Goal: Task Accomplishment & Management: Manage account settings

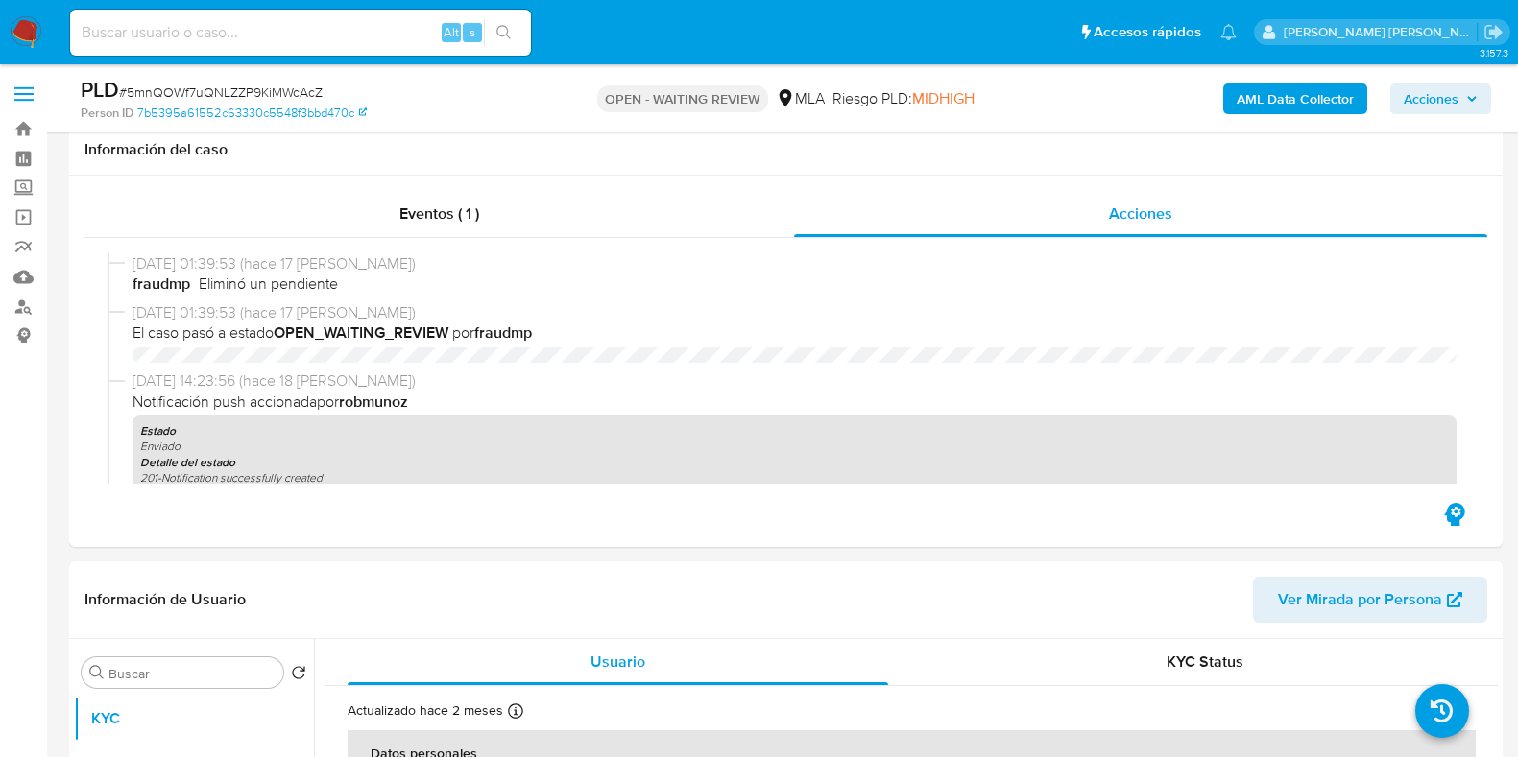
select select "10"
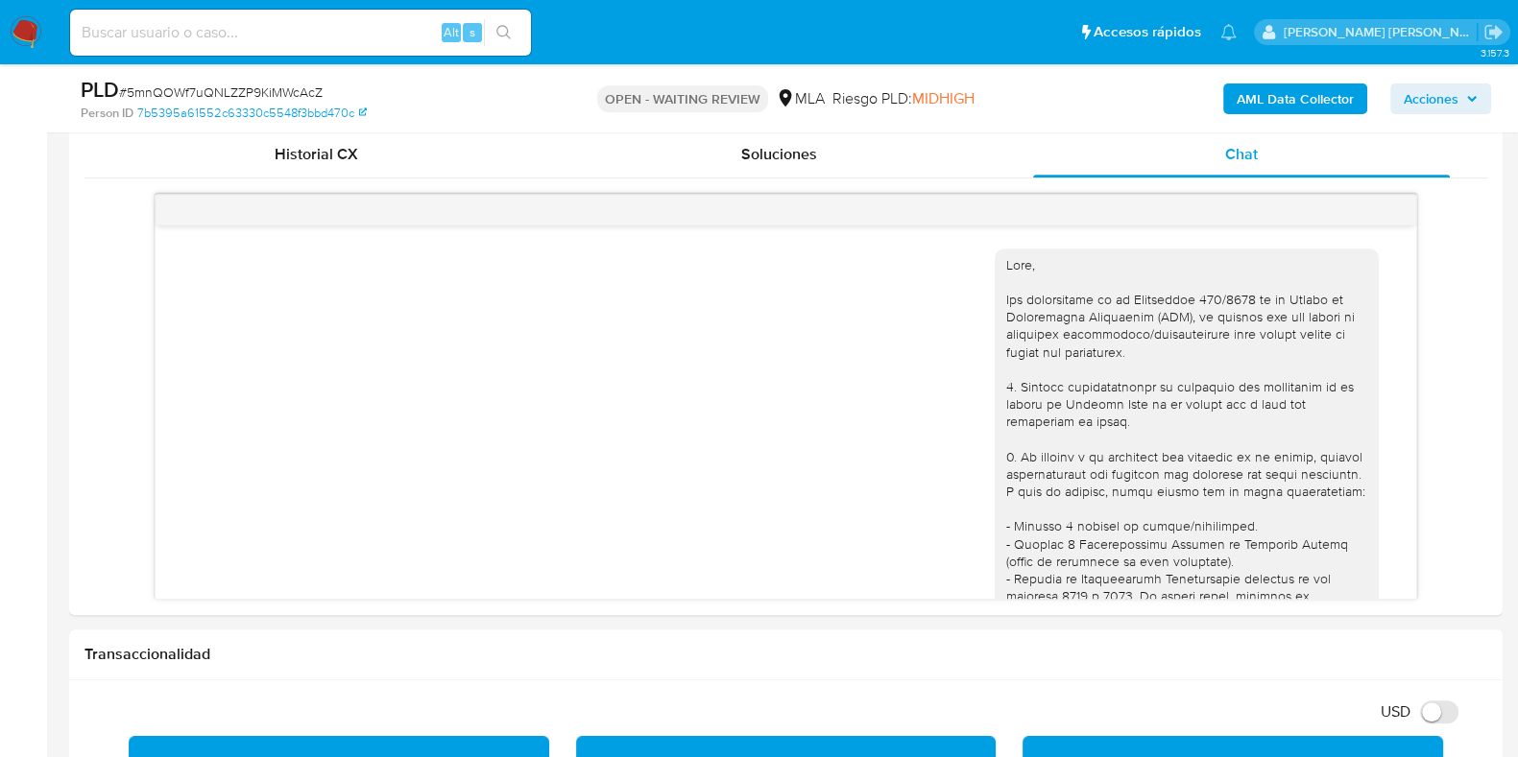
scroll to position [789, 0]
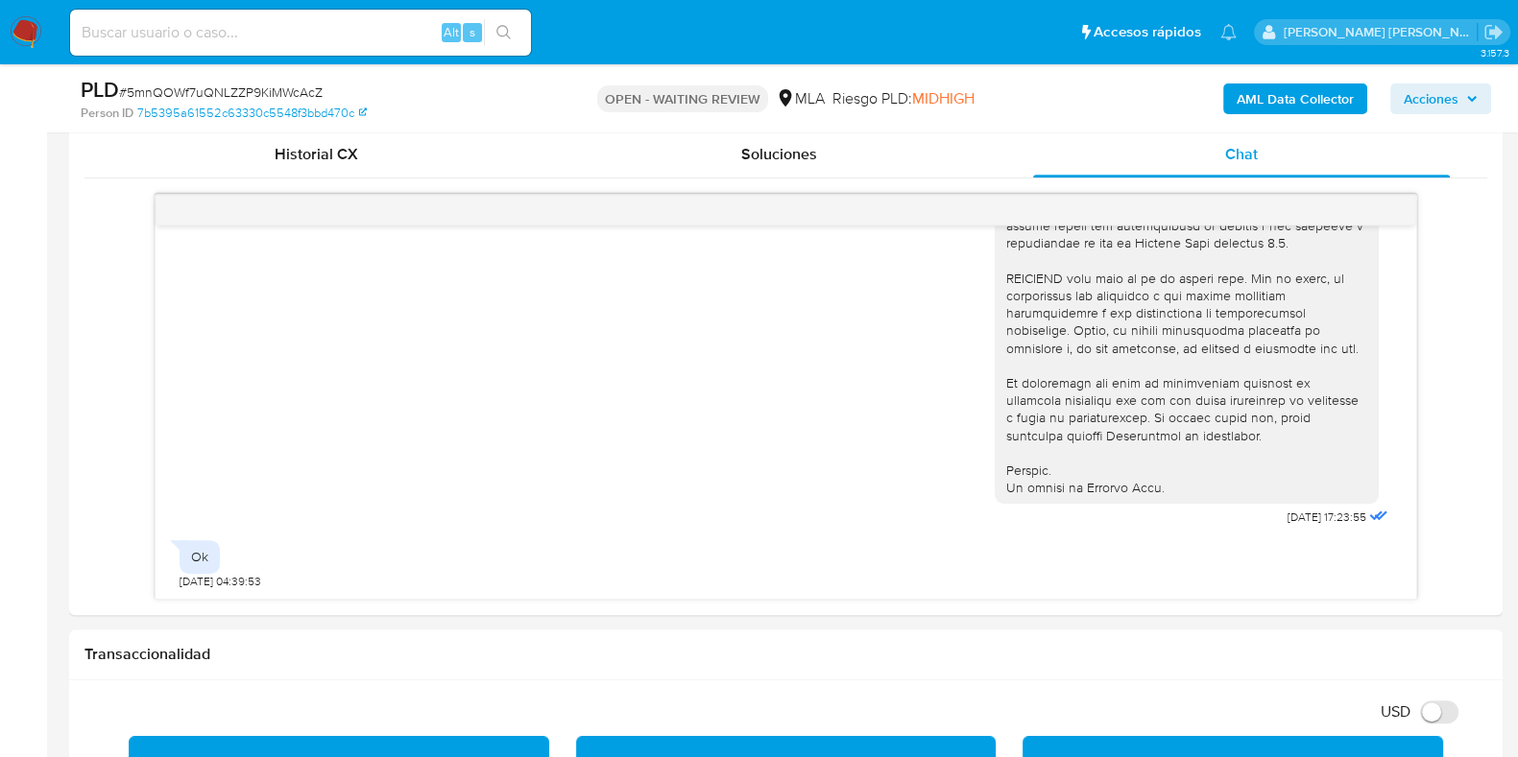
click at [299, 99] on span "# 5mnQOWf7uQNLZZP9KiMWcAcZ" at bounding box center [221, 92] width 204 height 19
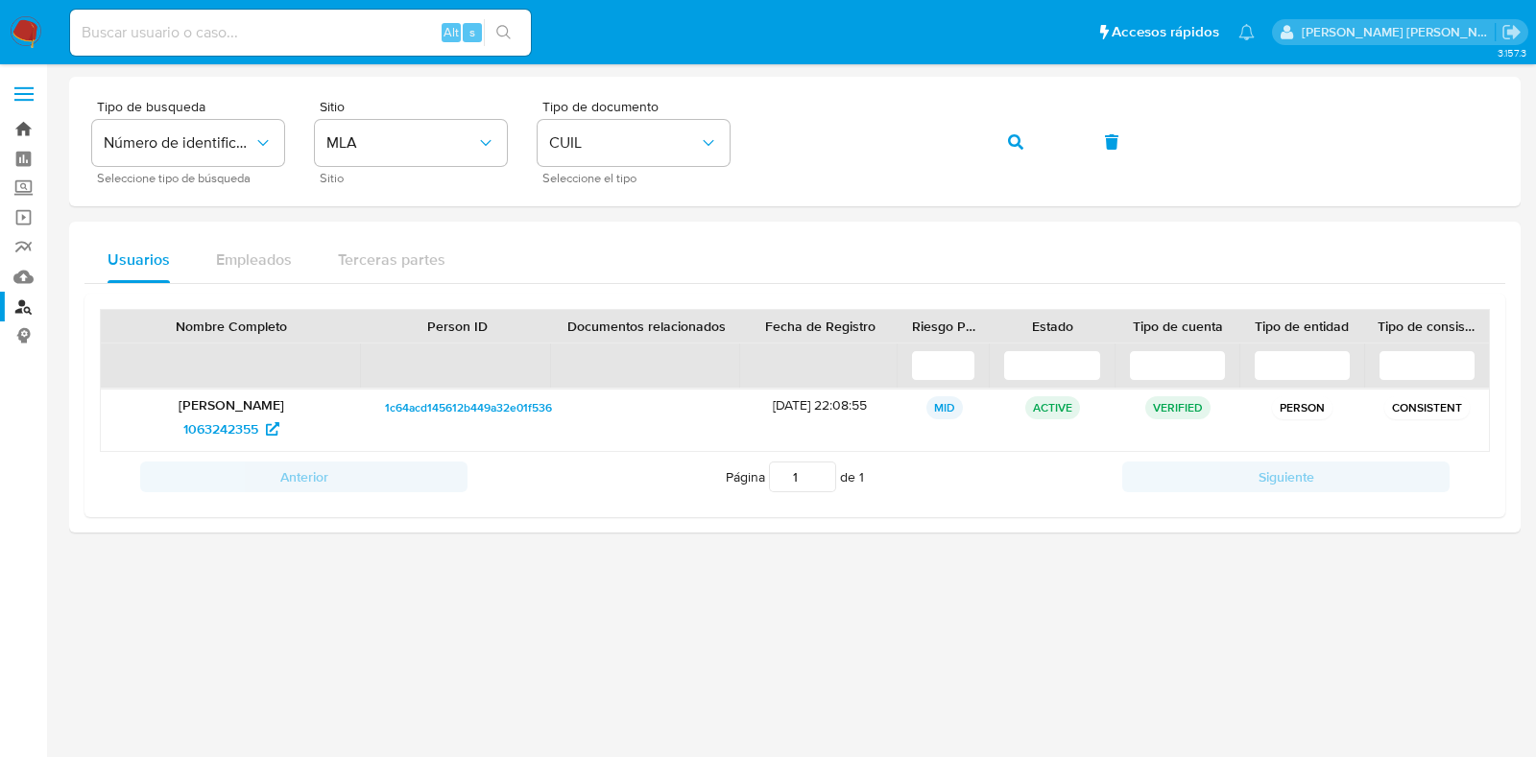
click at [23, 123] on link "Bandeja" at bounding box center [114, 129] width 228 height 30
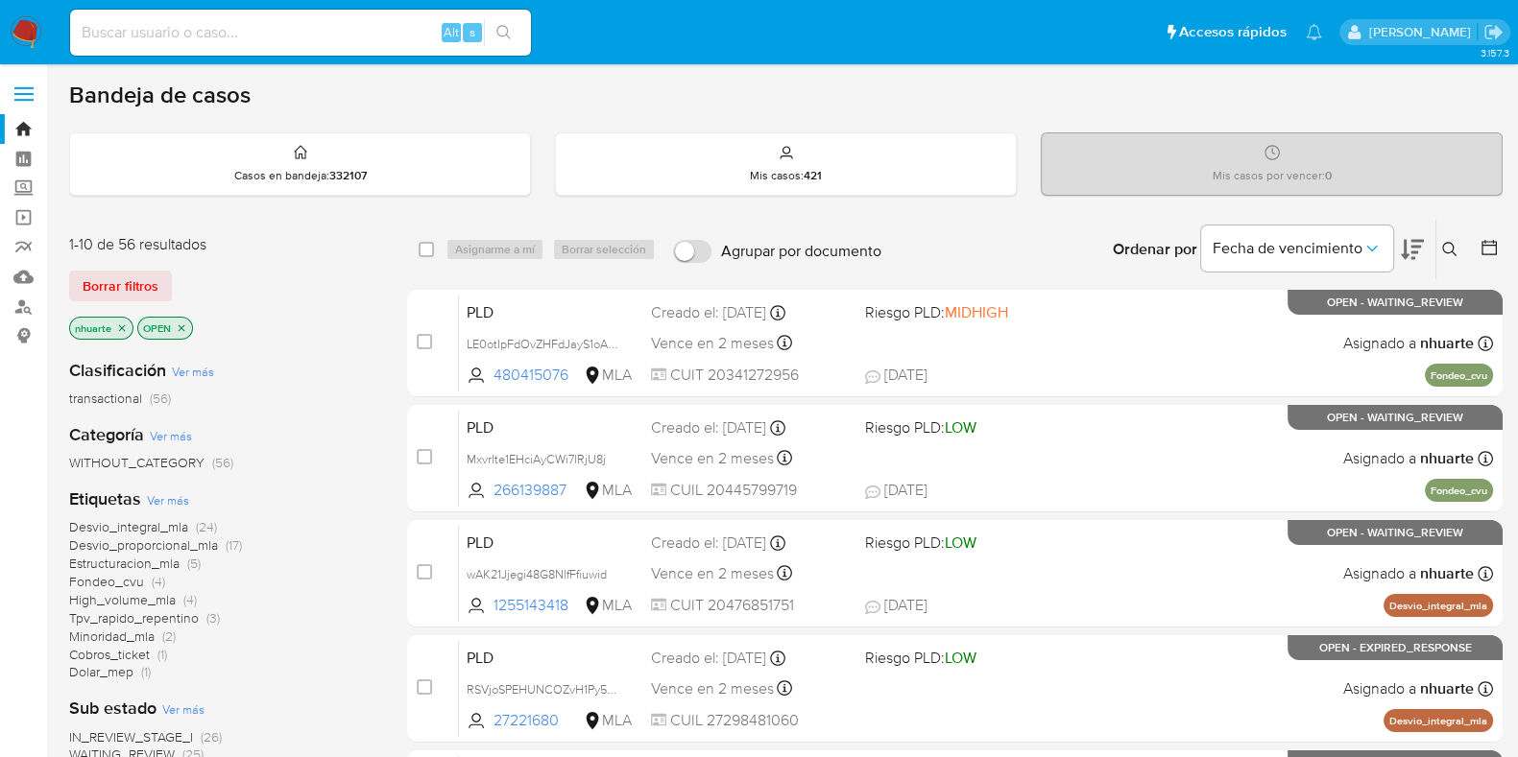
click at [1453, 243] on icon at bounding box center [1449, 249] width 15 height 15
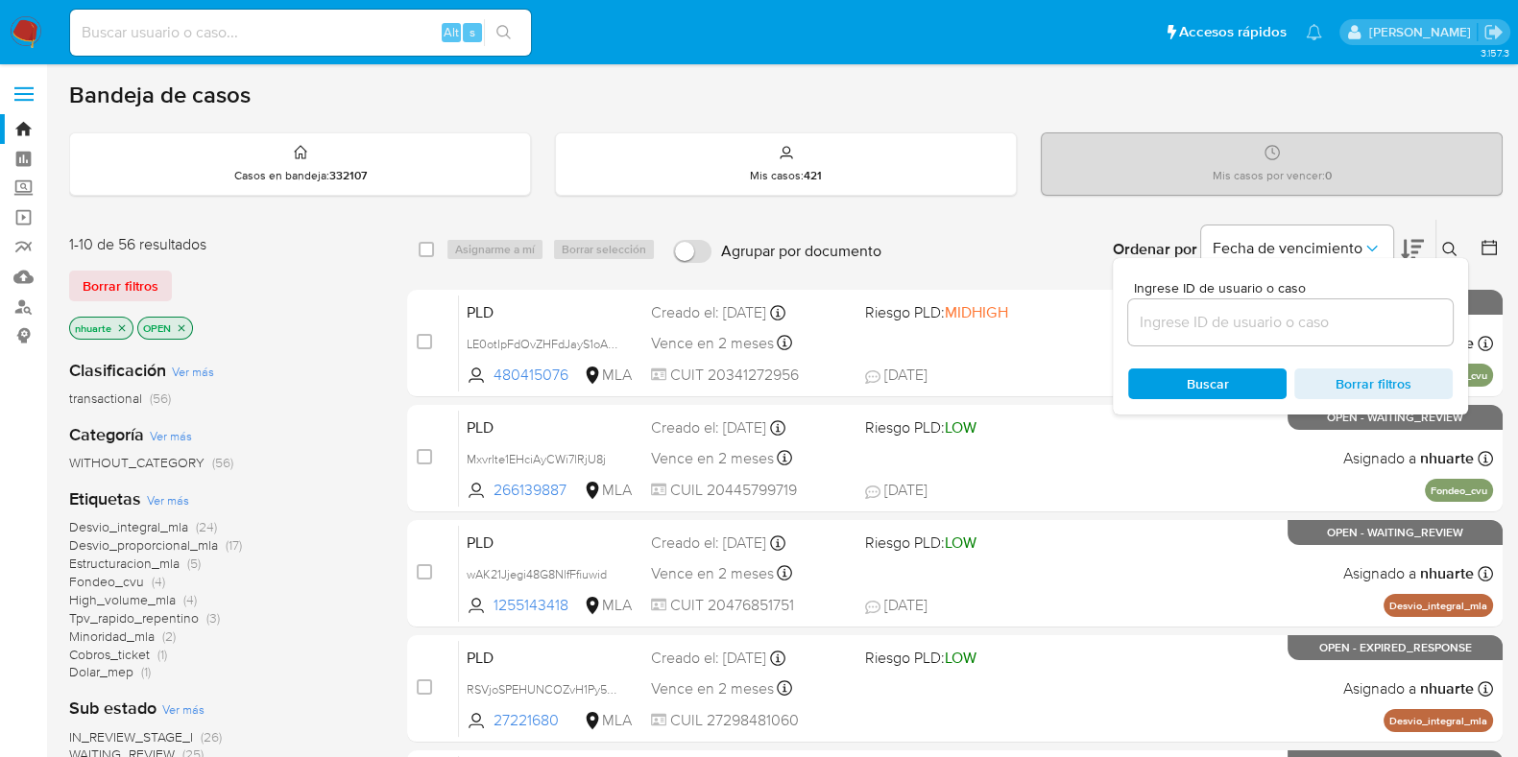
click at [1374, 335] on div at bounding box center [1290, 323] width 324 height 46
click at [1370, 330] on input at bounding box center [1290, 322] width 324 height 25
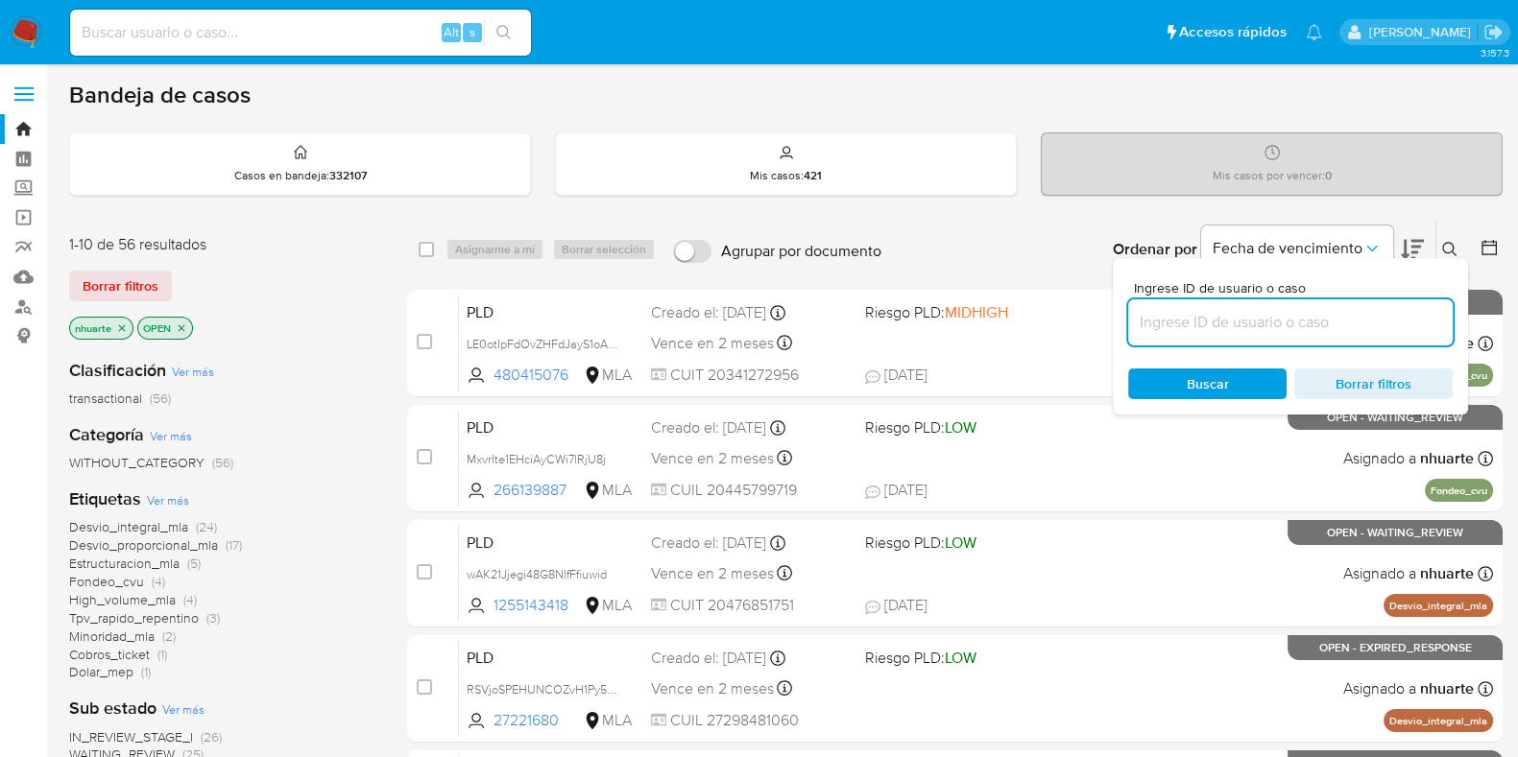
paste input "5mnQOWf7uQNLZZP9KiMWcAcZ"
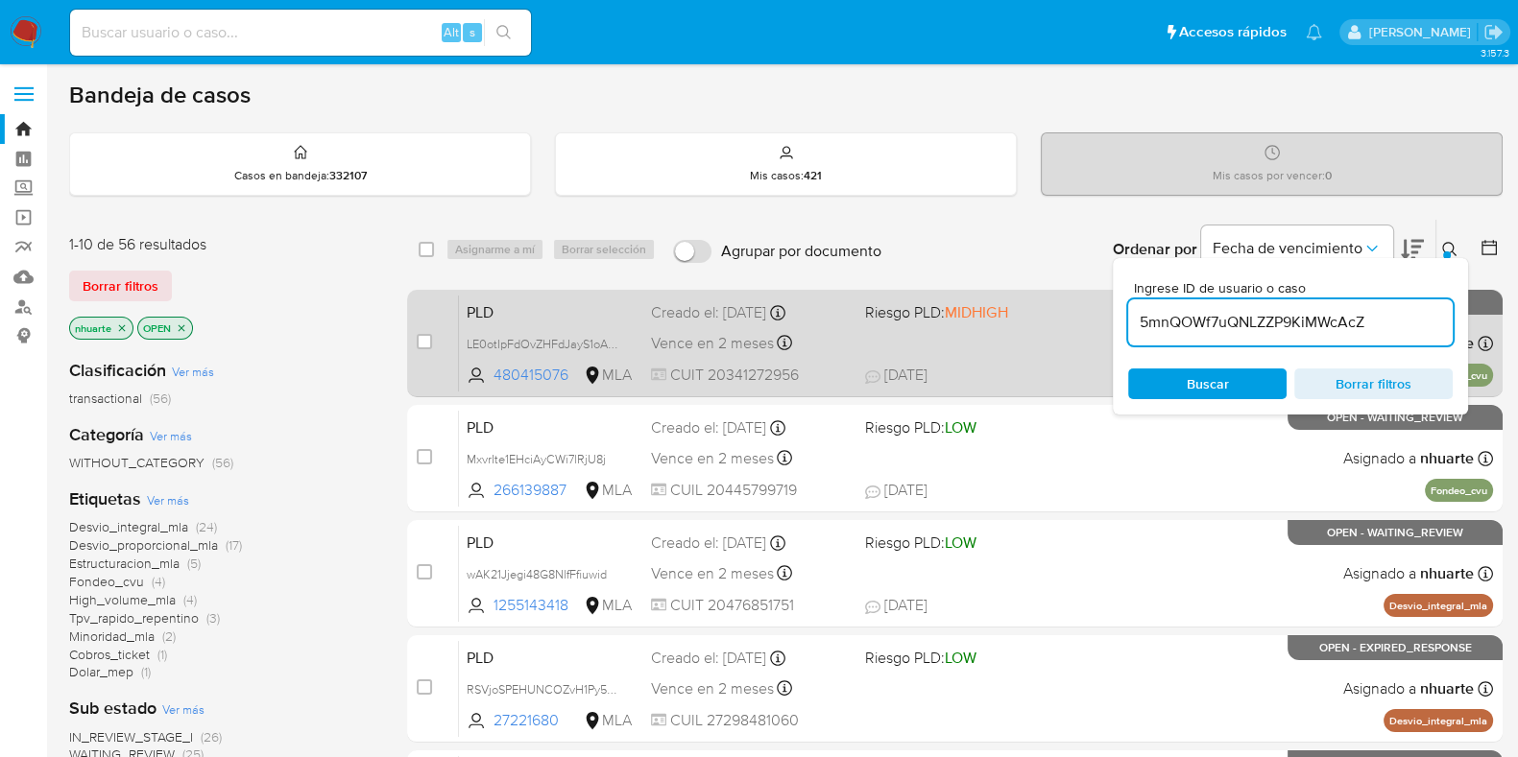
type input "5mnQOWf7uQNLZZP9KiMWcAcZ"
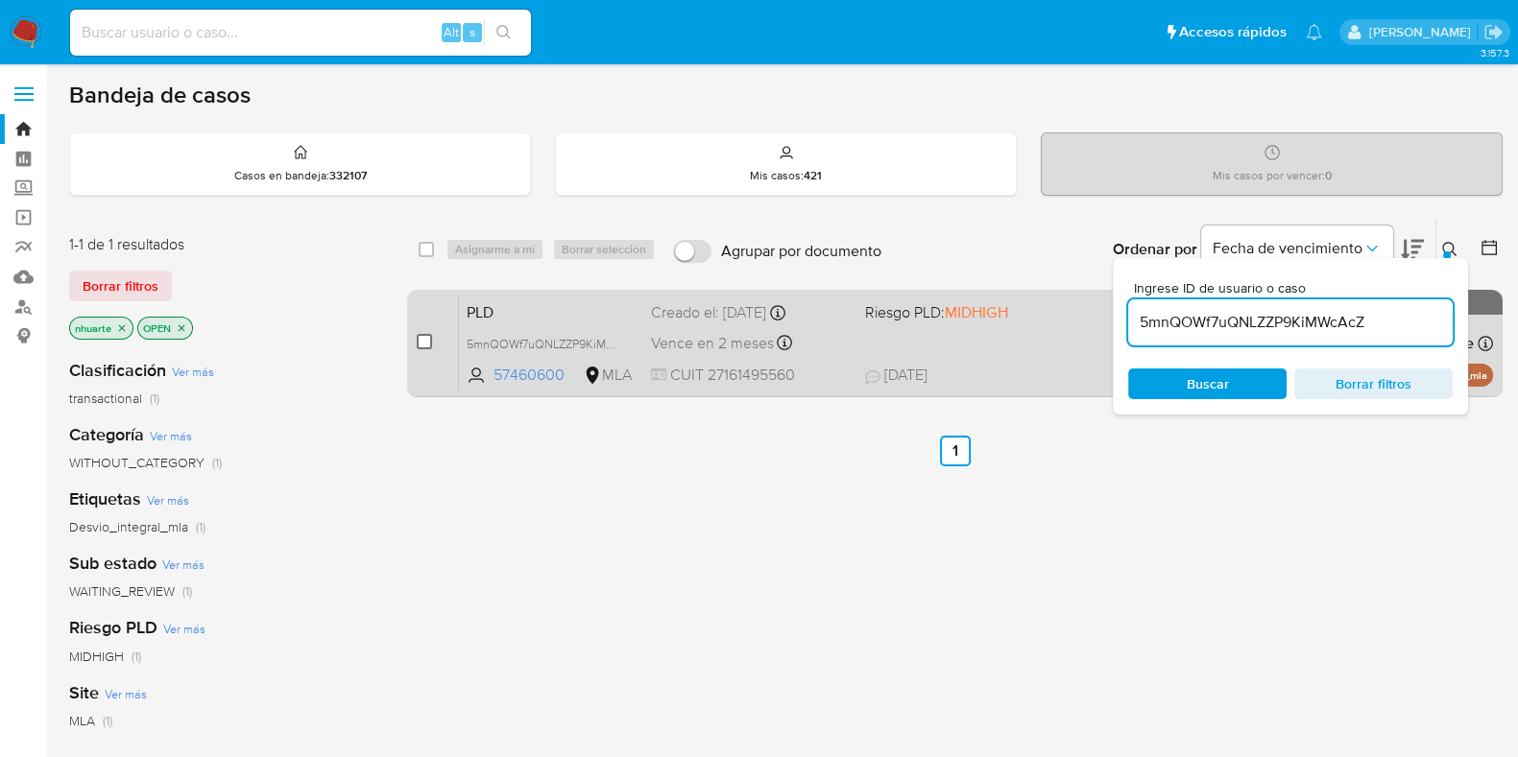
click at [421, 343] on input "checkbox" at bounding box center [424, 341] width 15 height 15
checkbox input "true"
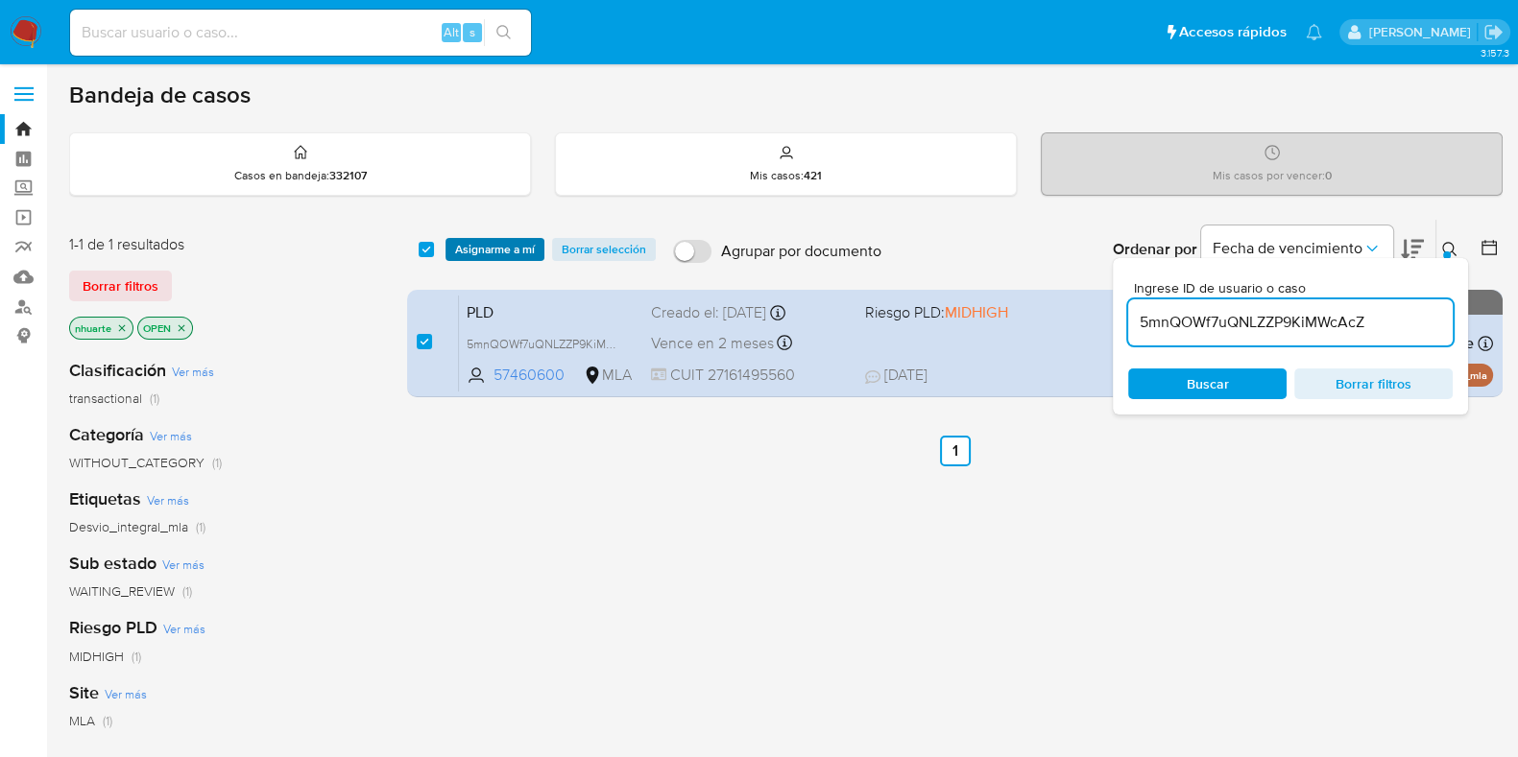
click at [489, 249] on span "Asignarme a mí" at bounding box center [495, 249] width 80 height 19
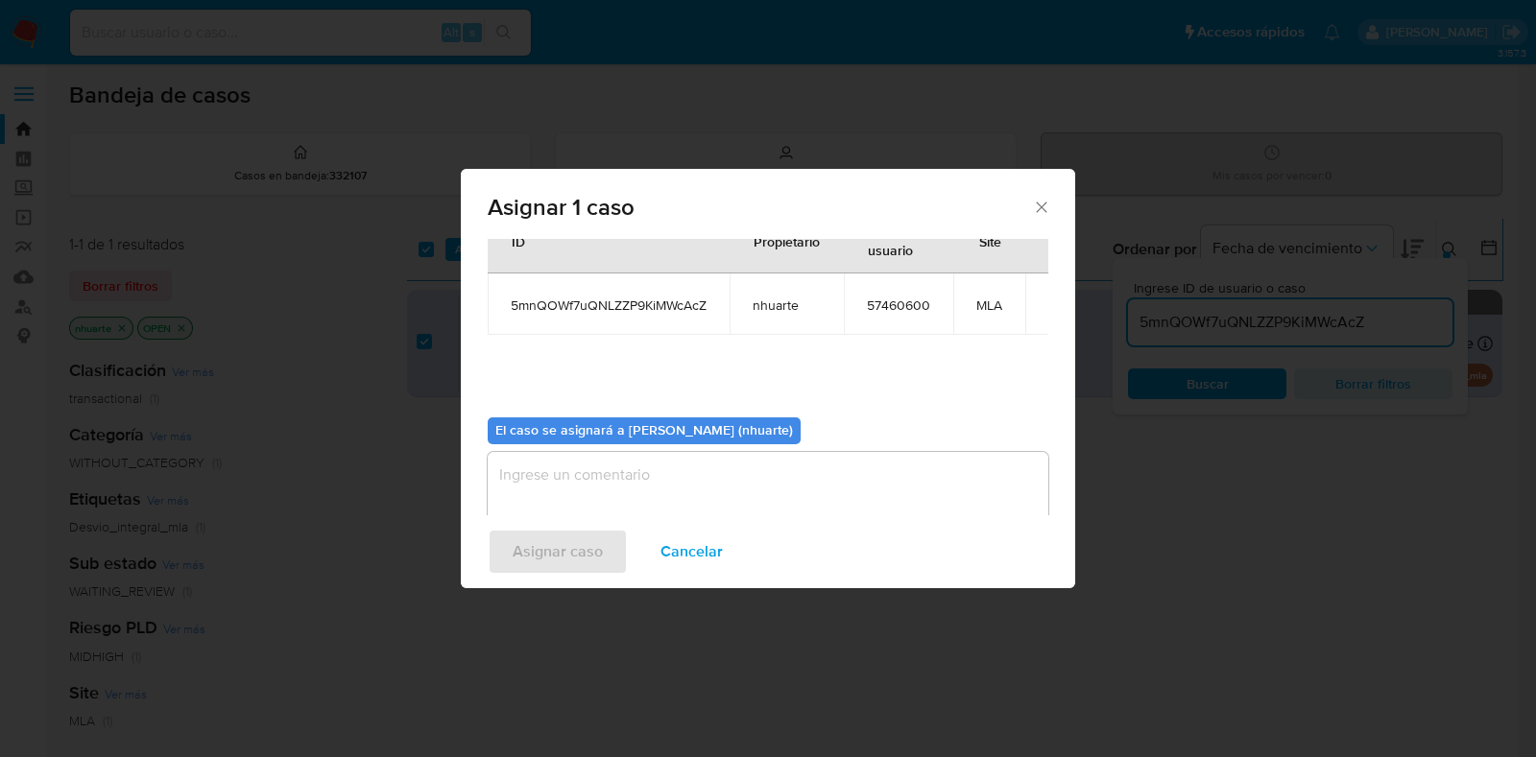
scroll to position [99, 0]
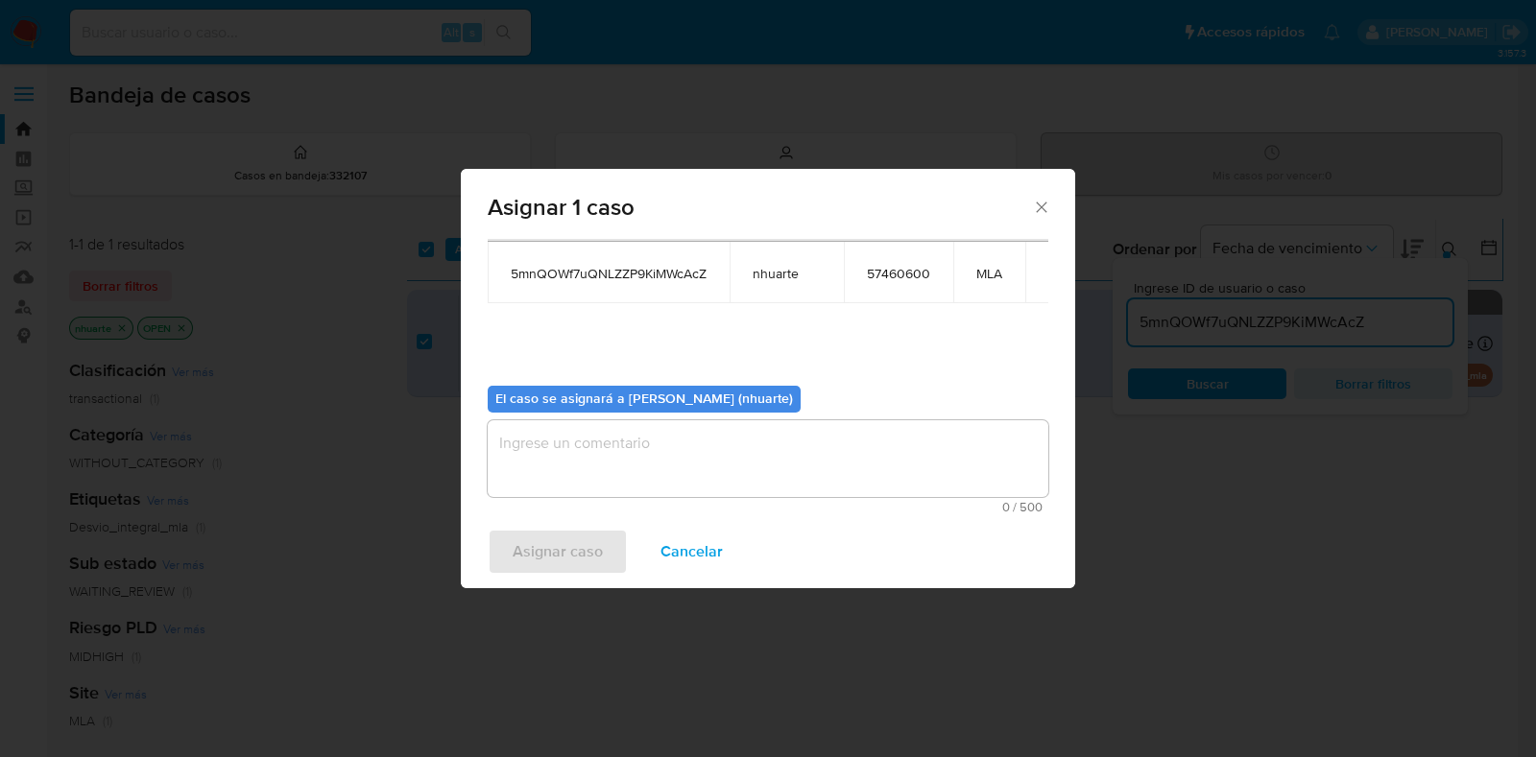
click at [701, 449] on textarea "assign-modal" at bounding box center [768, 458] width 561 height 77
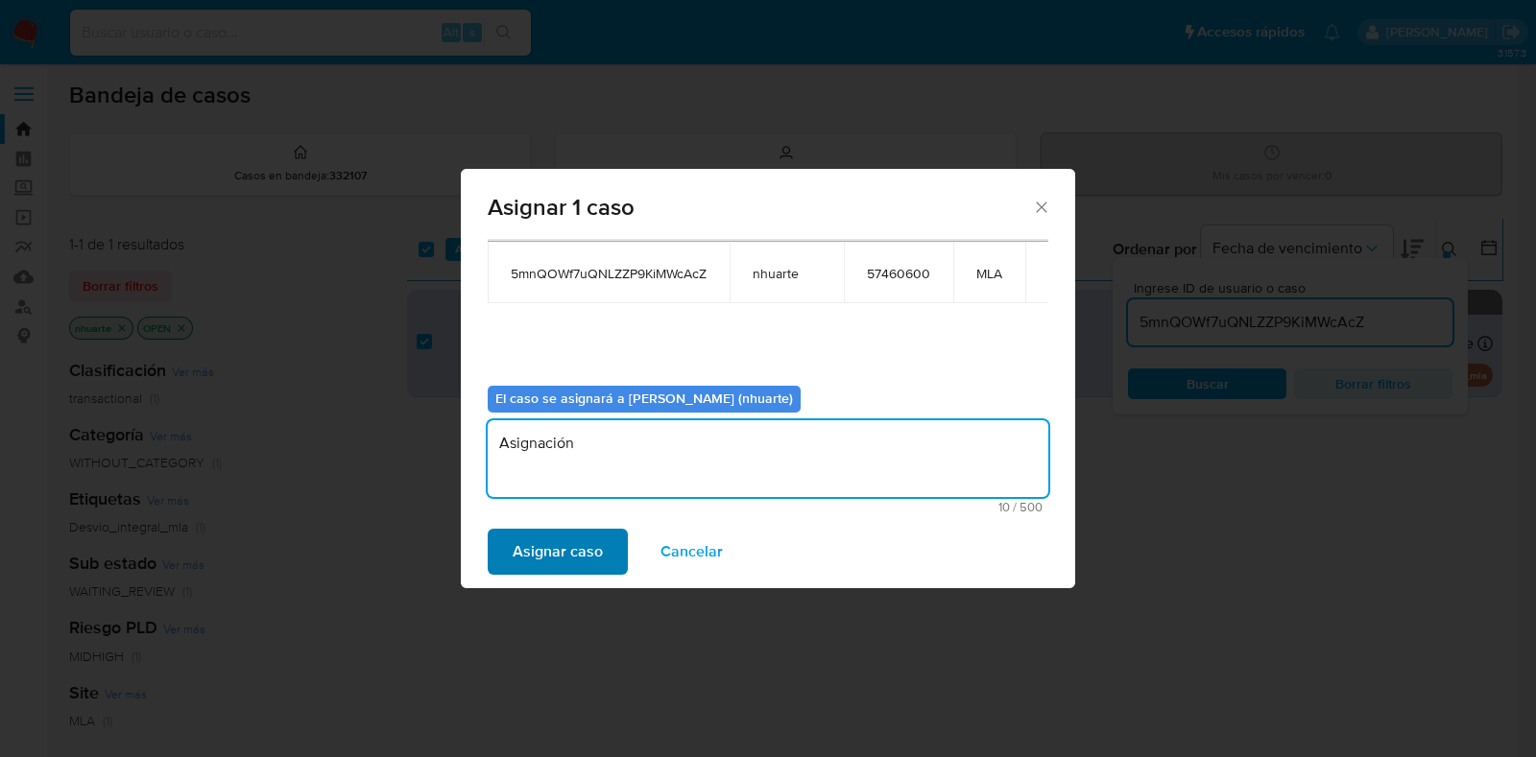
type textarea "Asignación"
click at [587, 544] on span "Asignar caso" at bounding box center [558, 552] width 90 height 42
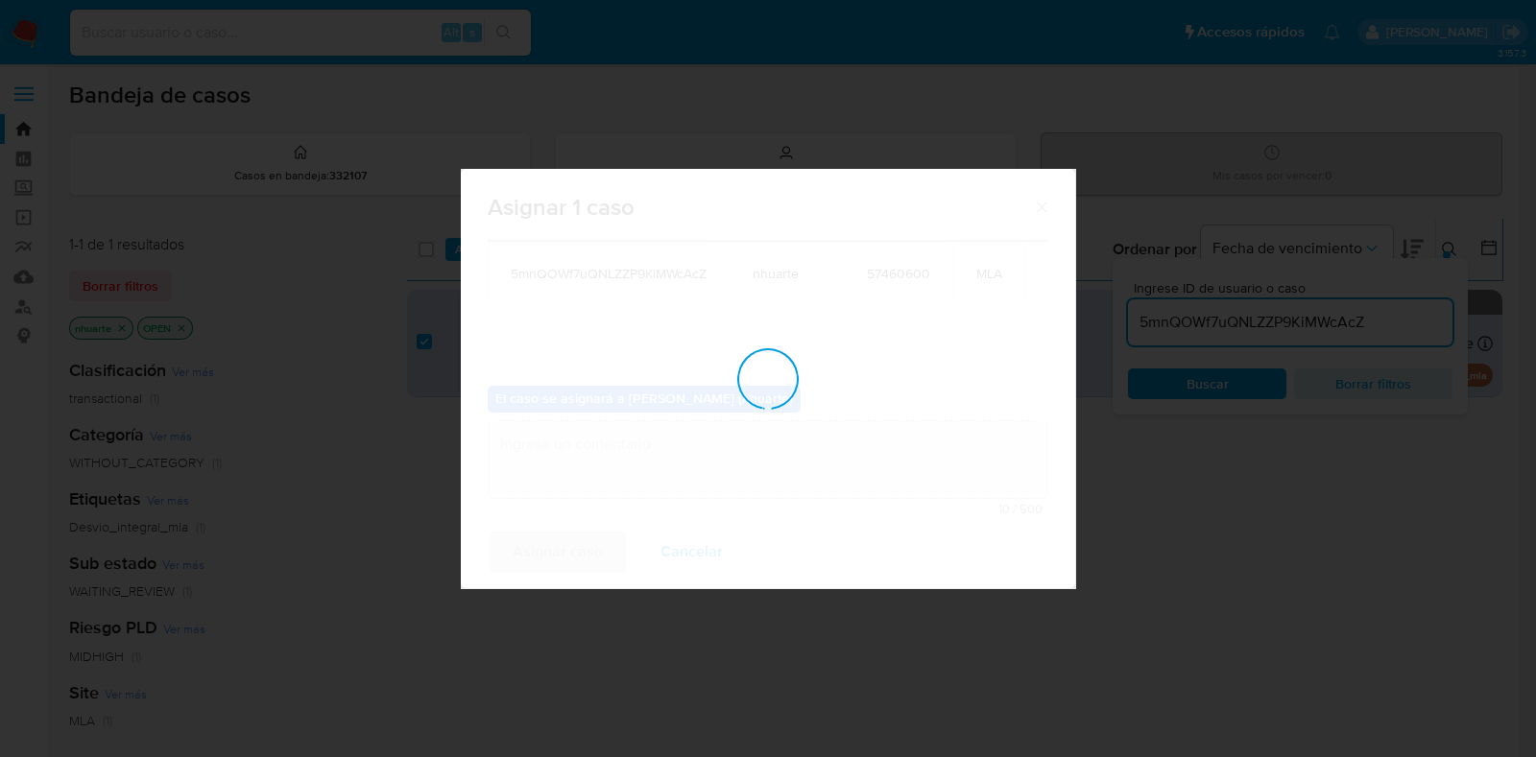
checkbox input "false"
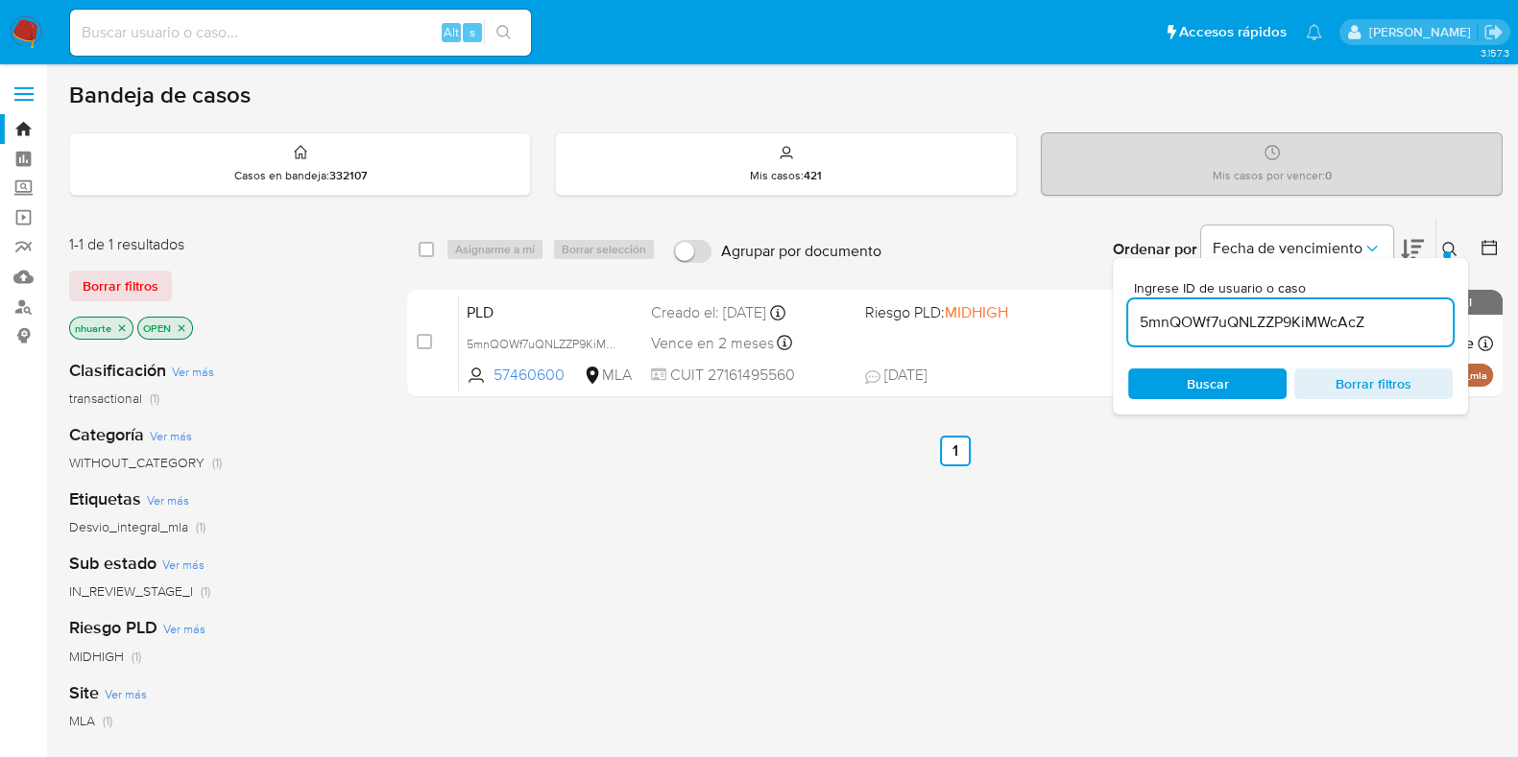
drag, startPoint x: 1332, startPoint y: 321, endPoint x: 1138, endPoint y: 322, distance: 194.9
click at [1138, 322] on input "5mnQOWf7uQNLZZP9KiMWcAcZ" at bounding box center [1290, 322] width 324 height 25
paste input "UFkbqGdkAsBLSxLRwNYrZzNu"
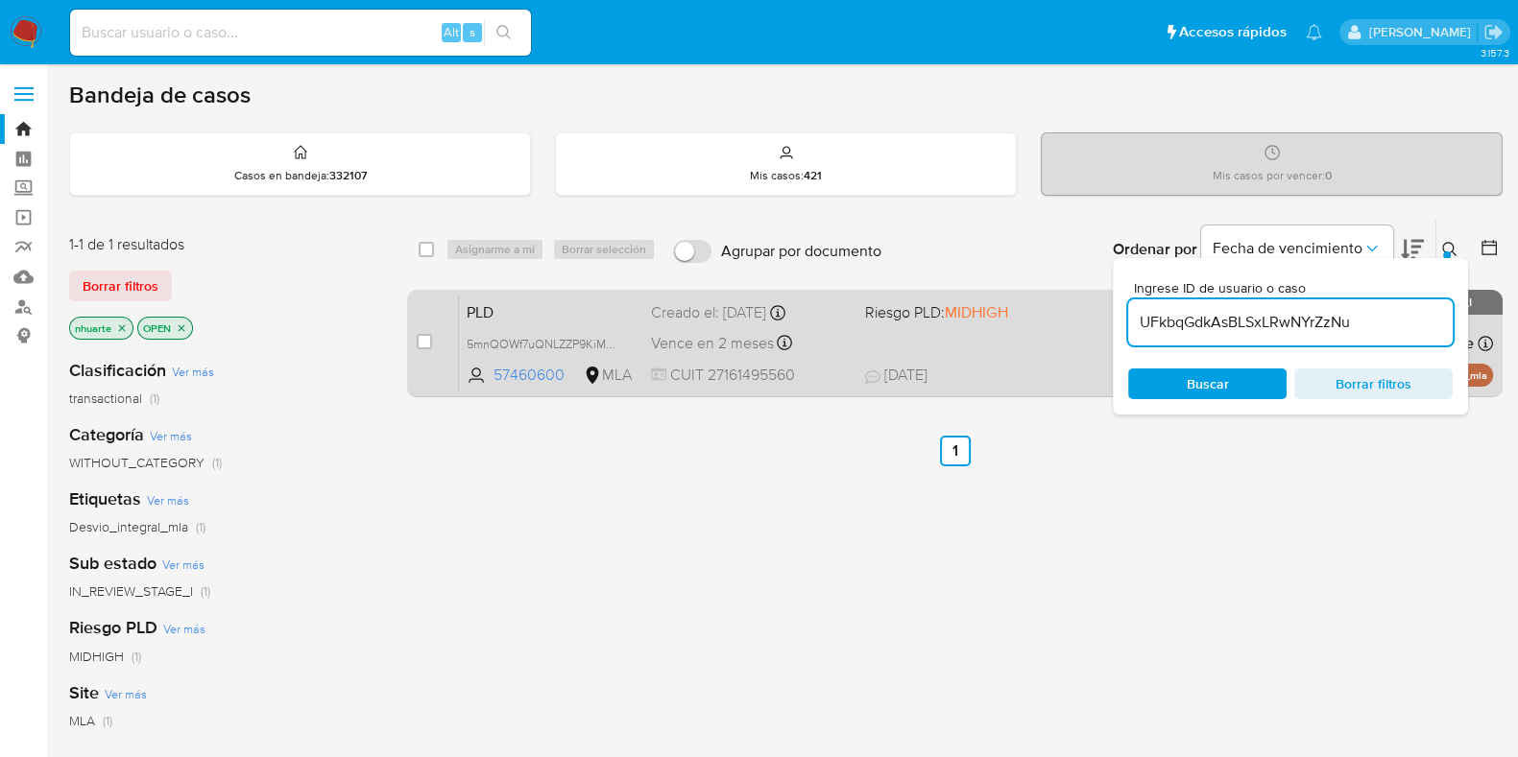
type input "UFkbqGdkAsBLSxLRwNYrZzNu"
click at [424, 342] on input "checkbox" at bounding box center [424, 341] width 15 height 15
checkbox input "true"
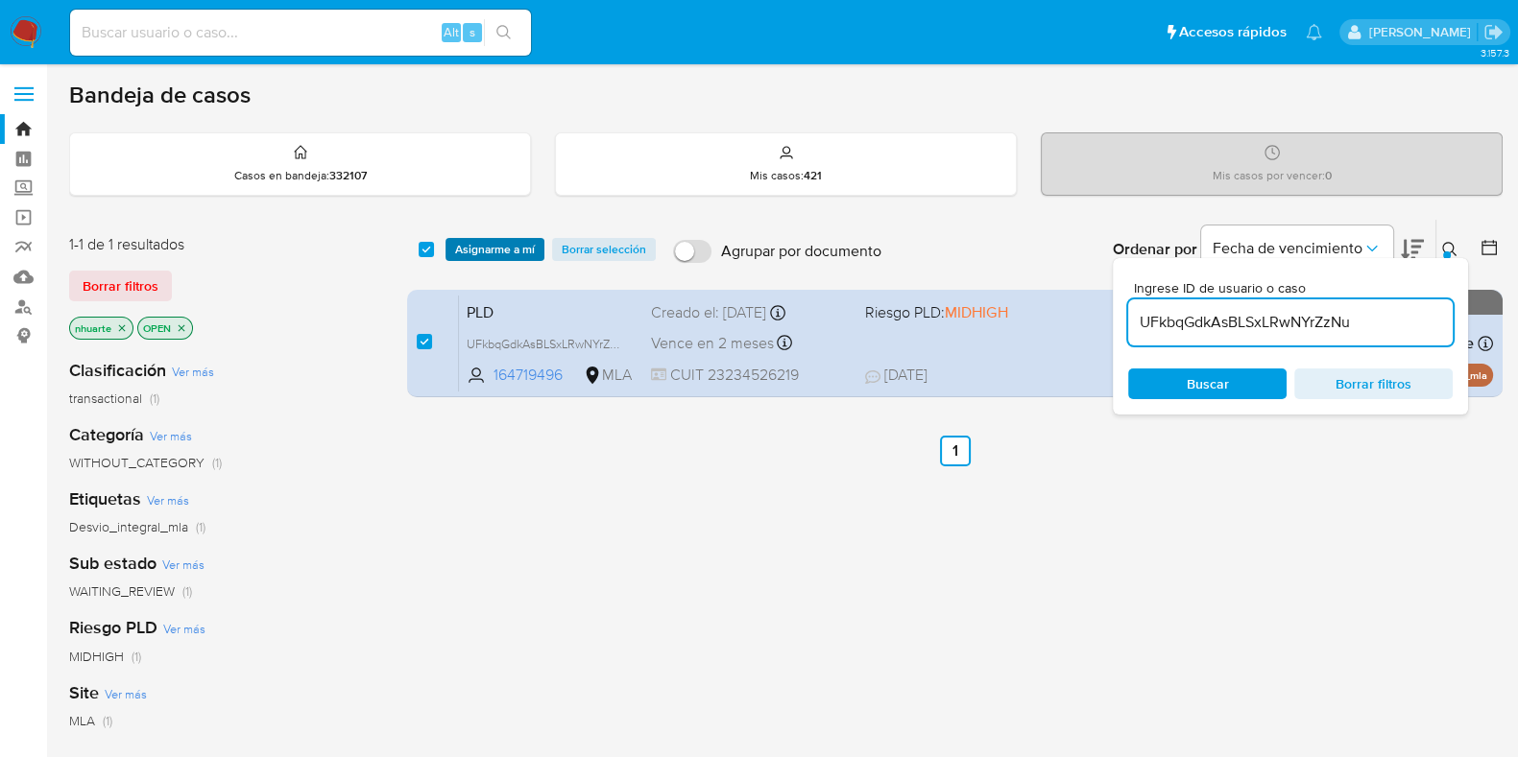
click at [489, 246] on span "Asignarme a mí" at bounding box center [495, 249] width 80 height 19
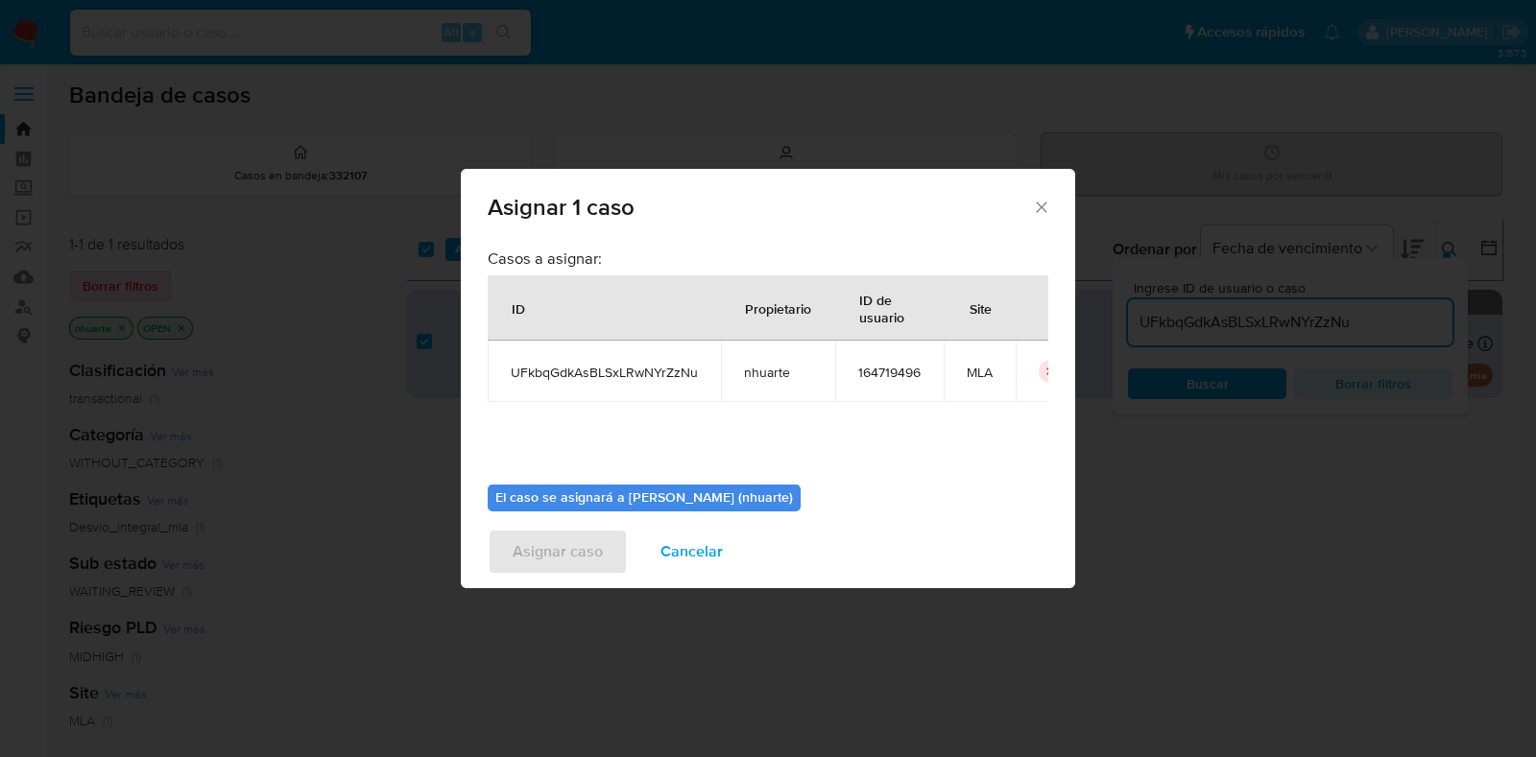
scroll to position [99, 0]
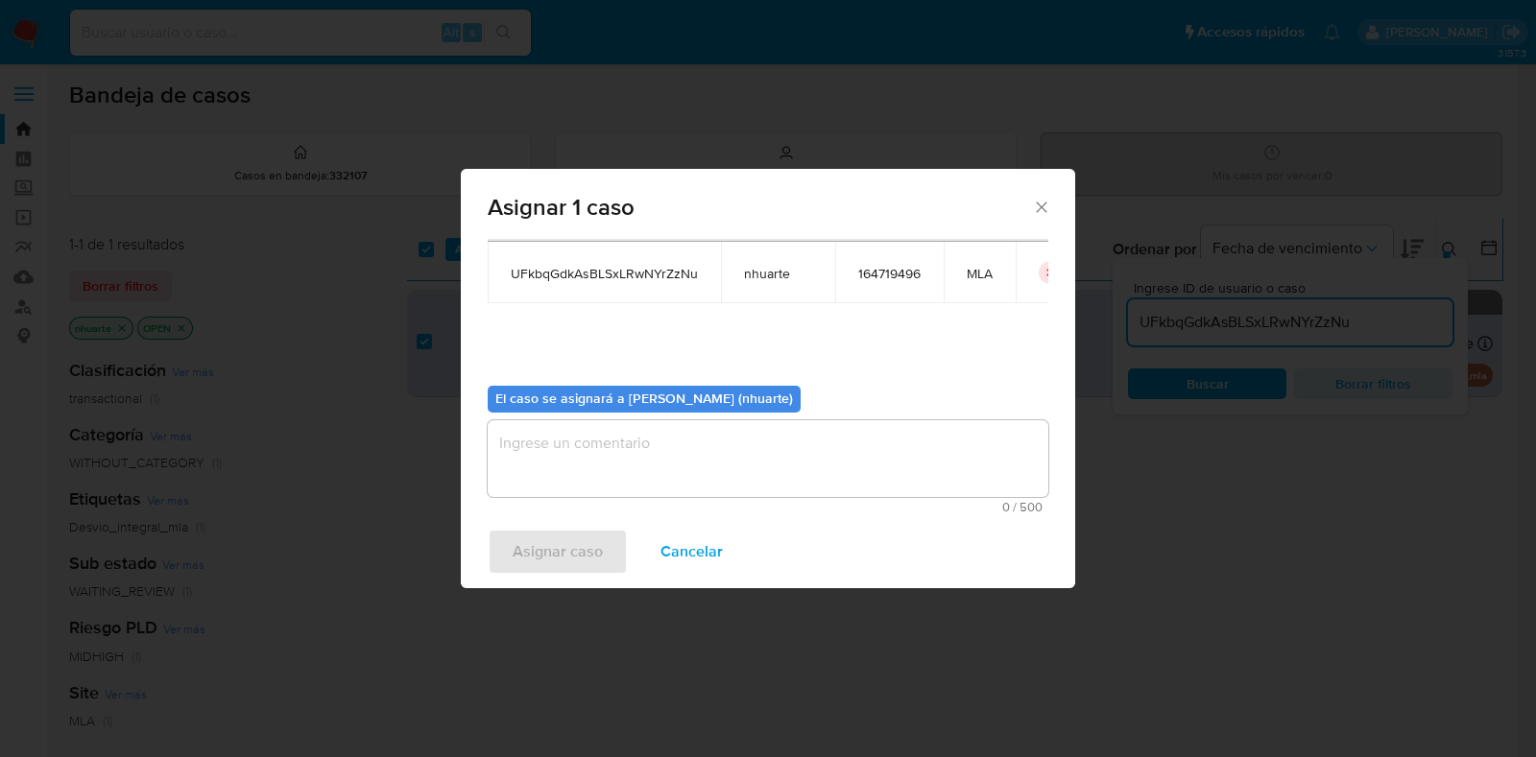
click at [709, 431] on textarea "assign-modal" at bounding box center [768, 458] width 561 height 77
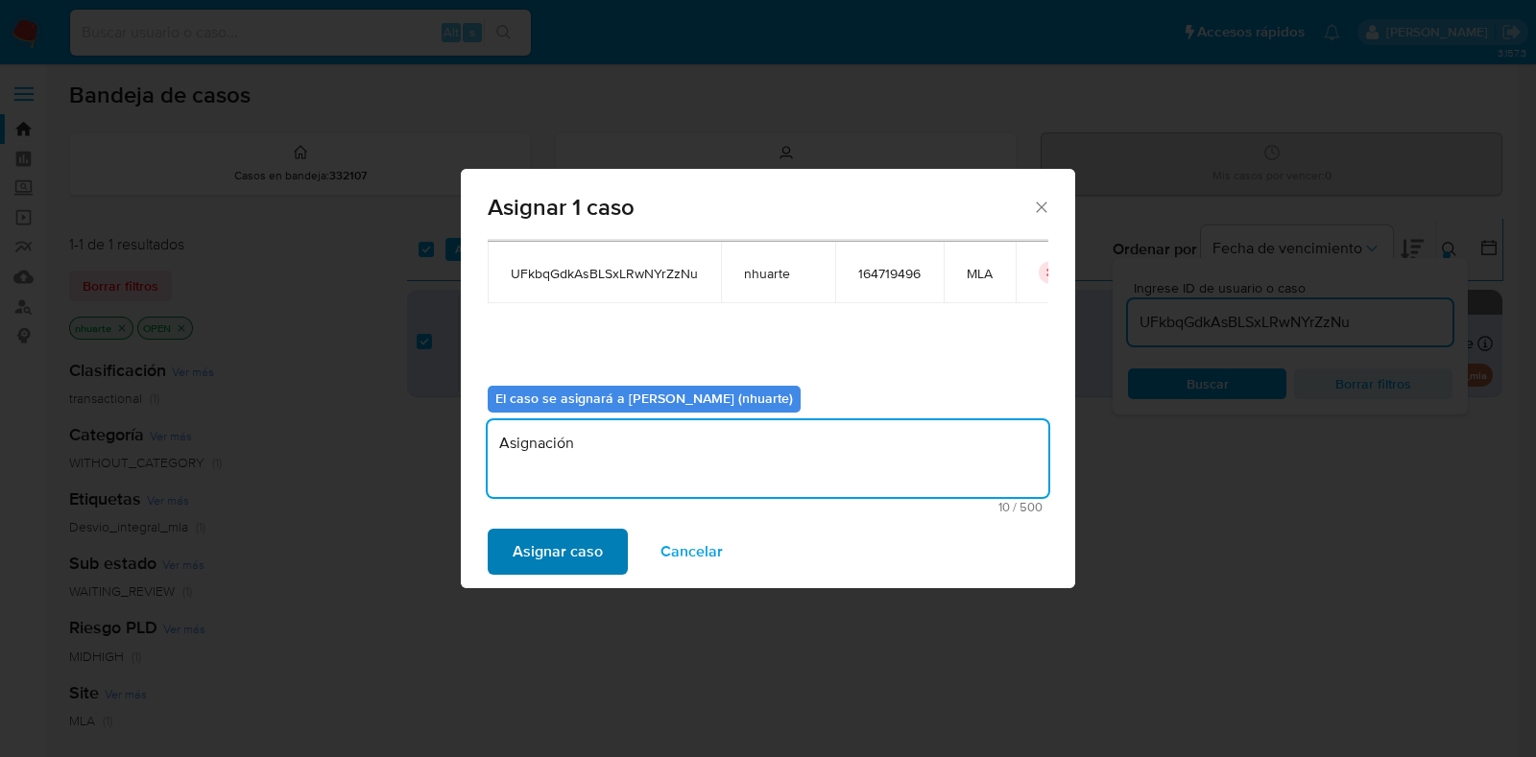
type textarea "Asignación"
click at [563, 549] on span "Asignar caso" at bounding box center [558, 552] width 90 height 42
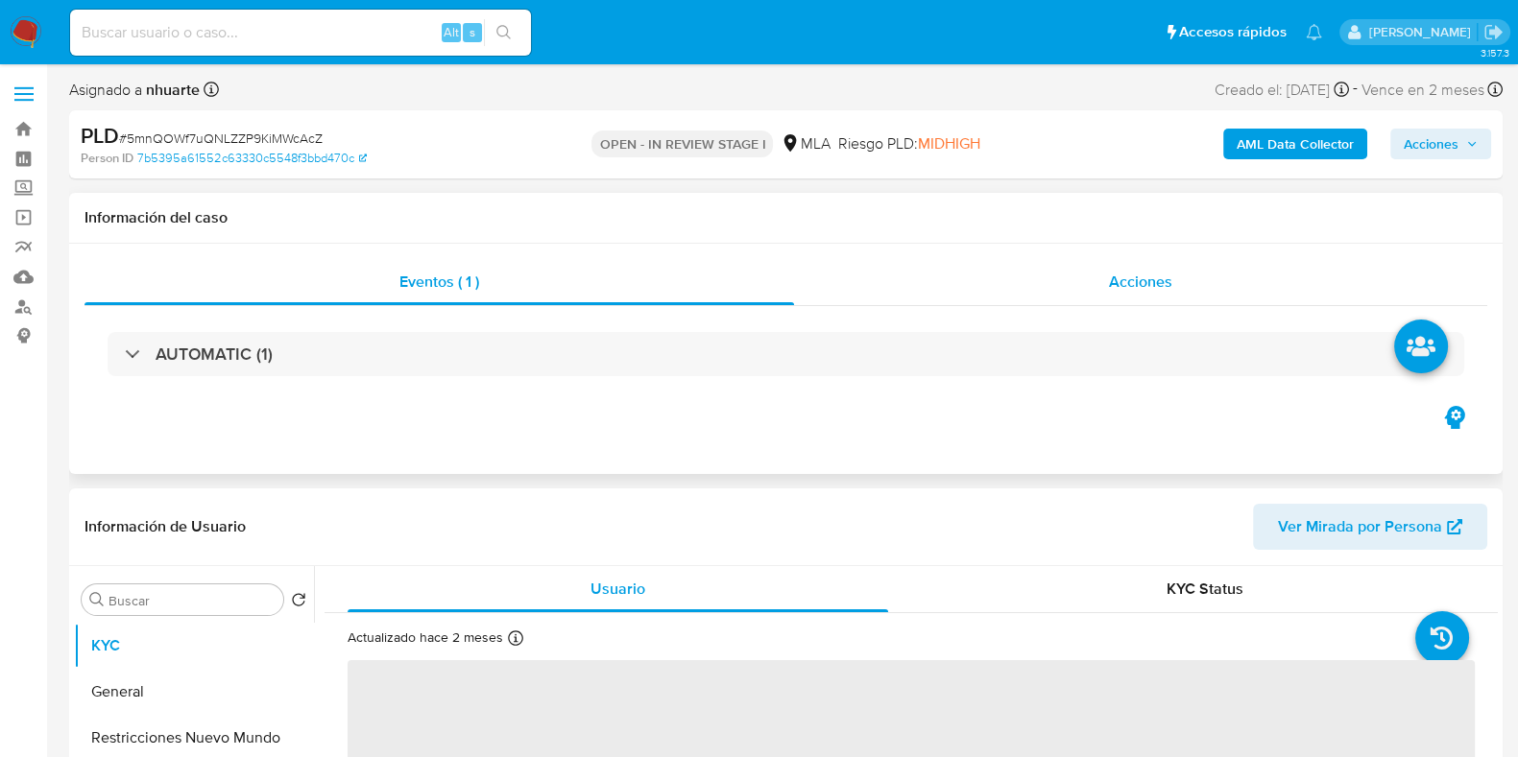
click at [1138, 297] on div "Acciones" at bounding box center [1140, 282] width 693 height 46
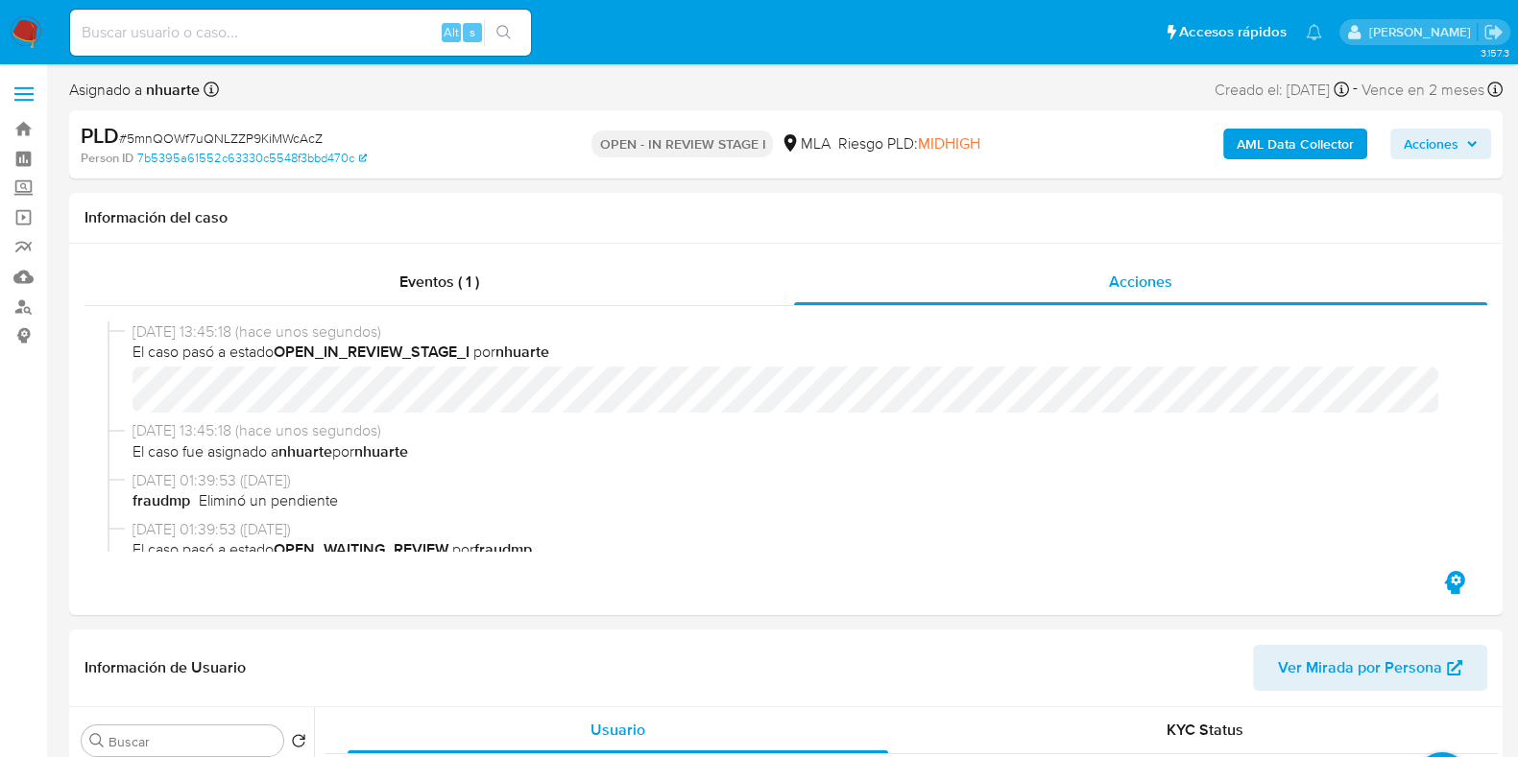
select select "10"
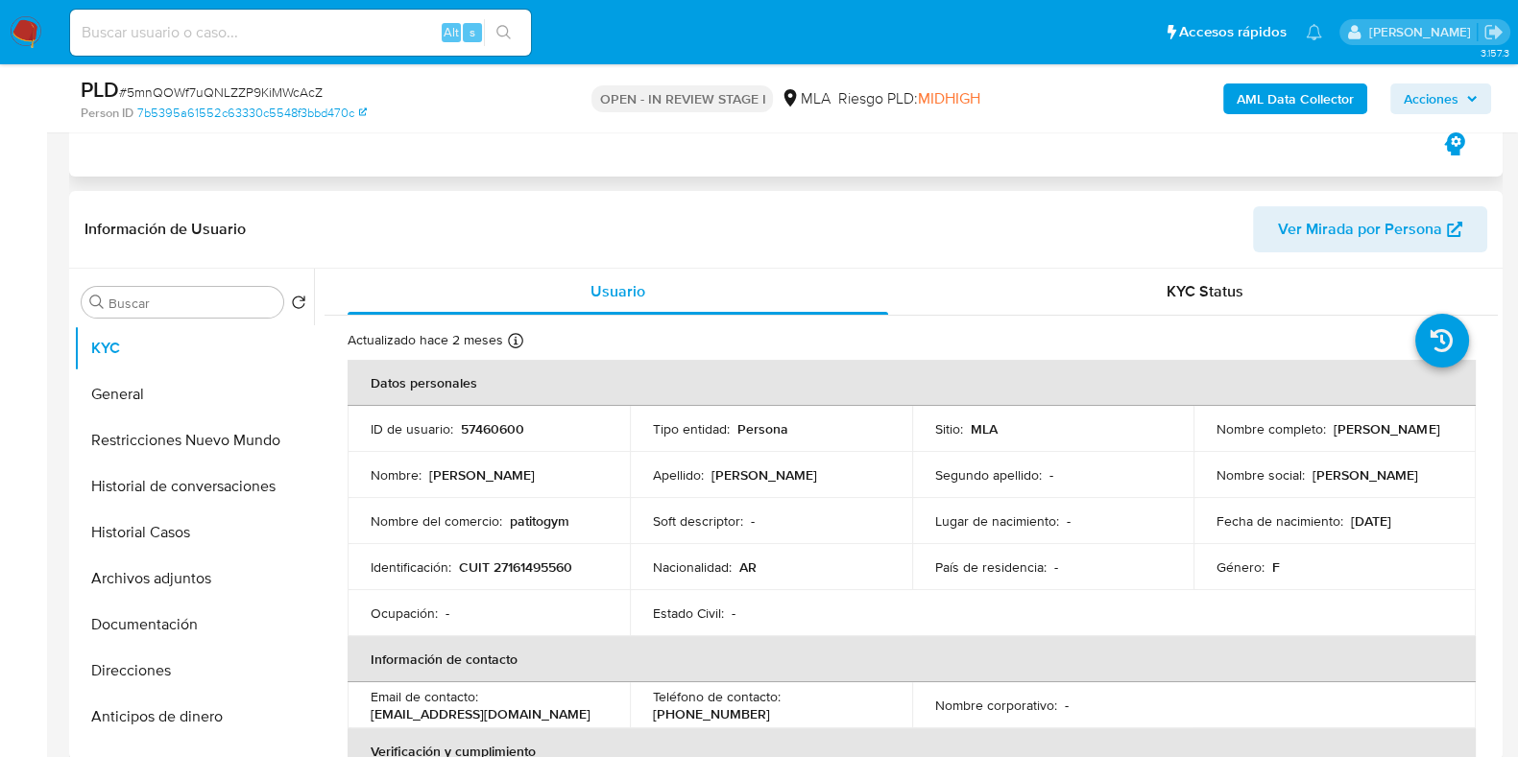
scroll to position [720, 0]
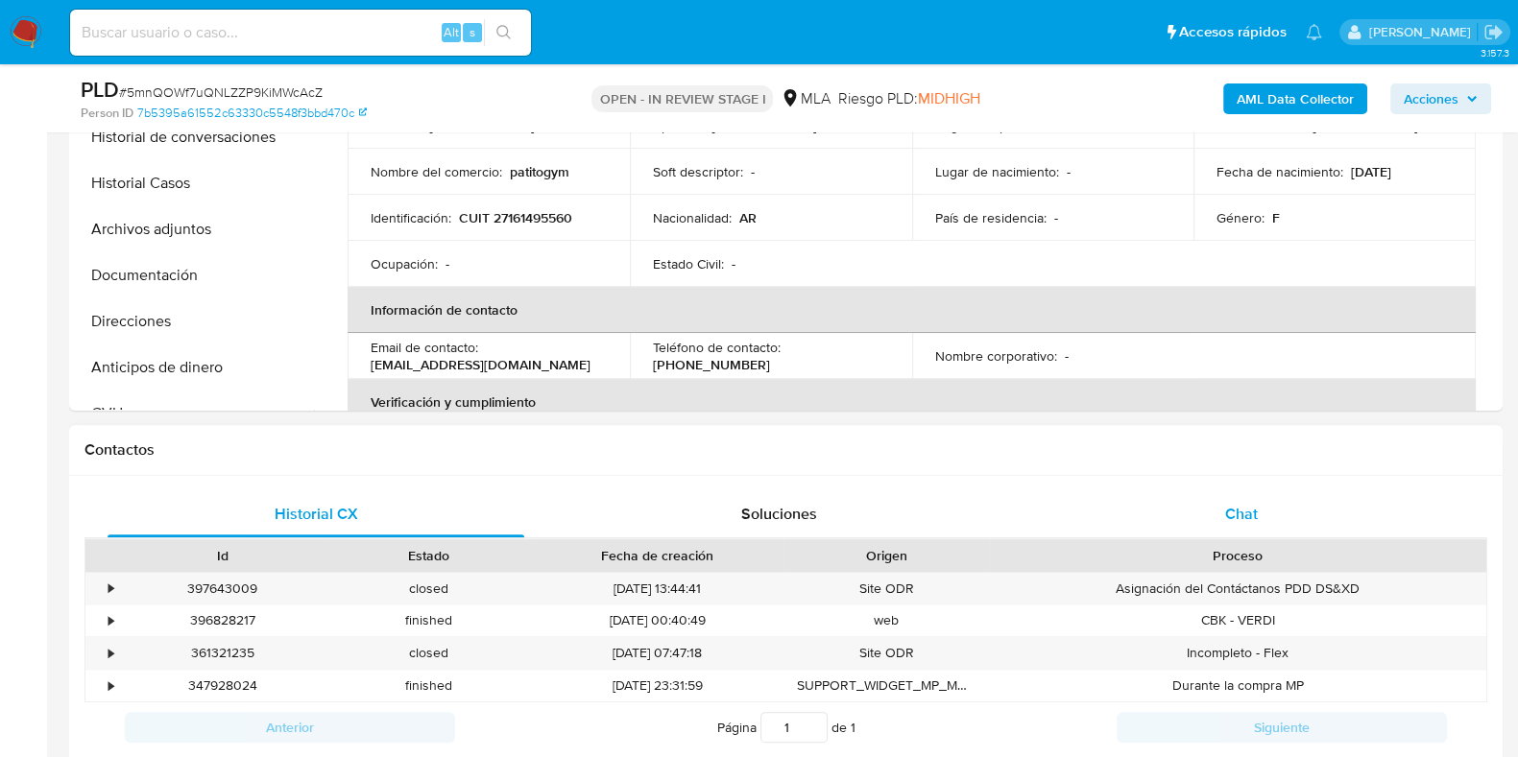
click at [1231, 508] on span "Chat" at bounding box center [1241, 514] width 33 height 22
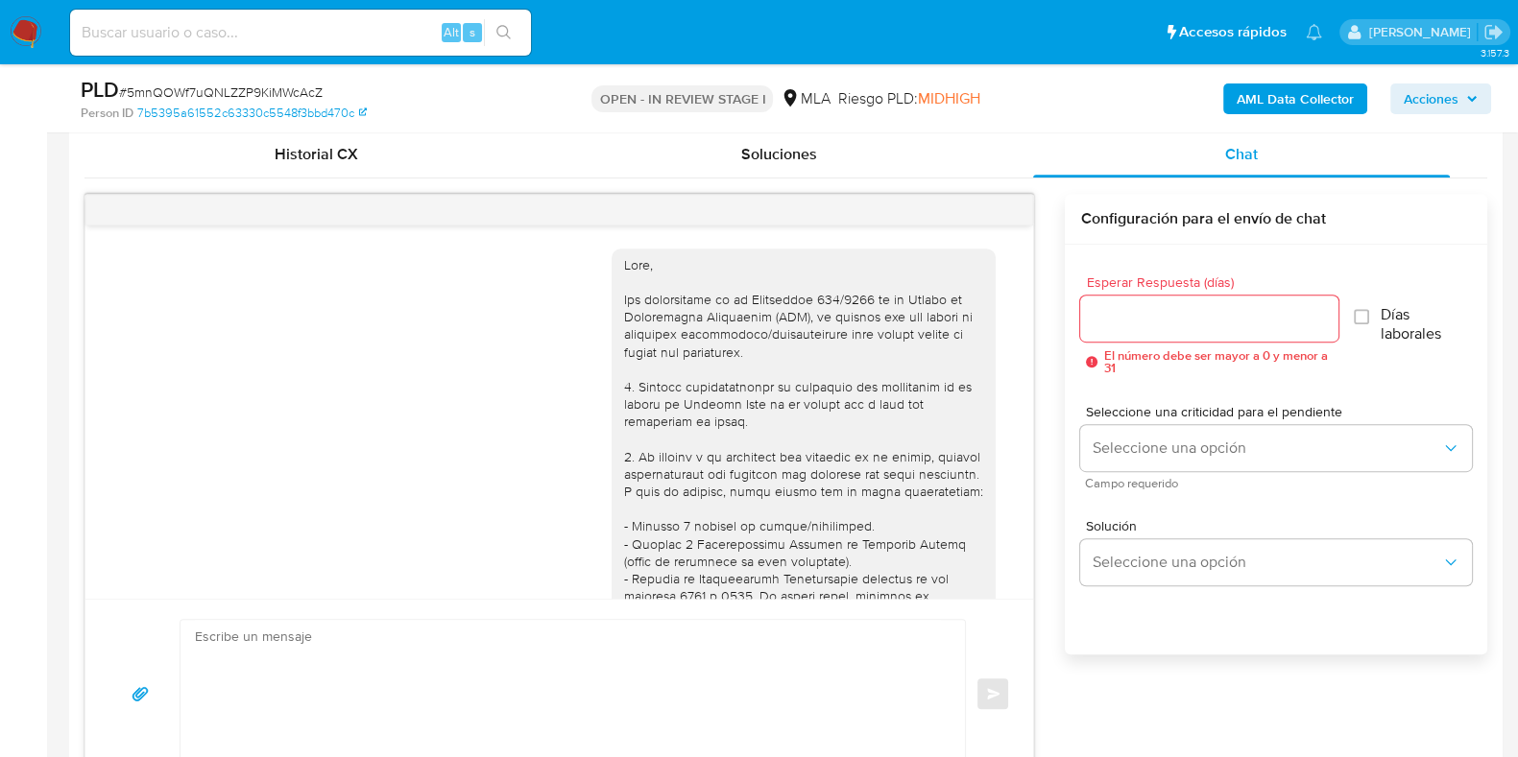
scroll to position [789, 0]
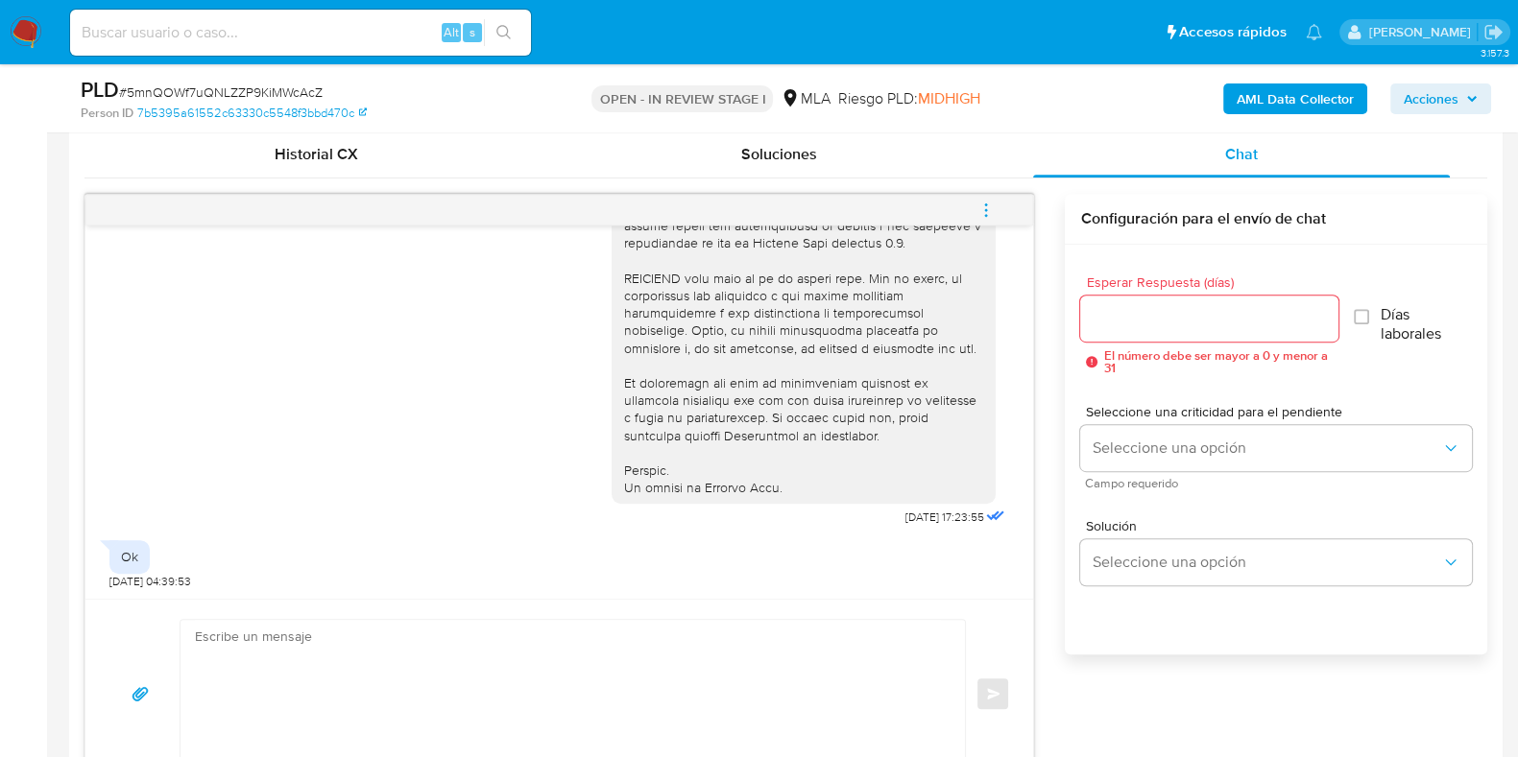
click at [983, 203] on icon "menu-action" at bounding box center [985, 210] width 17 height 17
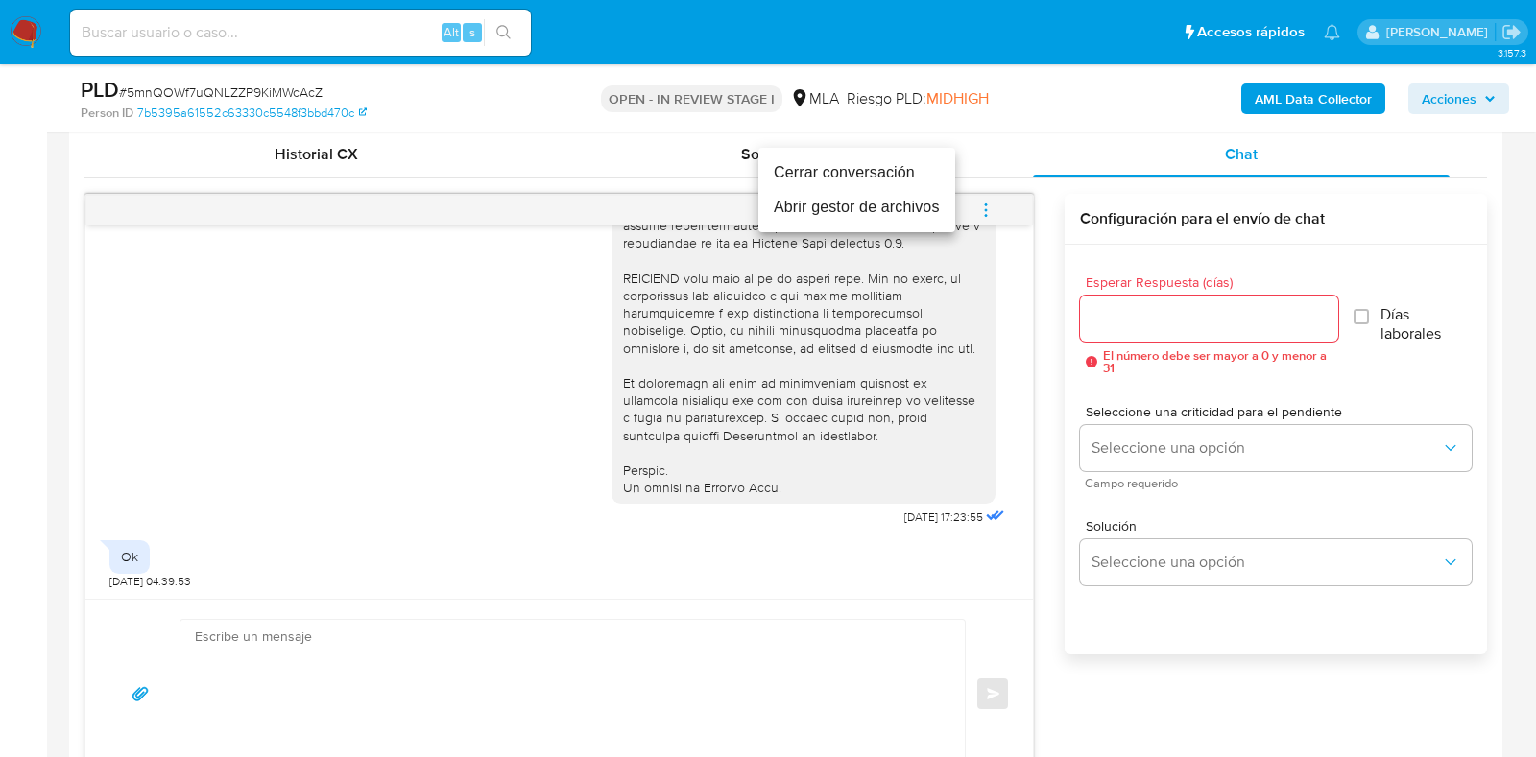
click at [888, 169] on li "Cerrar conversación" at bounding box center [856, 173] width 197 height 35
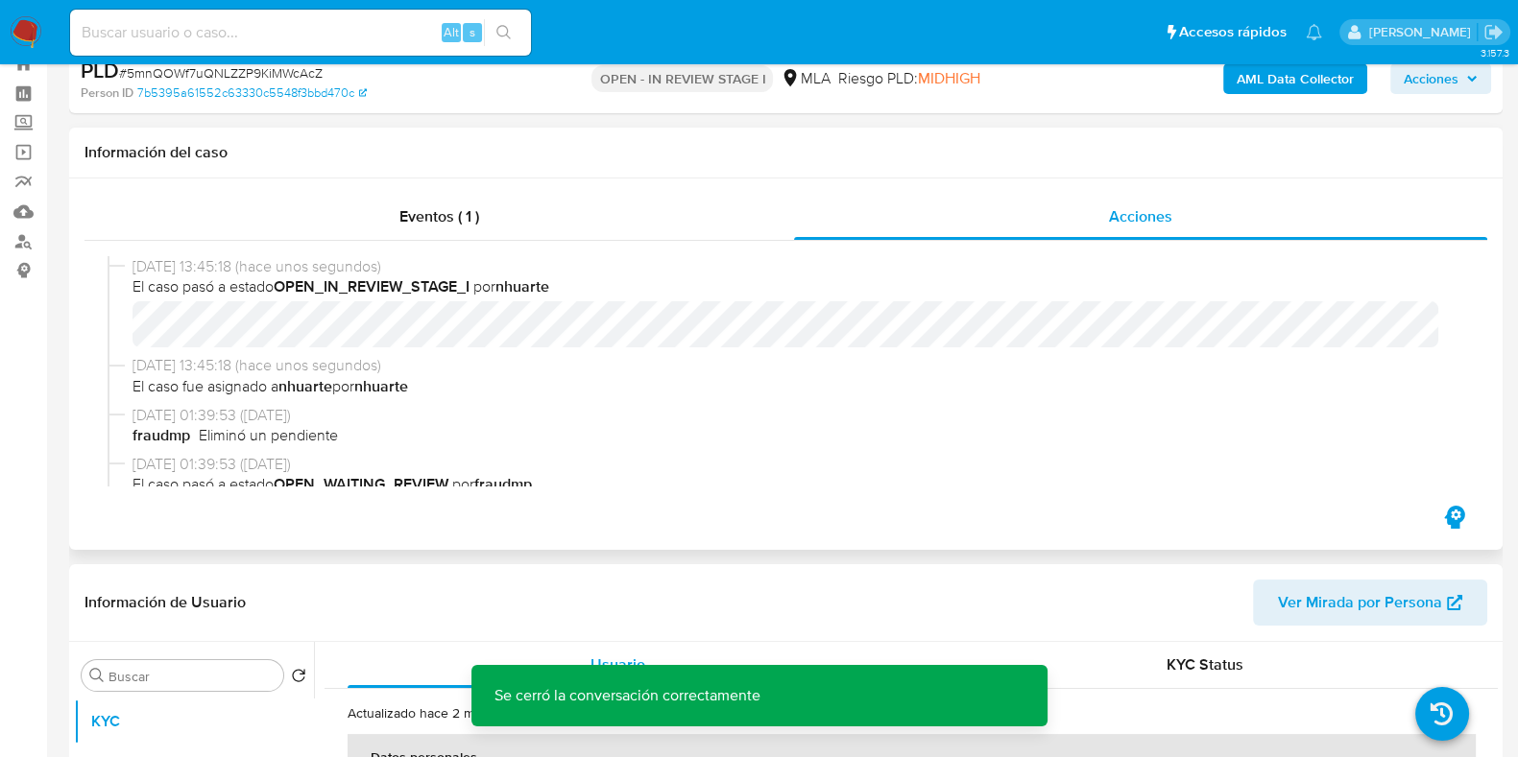
scroll to position [0, 0]
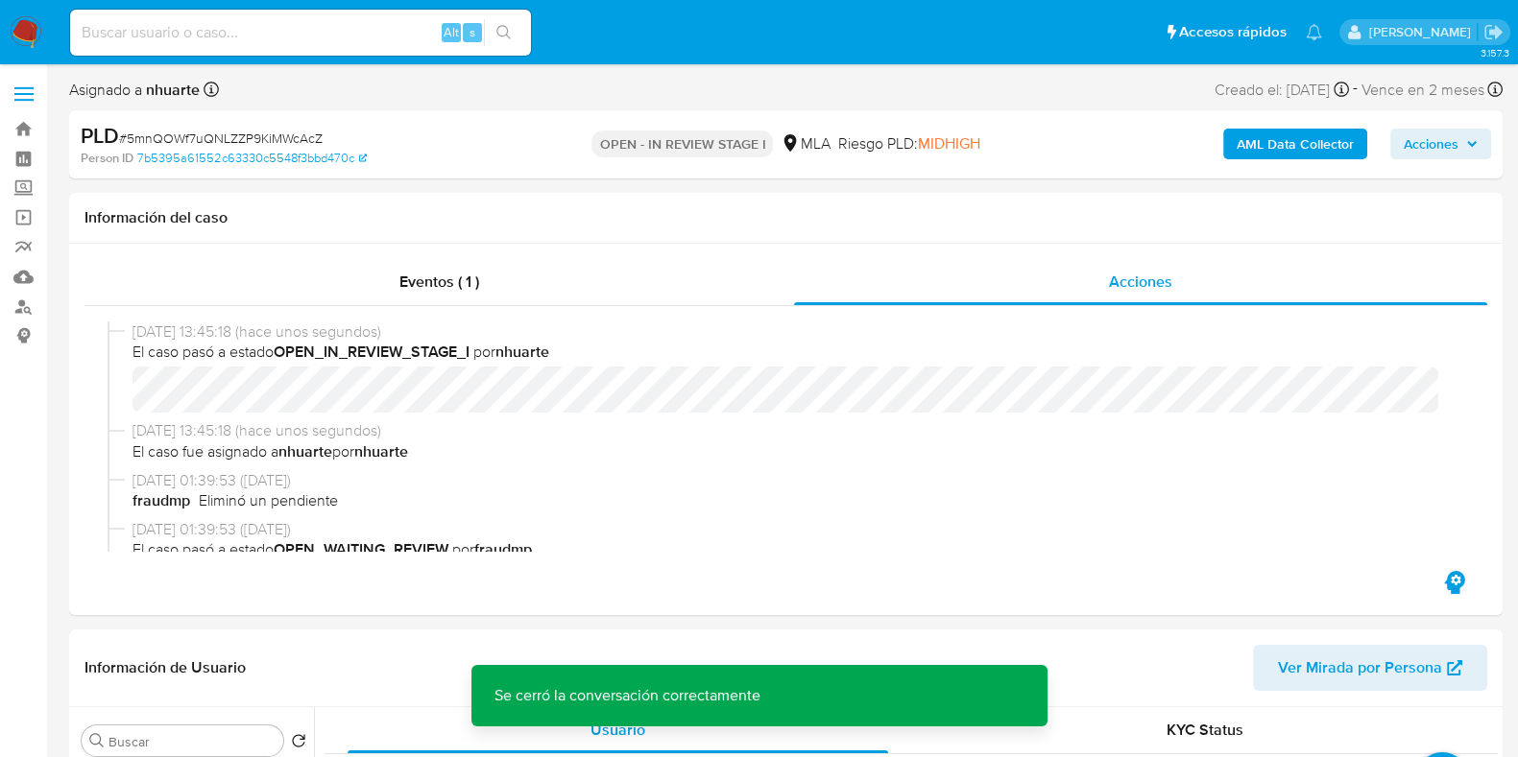
click at [1303, 147] on b "AML Data Collector" at bounding box center [1294, 144] width 117 height 31
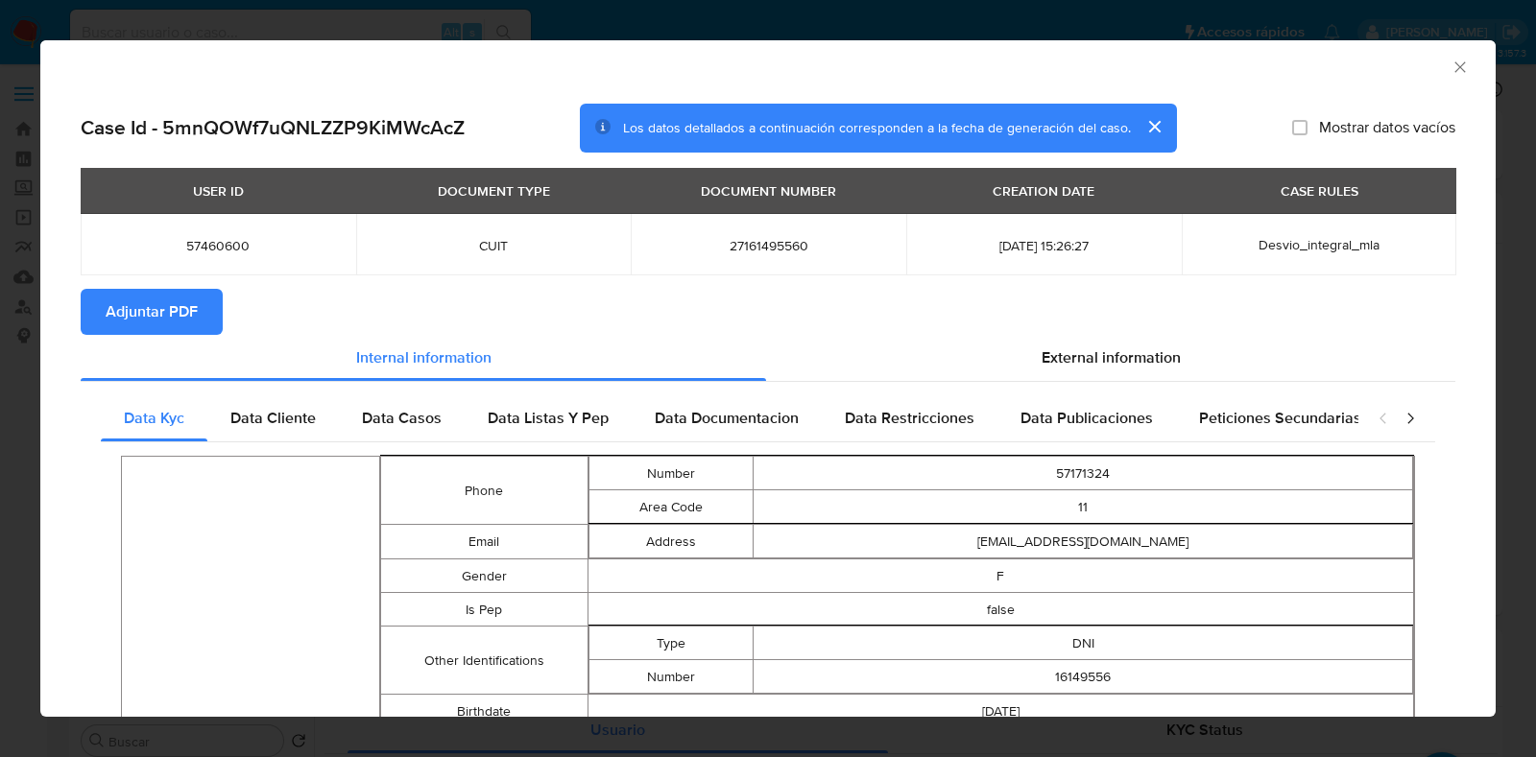
click at [132, 300] on span "Adjuntar PDF" at bounding box center [152, 312] width 92 height 42
click at [1454, 69] on icon "Cerrar ventana" at bounding box center [1459, 66] width 11 height 11
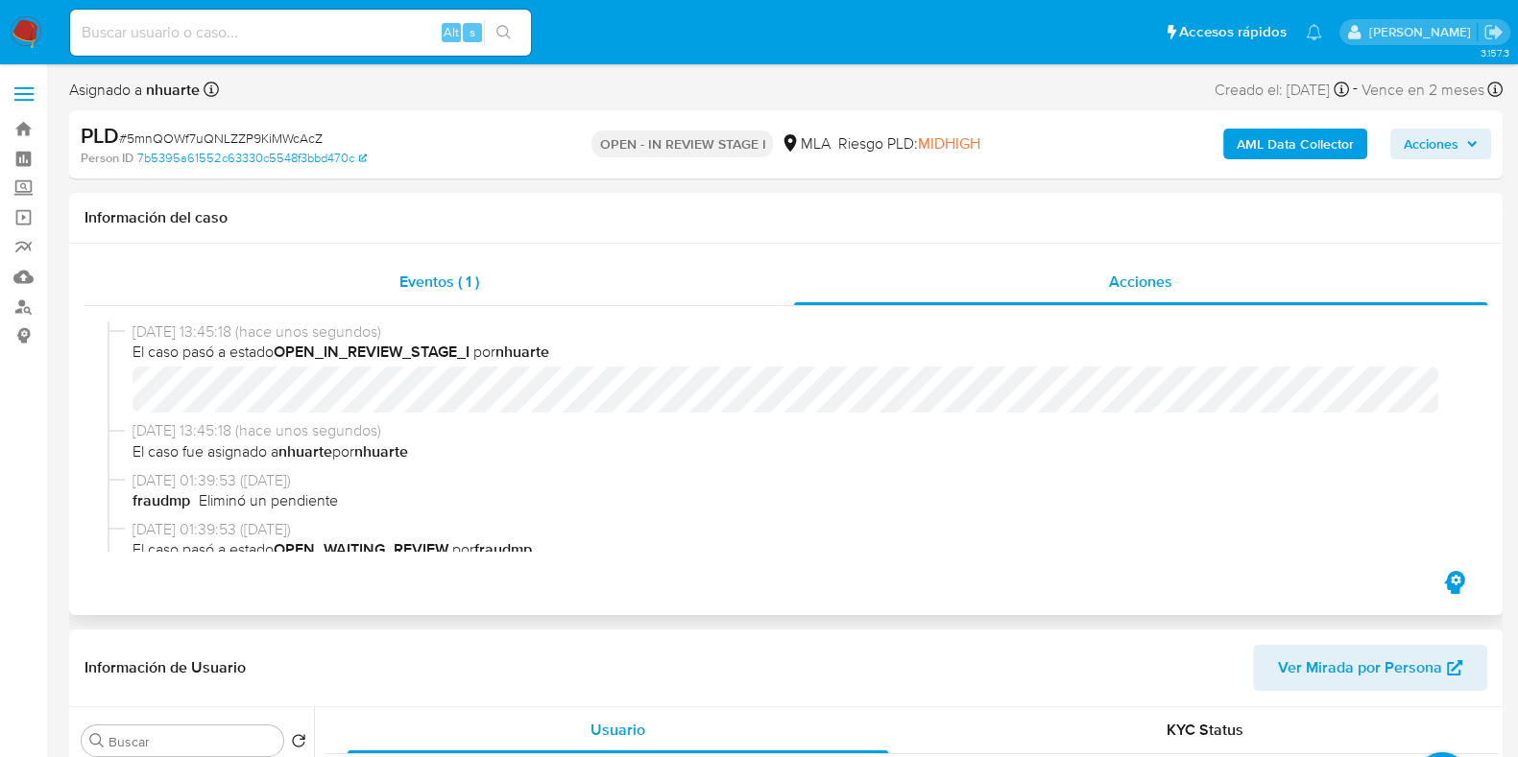
click at [481, 281] on div "Eventos ( 1 )" at bounding box center [438, 282] width 709 height 46
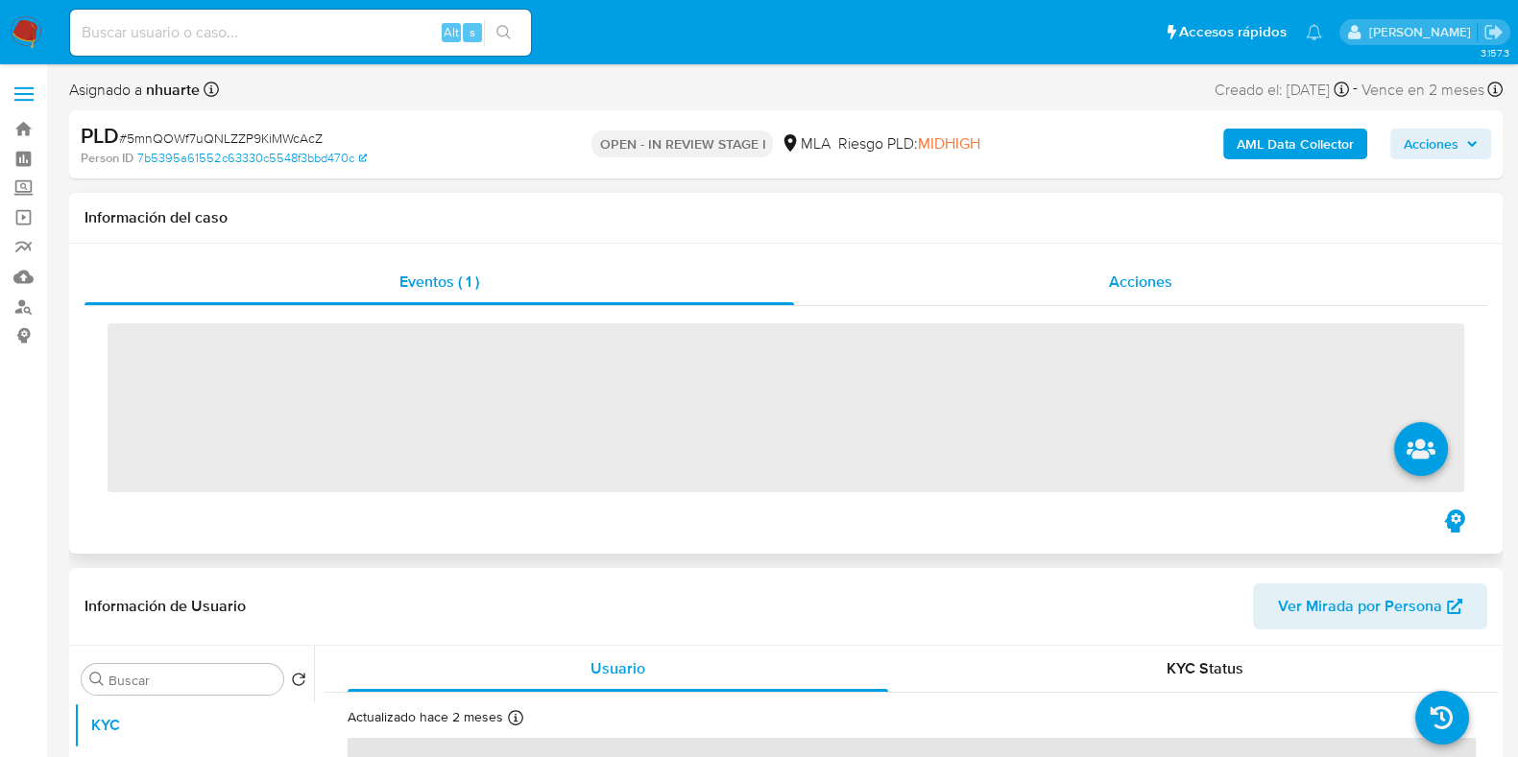
click at [1088, 289] on div "Acciones" at bounding box center [1140, 282] width 693 height 46
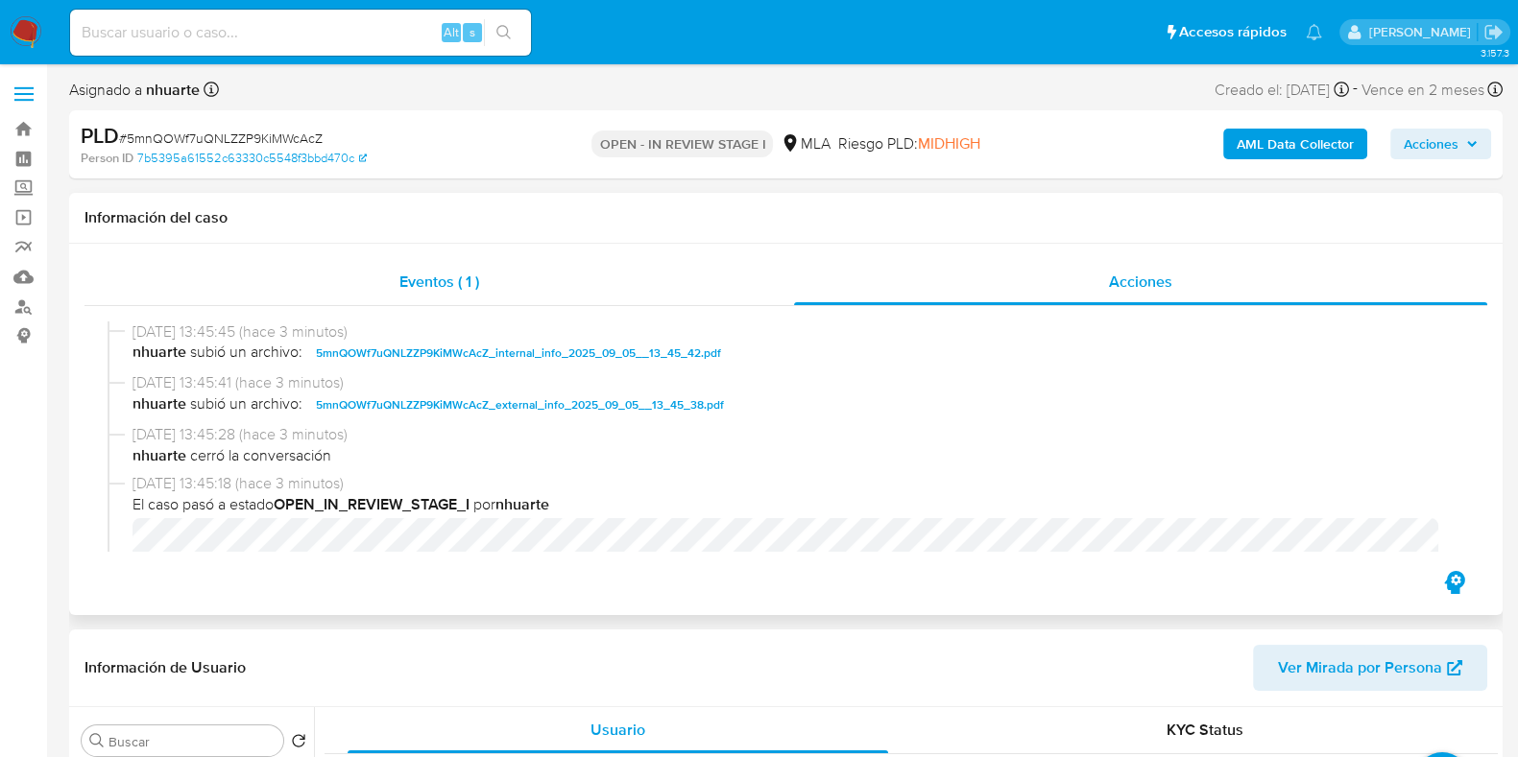
click at [463, 277] on span "Eventos ( 1 )" at bounding box center [439, 282] width 80 height 22
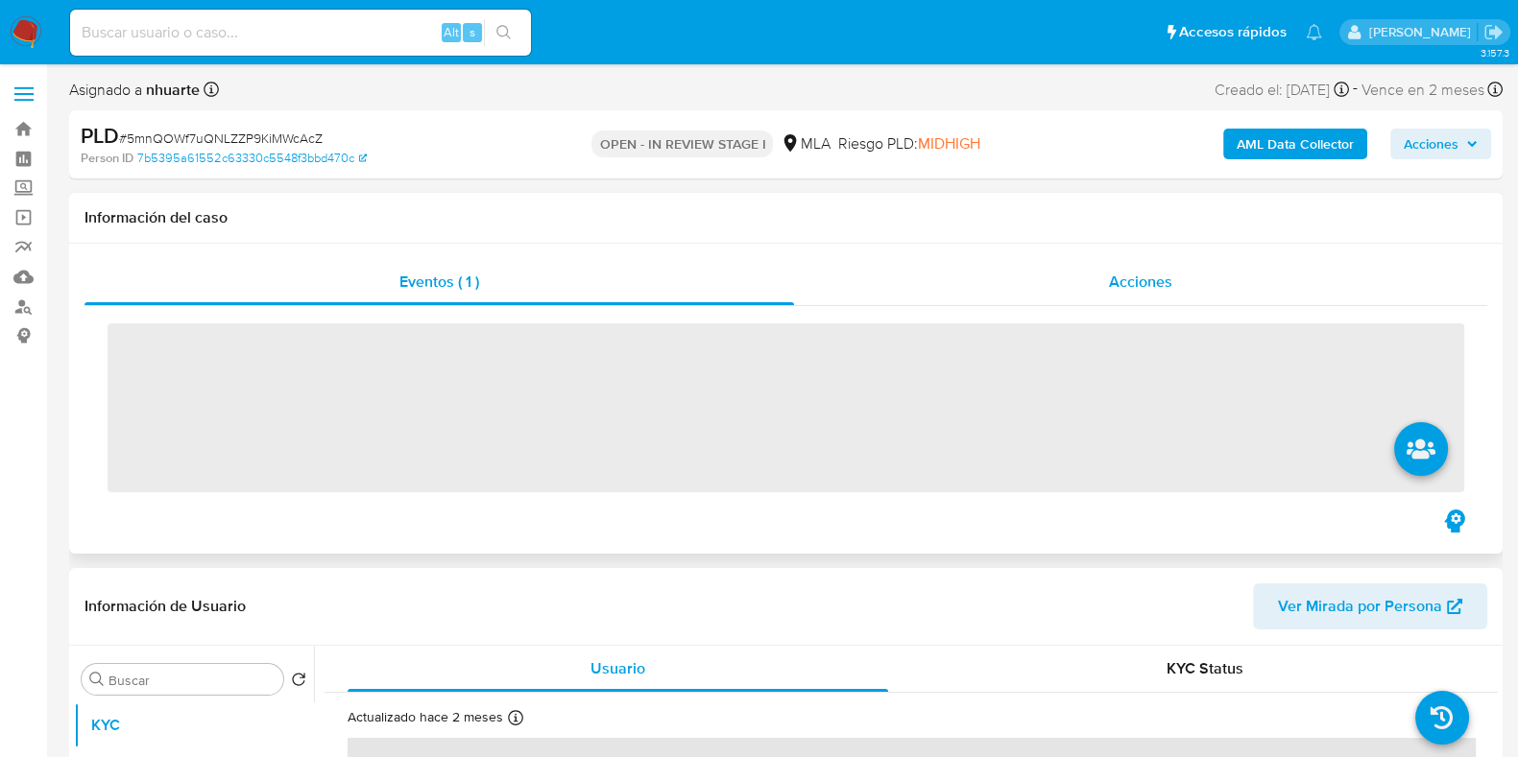
drag, startPoint x: 1075, startPoint y: 285, endPoint x: 1059, endPoint y: 291, distance: 17.3
click at [1076, 285] on div "Acciones" at bounding box center [1140, 282] width 693 height 46
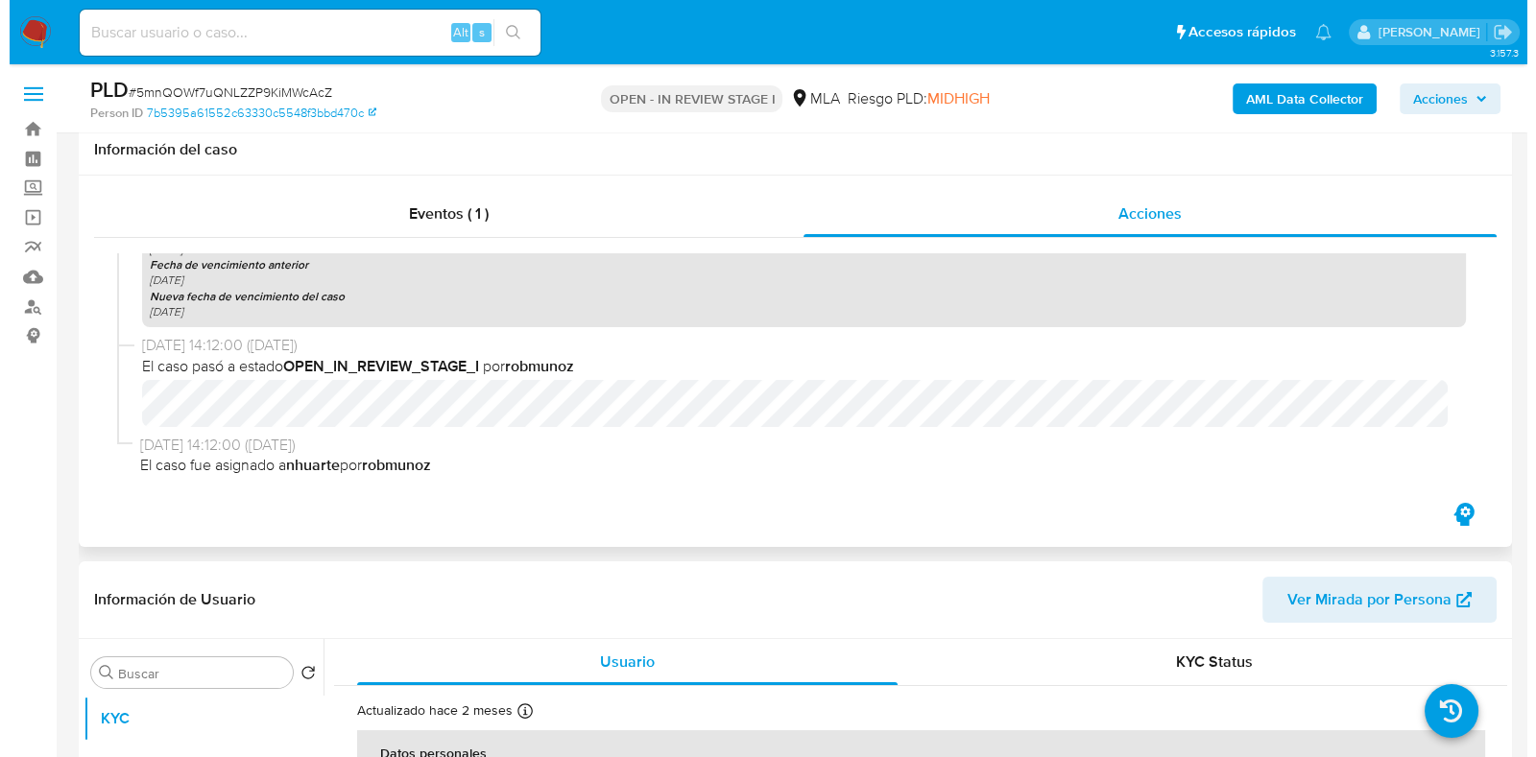
scroll to position [479, 0]
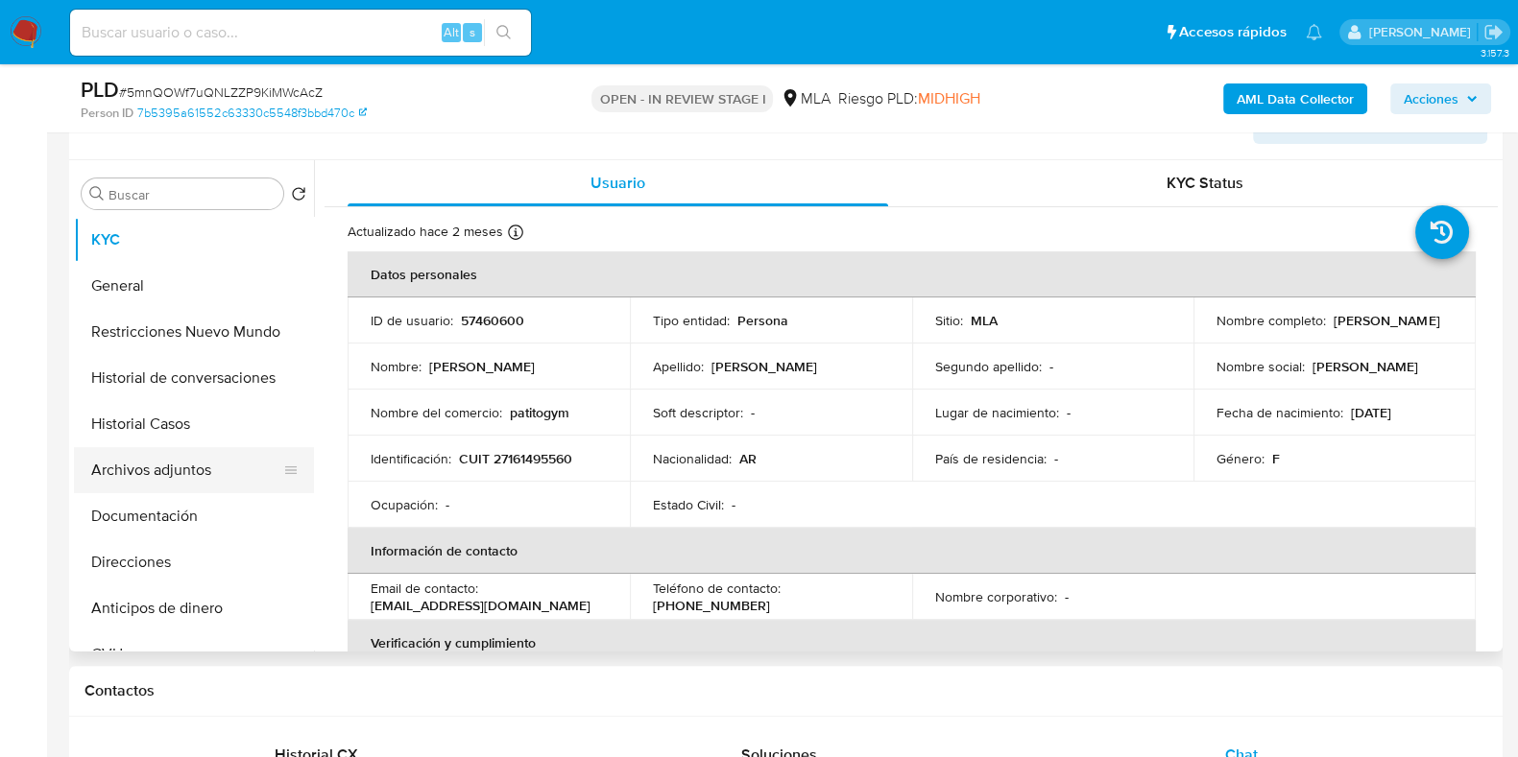
click at [197, 453] on button "Archivos adjuntos" at bounding box center [186, 470] width 225 height 46
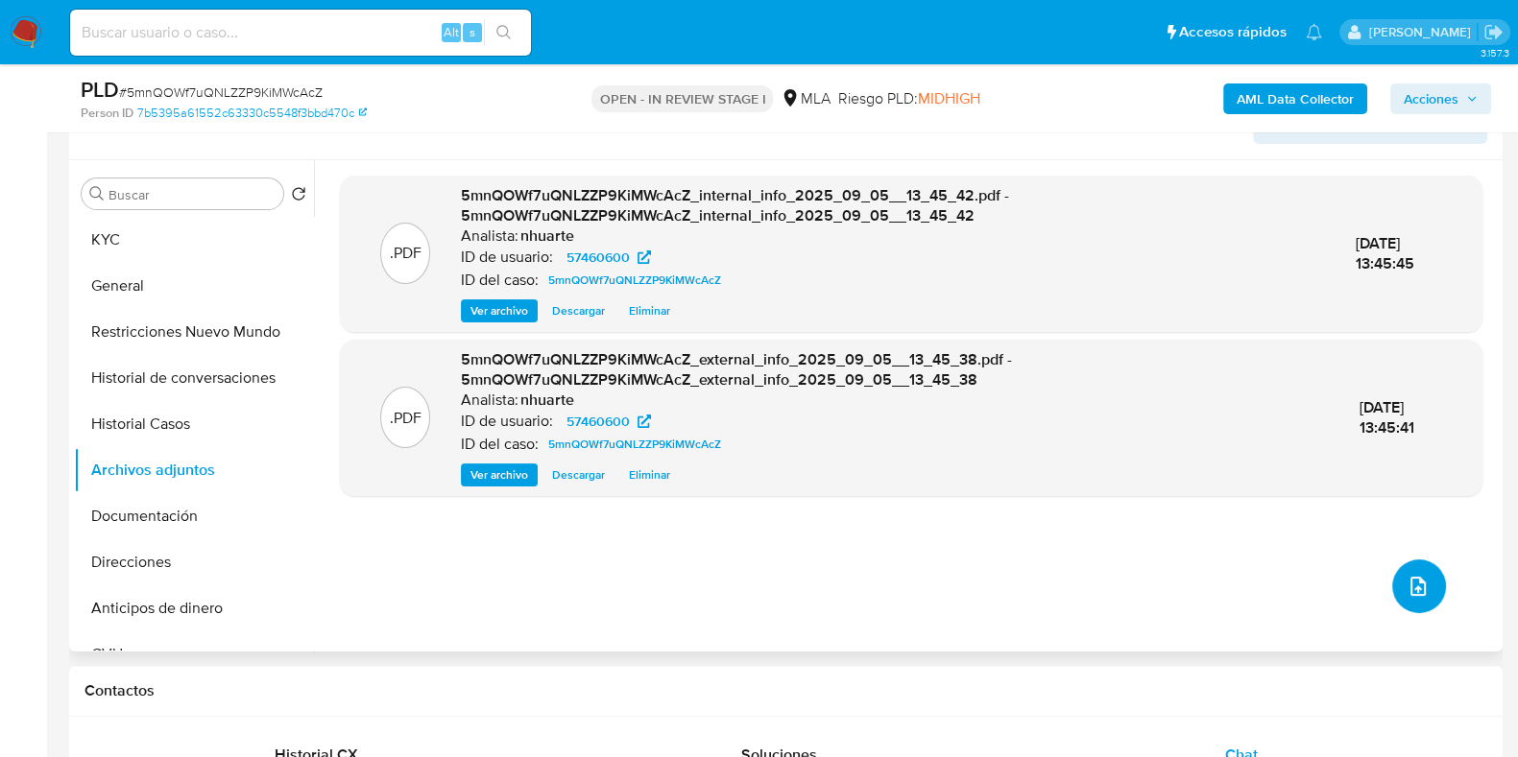
click at [1410, 582] on icon "upload-file" at bounding box center [1417, 586] width 15 height 19
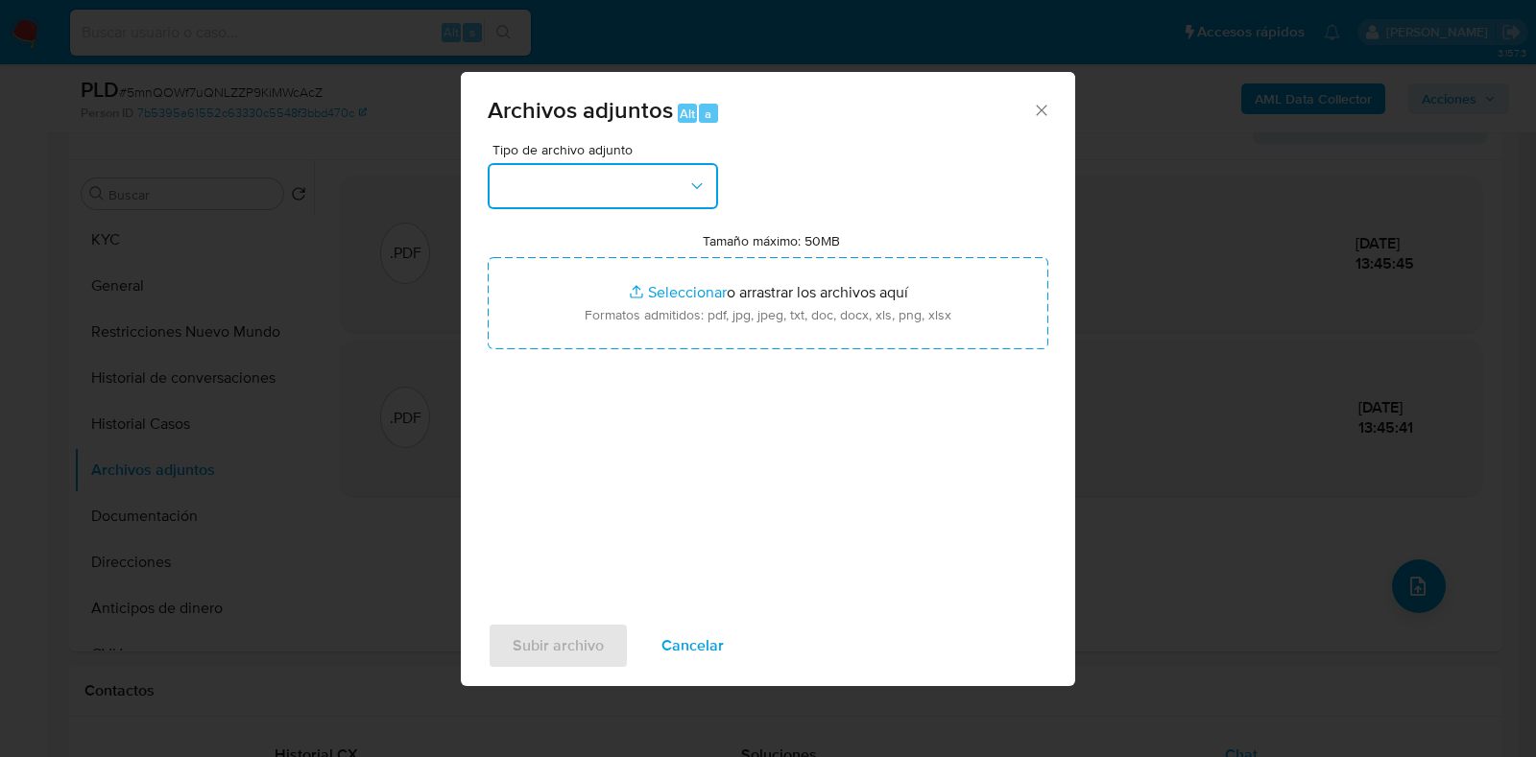
click at [689, 180] on icon "button" at bounding box center [696, 186] width 19 height 19
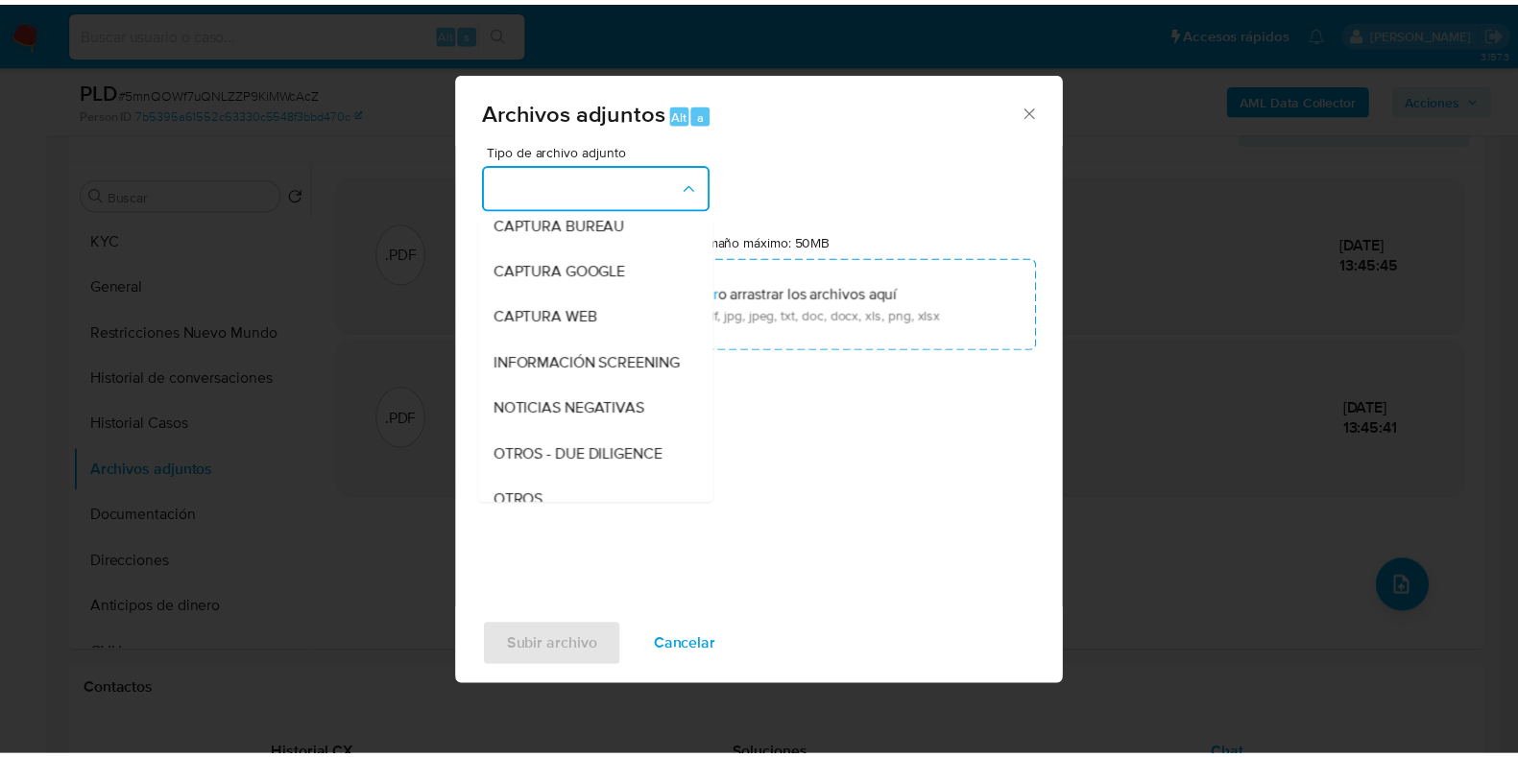
scroll to position [130, 0]
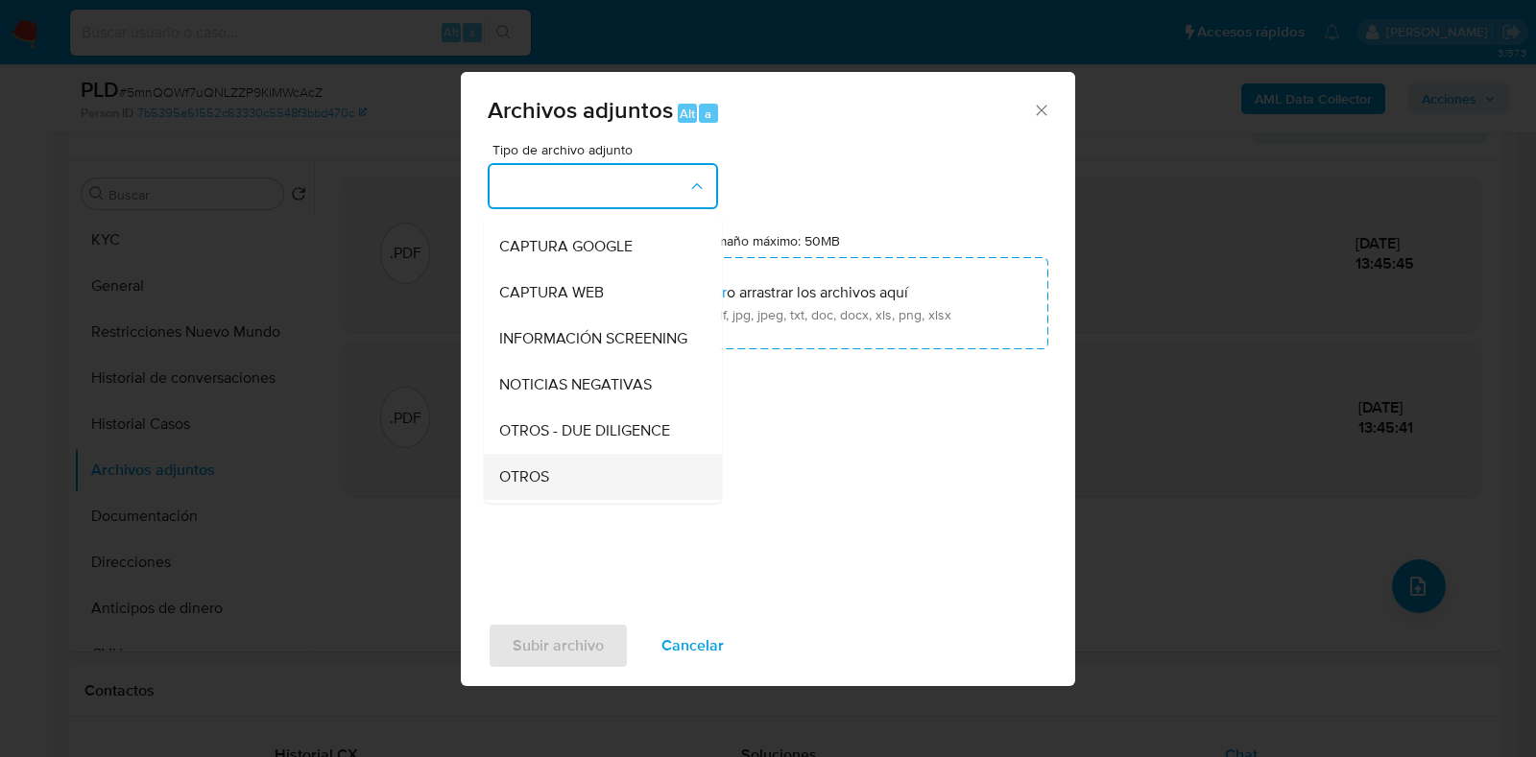
click at [599, 486] on div "OTROS" at bounding box center [597, 477] width 196 height 46
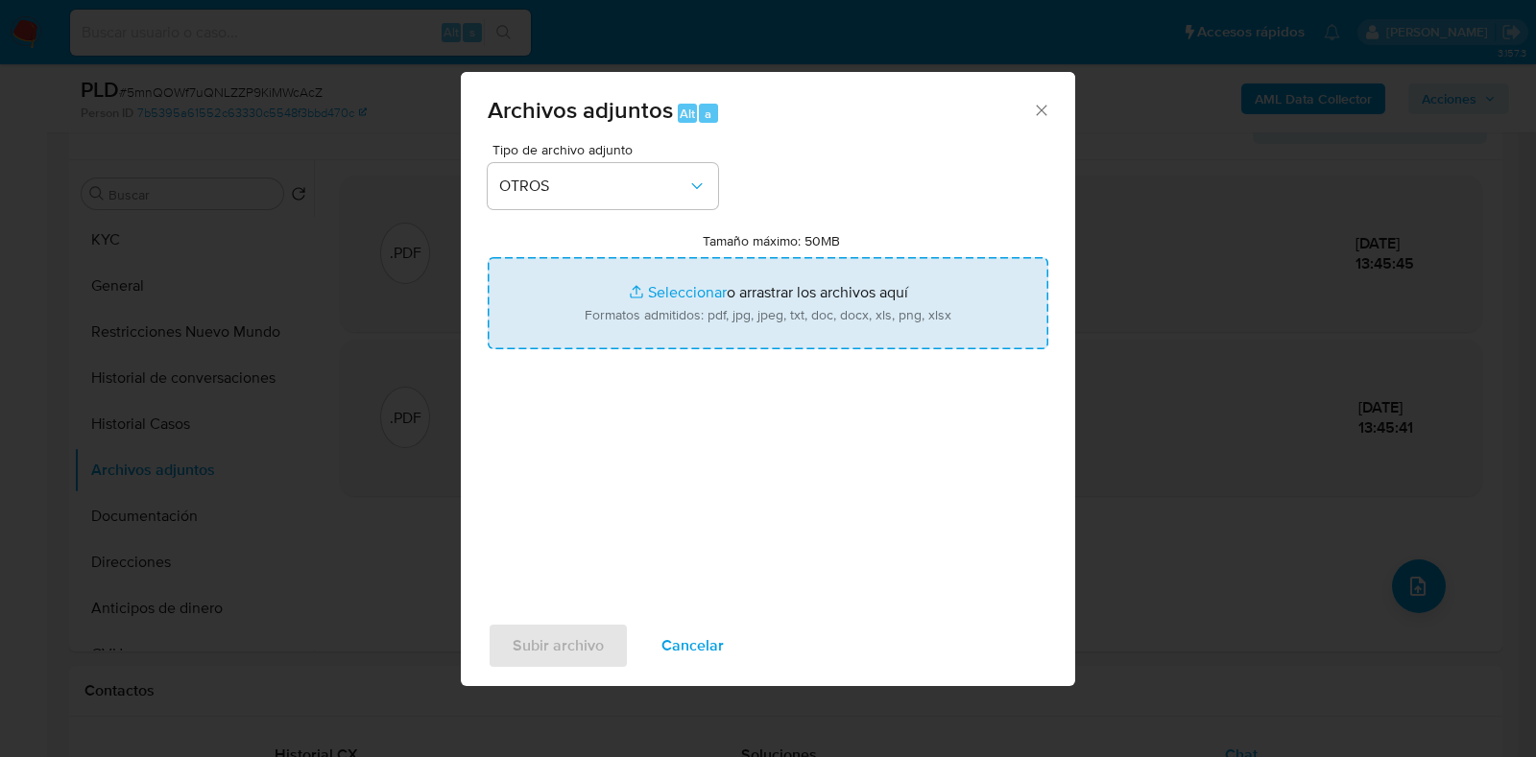
type input "C:\fakepath\Caselog 5mnQOWf7uQNLZZP9KiMWcAcZ_2025_08_18_18_21_51.docx"
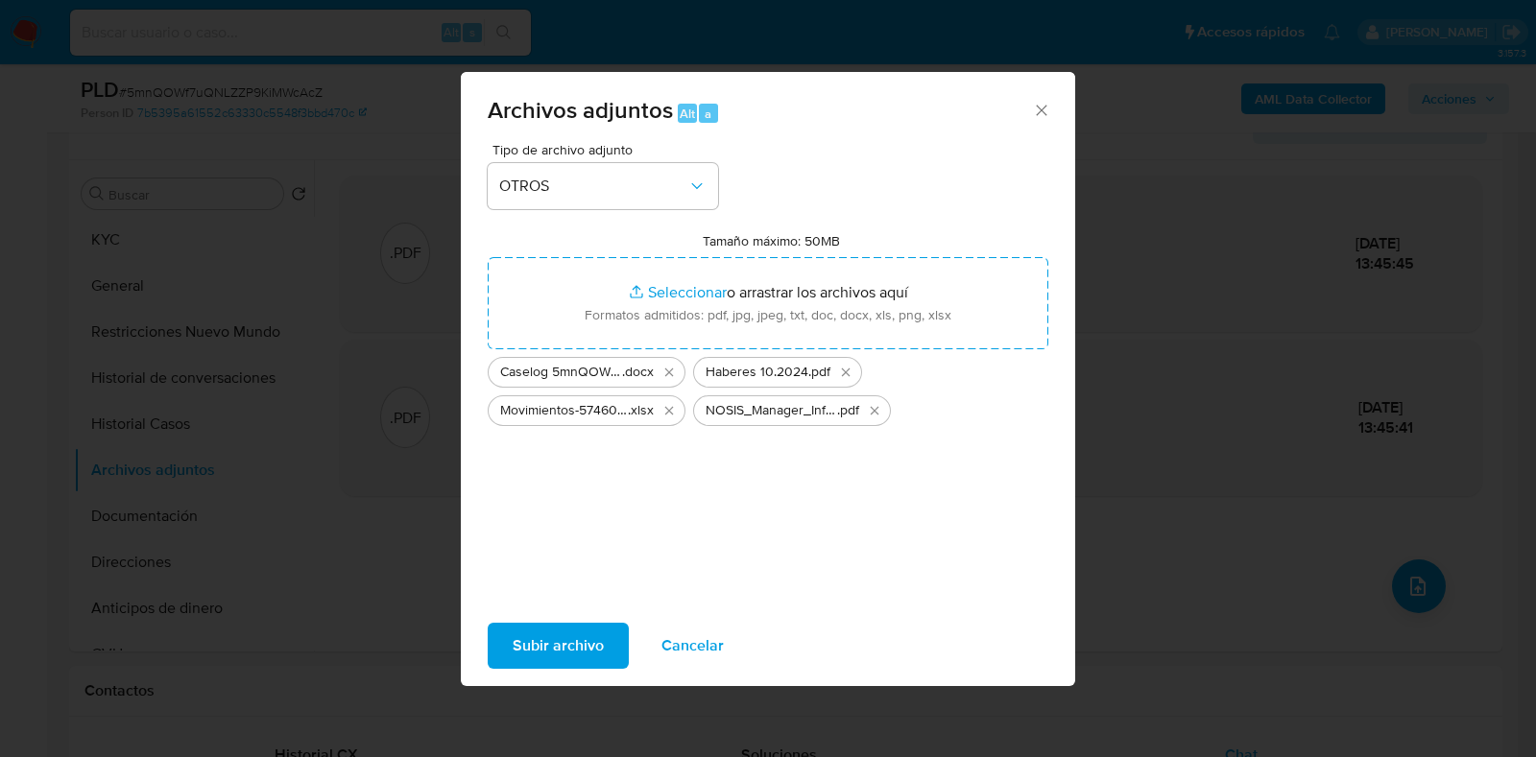
click at [573, 672] on div "Subir archivo Cancelar" at bounding box center [768, 646] width 614 height 73
click at [565, 660] on span "Subir archivo" at bounding box center [558, 646] width 91 height 42
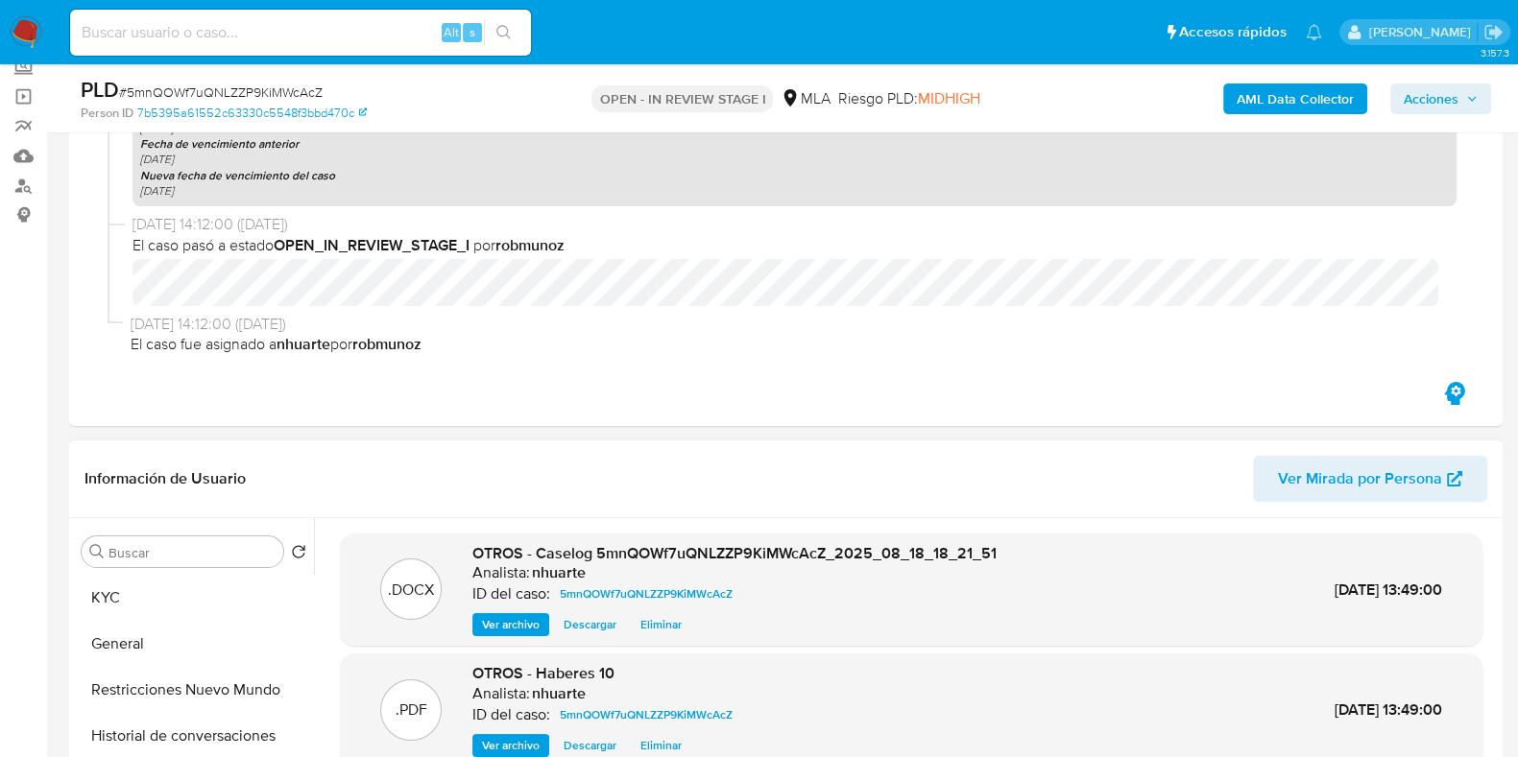
scroll to position [0, 0]
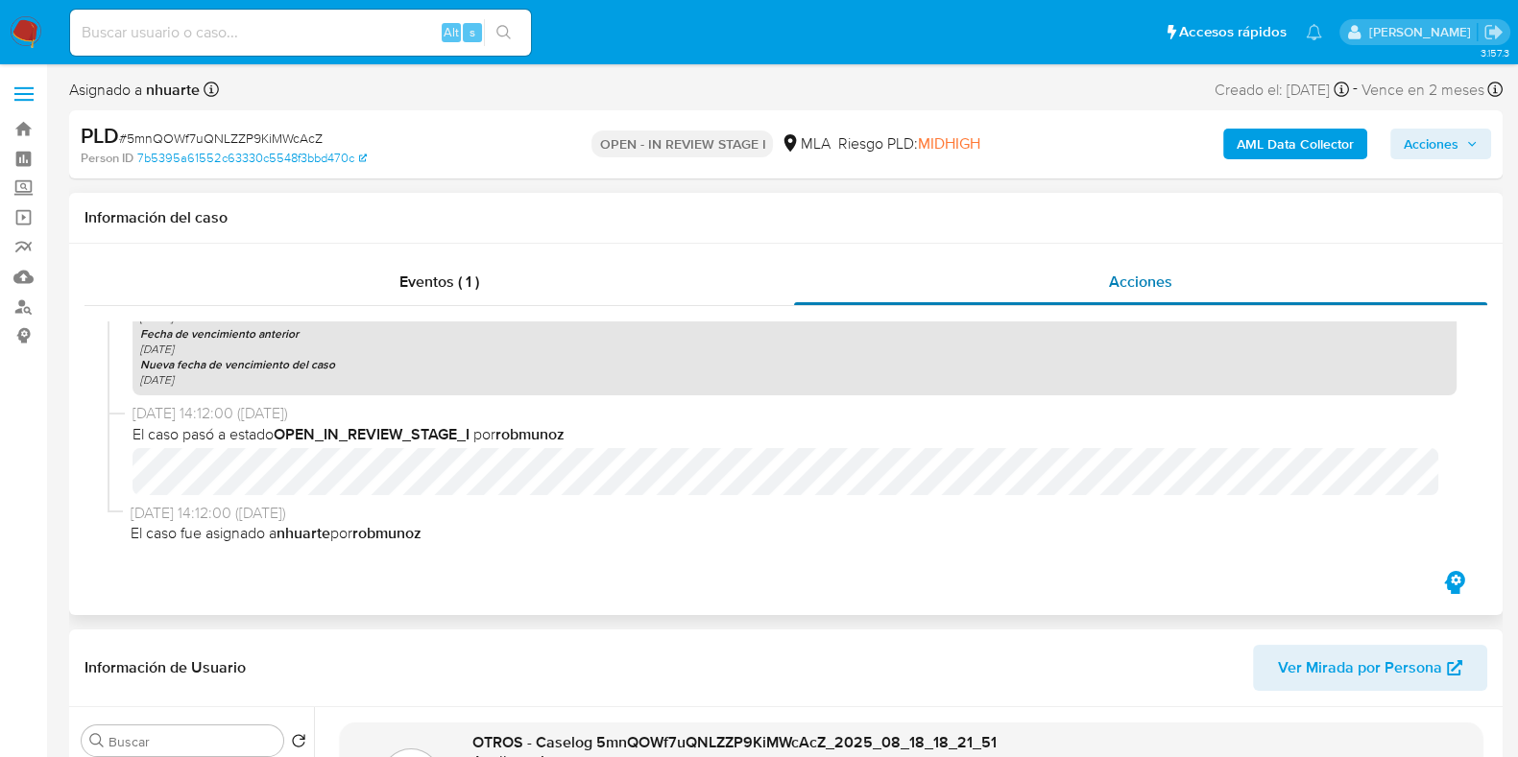
drag, startPoint x: 444, startPoint y: 280, endPoint x: 914, endPoint y: 280, distance: 469.4
click at [444, 279] on span "Eventos ( 1 )" at bounding box center [439, 282] width 80 height 22
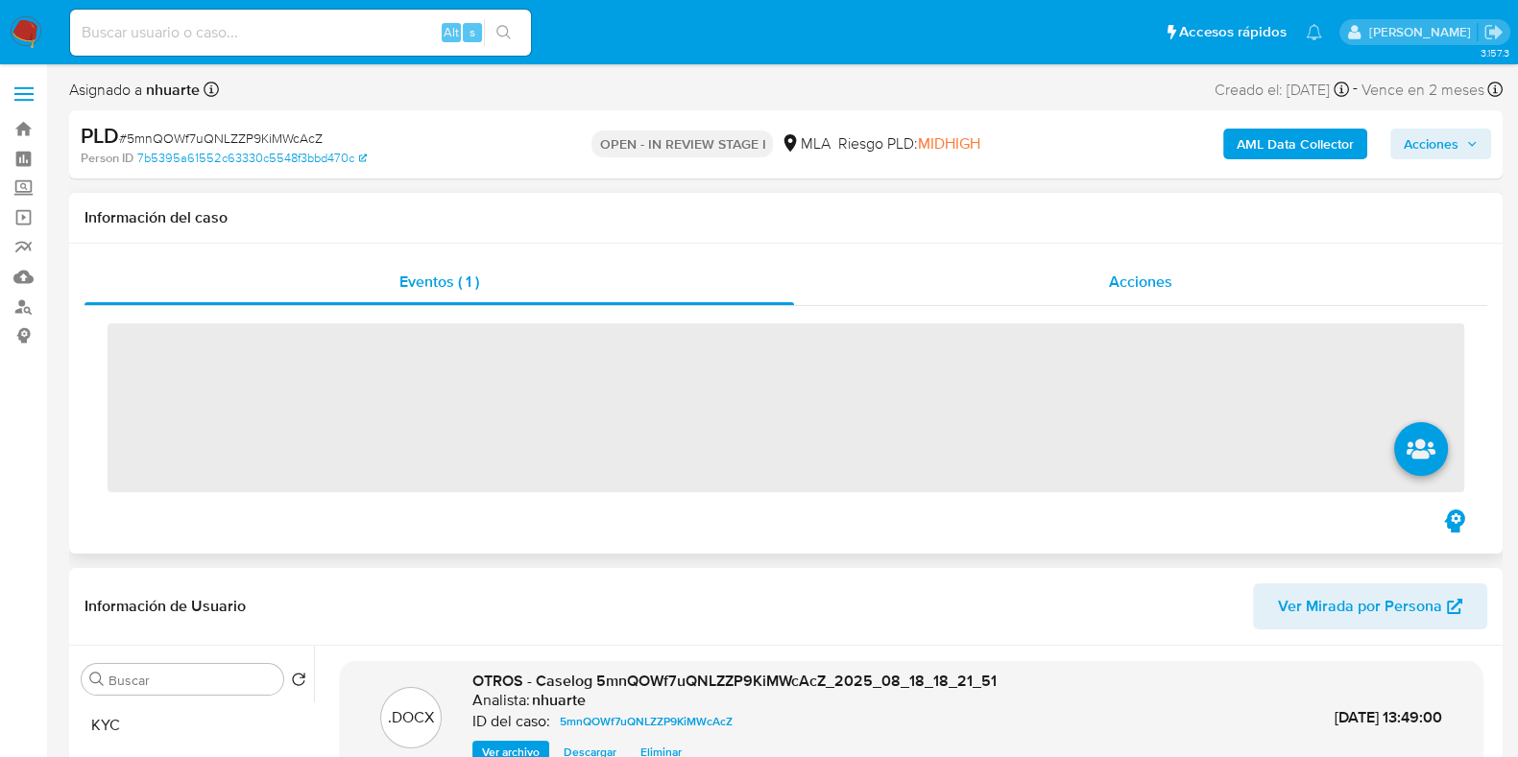
click at [1160, 279] on span "Acciones" at bounding box center [1140, 282] width 63 height 22
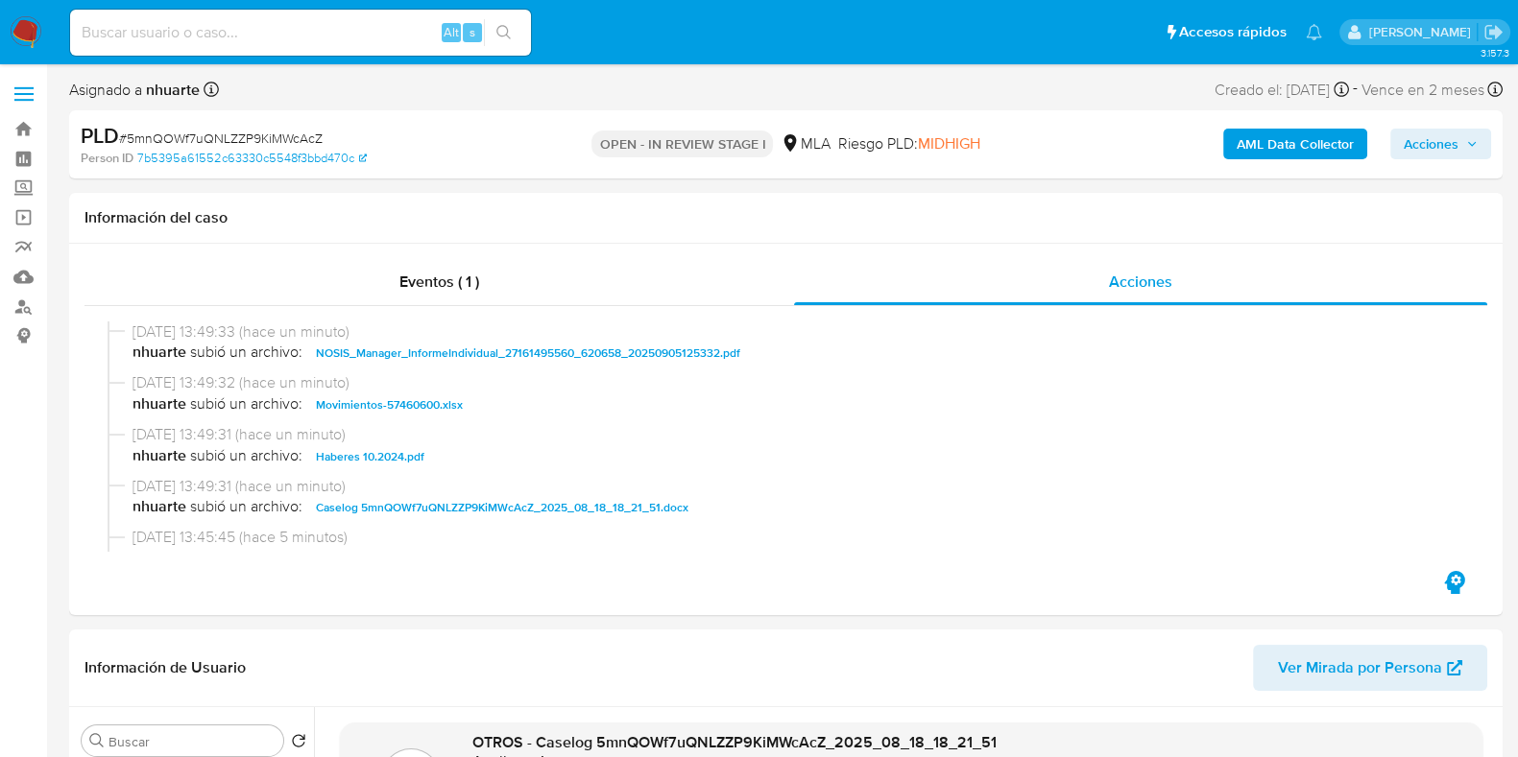
scroll to position [119, 0]
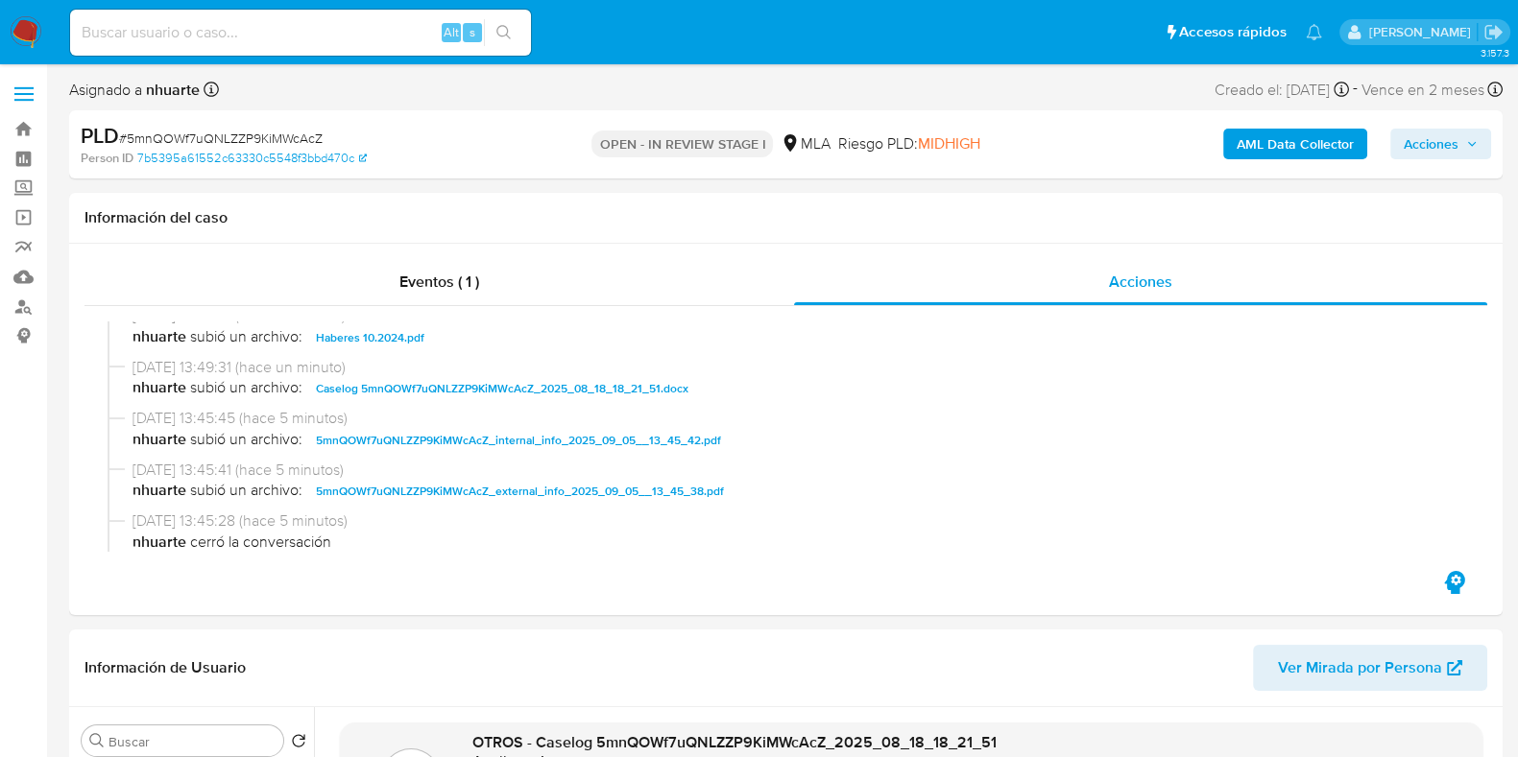
click at [1454, 151] on span "Acciones" at bounding box center [1430, 144] width 55 height 31
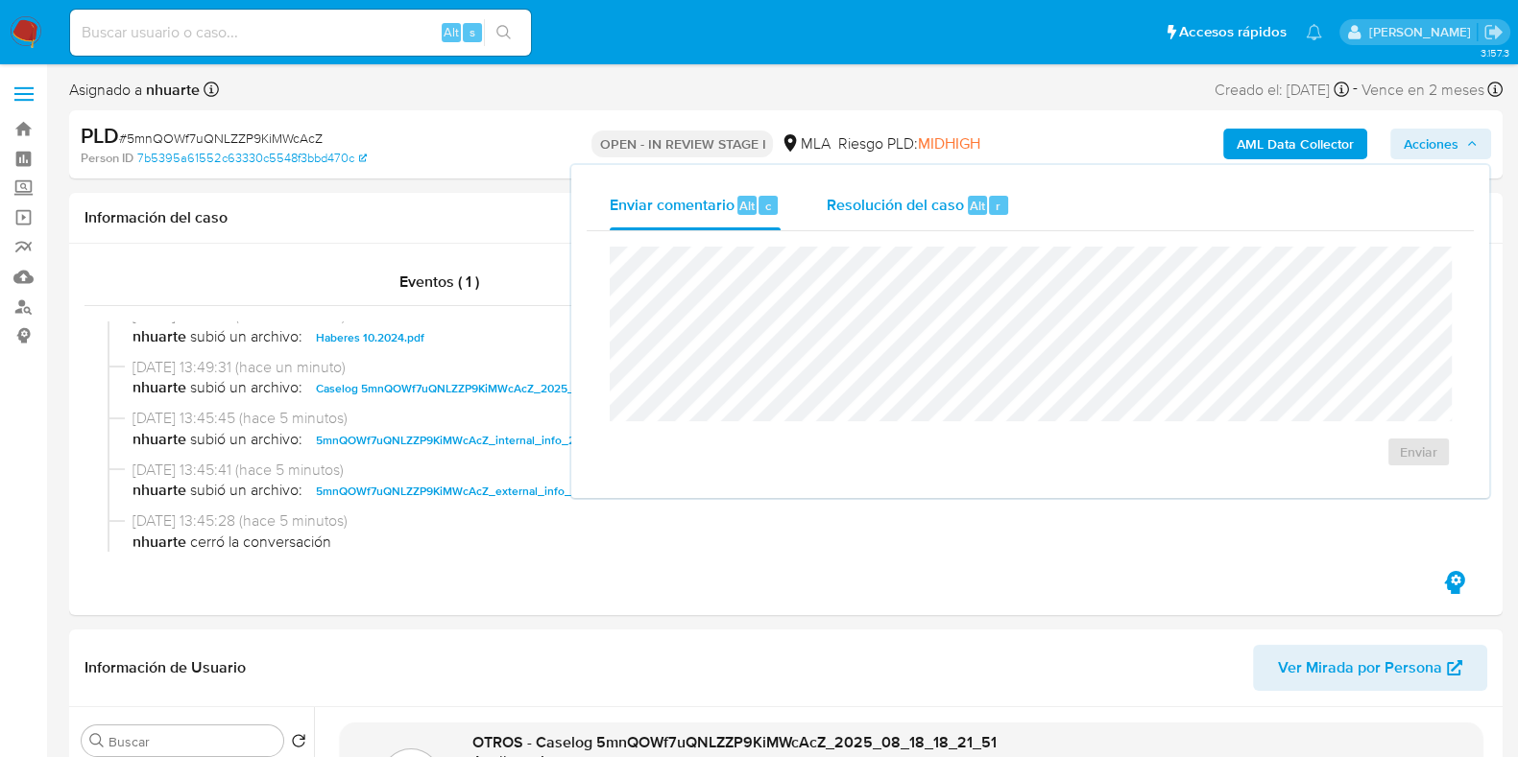
click at [845, 194] on span "Resolución del caso" at bounding box center [895, 205] width 137 height 22
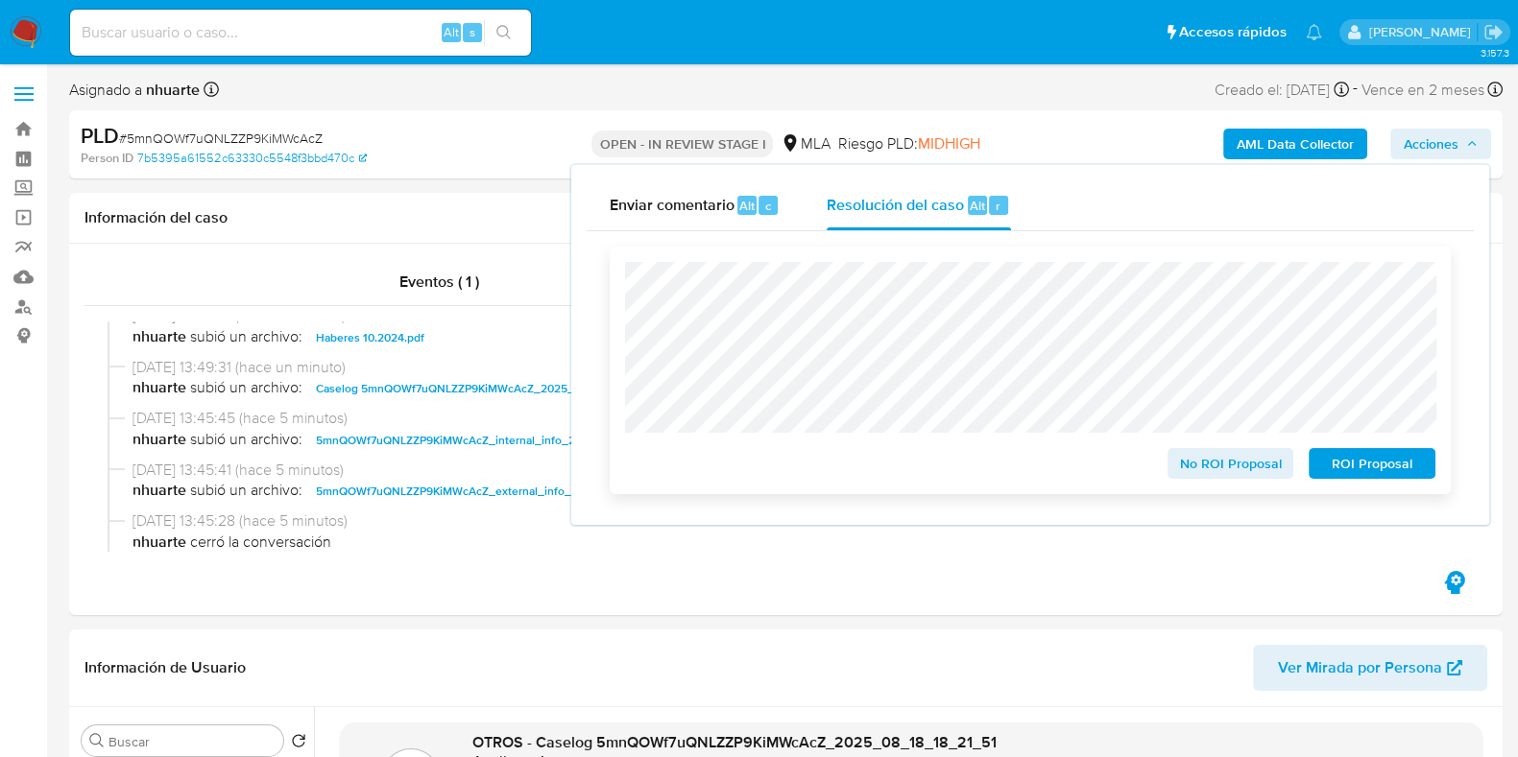
click at [1231, 468] on span "No ROI Proposal" at bounding box center [1231, 463] width 100 height 27
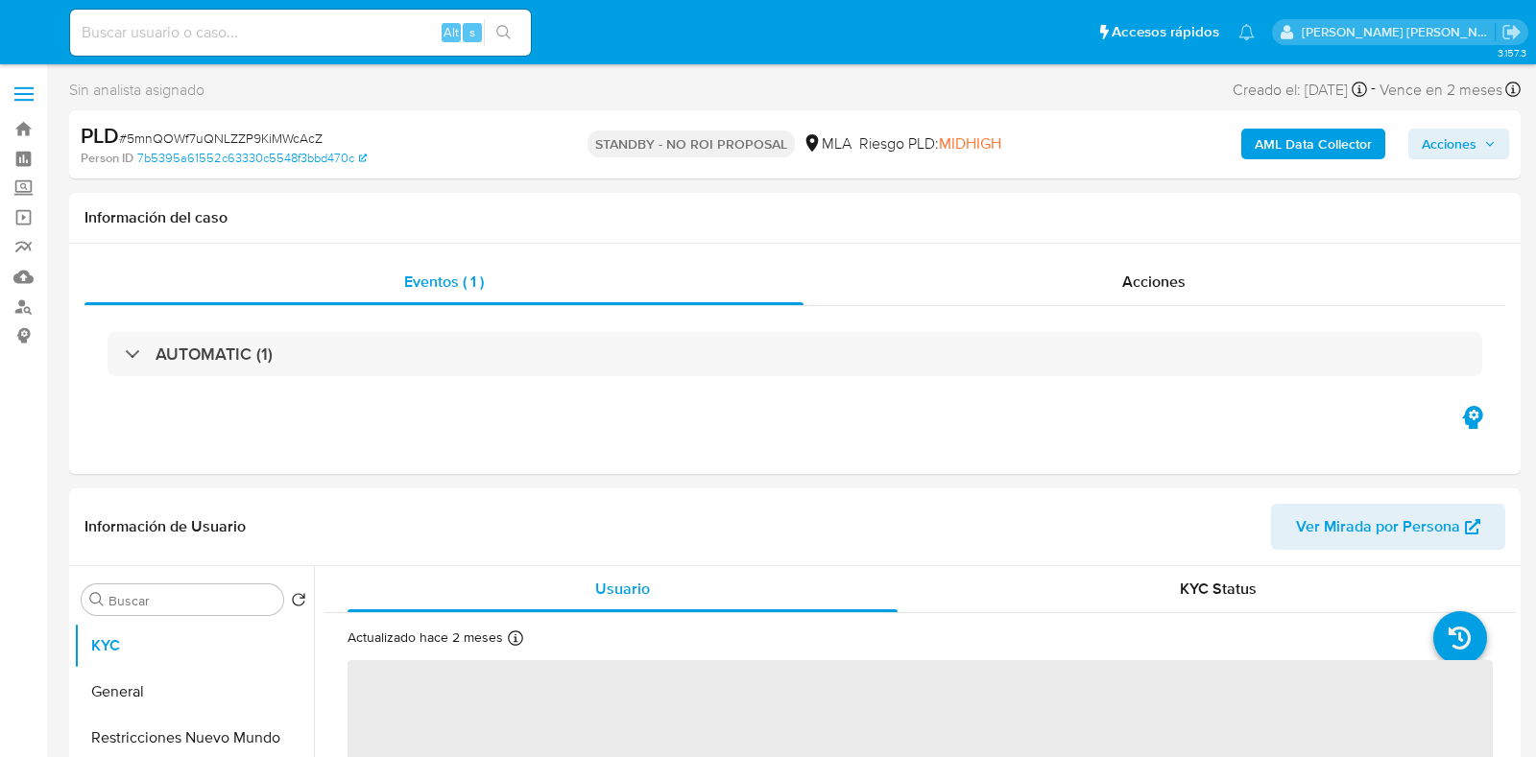
select select "10"
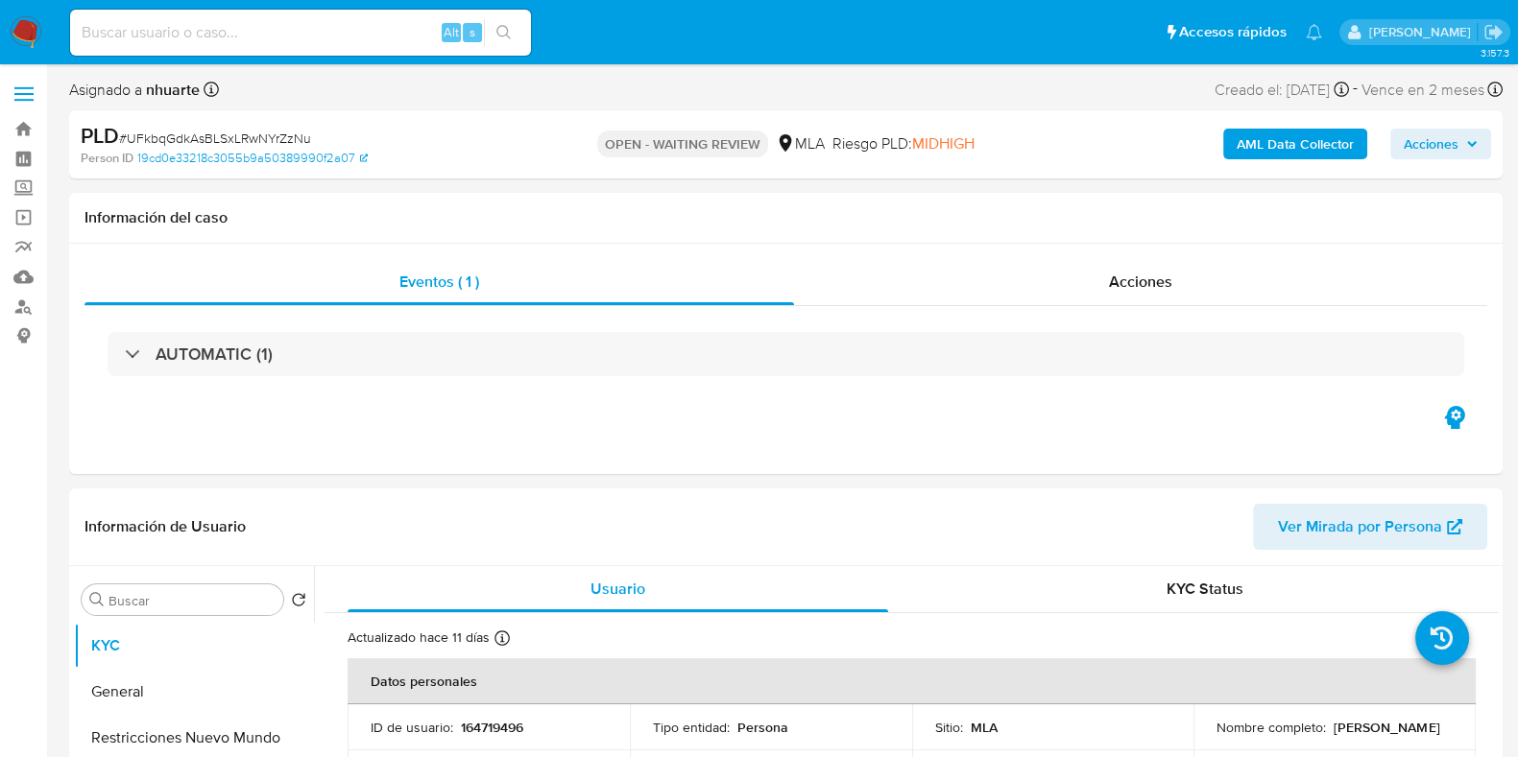
select select "10"
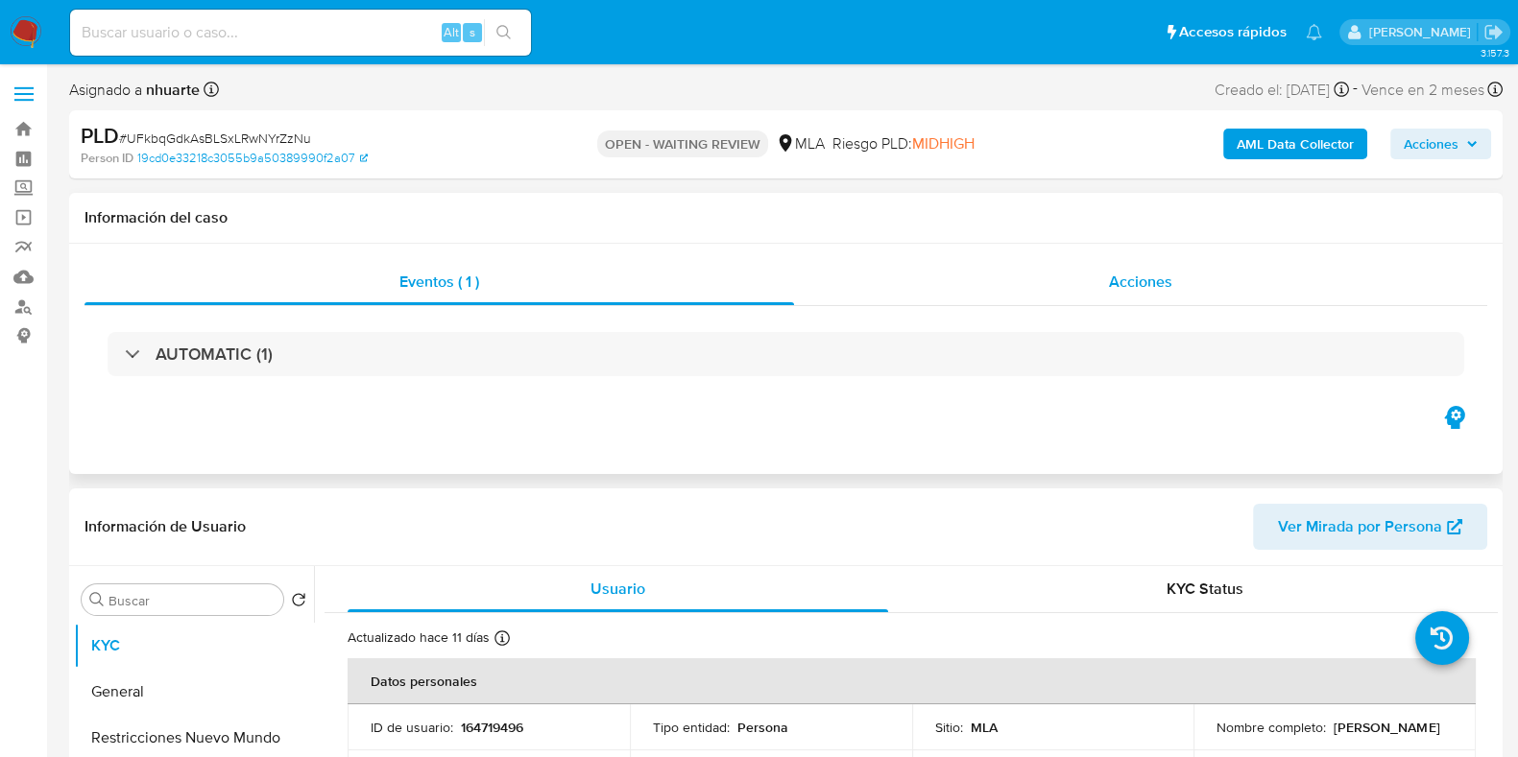
click at [1133, 277] on span "Acciones" at bounding box center [1140, 282] width 63 height 22
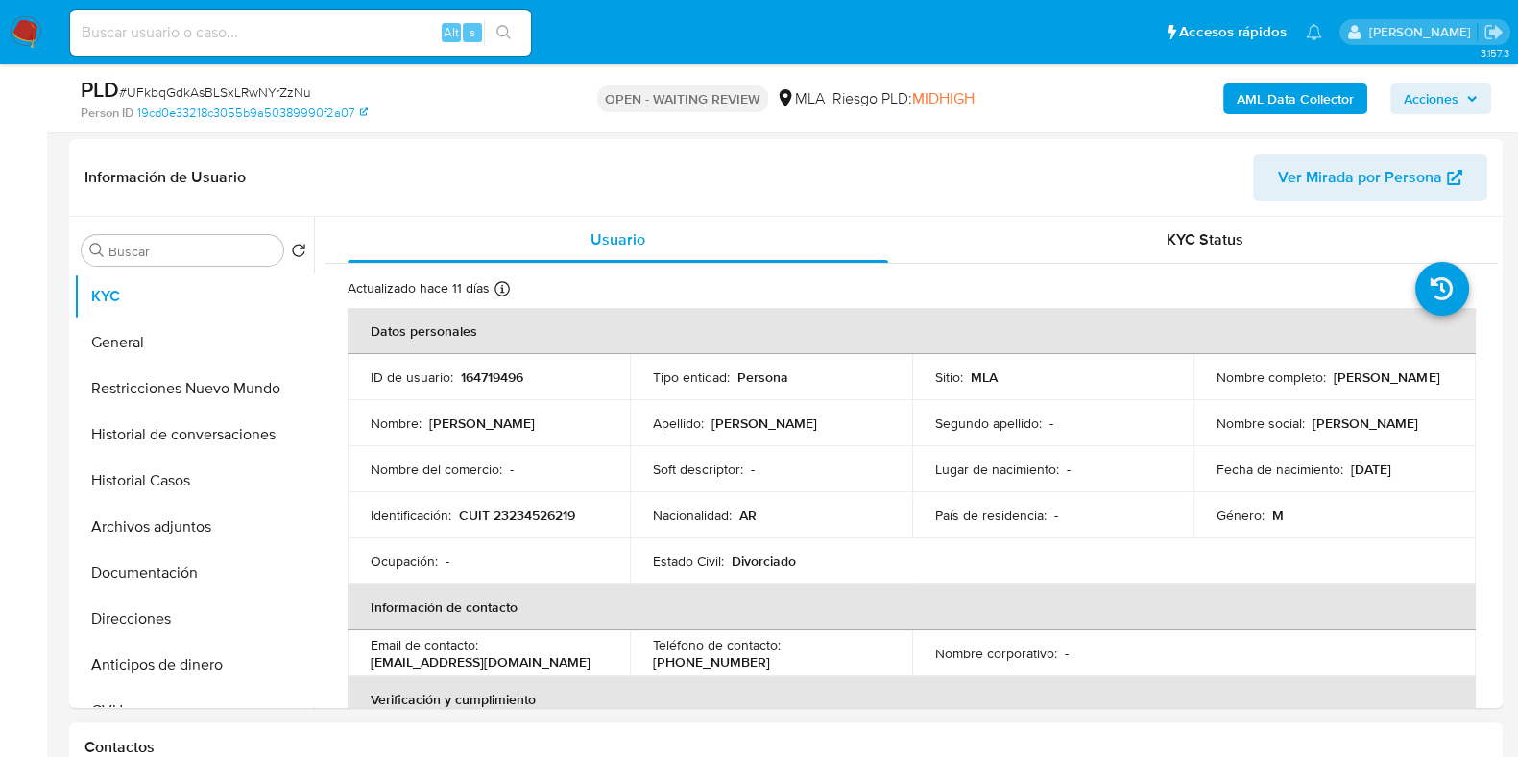
scroll to position [720, 0]
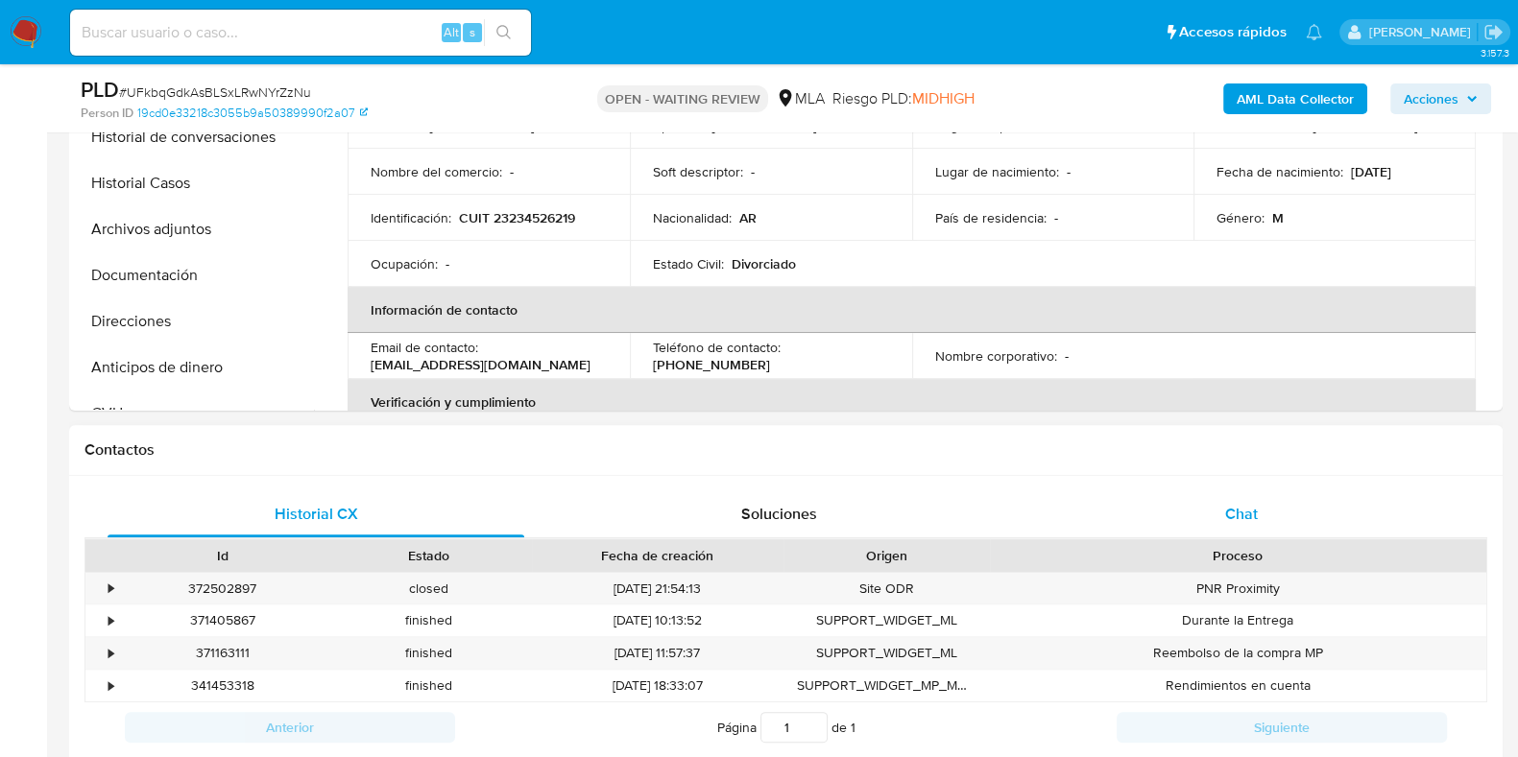
click at [1235, 510] on span "Chat" at bounding box center [1241, 514] width 33 height 22
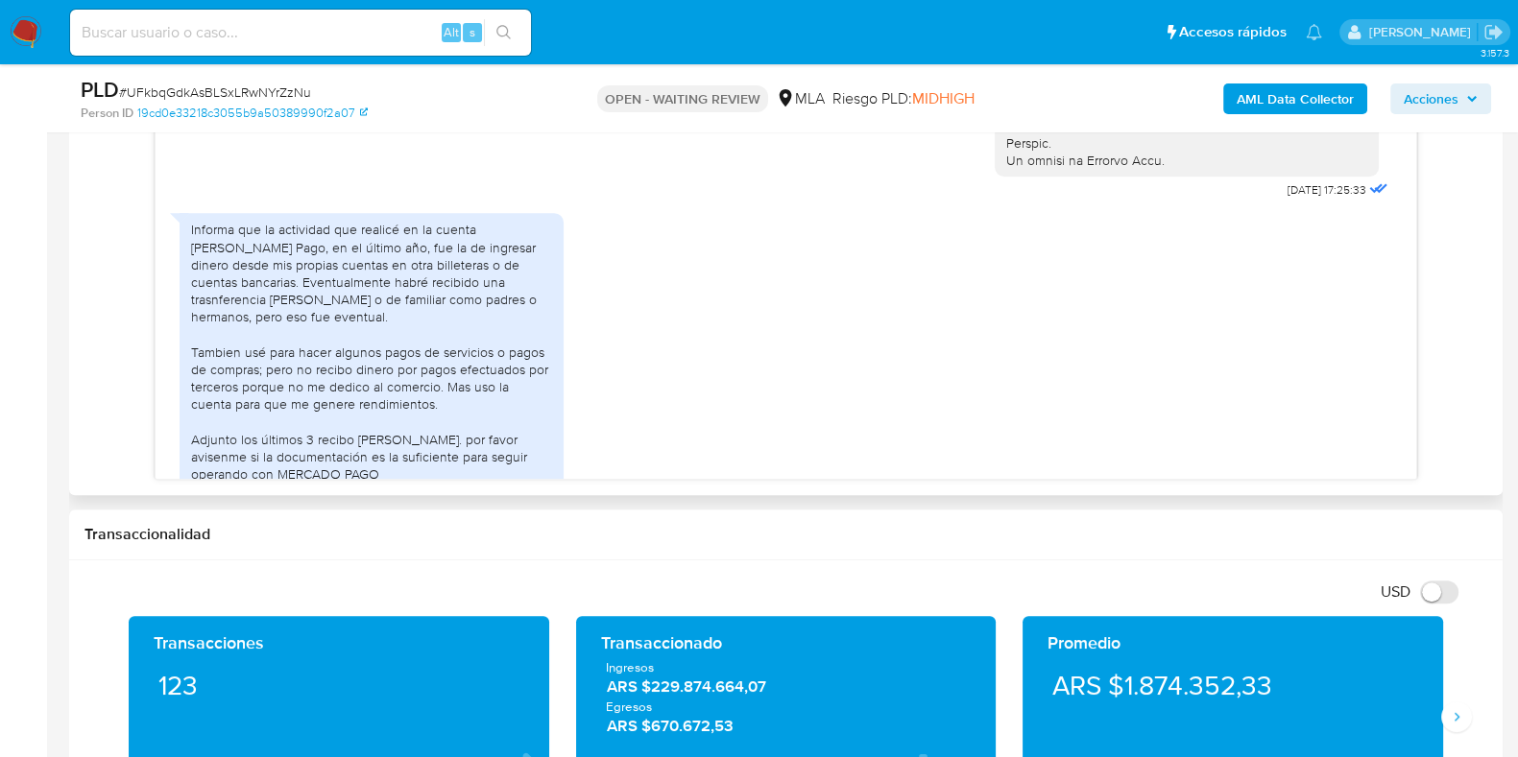
scroll to position [1082, 0]
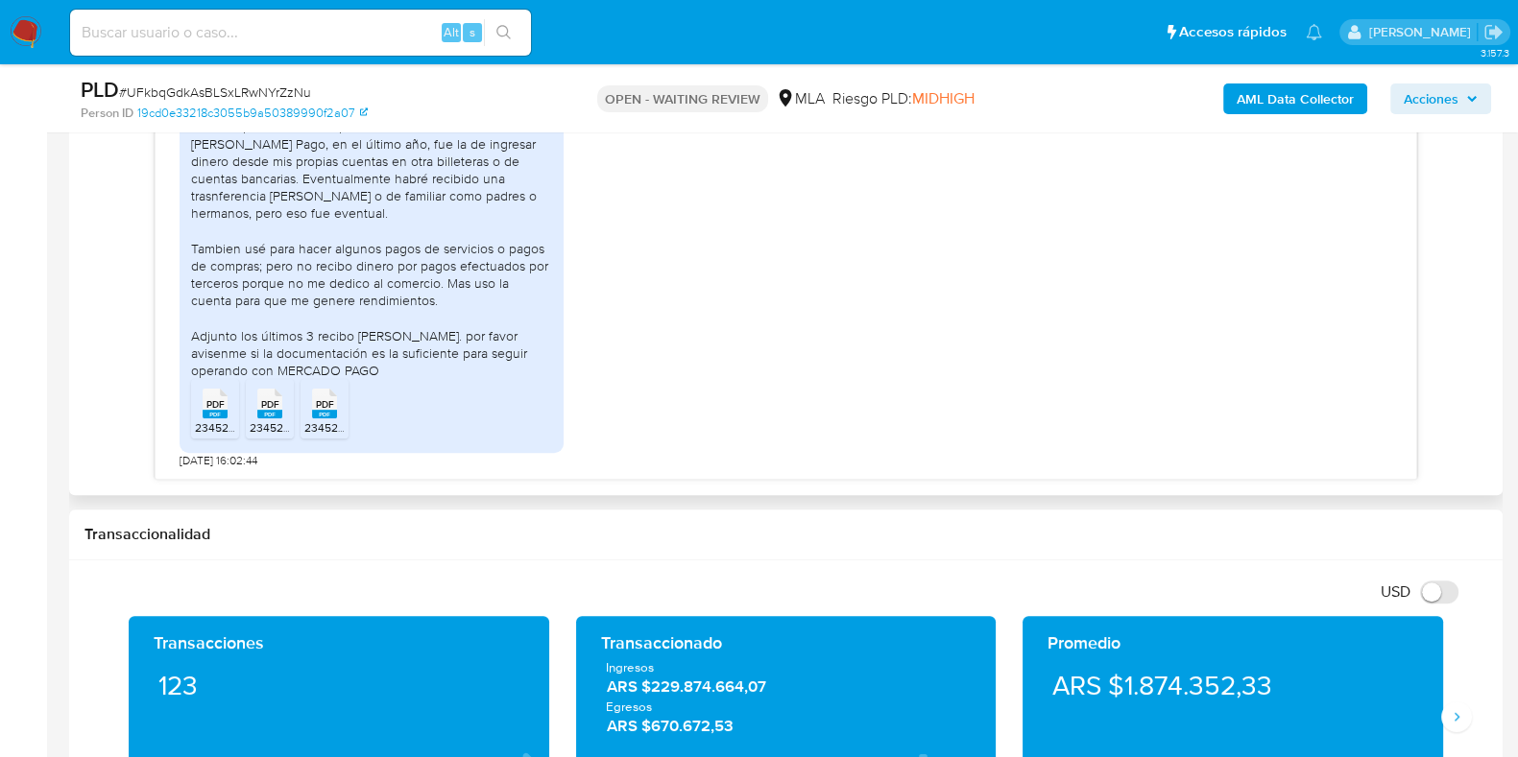
click at [219, 405] on span "PDF" at bounding box center [215, 404] width 18 height 12
click at [270, 402] on span "PDF" at bounding box center [270, 404] width 18 height 12
click at [319, 412] on rect at bounding box center [324, 414] width 25 height 9
click at [226, 402] on icon at bounding box center [215, 404] width 25 height 30
click at [276, 398] on span "PDF" at bounding box center [270, 404] width 18 height 12
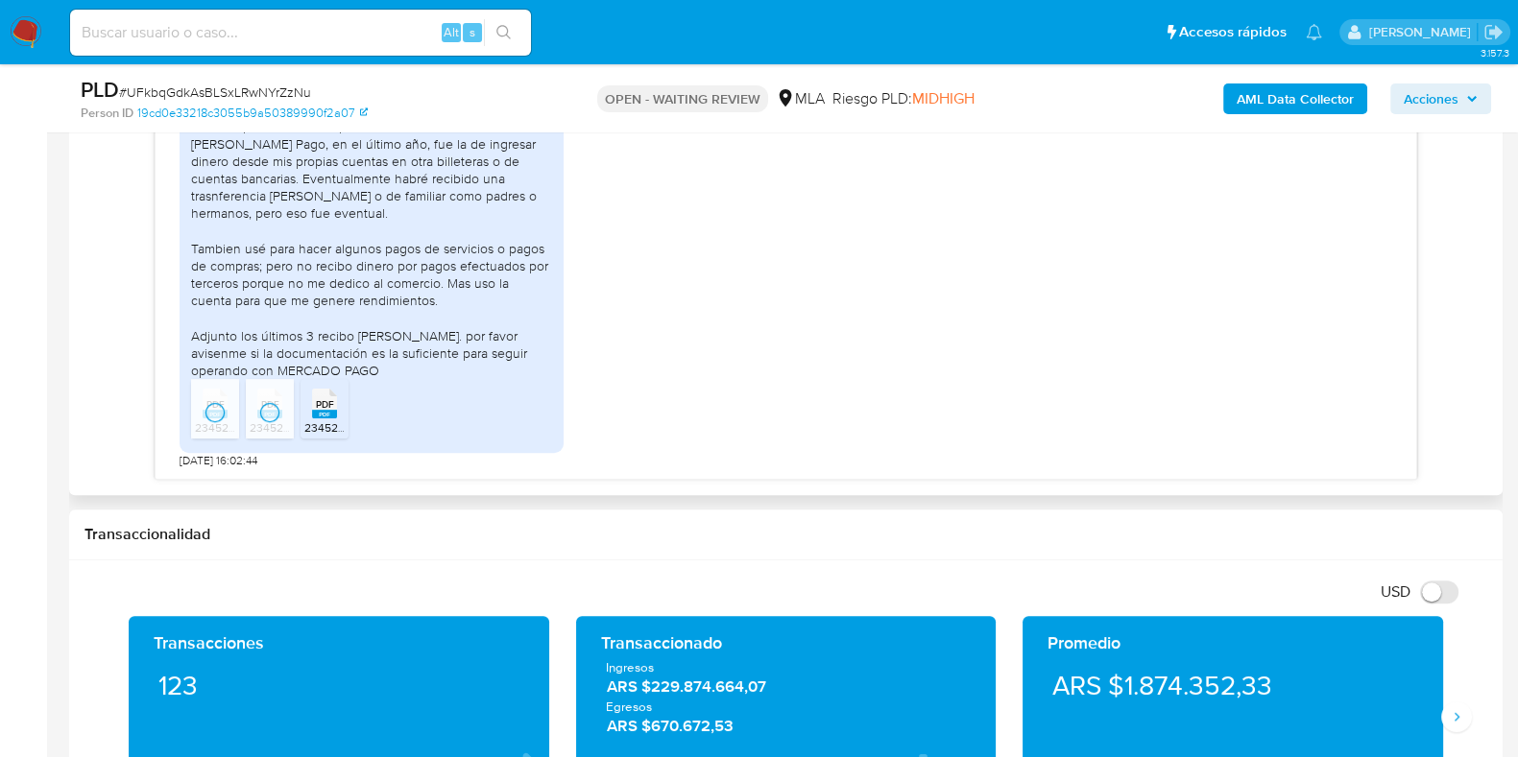
click at [335, 396] on rect at bounding box center [344, 384] width 30 height 25
click at [216, 416] on rect at bounding box center [215, 414] width 25 height 9
click at [276, 407] on span "PDF" at bounding box center [270, 404] width 18 height 12
click at [326, 402] on span "PDF" at bounding box center [325, 404] width 18 height 12
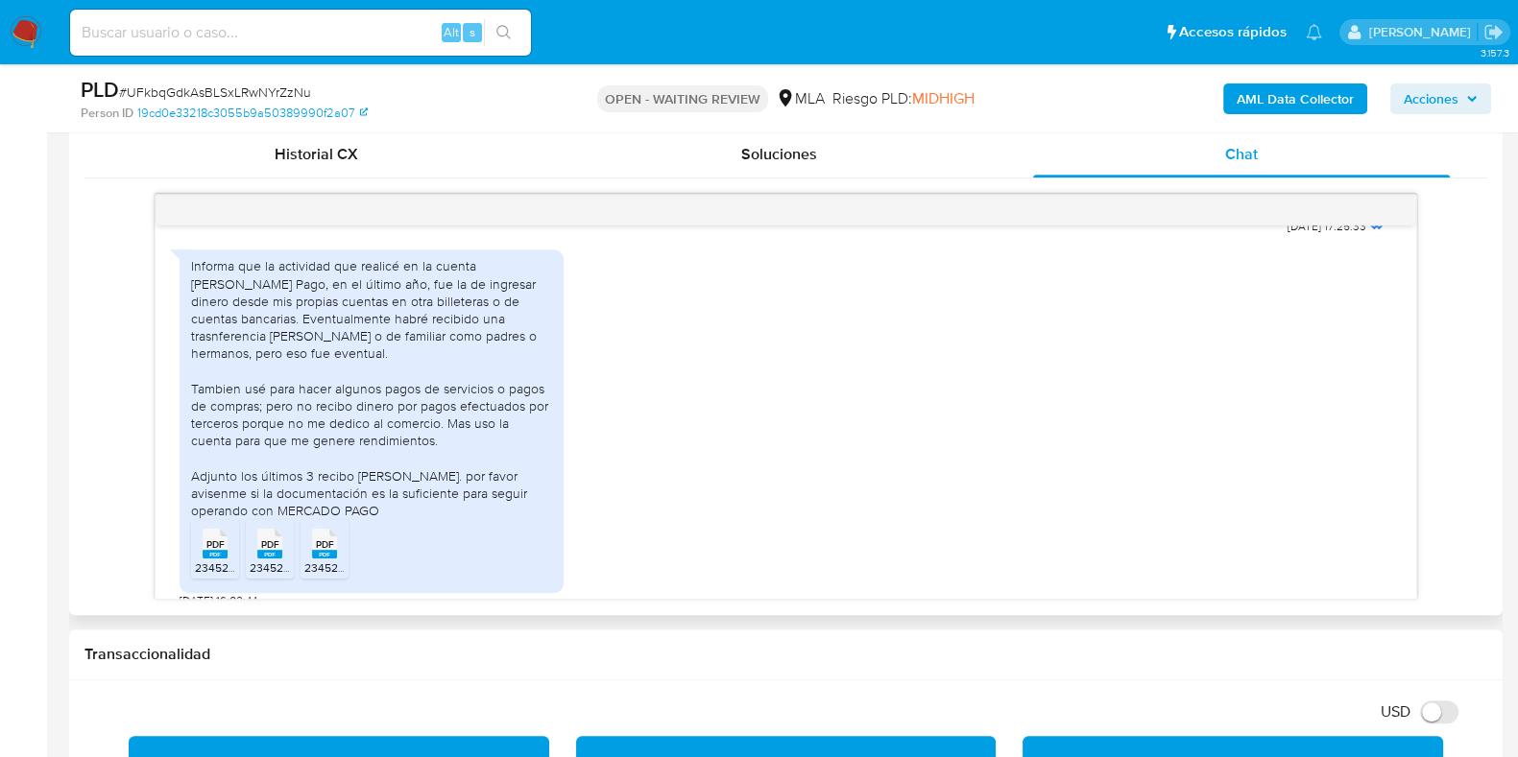
scroll to position [1056, 0]
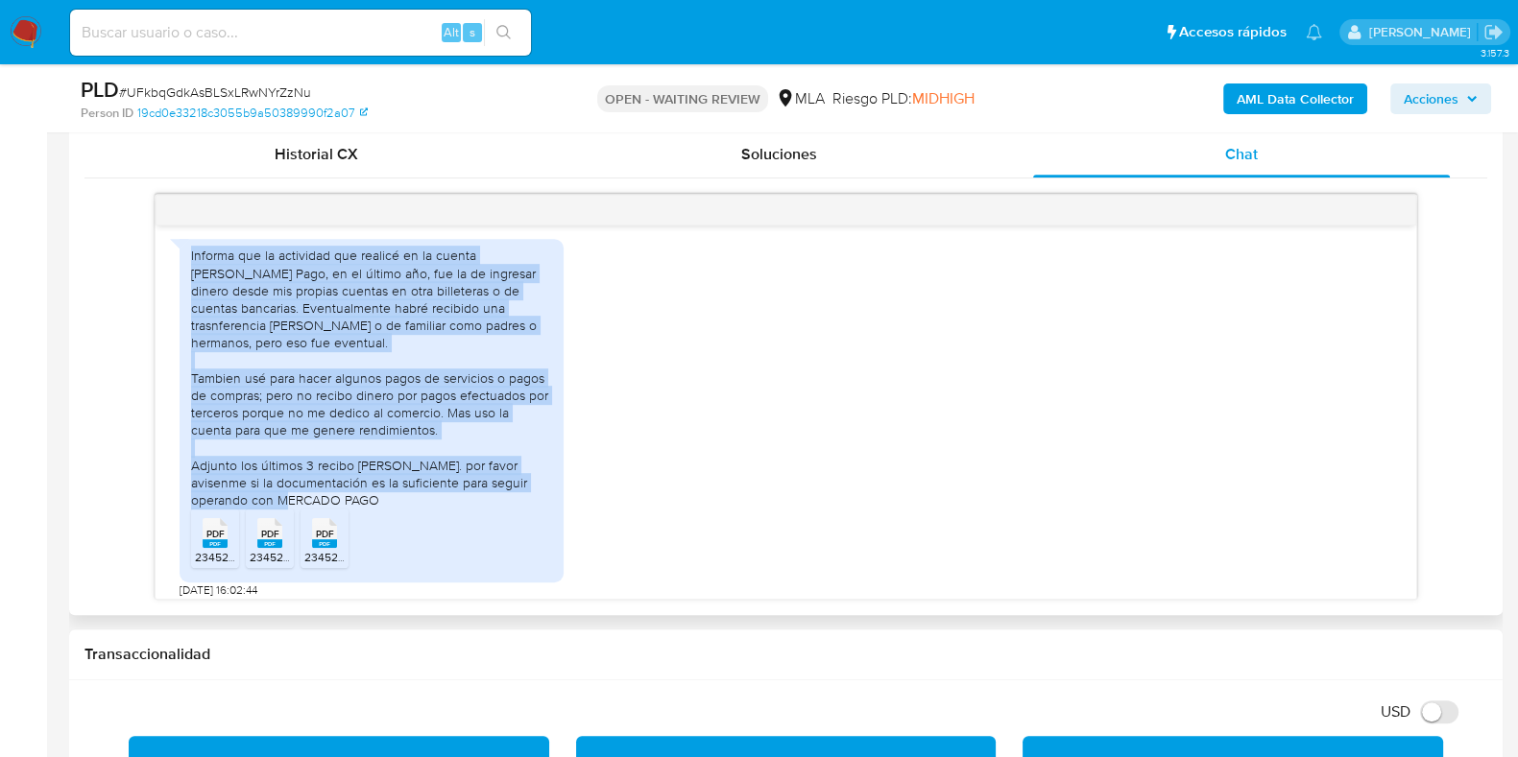
drag, startPoint x: 192, startPoint y: 293, endPoint x: 329, endPoint y: 520, distance: 265.7
click at [329, 509] on div "Informa que la actividad que realicé en la cuenta [PERSON_NAME] Pago, en el últ…" at bounding box center [371, 378] width 361 height 262
copy div "Informa que la actividad que realicé en la cuenta de Mercado Pago, en el último…"
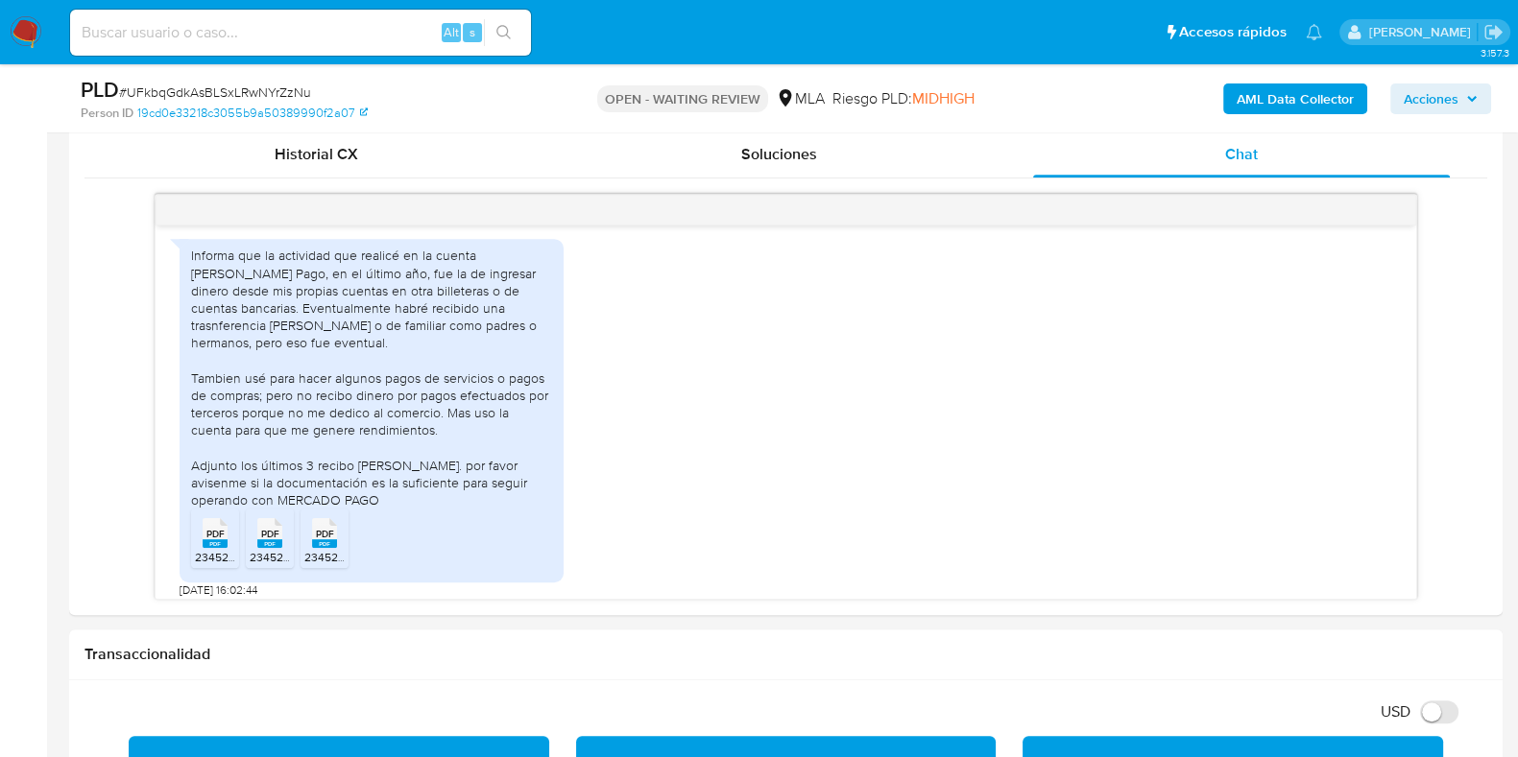
click at [275, 85] on span "# UFkbqGdkAsBLSxLRwNYrZzNu" at bounding box center [215, 92] width 192 height 19
copy span "UFkbqGdkAsBLSxLRwNYrZzNu"
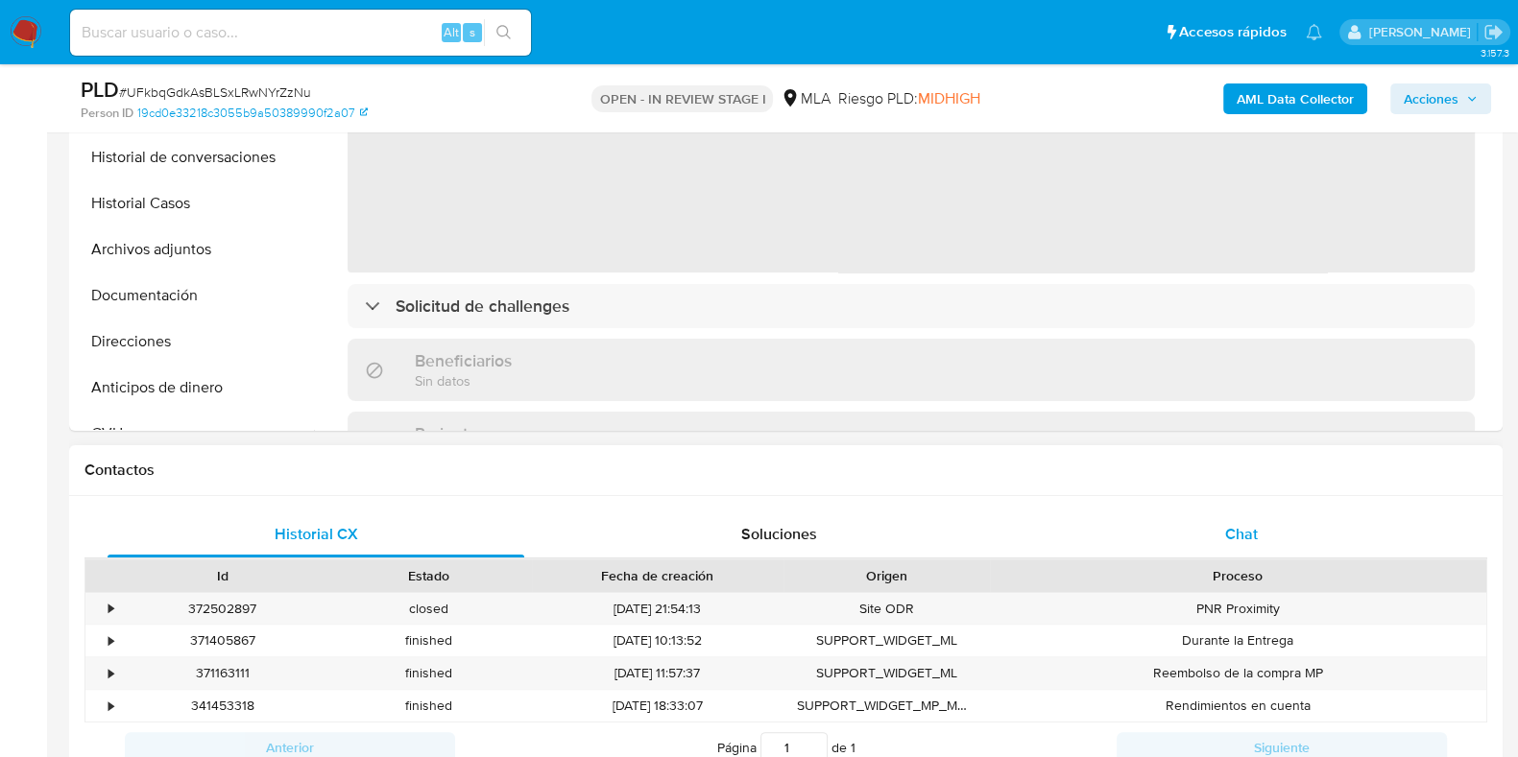
scroll to position [600, 0]
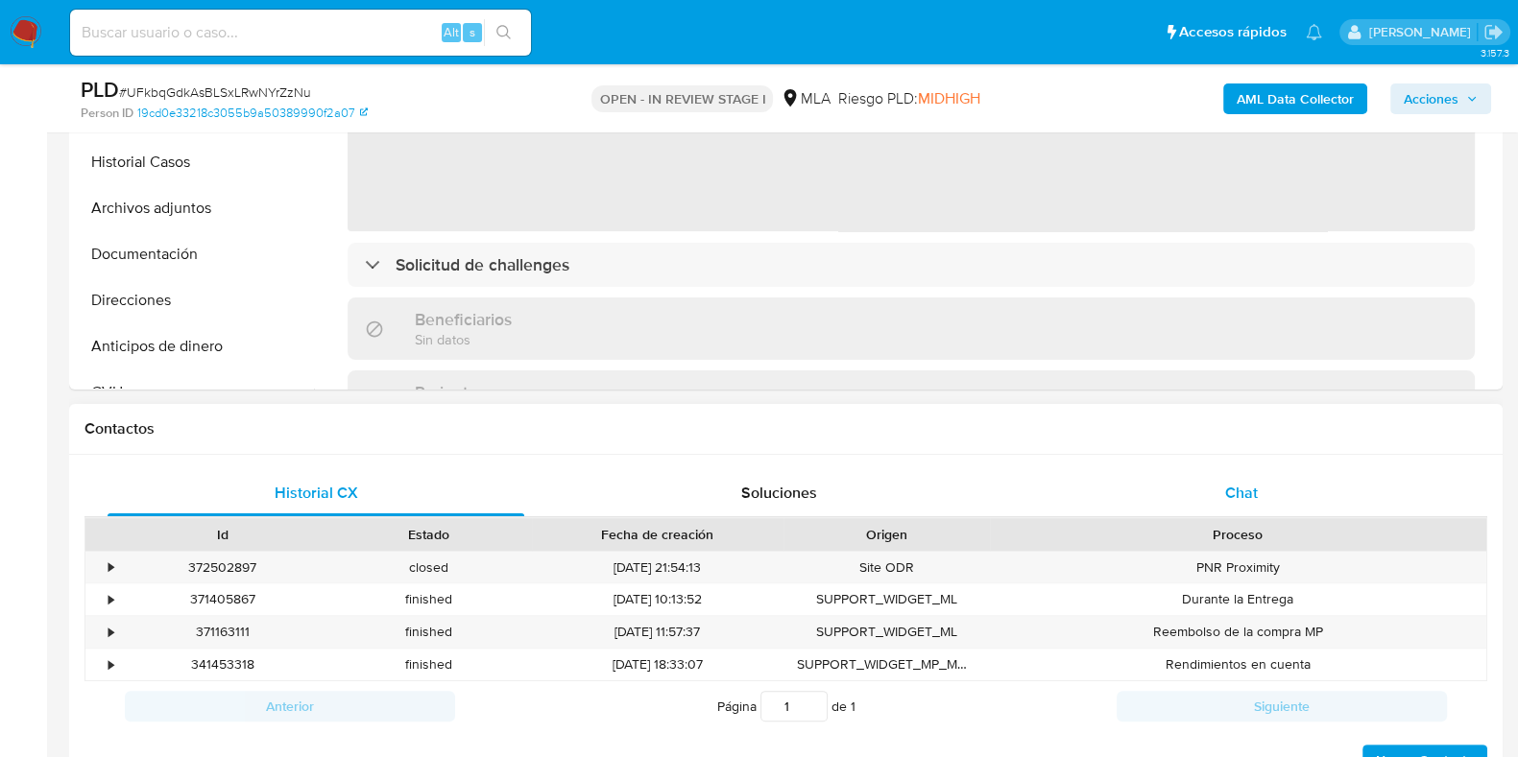
drag, startPoint x: 1229, startPoint y: 502, endPoint x: 1078, endPoint y: 469, distance: 154.2
click at [1229, 504] on div "Chat" at bounding box center [1241, 493] width 417 height 46
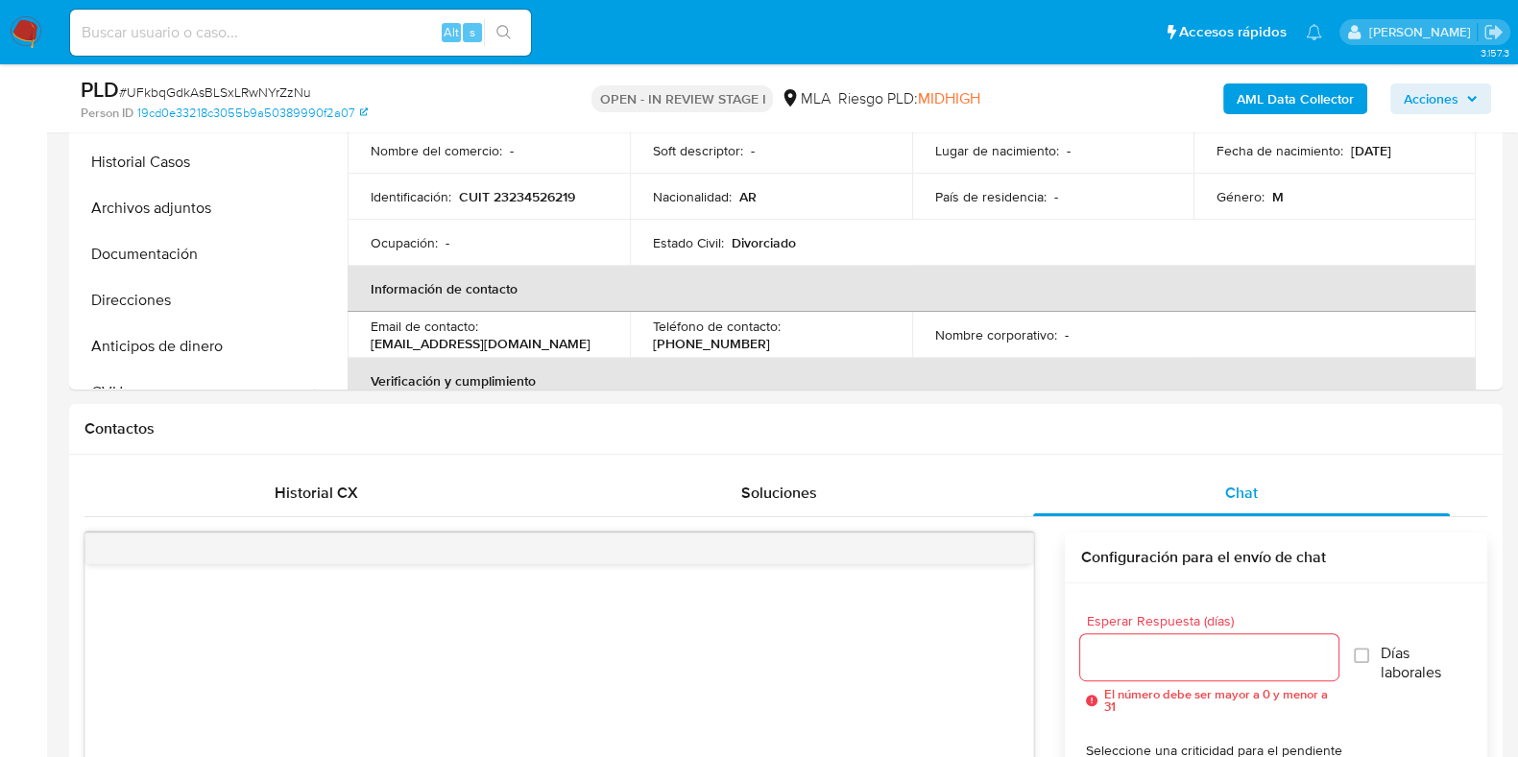
scroll to position [1080, 0]
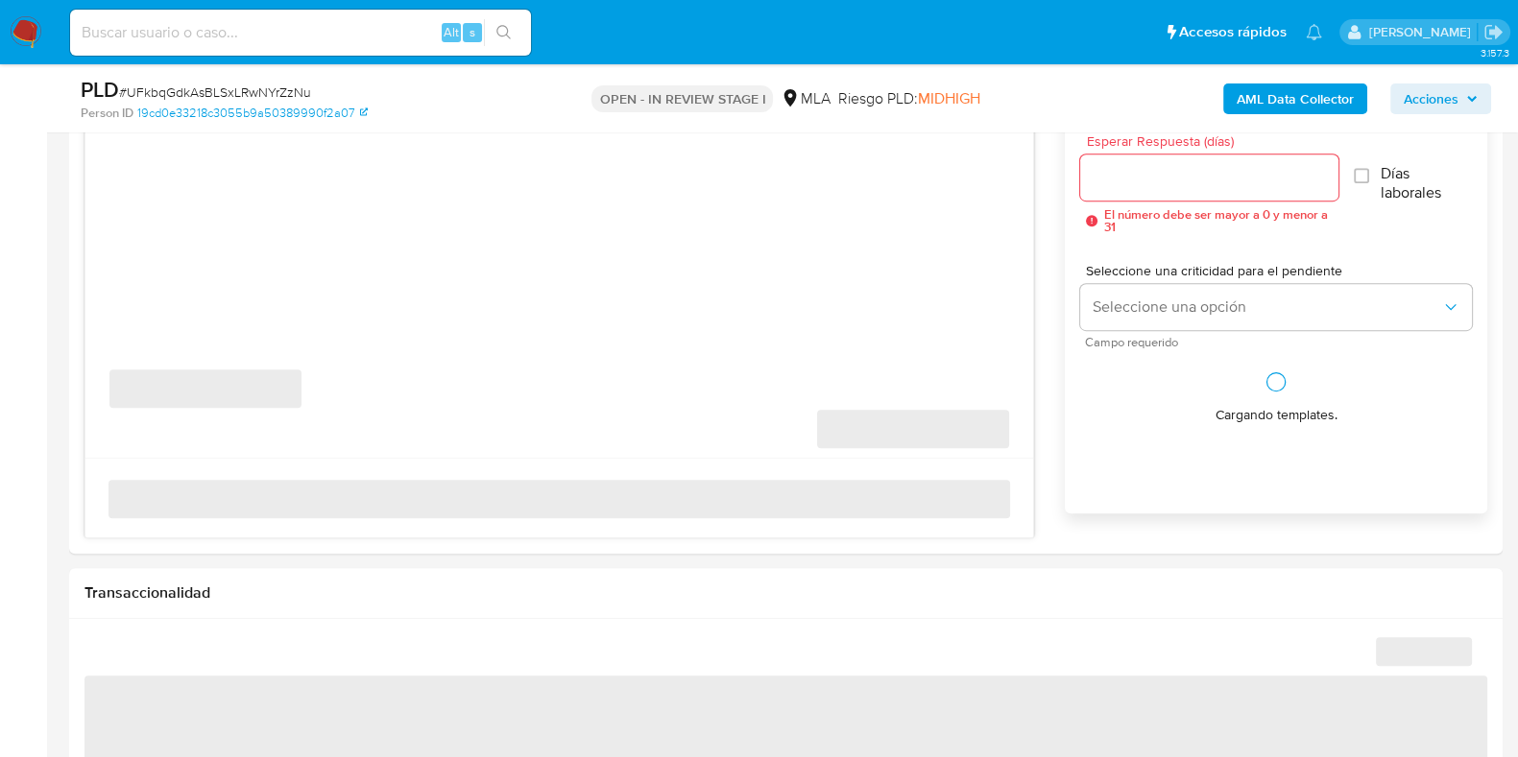
select select "10"
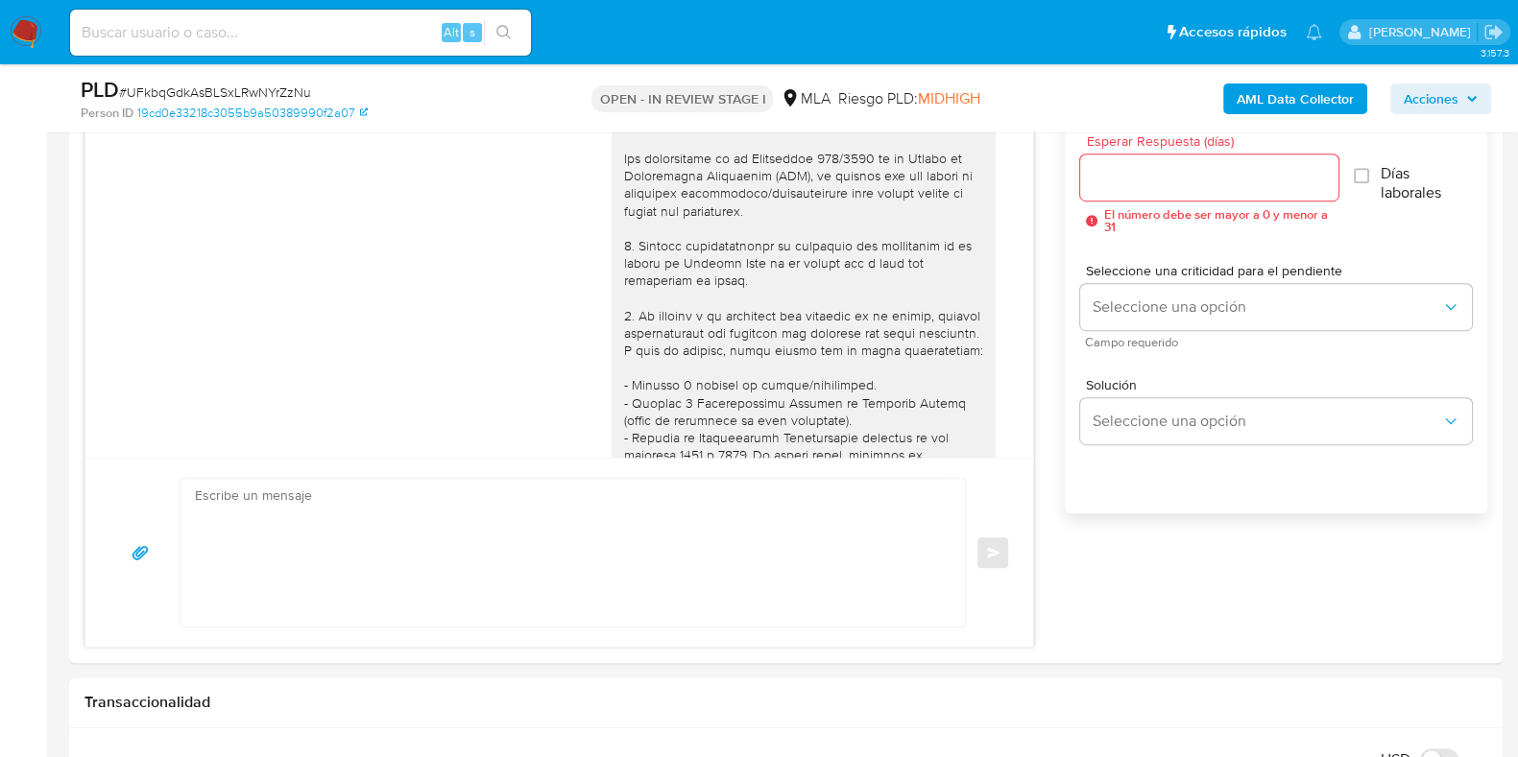
scroll to position [1082, 0]
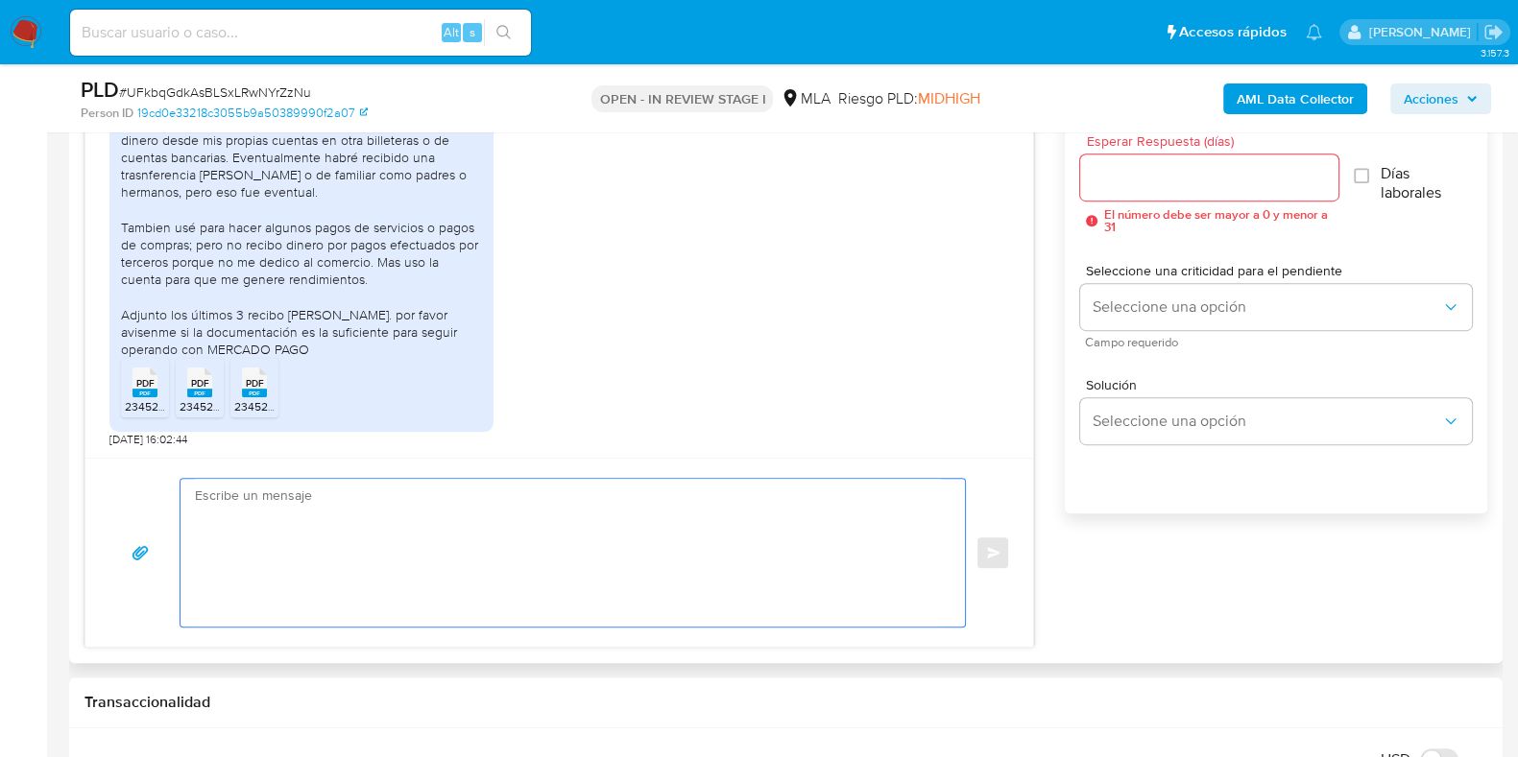
paste textarea "Hola, ¡Muchas gracias por tu respuesta! Confirmamos la recepción de la document…"
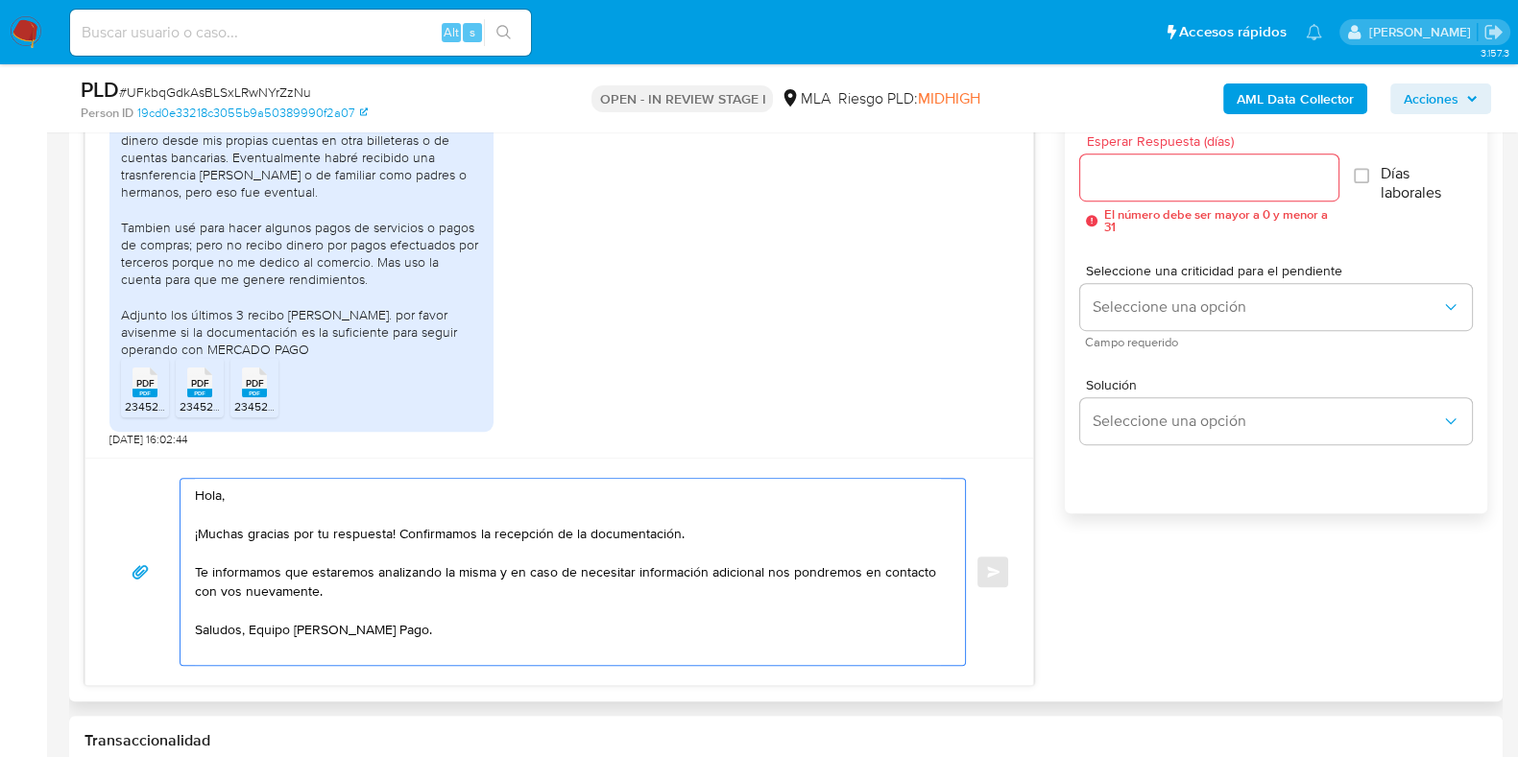
type textarea "Hola, ¡Muchas gracias por tu respuesta! Confirmamos la recepción de la document…"
click at [1204, 152] on div "Esperar Respuesta (días) El número debe ser mayor a 0 y menor a 31" at bounding box center [1208, 183] width 257 height 99
click at [1198, 169] on input "Esperar Respuesta (días)" at bounding box center [1208, 177] width 257 height 25
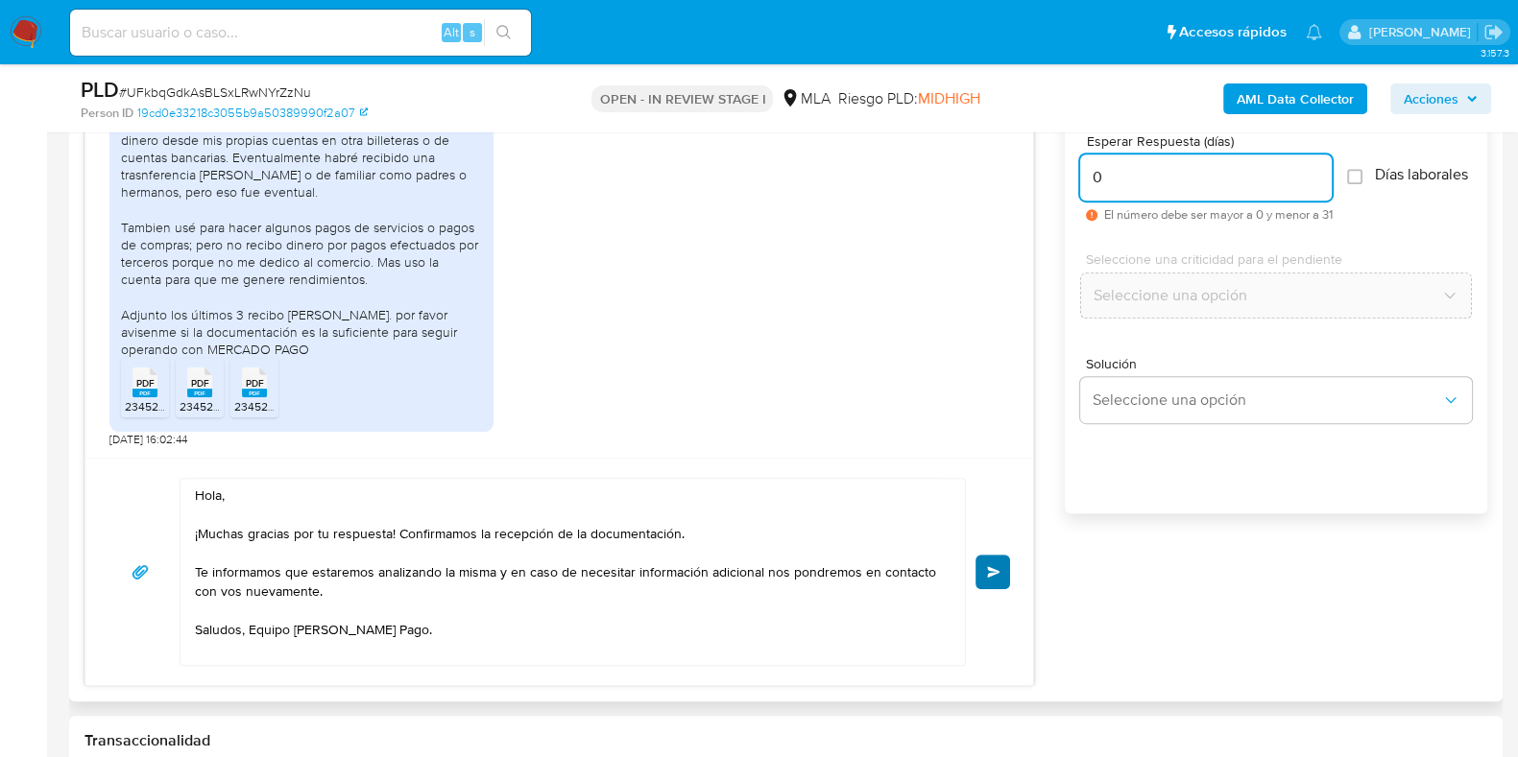
type input "0"
click at [994, 580] on button "Enviar" at bounding box center [992, 572] width 35 height 35
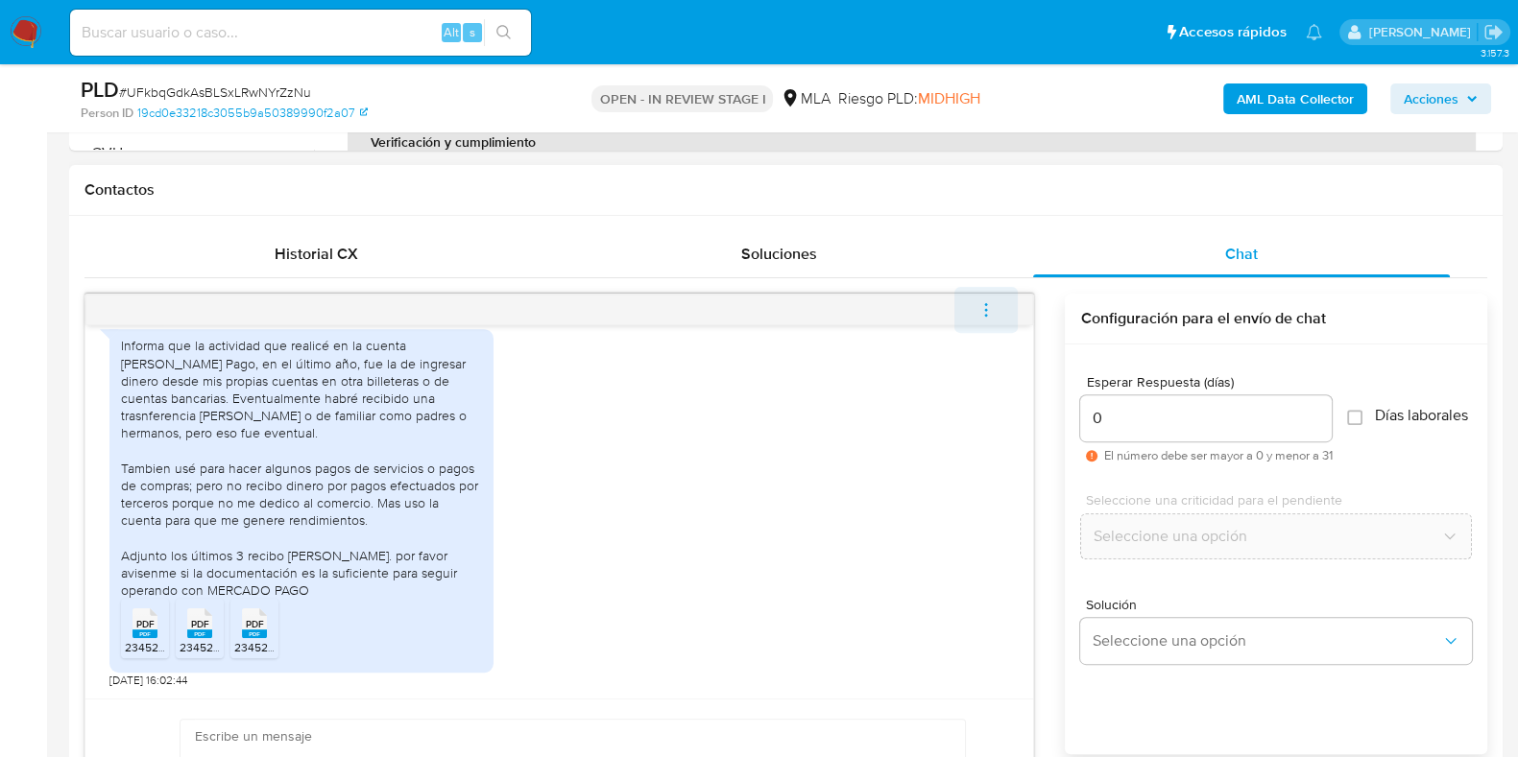
scroll to position [1312, 0]
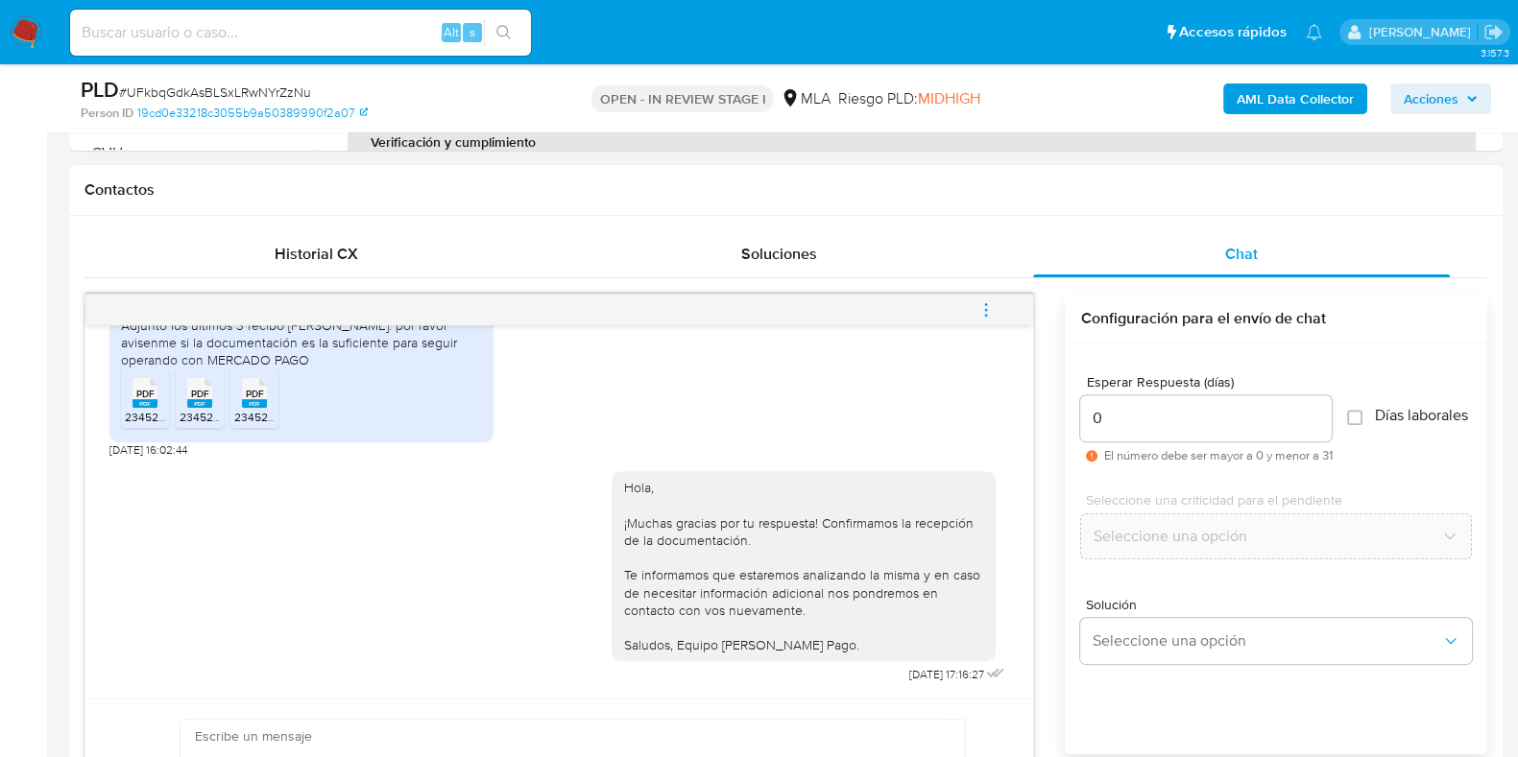
click at [984, 305] on icon "menu-action" at bounding box center [985, 309] width 17 height 17
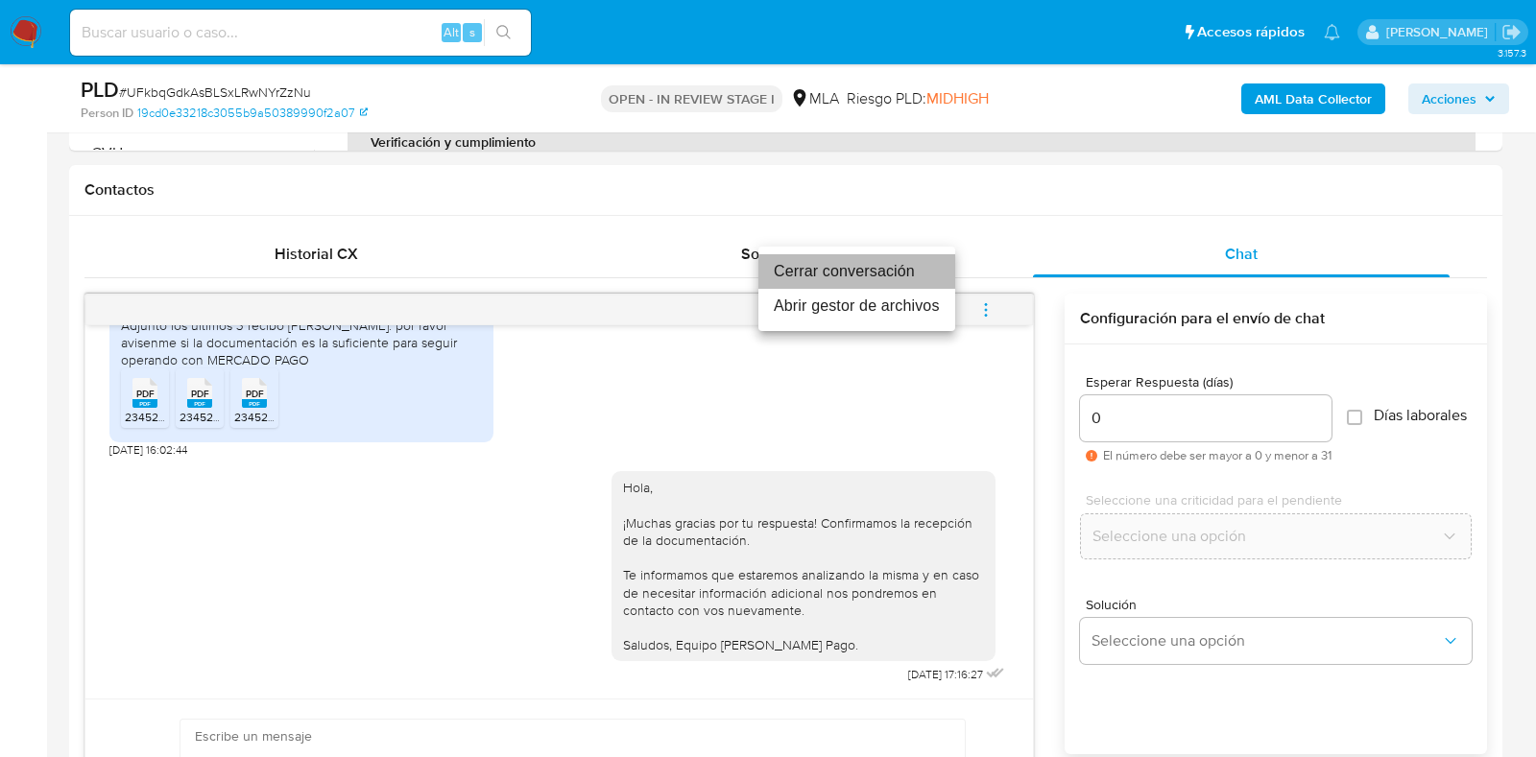
click at [876, 276] on li "Cerrar conversación" at bounding box center [856, 271] width 197 height 35
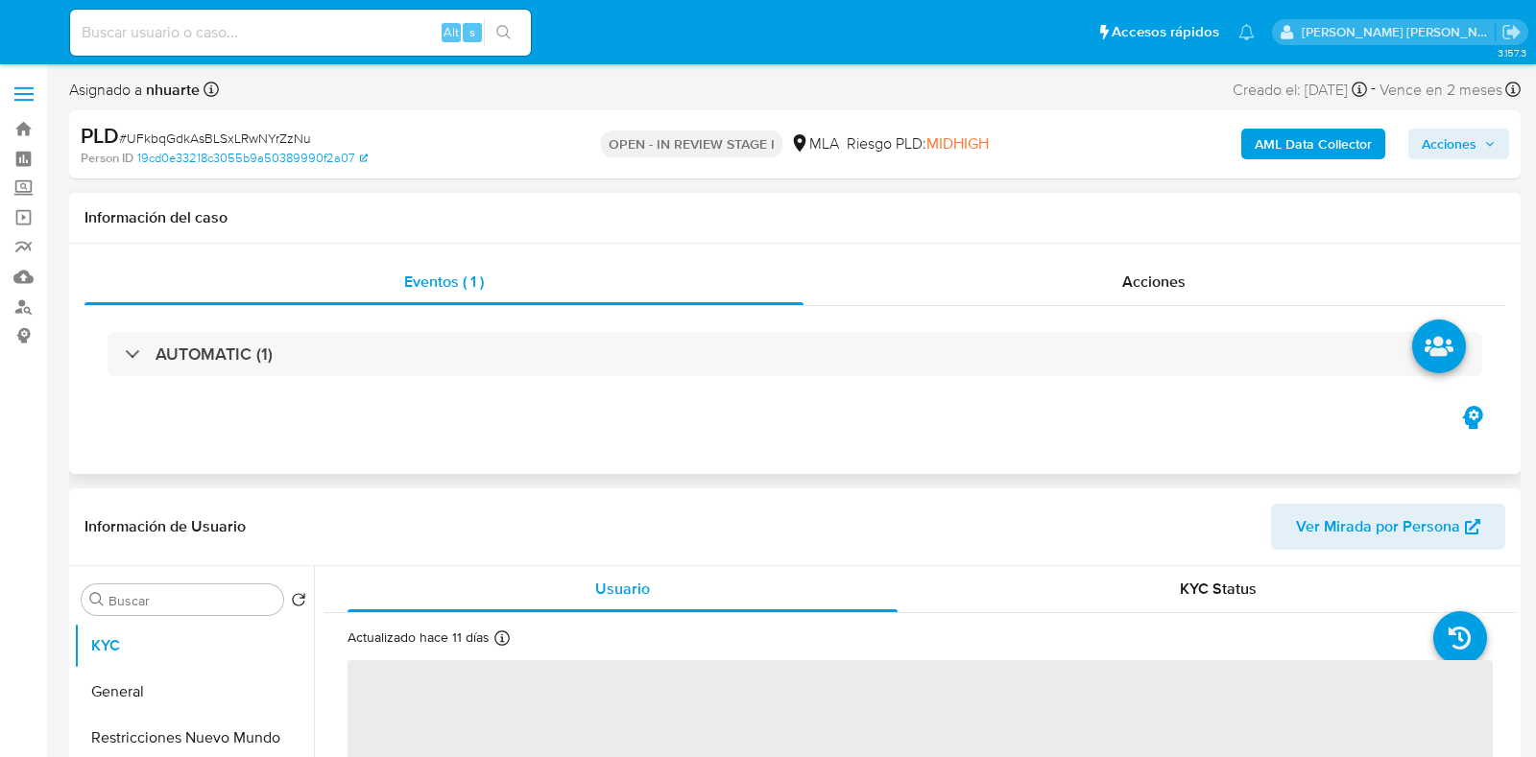
select select "10"
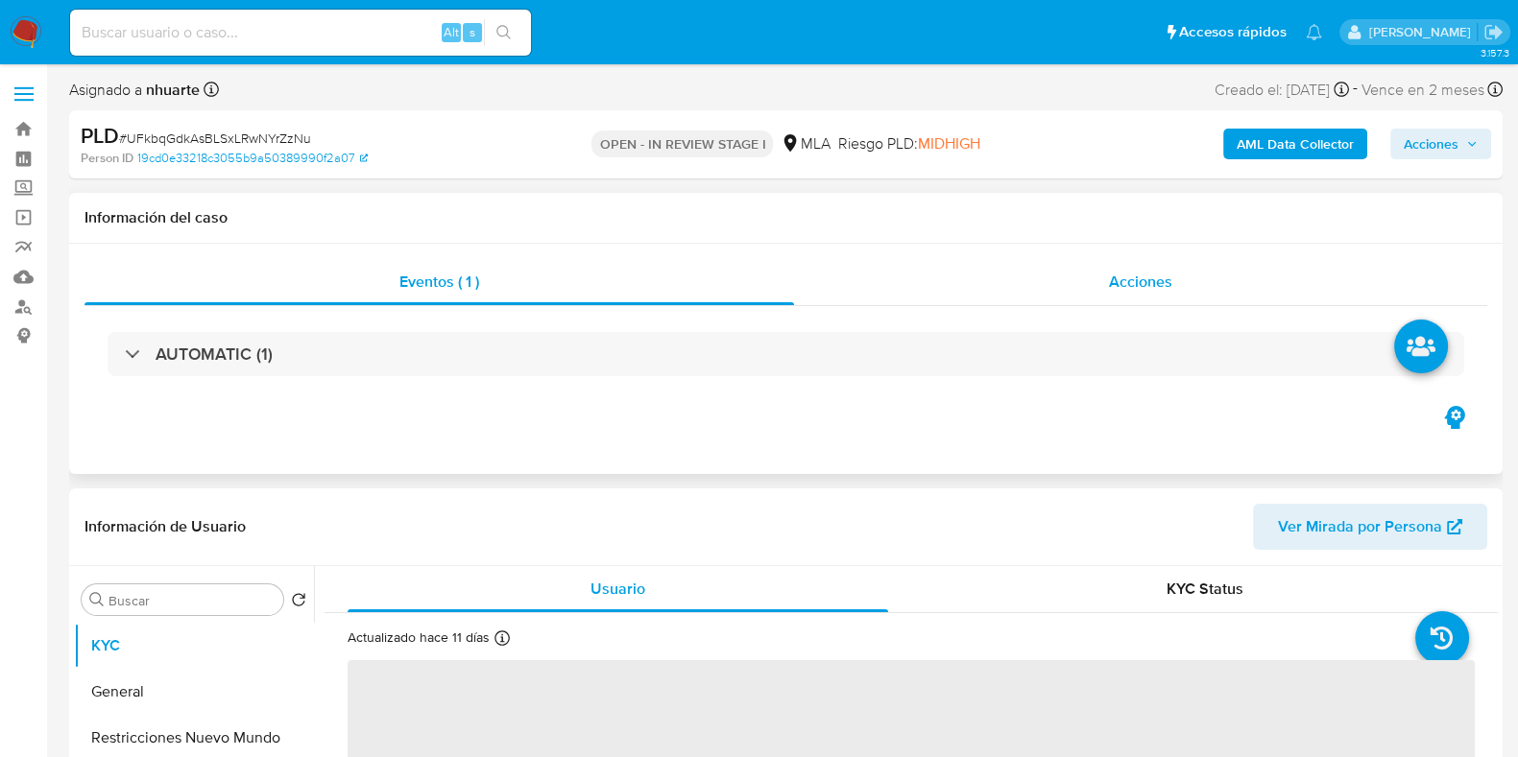
click at [1187, 279] on div "Acciones" at bounding box center [1140, 282] width 693 height 46
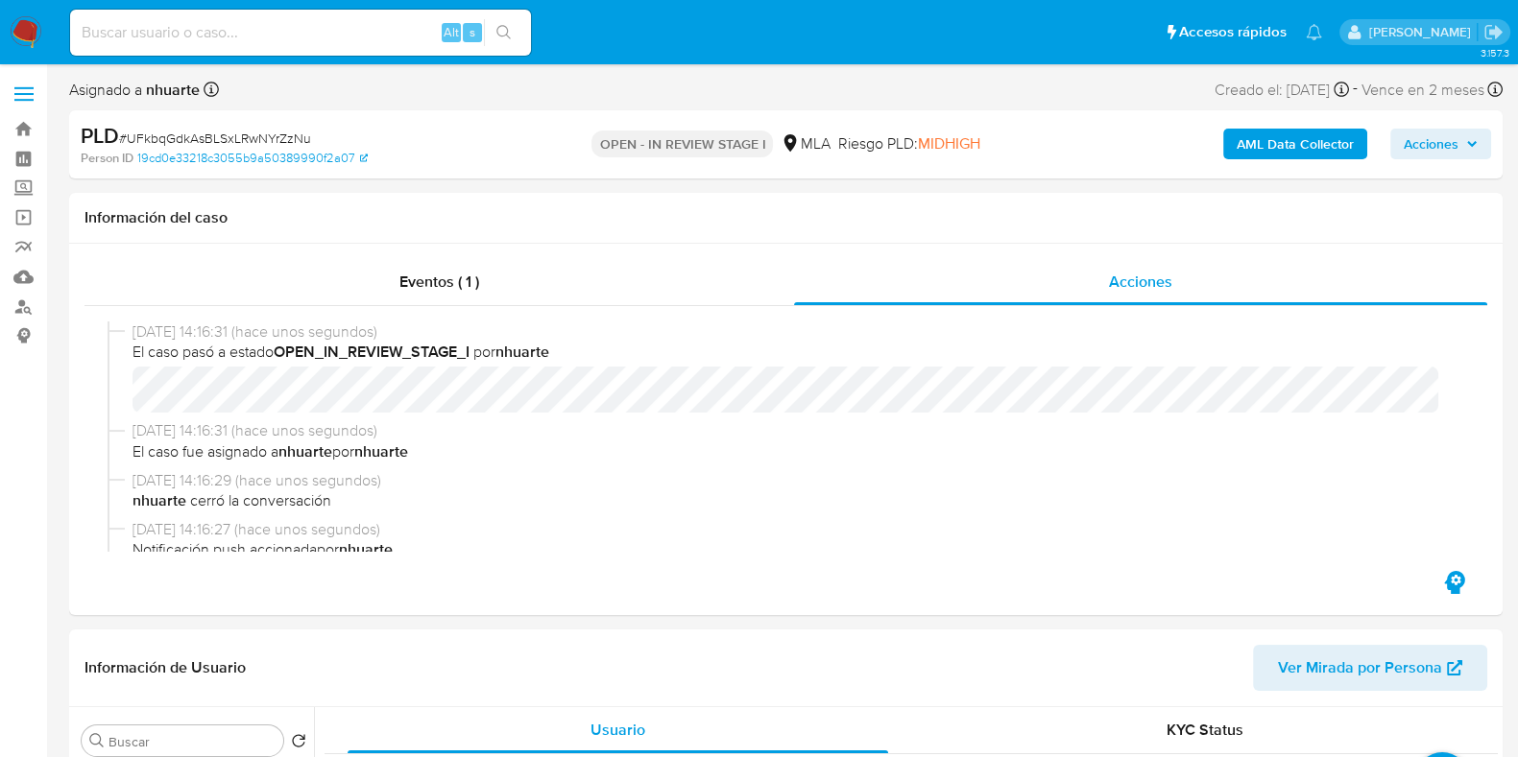
select select "10"
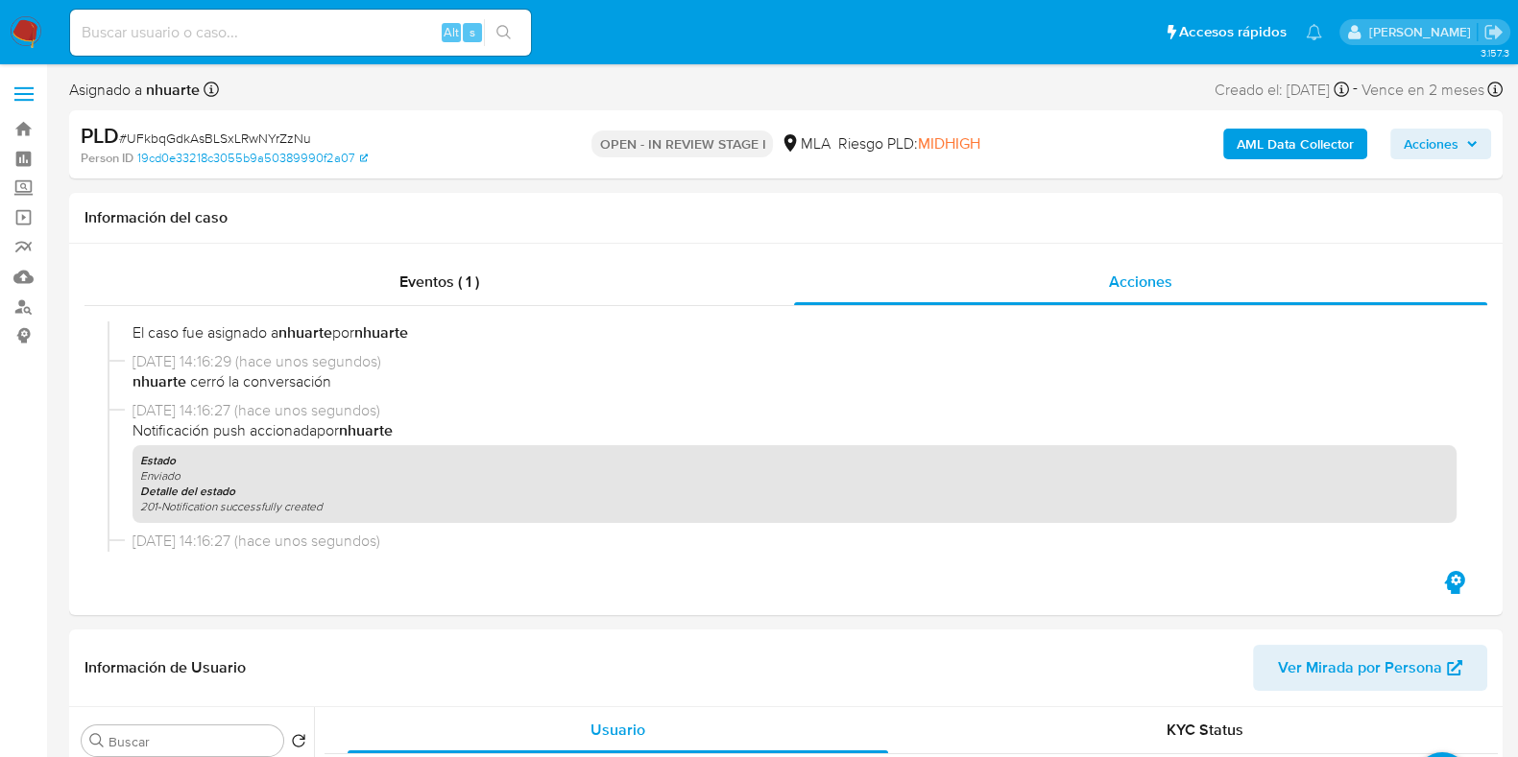
click at [1291, 151] on b "AML Data Collector" at bounding box center [1294, 144] width 117 height 31
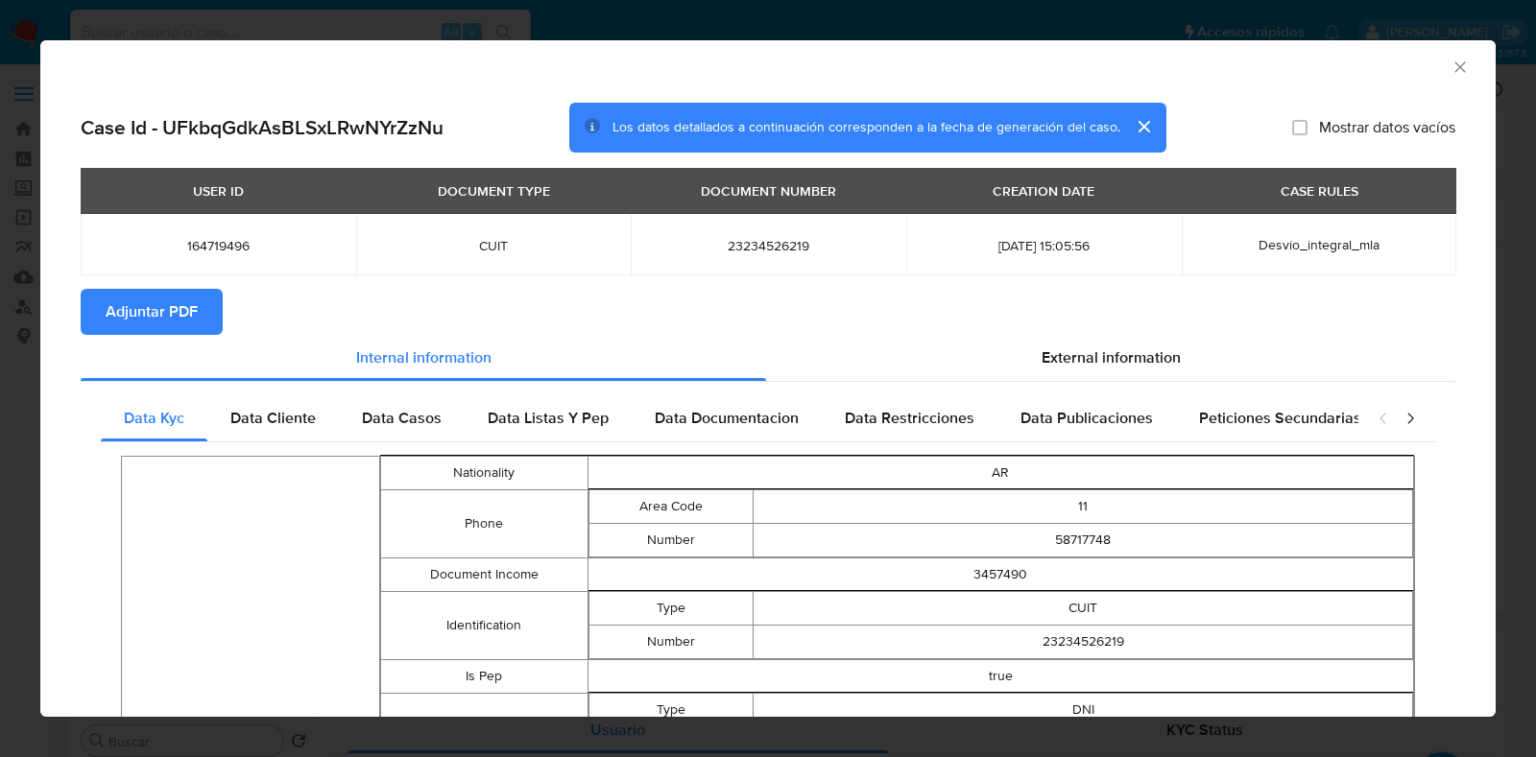
click at [115, 311] on span "Adjuntar PDF" at bounding box center [152, 312] width 92 height 42
drag, startPoint x: 1439, startPoint y: 59, endPoint x: 1419, endPoint y: 59, distance: 20.2
click at [1451, 60] on icon "Cerrar ventana" at bounding box center [1460, 67] width 19 height 19
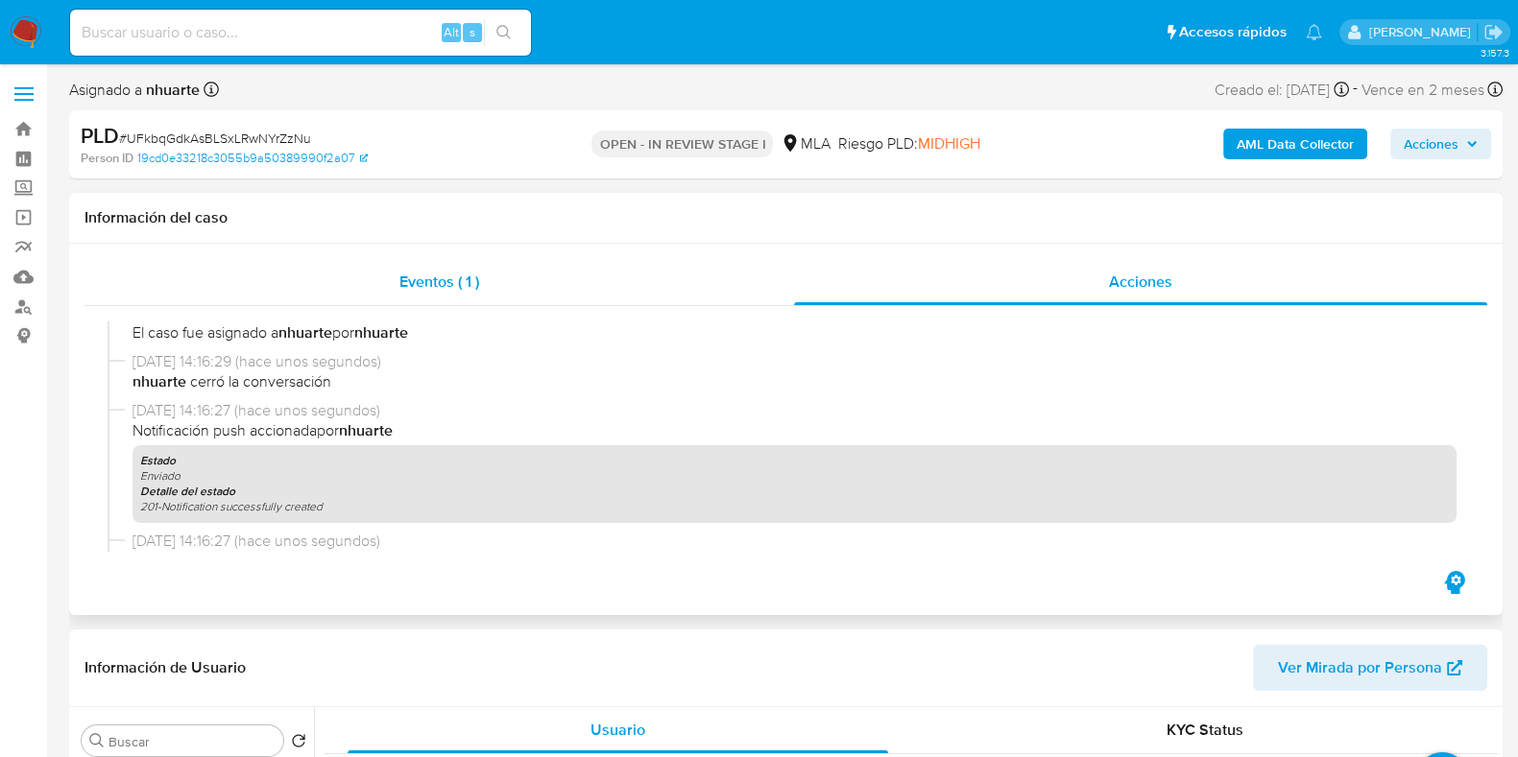
click at [453, 271] on span "Eventos ( 1 )" at bounding box center [439, 282] width 80 height 22
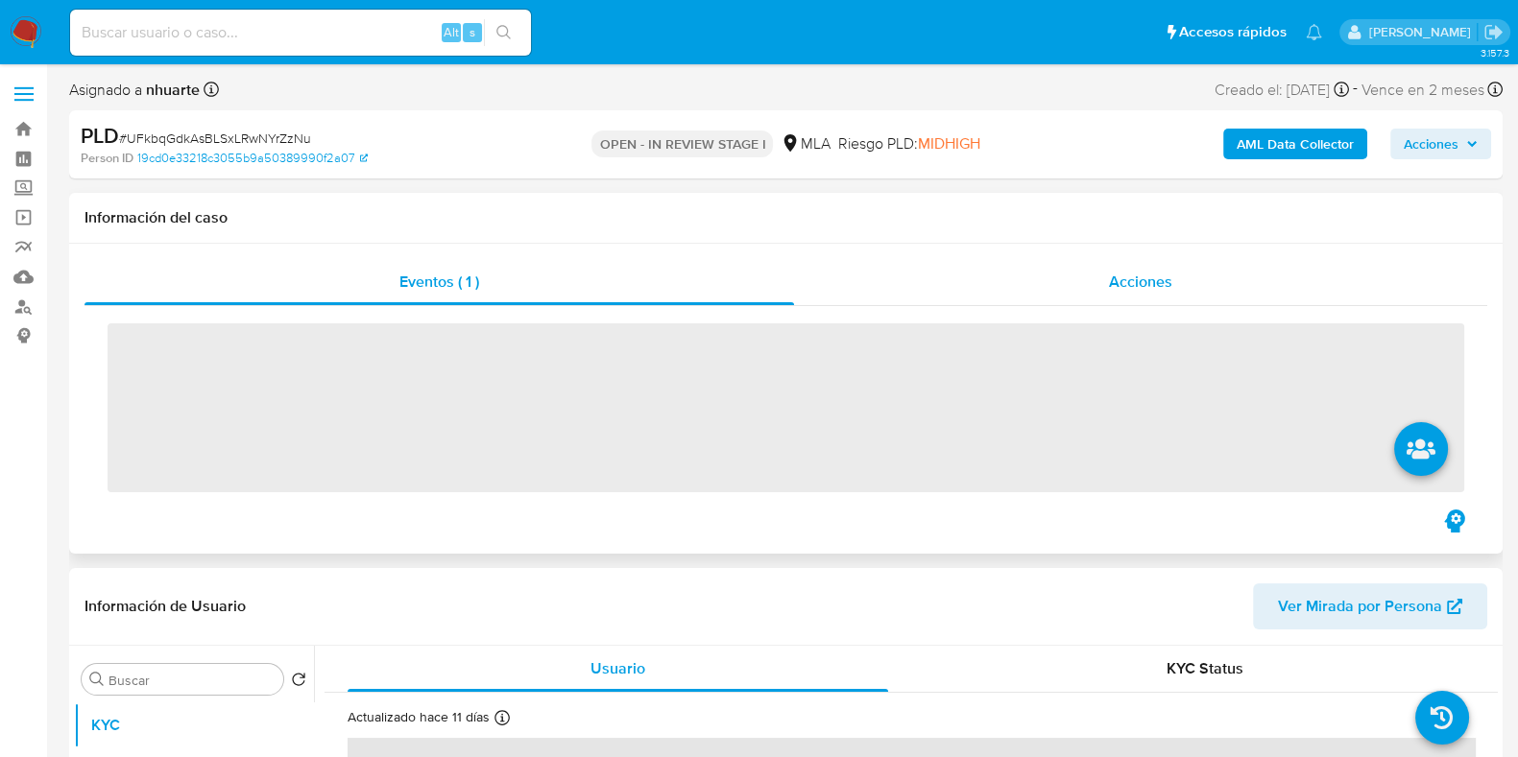
click at [1157, 272] on span "Acciones" at bounding box center [1140, 282] width 63 height 22
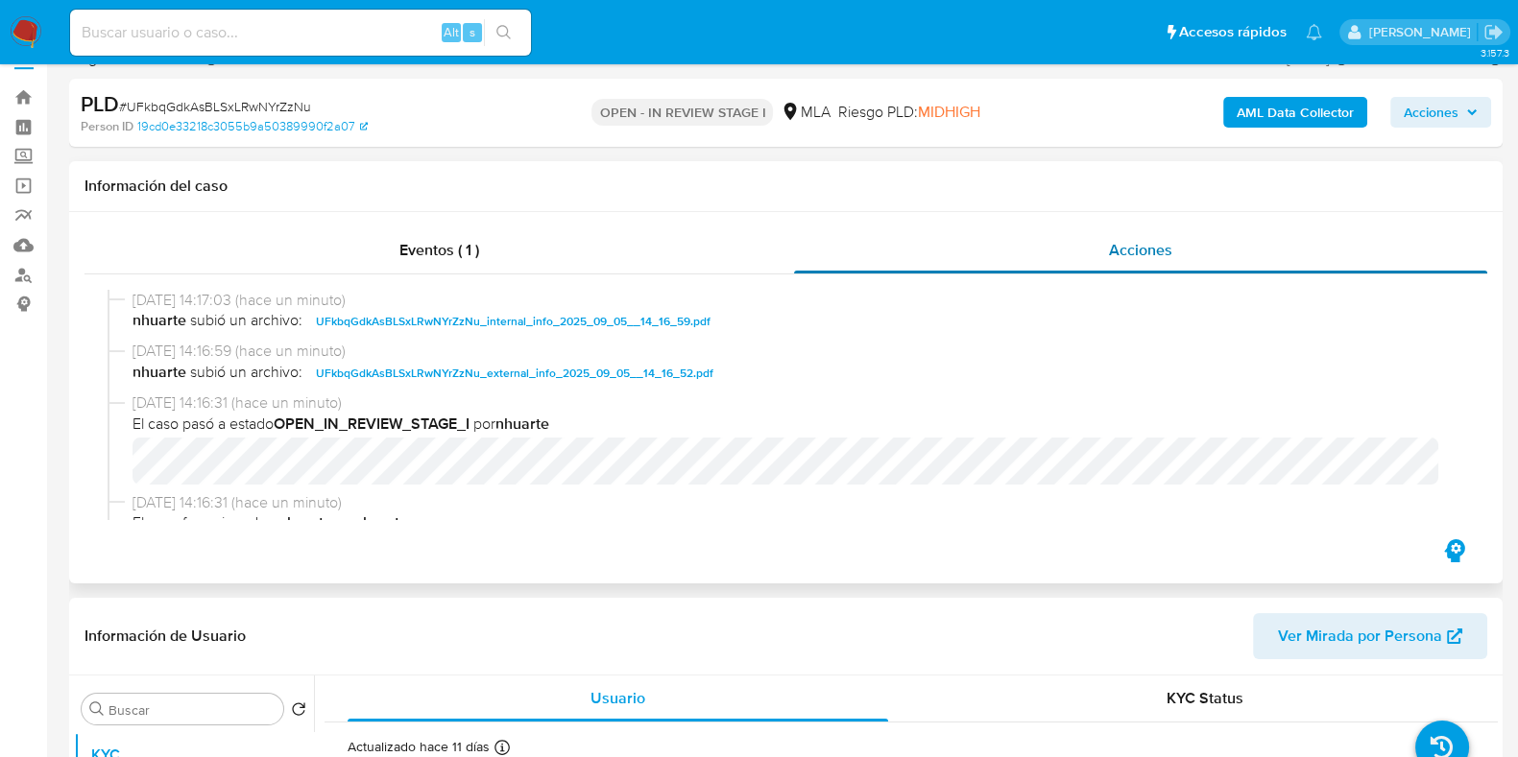
scroll to position [0, 0]
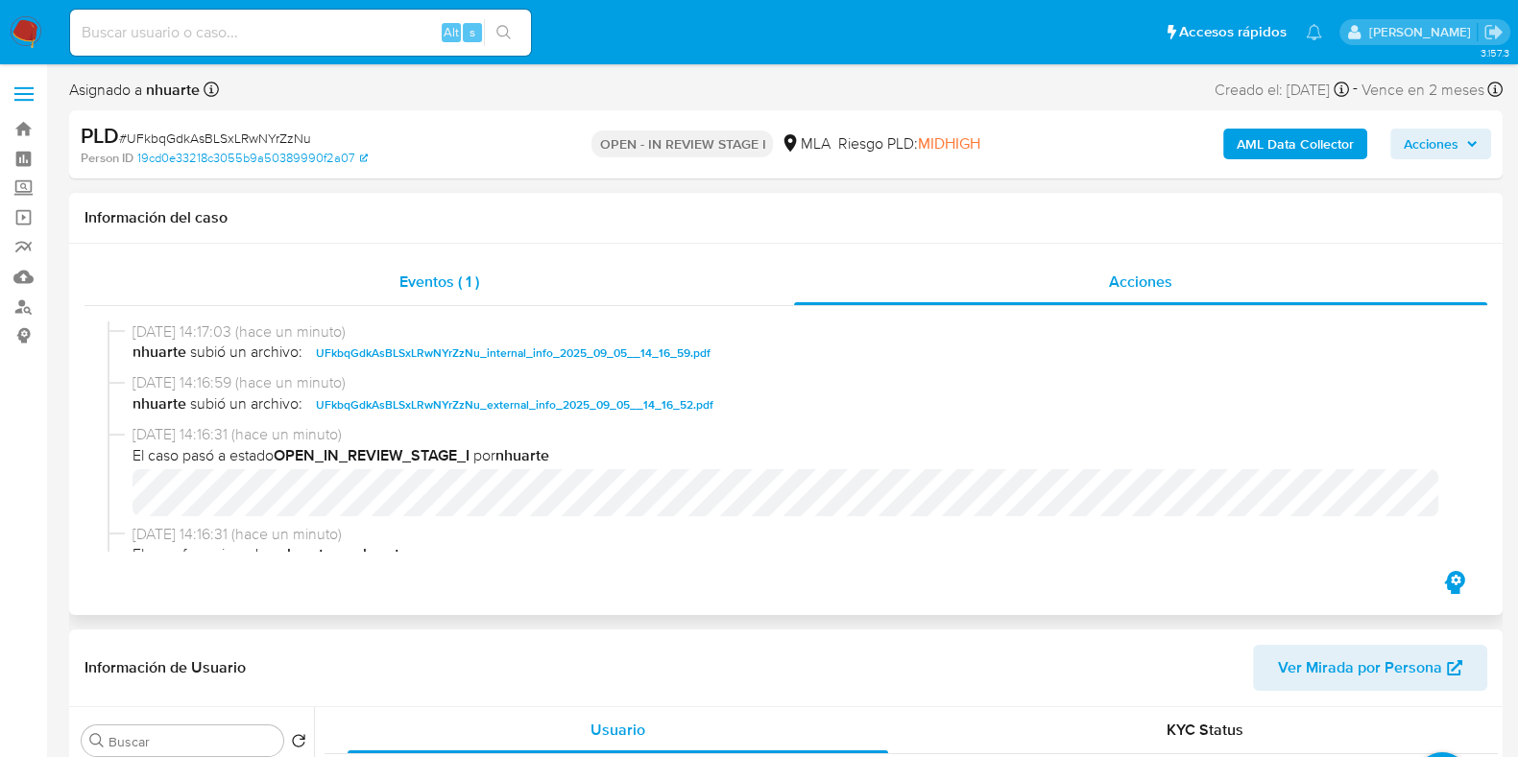
drag, startPoint x: 420, startPoint y: 285, endPoint x: 764, endPoint y: 282, distance: 343.7
click at [421, 285] on span "Eventos ( 1 )" at bounding box center [439, 282] width 80 height 22
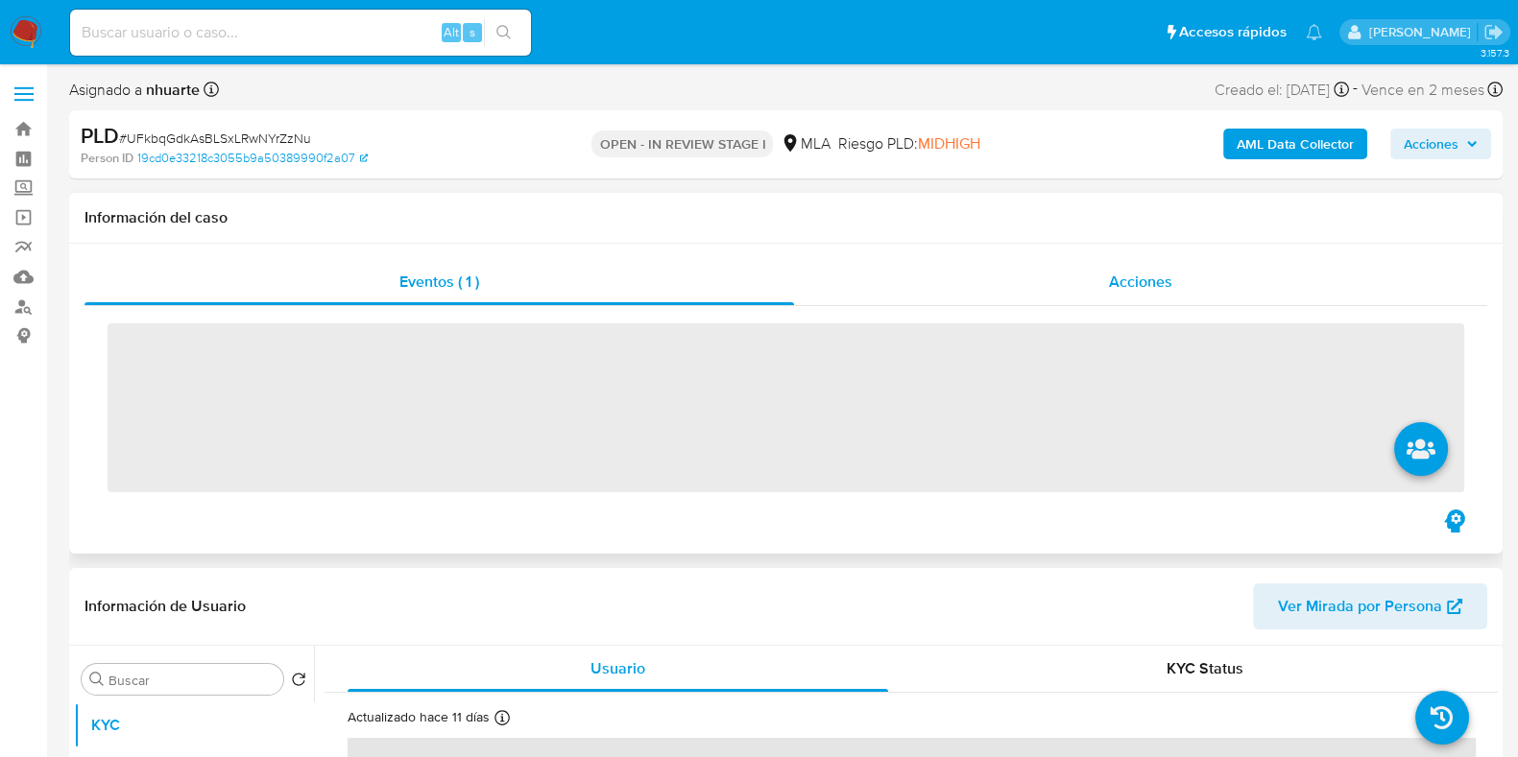
click at [1142, 271] on span "Acciones" at bounding box center [1140, 282] width 63 height 22
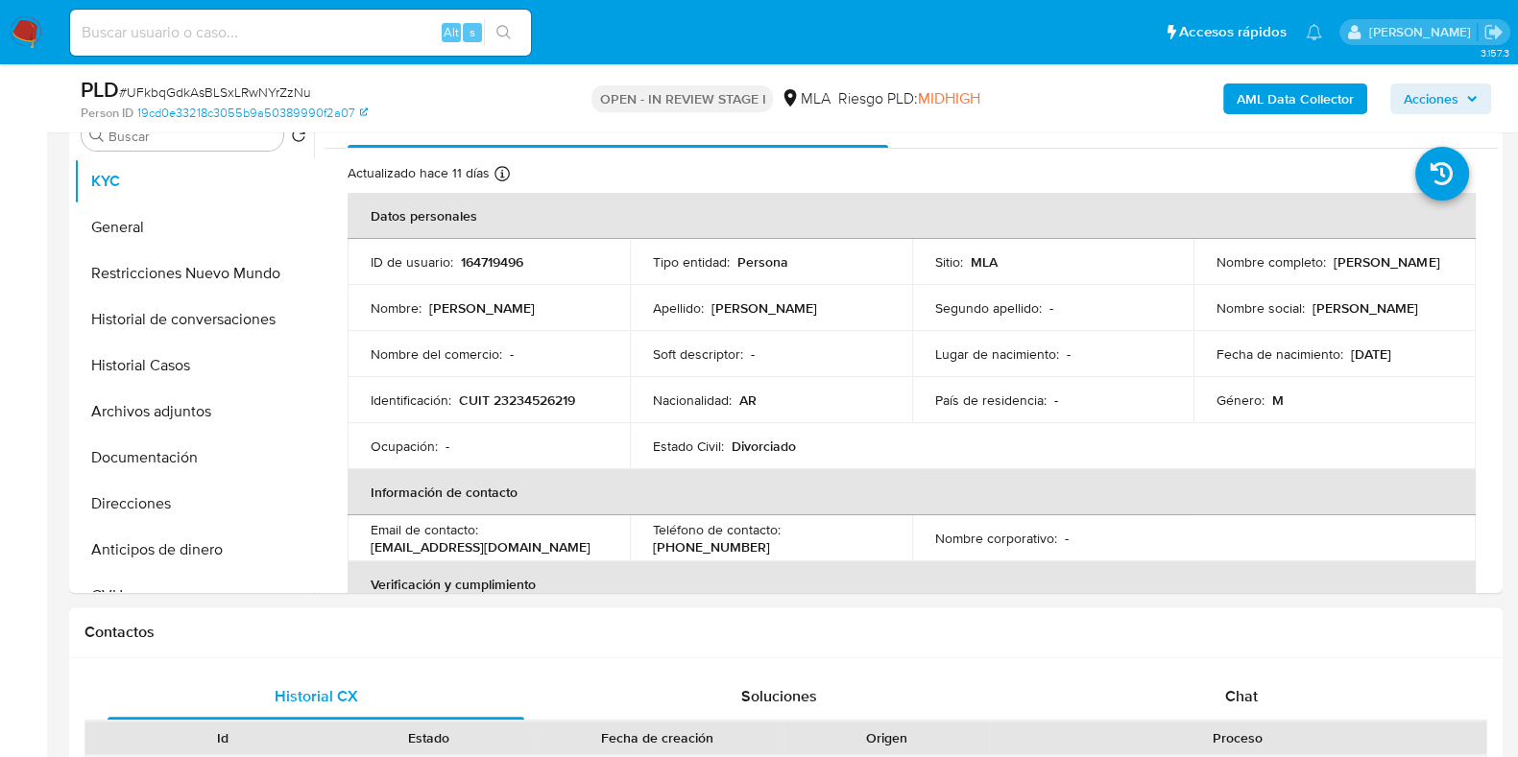
scroll to position [600, 0]
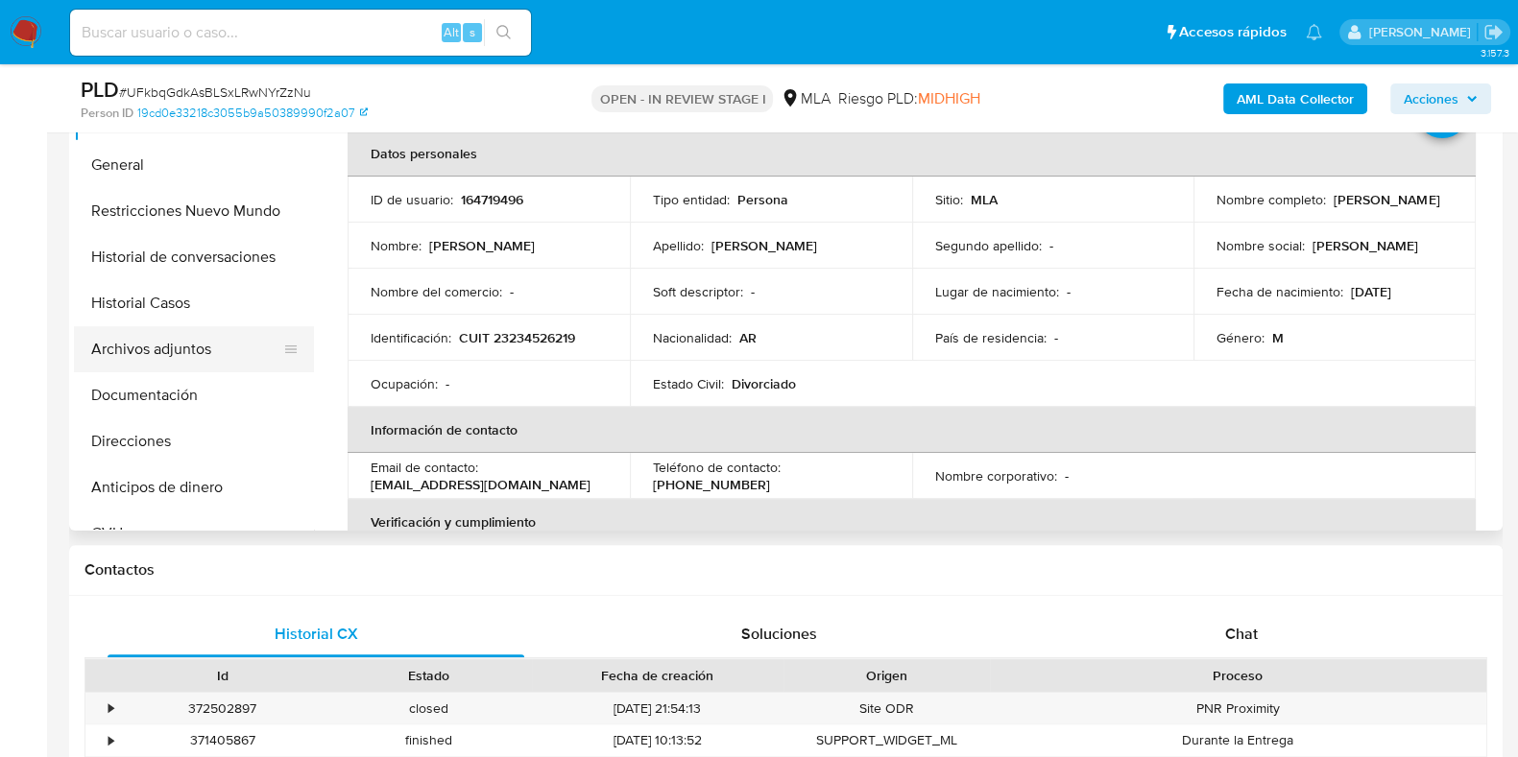
click at [141, 349] on button "Archivos adjuntos" at bounding box center [186, 349] width 225 height 46
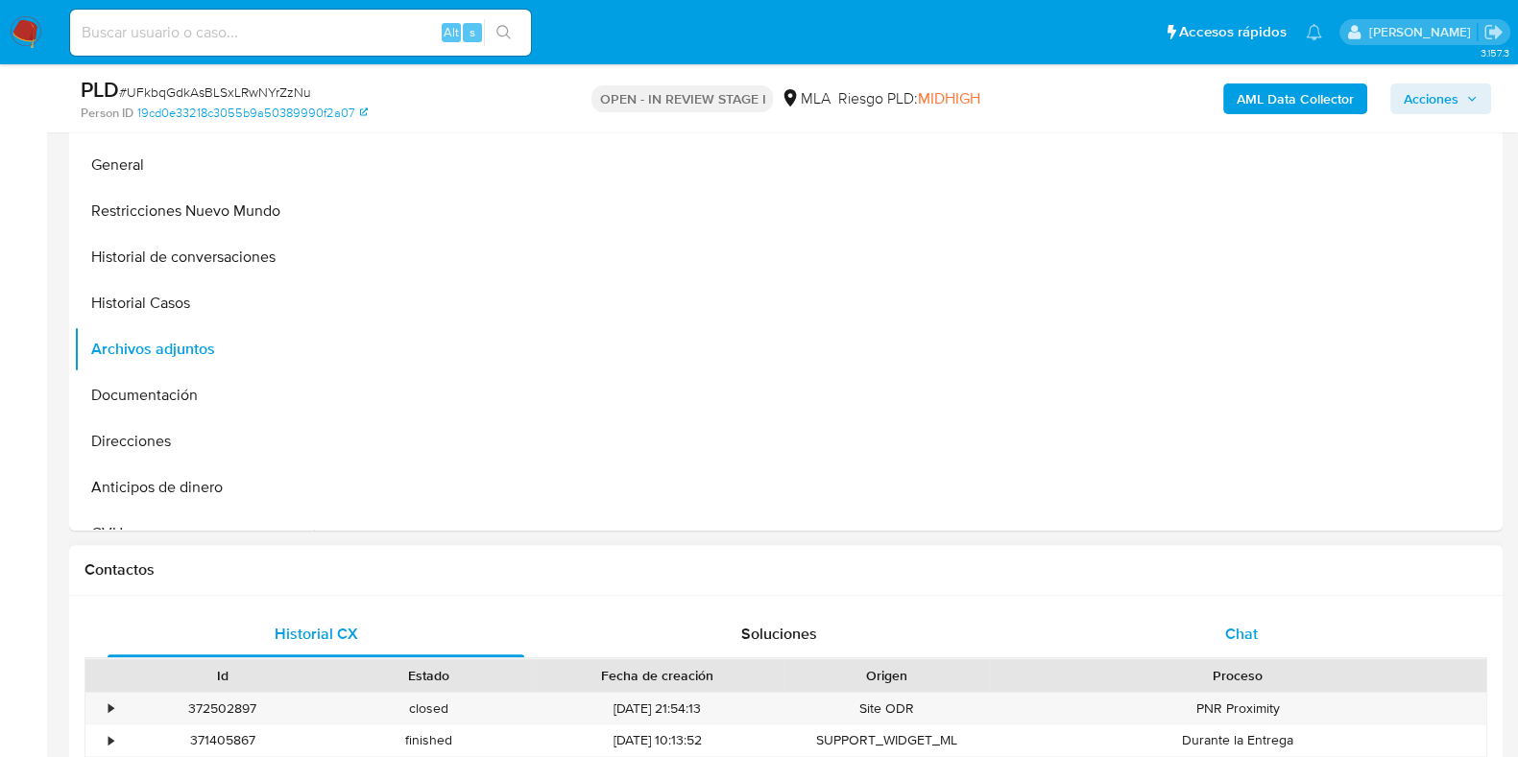
click at [1241, 638] on span "Chat" at bounding box center [1241, 634] width 33 height 22
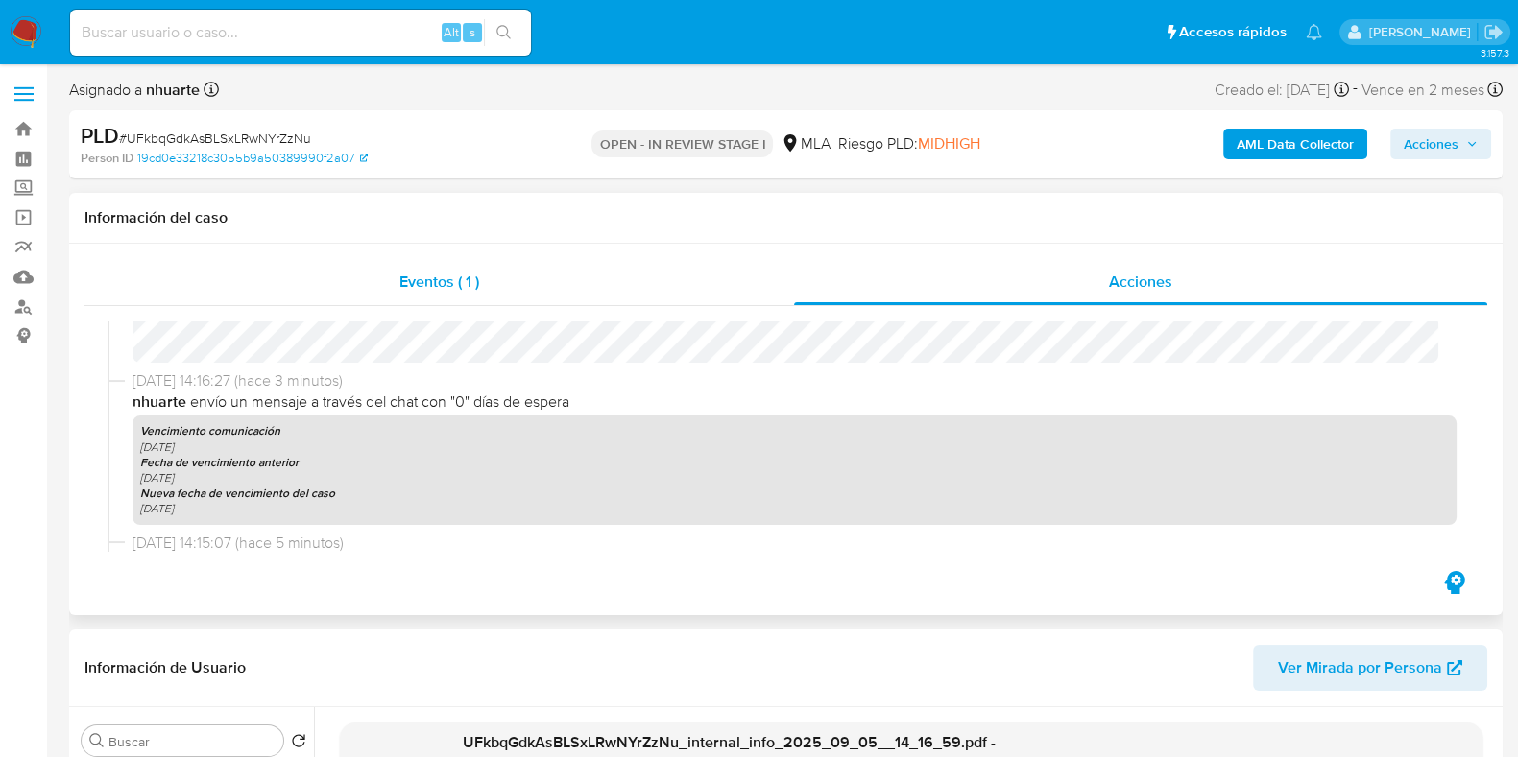
scroll to position [360, 0]
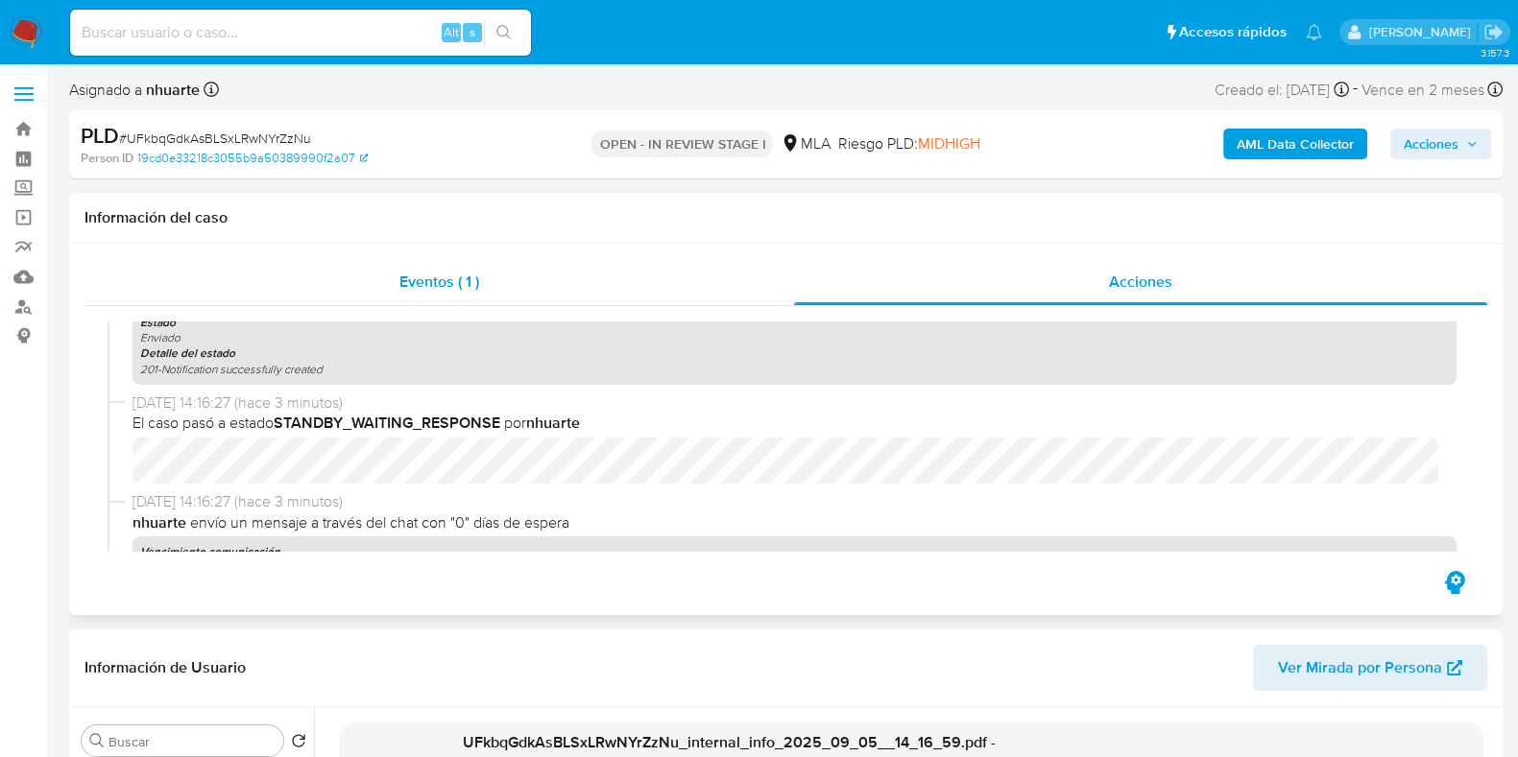
click at [479, 272] on span "Eventos ( 1 )" at bounding box center [439, 282] width 80 height 22
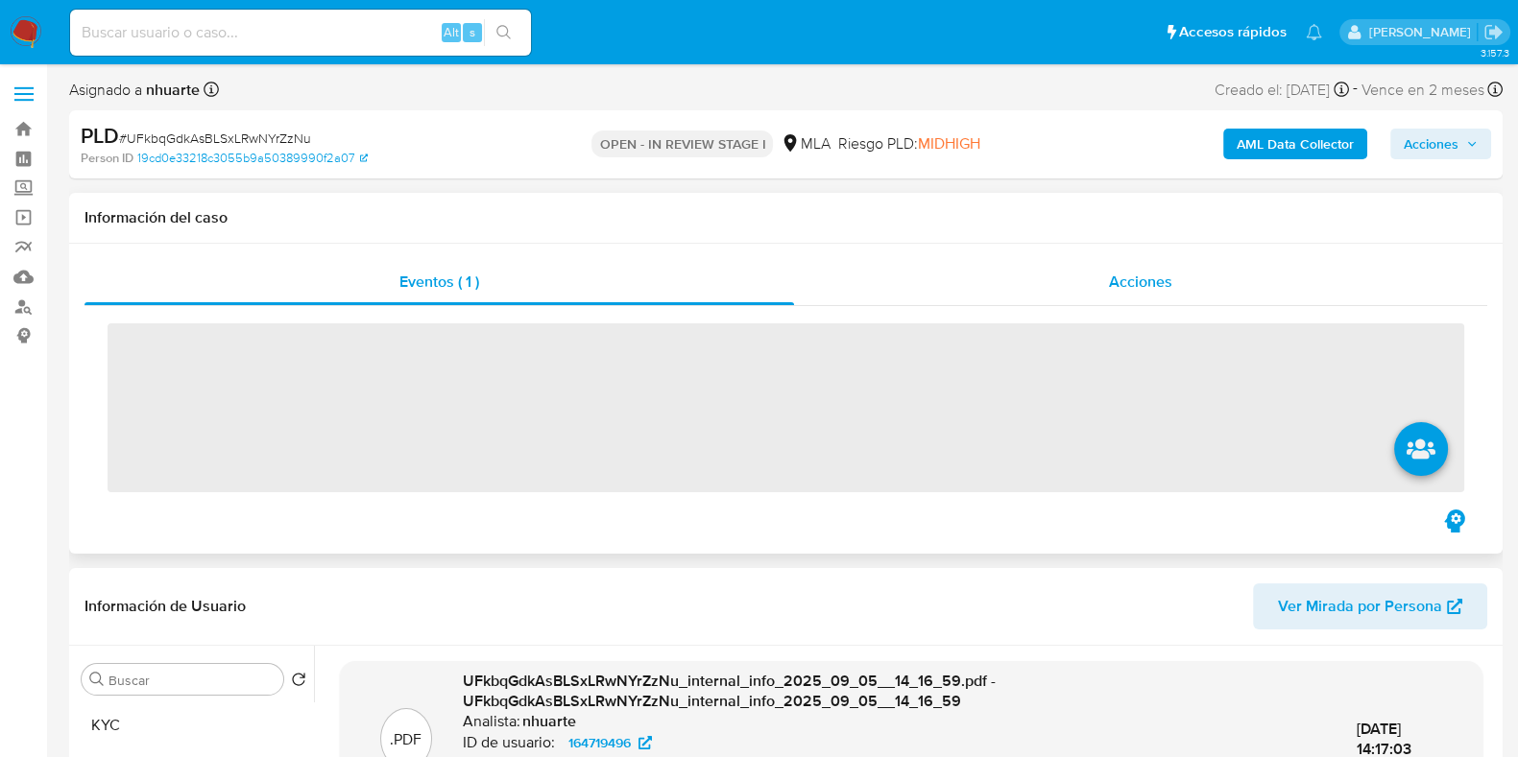
click at [1173, 280] on div "Acciones" at bounding box center [1140, 282] width 693 height 46
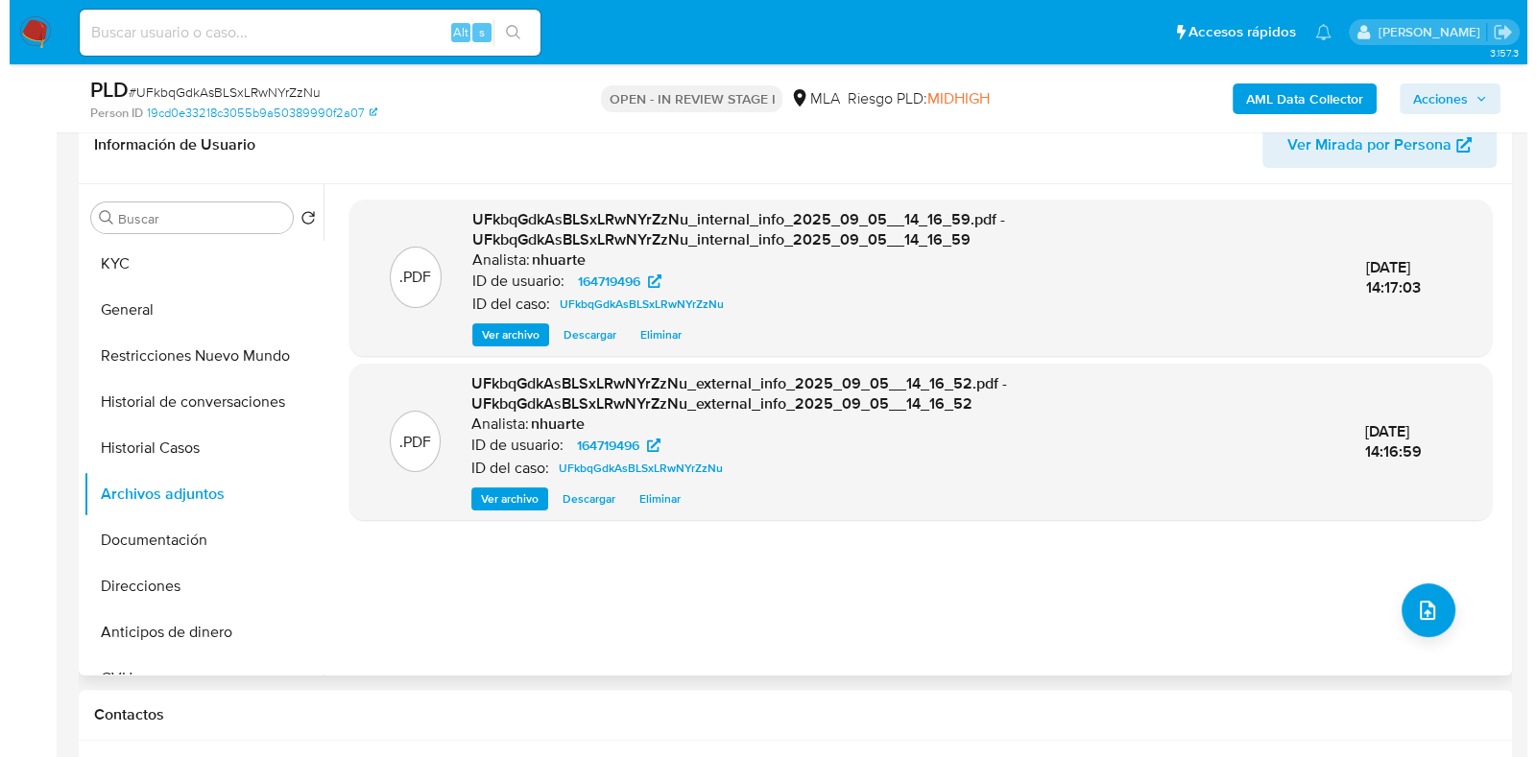
scroll to position [479, 0]
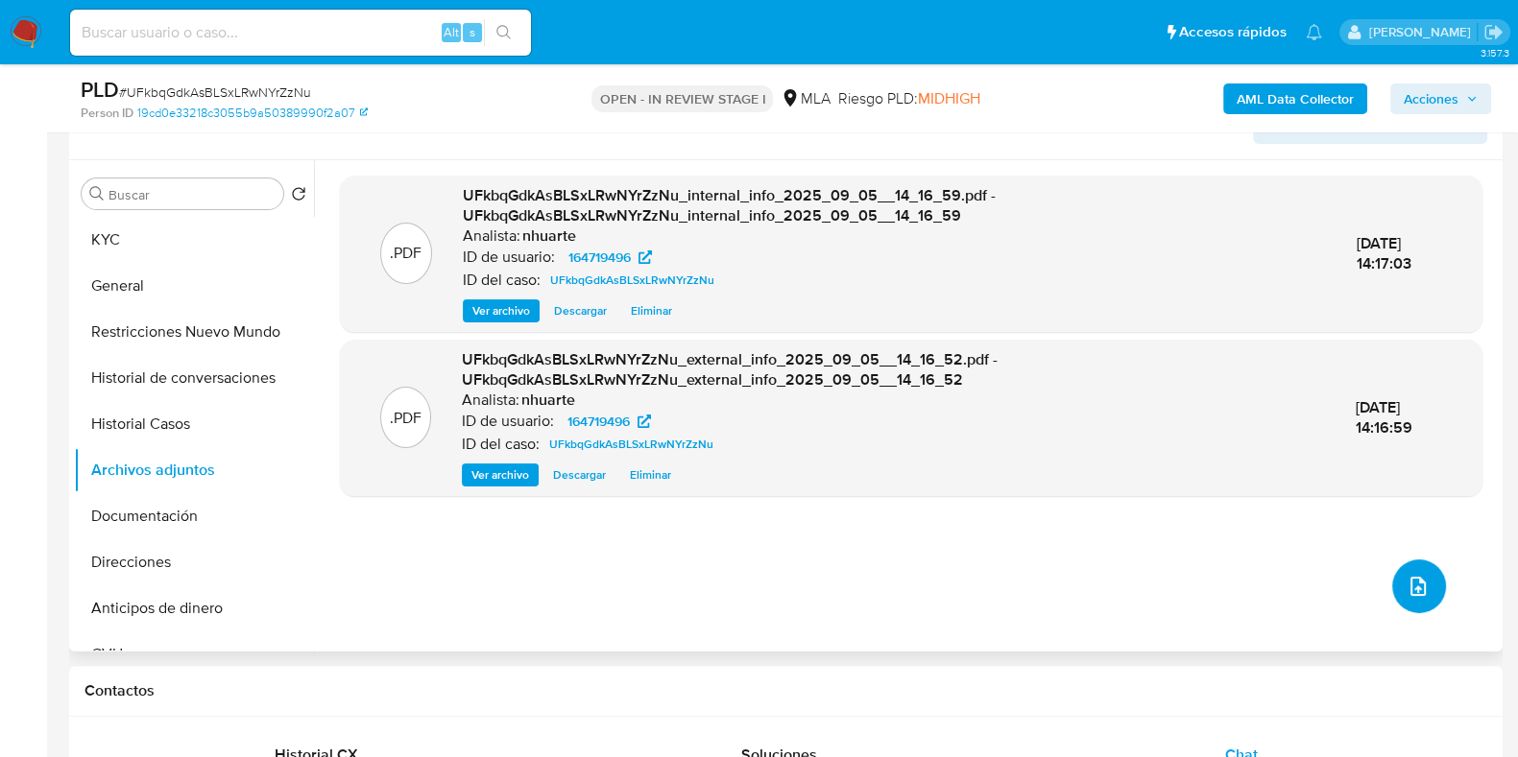
click at [1406, 576] on span "upload-file" at bounding box center [1417, 586] width 23 height 23
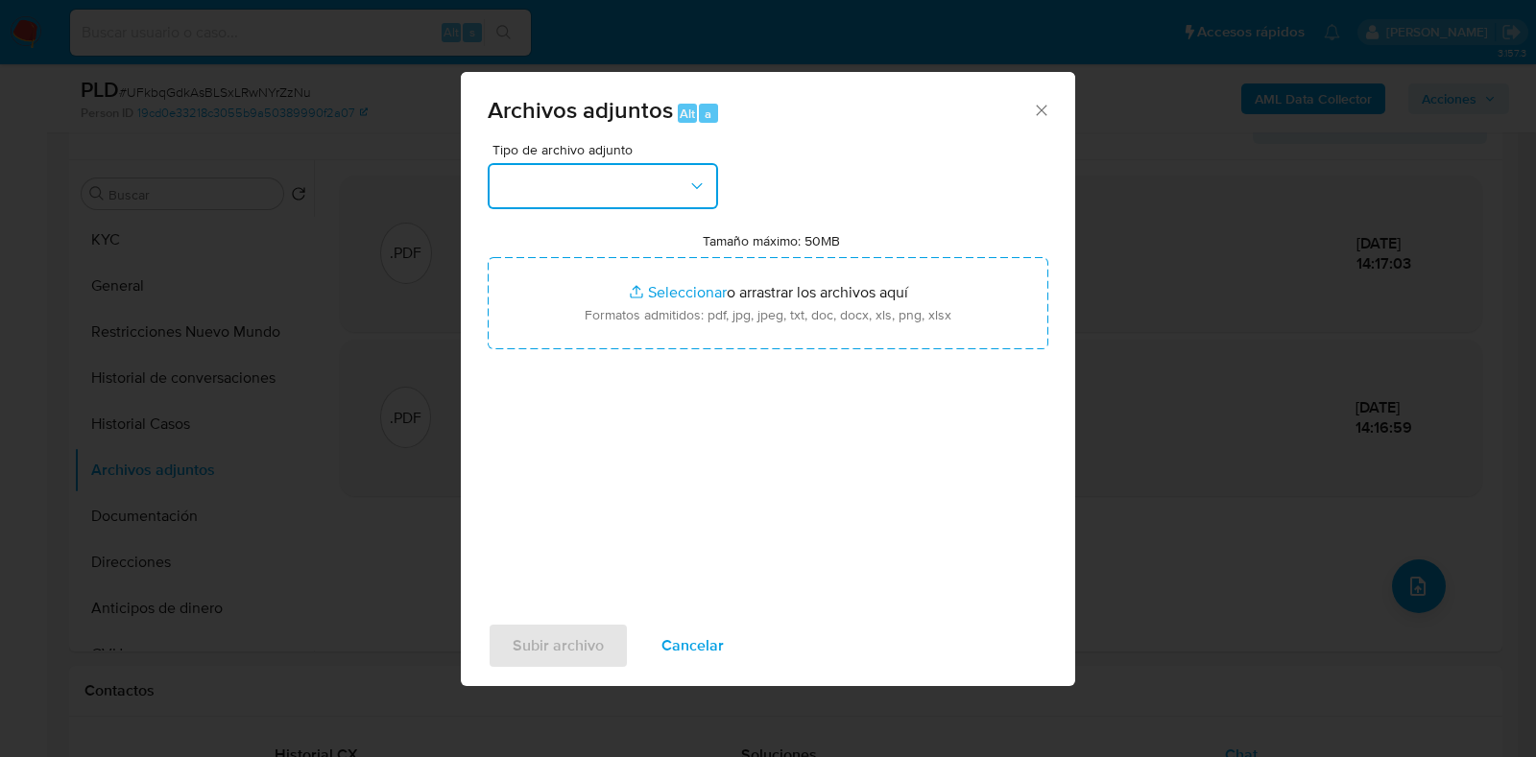
click at [699, 208] on button "button" at bounding box center [603, 186] width 230 height 46
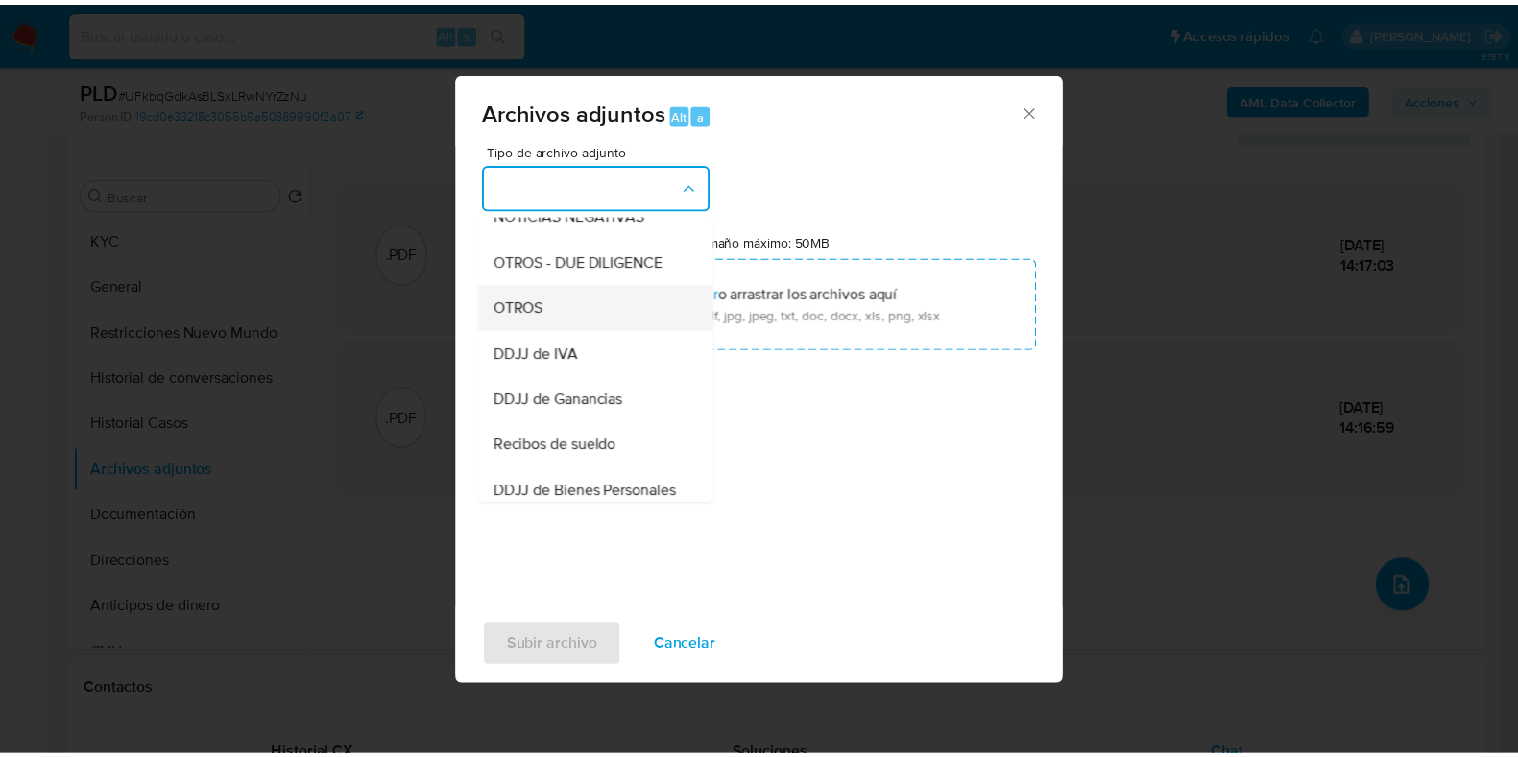
scroll to position [303, 0]
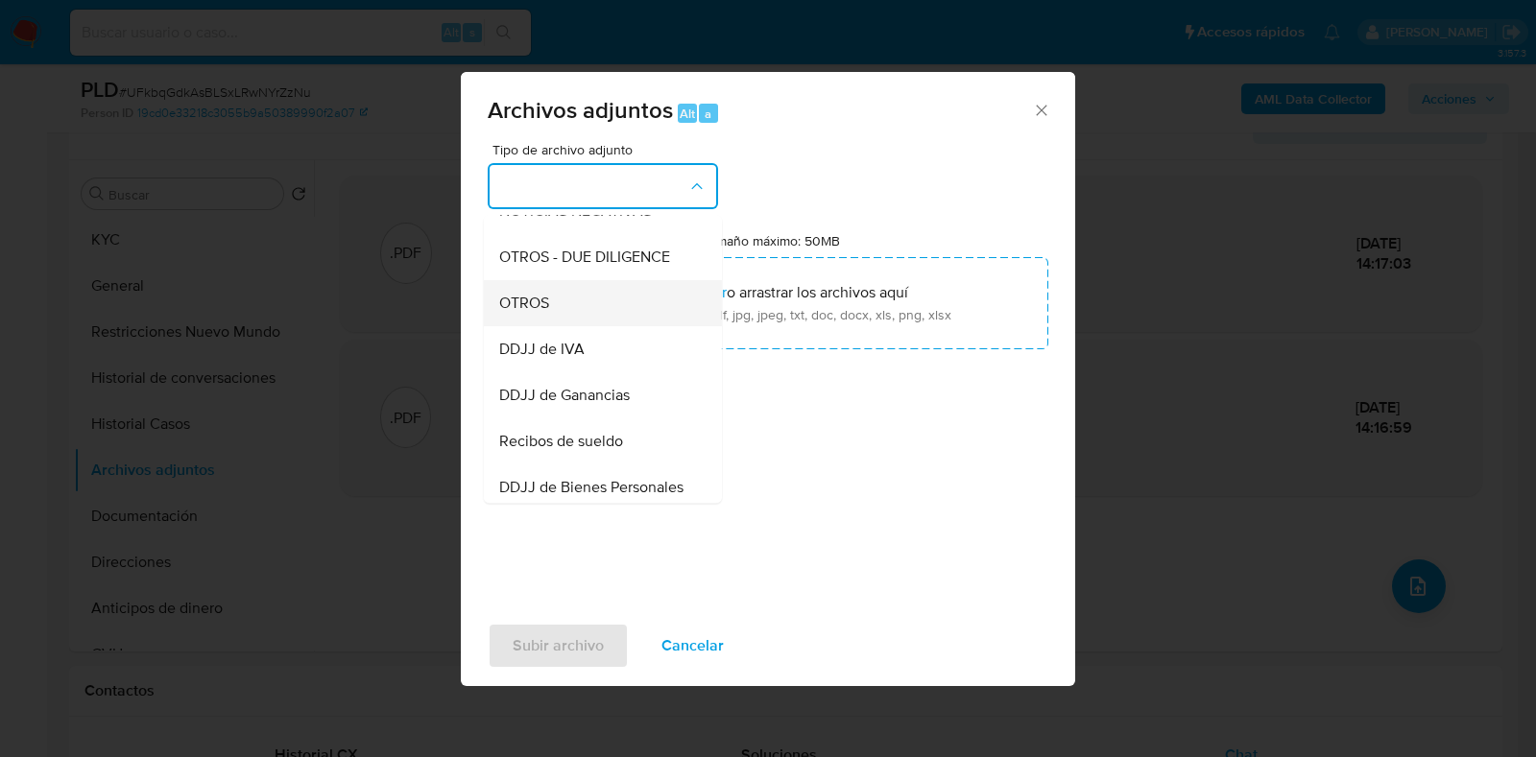
click at [614, 309] on div "OTROS" at bounding box center [597, 303] width 196 height 46
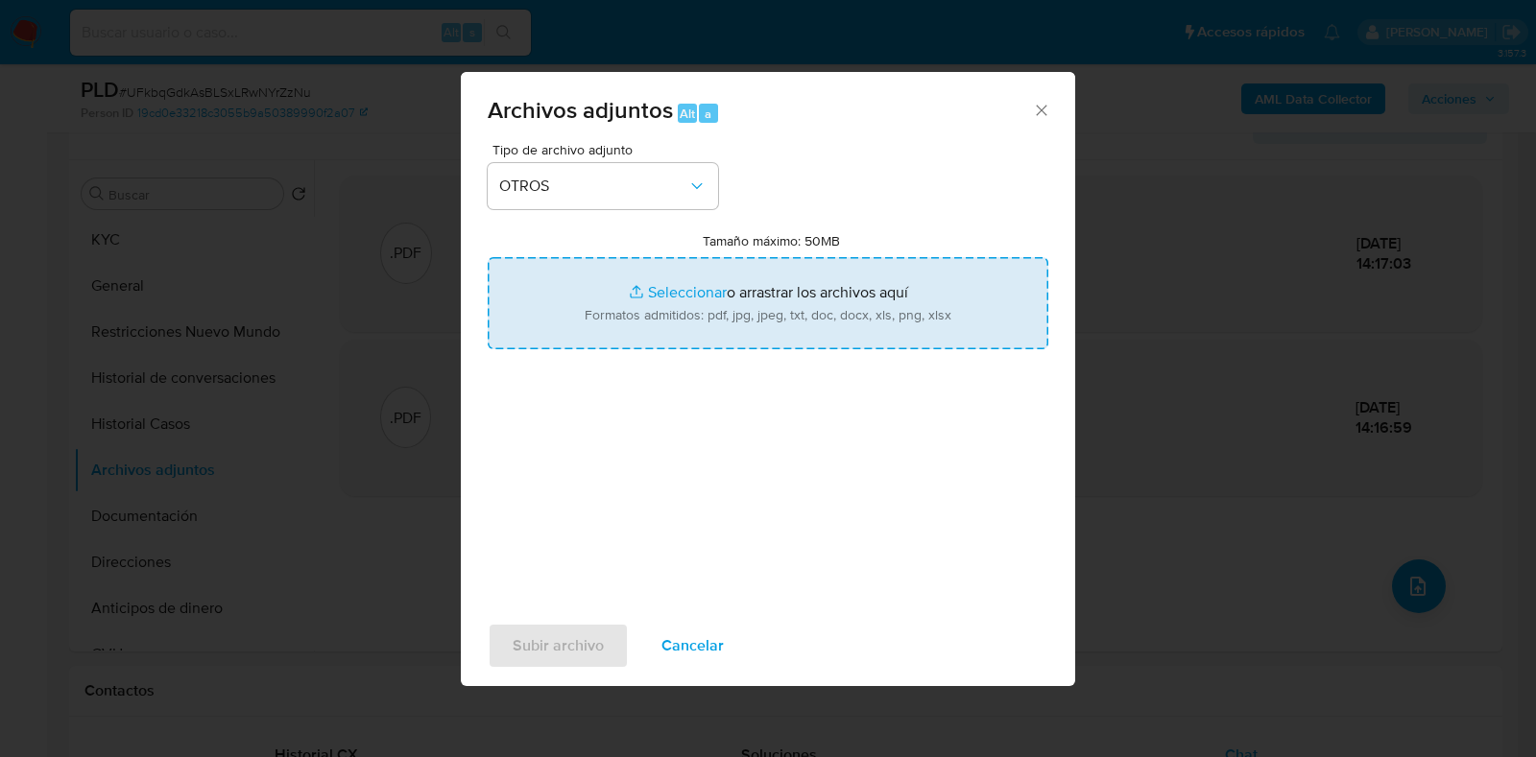
type input "C:\fakepath\Haberes 6.2025.pdf"
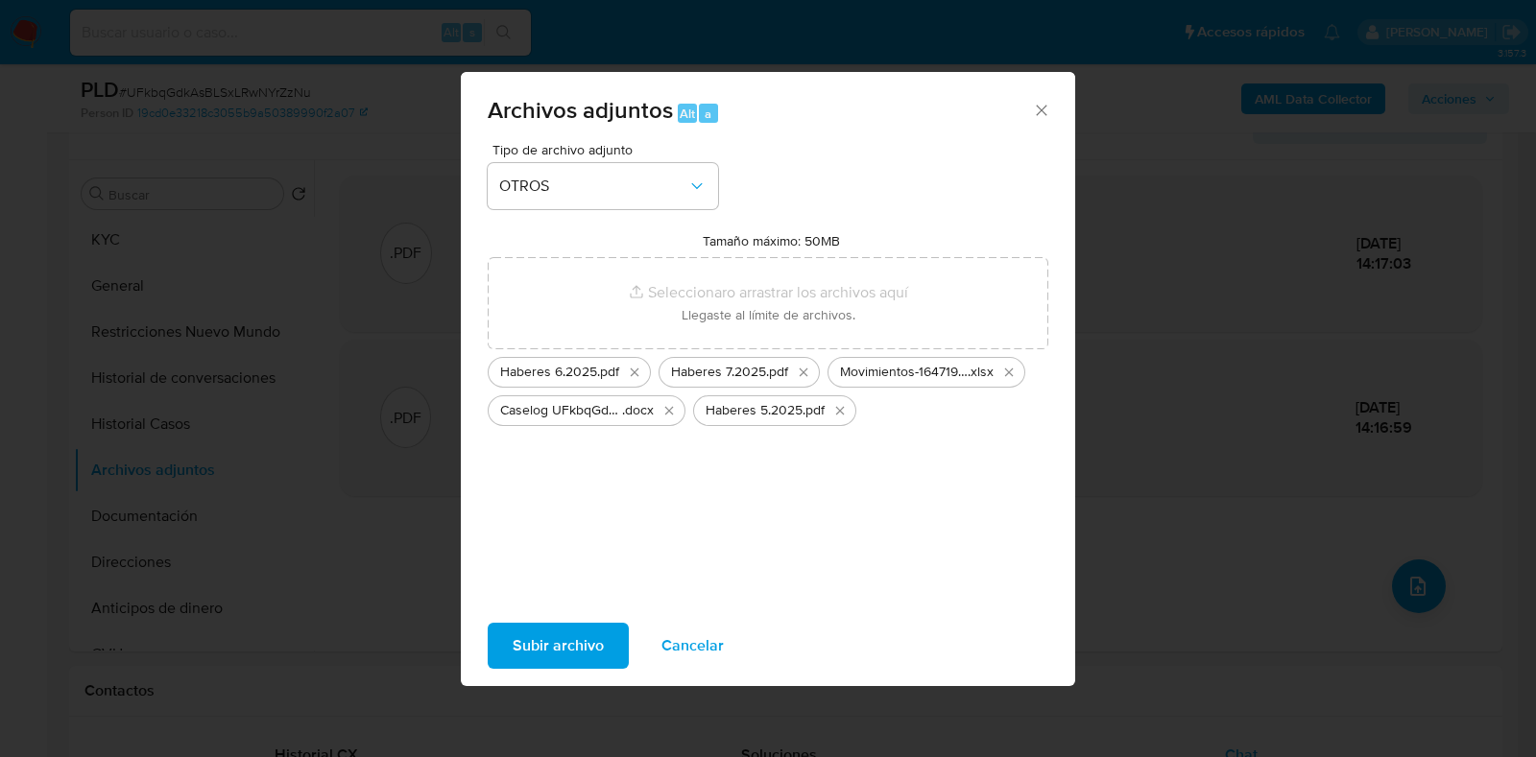
click at [580, 648] on span "Subir archivo" at bounding box center [558, 646] width 91 height 42
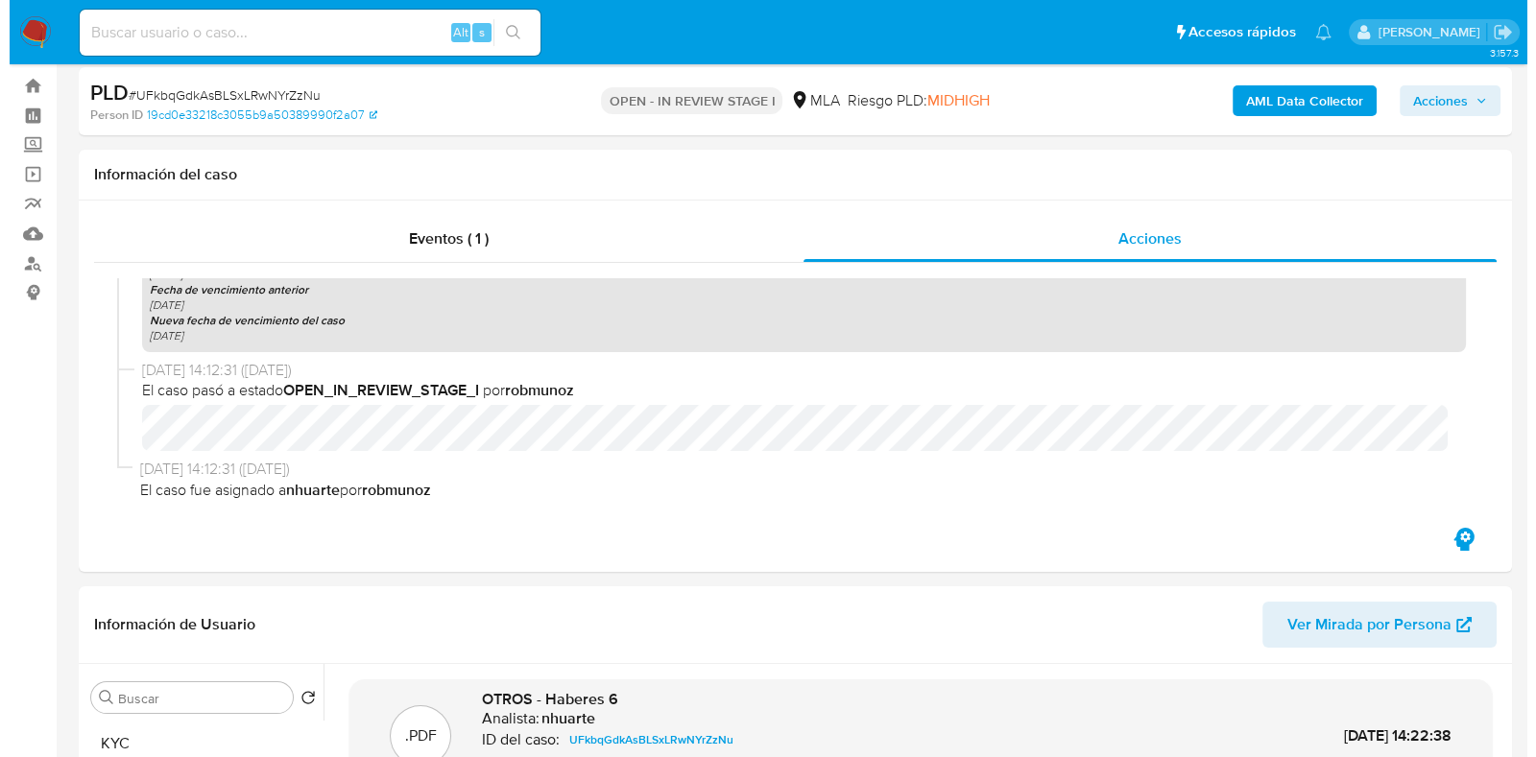
scroll to position [720, 0]
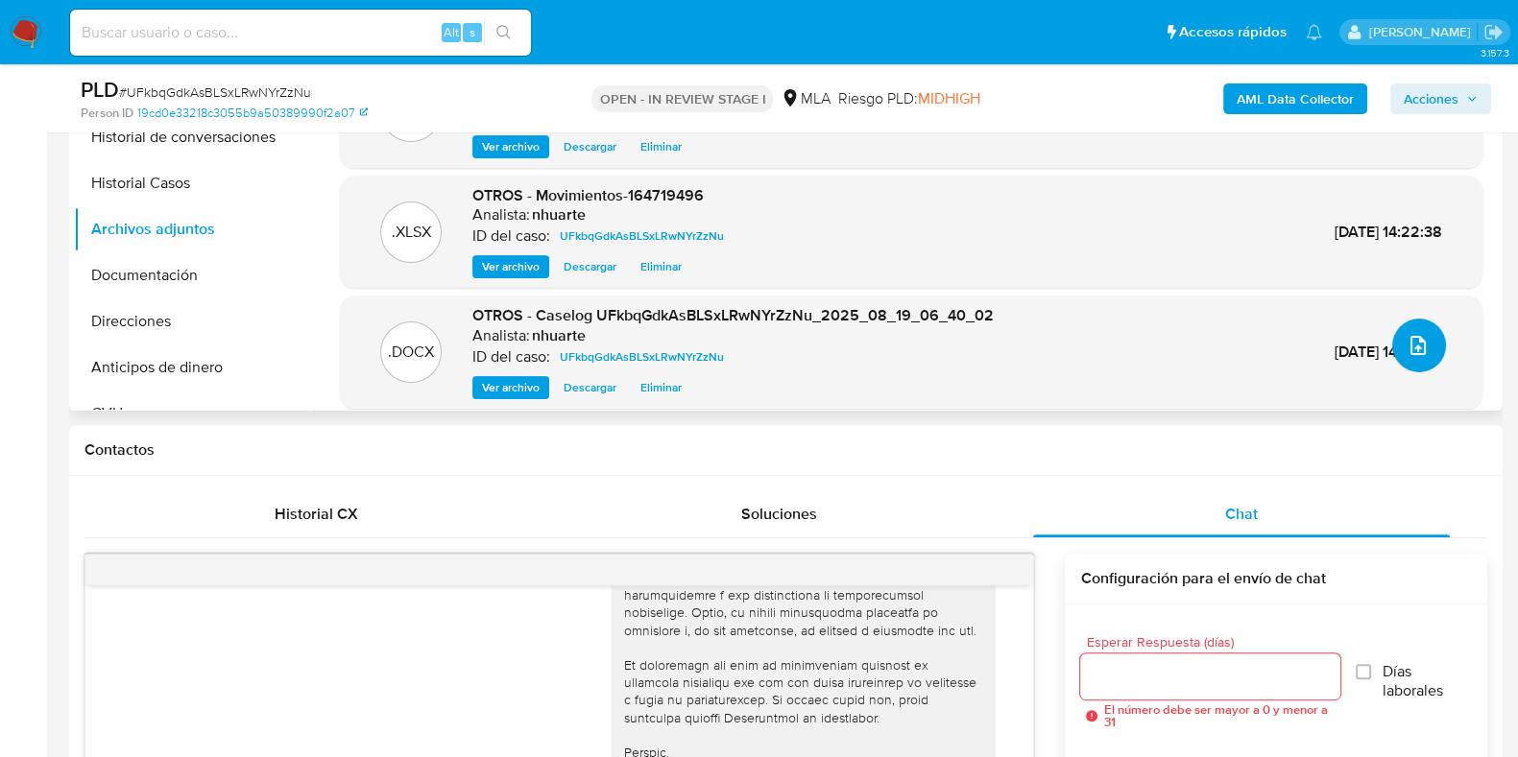
click at [1418, 344] on icon "upload-file" at bounding box center [1417, 345] width 23 height 23
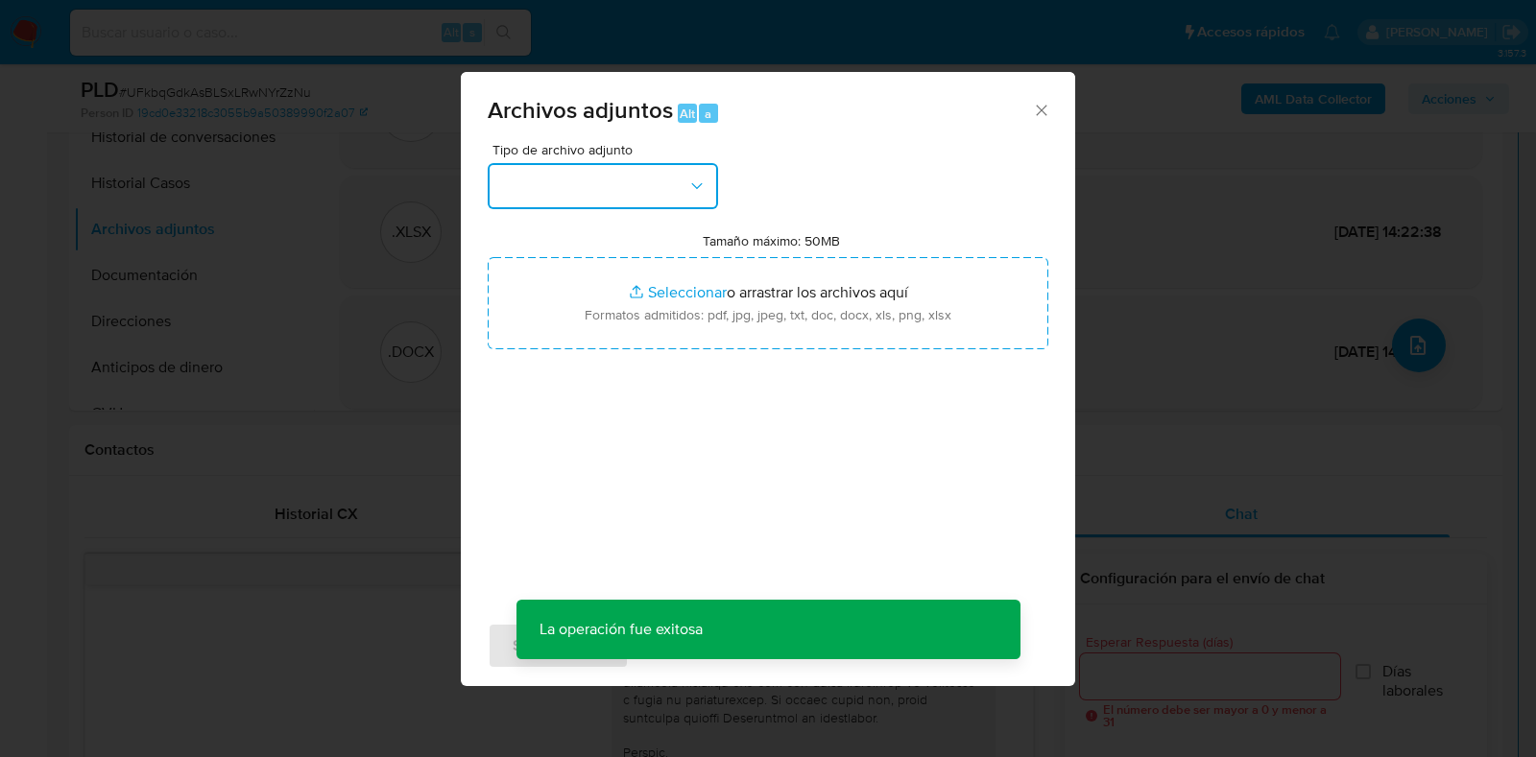
click at [636, 194] on button "button" at bounding box center [603, 186] width 230 height 46
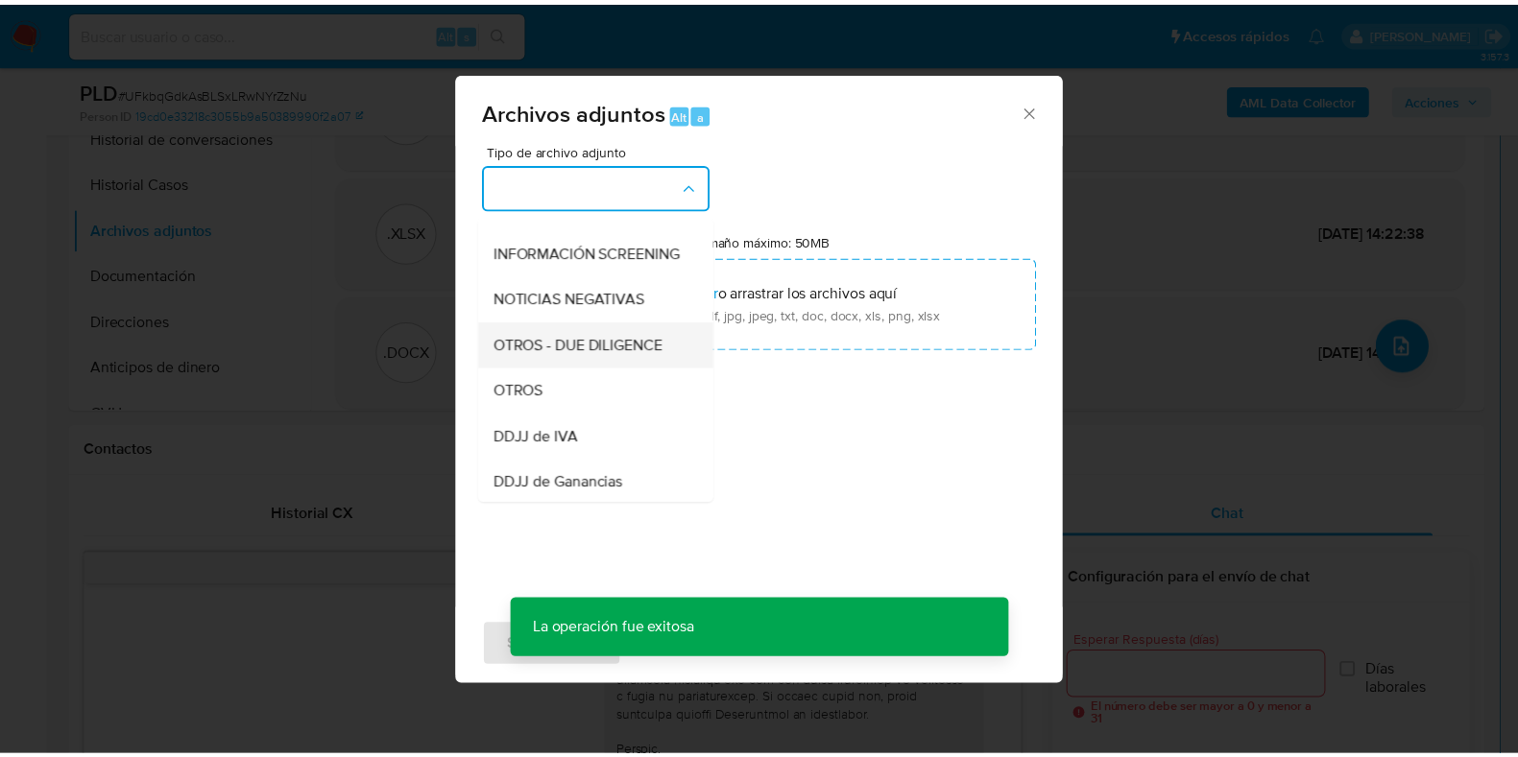
scroll to position [239, 0]
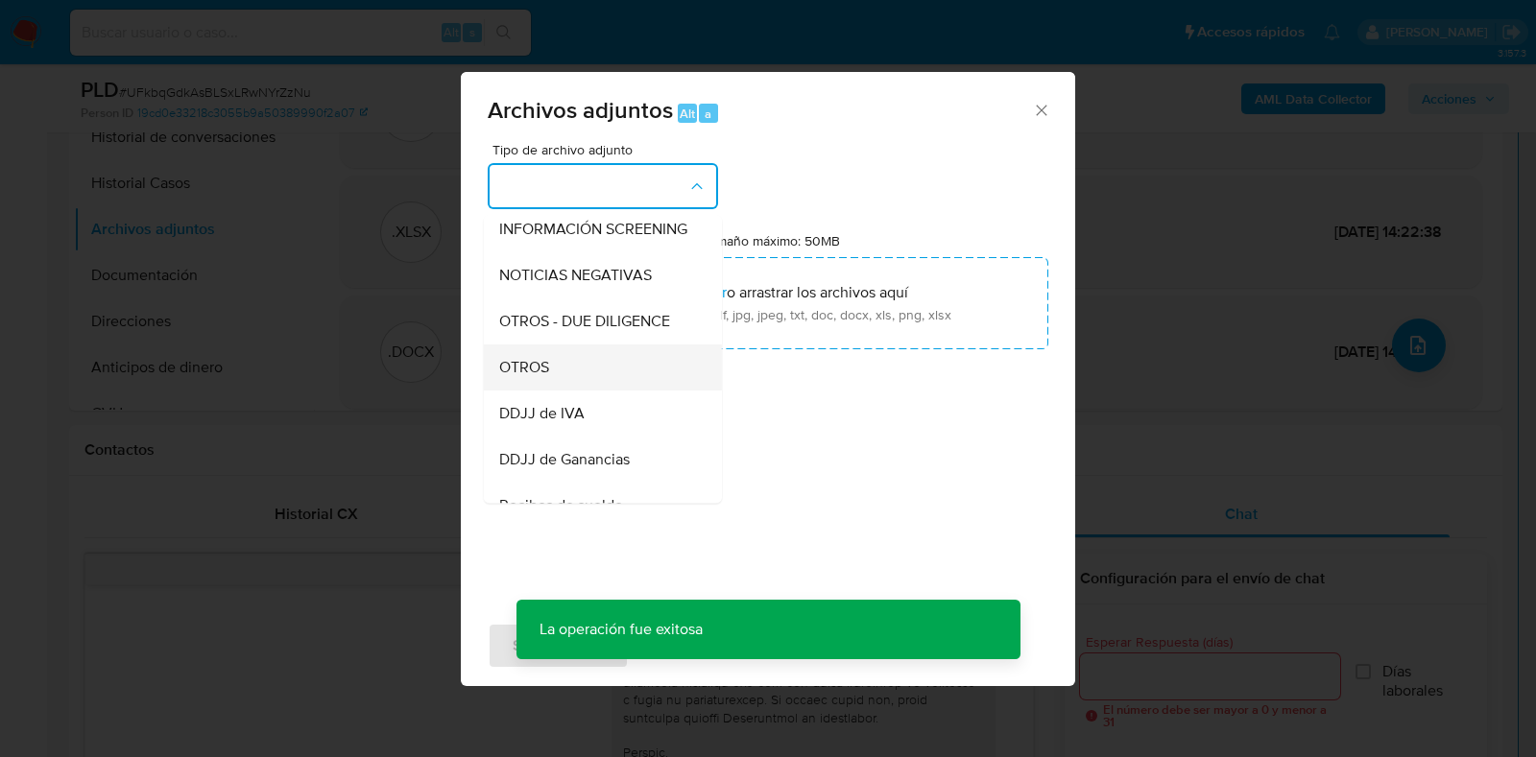
click at [576, 386] on div "OTROS" at bounding box center [597, 368] width 196 height 46
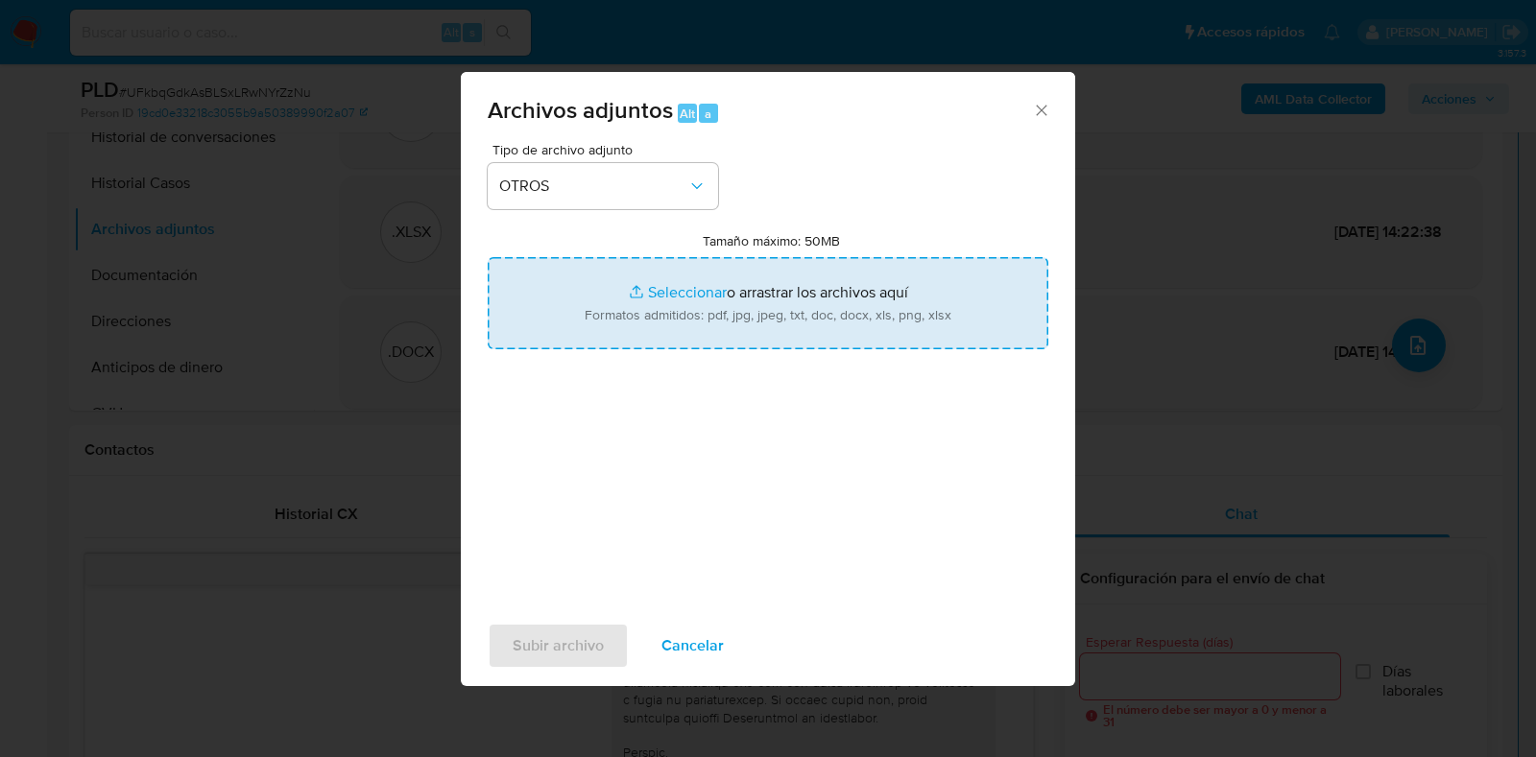
type input "C:\fakepath\NOSIS_Manager_InformeIndividual_23234526219_620658_20250905140205.p…"
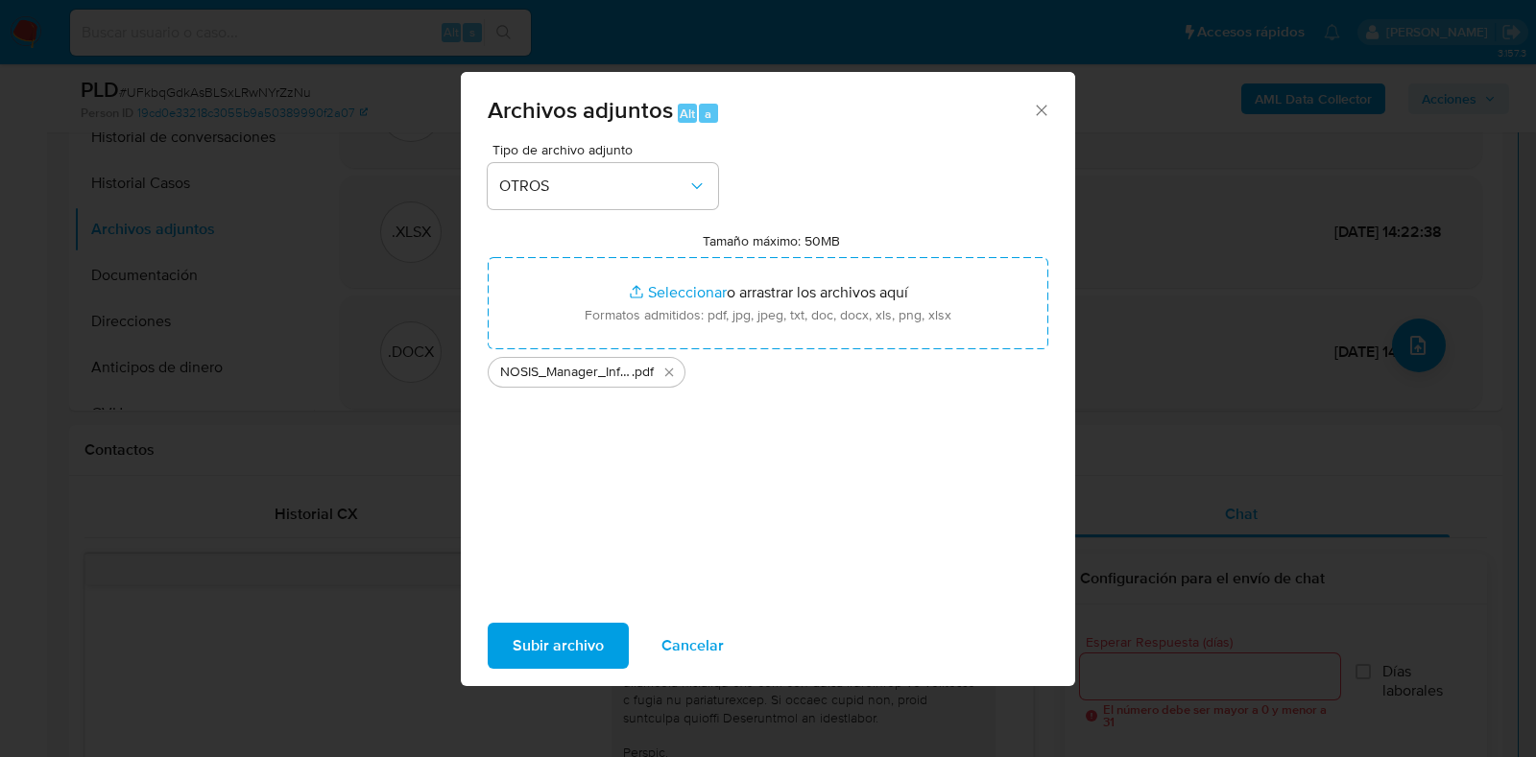
click at [597, 652] on span "Subir archivo" at bounding box center [558, 646] width 91 height 42
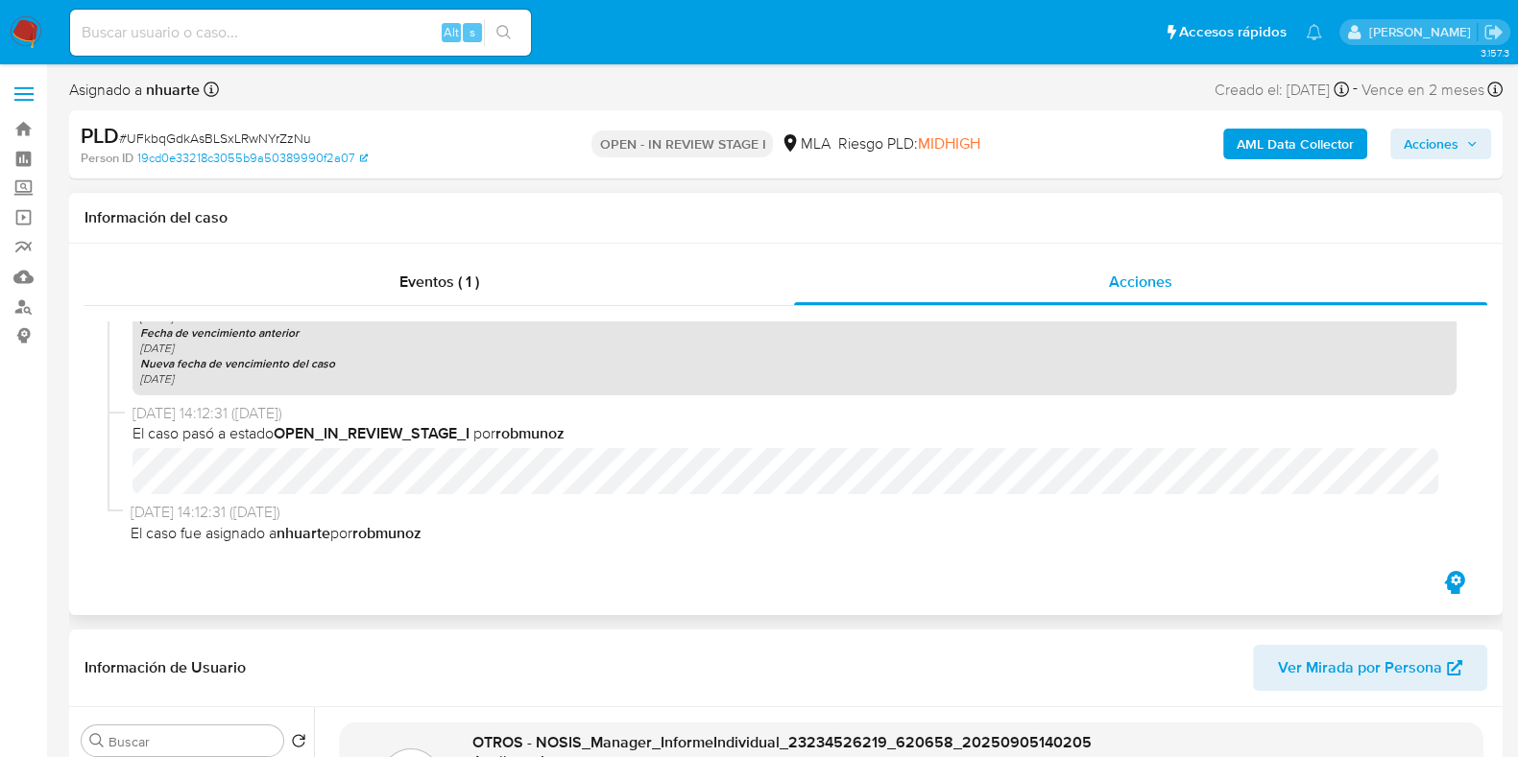
scroll to position [1041, 0]
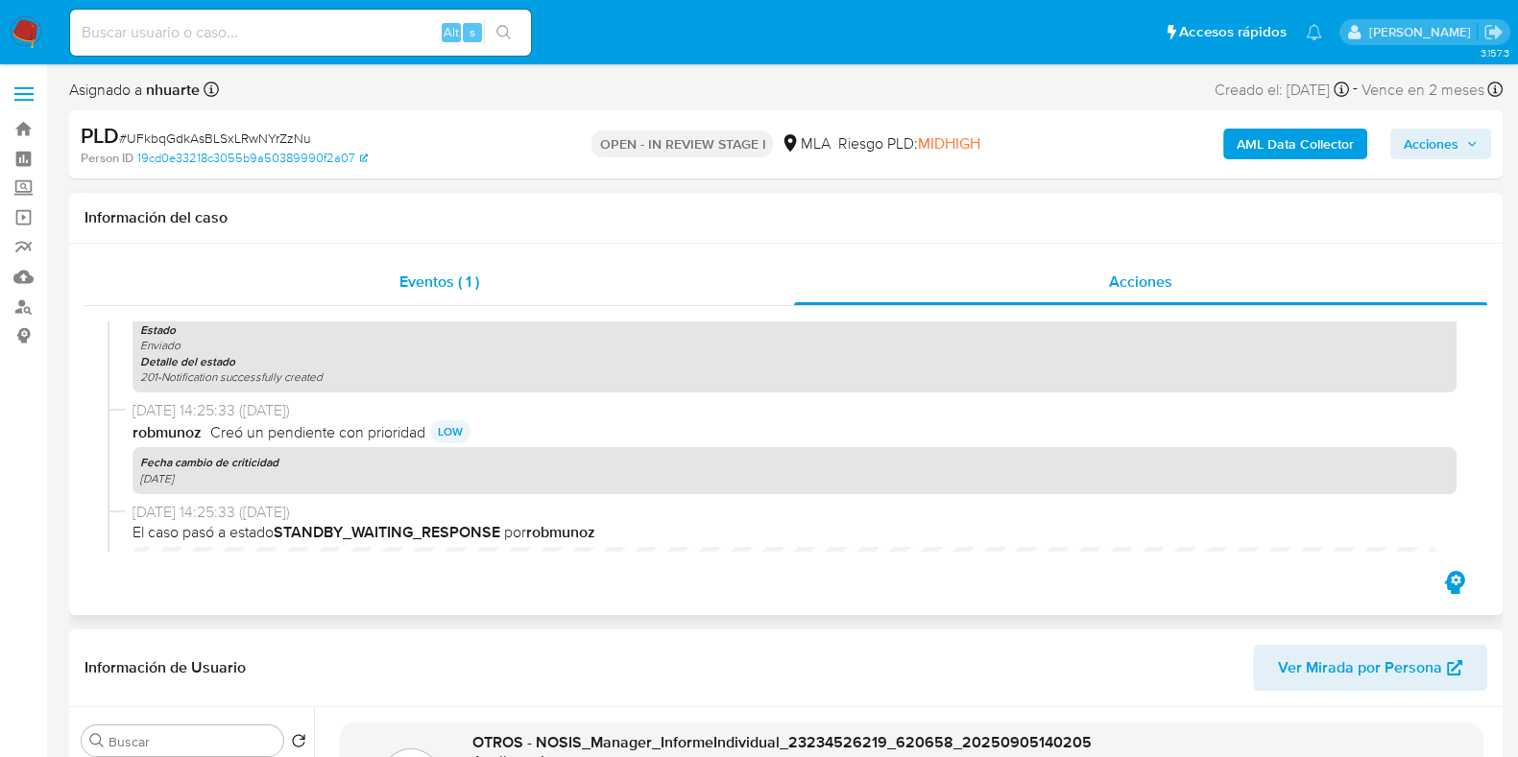
click at [433, 277] on span "Eventos ( 1 )" at bounding box center [439, 282] width 80 height 22
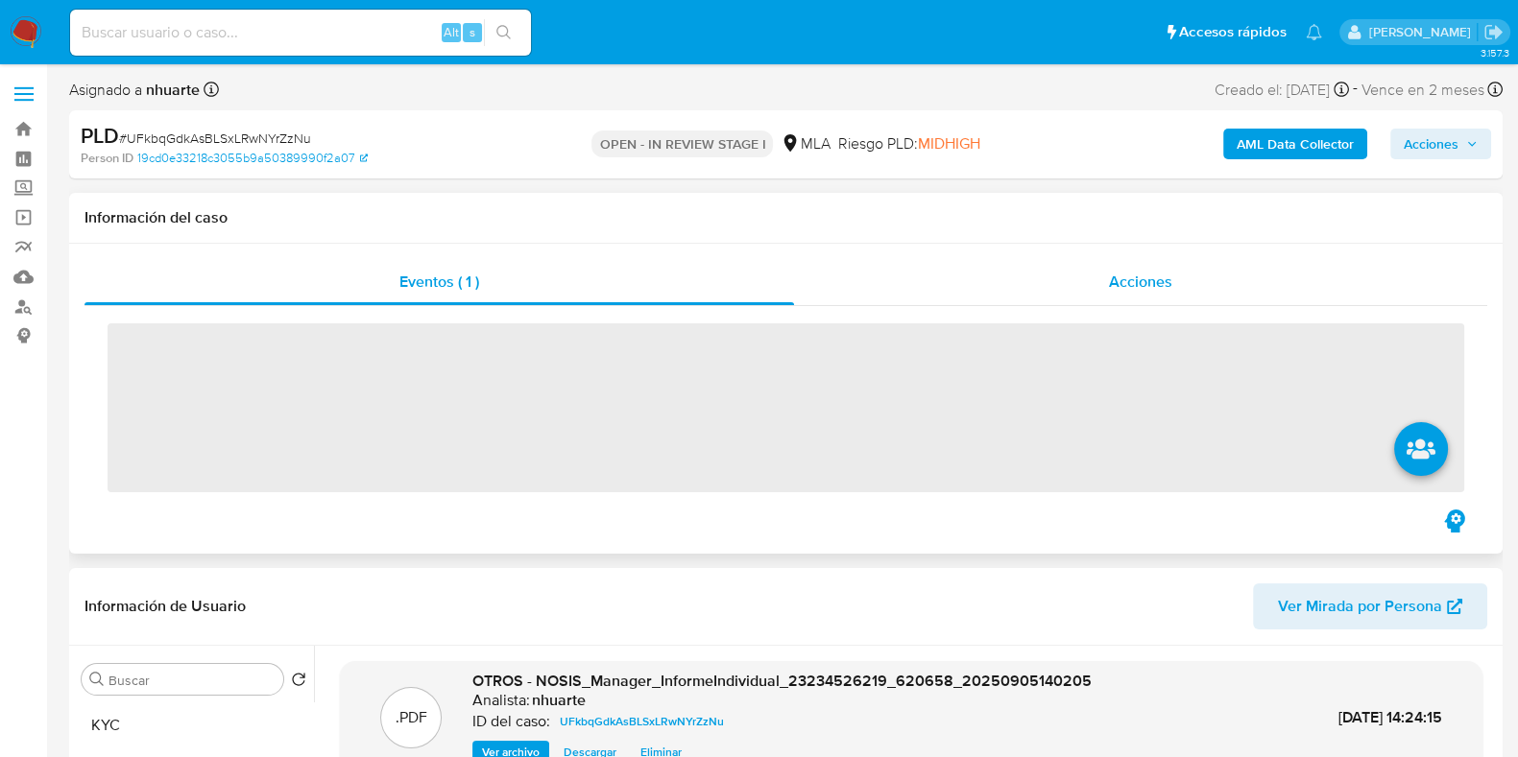
click at [1138, 278] on span "Acciones" at bounding box center [1140, 282] width 63 height 22
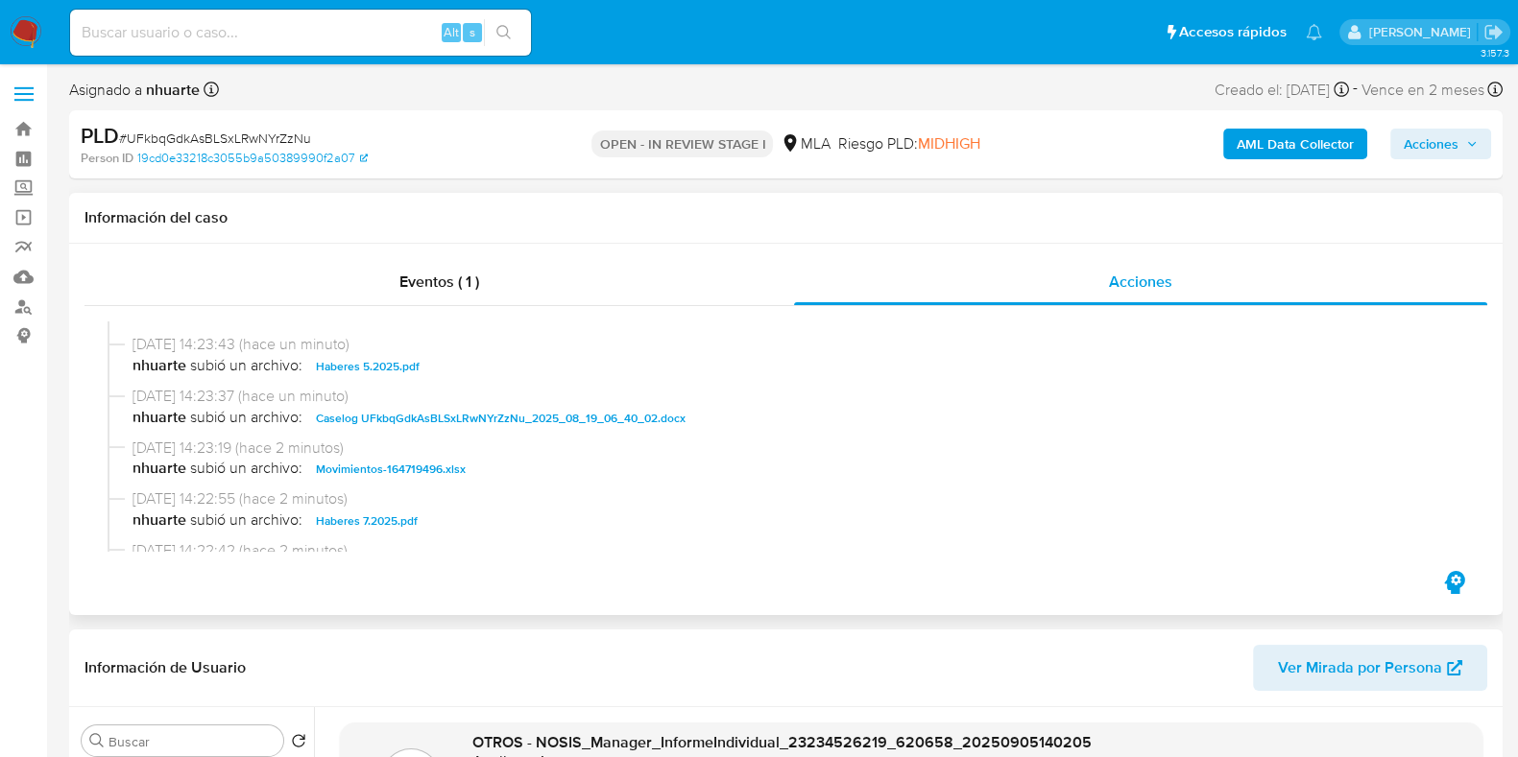
scroll to position [0, 0]
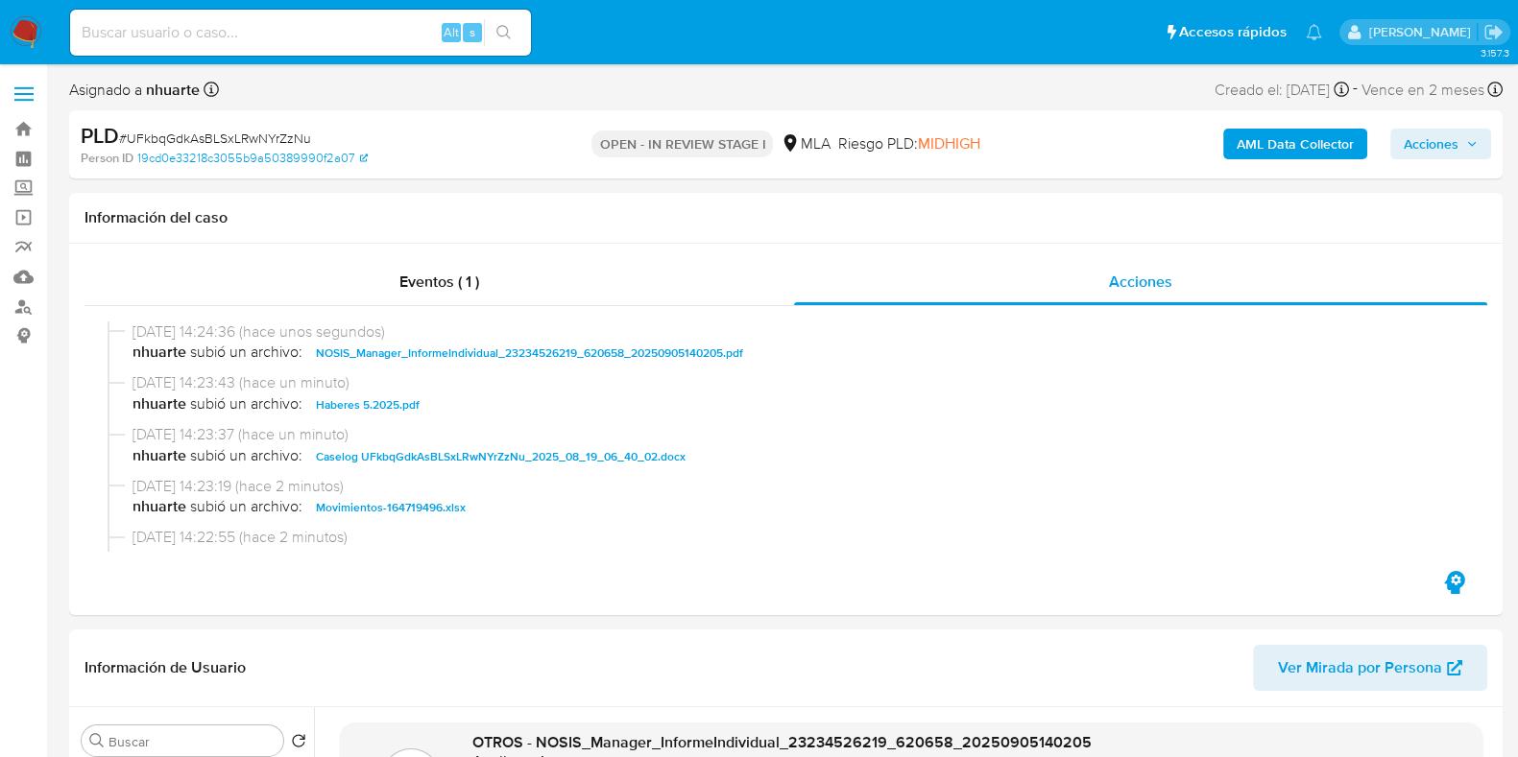
click at [1483, 144] on button "Acciones" at bounding box center [1440, 144] width 101 height 31
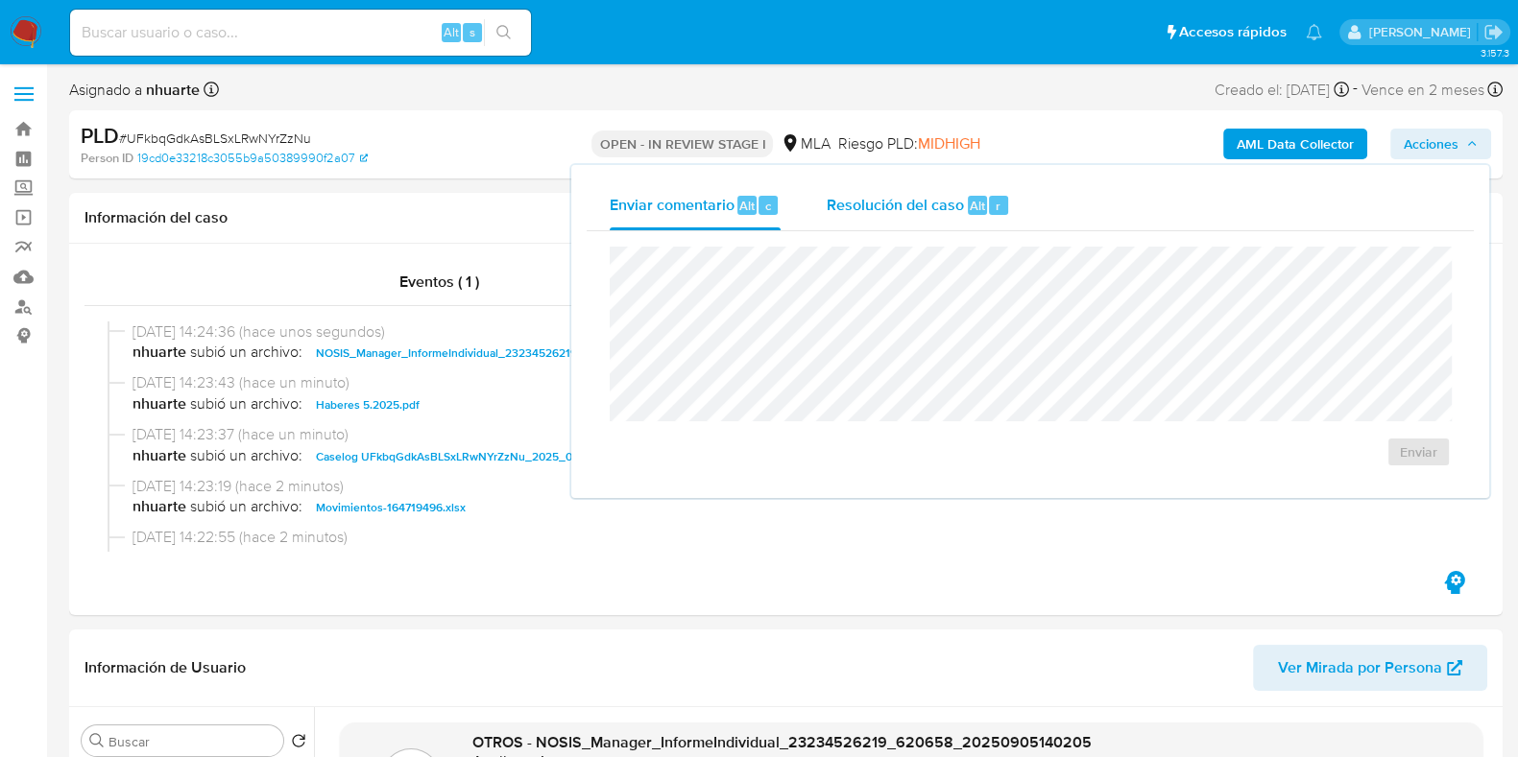
click at [949, 194] on span "Resolución del caso" at bounding box center [895, 205] width 137 height 22
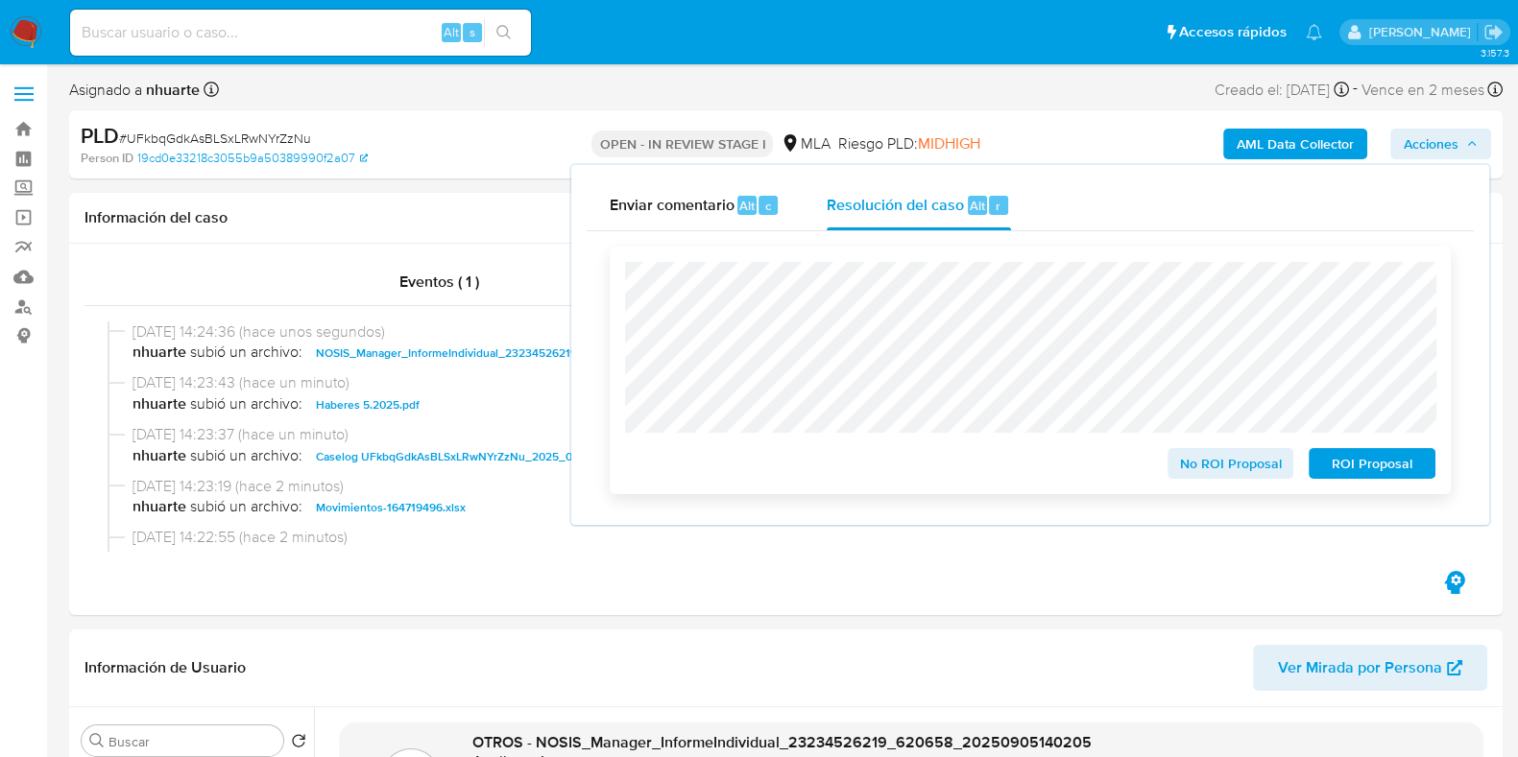
click at [1197, 470] on span "No ROI Proposal" at bounding box center [1231, 463] width 100 height 27
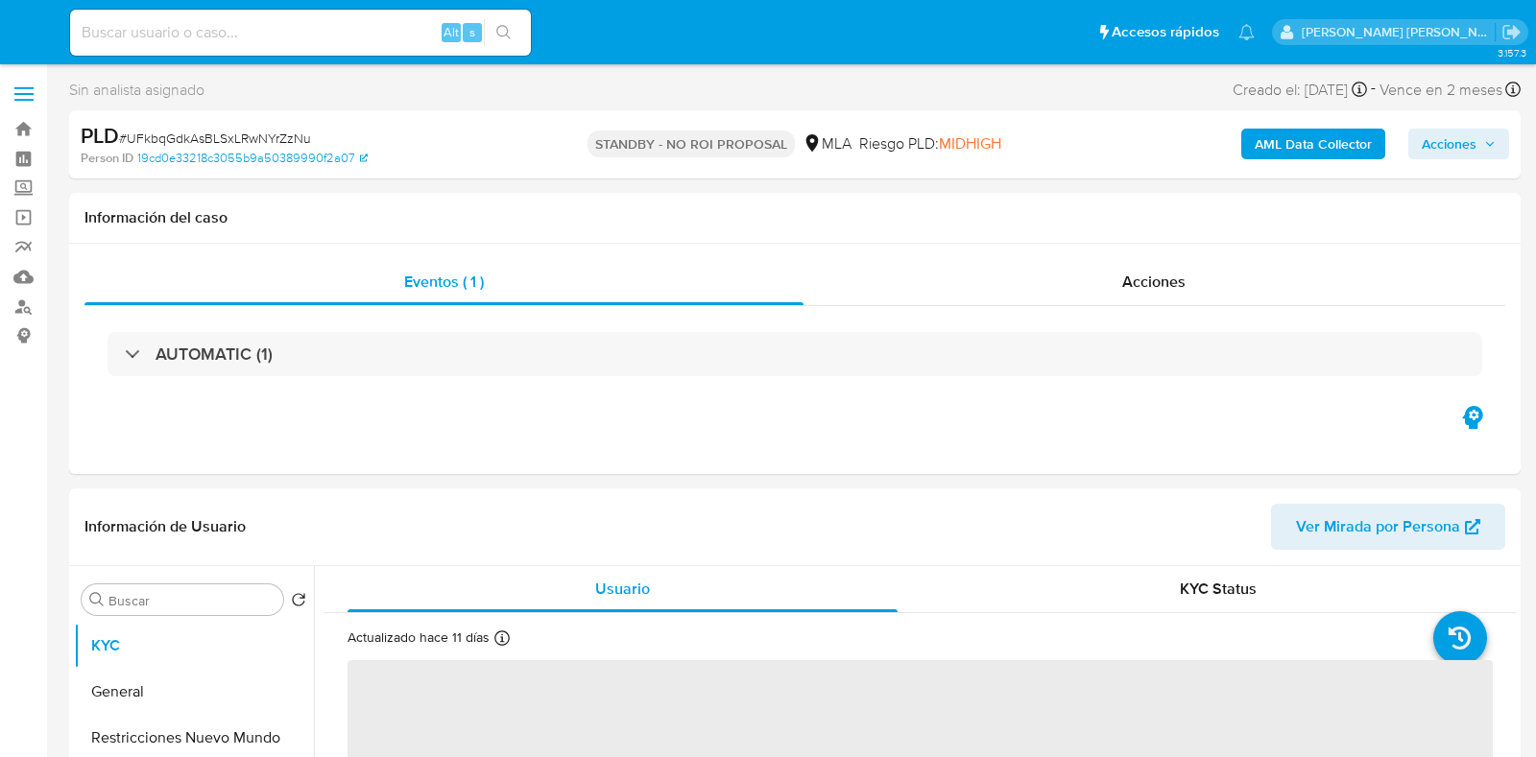
select select "10"
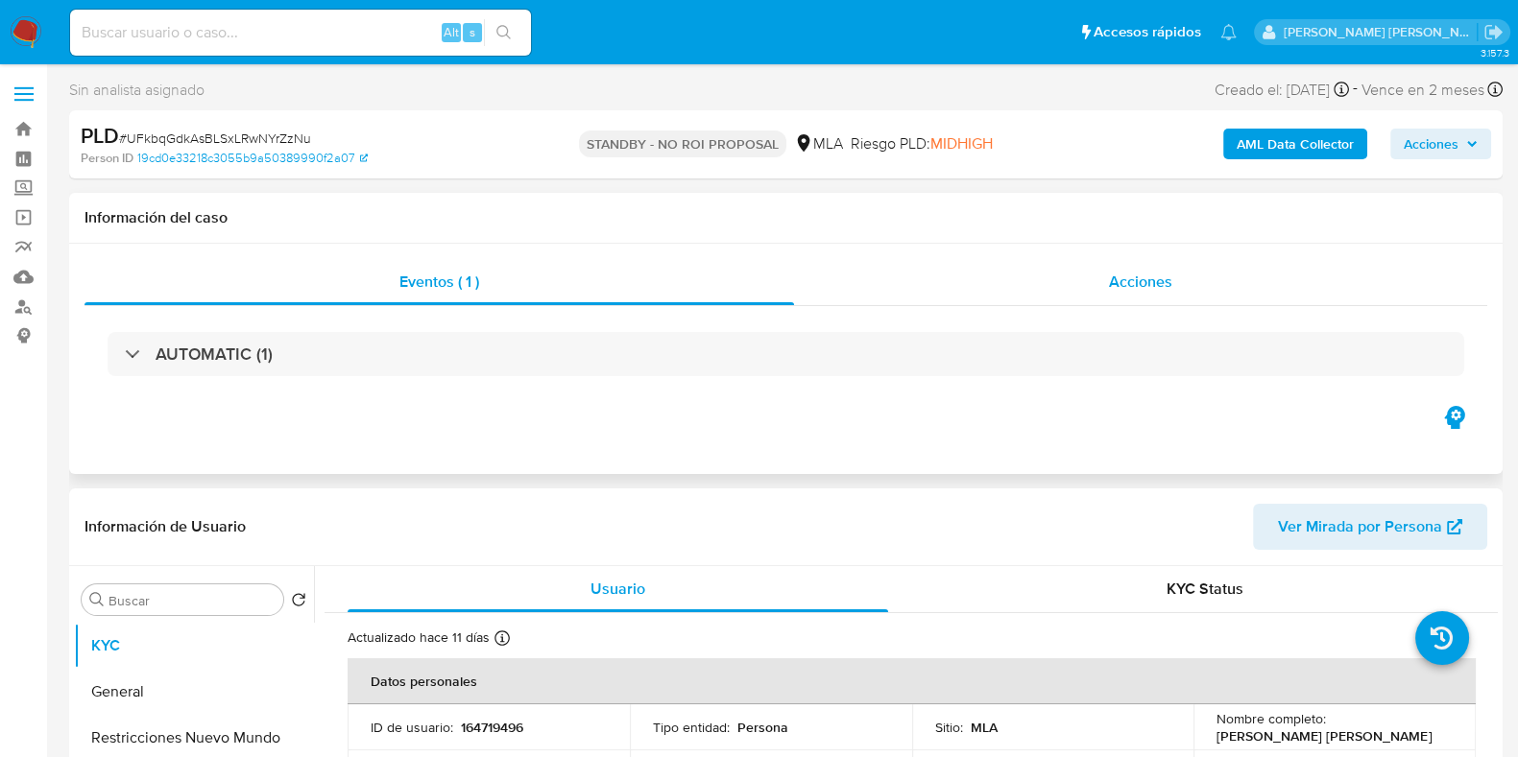
click at [1119, 270] on div "Acciones" at bounding box center [1140, 282] width 693 height 46
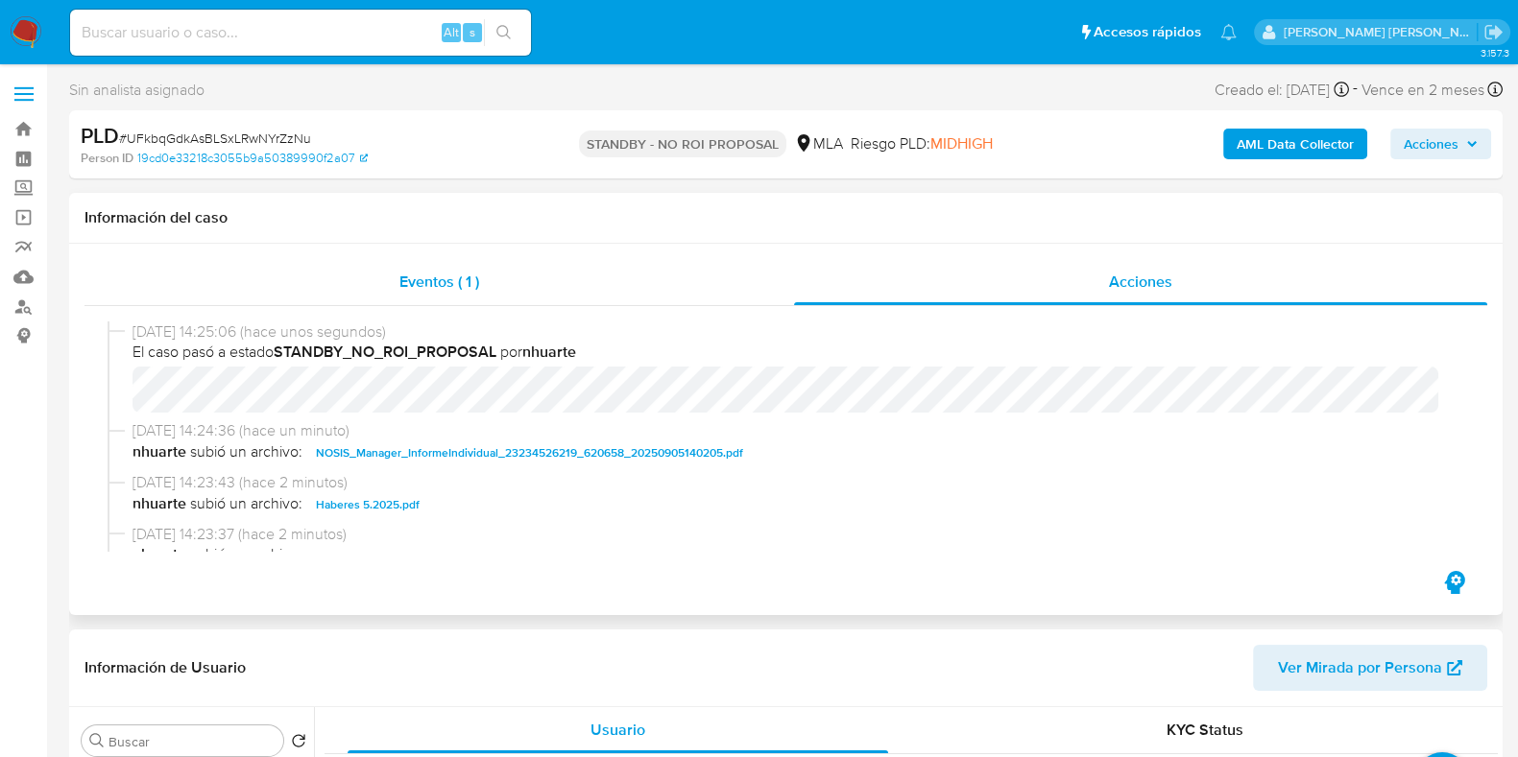
click at [509, 297] on div "Eventos ( 1 )" at bounding box center [438, 282] width 709 height 46
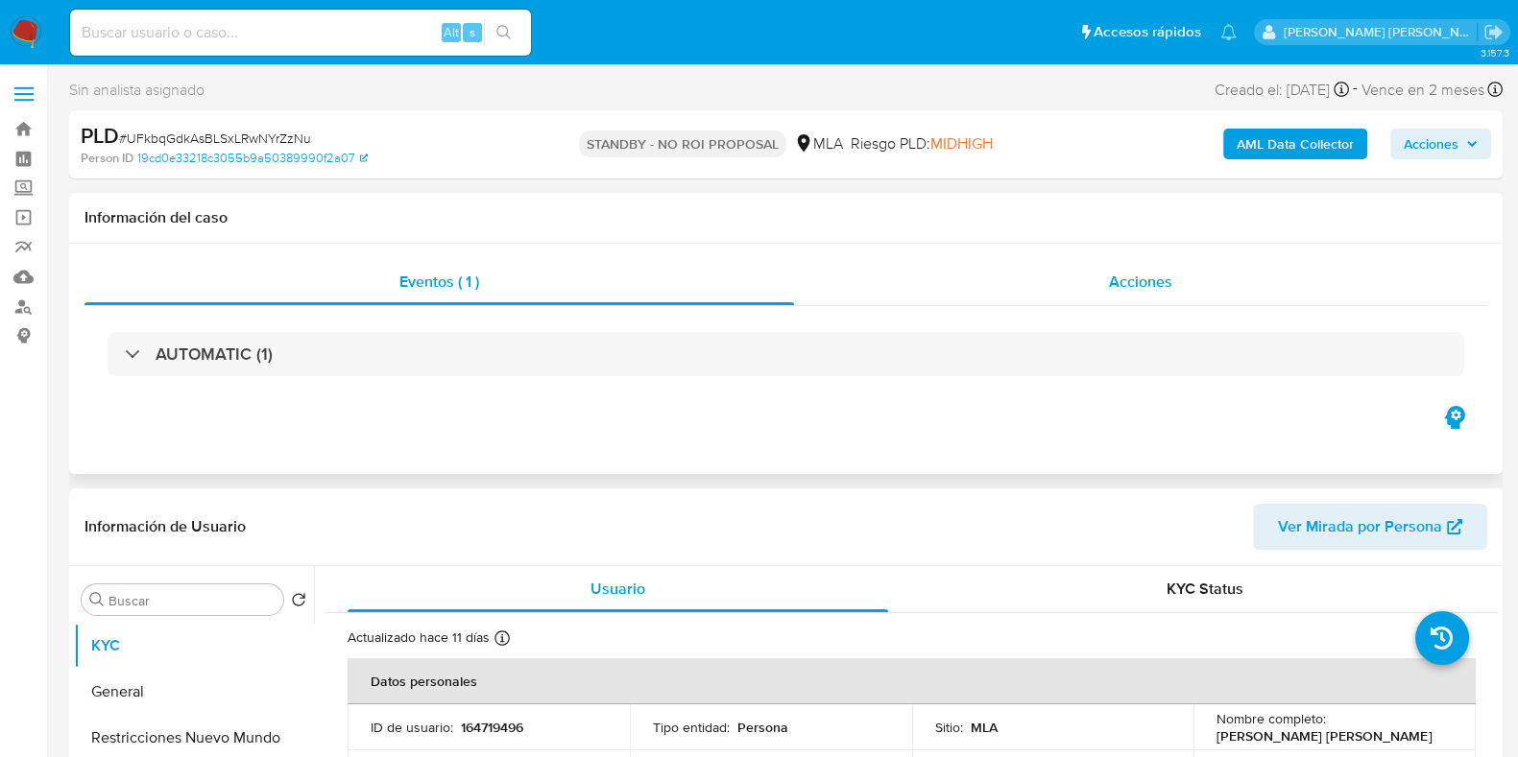
click at [1105, 280] on div "Acciones" at bounding box center [1140, 282] width 693 height 46
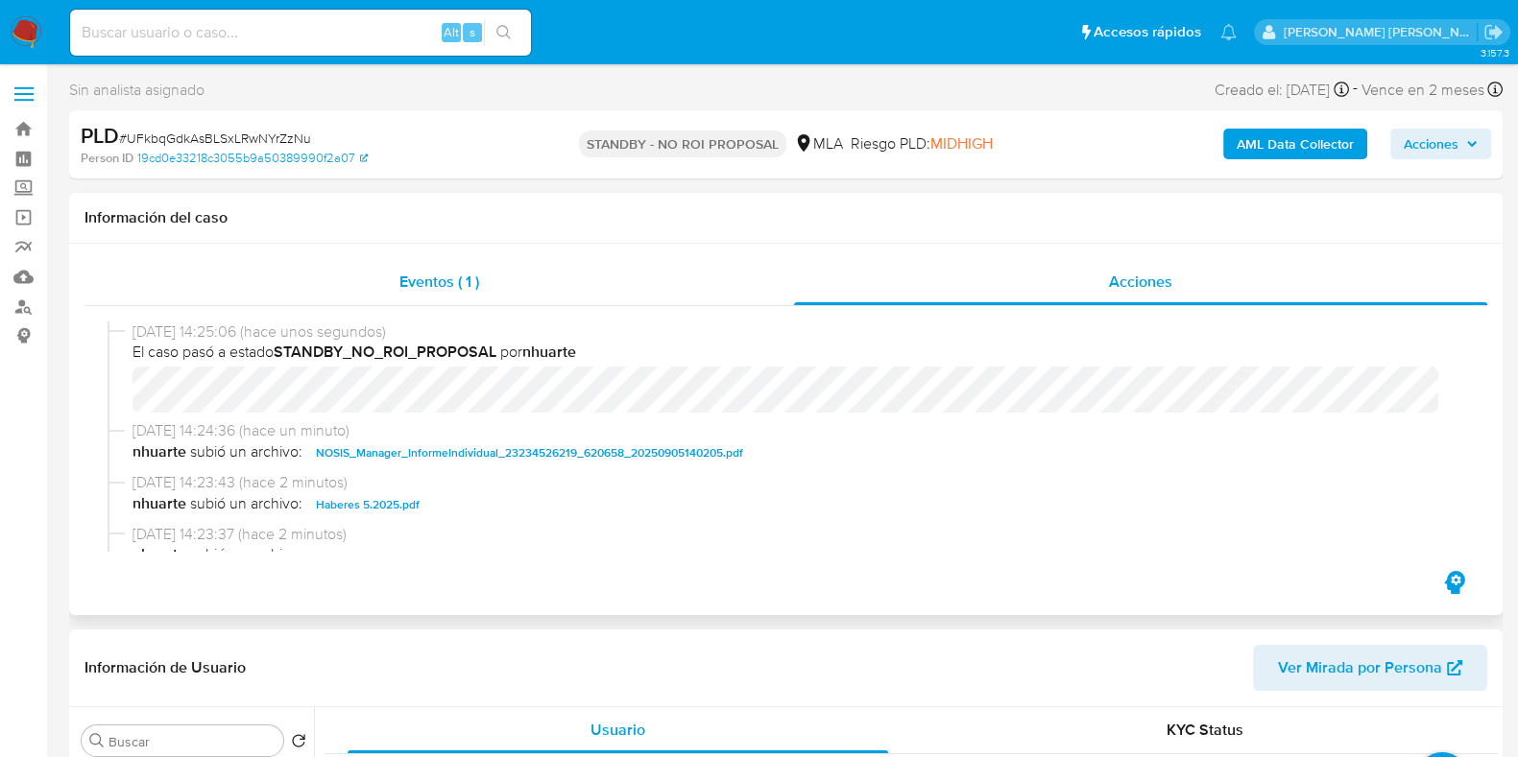
click at [441, 290] on span "Eventos ( 1 )" at bounding box center [439, 282] width 80 height 22
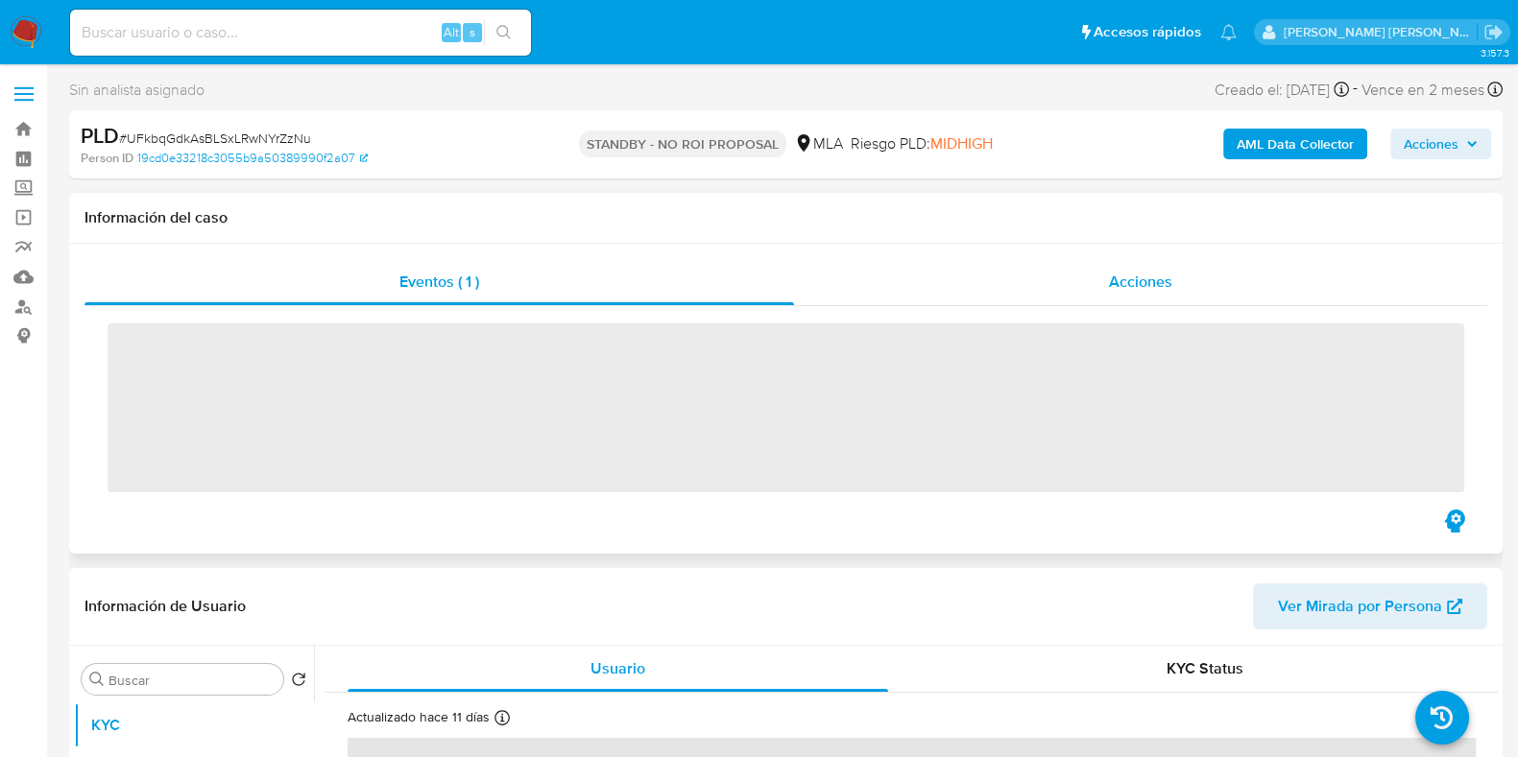
click at [1170, 282] on span "Acciones" at bounding box center [1140, 282] width 63 height 22
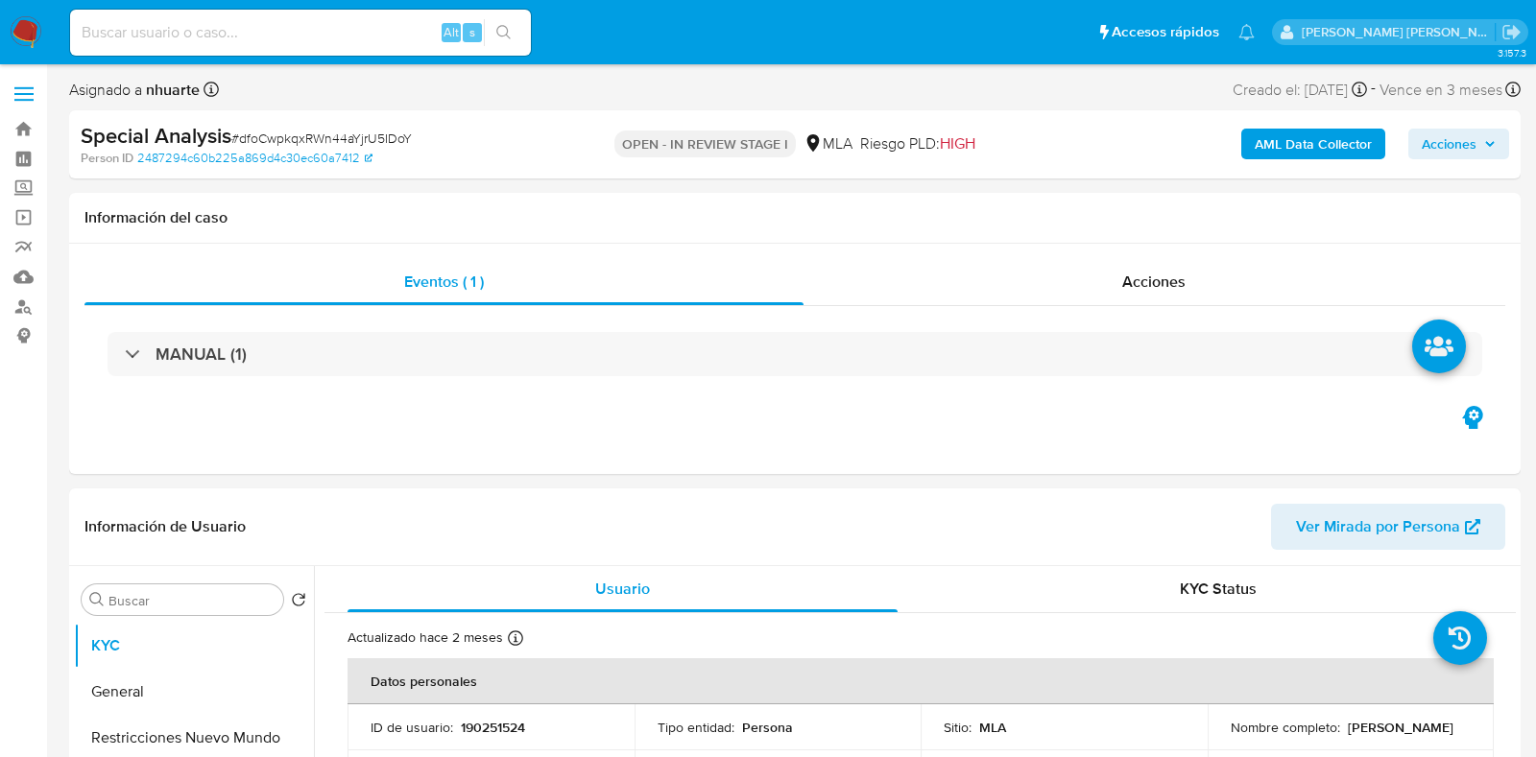
select select "10"
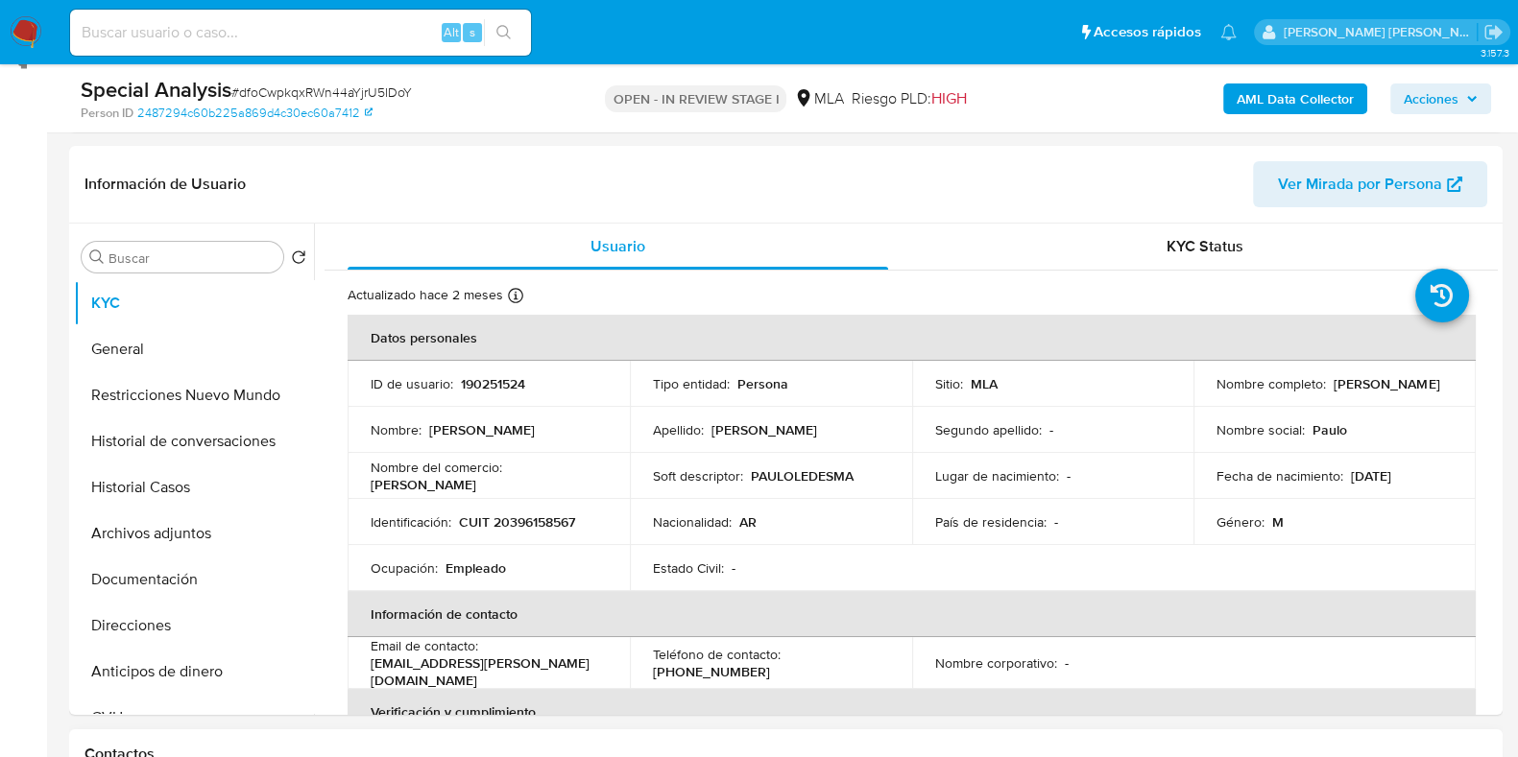
scroll to position [600, 0]
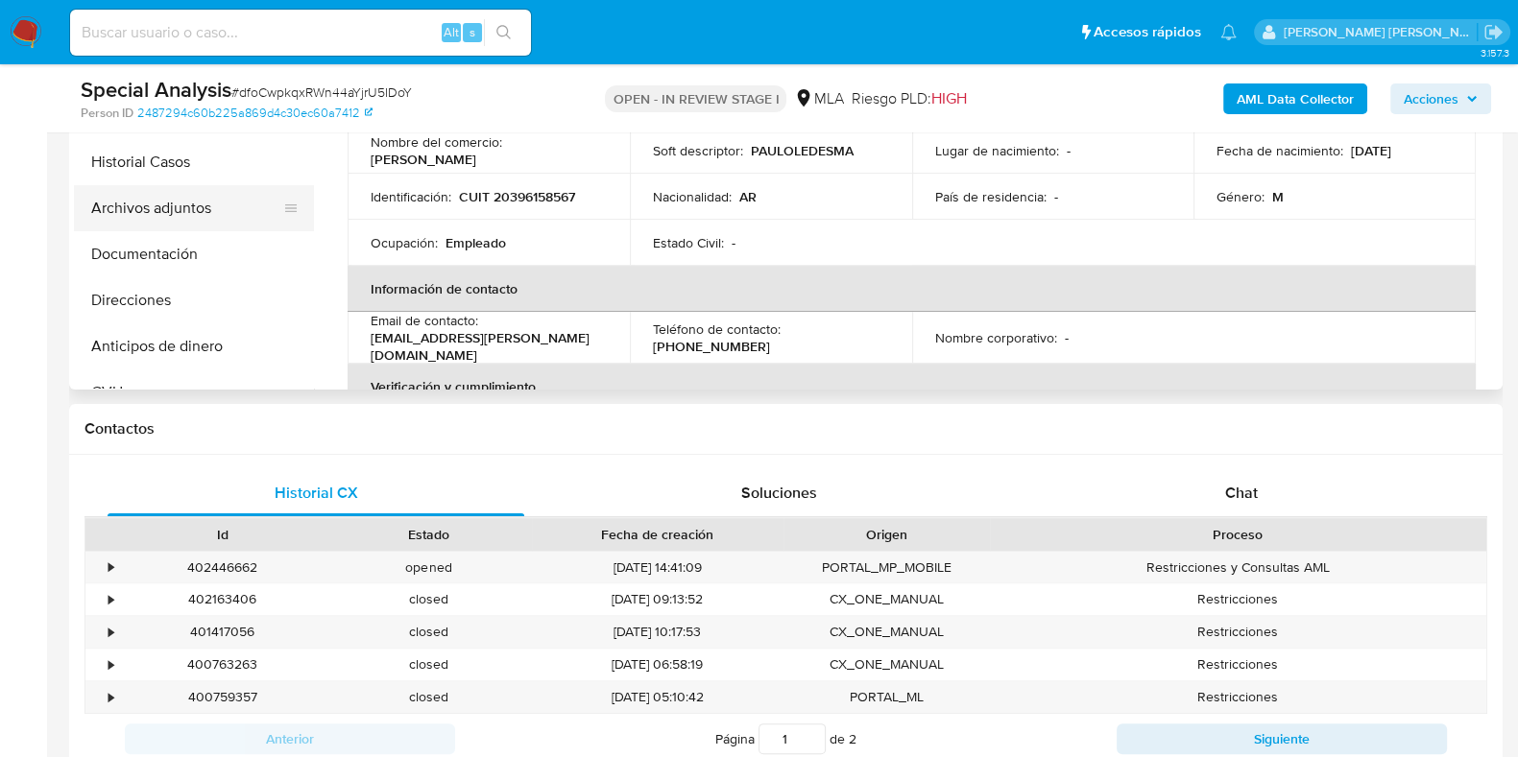
click at [213, 199] on button "Archivos adjuntos" at bounding box center [186, 208] width 225 height 46
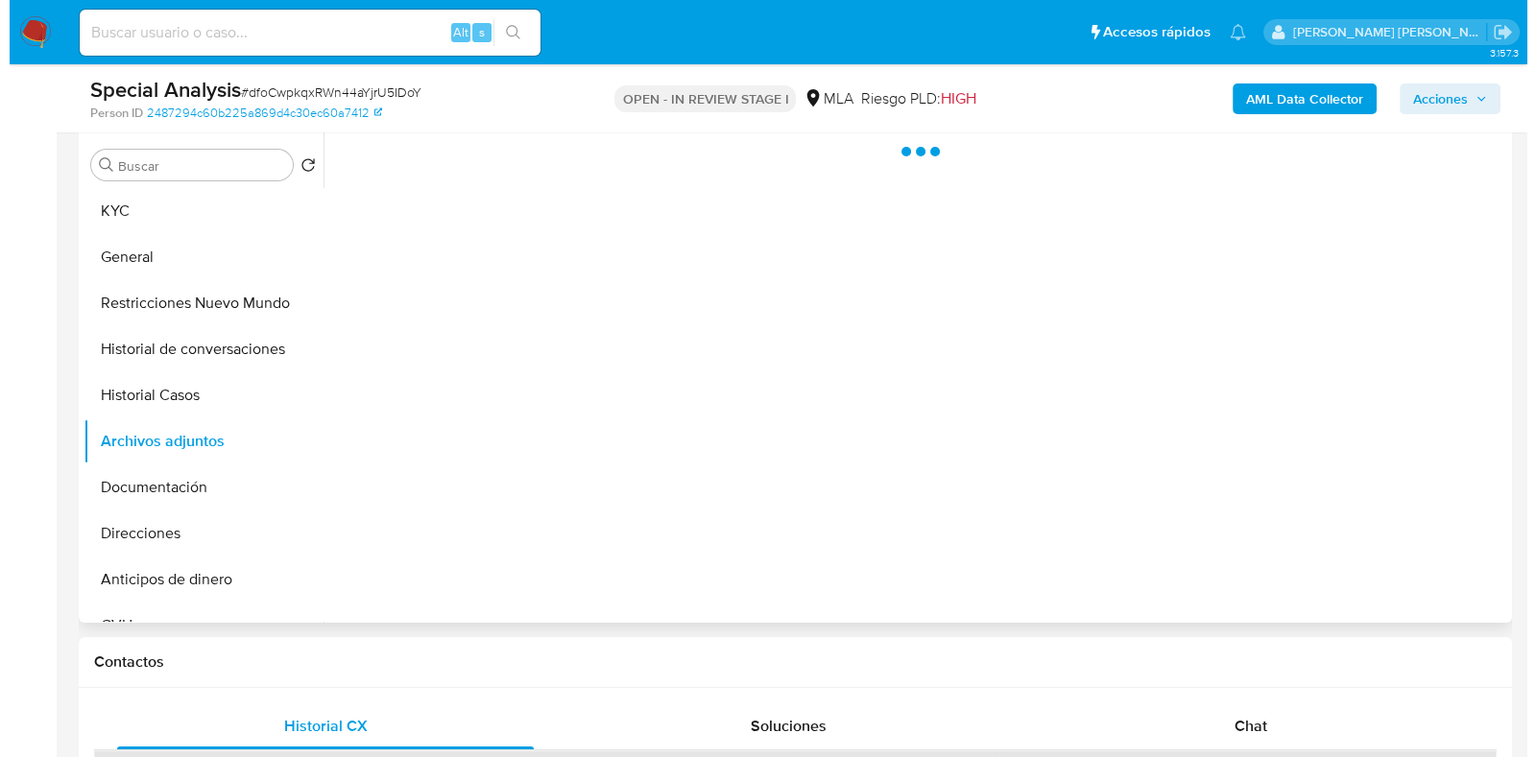
scroll to position [360, 0]
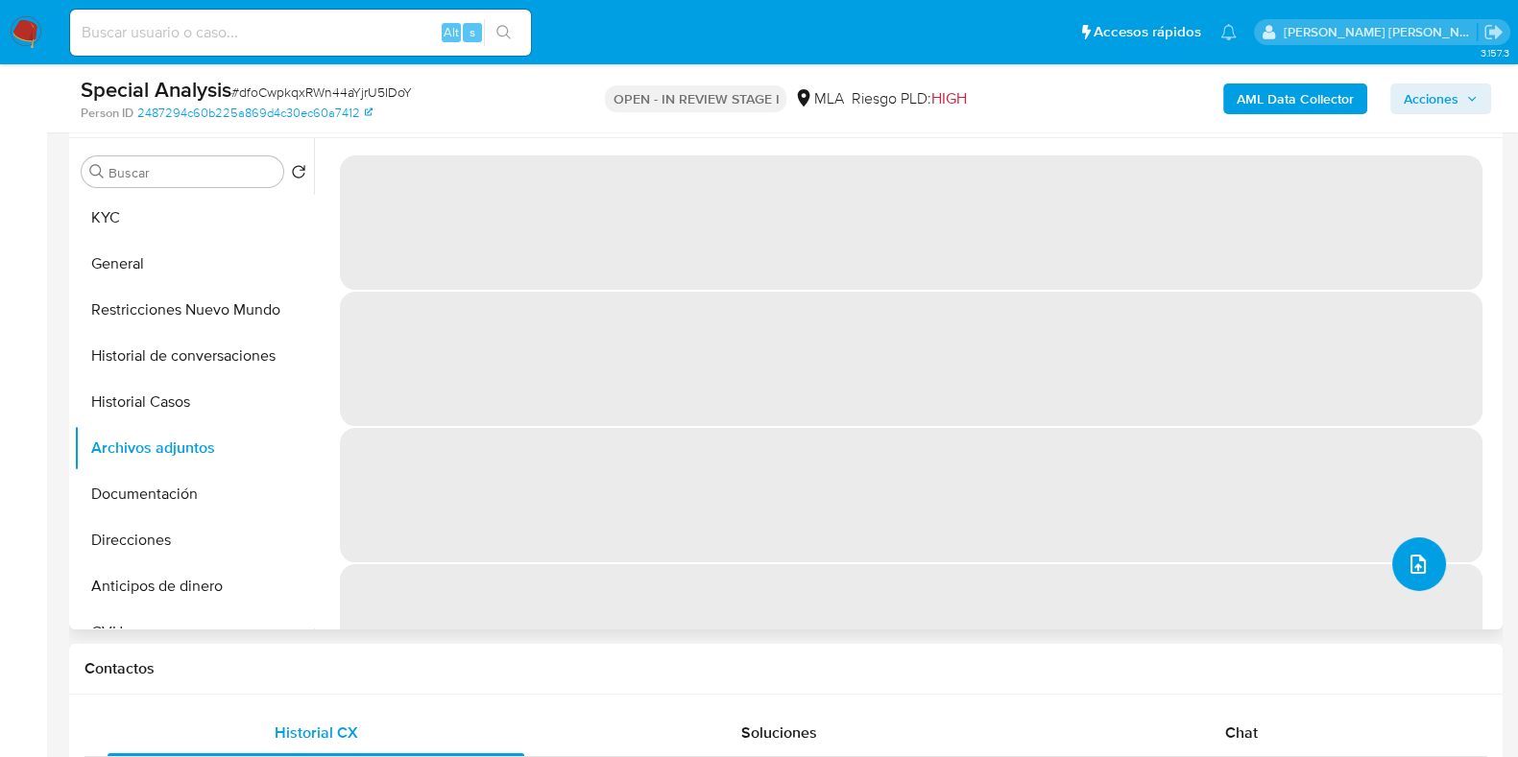
click at [1406, 561] on icon "upload-file" at bounding box center [1417, 564] width 23 height 23
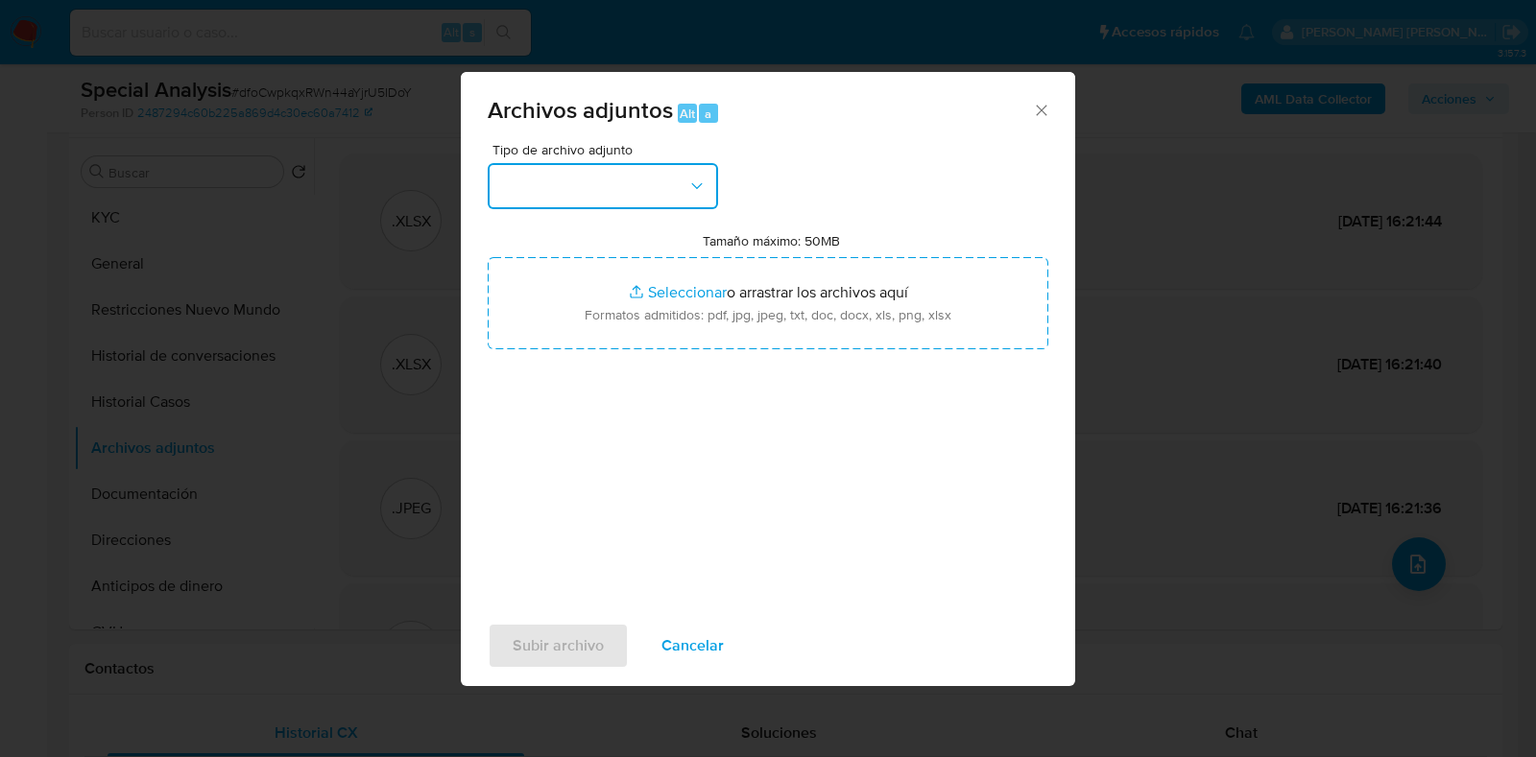
click at [702, 184] on icon "button" at bounding box center [696, 186] width 19 height 19
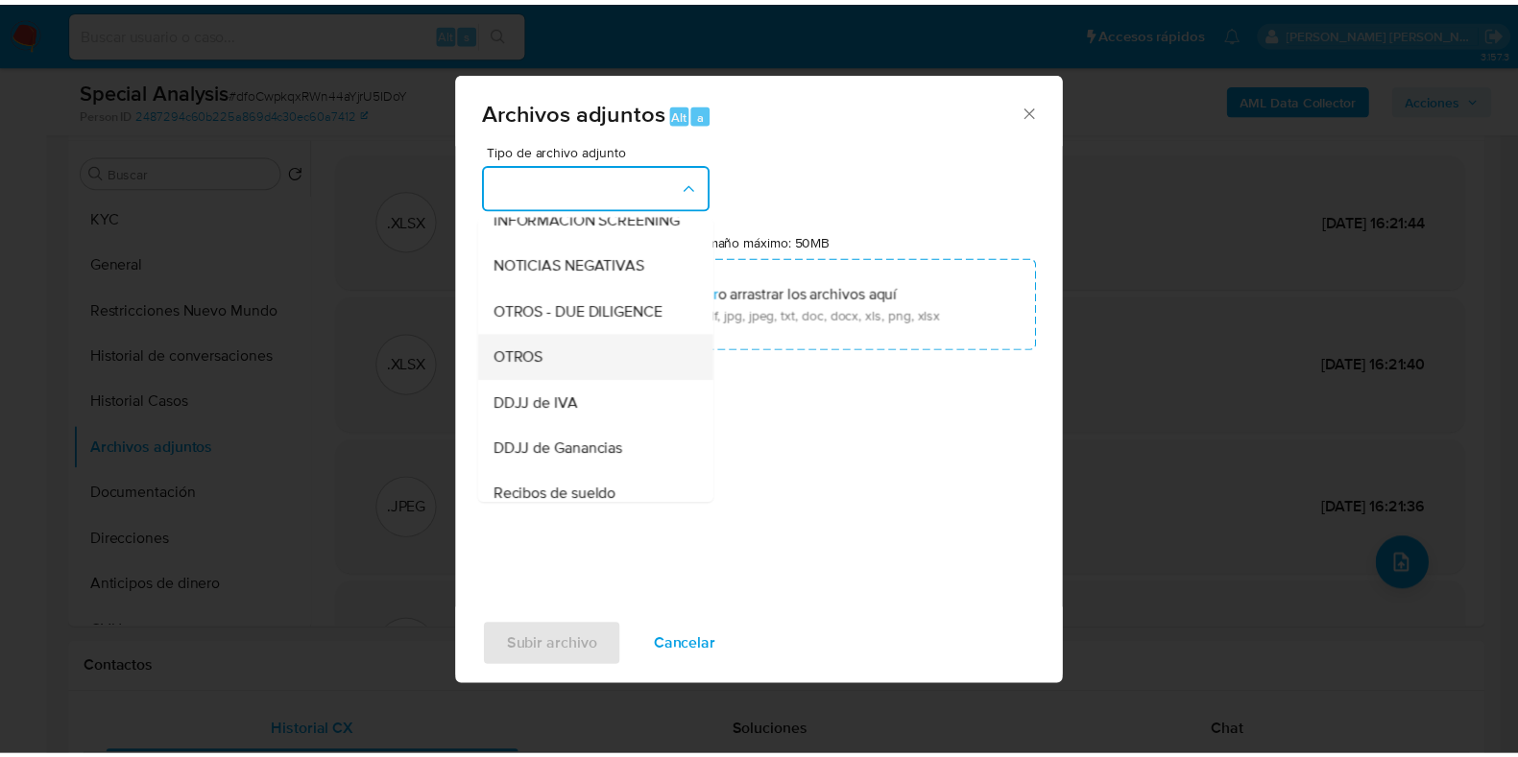
scroll to position [269, 0]
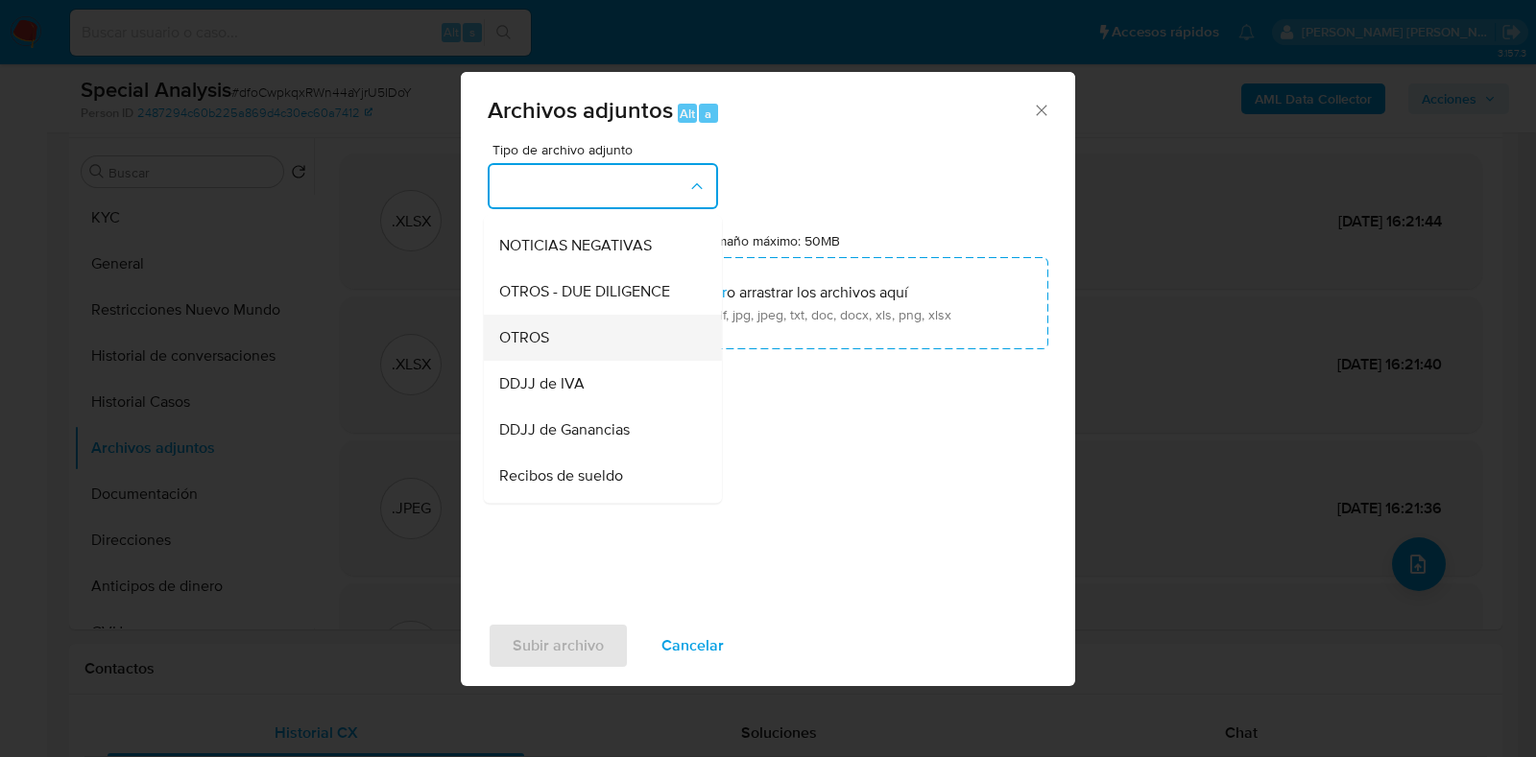
click at [597, 353] on div "OTROS" at bounding box center [597, 338] width 196 height 46
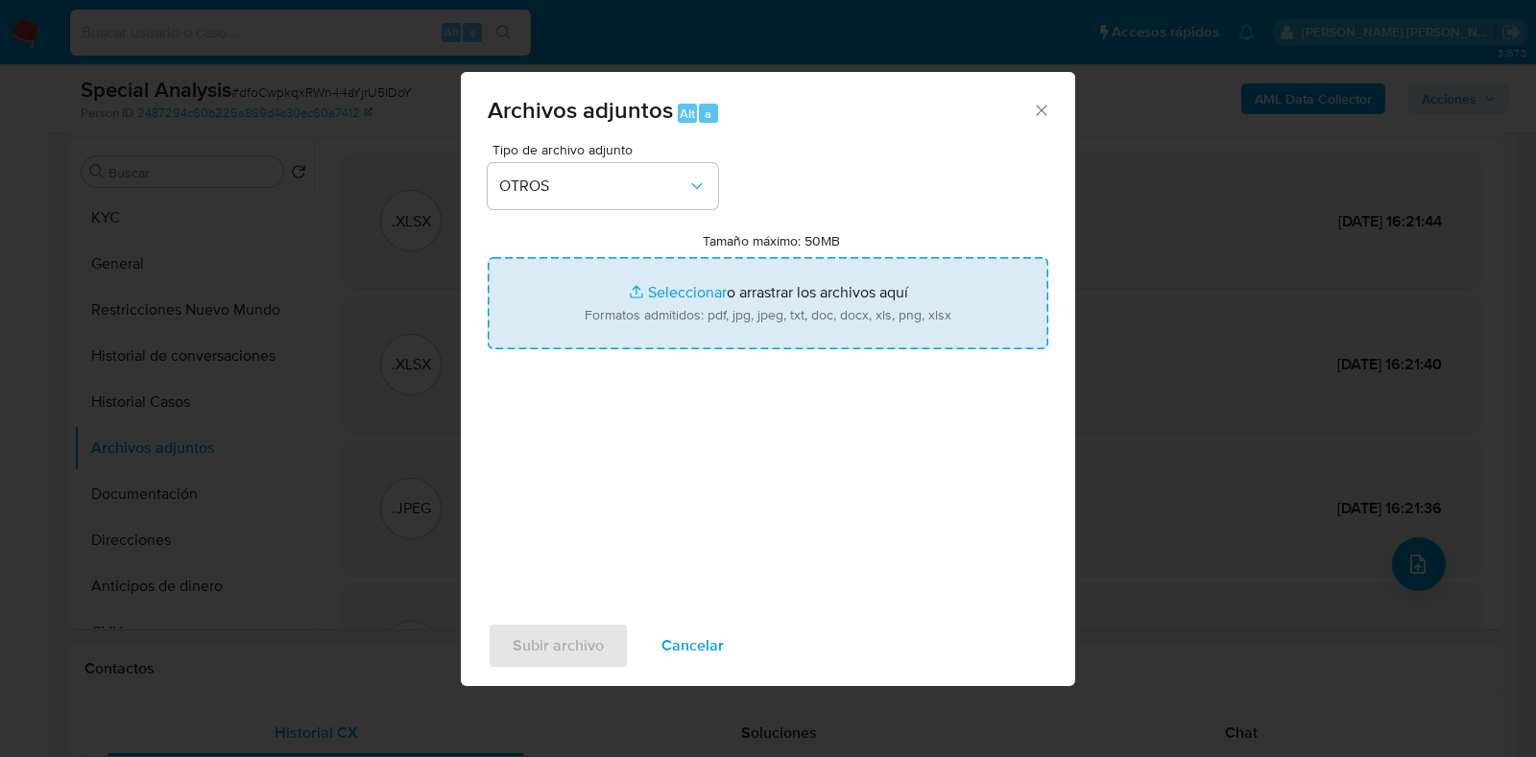
type input "C:\fakepath\Liquidacion agosto 2025.pdf"
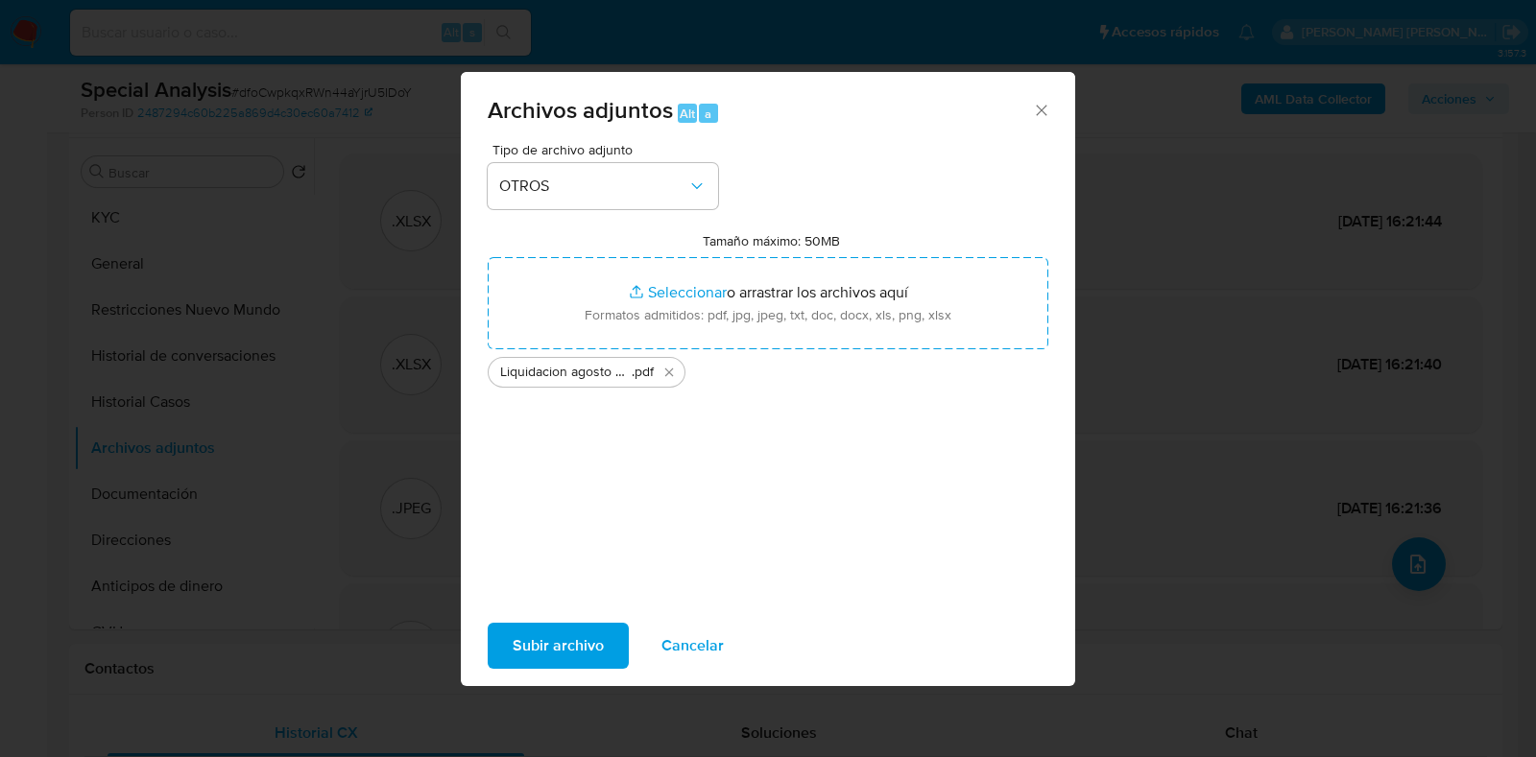
click at [555, 651] on span "Subir archivo" at bounding box center [558, 646] width 91 height 42
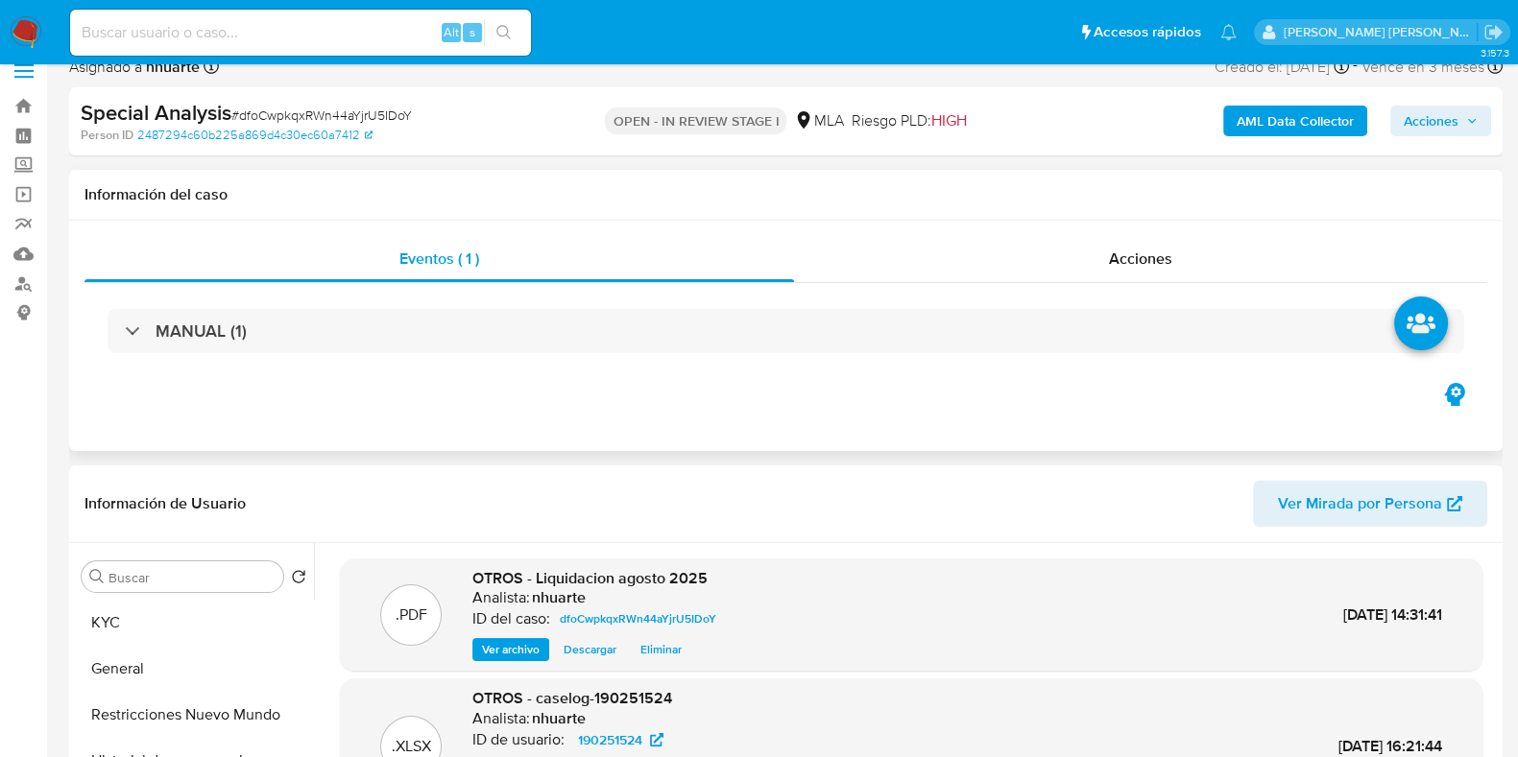
scroll to position [0, 0]
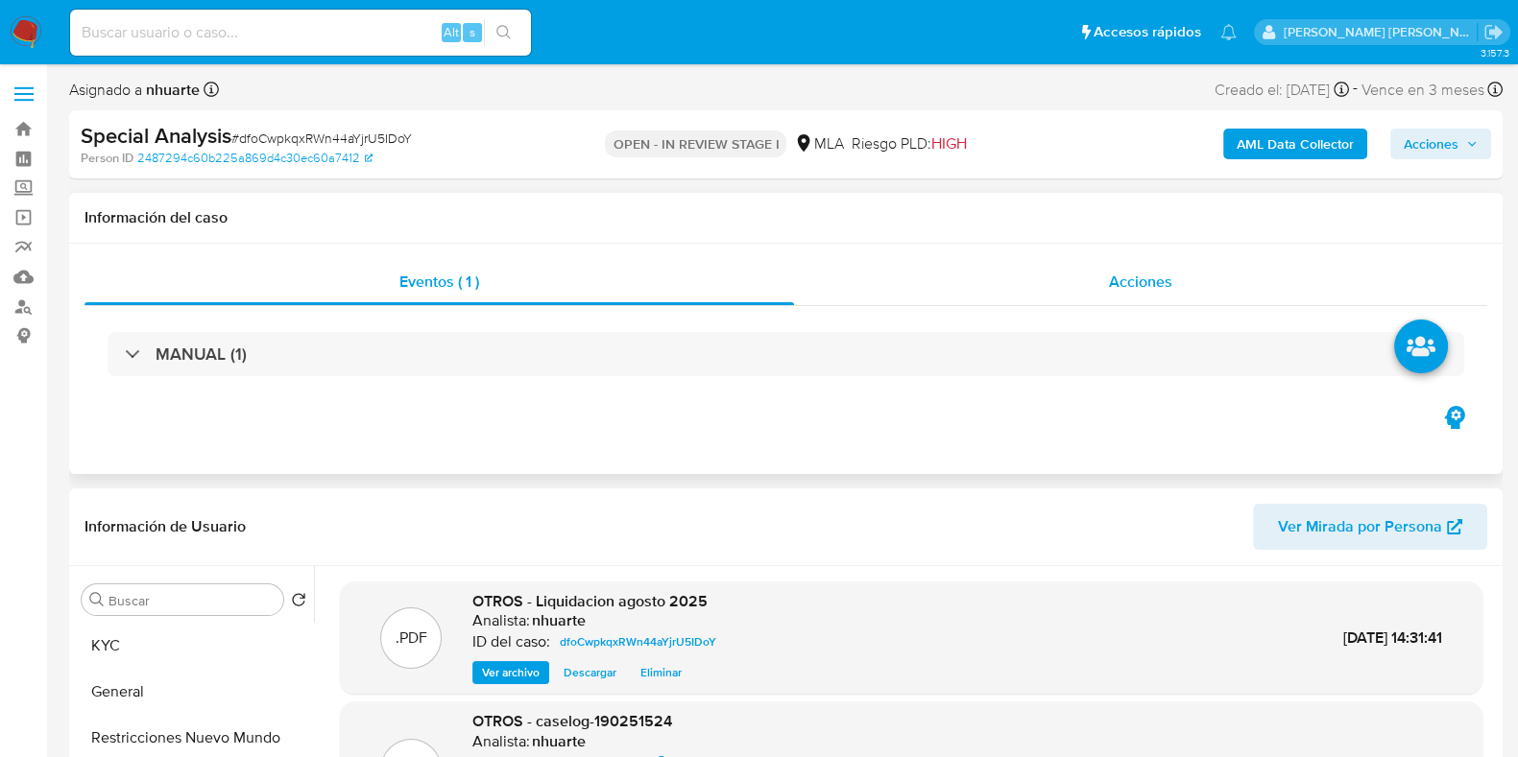
click at [1141, 276] on span "Acciones" at bounding box center [1140, 282] width 63 height 22
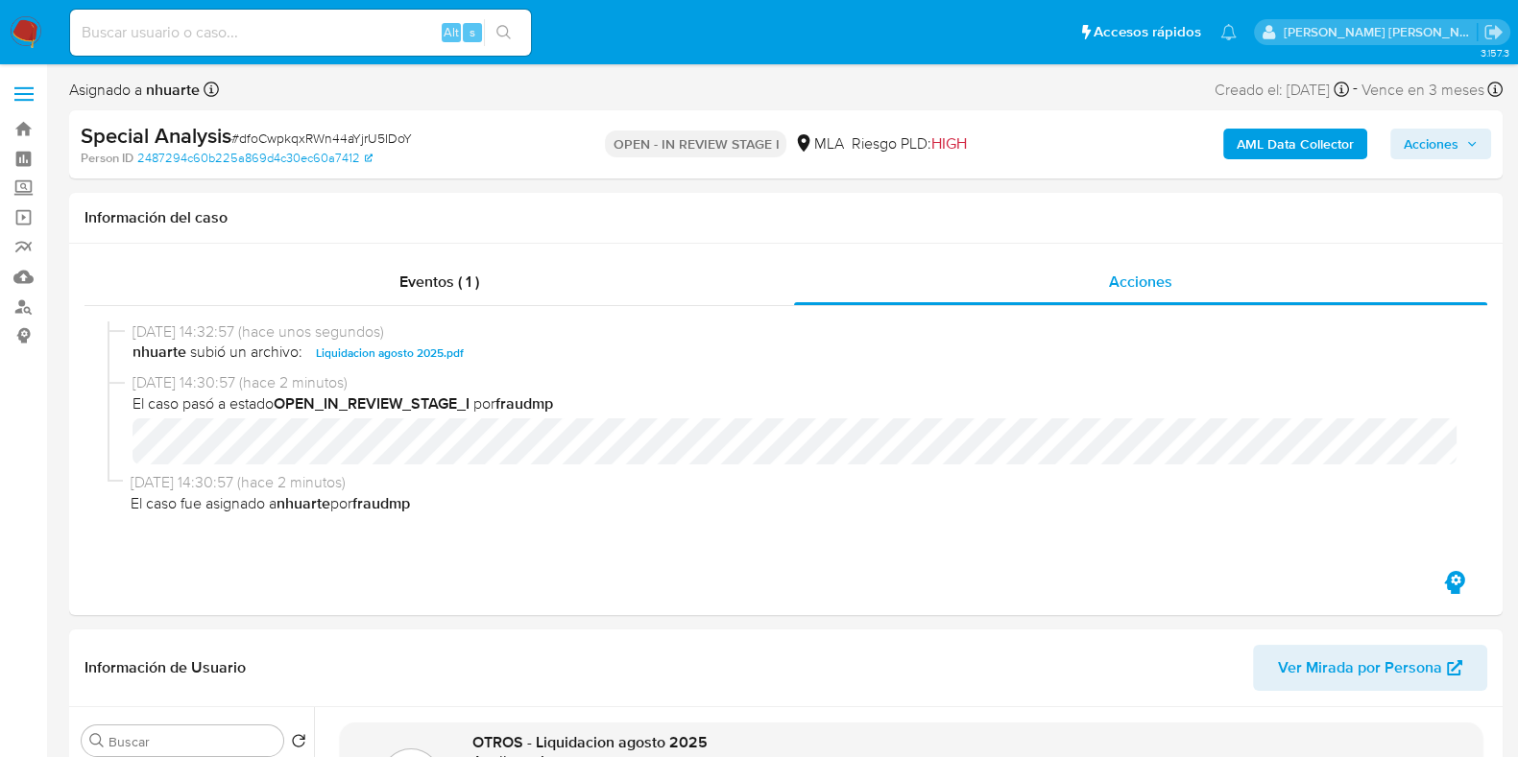
click at [1460, 146] on span "Acciones" at bounding box center [1440, 144] width 74 height 27
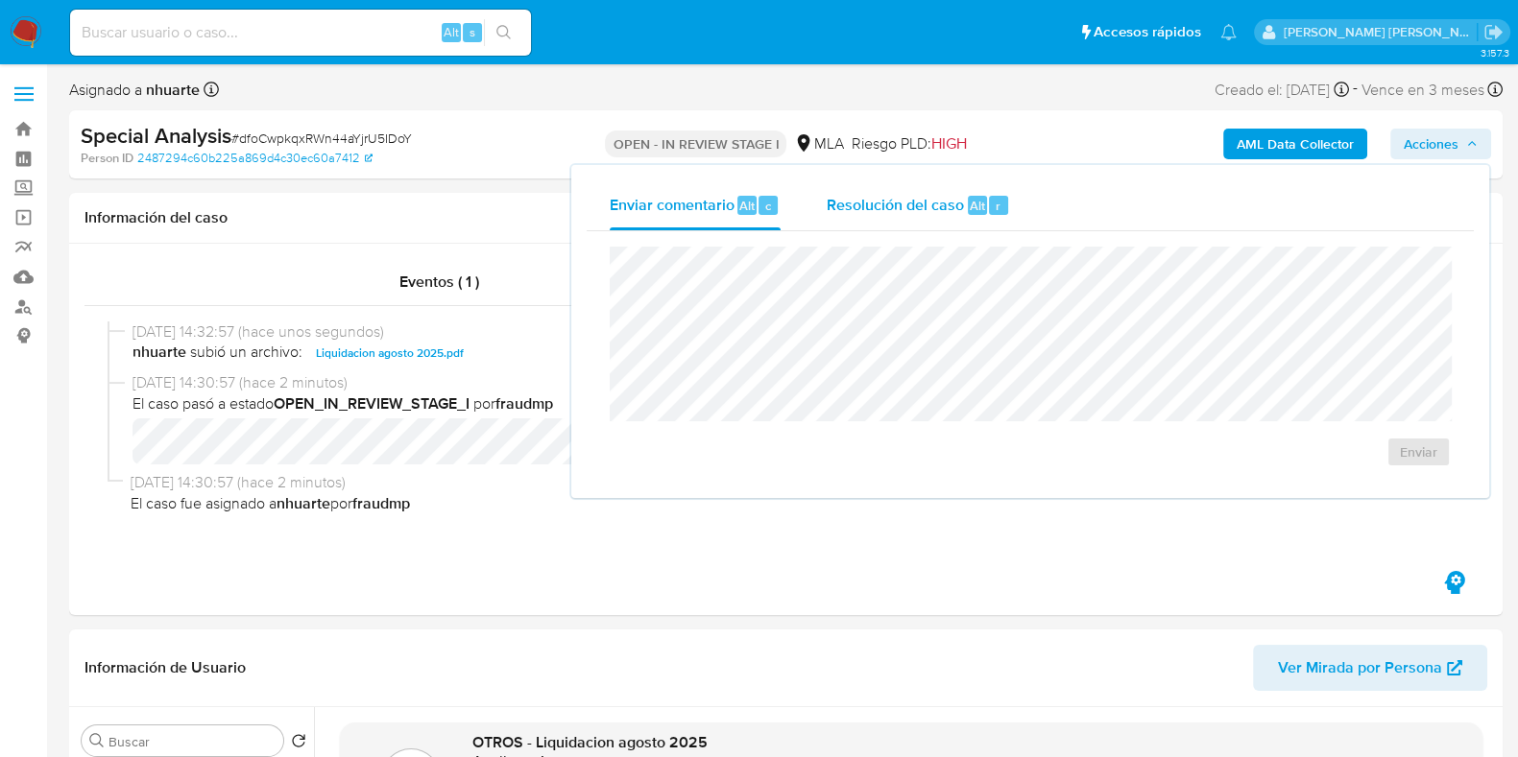
click at [979, 208] on span "Alt" at bounding box center [977, 206] width 15 height 18
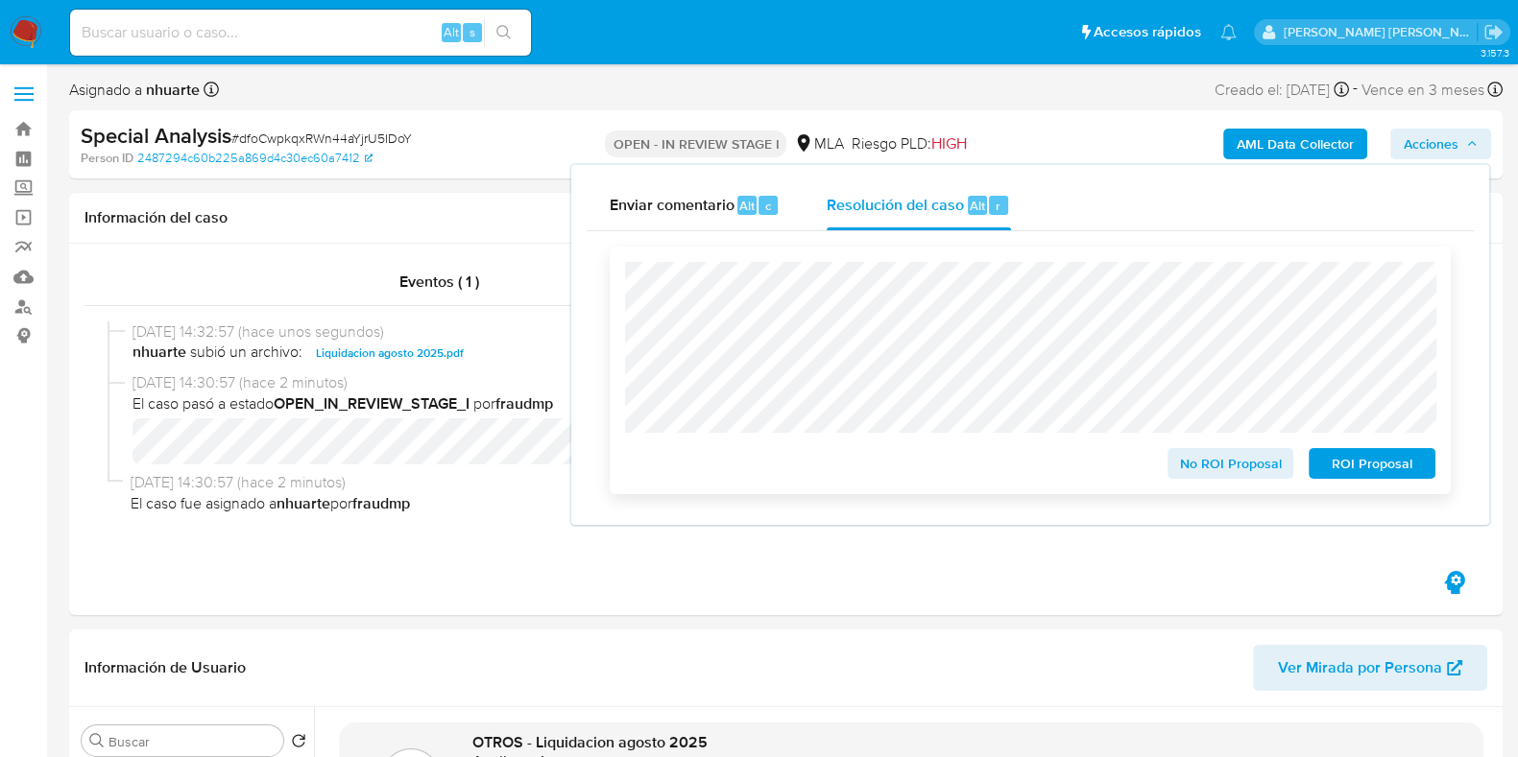
click at [1197, 461] on span "No ROI Proposal" at bounding box center [1231, 463] width 100 height 27
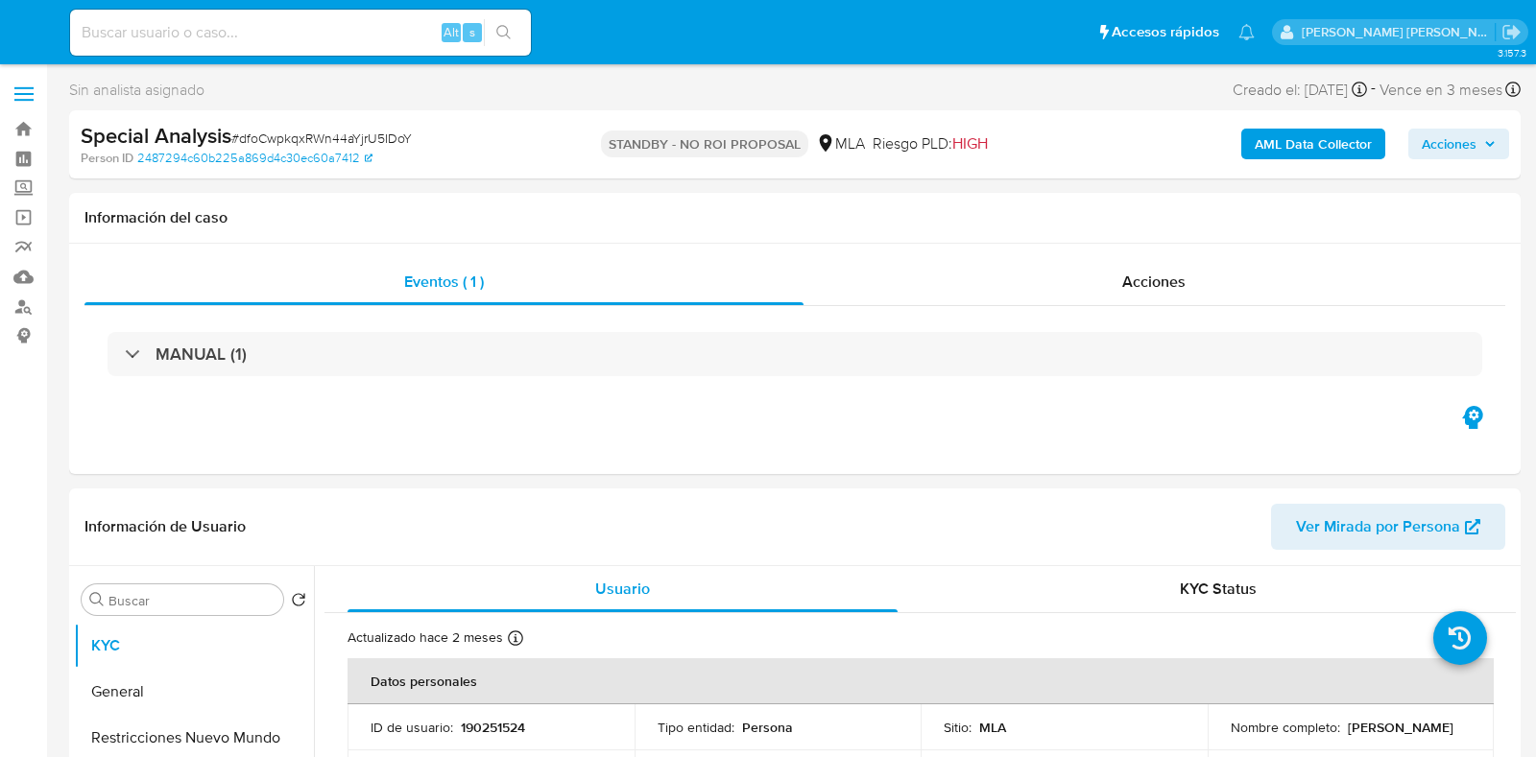
select select "10"
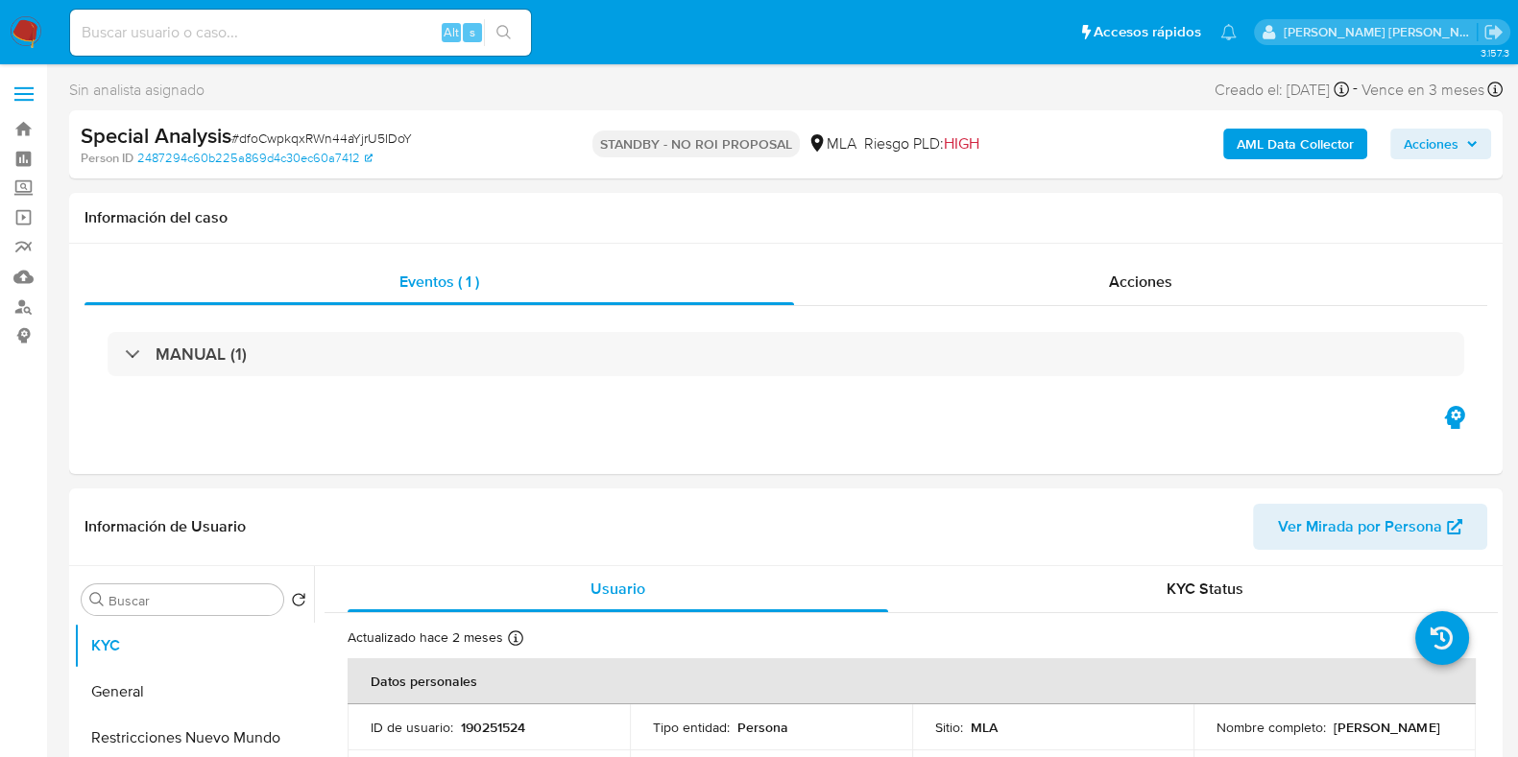
click at [219, 35] on input at bounding box center [300, 32] width 461 height 25
paste input "254923845"
type input "254923845"
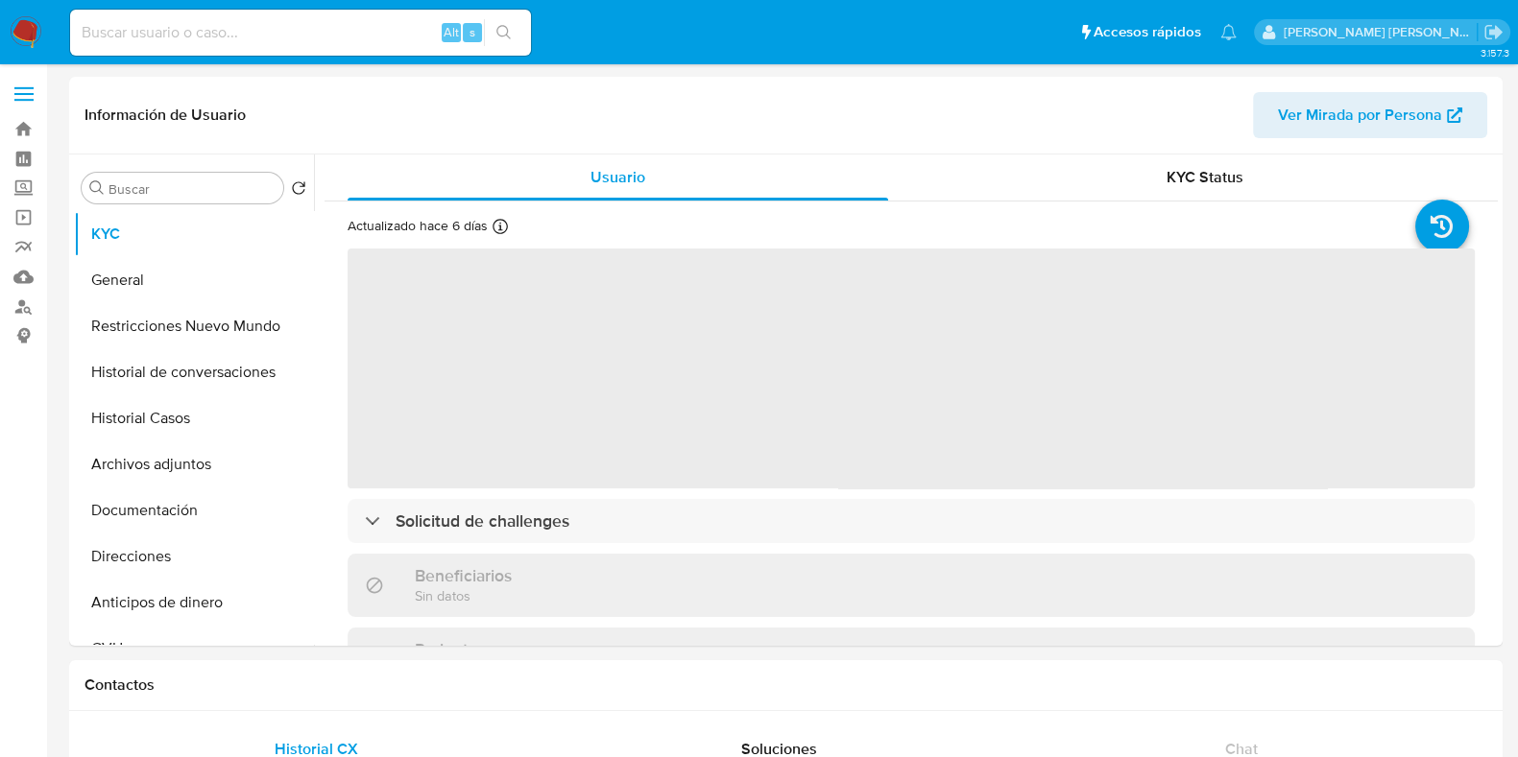
select select "10"
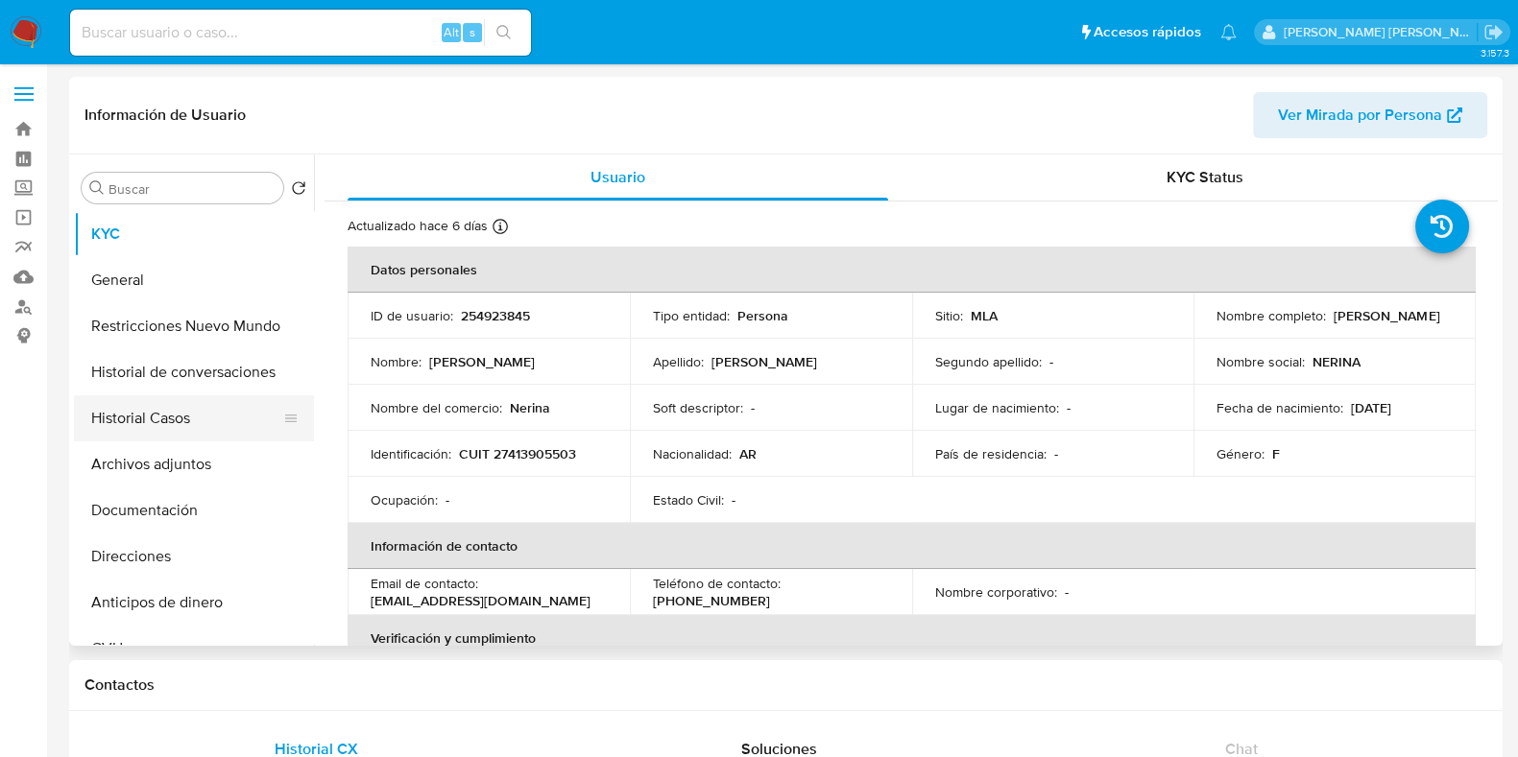
click at [203, 431] on button "Historial Casos" at bounding box center [186, 419] width 225 height 46
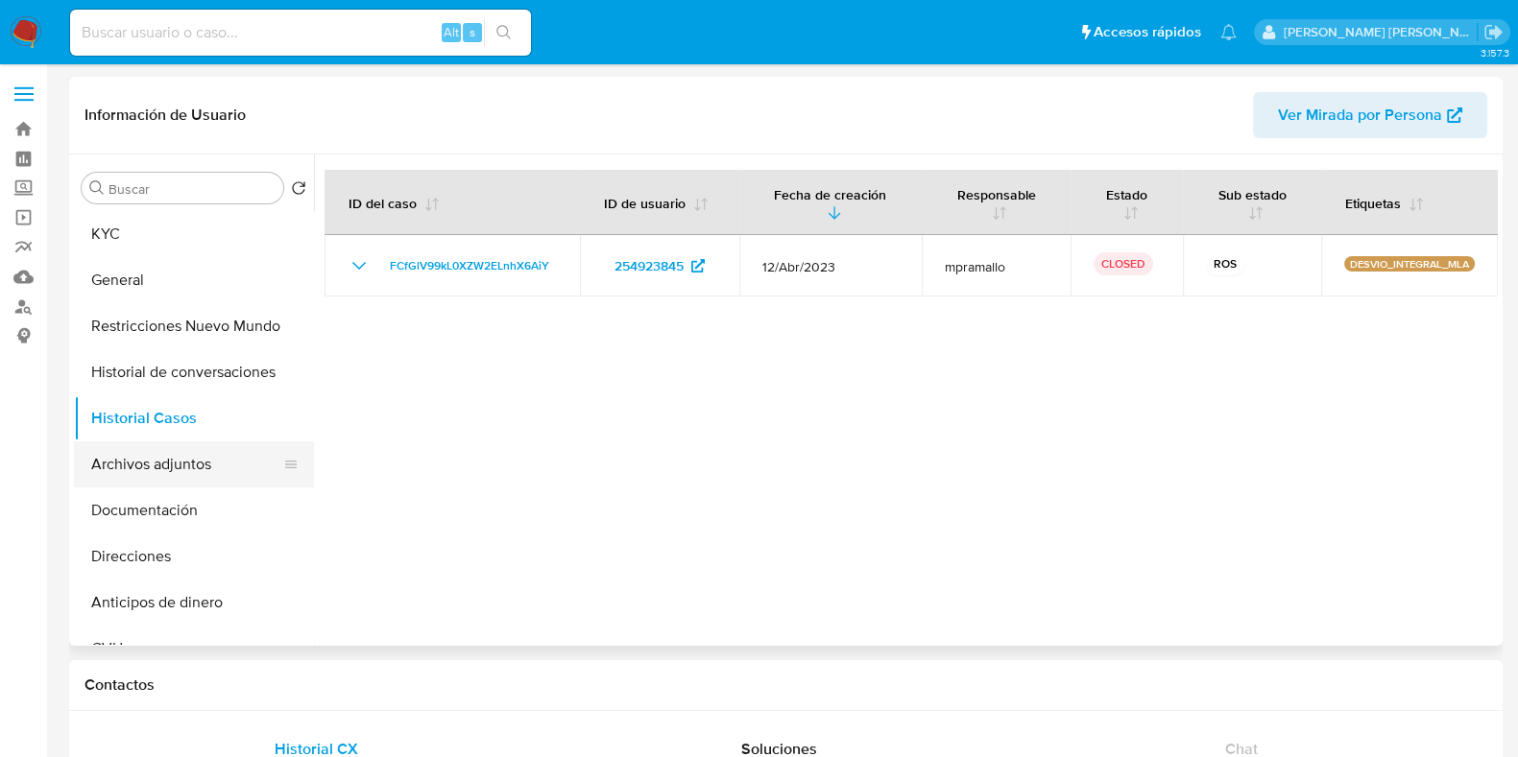
click at [219, 456] on button "Archivos adjuntos" at bounding box center [186, 465] width 225 height 46
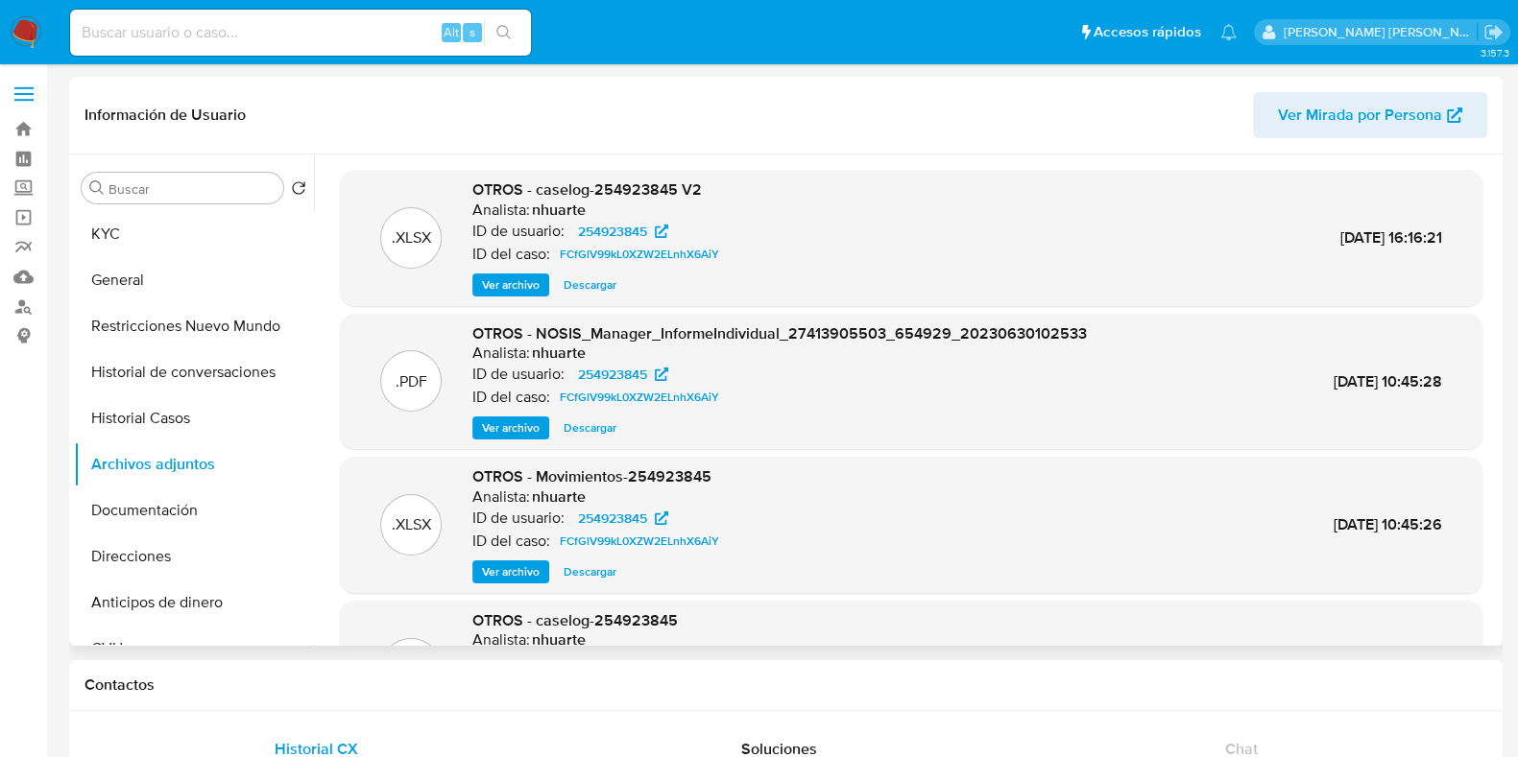
click at [507, 278] on span "Ver archivo" at bounding box center [511, 285] width 58 height 19
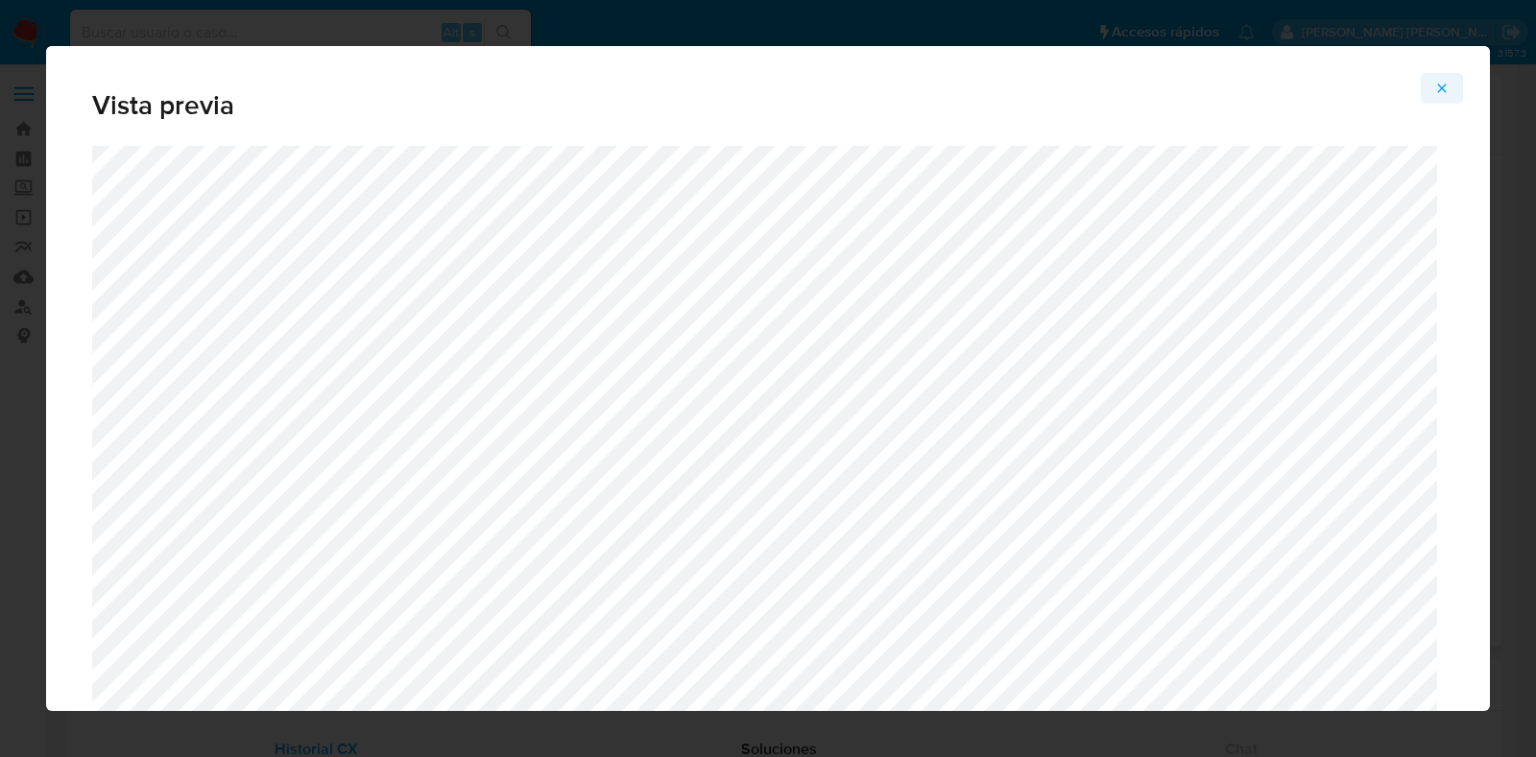
click at [1445, 87] on icon "Attachment preview" at bounding box center [1441, 88] width 15 height 15
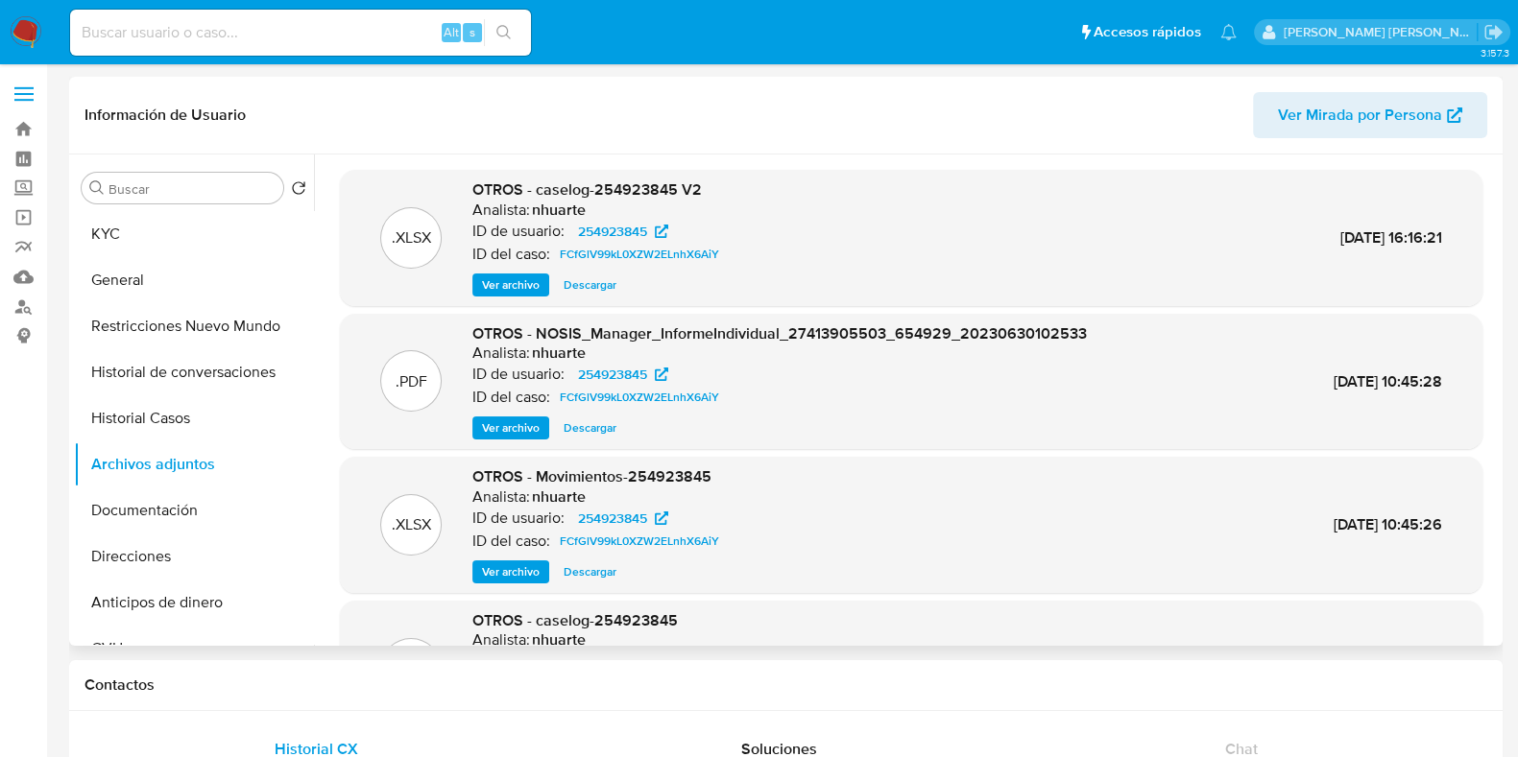
click at [513, 276] on span "Ver archivo" at bounding box center [511, 285] width 58 height 19
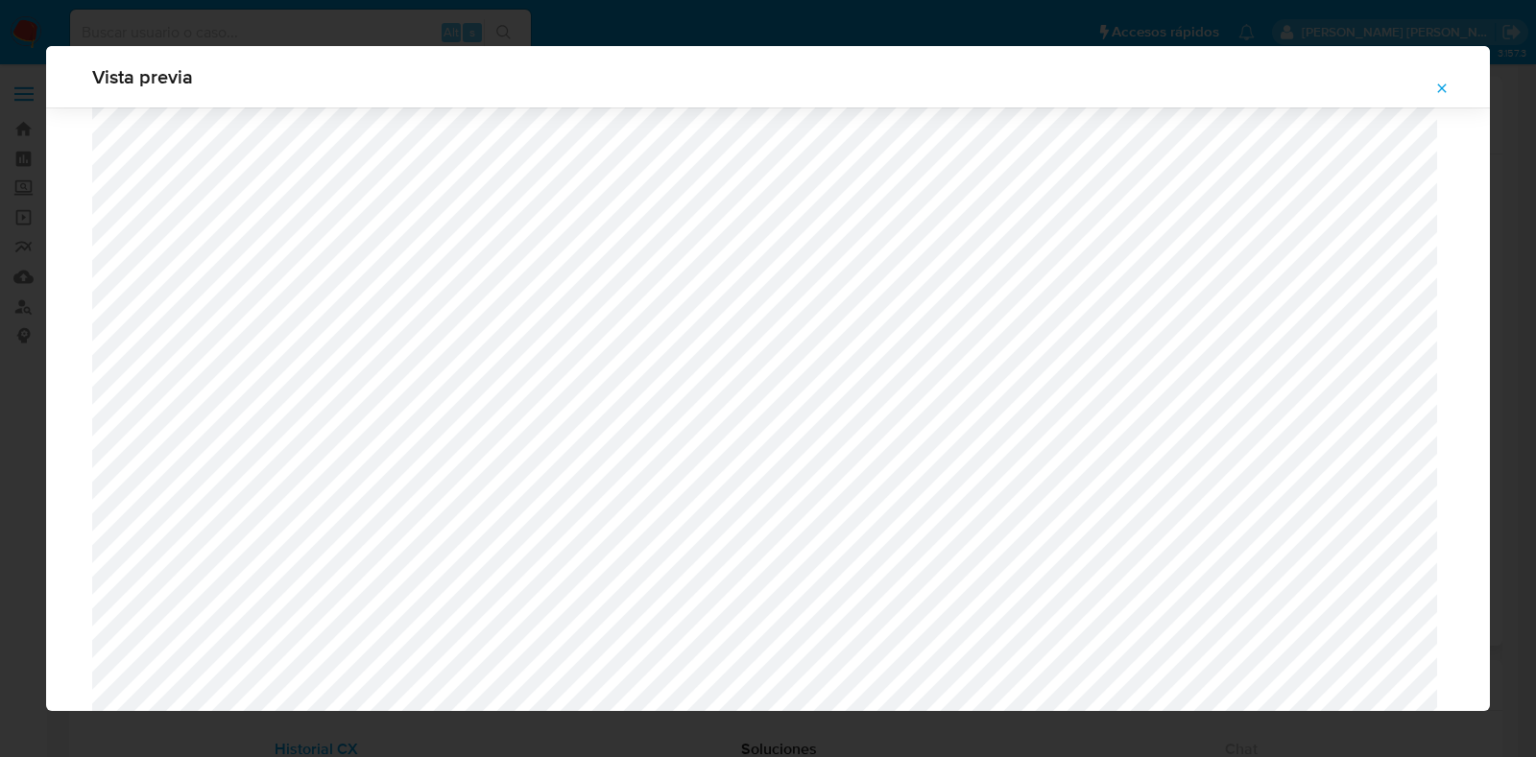
scroll to position [1402, 0]
click at [1444, 84] on icon "Attachment preview" at bounding box center [1441, 88] width 15 height 15
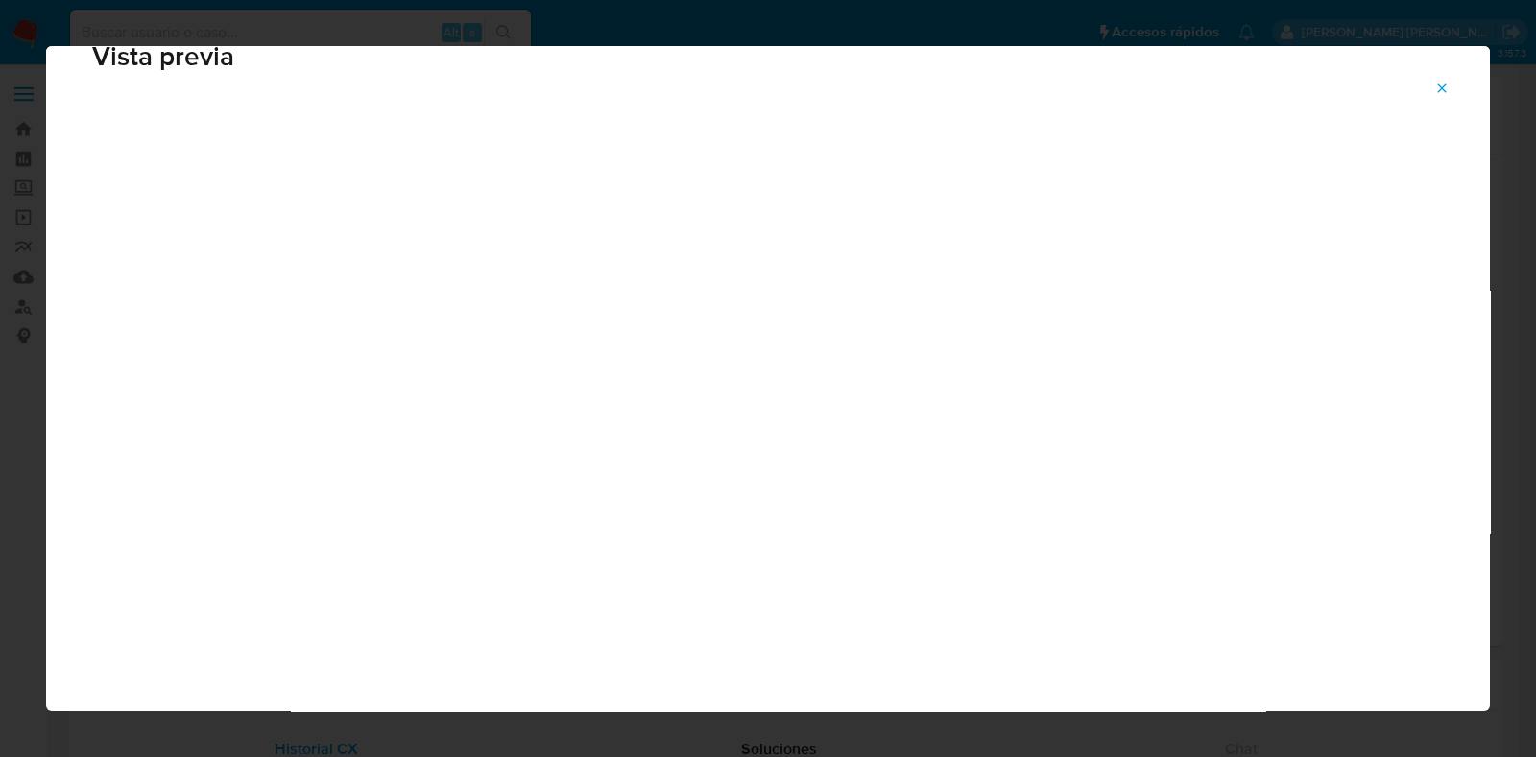
scroll to position [48, 0]
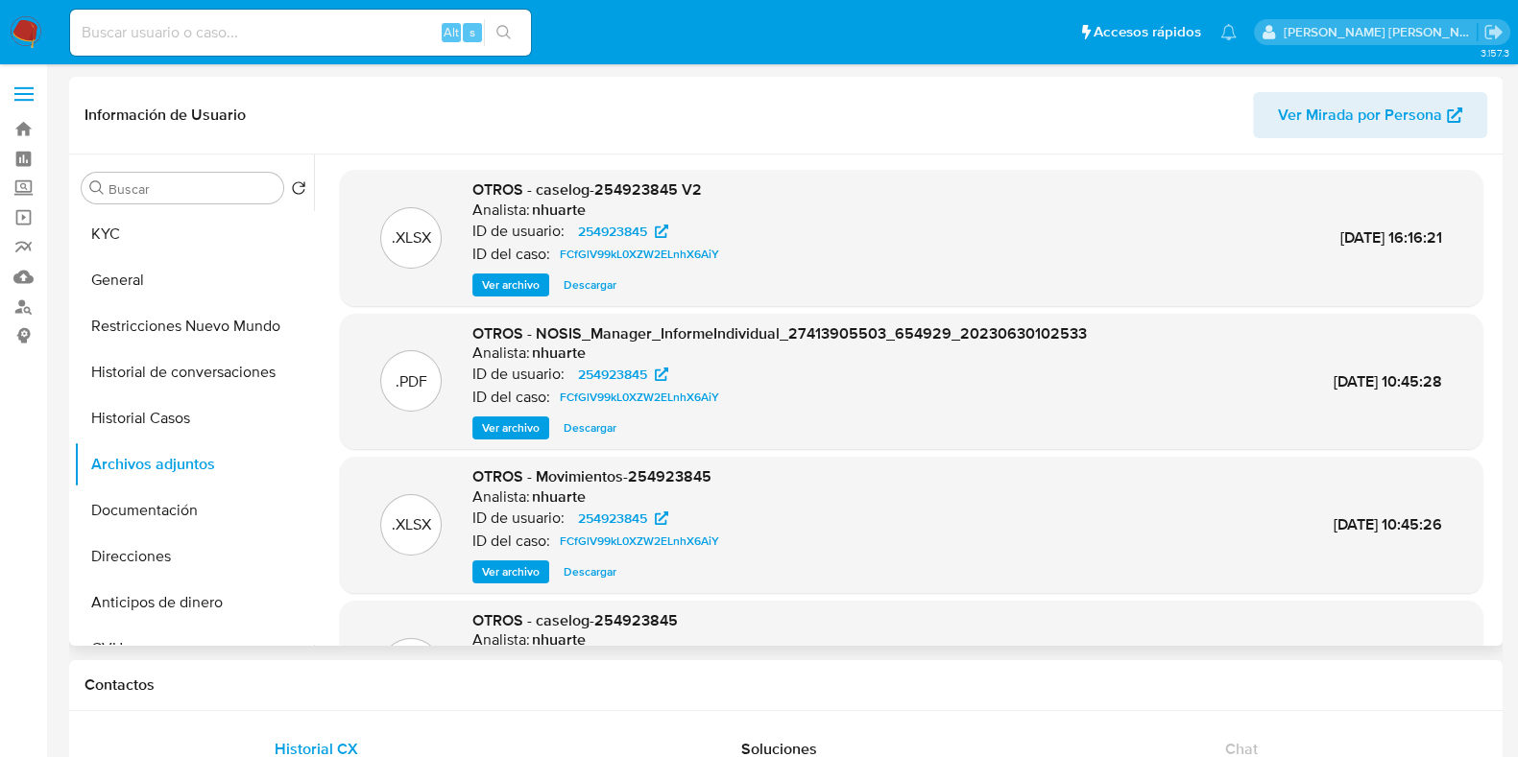
click at [510, 289] on span "Ver archivo" at bounding box center [511, 285] width 58 height 19
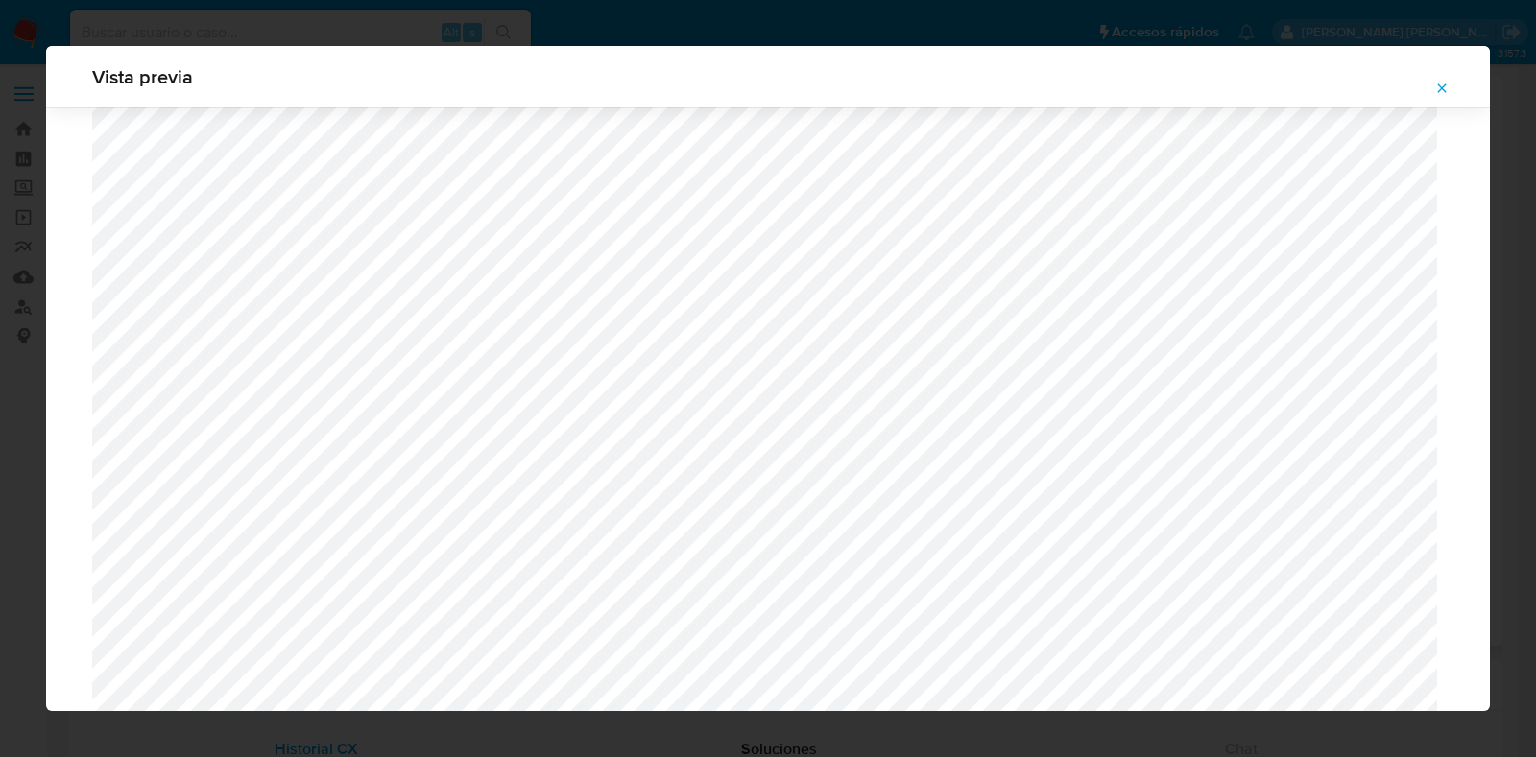
scroll to position [1641, 0]
click at [1445, 93] on icon "Attachment preview" at bounding box center [1441, 88] width 15 height 15
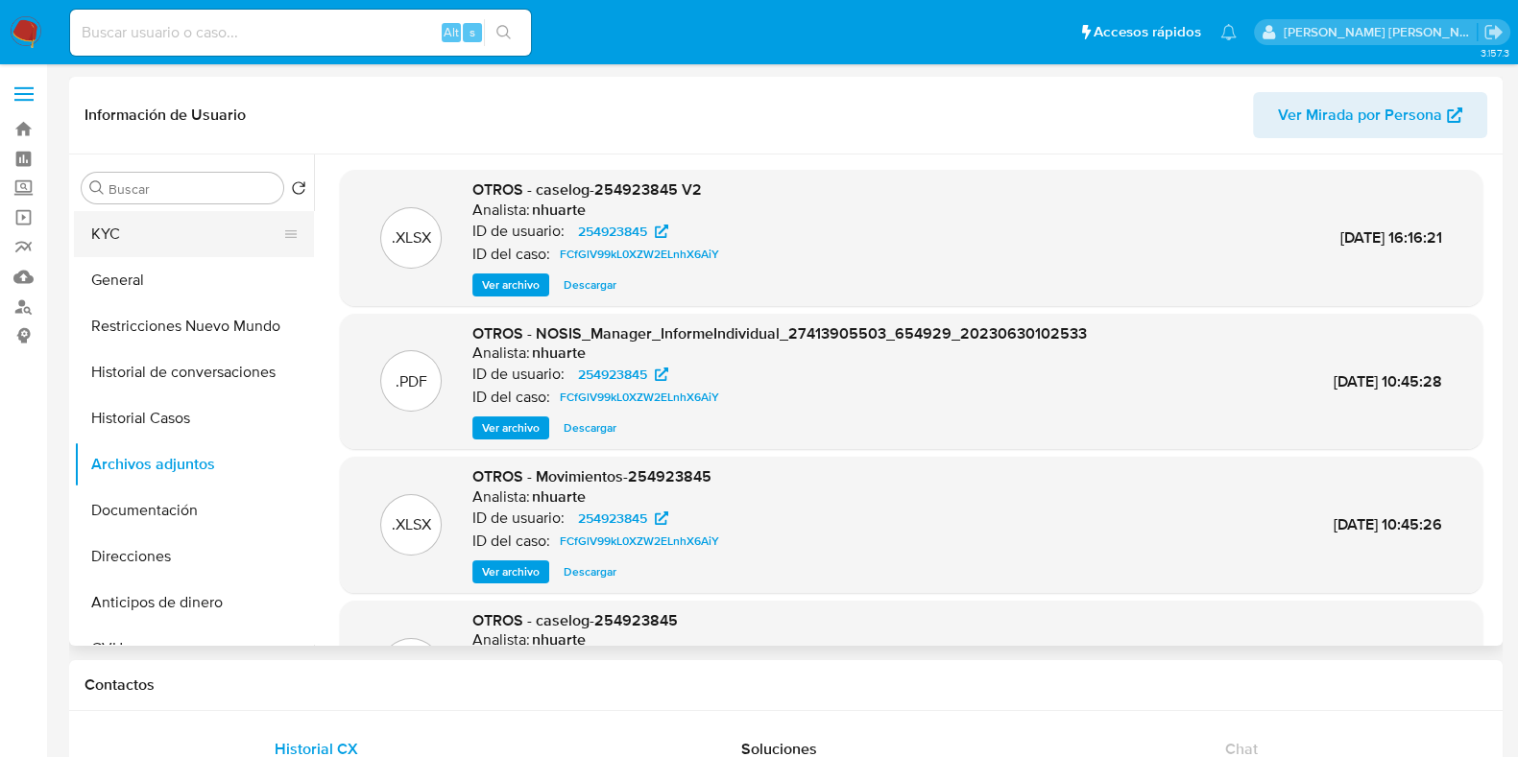
drag, startPoint x: 176, startPoint y: 285, endPoint x: 270, endPoint y: 227, distance: 110.8
click at [177, 283] on button "General" at bounding box center [194, 280] width 240 height 46
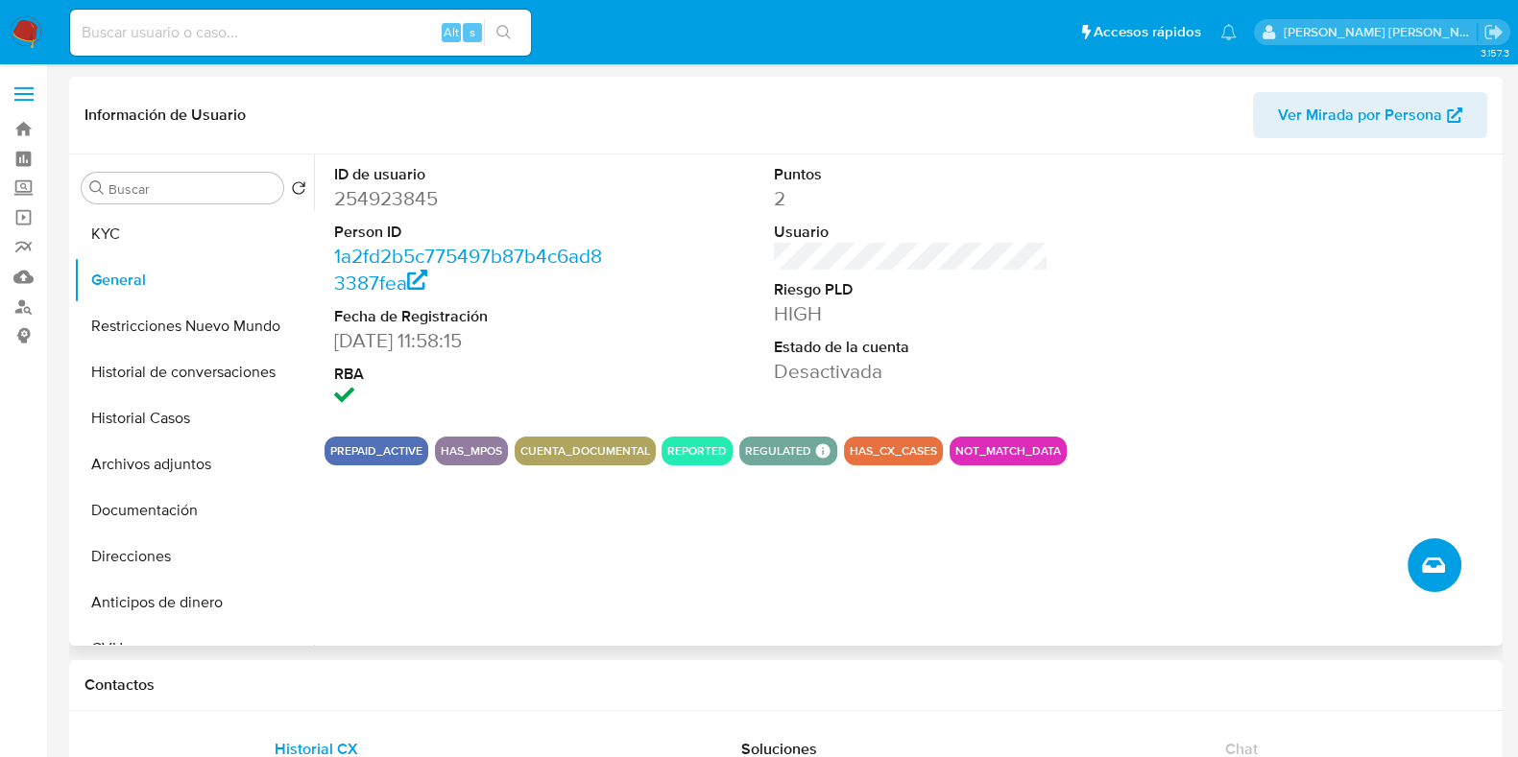
click at [1423, 564] on icon "Crear caso manual" at bounding box center [1433, 565] width 23 height 23
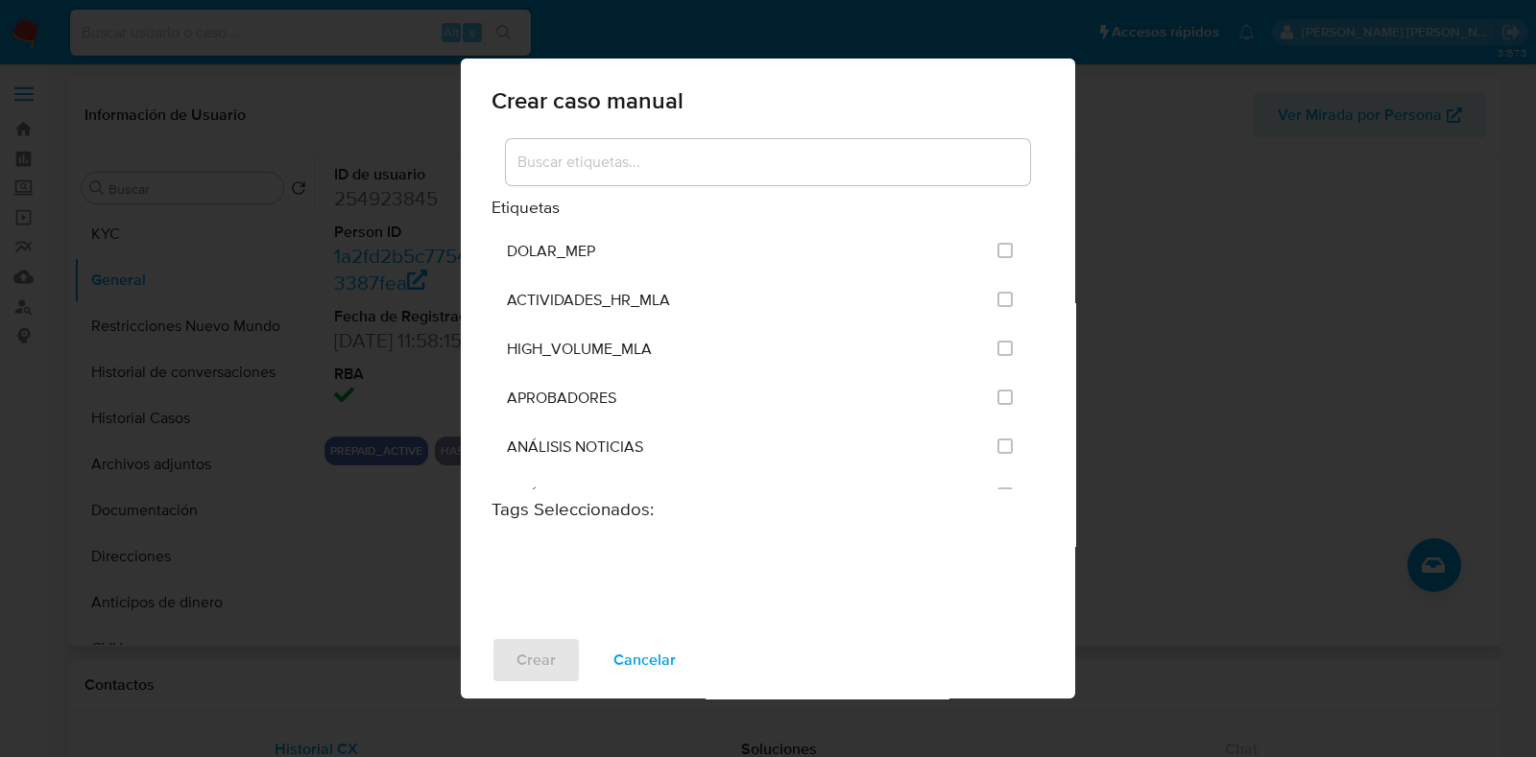
scroll to position [3839, 0]
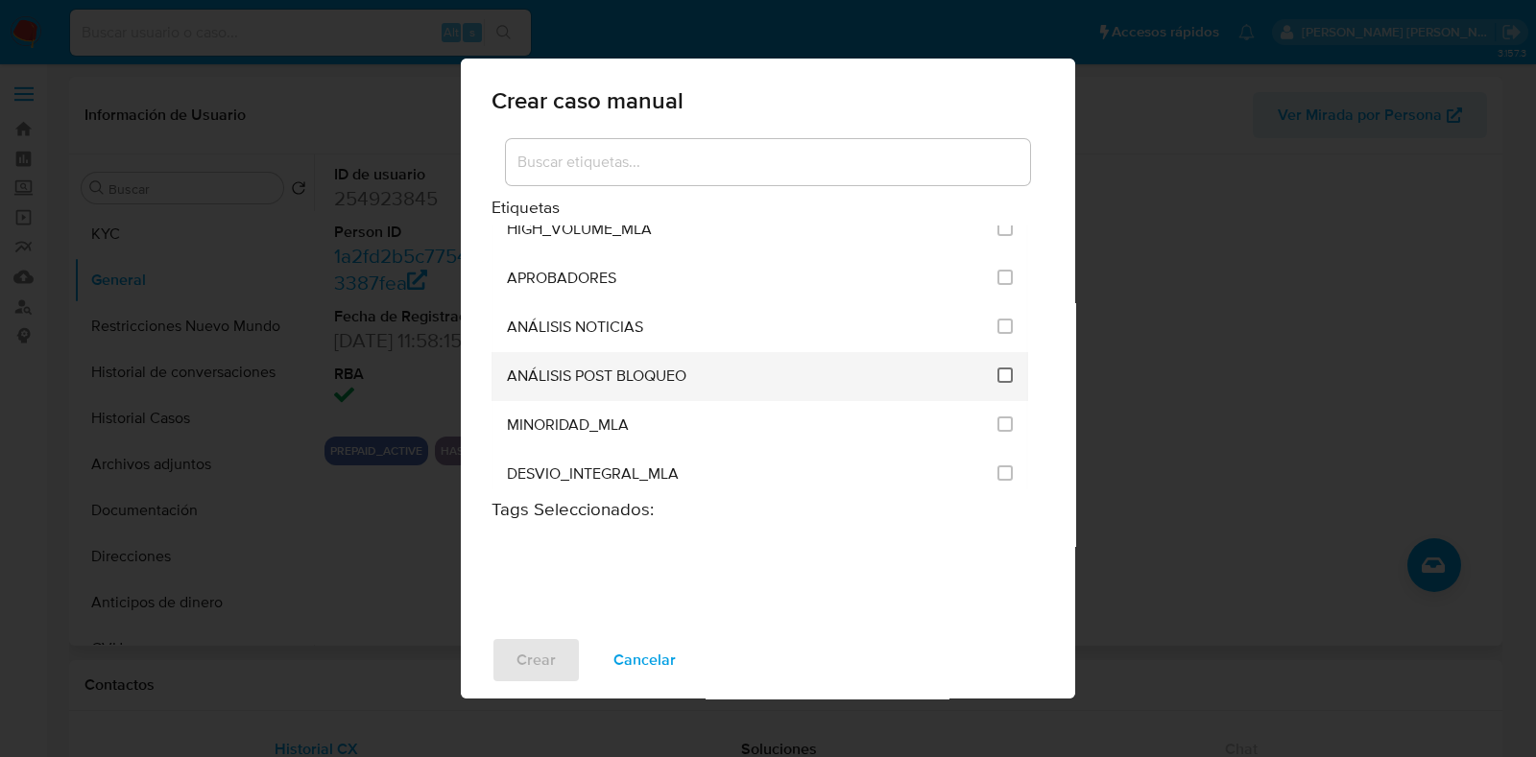
click at [997, 368] on input "3249" at bounding box center [1004, 375] width 15 height 15
checkbox input "true"
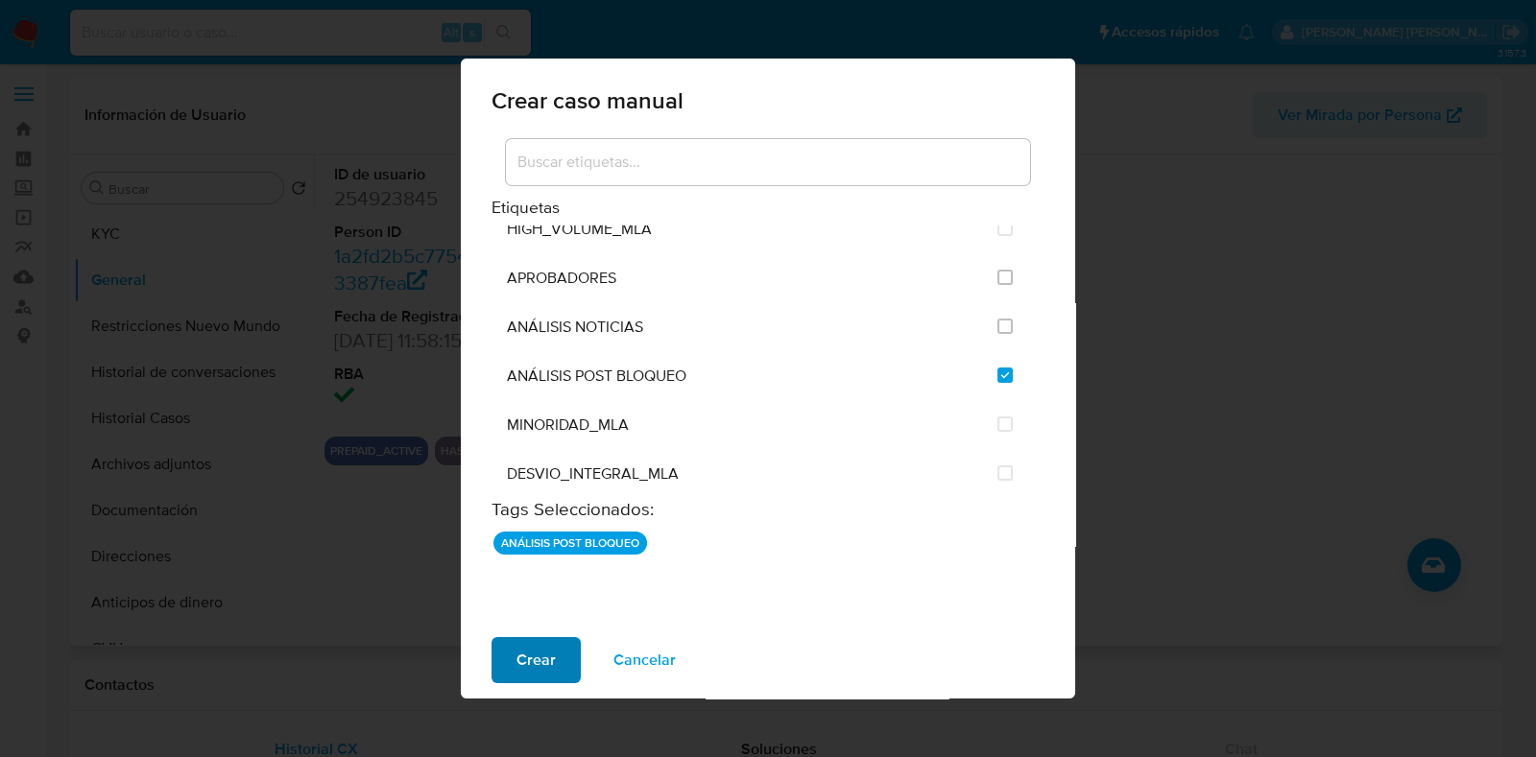
click at [547, 659] on span "Crear" at bounding box center [535, 660] width 39 height 42
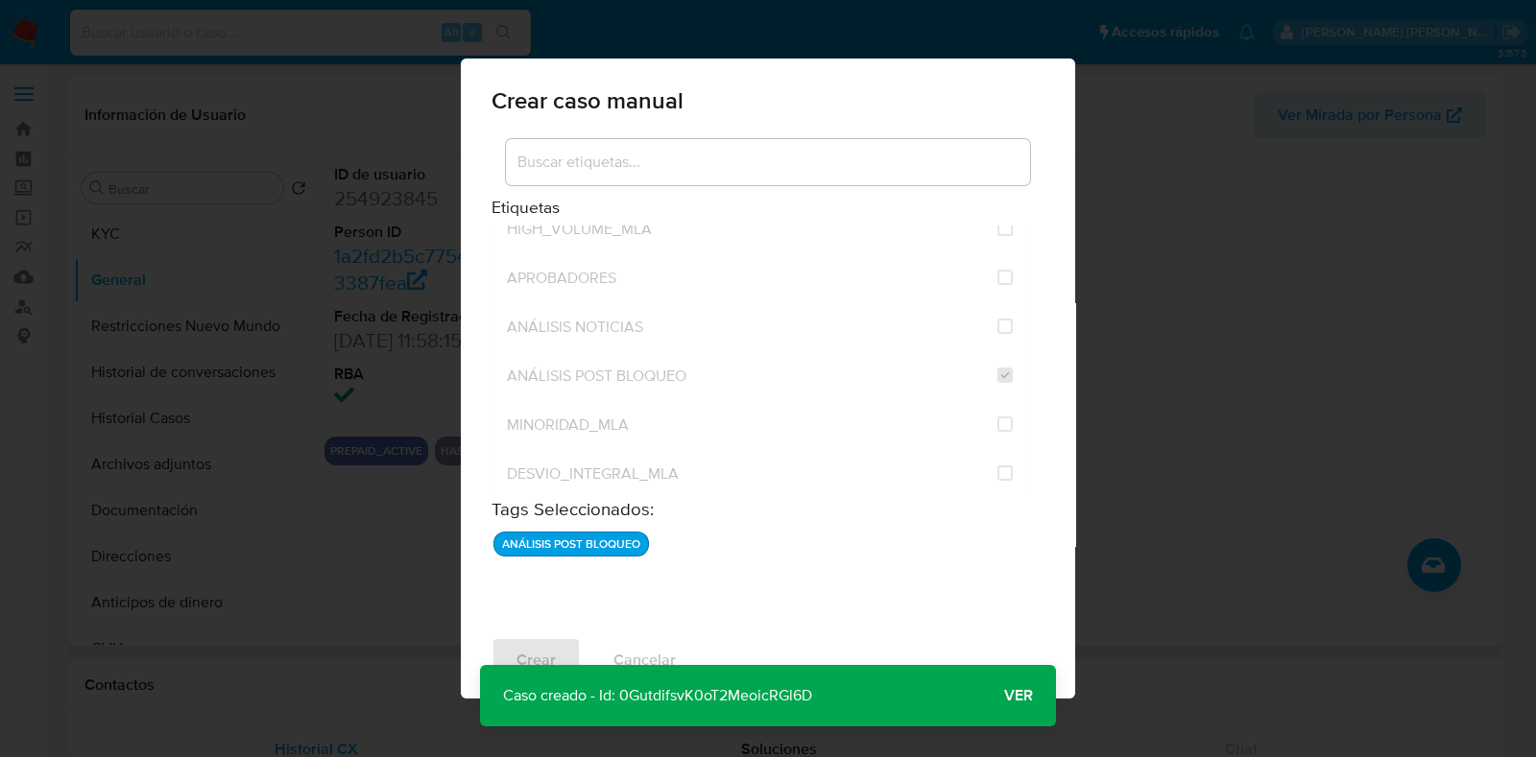
click at [1018, 696] on span "Ver" at bounding box center [1018, 696] width 29 height 0
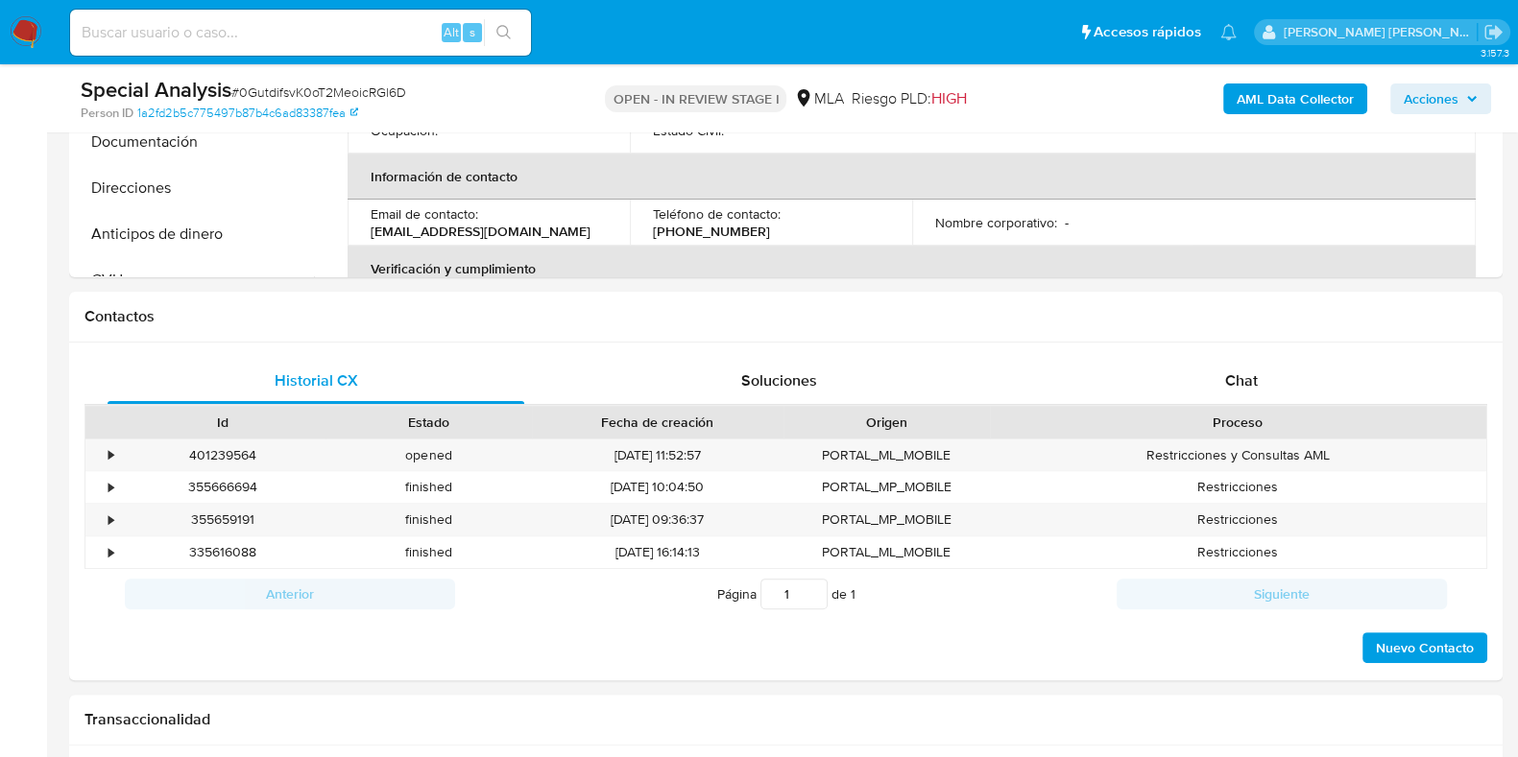
select select "10"
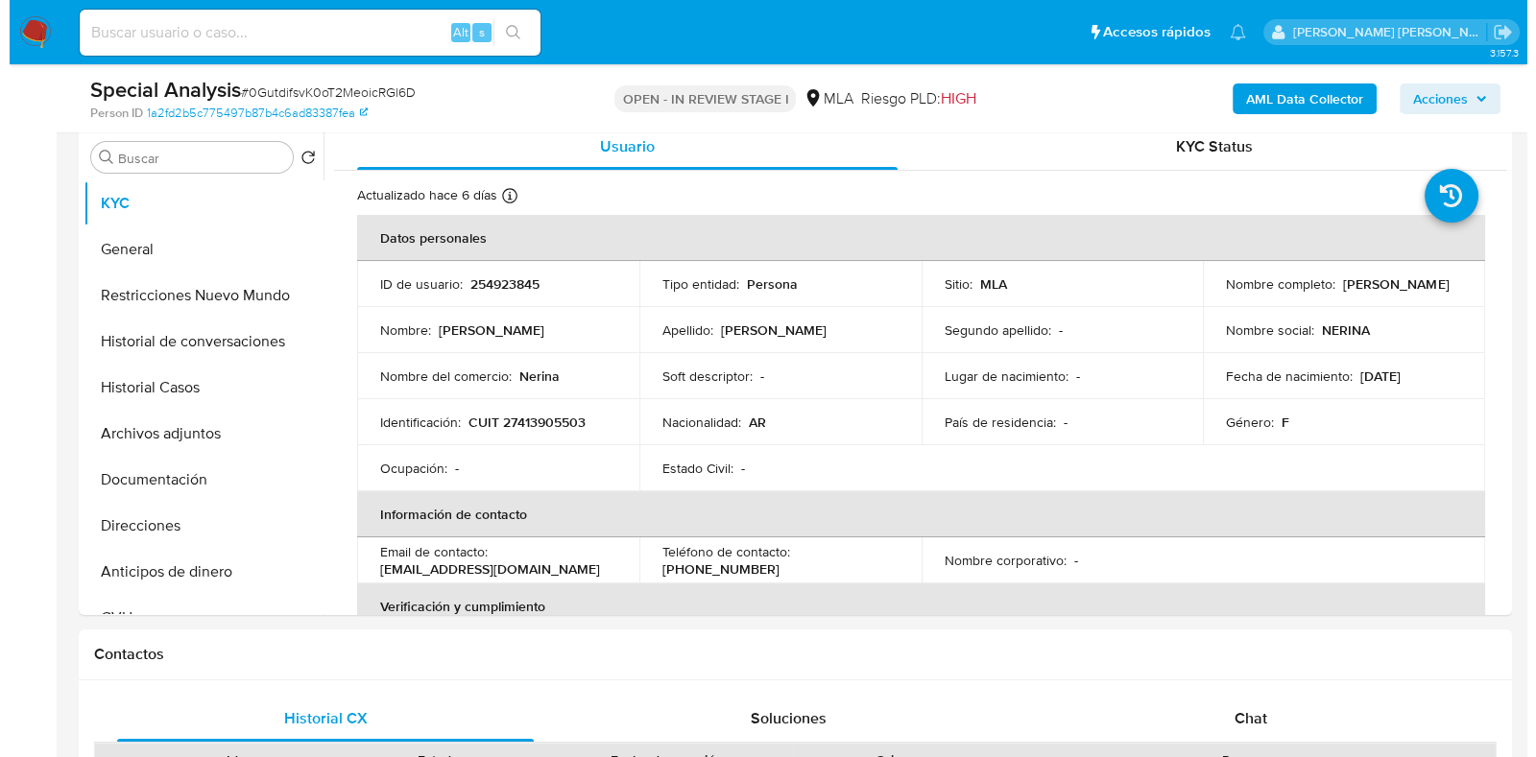
scroll to position [360, 0]
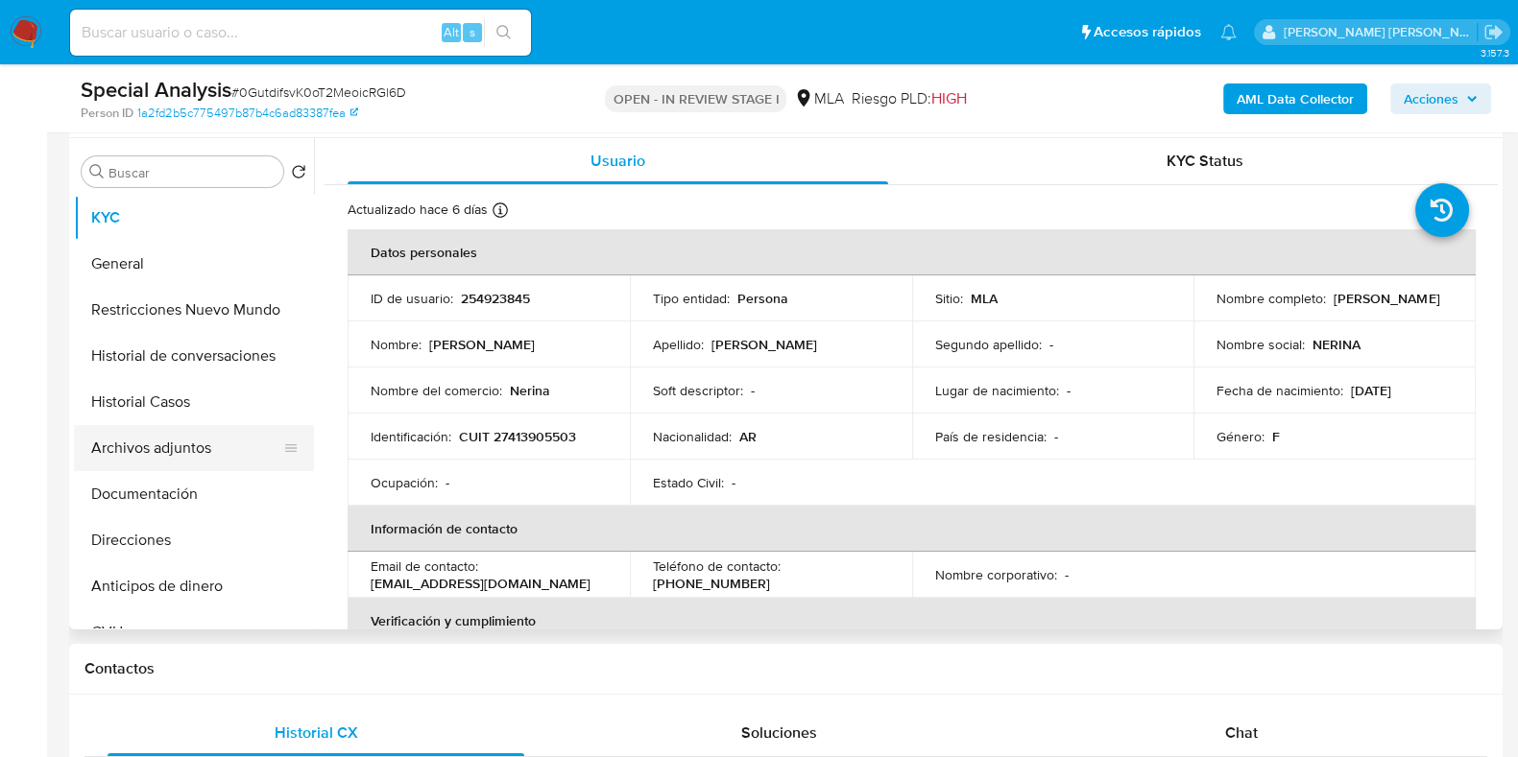
click at [237, 440] on button "Archivos adjuntos" at bounding box center [186, 448] width 225 height 46
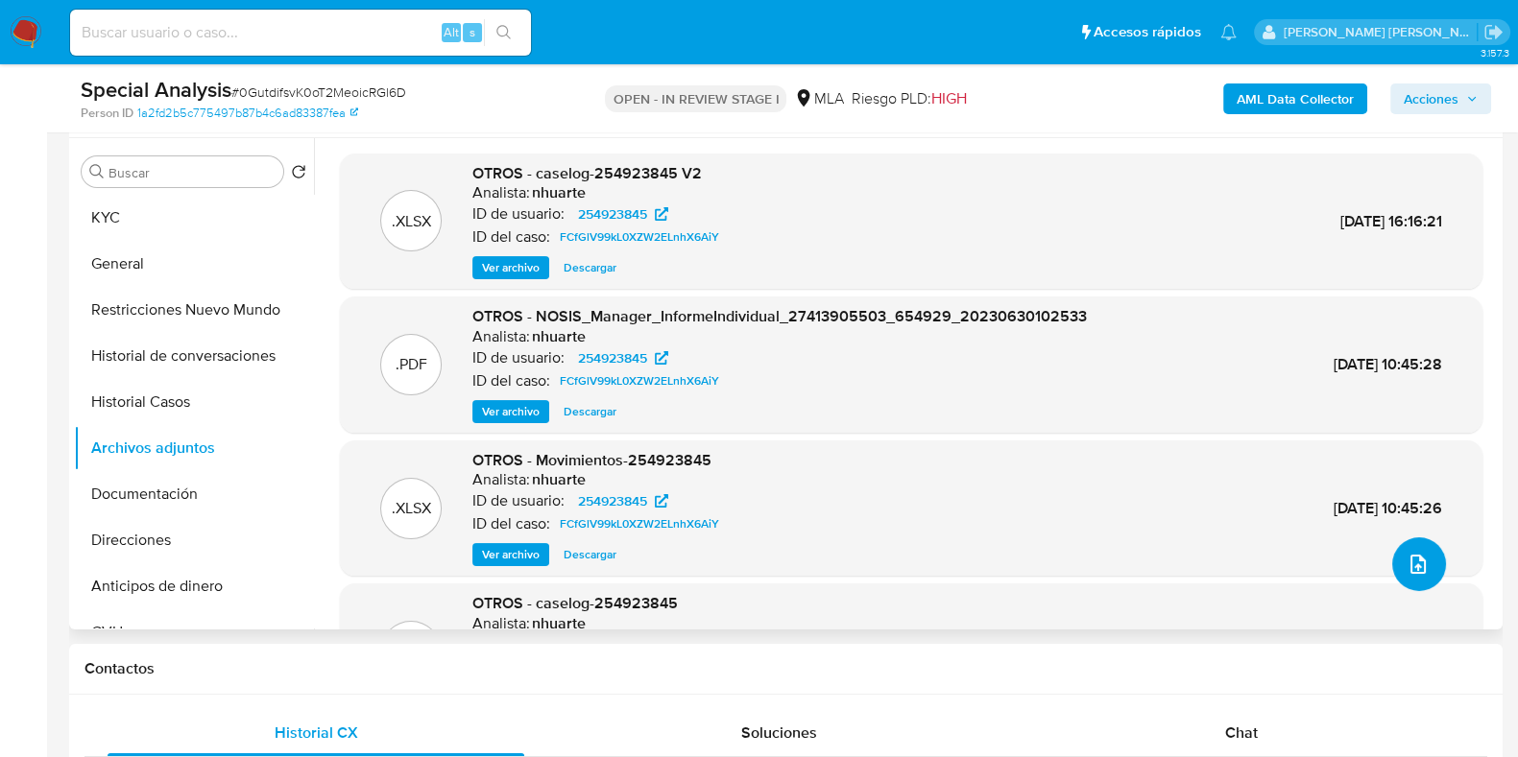
click at [1416, 565] on icon "upload-file" at bounding box center [1417, 564] width 23 height 23
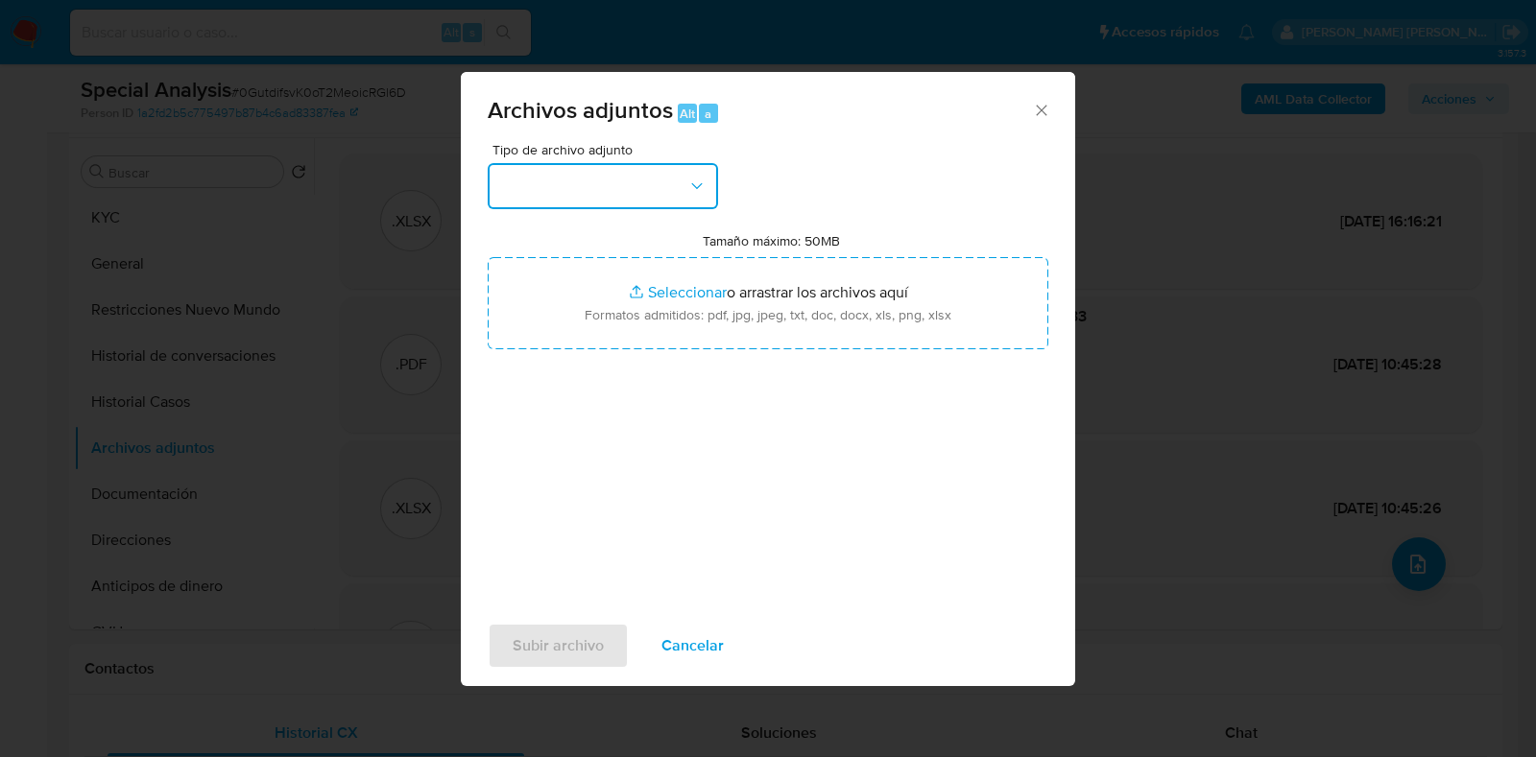
click at [705, 197] on button "button" at bounding box center [603, 186] width 230 height 46
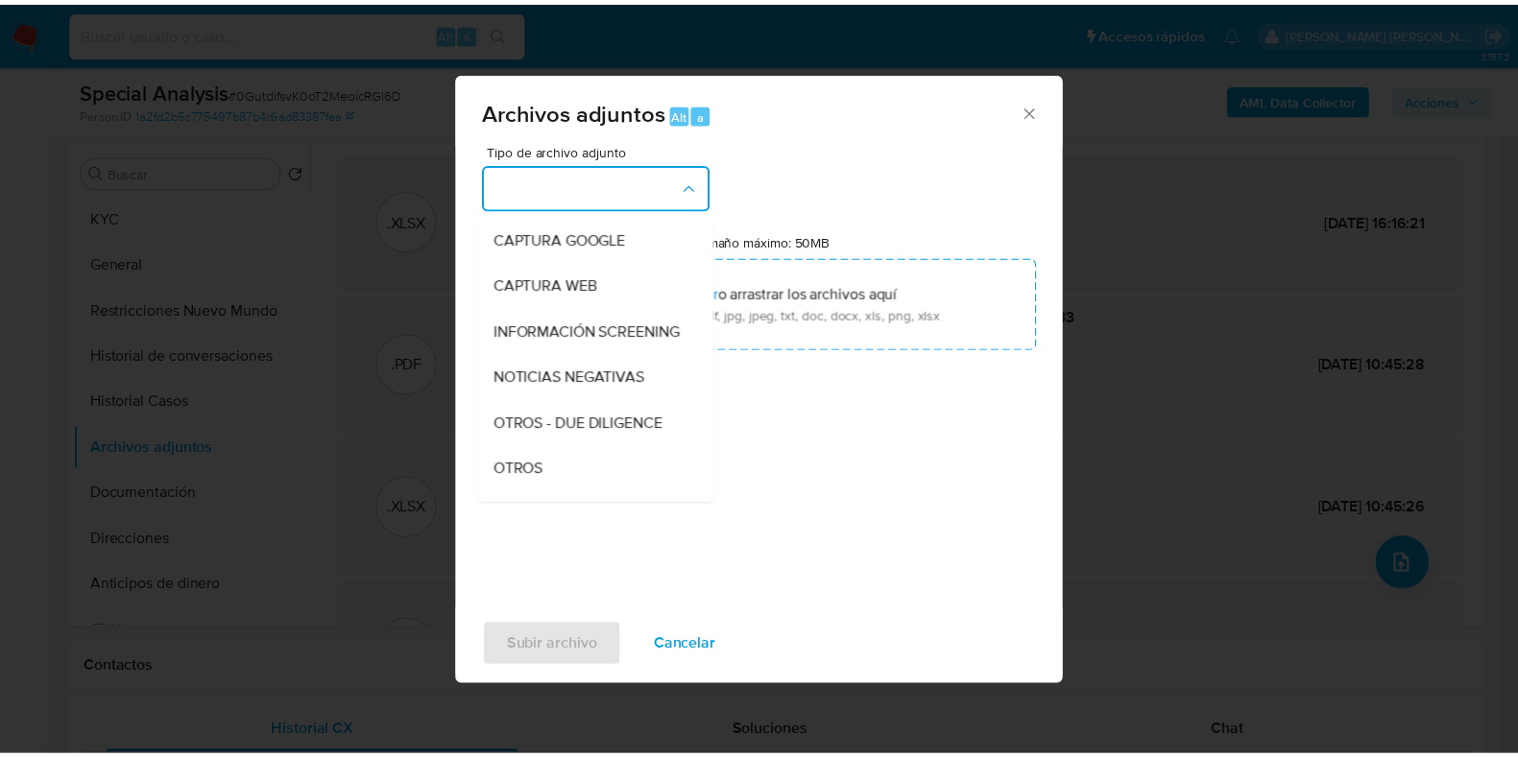
scroll to position [209, 0]
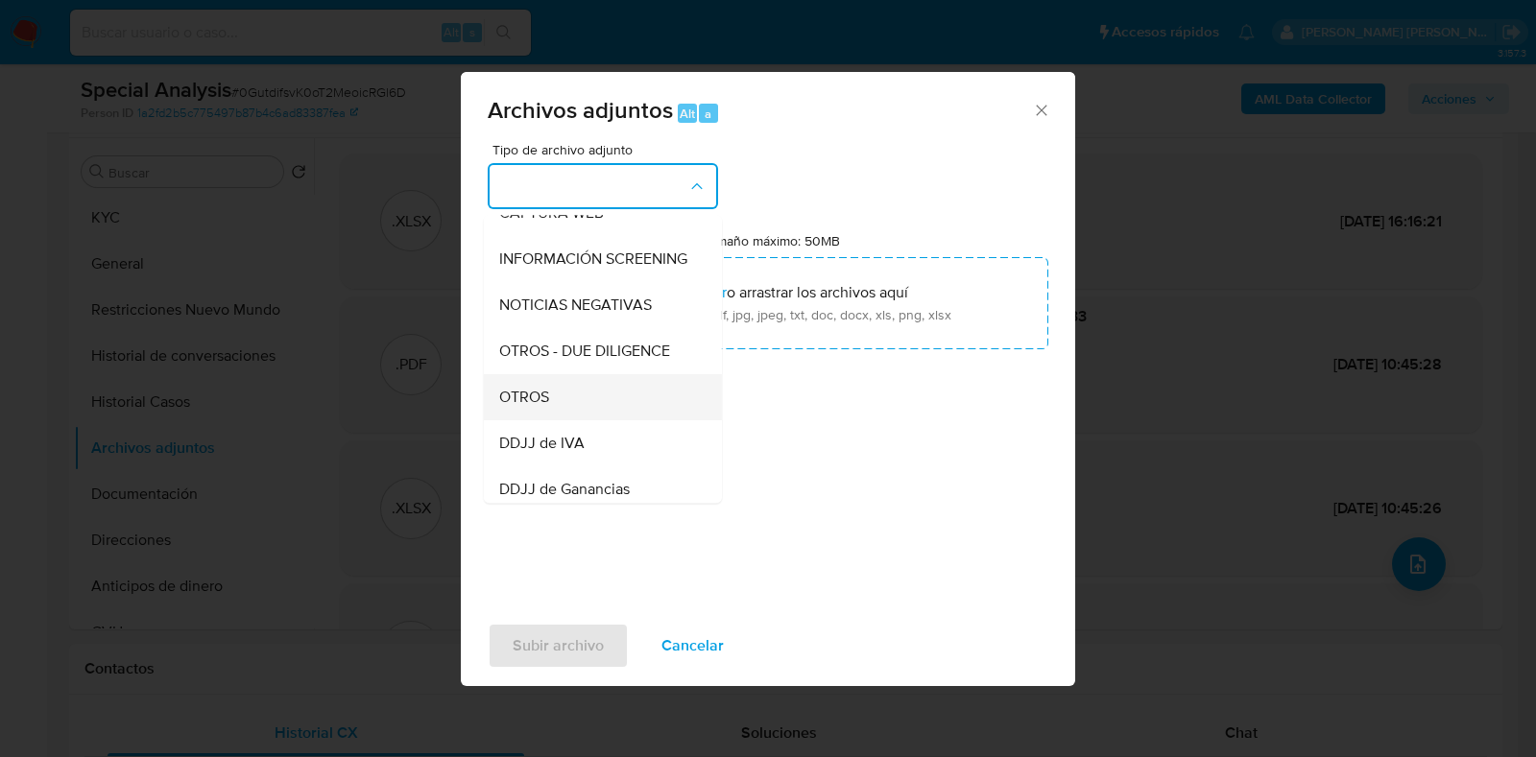
click at [602, 406] on div "OTROS" at bounding box center [597, 397] width 196 height 46
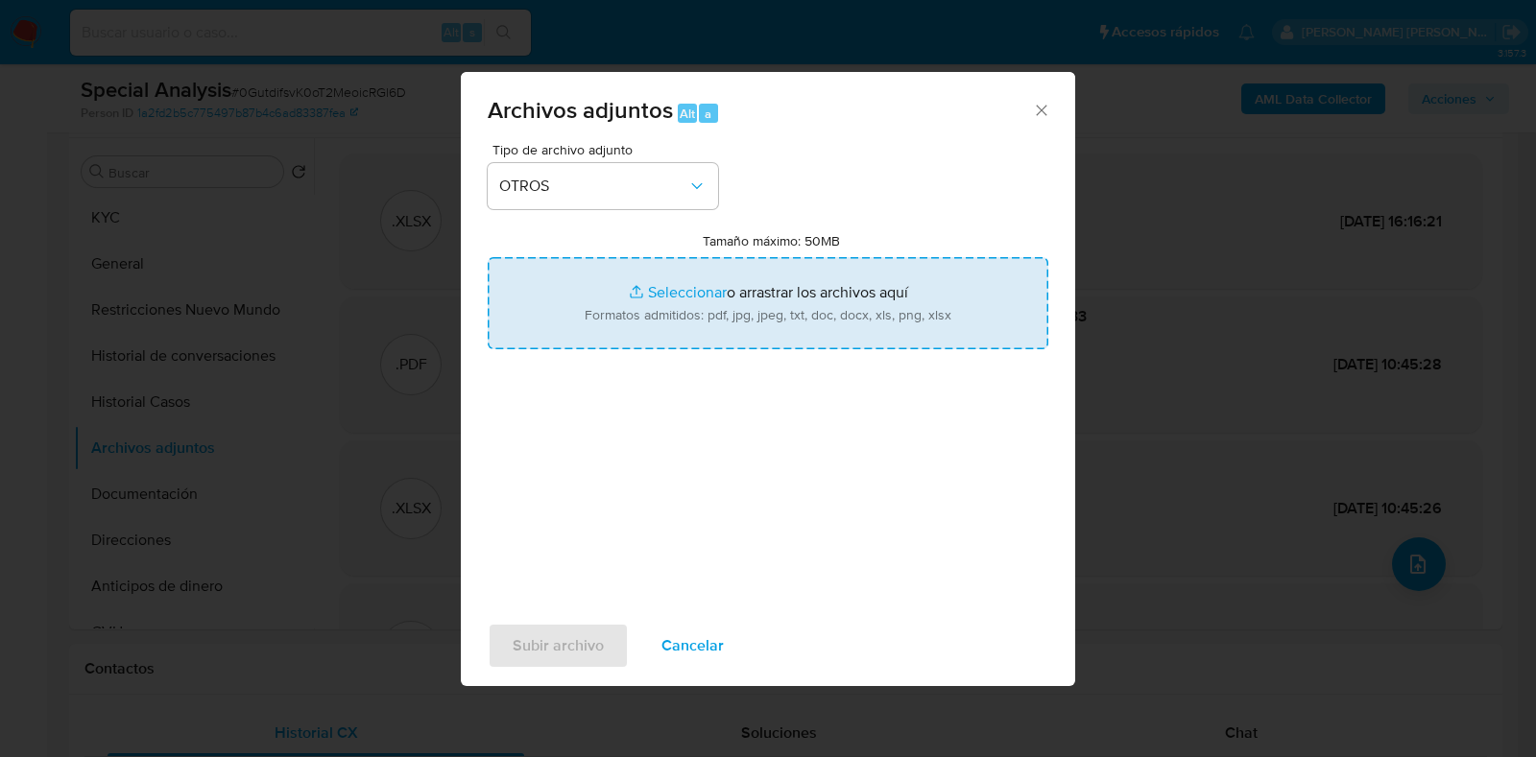
type input "C:\fakepath\Constancia ARCA.pdf"
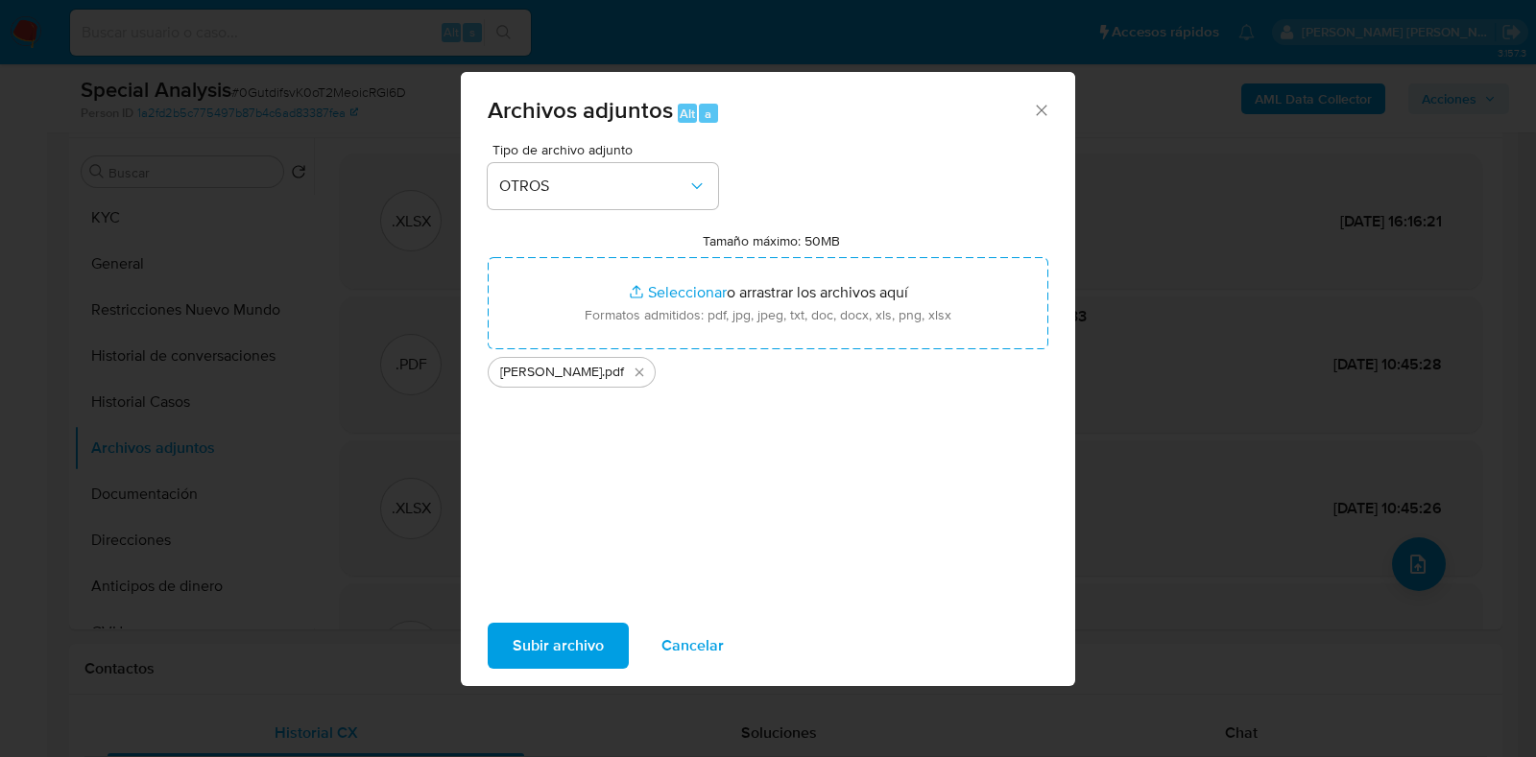
drag, startPoint x: 674, startPoint y: 311, endPoint x: 553, endPoint y: 642, distance: 352.6
click at [553, 642] on span "Subir archivo" at bounding box center [558, 646] width 91 height 42
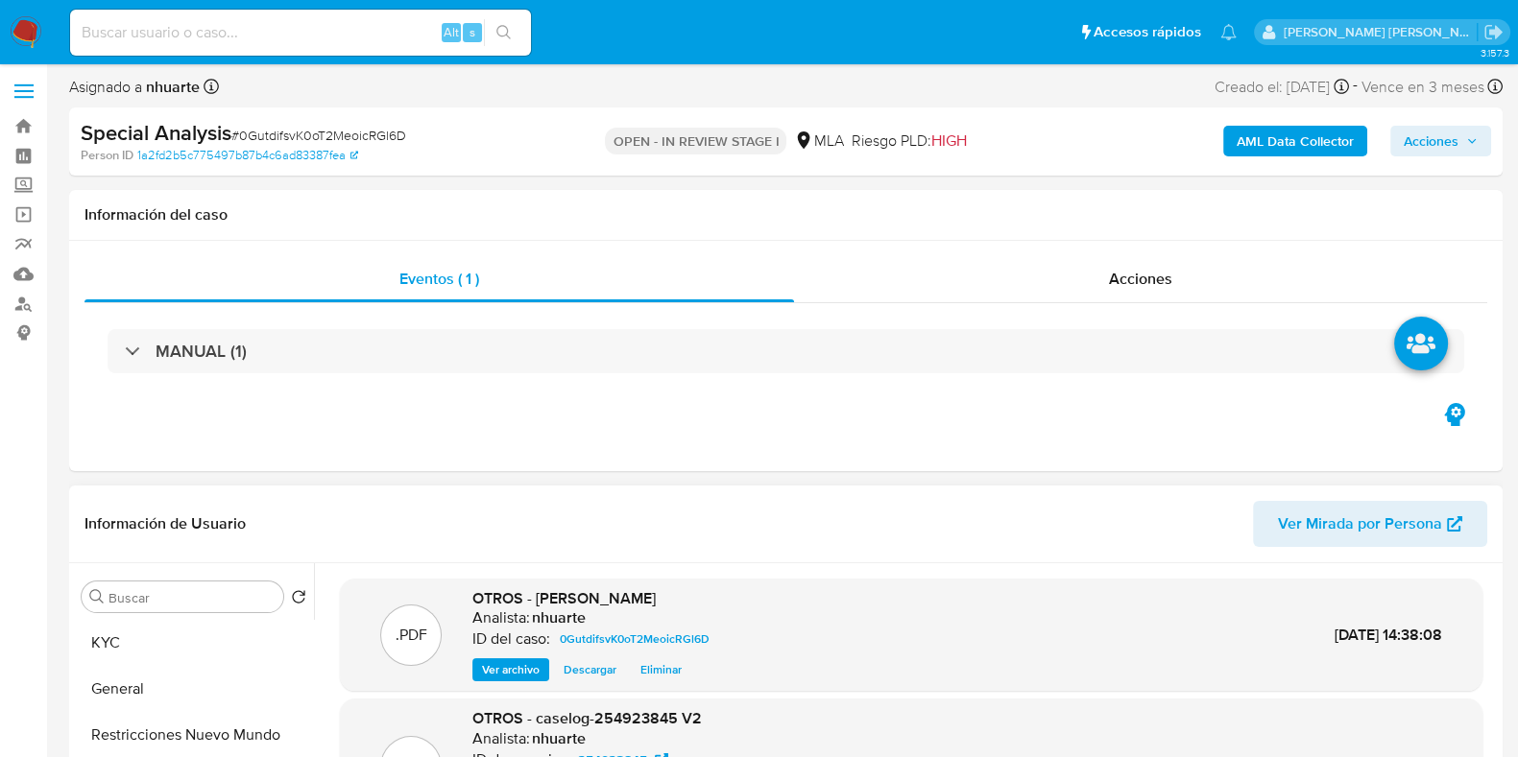
scroll to position [0, 0]
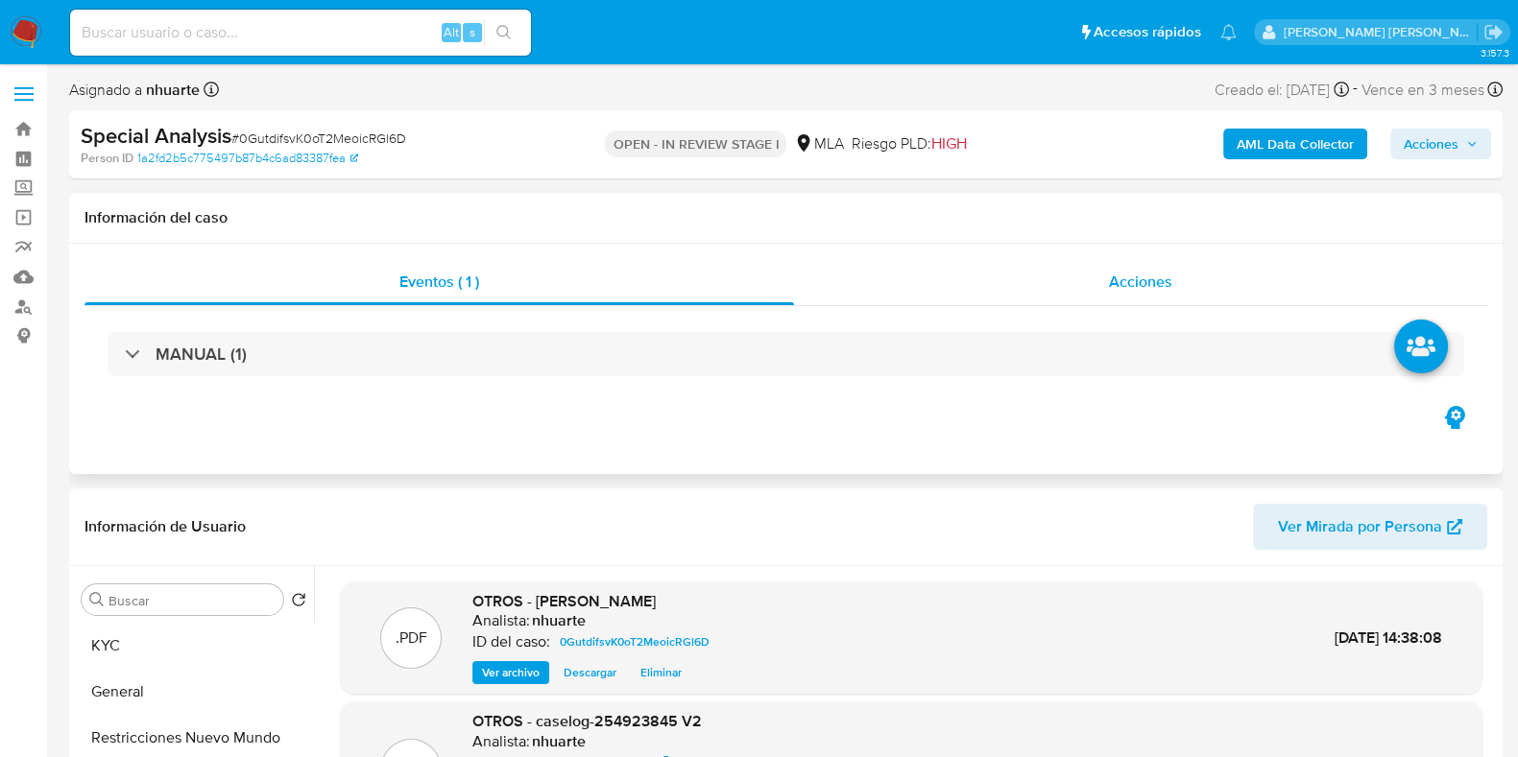
click at [1133, 289] on span "Acciones" at bounding box center [1140, 282] width 63 height 22
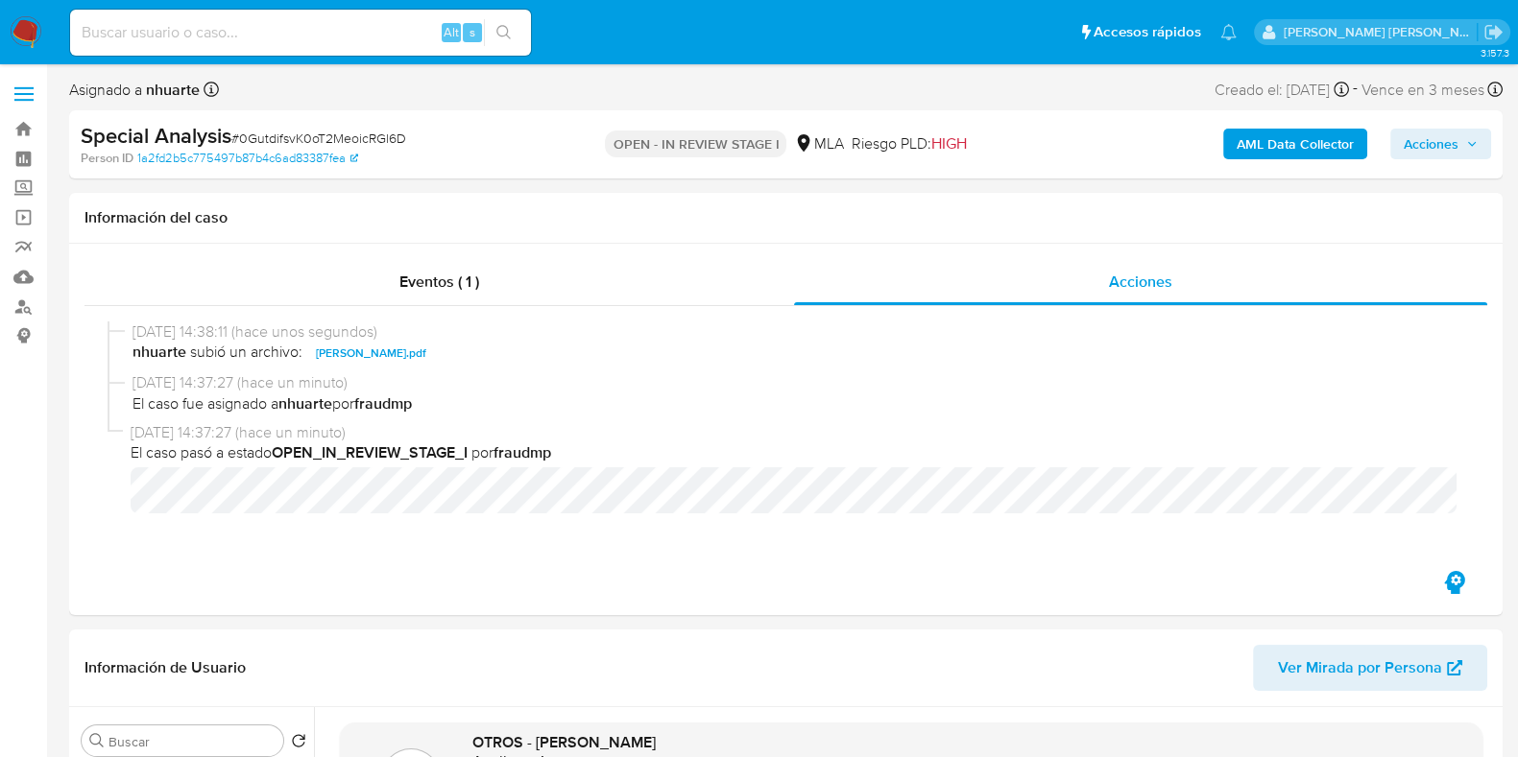
click at [1441, 149] on span "Acciones" at bounding box center [1430, 144] width 55 height 31
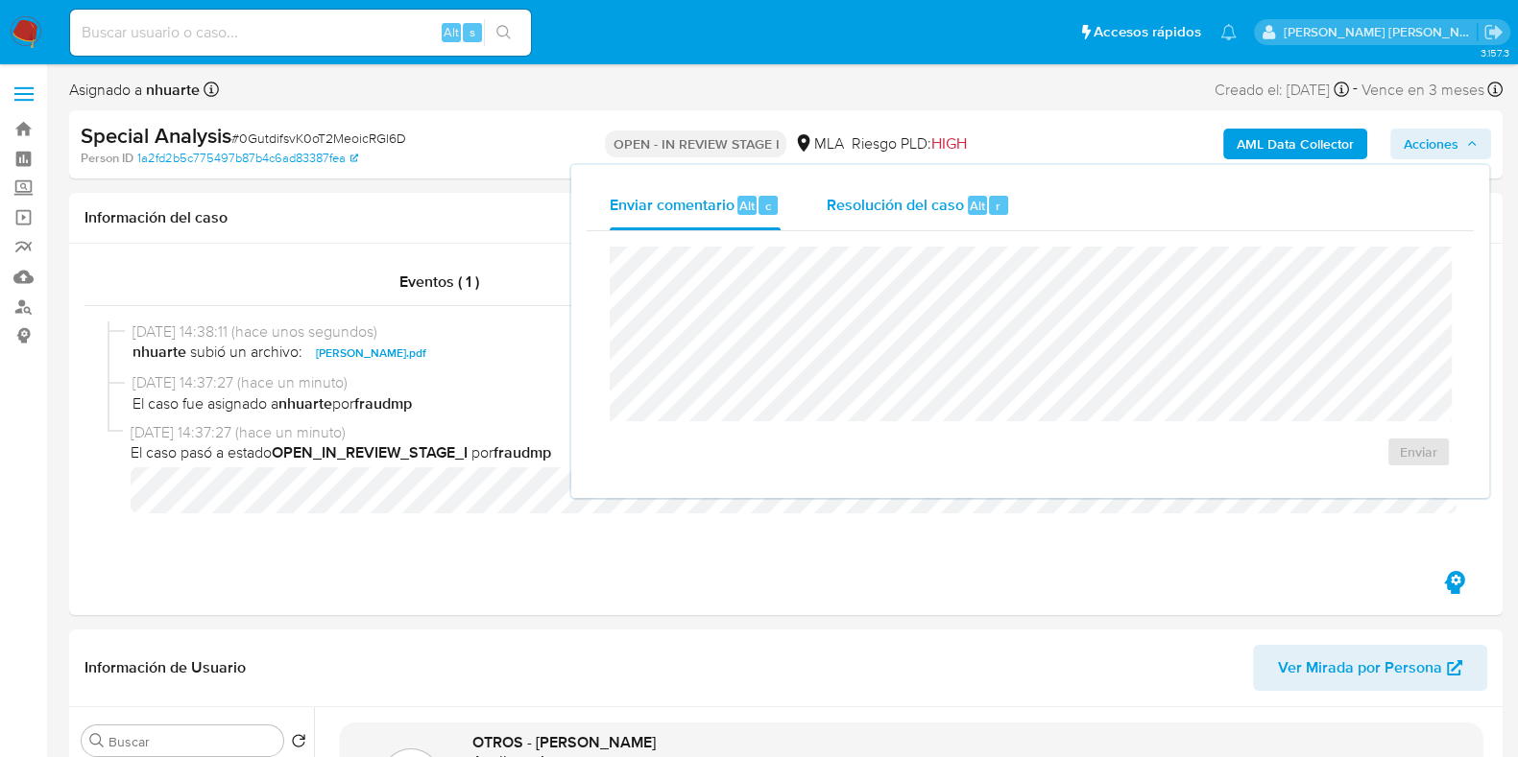
click at [1003, 198] on div "r" at bounding box center [998, 205] width 19 height 19
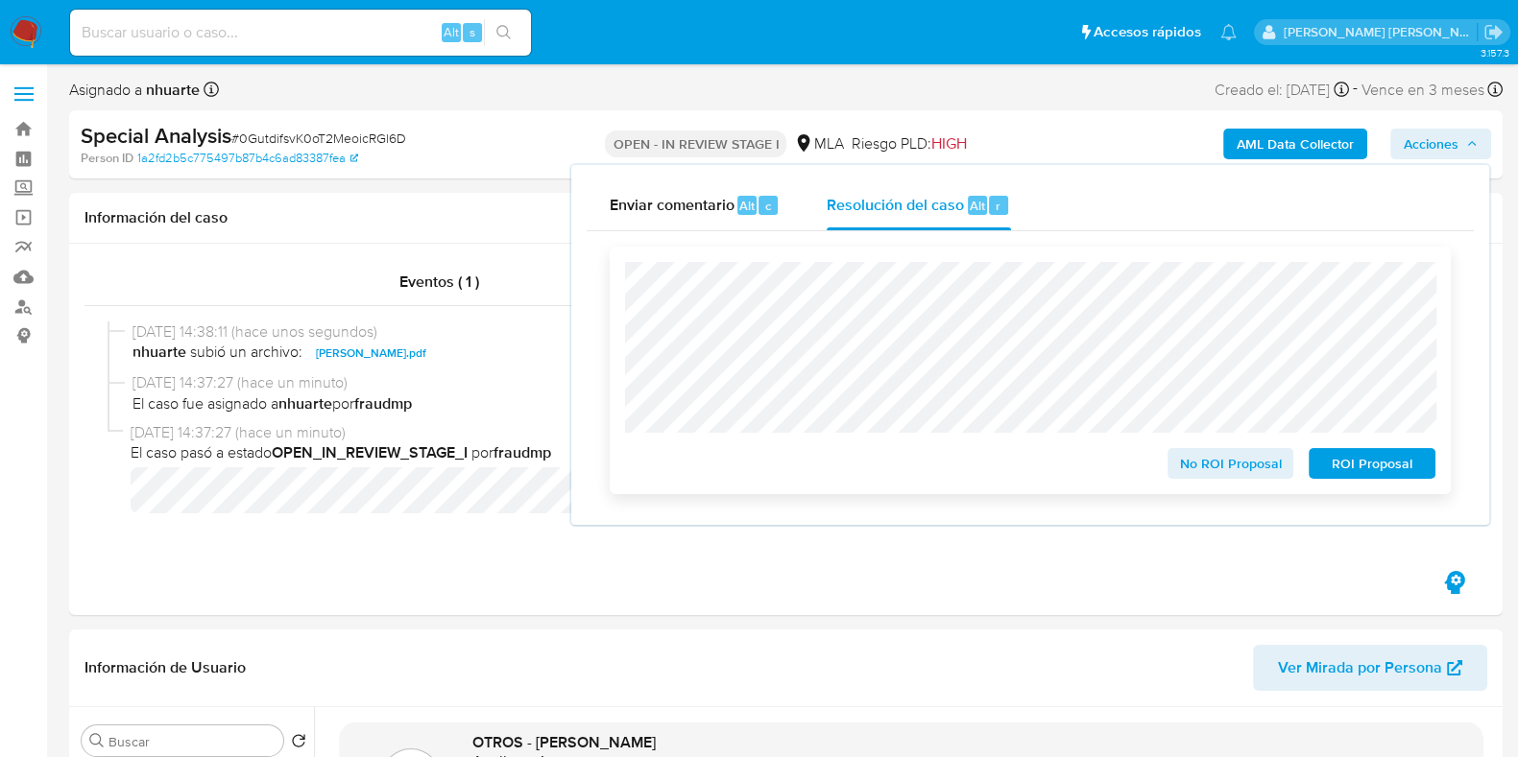
click at [1224, 468] on span "No ROI Proposal" at bounding box center [1231, 463] width 100 height 27
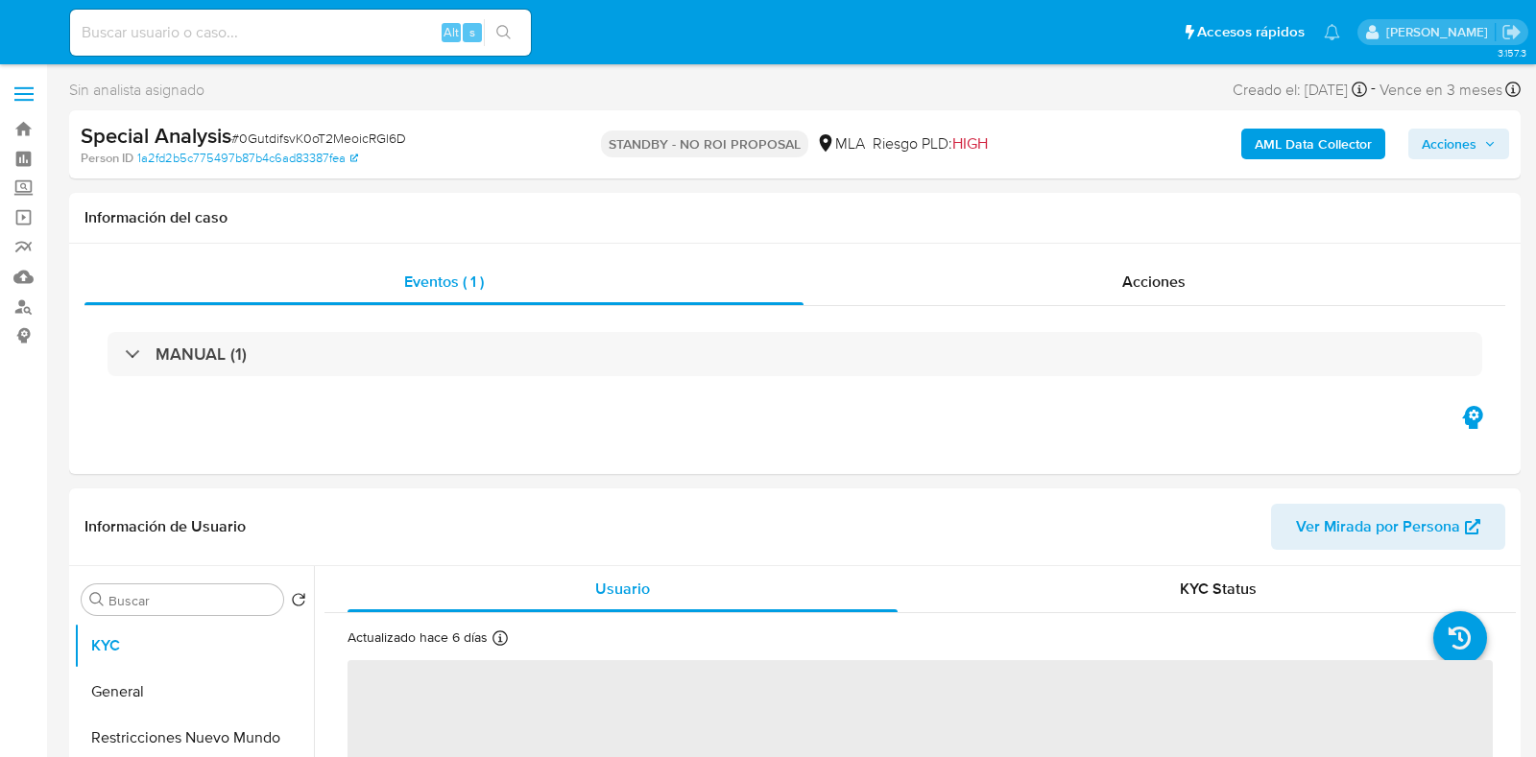
select select "10"
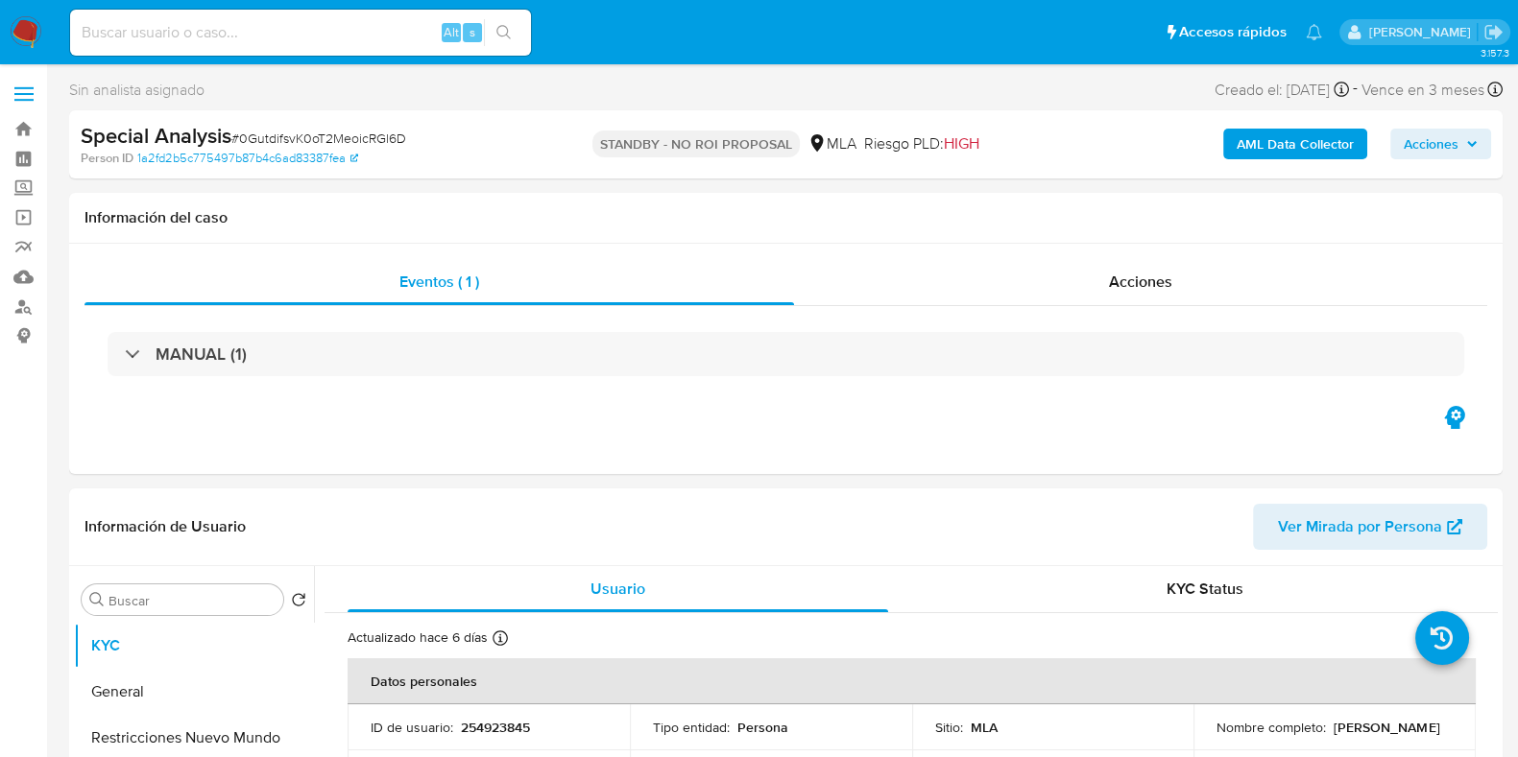
click at [153, 40] on input at bounding box center [300, 32] width 461 height 25
paste input "122697605"
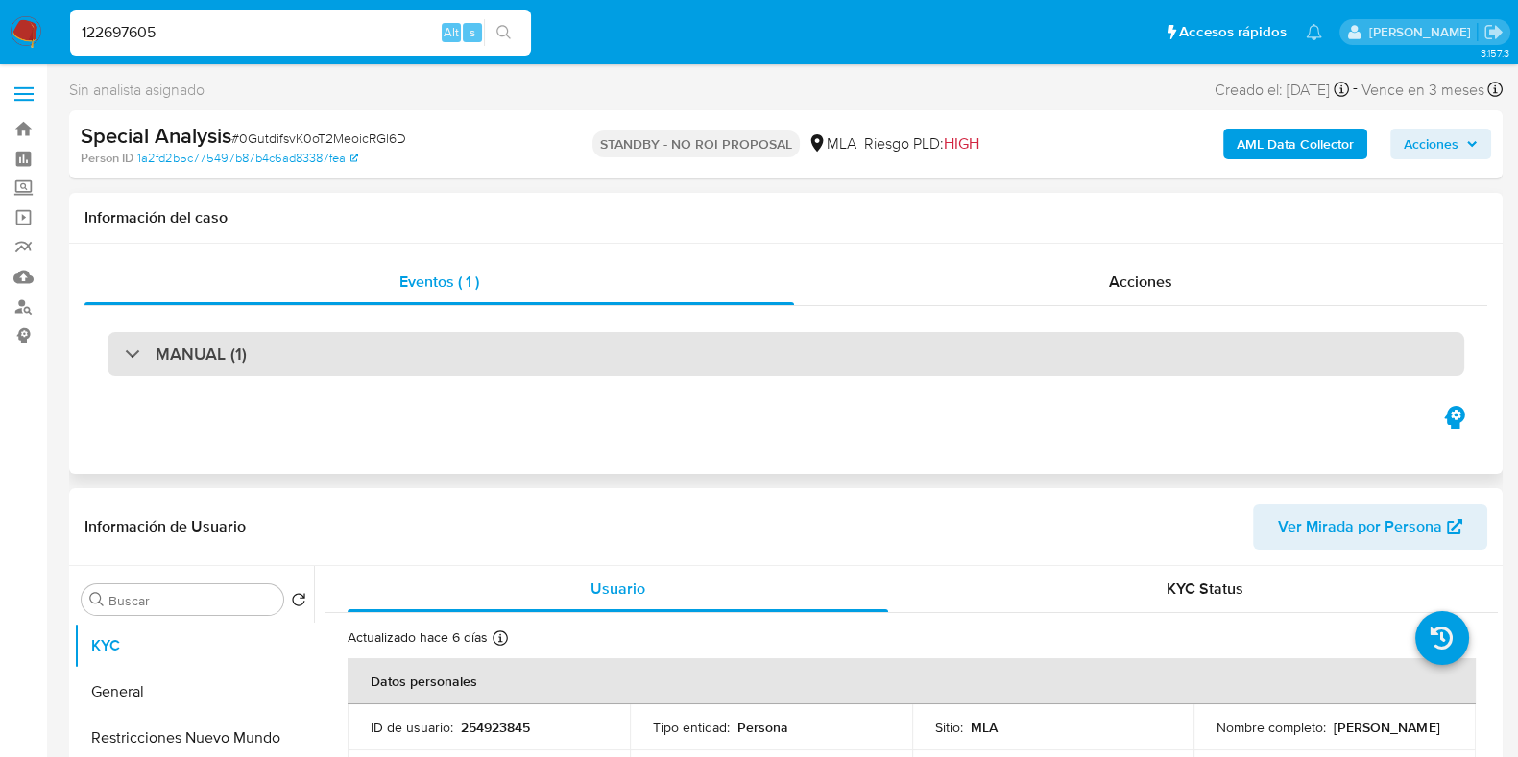
type input "122697605"
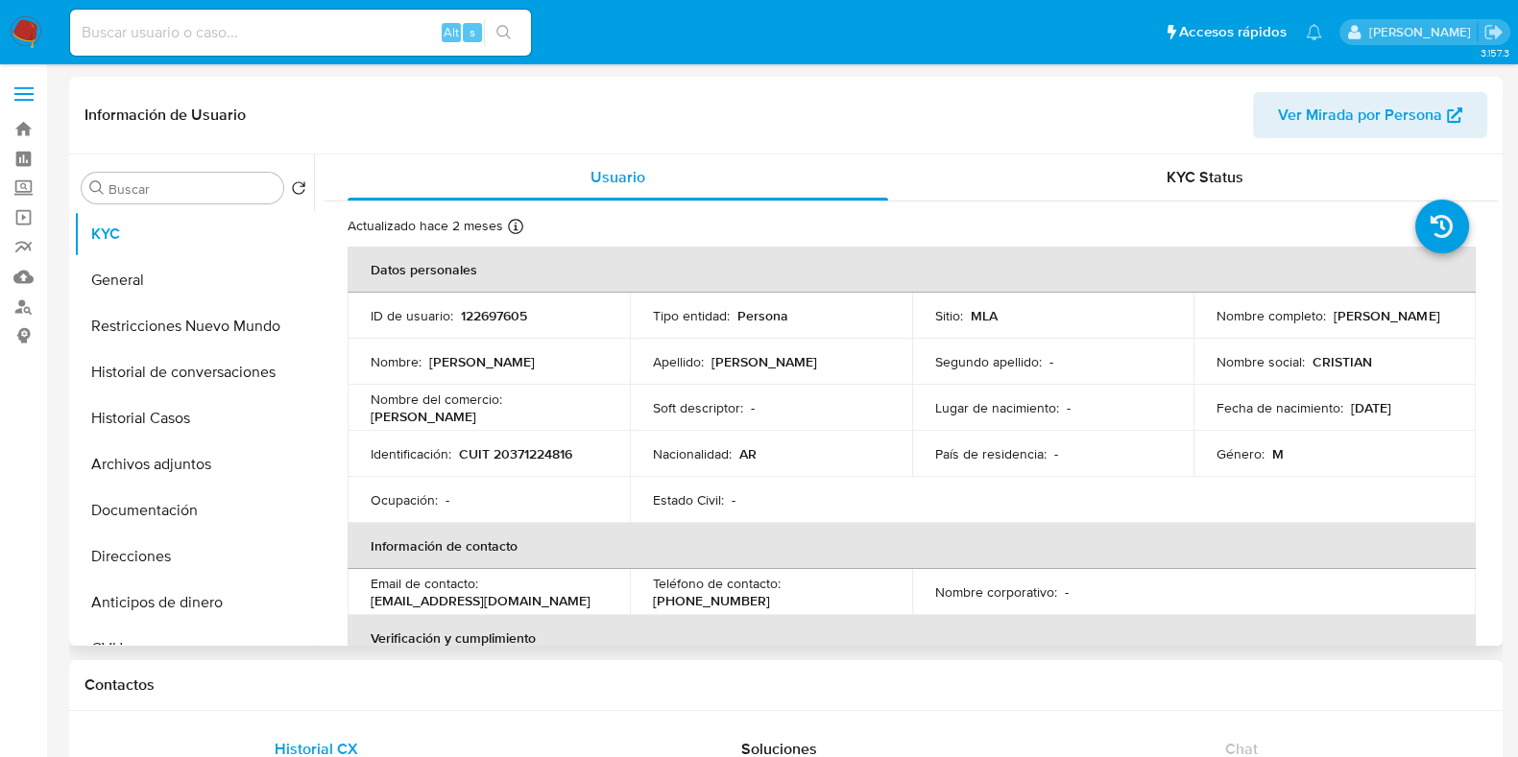
select select "10"
click at [245, 476] on button "Archivos adjuntos" at bounding box center [186, 465] width 225 height 46
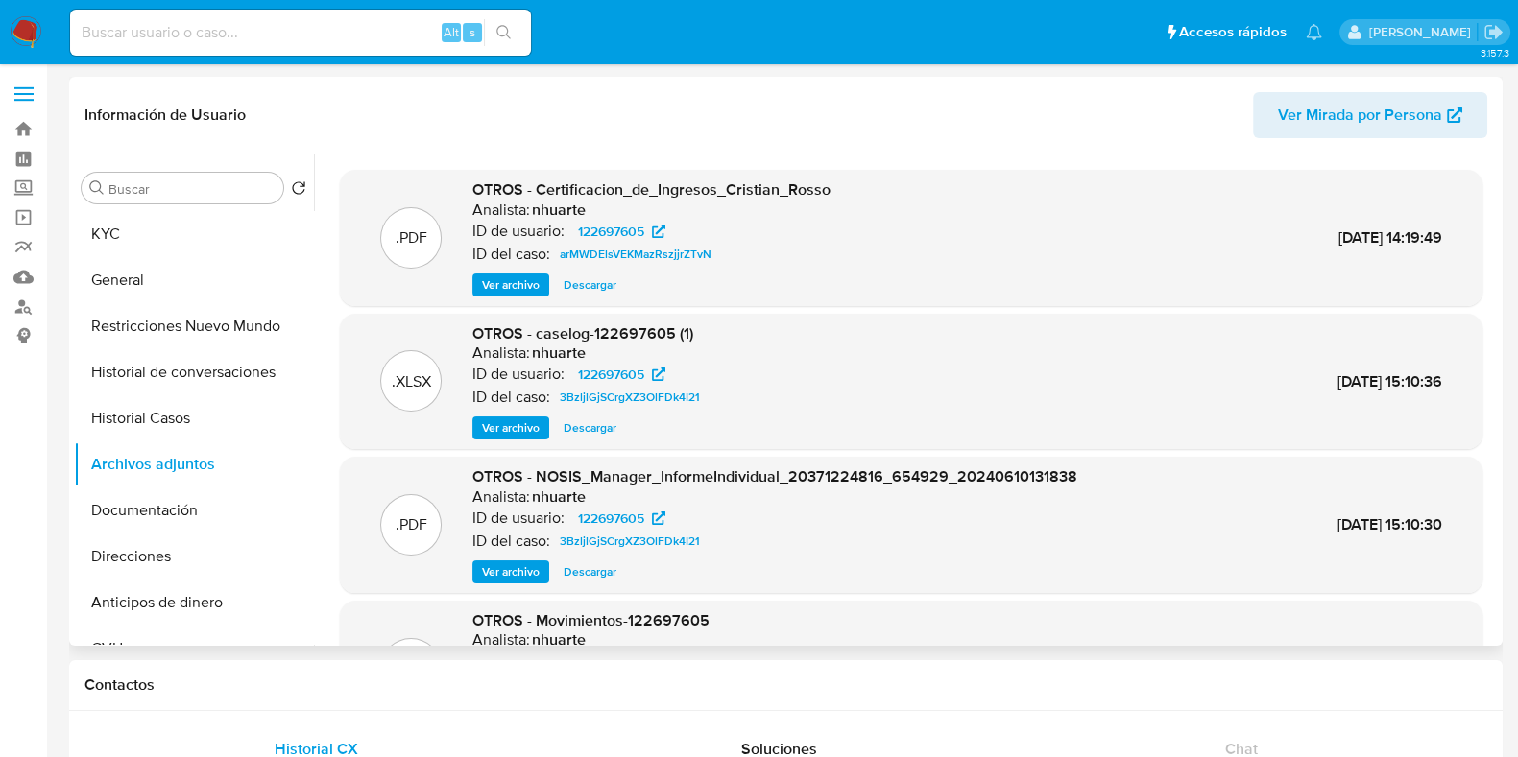
drag, startPoint x: 509, startPoint y: 428, endPoint x: 520, endPoint y: 428, distance: 11.5
click at [509, 428] on span "Ver archivo" at bounding box center [511, 428] width 58 height 19
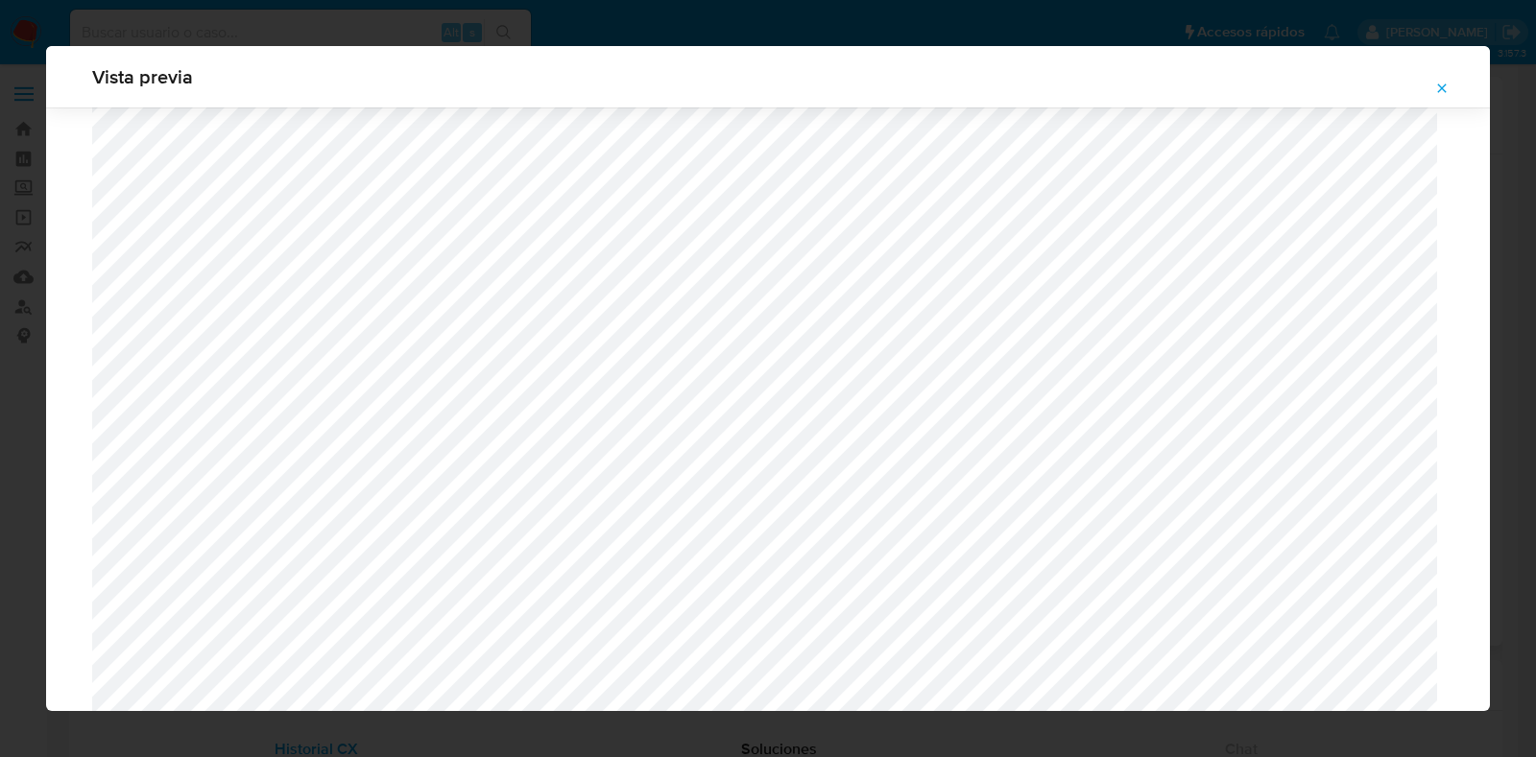
scroll to position [1641, 0]
click at [1447, 87] on icon "Attachment preview" at bounding box center [1441, 88] width 15 height 15
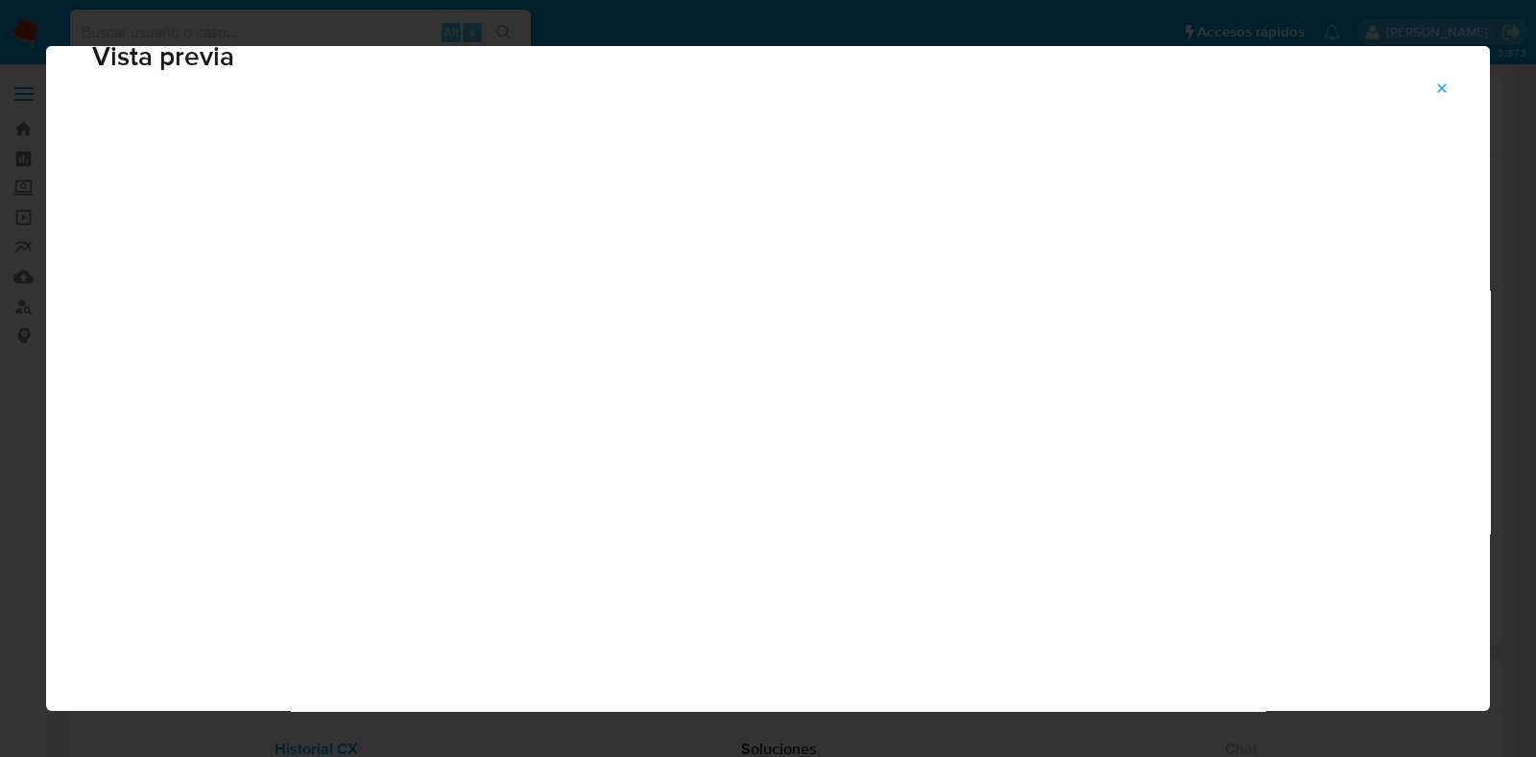
scroll to position [0, 0]
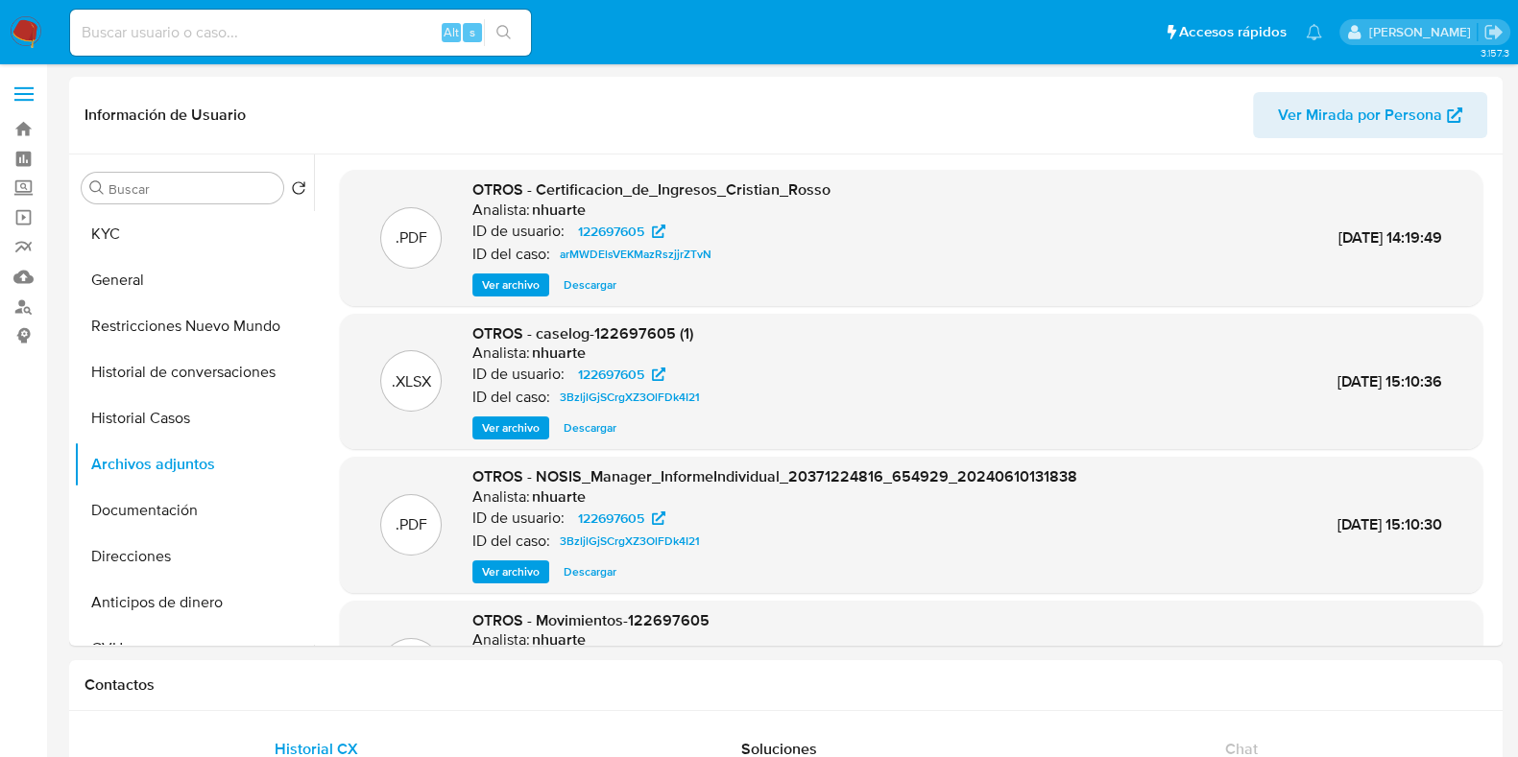
click at [164, 33] on input at bounding box center [300, 32] width 461 height 25
paste input "62657820"
type input "62657820"
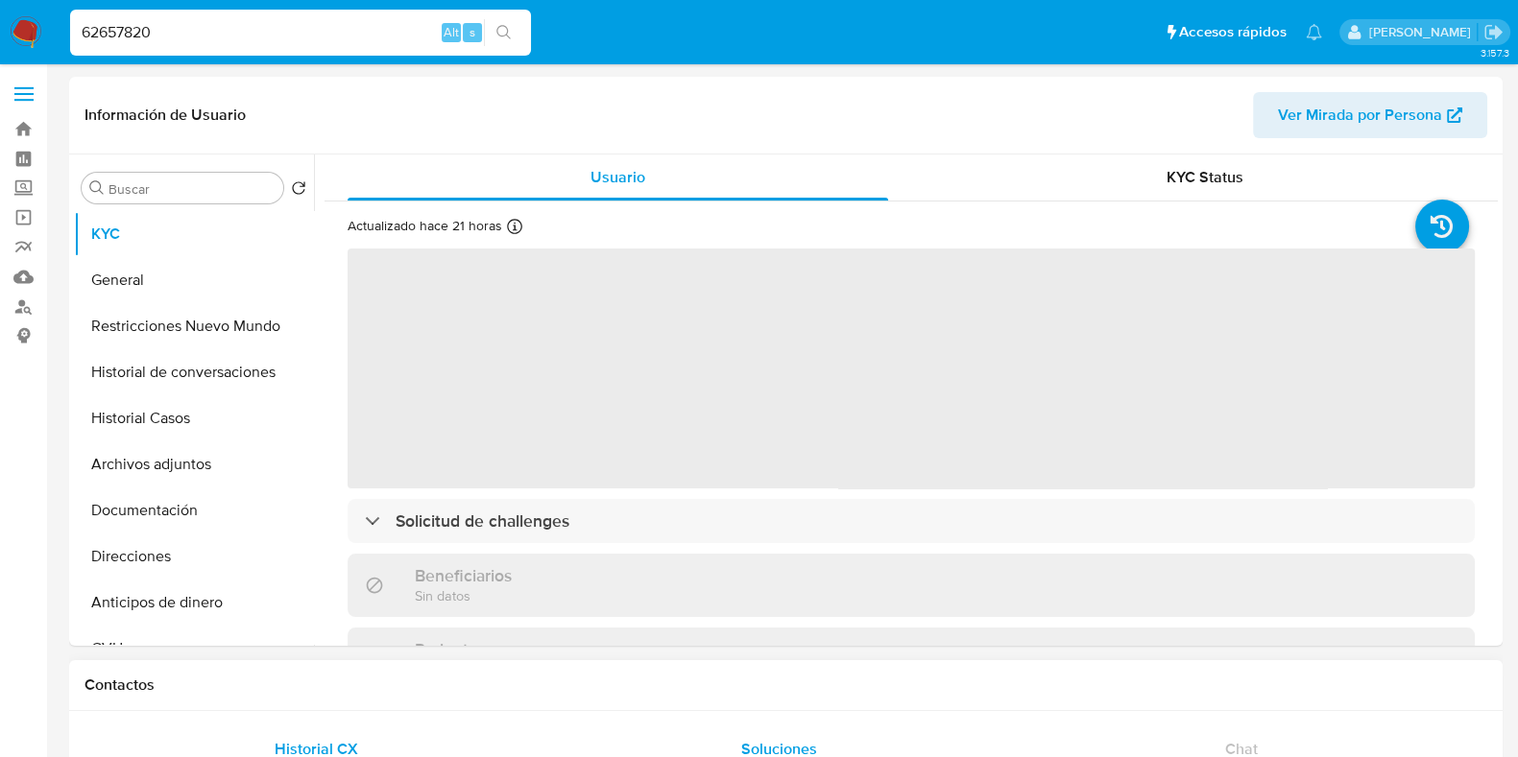
select select "10"
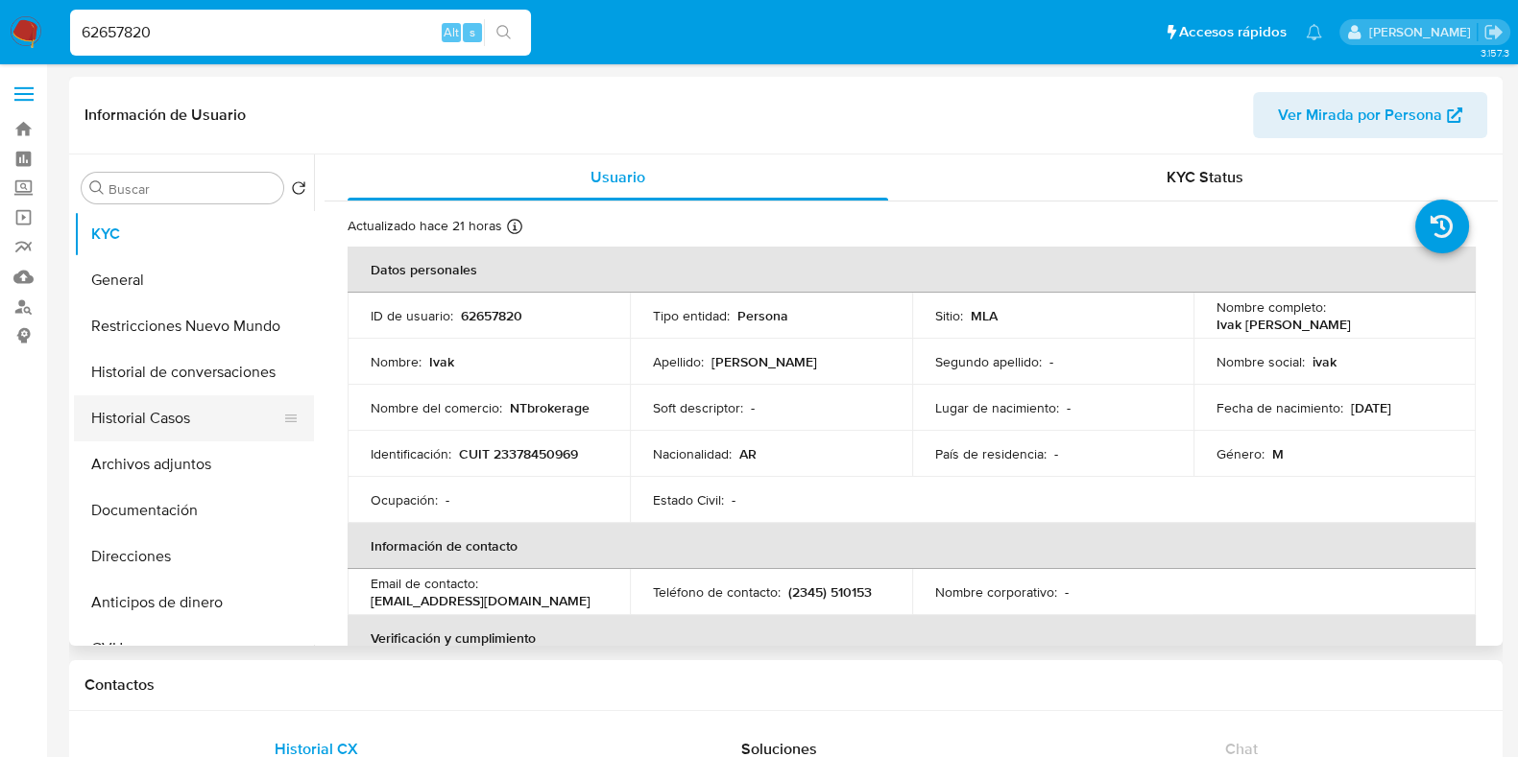
click at [214, 418] on button "Historial Casos" at bounding box center [186, 419] width 225 height 46
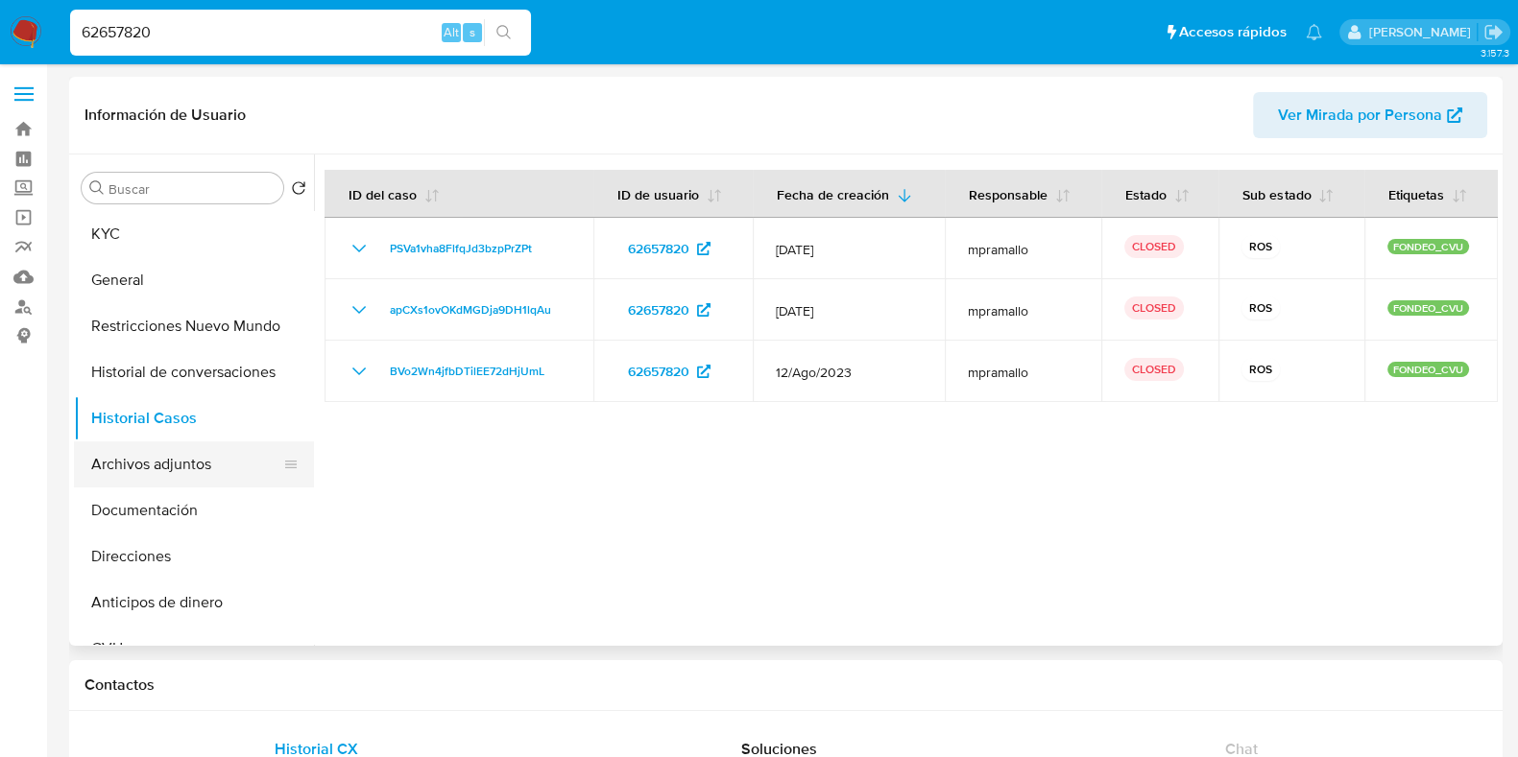
click at [220, 458] on button "Archivos adjuntos" at bounding box center [186, 465] width 225 height 46
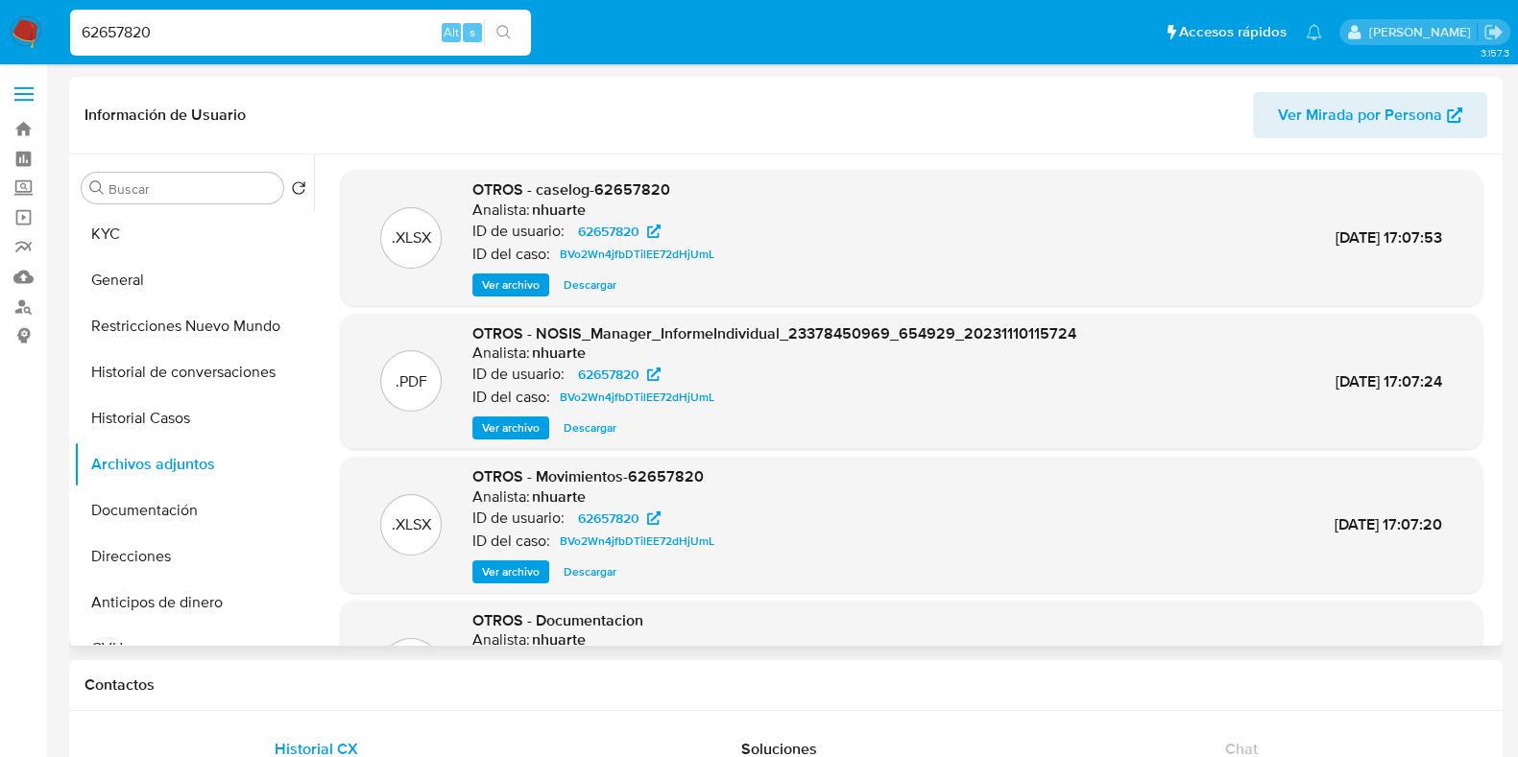
click at [517, 285] on span "Ver archivo" at bounding box center [511, 285] width 58 height 19
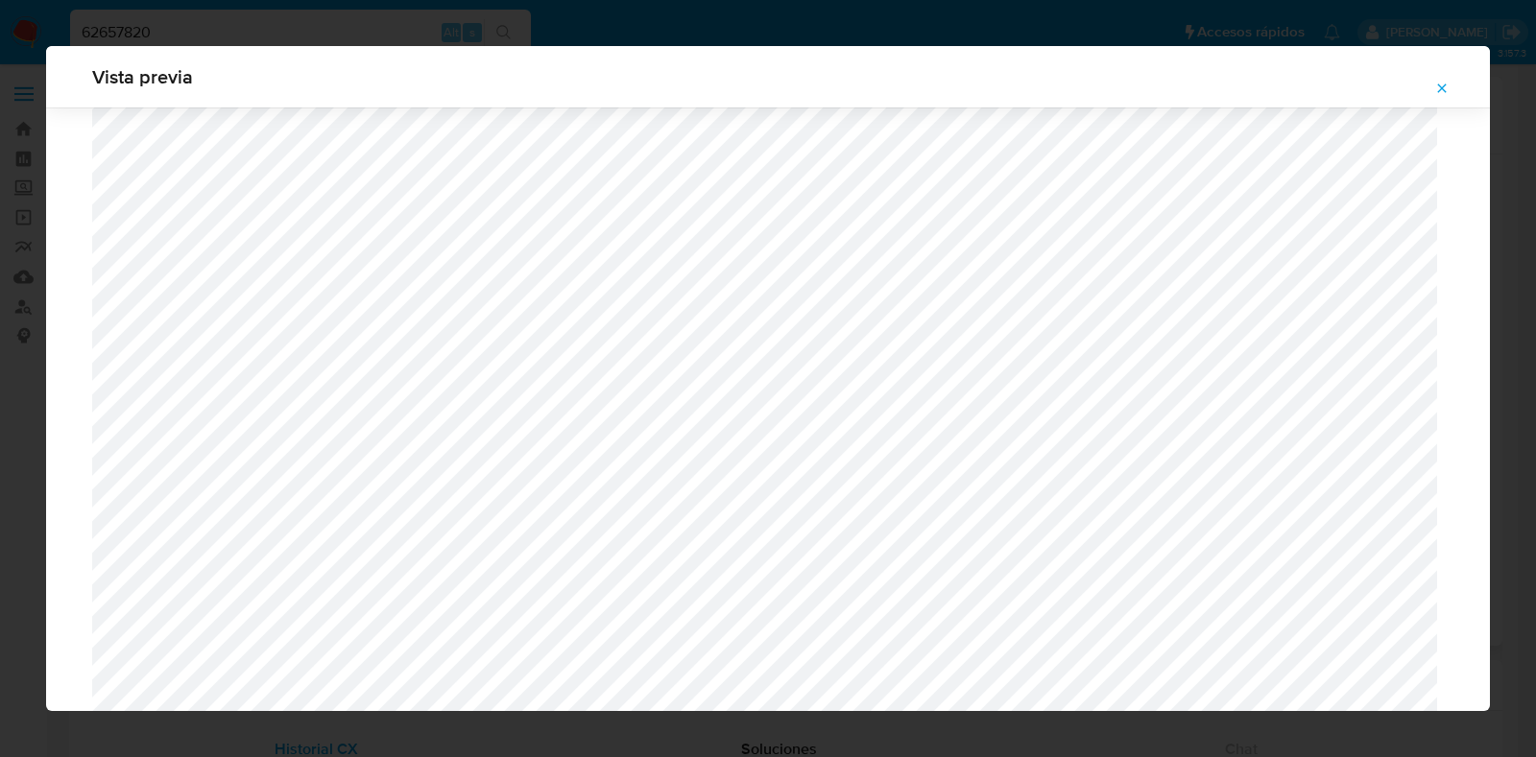
scroll to position [1881, 0]
click at [1449, 86] on icon "Attachment preview" at bounding box center [1441, 88] width 15 height 15
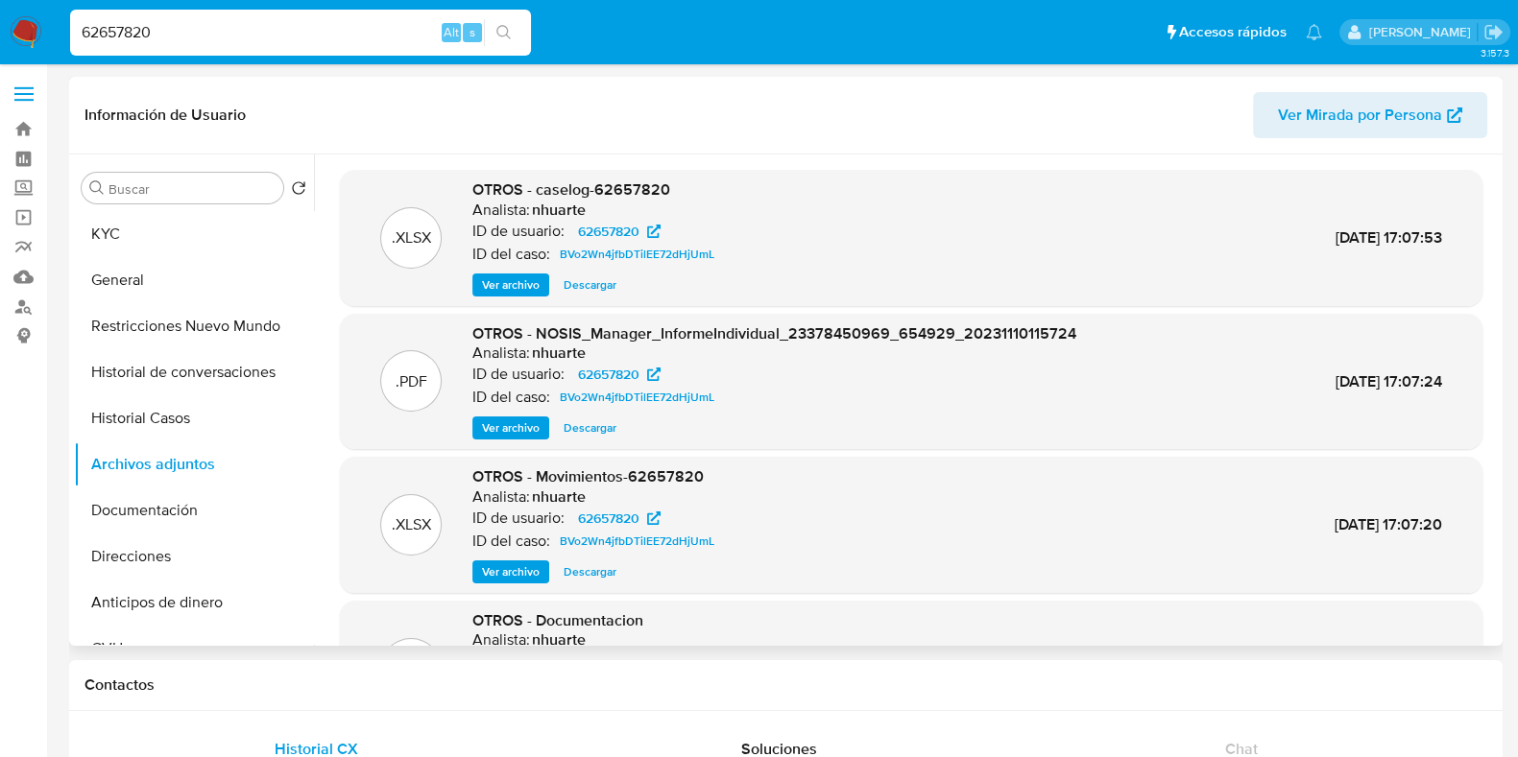
click at [578, 555] on div "OTROS - Movimientos-62657820 Analista: nhuarte ID de usuario: 62657820 ID del c…" at bounding box center [597, 525] width 250 height 117
click at [582, 568] on span "Descargar" at bounding box center [589, 572] width 53 height 19
click at [570, 289] on span "Descargar" at bounding box center [589, 285] width 53 height 19
click at [176, 425] on button "Historial Casos" at bounding box center [186, 419] width 225 height 46
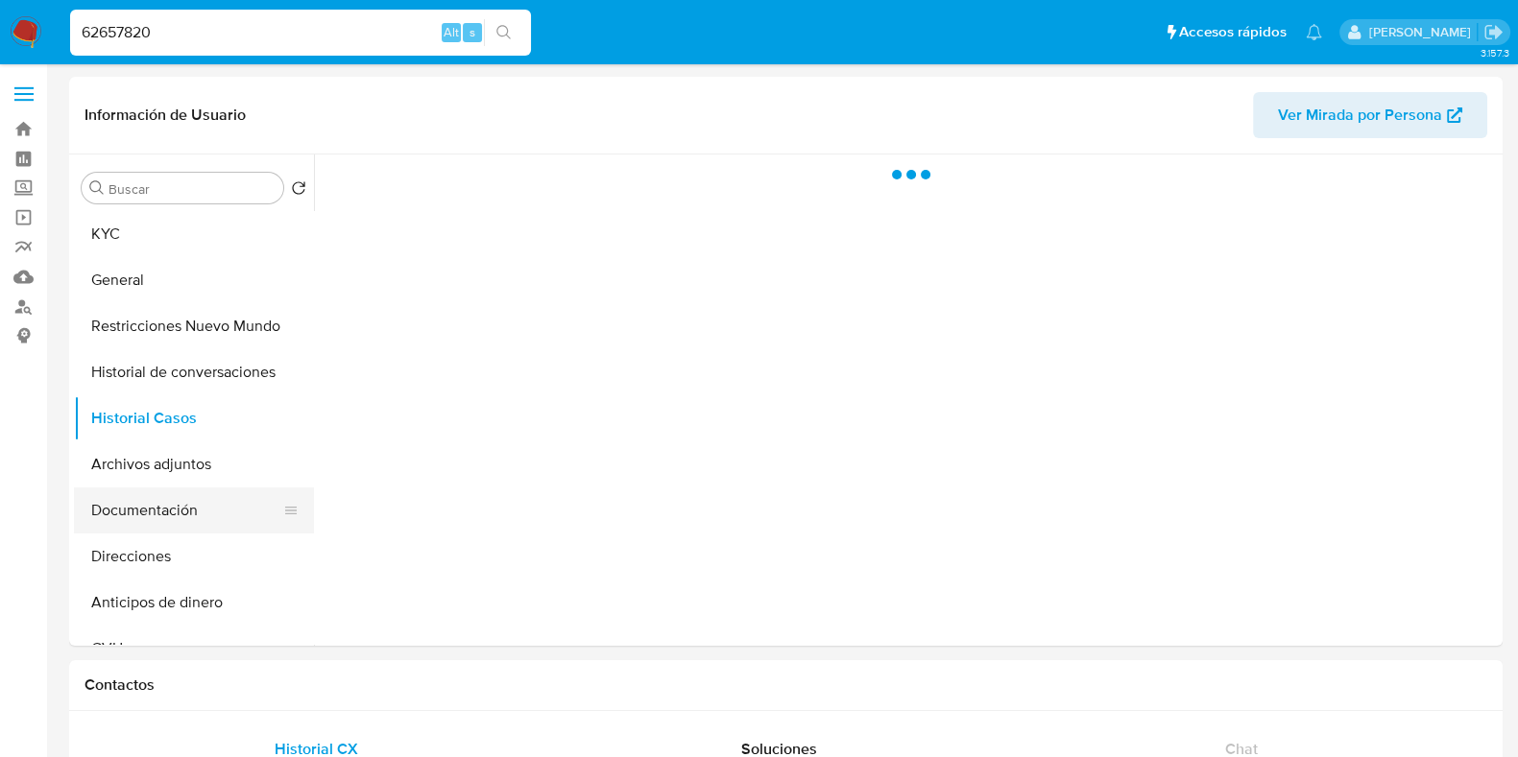
click at [178, 502] on button "Documentación" at bounding box center [186, 511] width 225 height 46
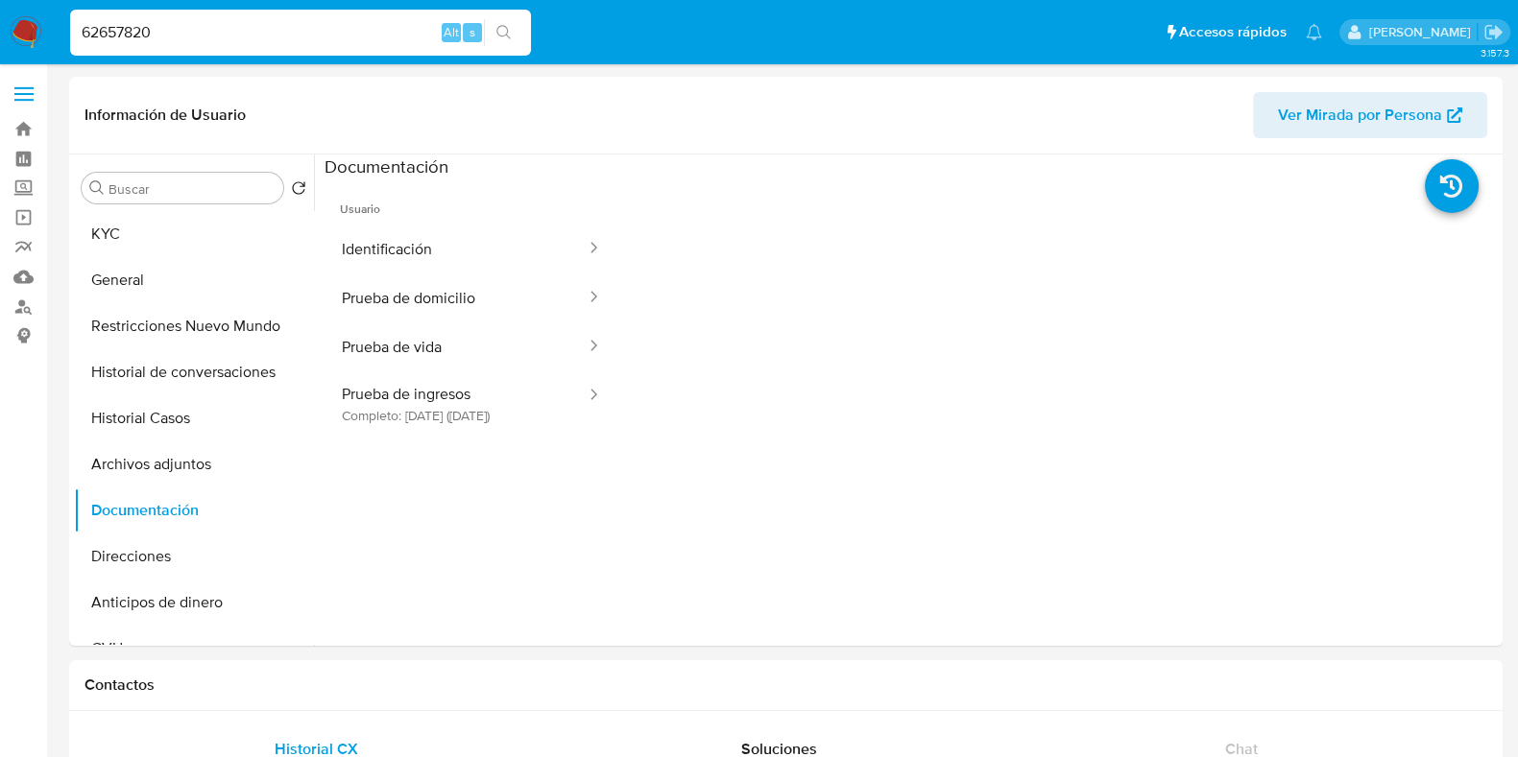
click at [427, 231] on button "Identificación" at bounding box center [455, 249] width 263 height 49
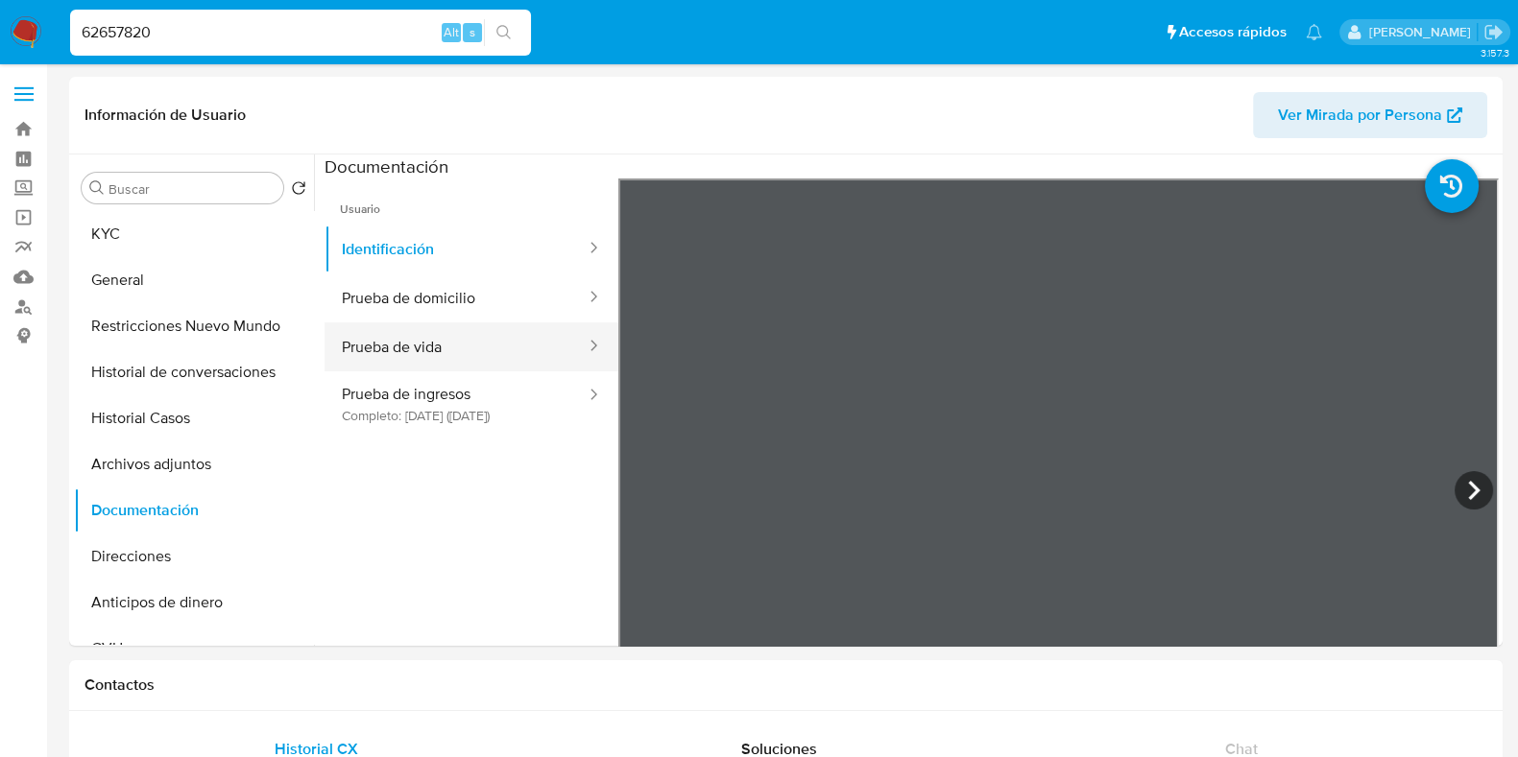
click at [449, 348] on button "Prueba de vida" at bounding box center [455, 347] width 263 height 49
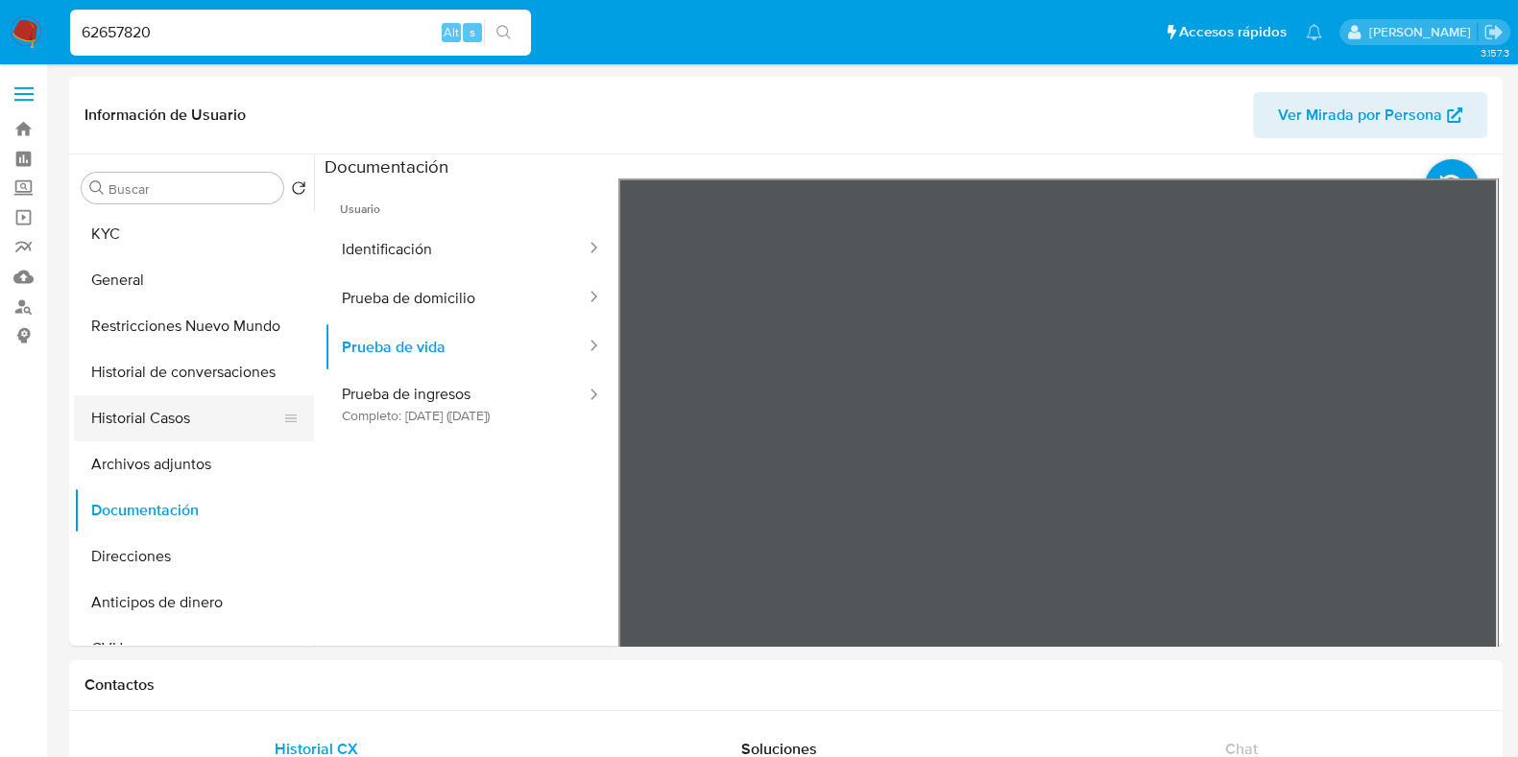
click at [217, 418] on button "Historial Casos" at bounding box center [186, 419] width 225 height 46
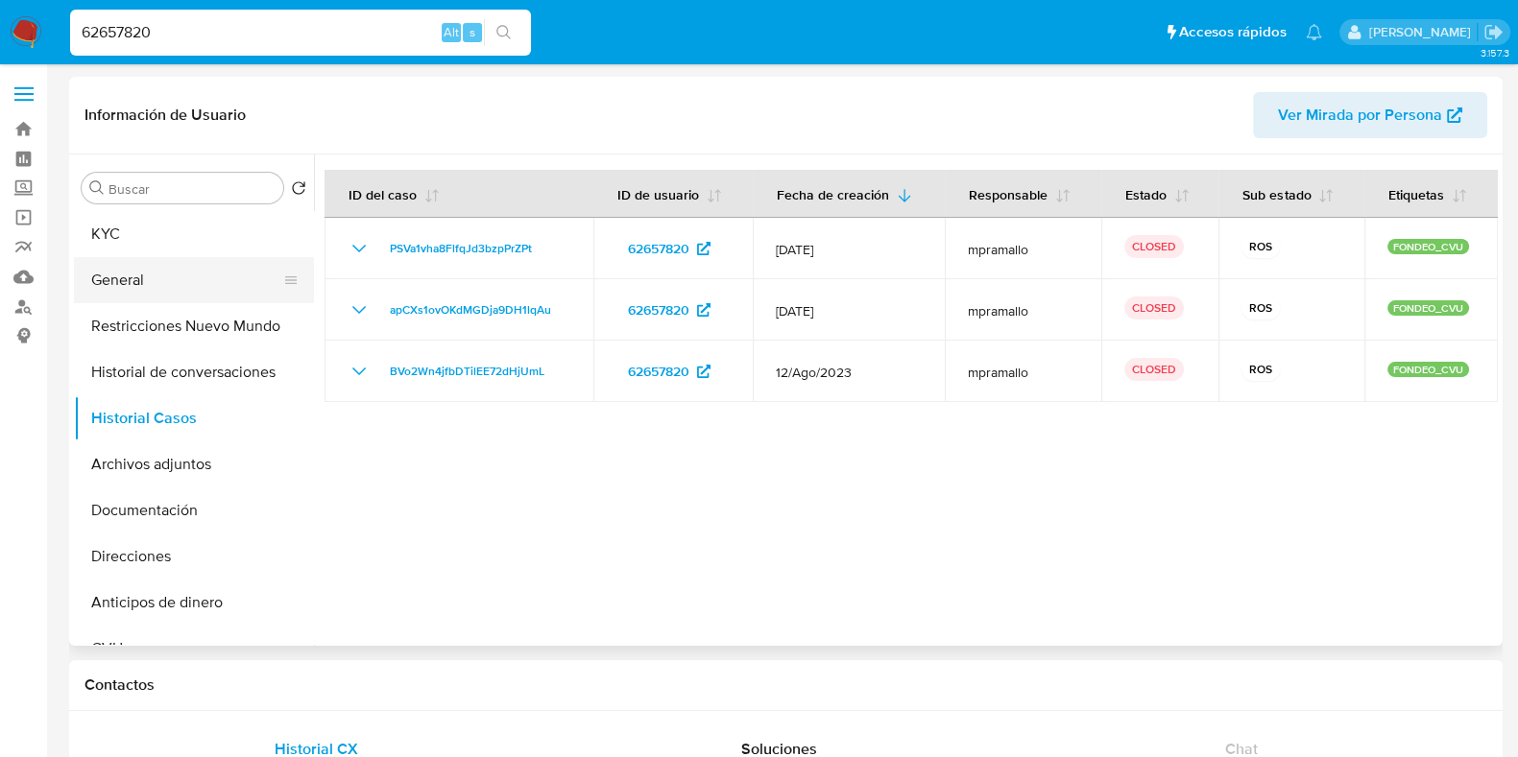
click at [179, 277] on button "General" at bounding box center [186, 280] width 225 height 46
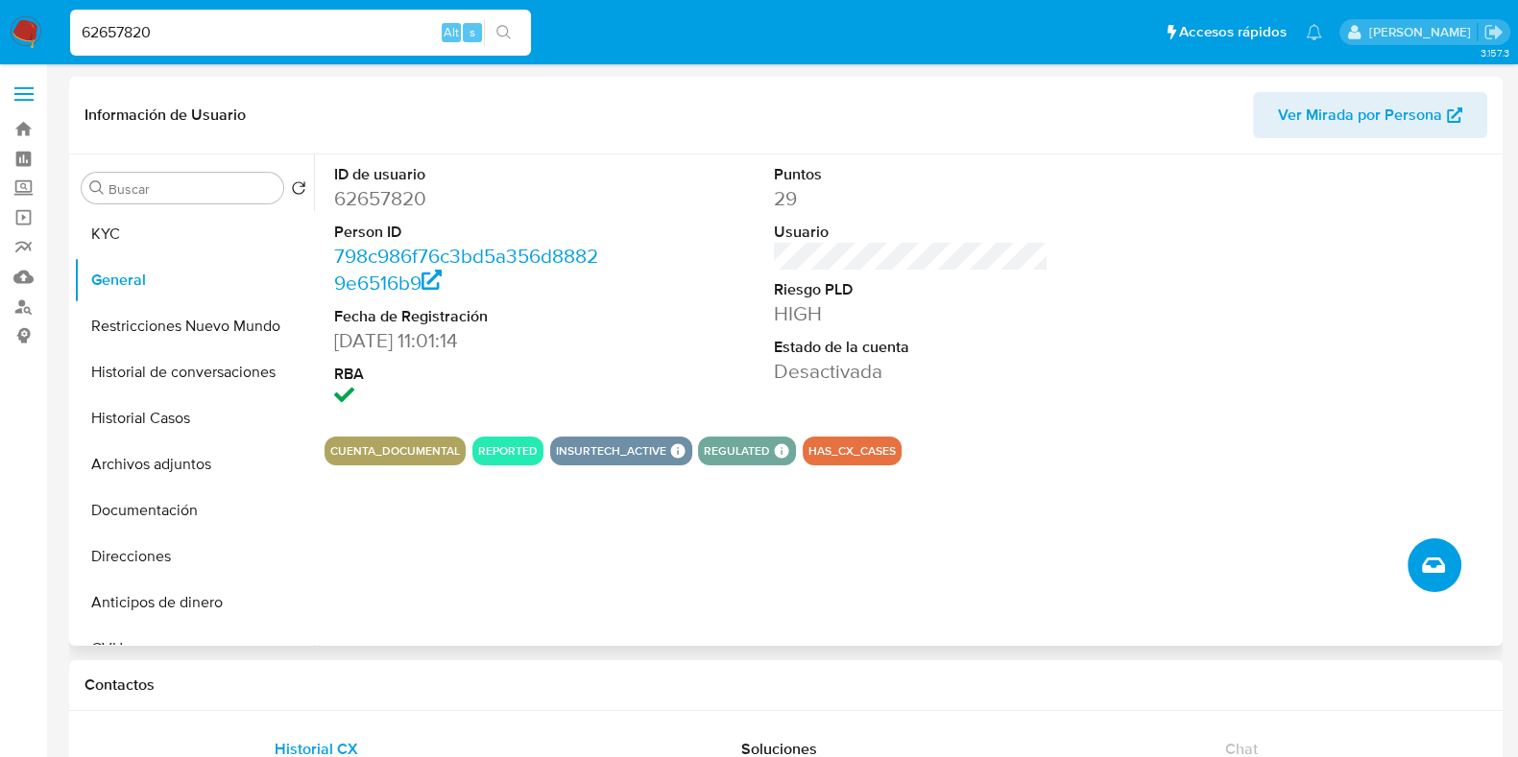
click at [1446, 552] on button "Crear caso manual" at bounding box center [1434, 566] width 54 height 54
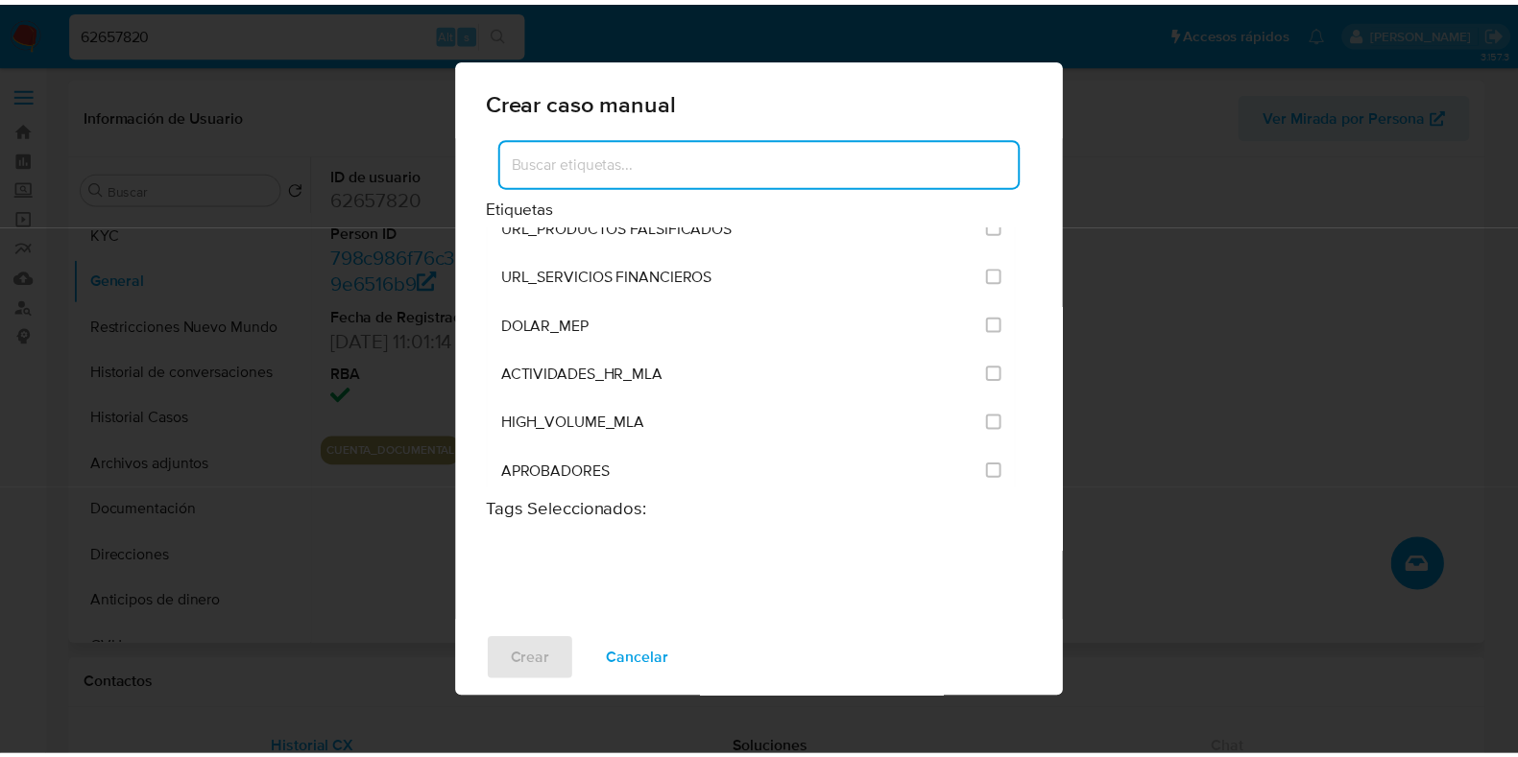
scroll to position [3719, 0]
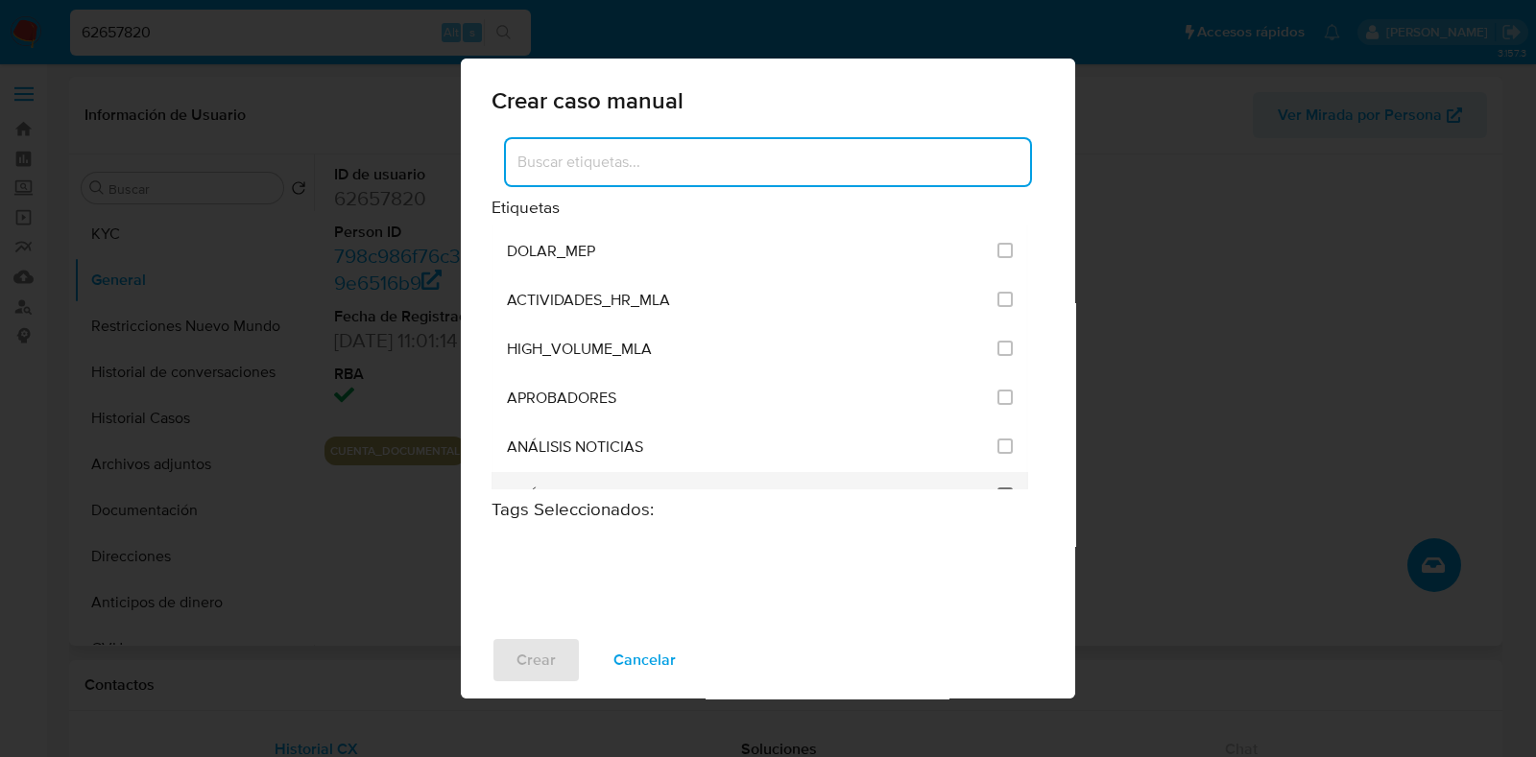
click at [997, 488] on input "3249" at bounding box center [1004, 495] width 15 height 15
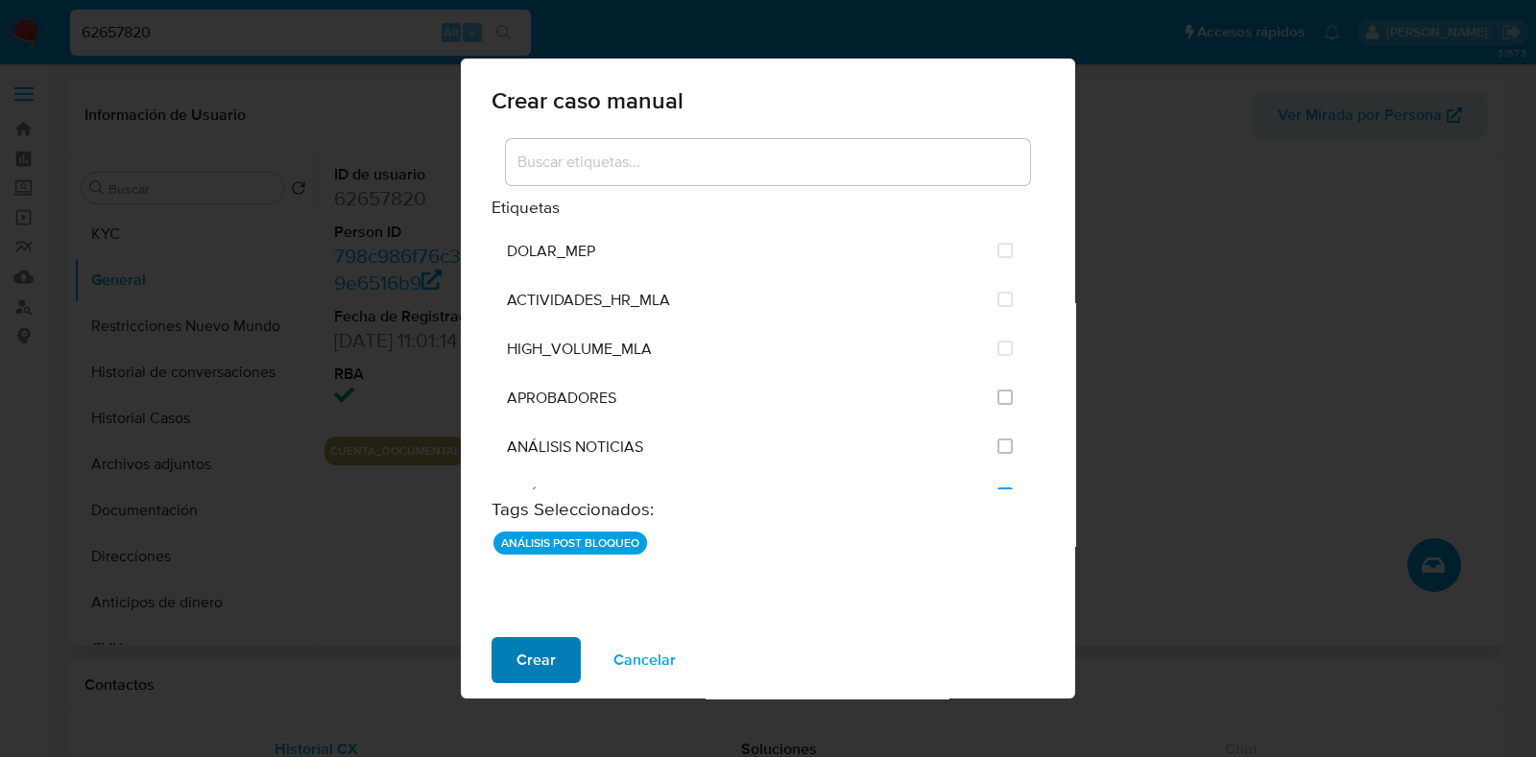
click at [534, 658] on span "Crear" at bounding box center [535, 660] width 39 height 42
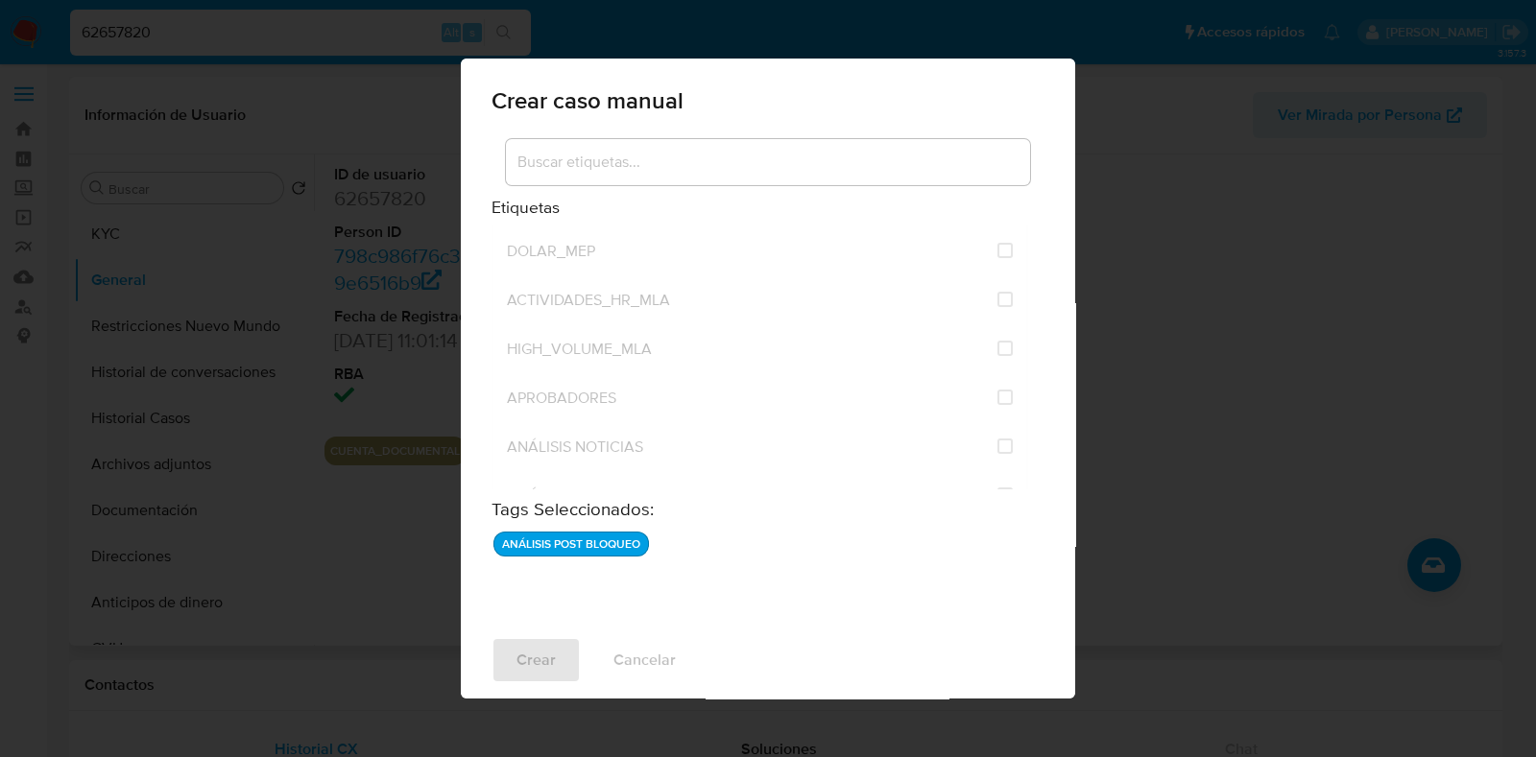
checkbox input "false"
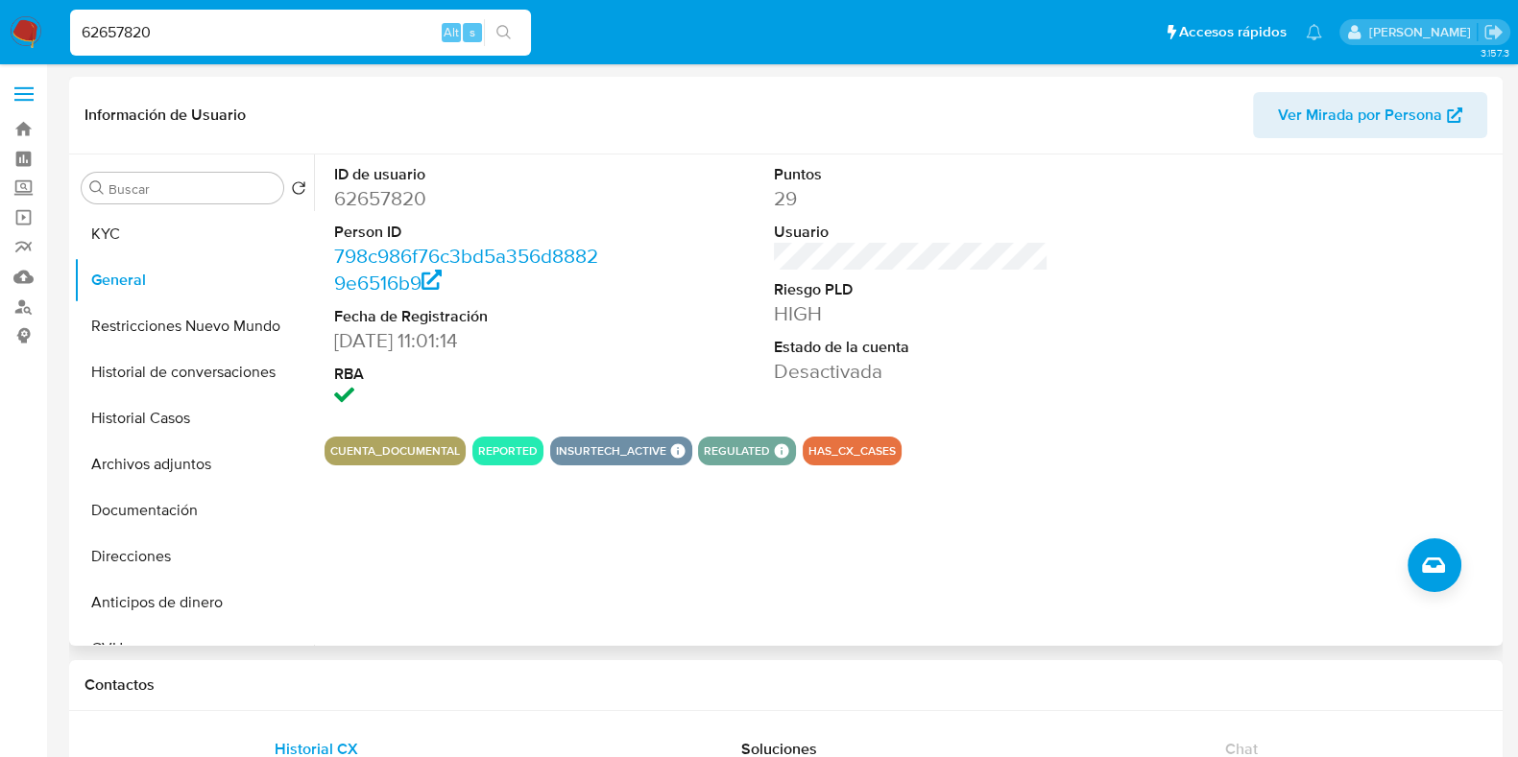
click at [192, 429] on button "Historial Casos" at bounding box center [194, 419] width 240 height 46
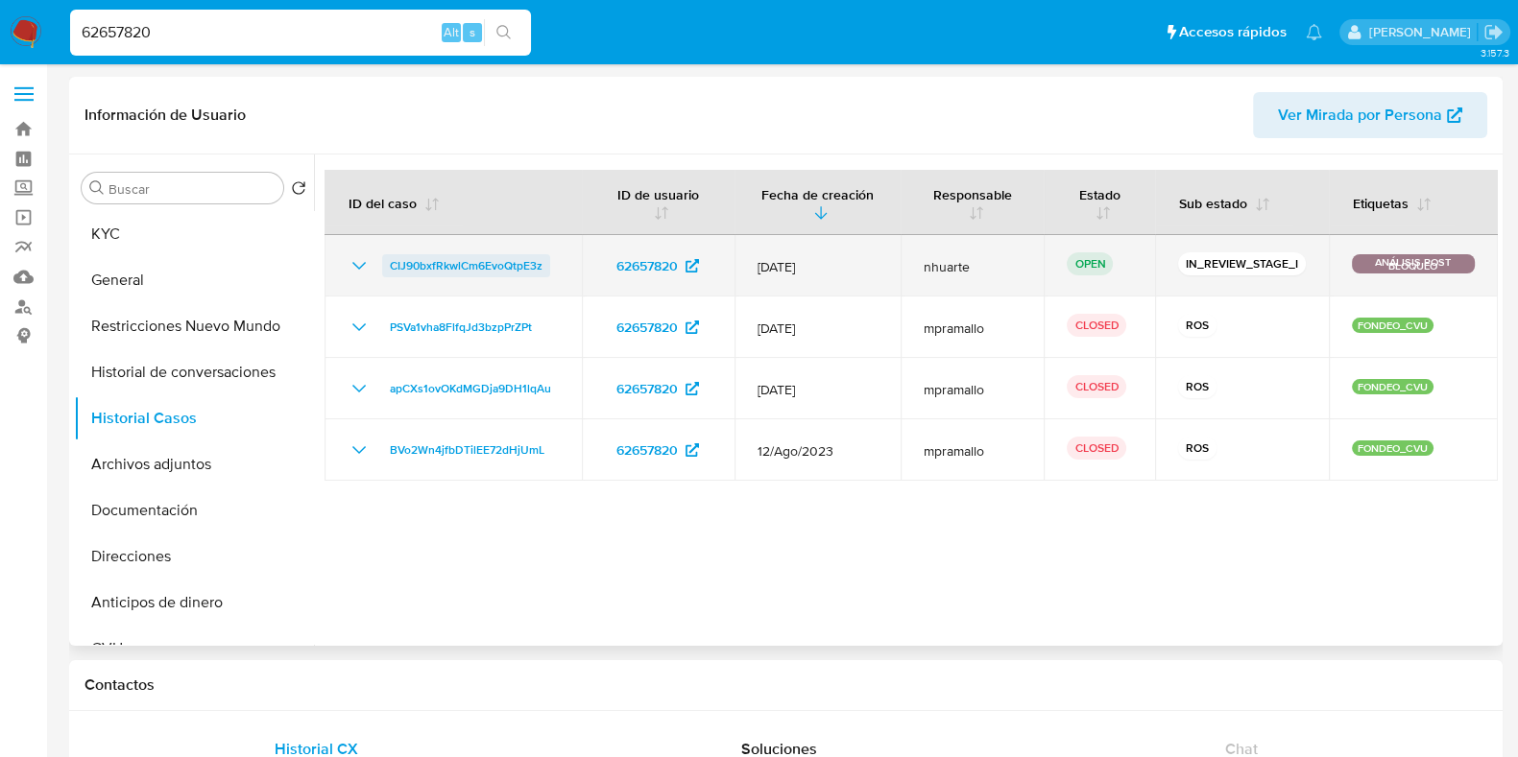
click at [510, 257] on span "CIJ90bxfRkwlCm6EvoQtpE3z" at bounding box center [466, 265] width 153 height 23
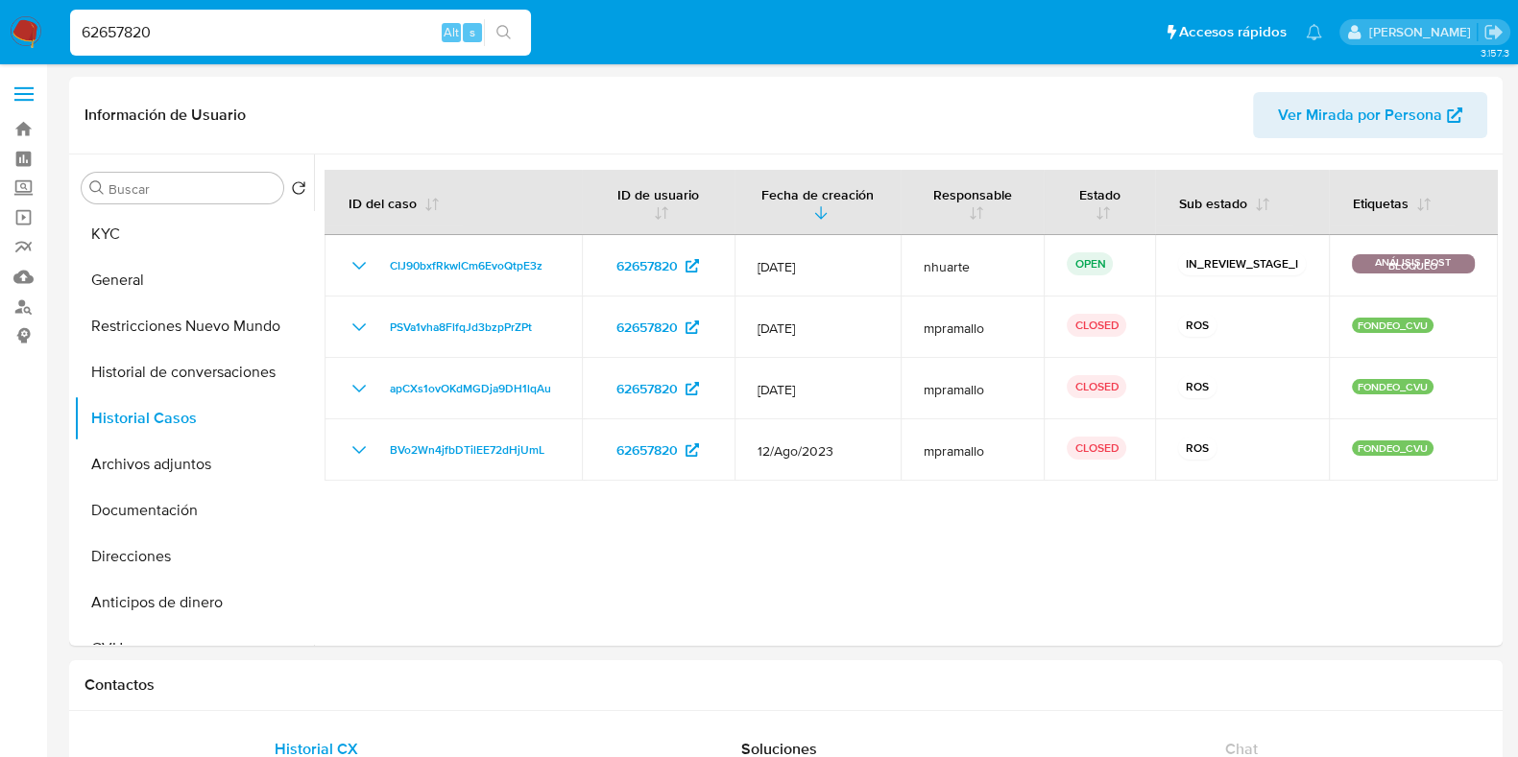
drag, startPoint x: 209, startPoint y: 37, endPoint x: 0, endPoint y: 27, distance: 209.5
click at [0, 27] on nav "Pausado Ver notificaciones 62657820 Alt s Accesos rápidos Presiona las siguient…" at bounding box center [759, 32] width 1518 height 64
paste input "398835182"
type input "398835182"
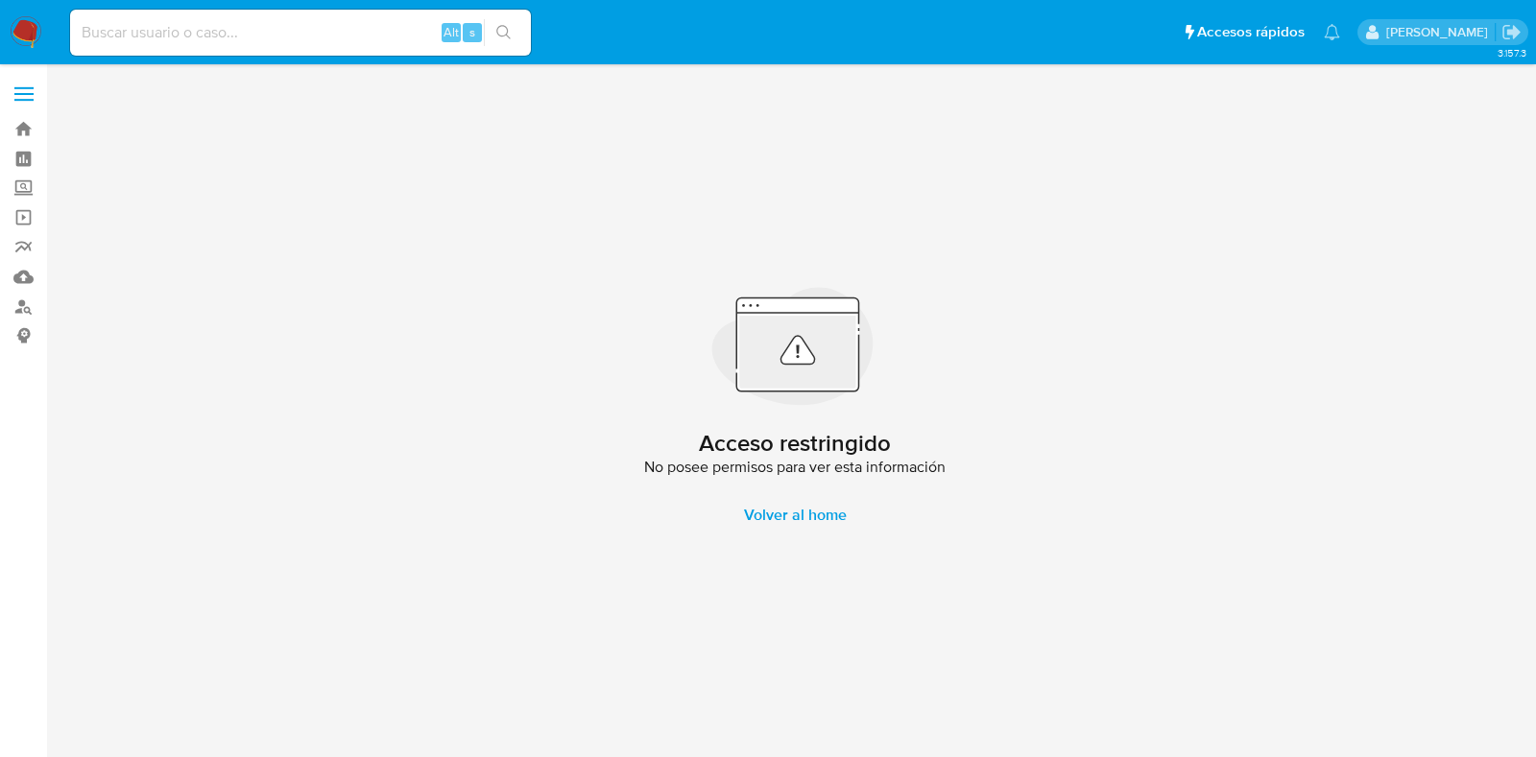
click at [158, 31] on input at bounding box center [300, 32] width 461 height 25
paste input "122697605"
type input "122697605"
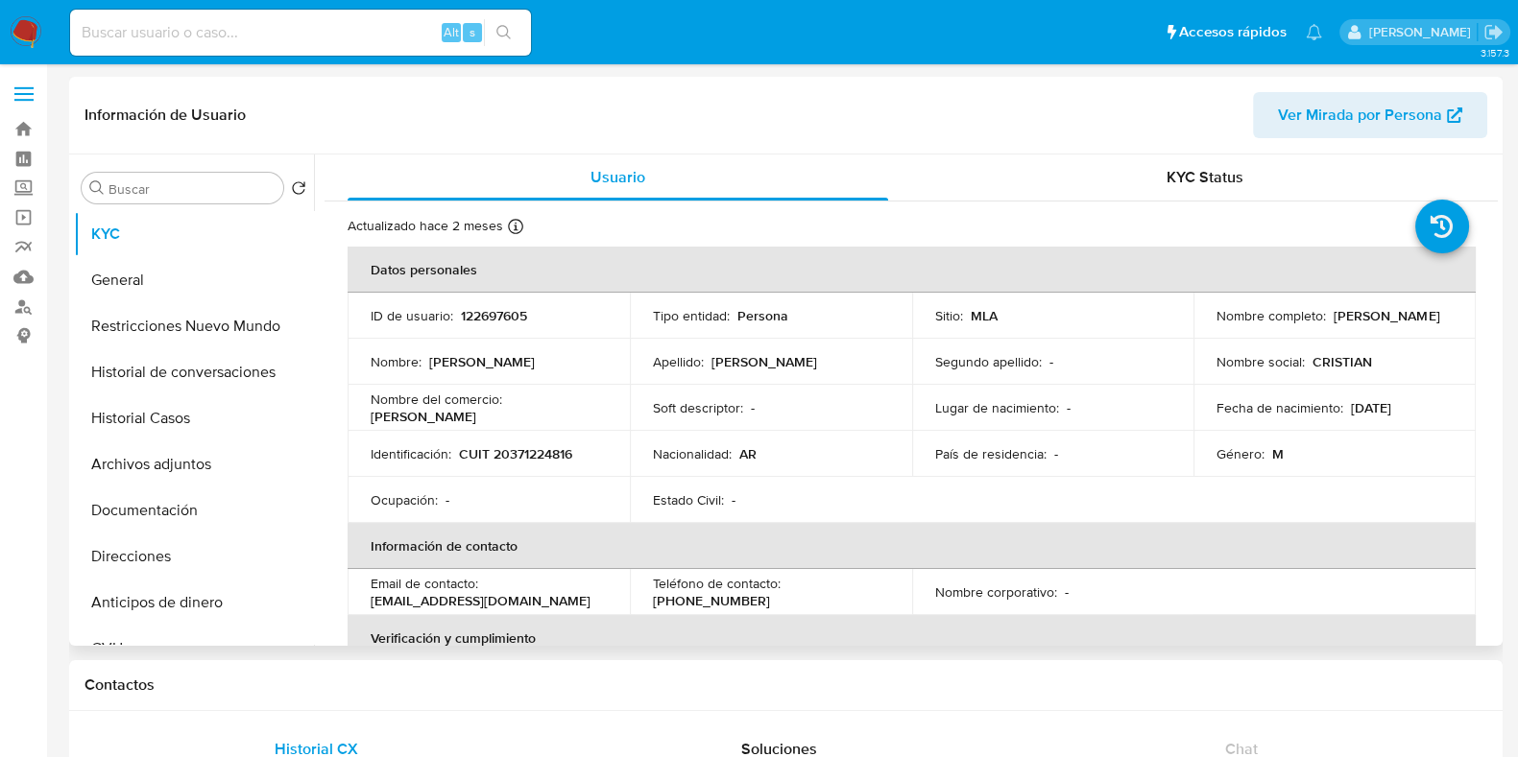
select select "10"
click at [240, 471] on button "Archivos adjuntos" at bounding box center [186, 465] width 225 height 46
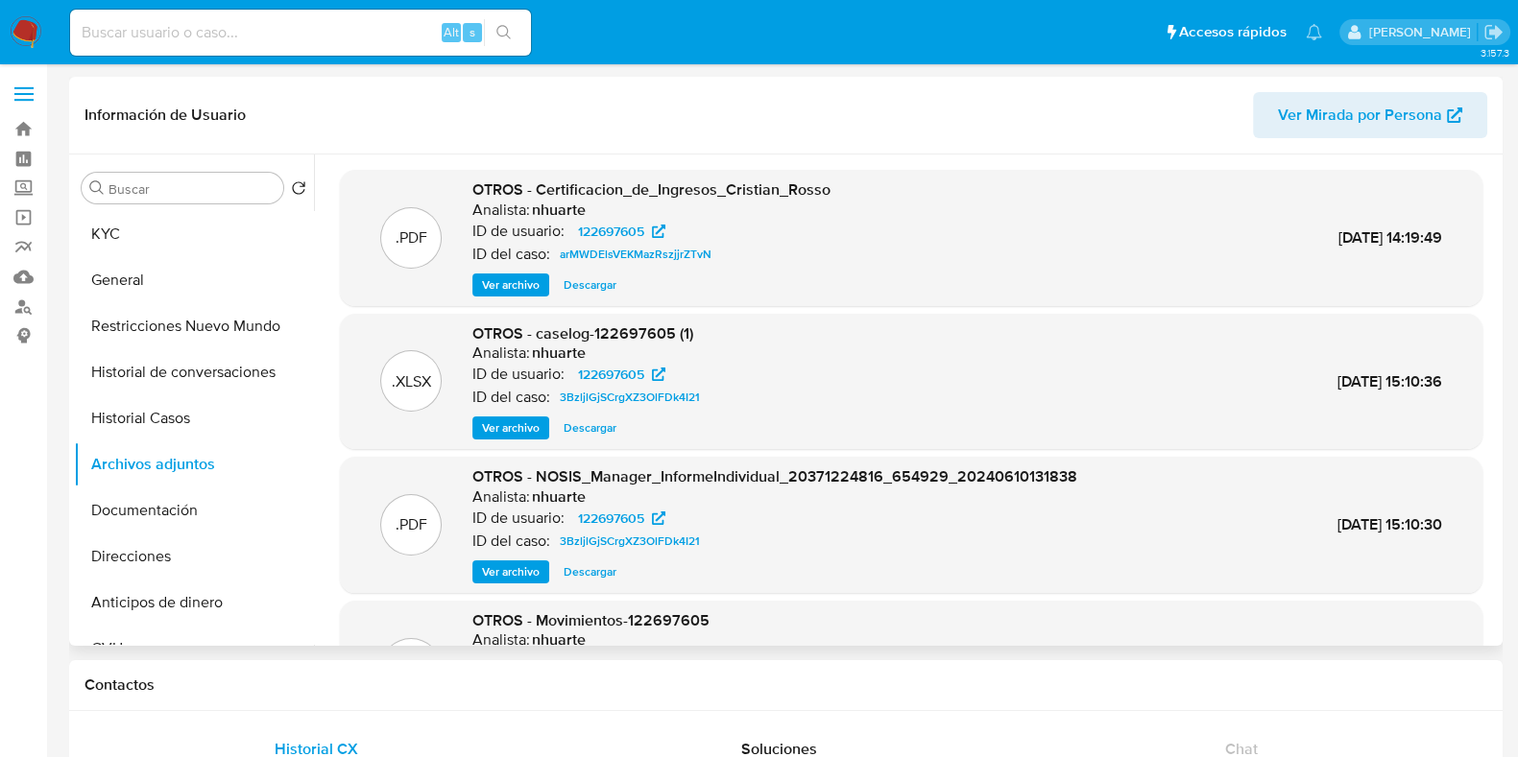
click at [594, 436] on span "Descargar" at bounding box center [589, 428] width 53 height 19
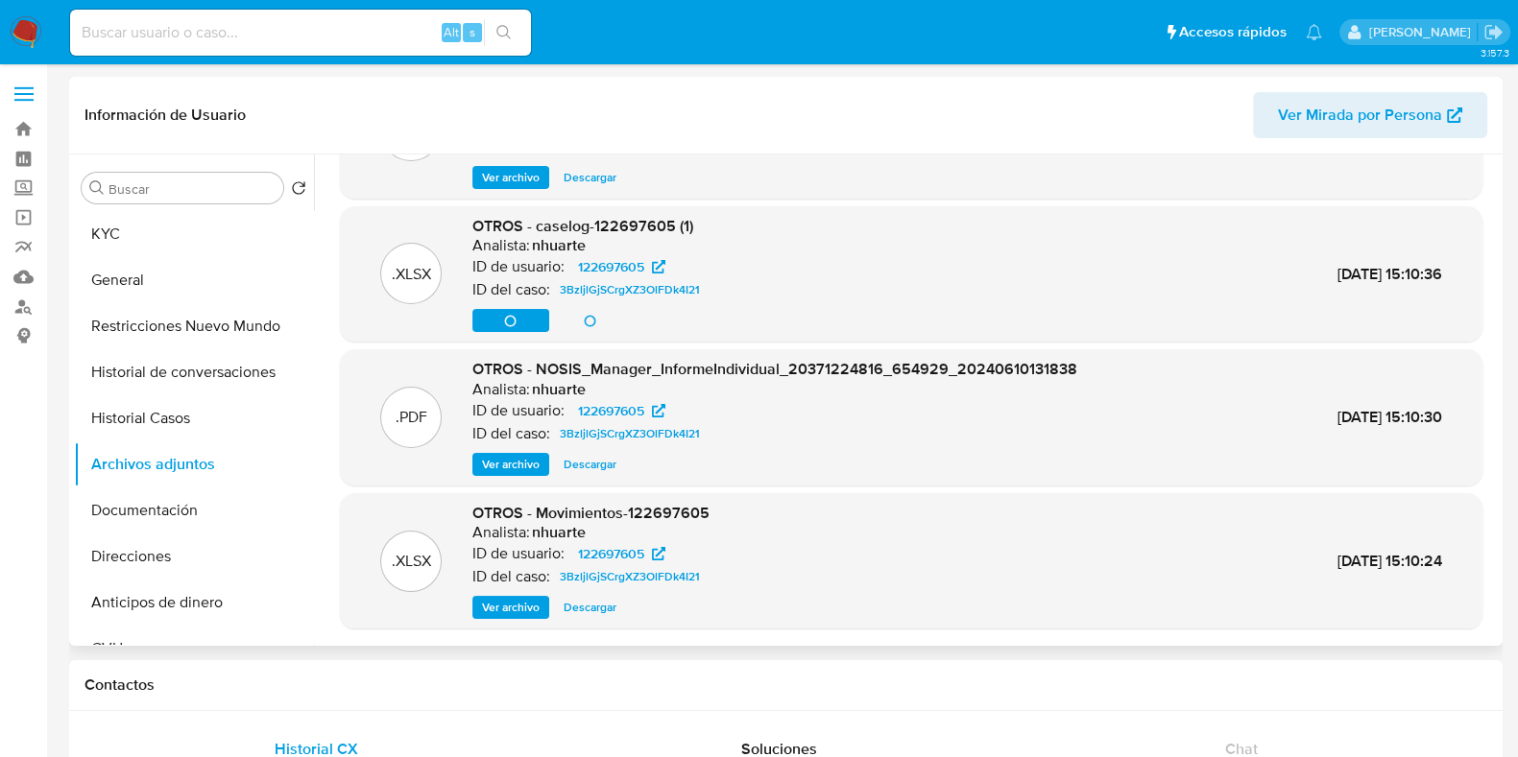
click at [590, 600] on span "Descargar" at bounding box center [589, 607] width 53 height 19
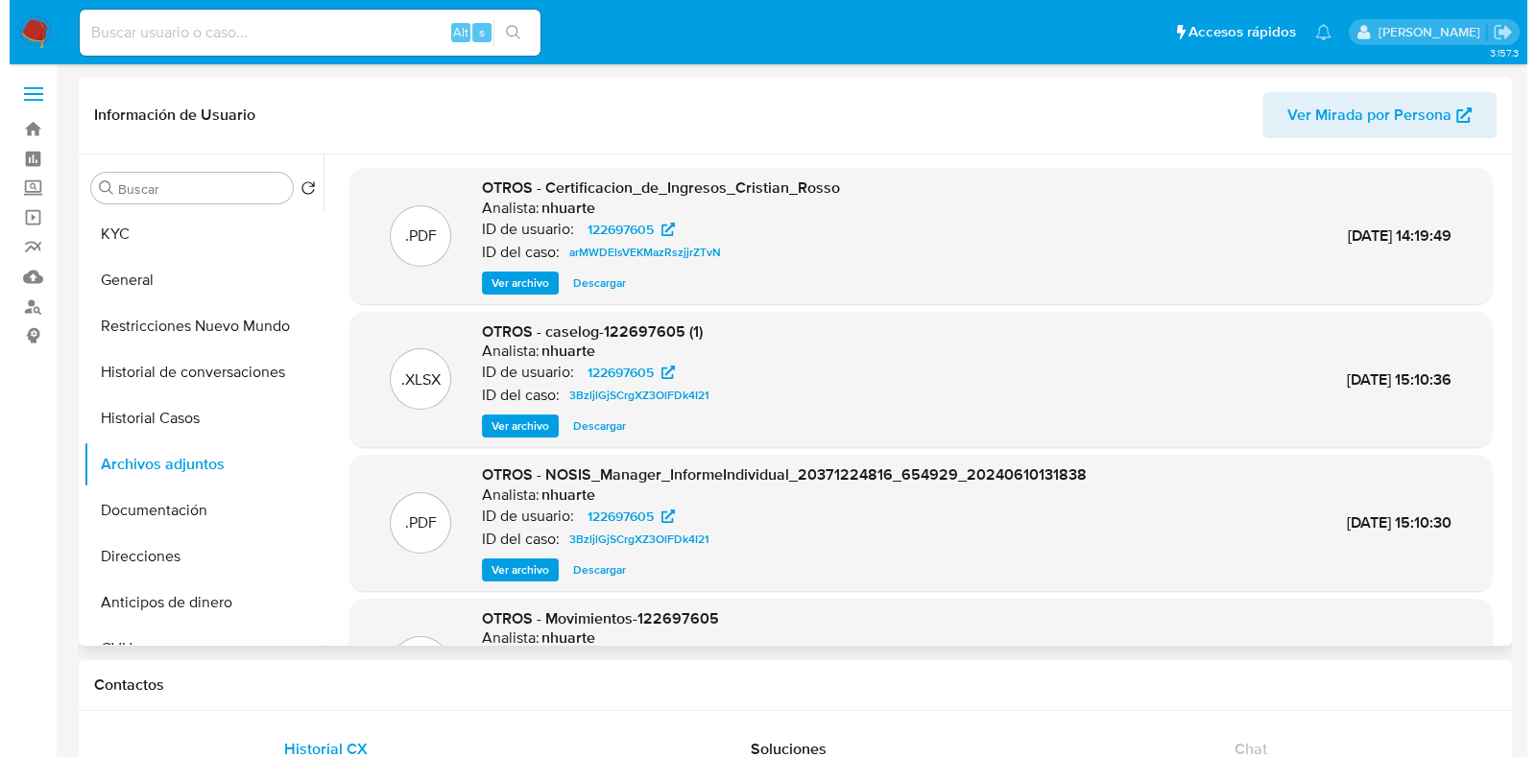
scroll to position [0, 0]
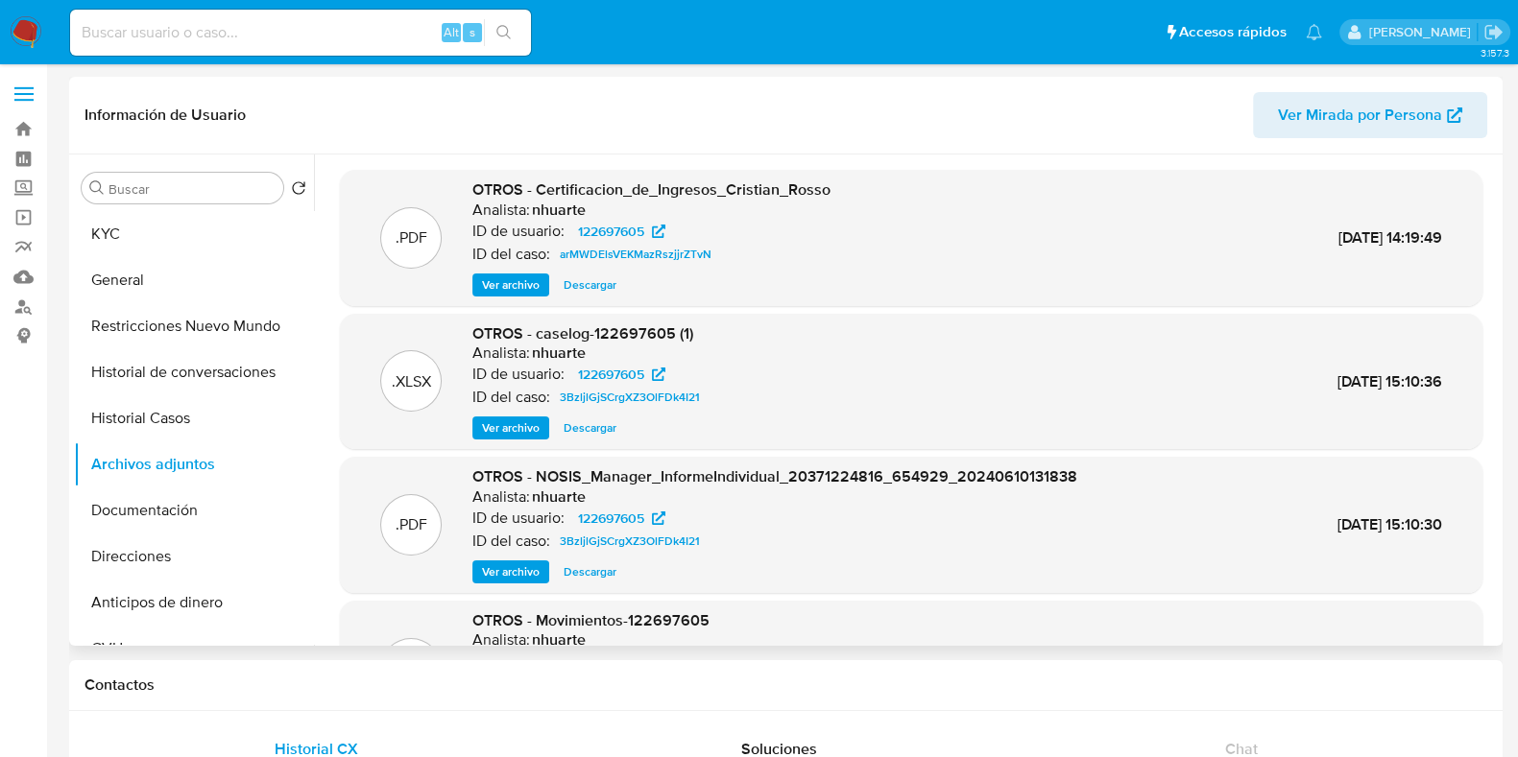
drag, startPoint x: 230, startPoint y: 429, endPoint x: 341, endPoint y: 428, distance: 110.4
click at [230, 428] on button "Historial Casos" at bounding box center [194, 419] width 240 height 46
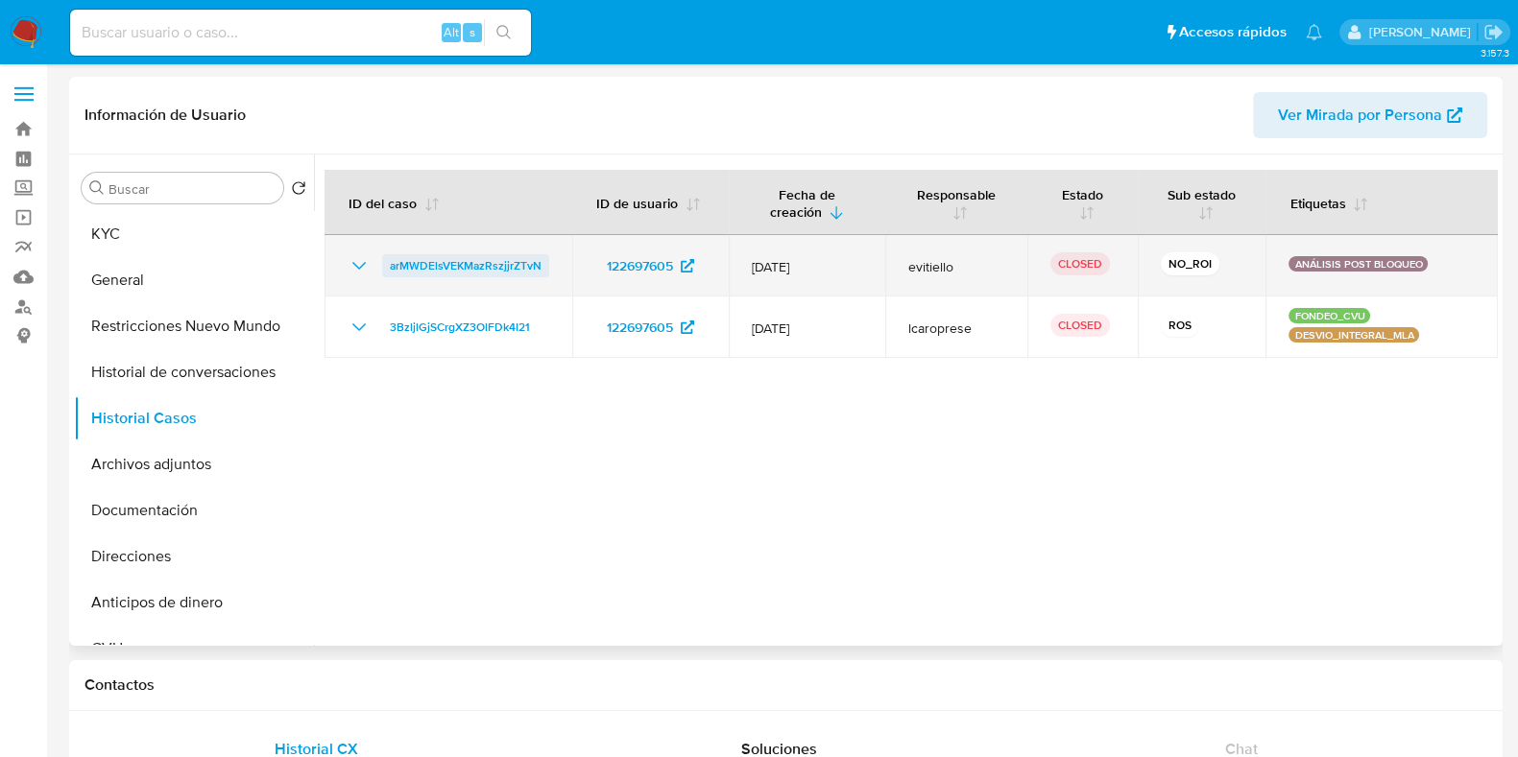
click at [463, 261] on span "arMWDElsVEKMazRszjjrZTvN" at bounding box center [466, 265] width 152 height 23
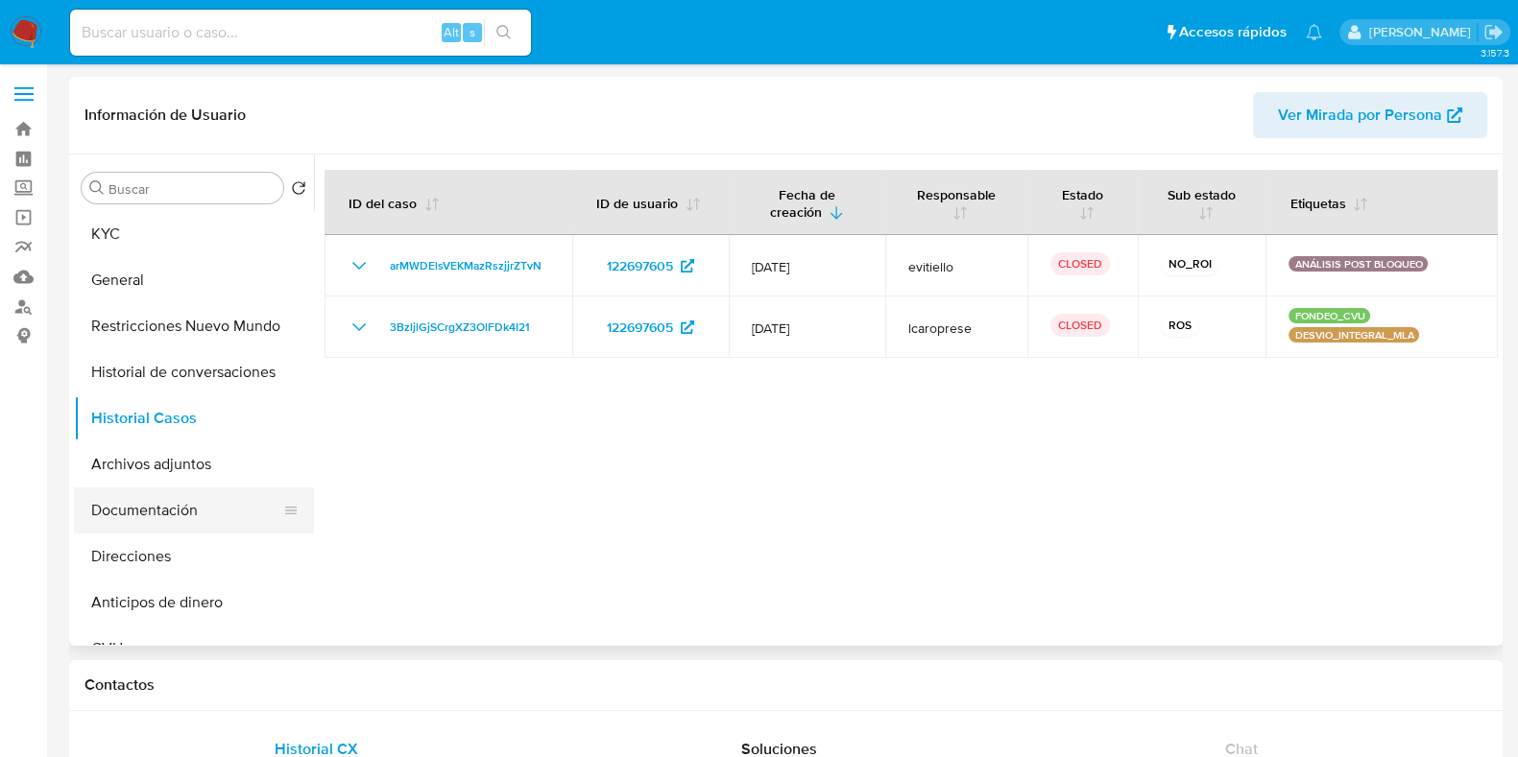
click at [158, 526] on button "Documentación" at bounding box center [186, 511] width 225 height 46
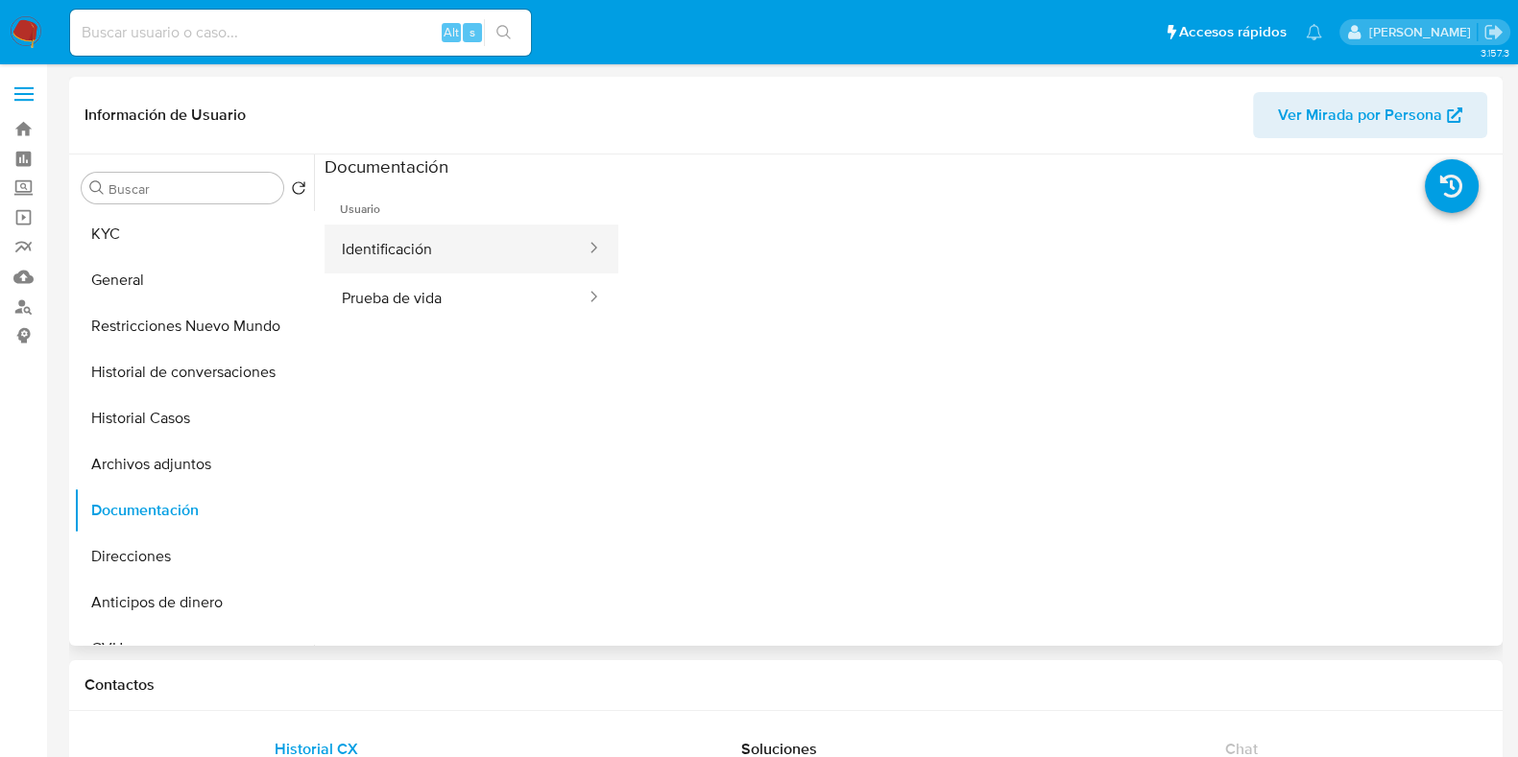
click at [450, 255] on button "Identificación" at bounding box center [455, 249] width 263 height 49
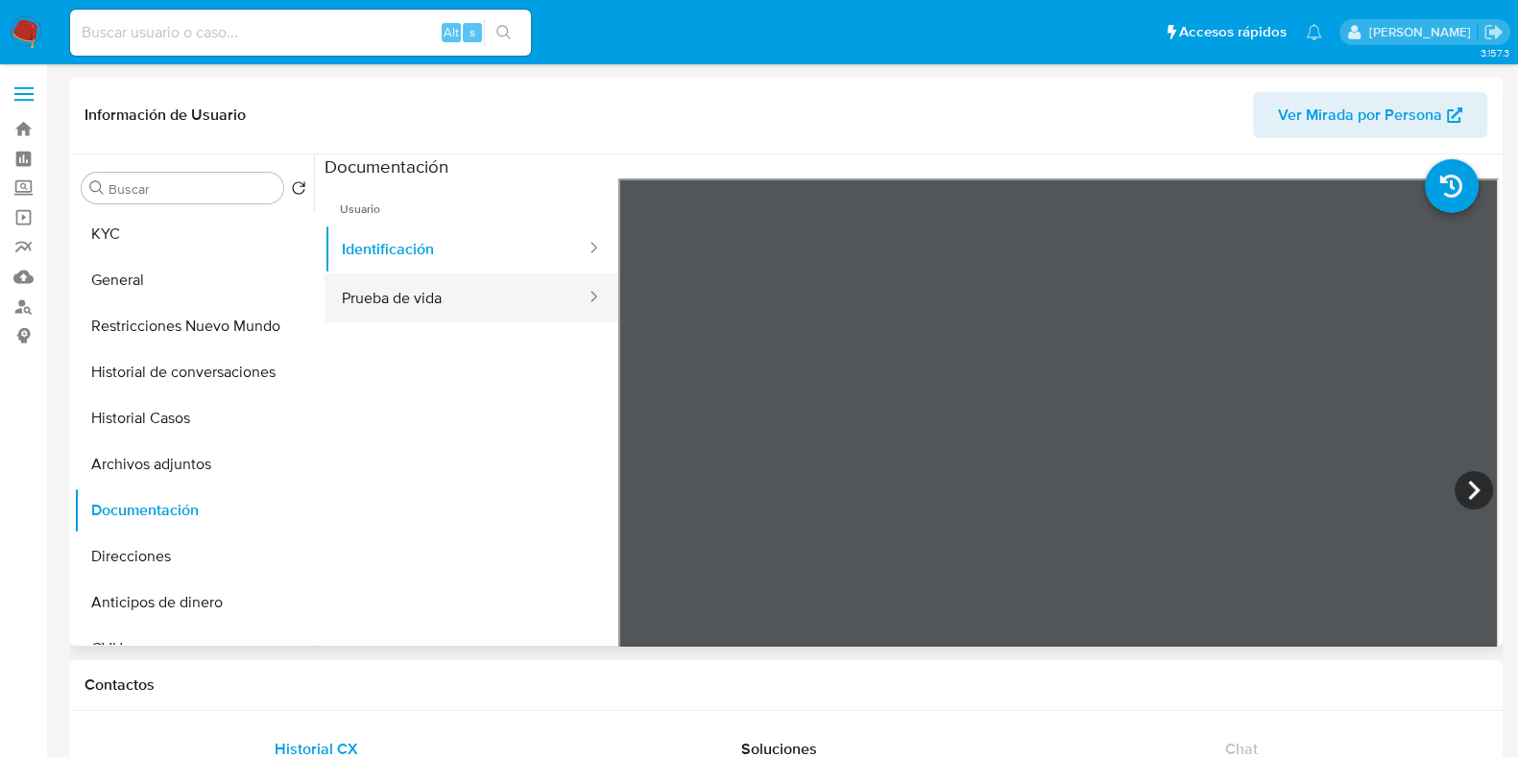
click at [499, 313] on button "Prueba de vida" at bounding box center [455, 298] width 263 height 49
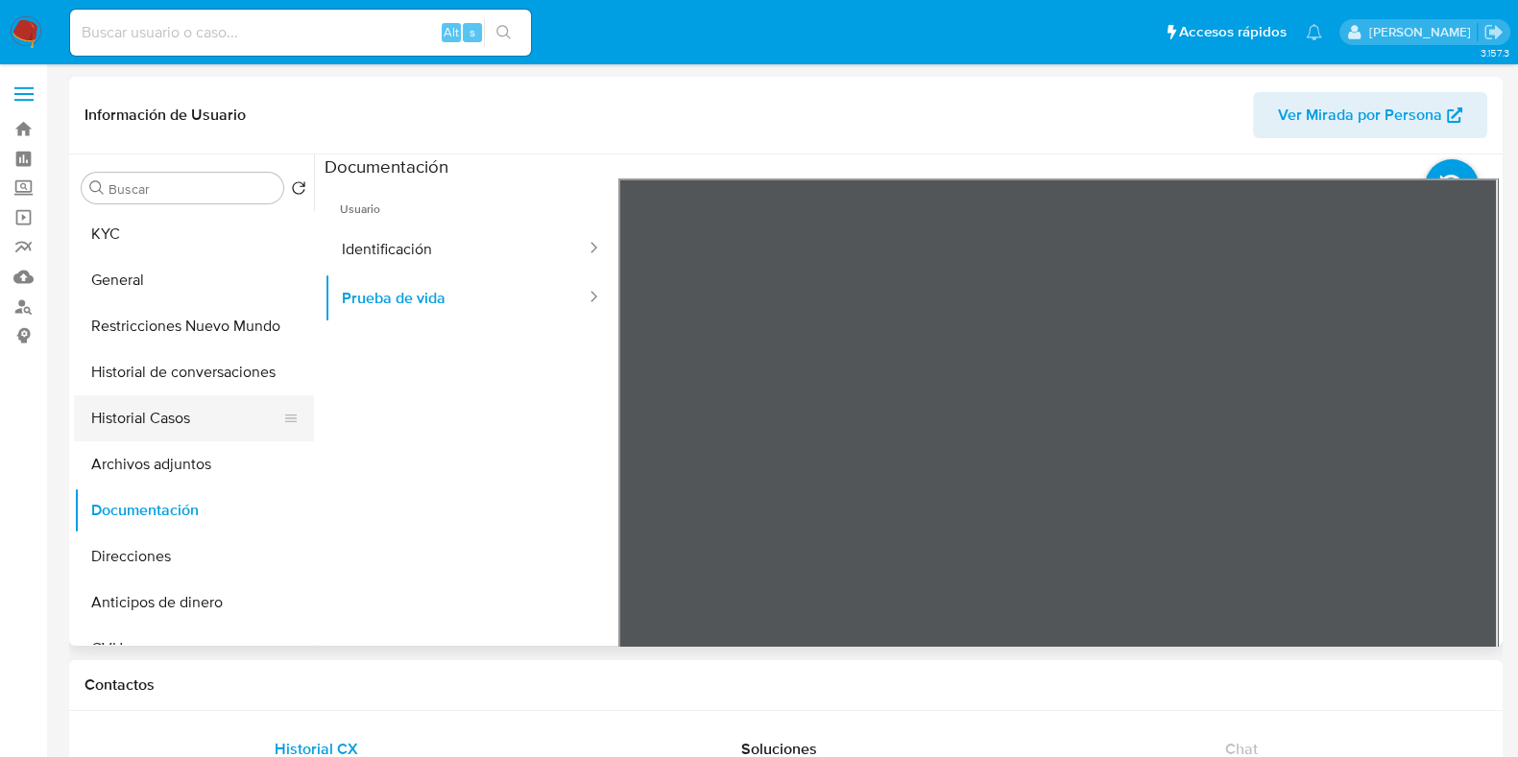
click at [205, 408] on button "Historial Casos" at bounding box center [186, 419] width 225 height 46
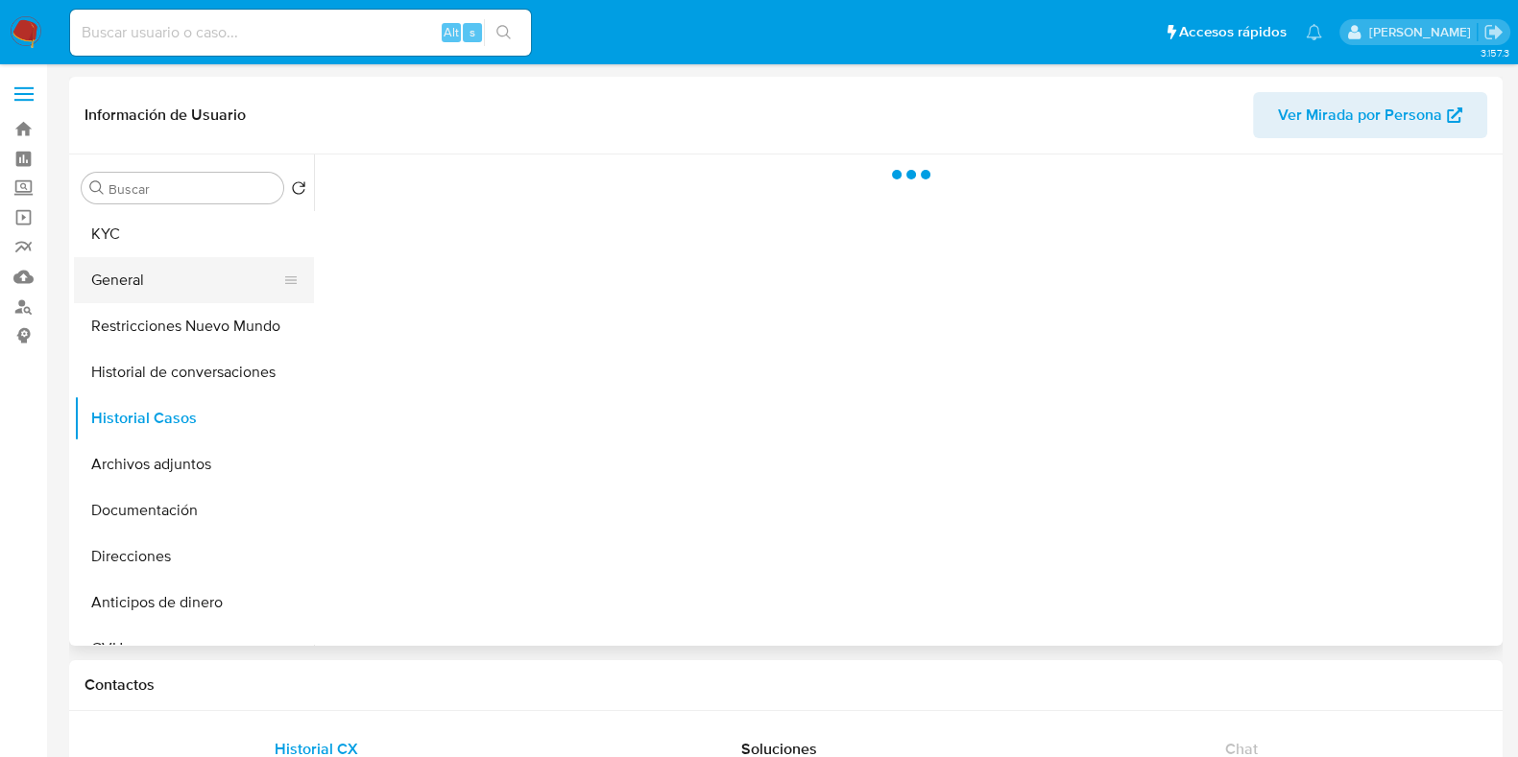
click at [205, 265] on button "General" at bounding box center [186, 280] width 225 height 46
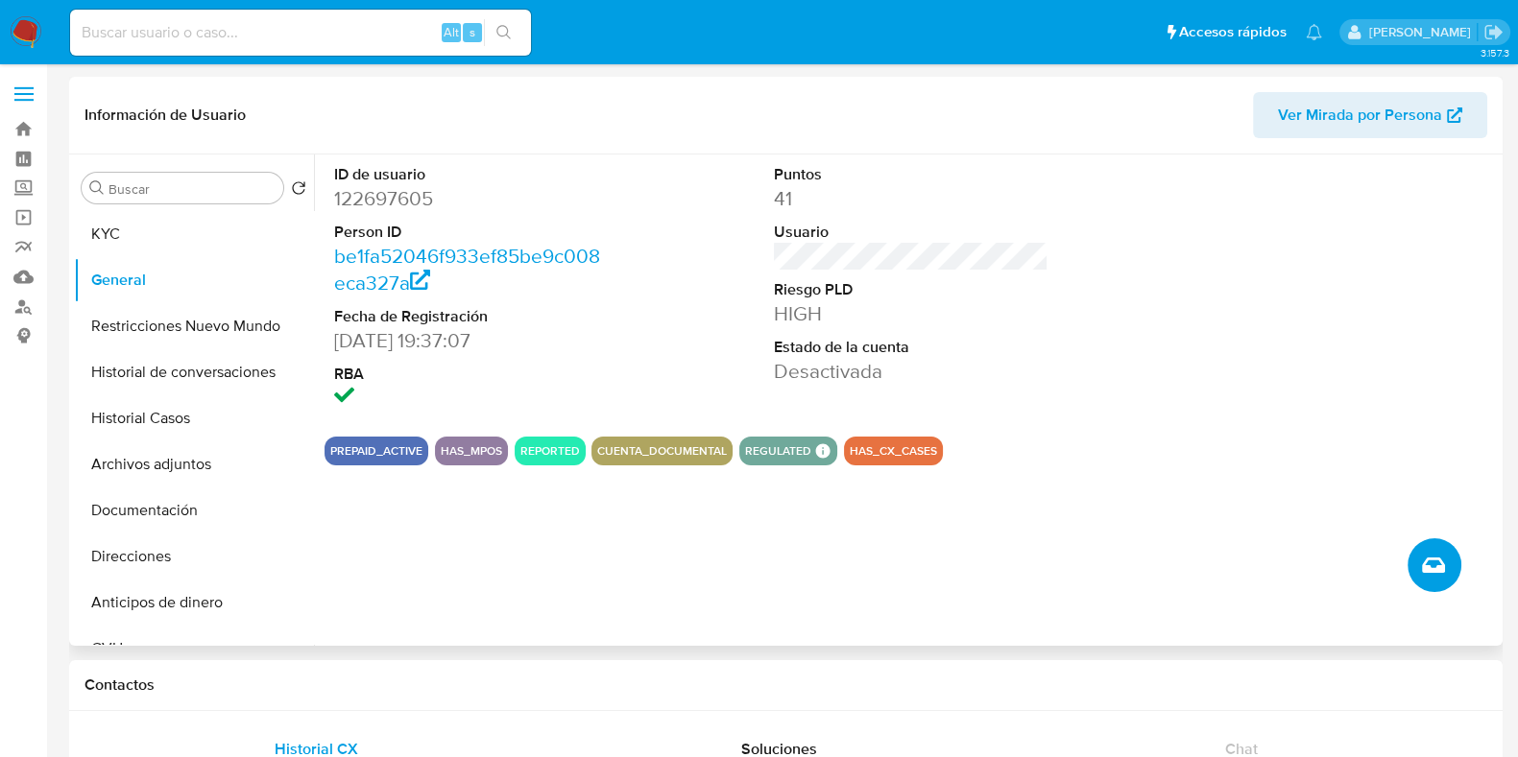
click at [1447, 559] on button "Crear caso manual" at bounding box center [1434, 566] width 54 height 54
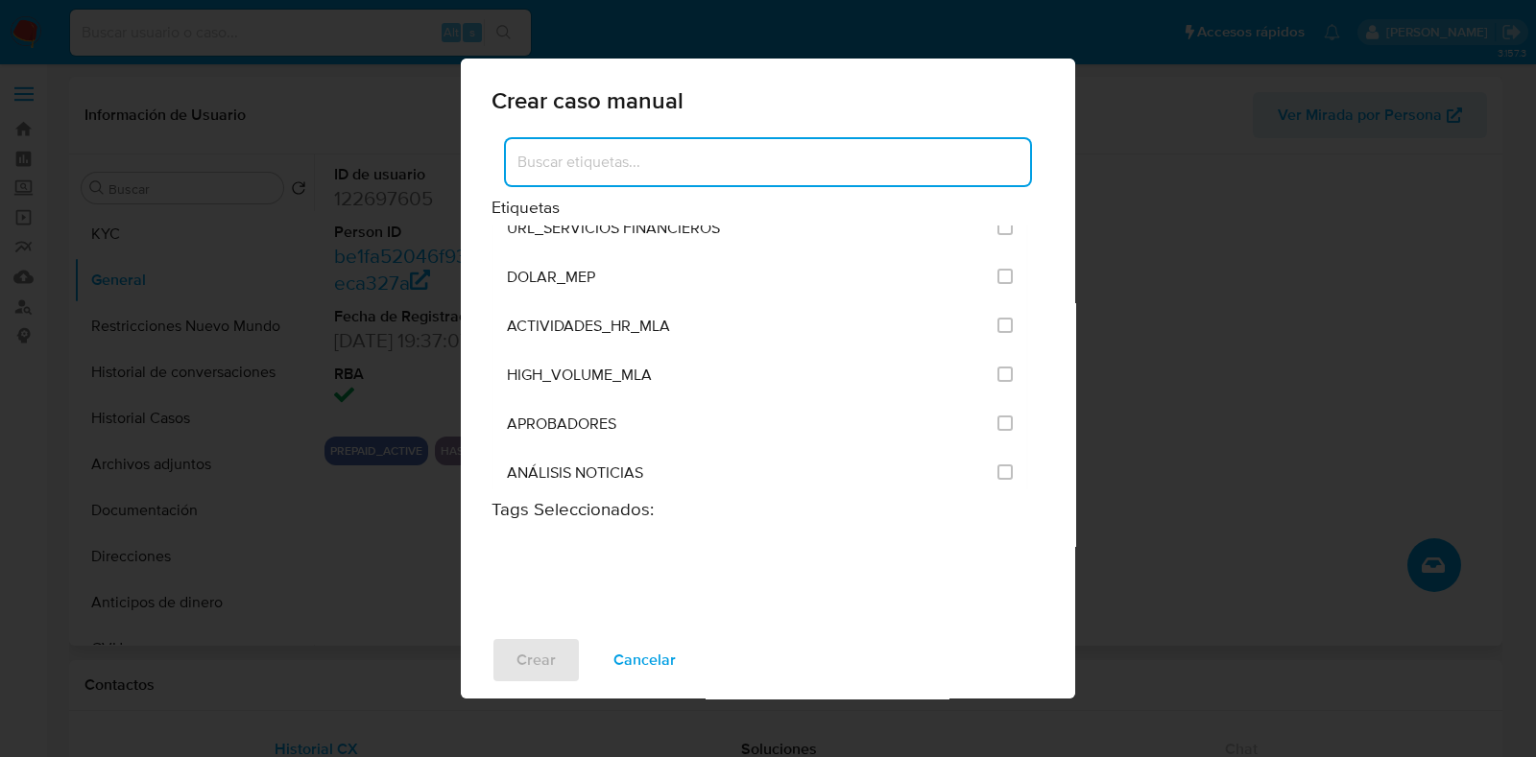
scroll to position [3839, 0]
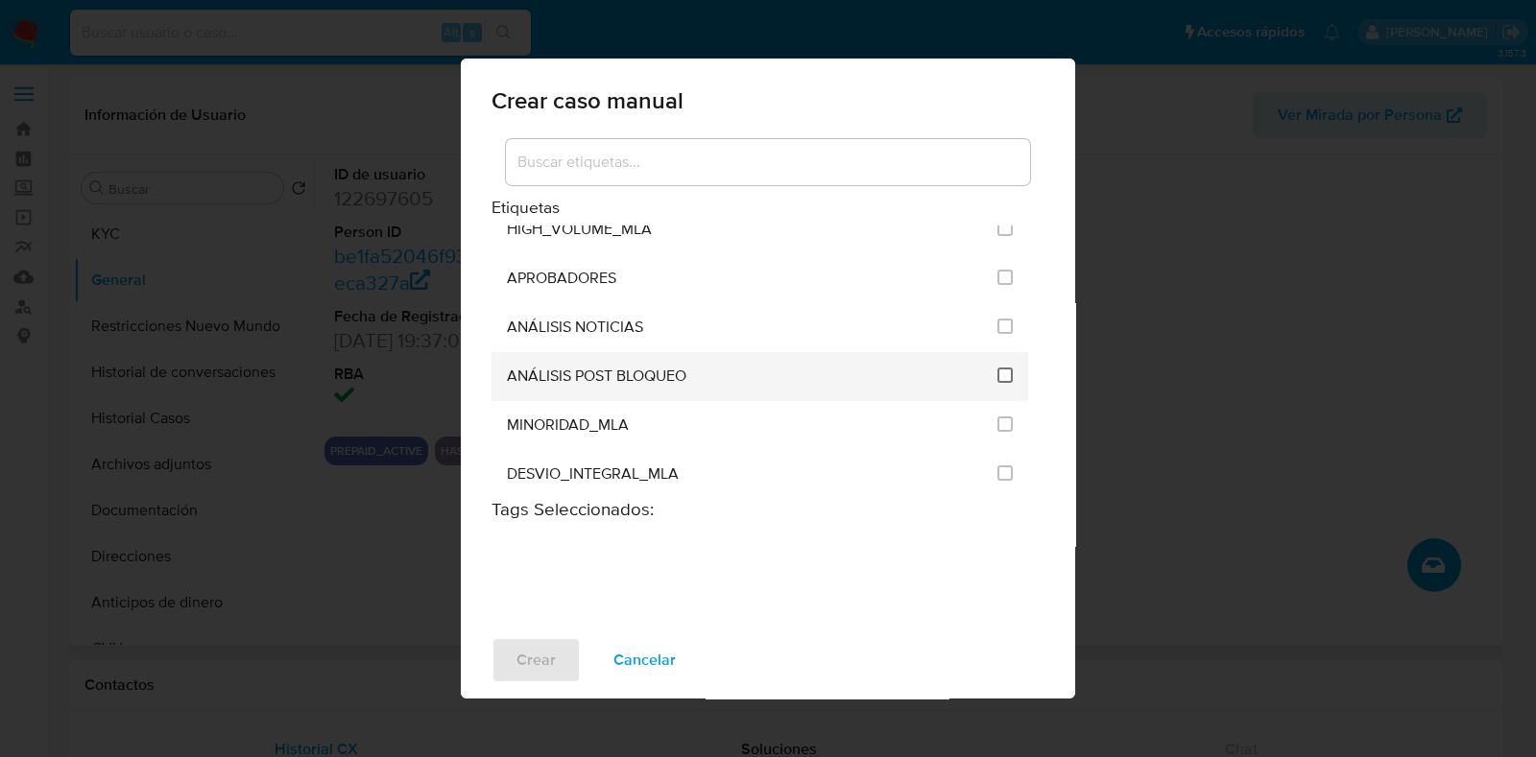
click at [997, 368] on input "3249" at bounding box center [1004, 375] width 15 height 15
checkbox input "true"
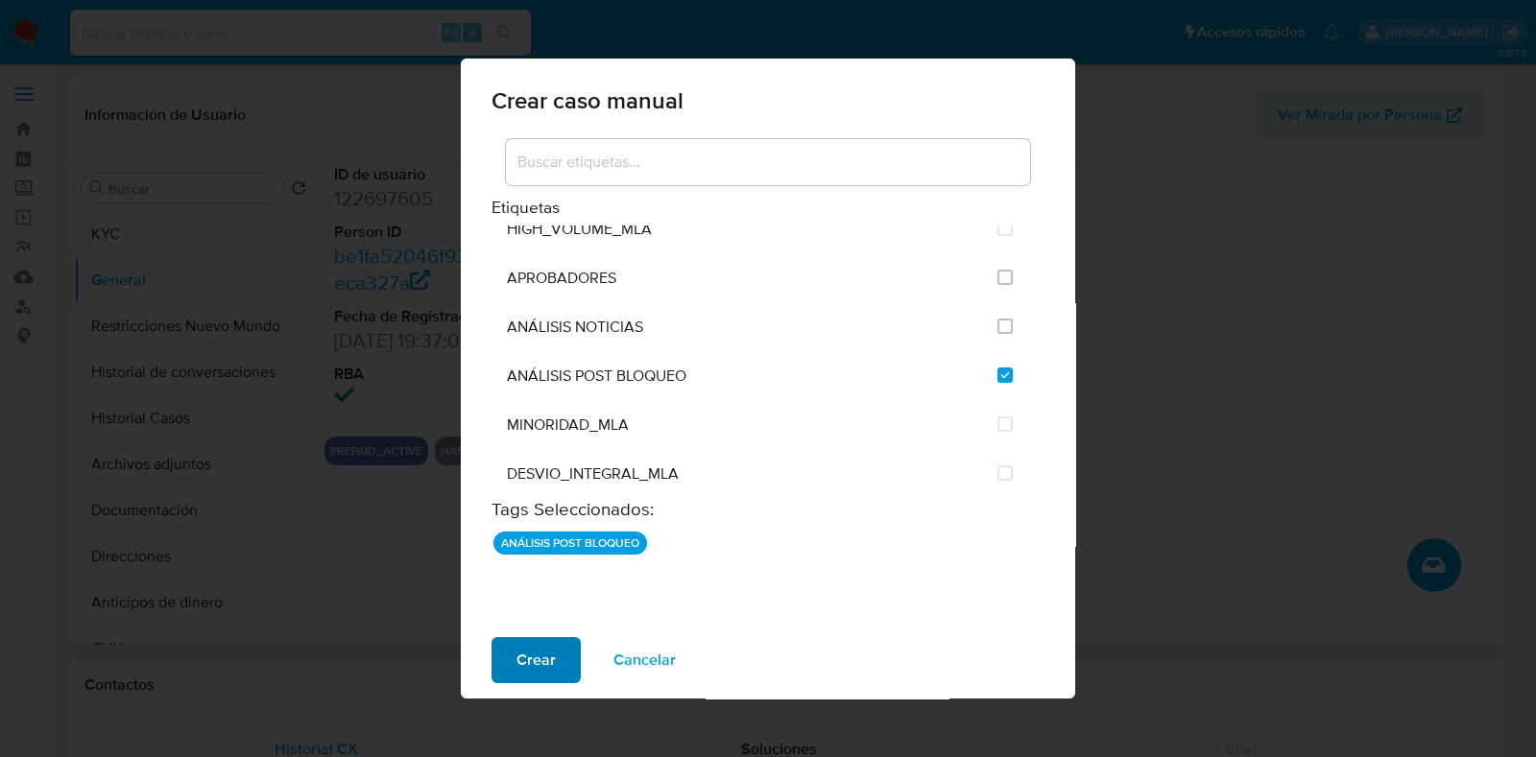
click at [547, 659] on span "Crear" at bounding box center [535, 660] width 39 height 42
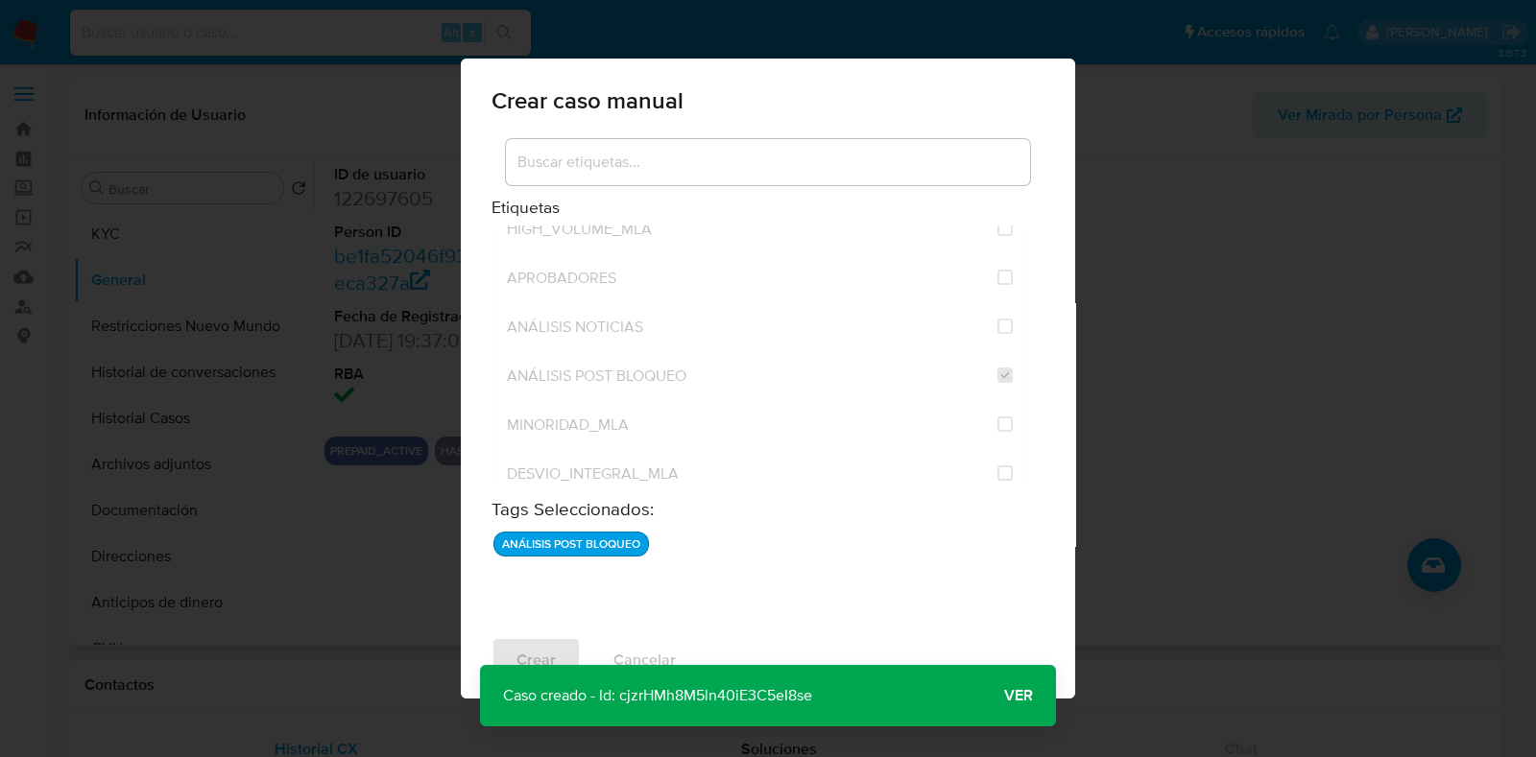
click at [1018, 696] on span "Ver" at bounding box center [1018, 696] width 29 height 0
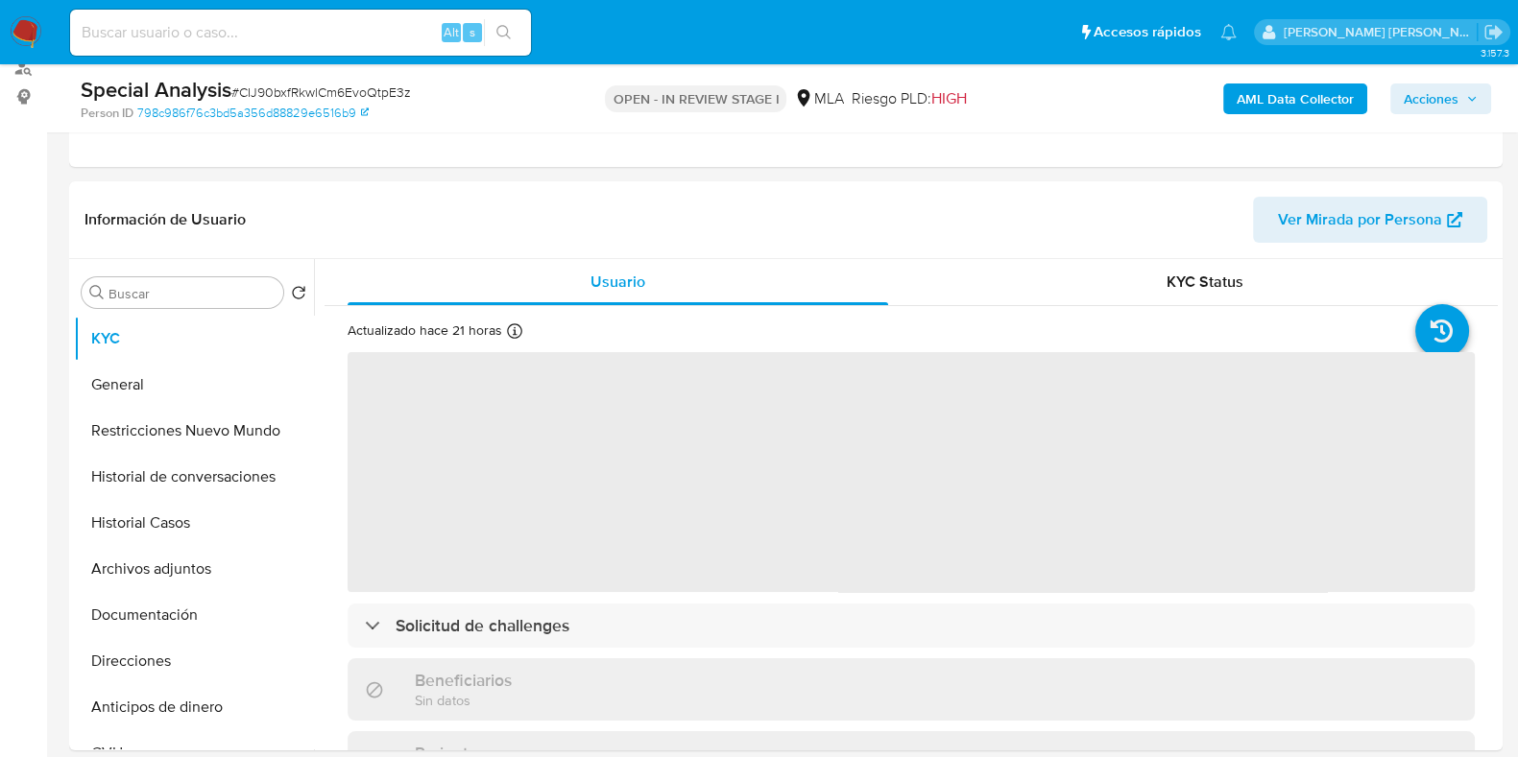
scroll to position [479, 0]
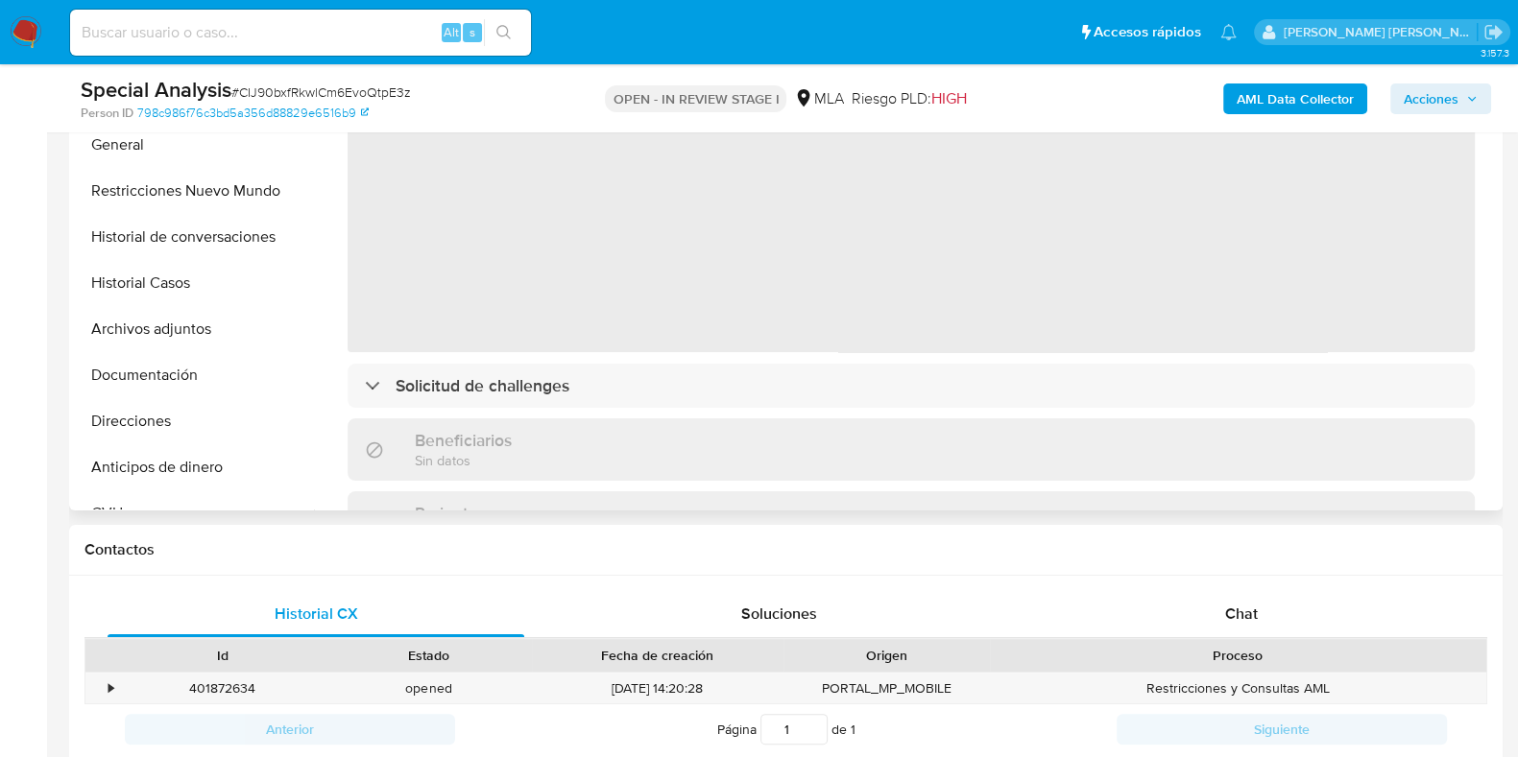
click at [206, 335] on button "Archivos adjuntos" at bounding box center [194, 329] width 240 height 46
select select "10"
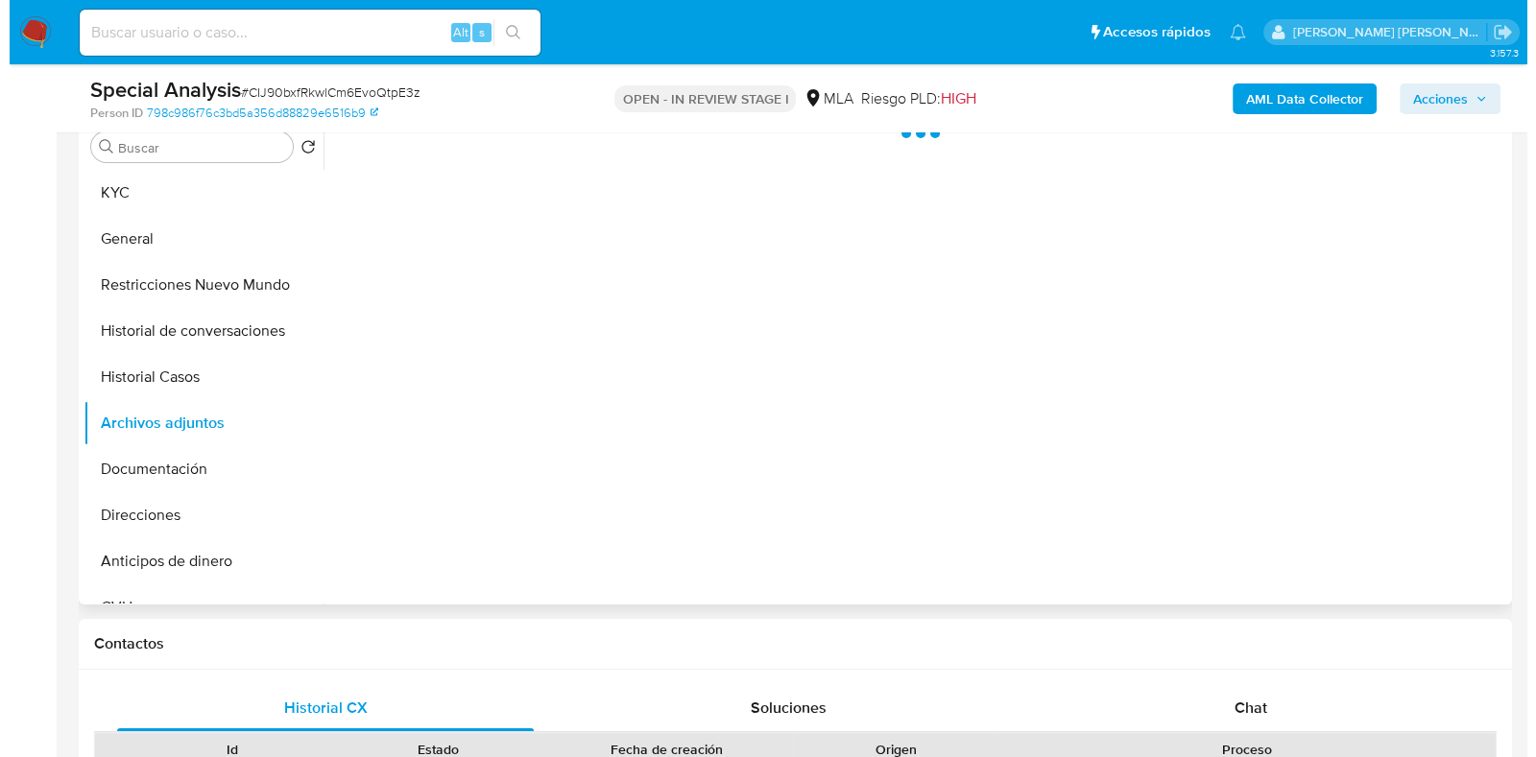
scroll to position [239, 0]
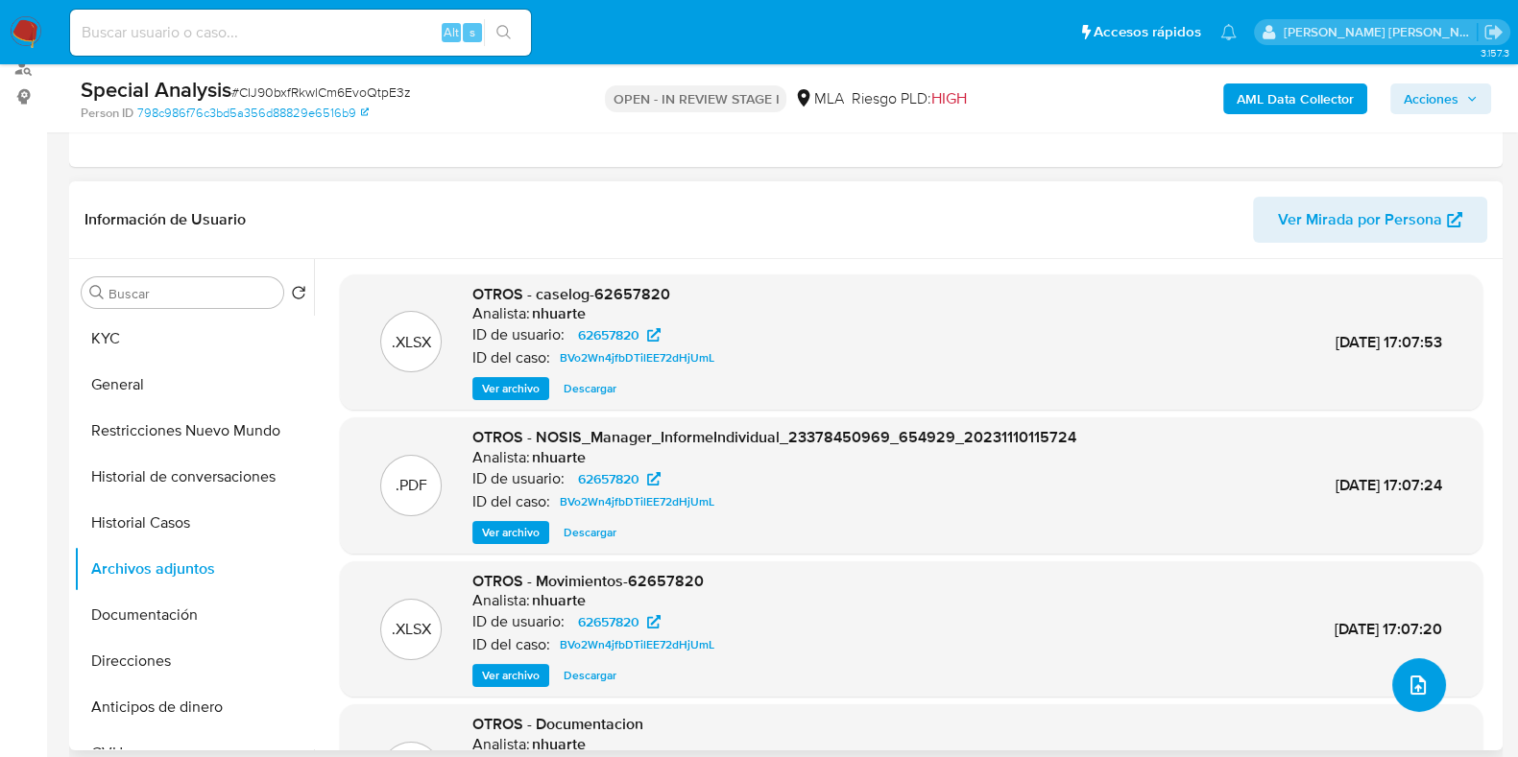
click at [1415, 683] on icon "upload-file" at bounding box center [1417, 685] width 15 height 19
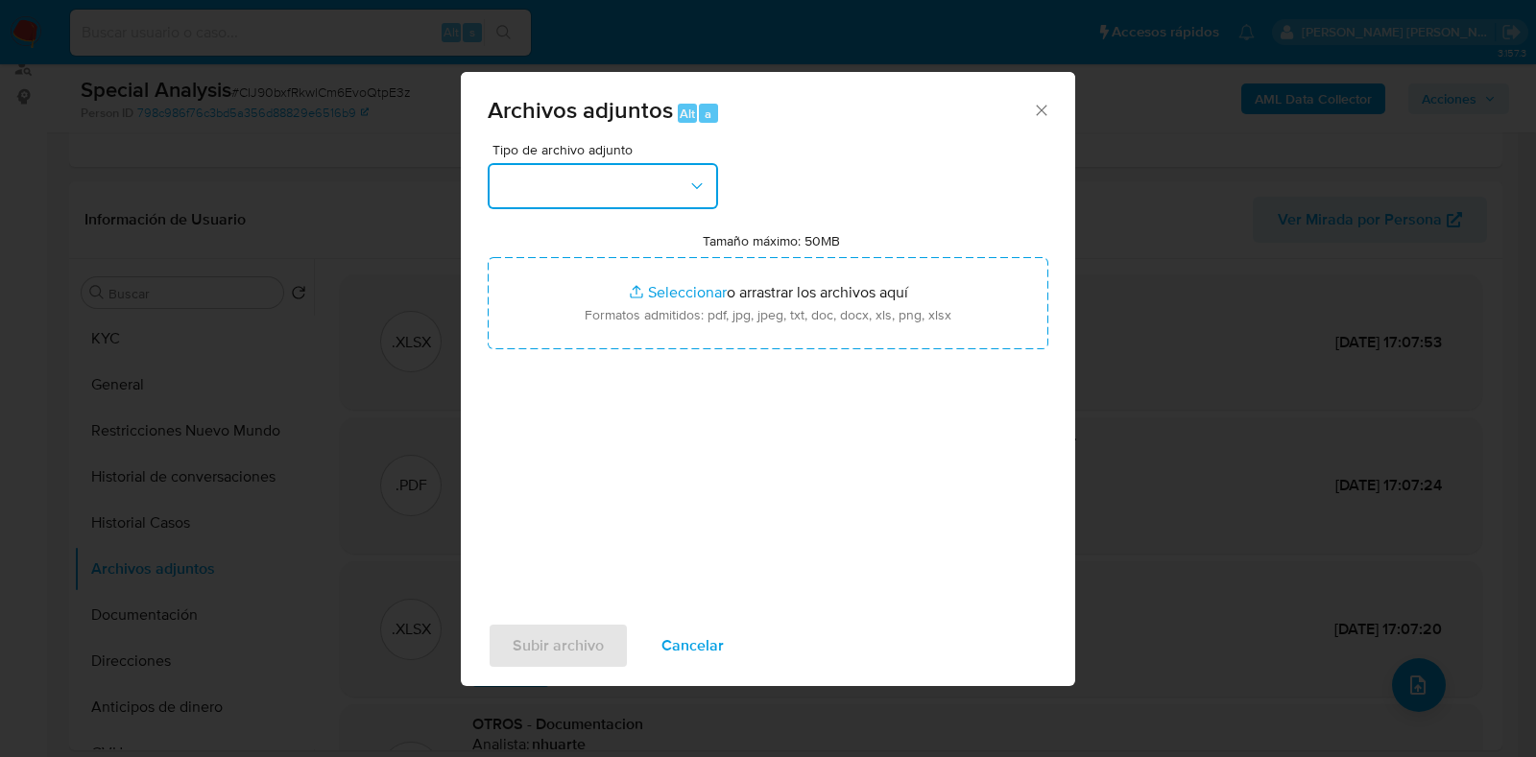
click at [704, 183] on icon "button" at bounding box center [696, 186] width 19 height 19
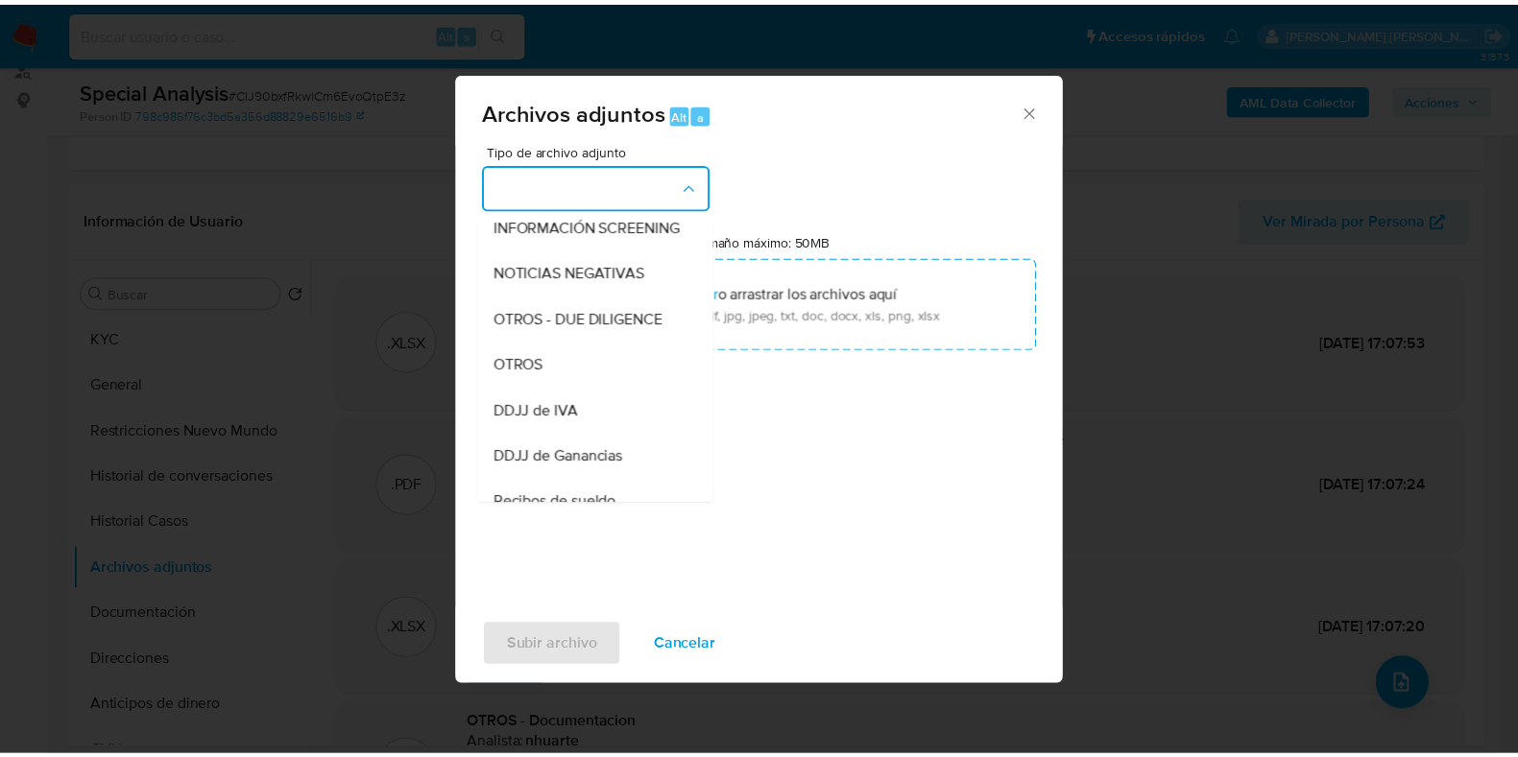
scroll to position [277, 0]
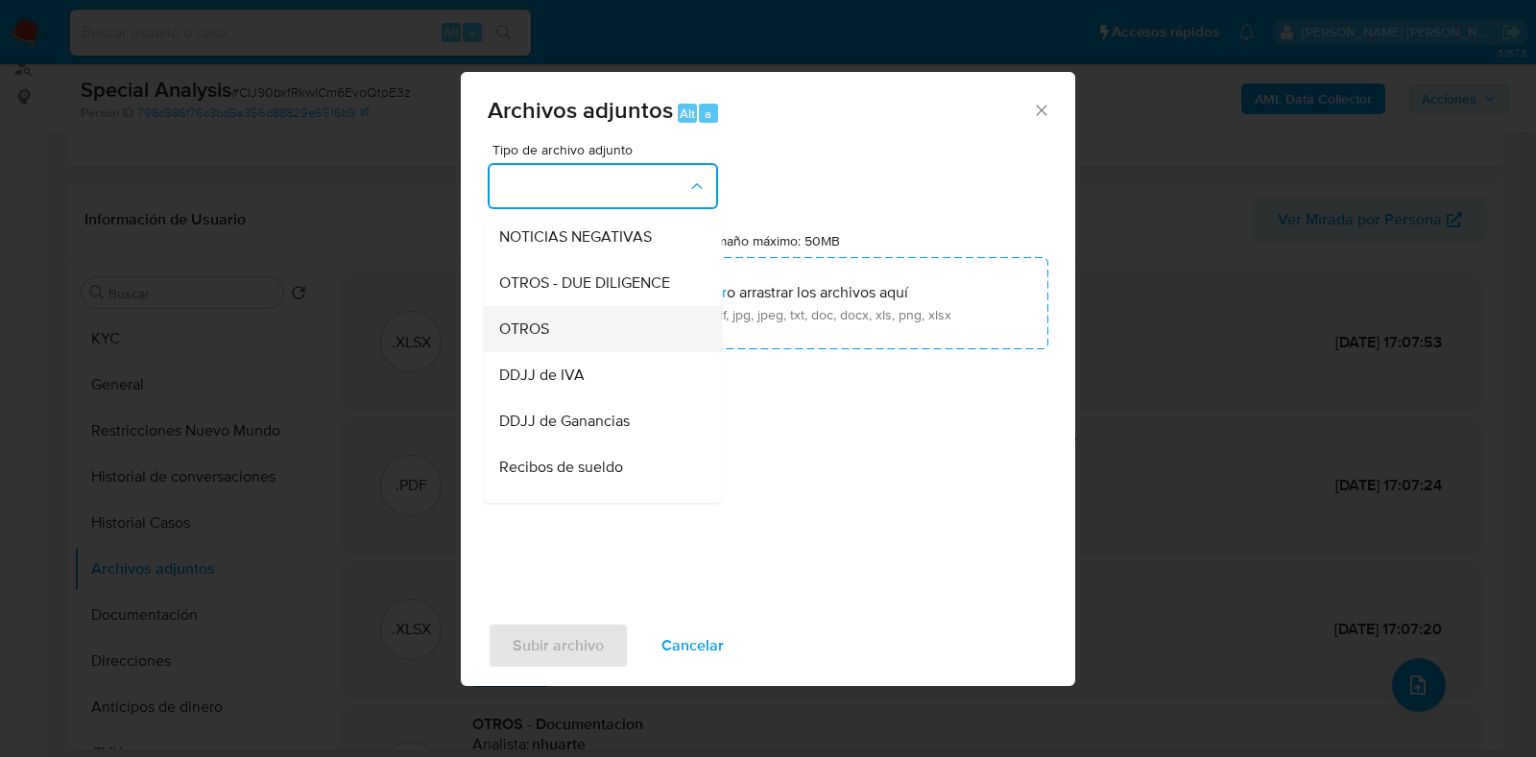
click at [636, 336] on div "OTROS" at bounding box center [597, 329] width 196 height 46
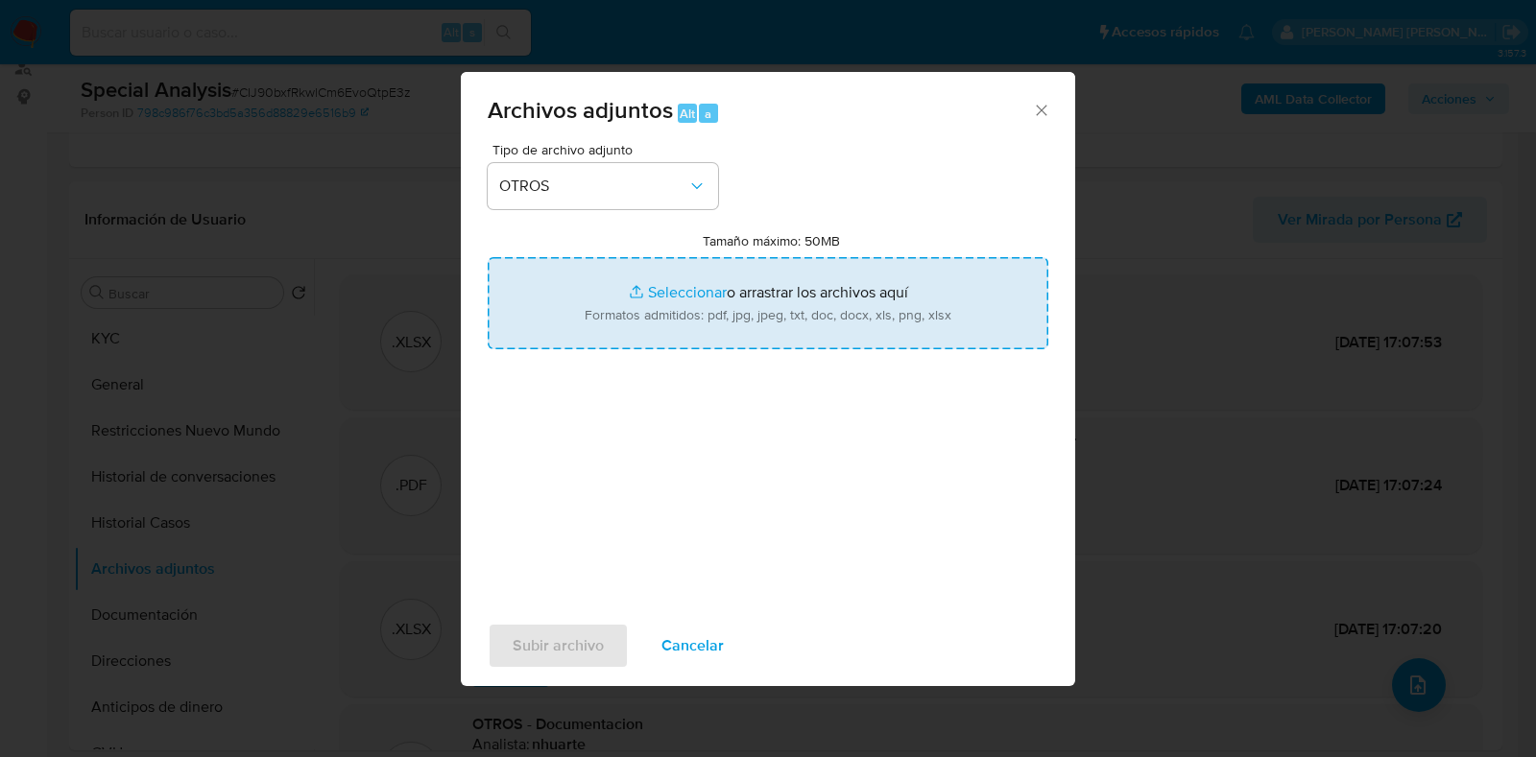
type input "C:\fakepath\INGRESOS IVA PERIODO 2023.pdf"
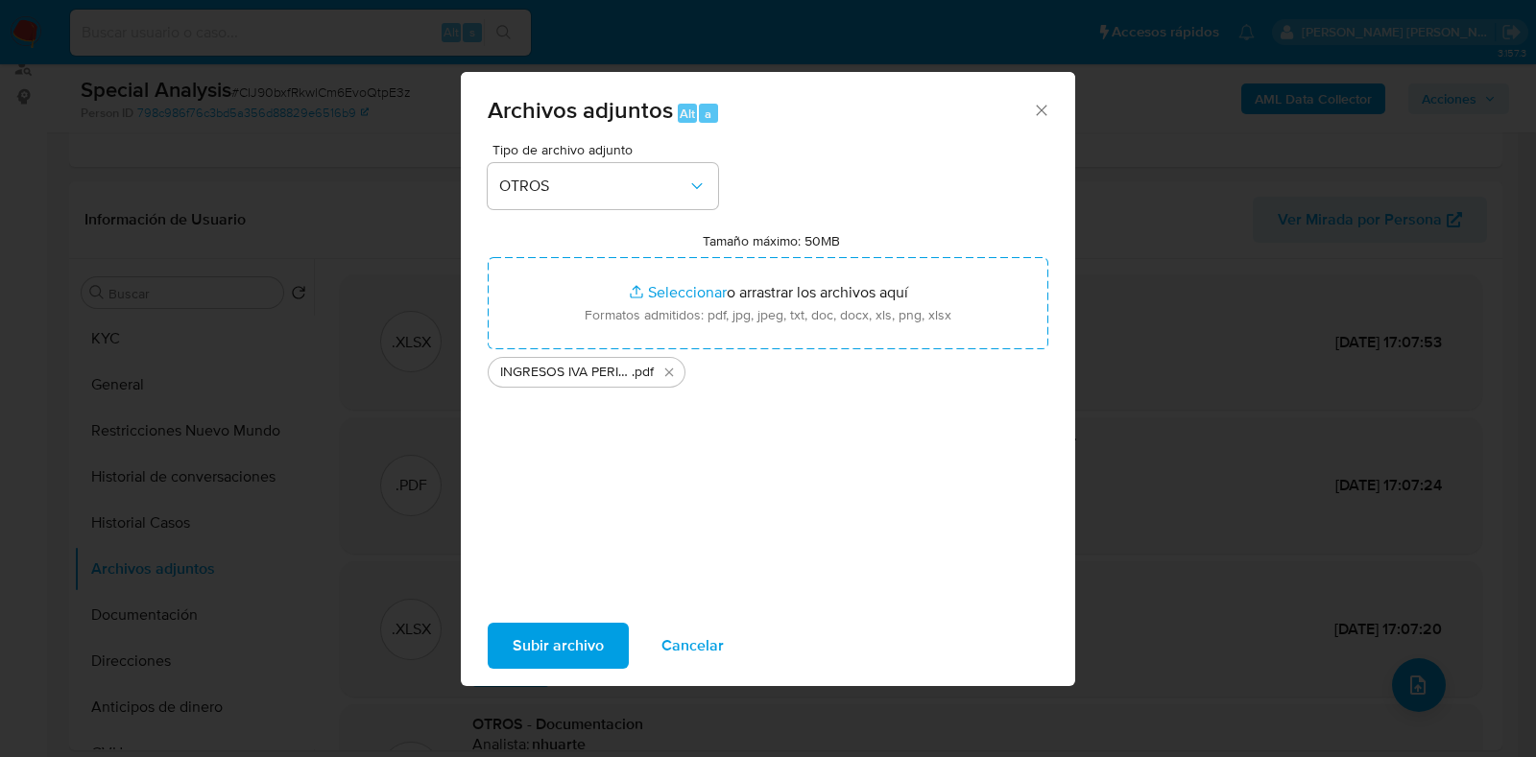
click at [566, 653] on span "Subir archivo" at bounding box center [558, 646] width 91 height 42
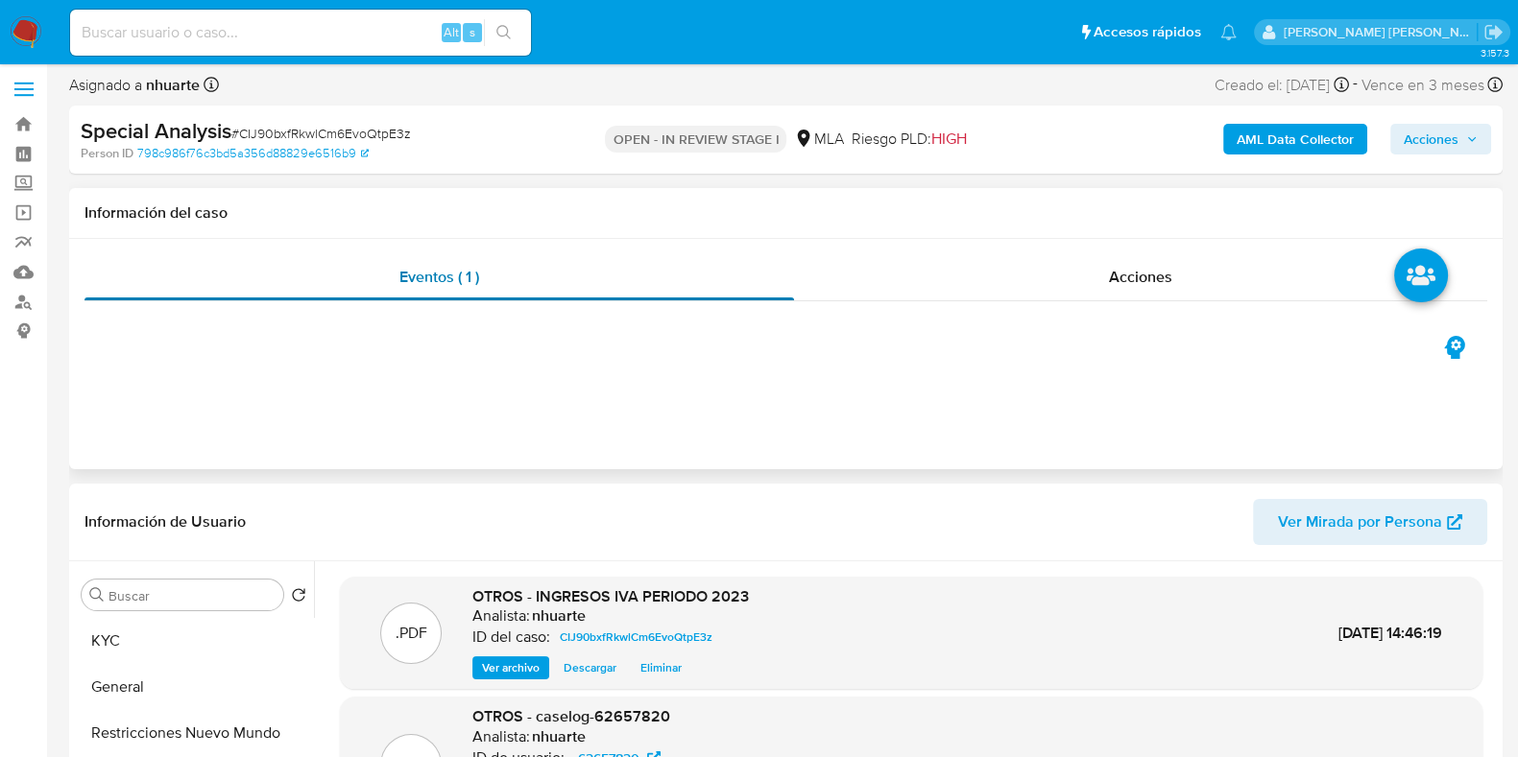
scroll to position [0, 0]
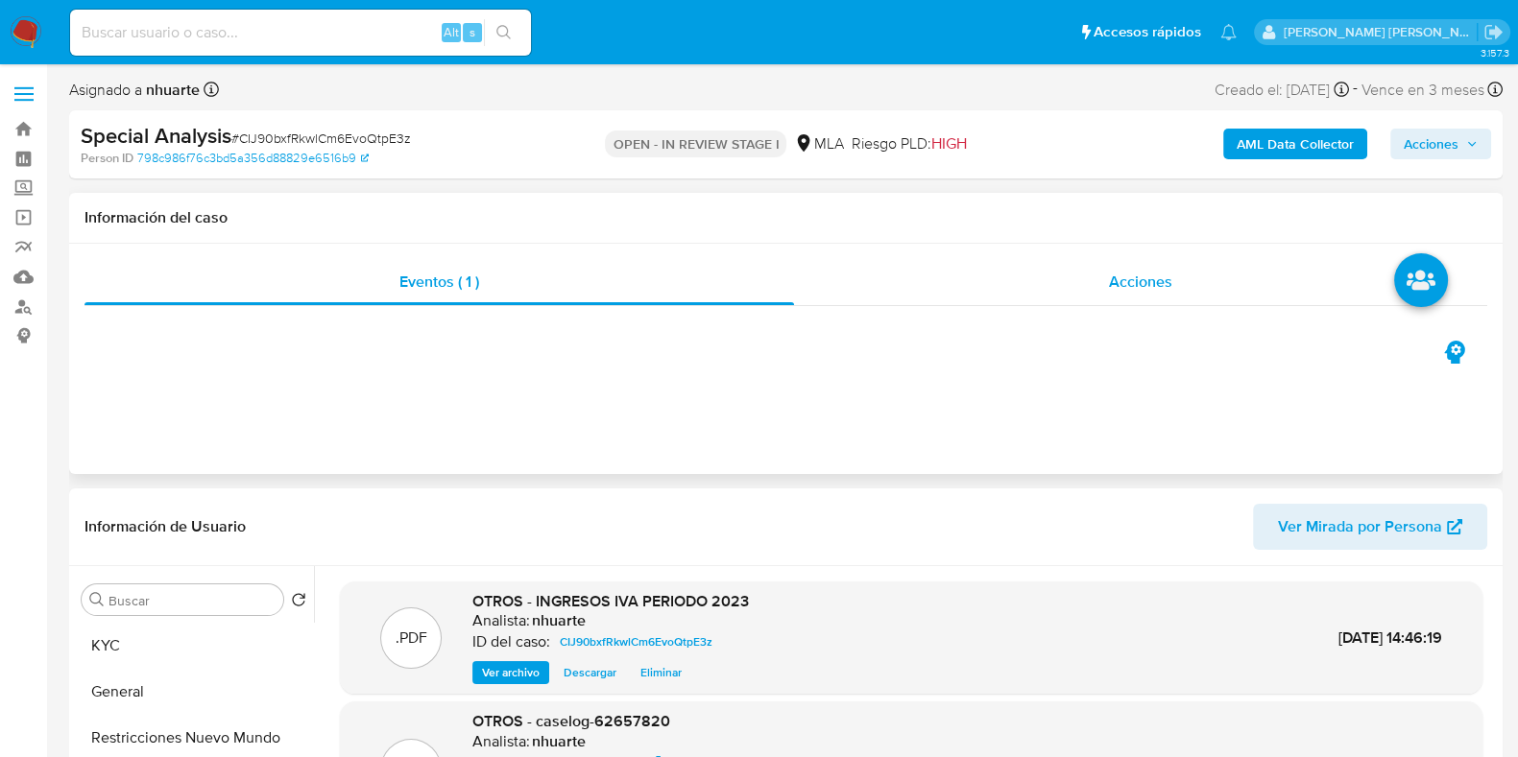
click at [1141, 278] on span "Acciones" at bounding box center [1140, 282] width 63 height 22
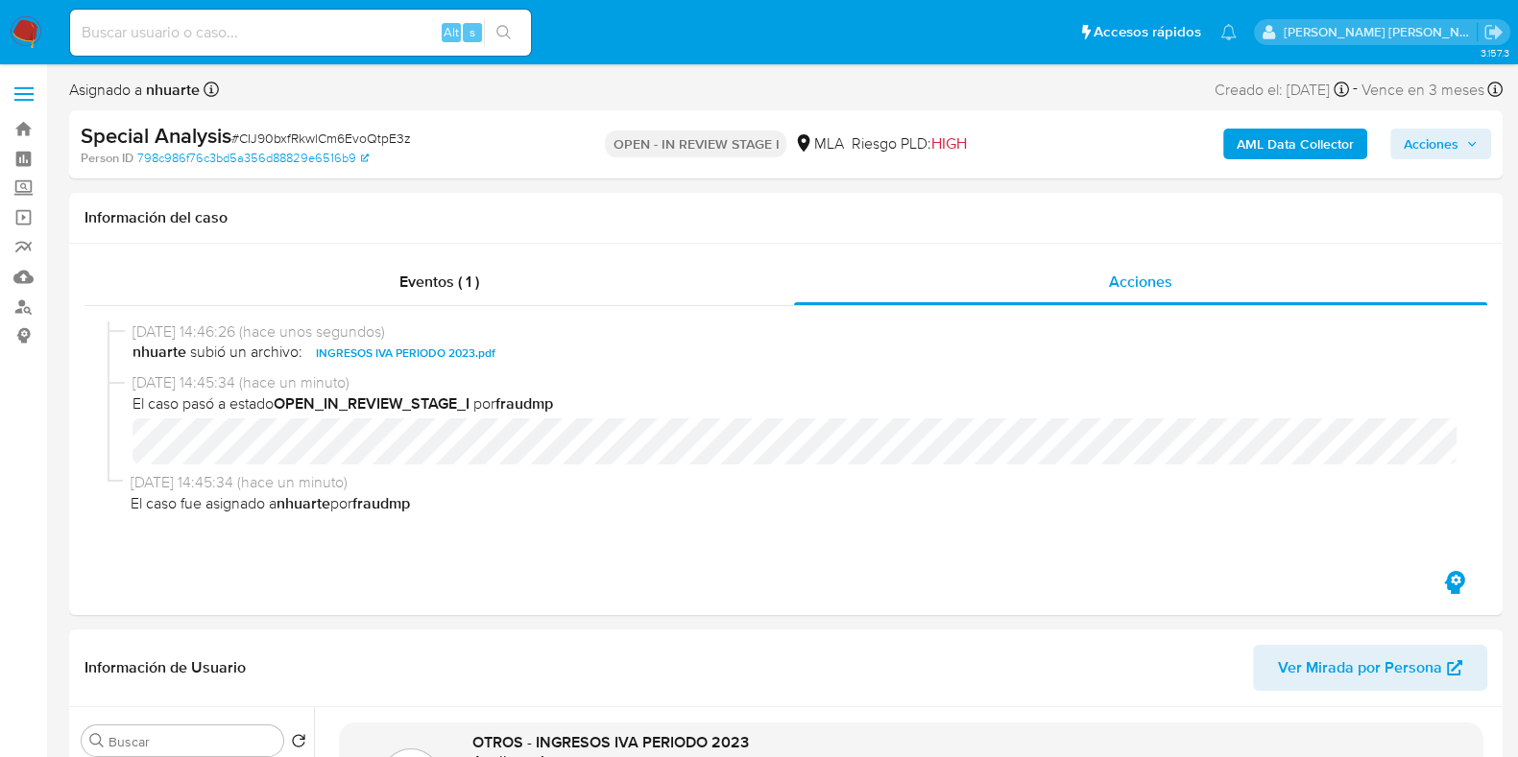
click at [1424, 156] on span "Acciones" at bounding box center [1430, 144] width 55 height 31
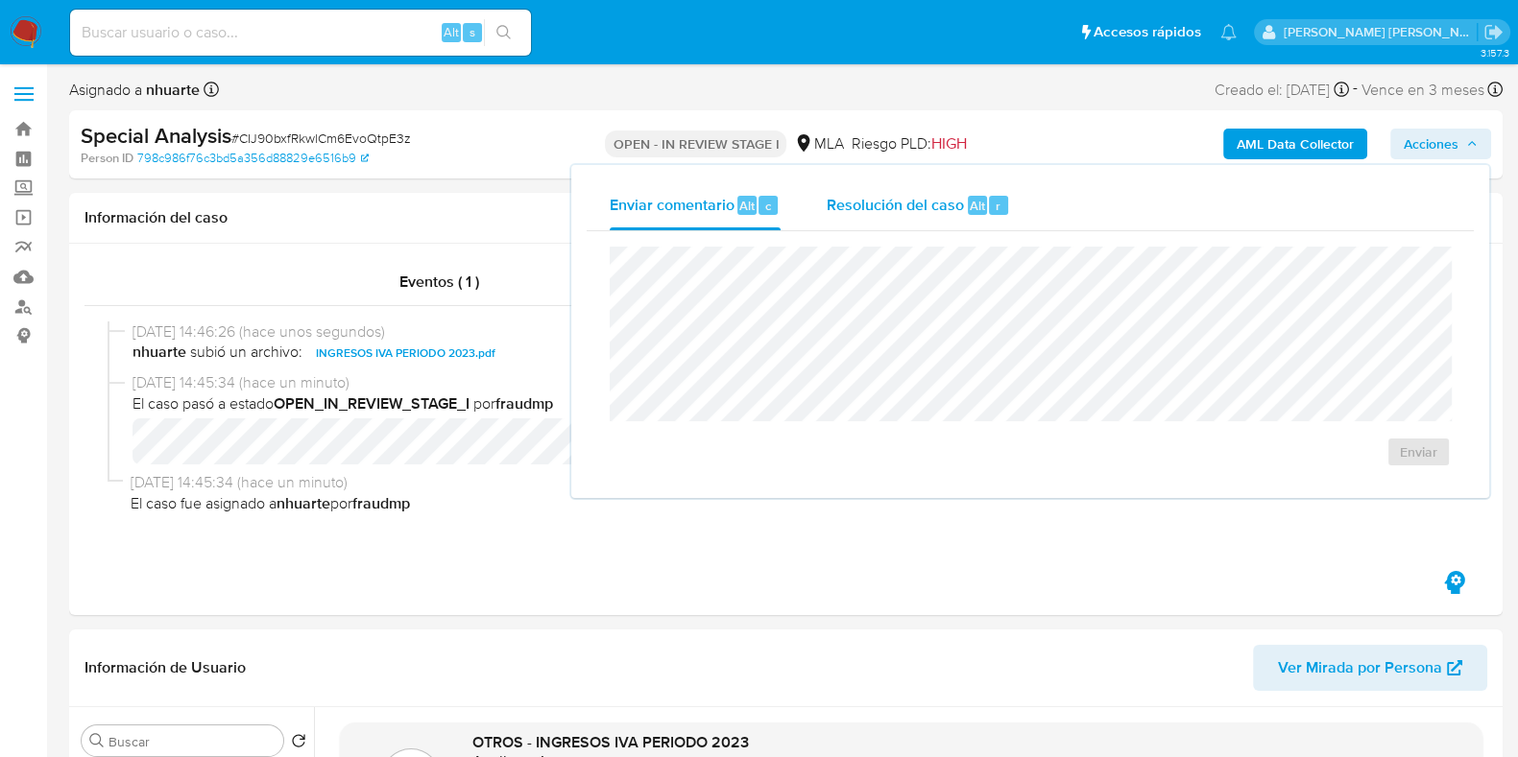
click at [903, 201] on span "Resolución del caso" at bounding box center [895, 205] width 137 height 22
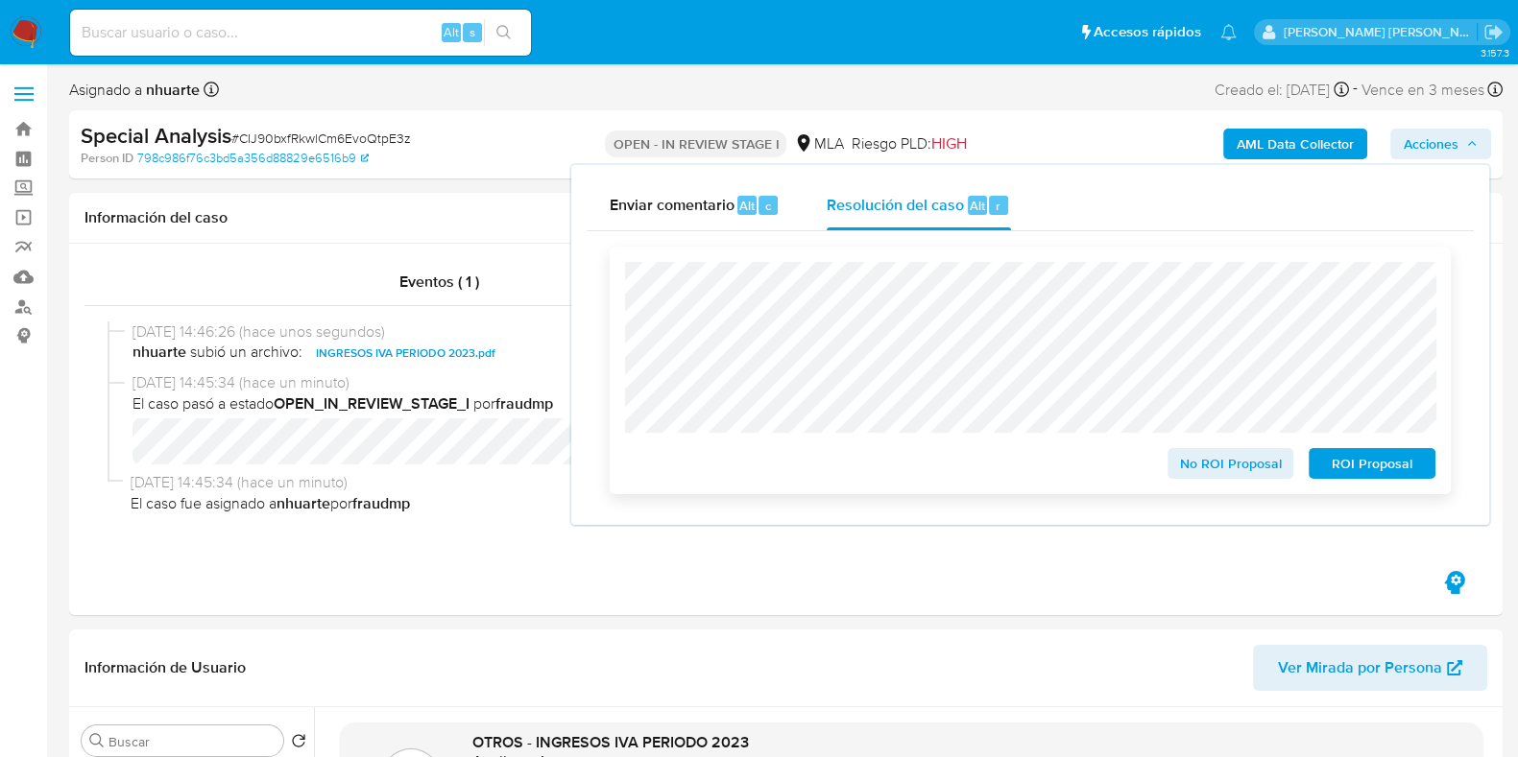
click at [1249, 468] on span "No ROI Proposal" at bounding box center [1231, 463] width 100 height 27
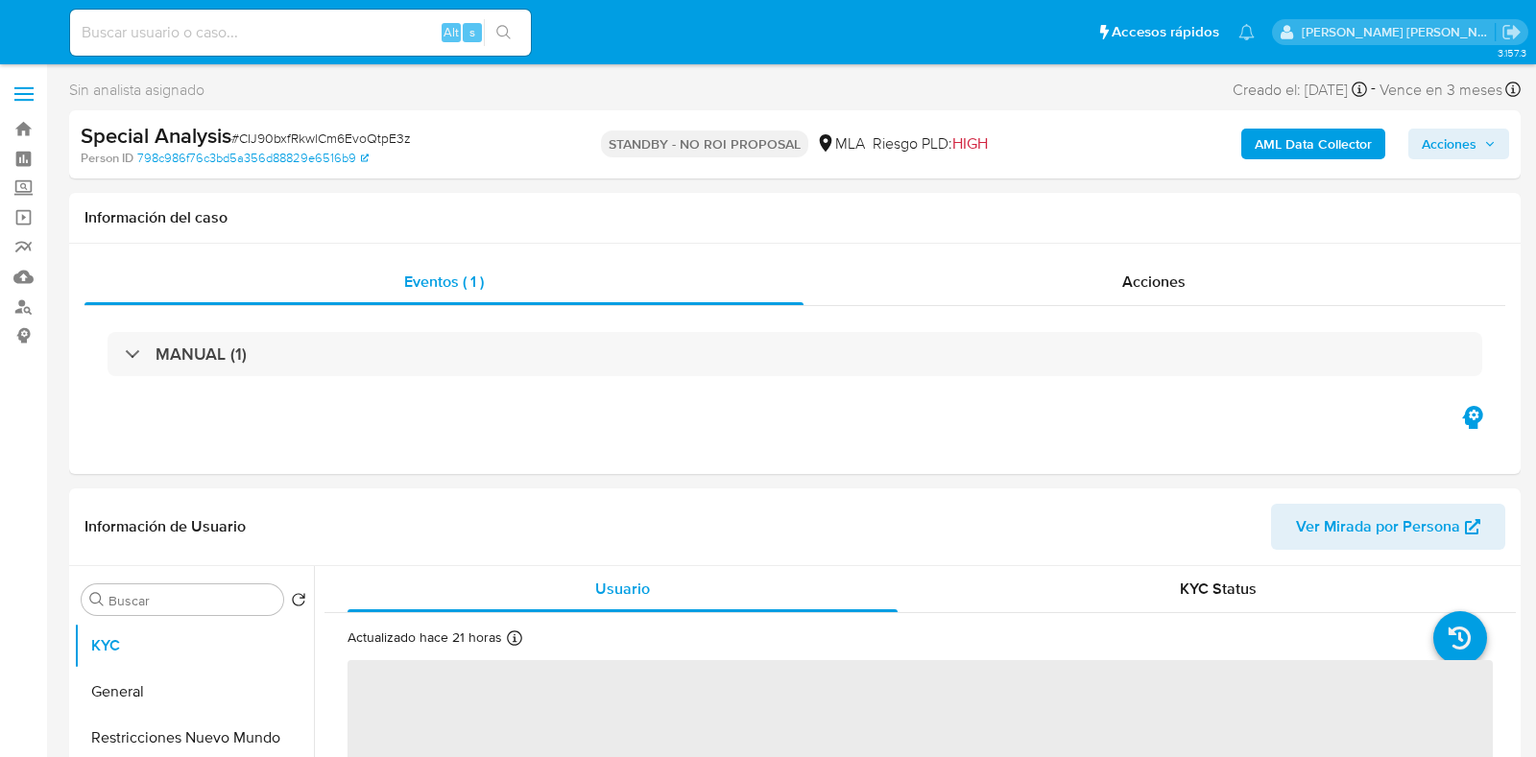
select select "10"
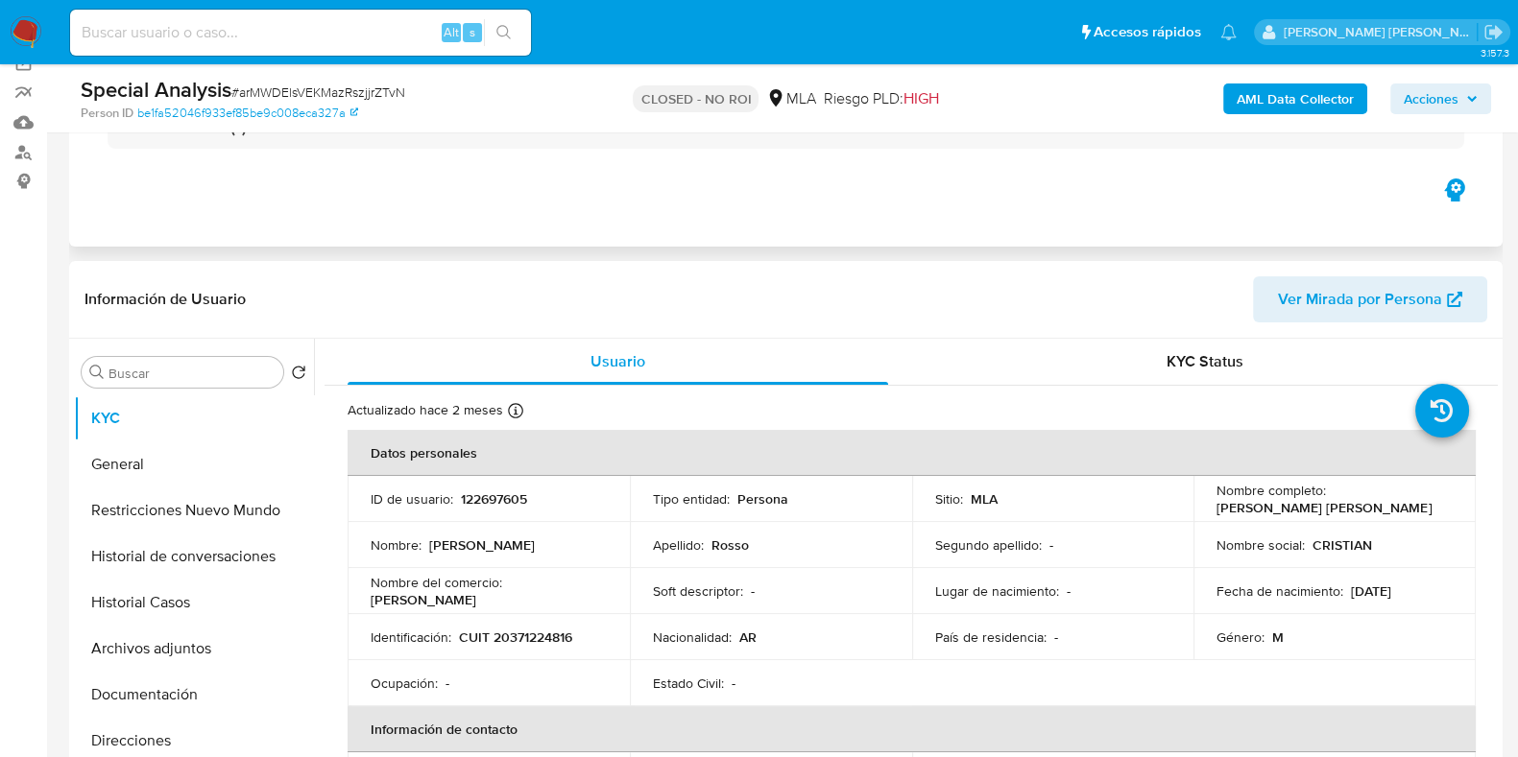
scroll to position [239, 0]
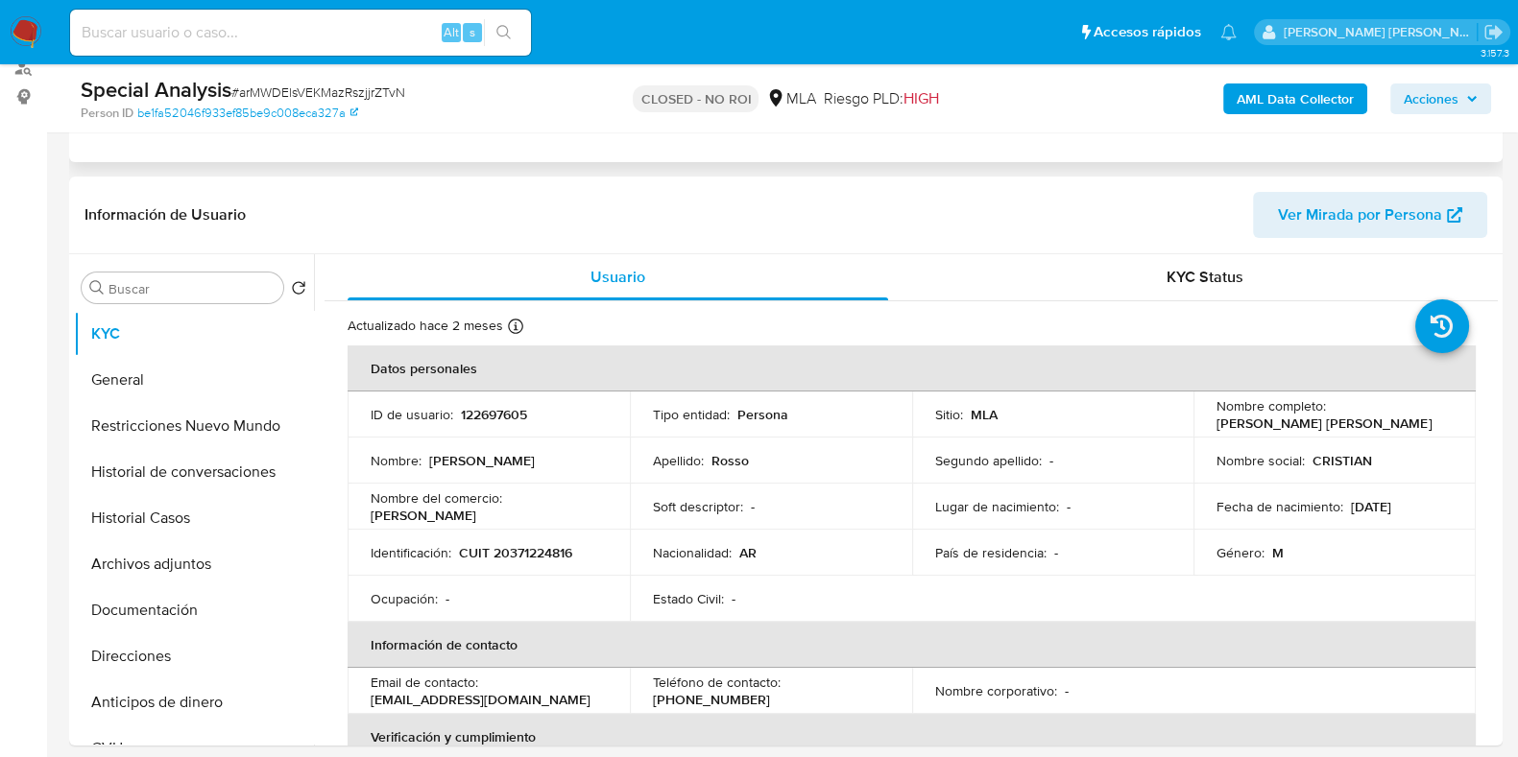
select select "10"
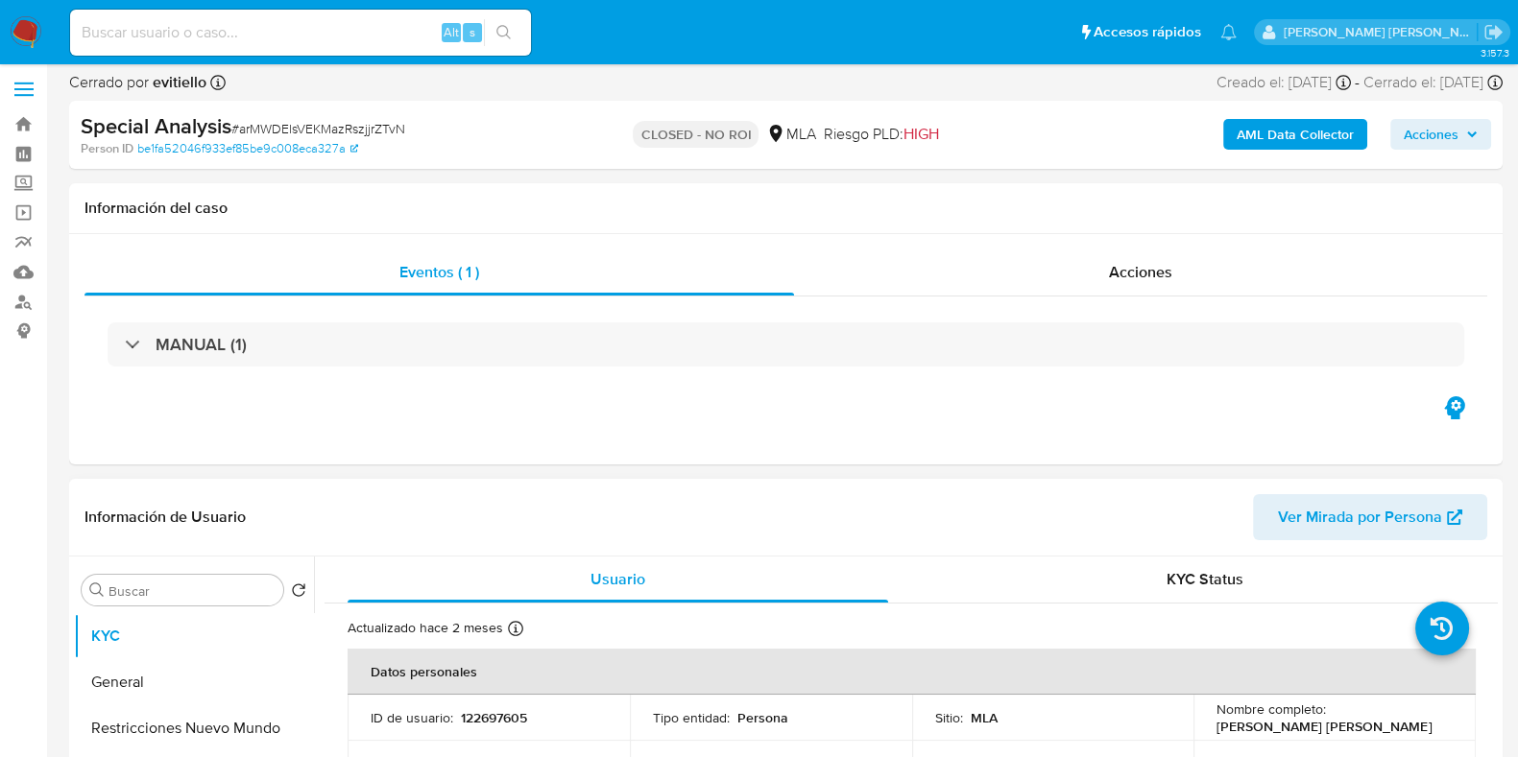
scroll to position [0, 0]
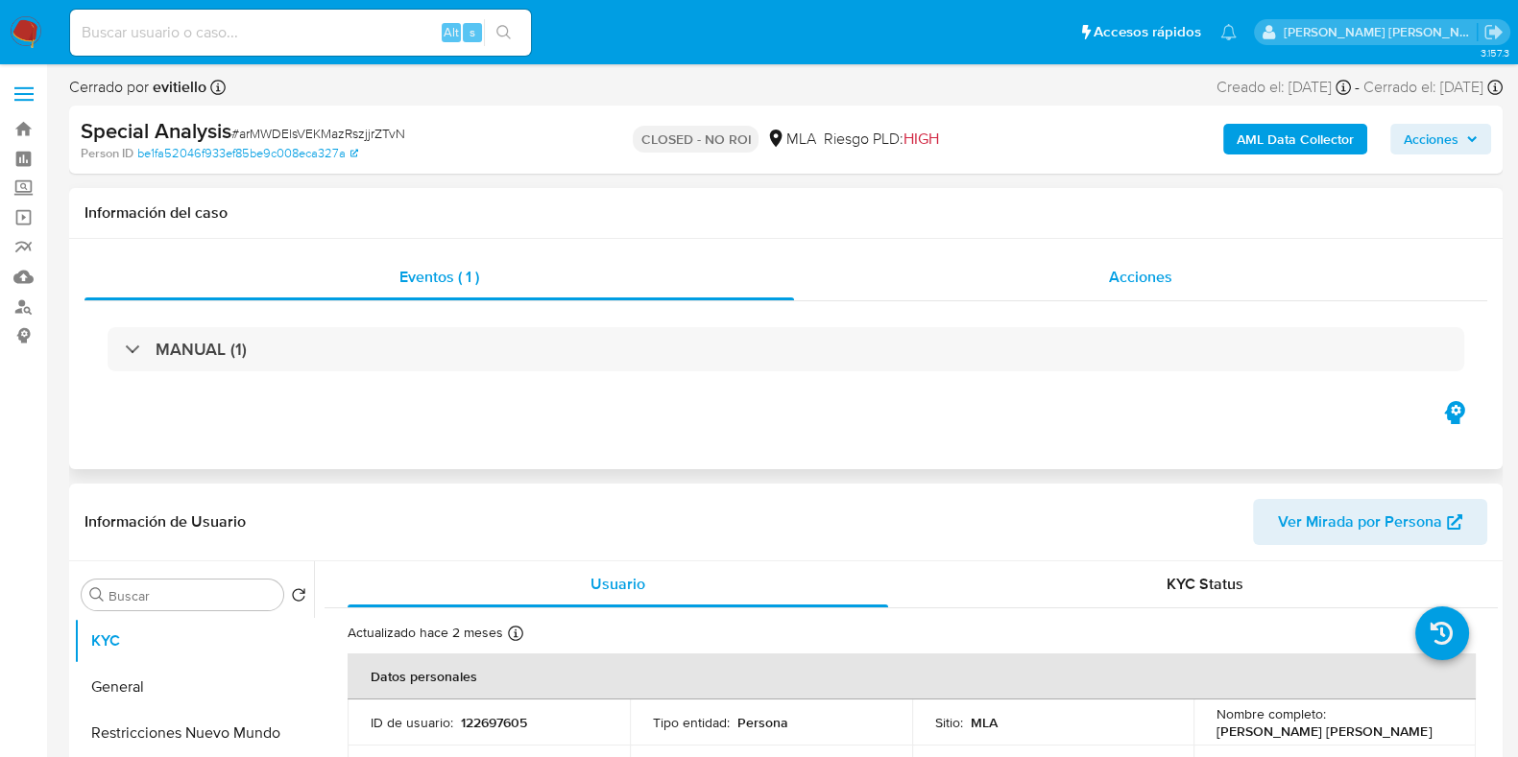
click at [1156, 276] on span "Acciones" at bounding box center [1140, 277] width 63 height 22
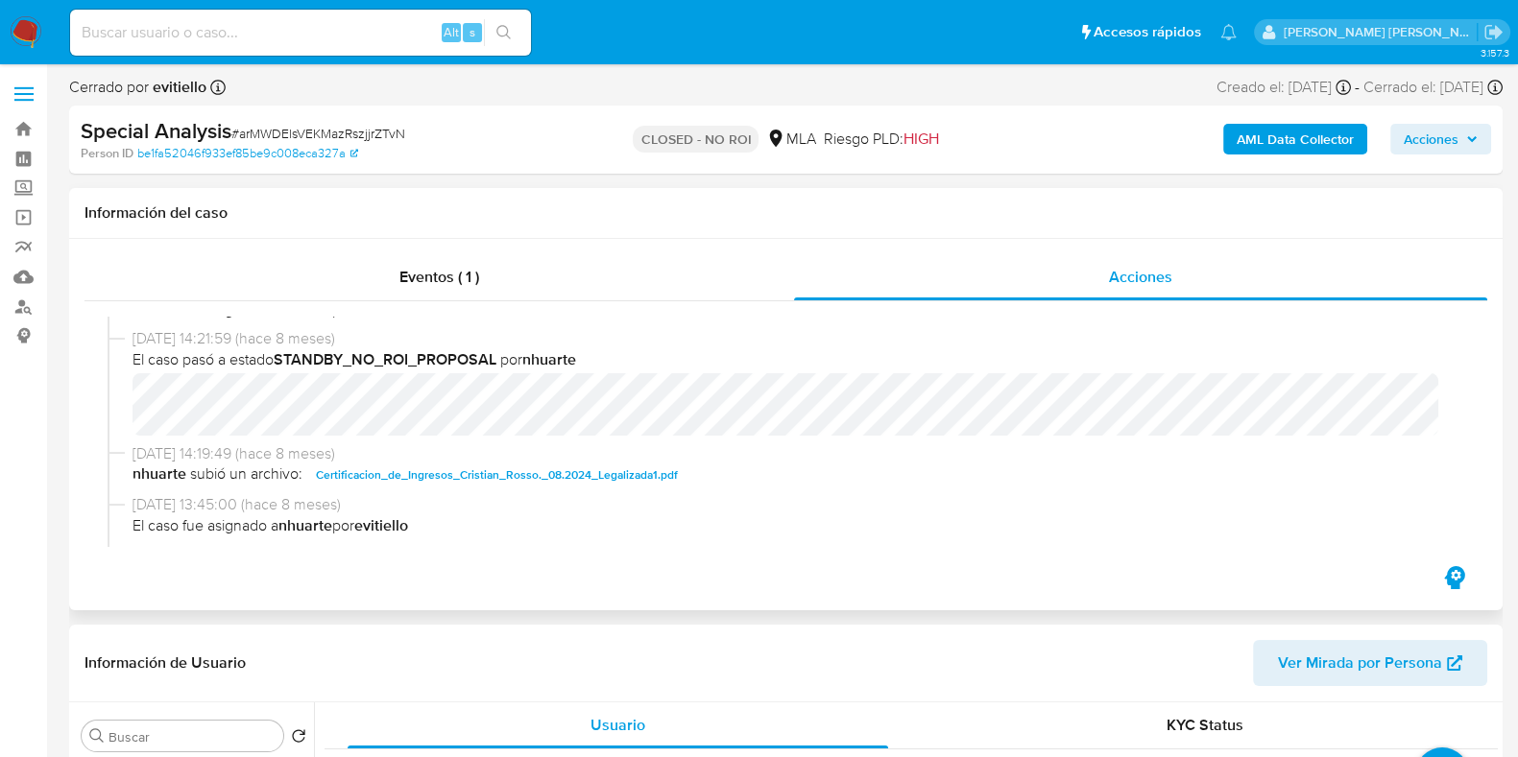
scroll to position [239, 0]
click at [654, 474] on span "Certificacion_de_Ingresos_Cristian_Rosso._08.2024_Legalizada1.pdf" at bounding box center [497, 472] width 362 height 23
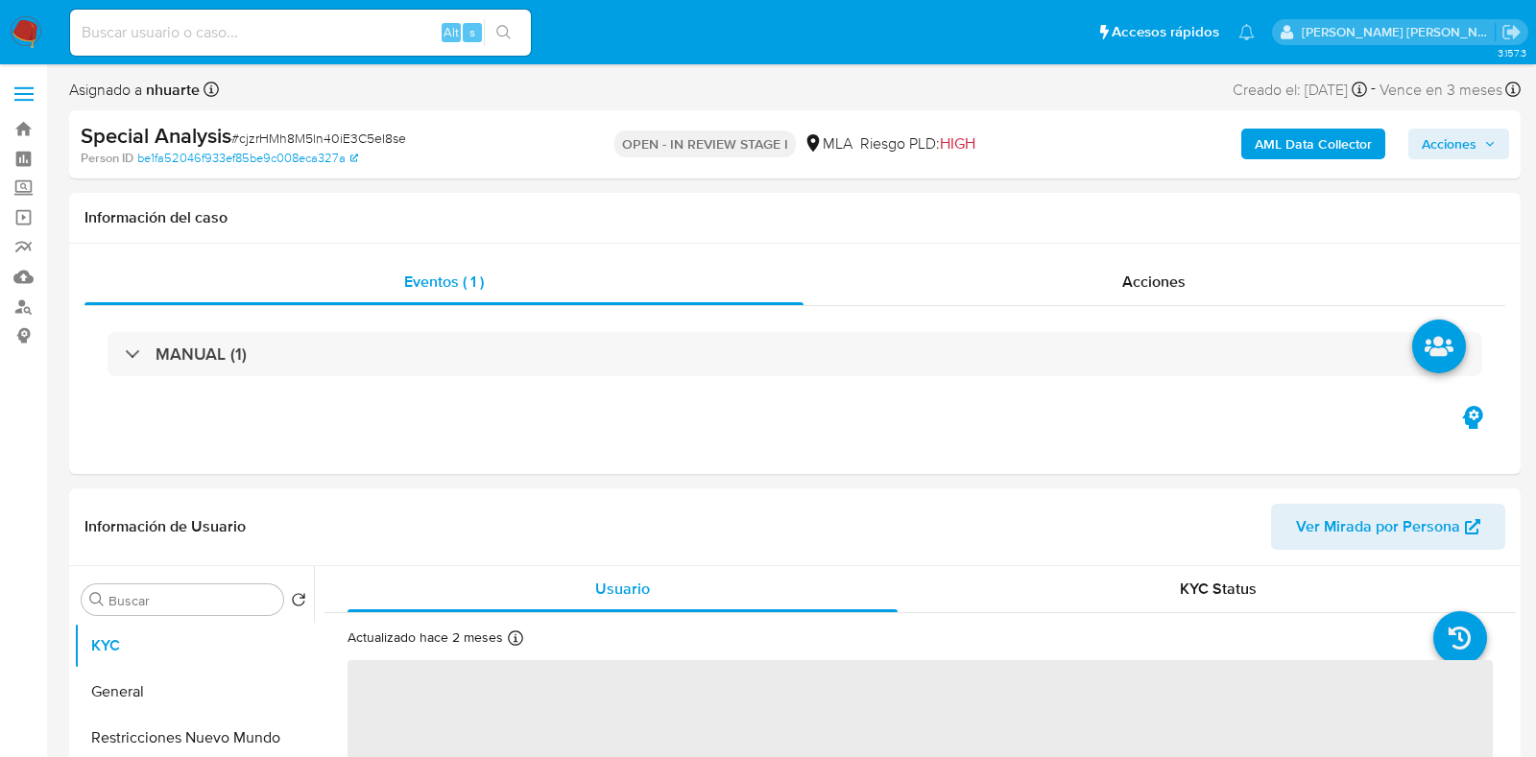
select select "10"
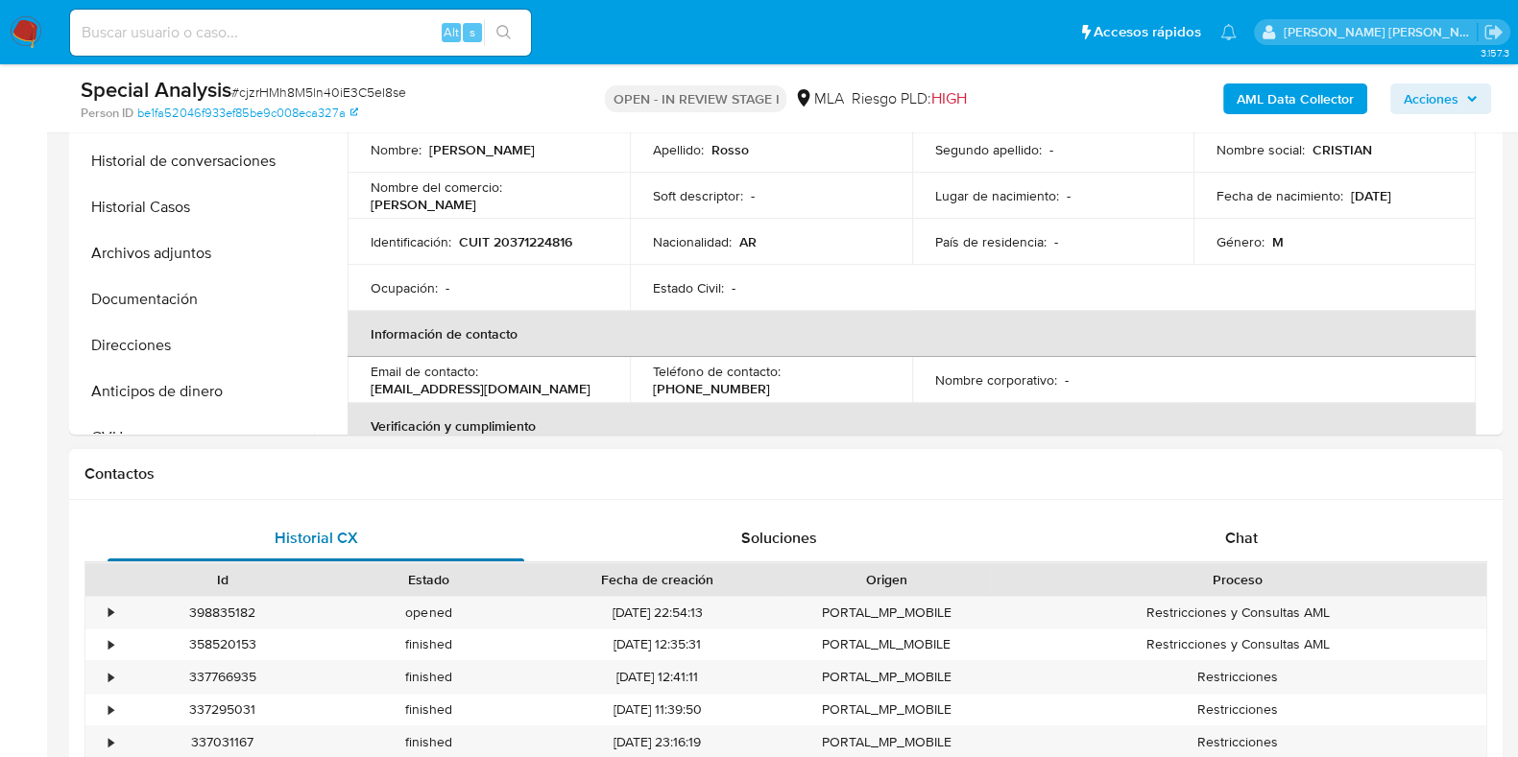
scroll to position [600, 0]
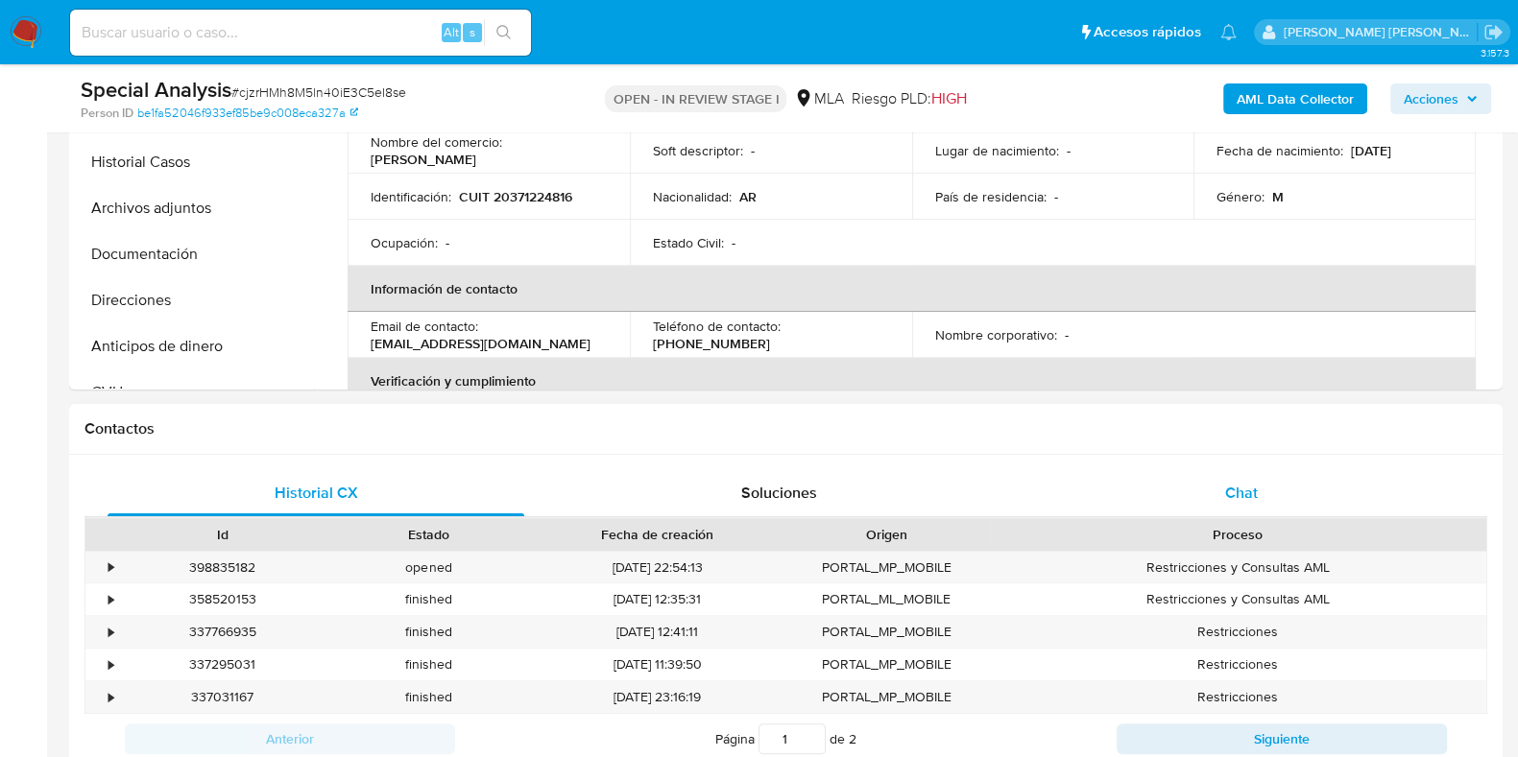
click at [1221, 475] on div "Chat" at bounding box center [1241, 493] width 417 height 46
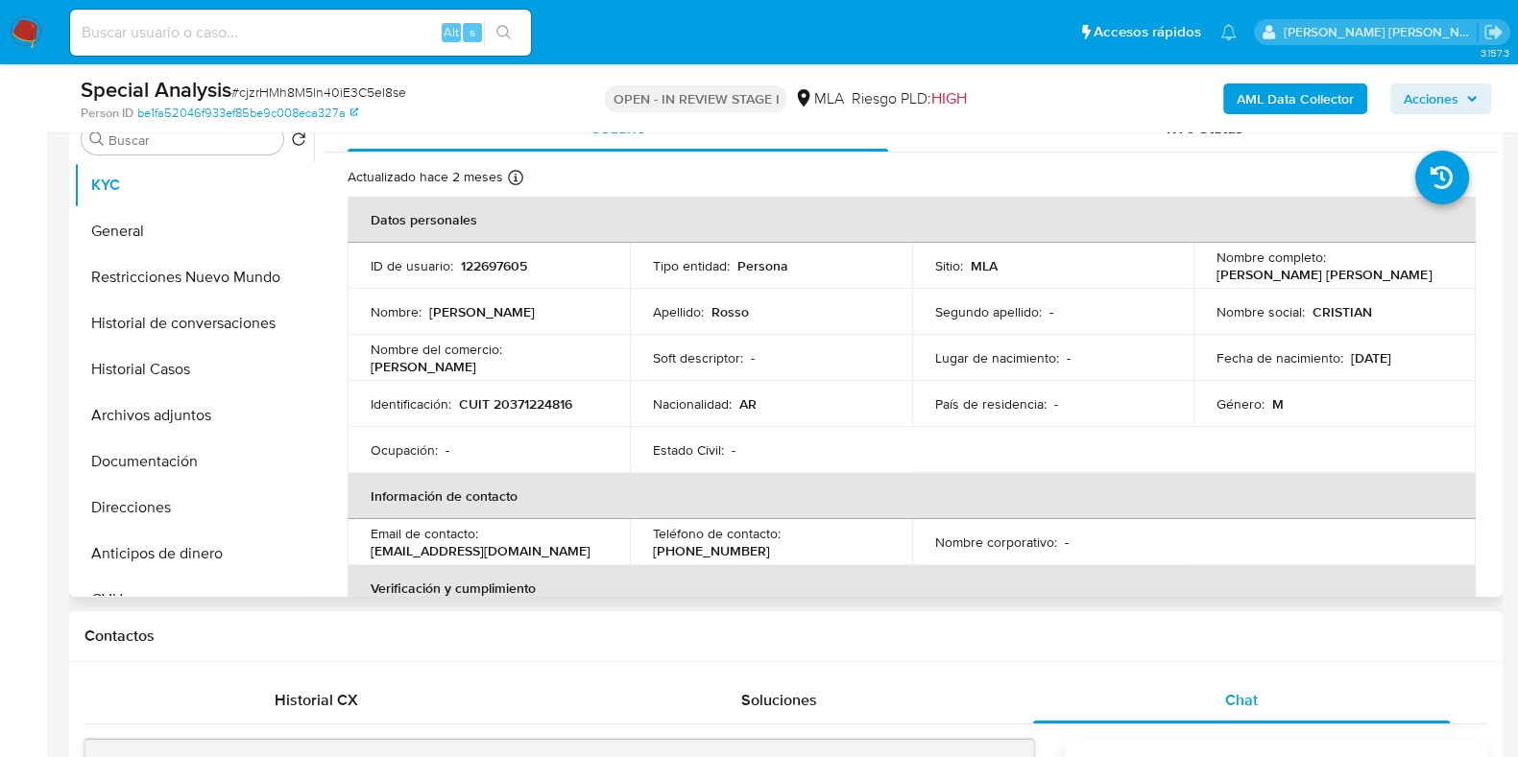
scroll to position [360, 0]
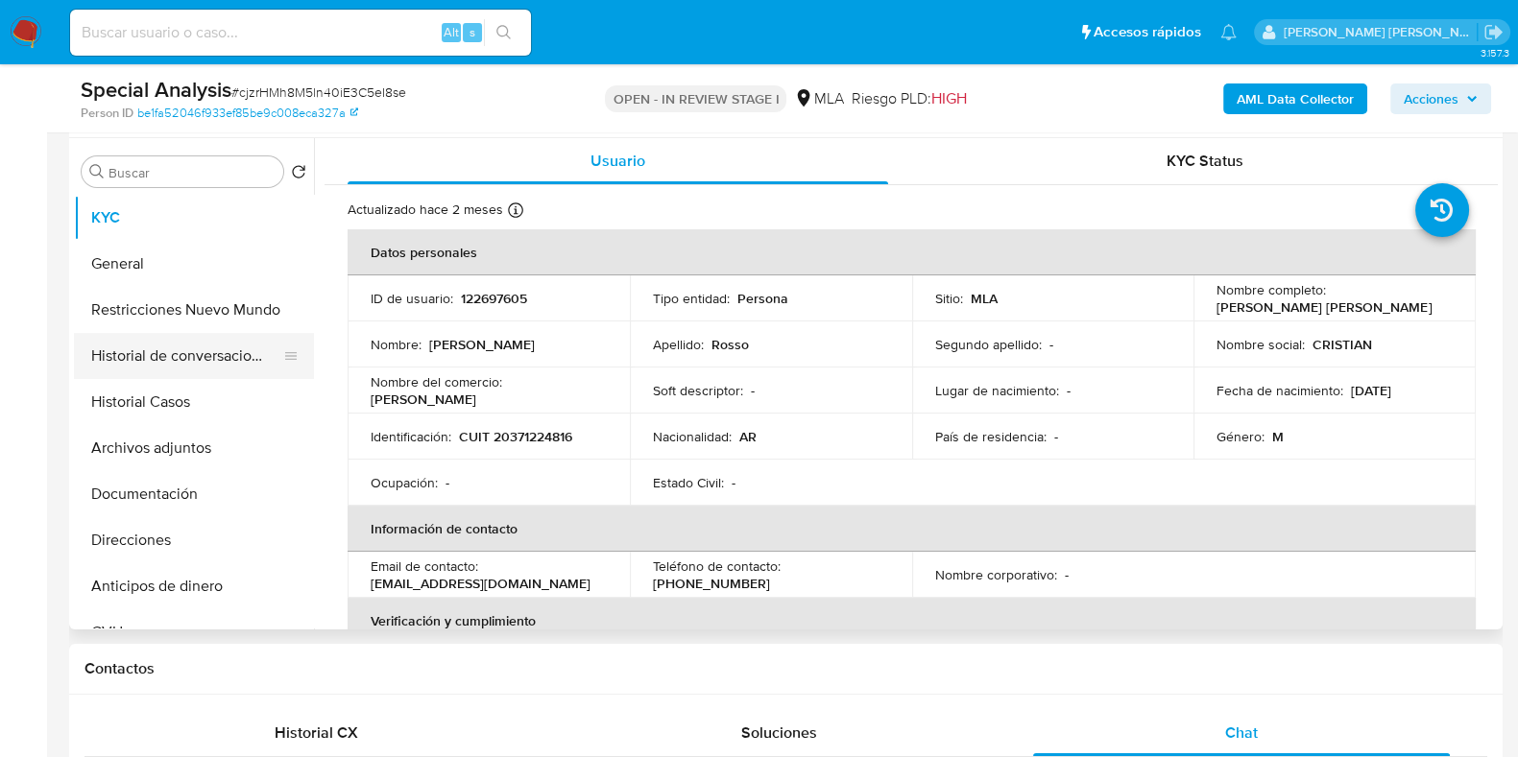
click at [202, 366] on button "Historial de conversaciones" at bounding box center [186, 356] width 225 height 46
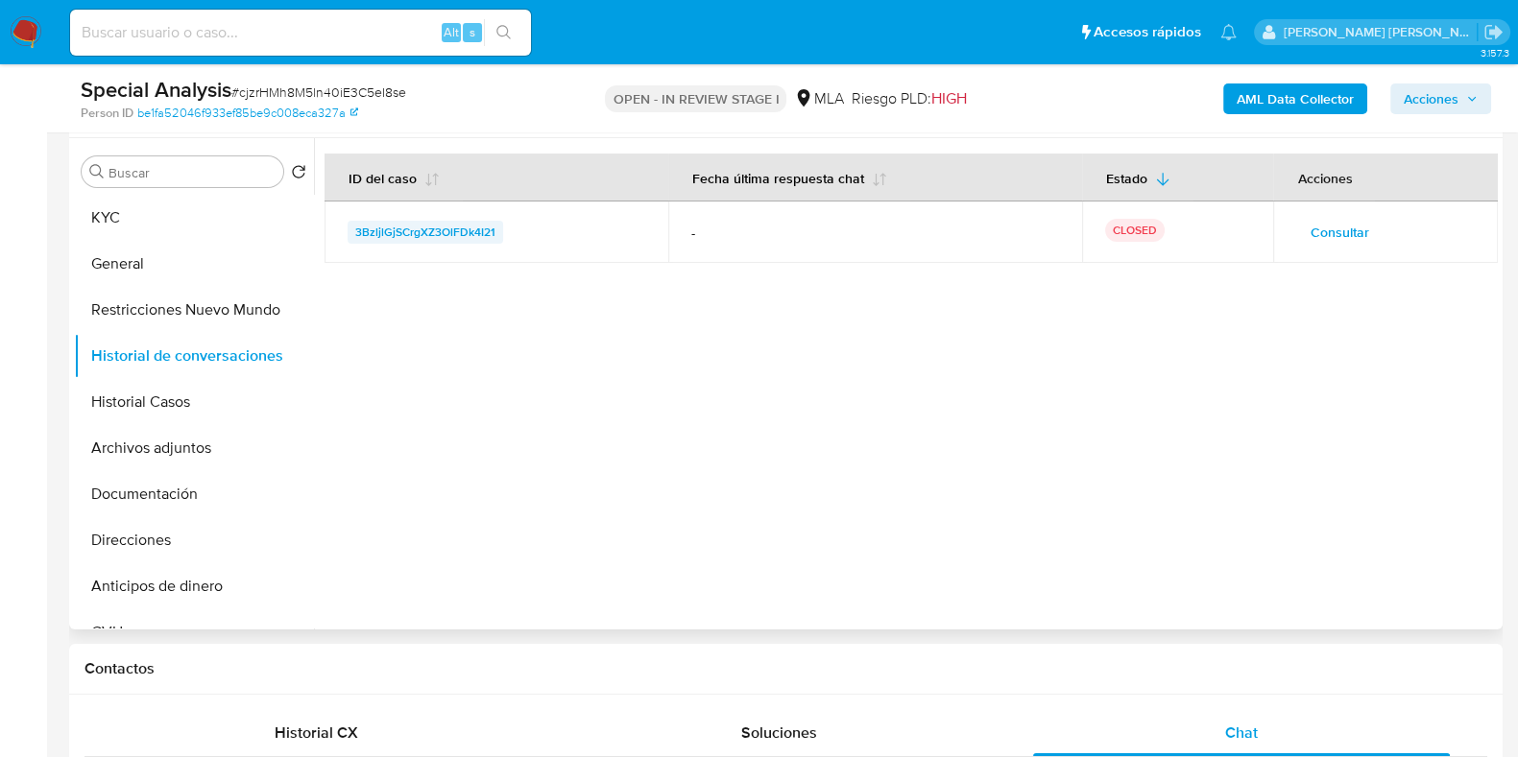
click at [432, 232] on span "3BzljlGjSCrgXZ3OlFDk4I21" at bounding box center [425, 232] width 140 height 23
click at [206, 393] on button "Historial Casos" at bounding box center [194, 402] width 240 height 46
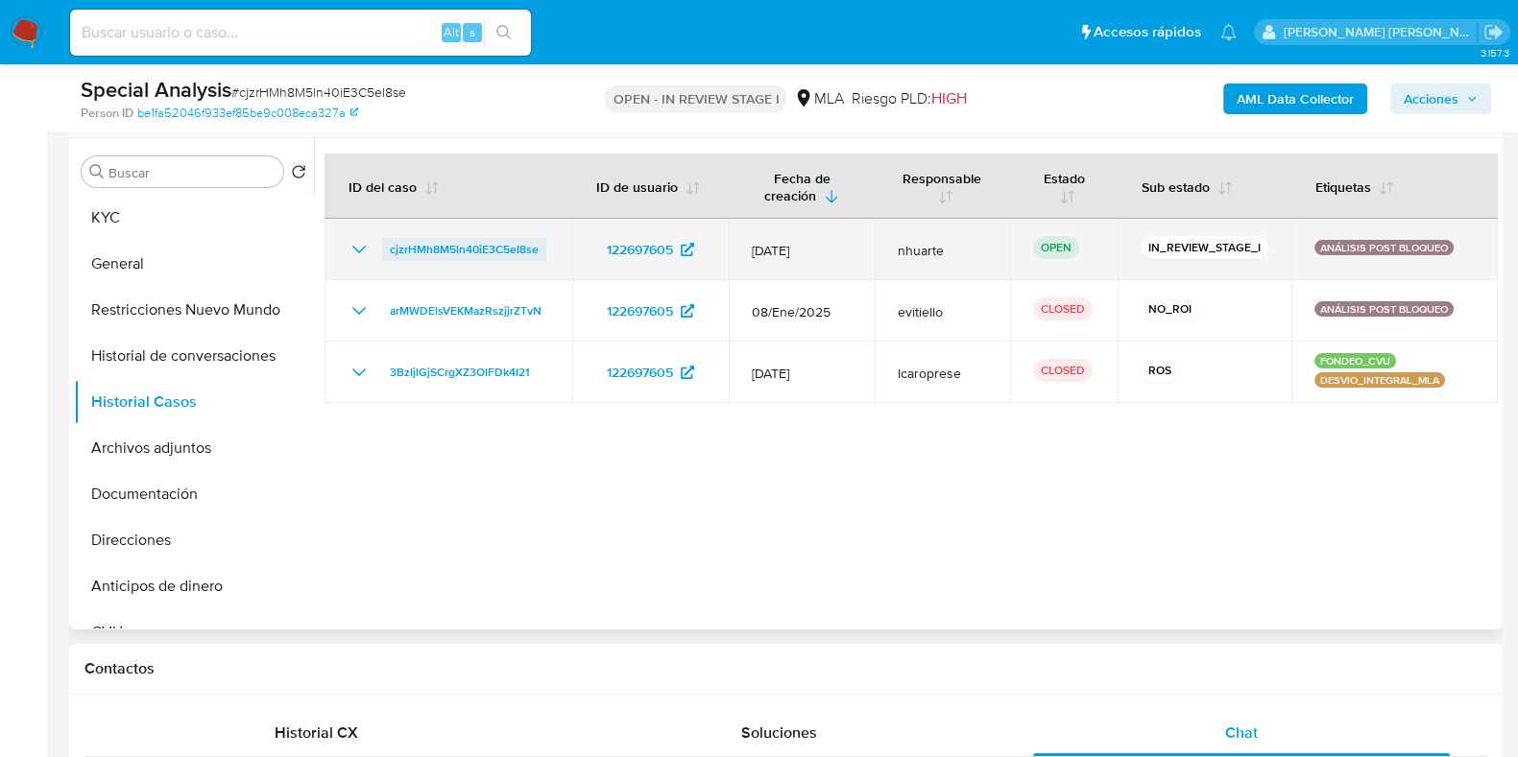
click at [457, 243] on span "cjzrHMh8M5ln40iE3C5eI8se" at bounding box center [464, 249] width 149 height 23
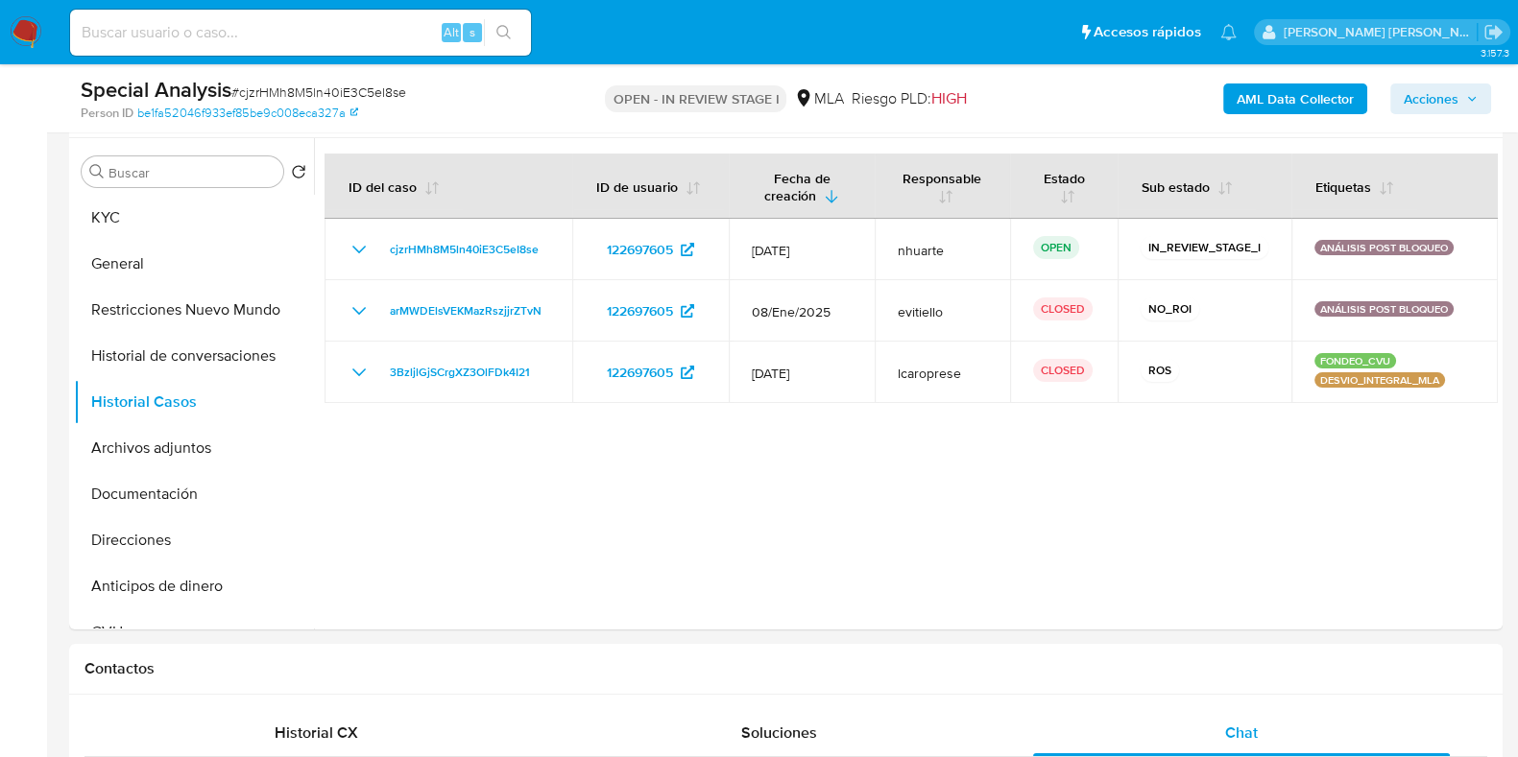
drag, startPoint x: 29, startPoint y: 31, endPoint x: 272, endPoint y: 34, distance: 242.9
click at [29, 31] on img at bounding box center [26, 32] width 33 height 33
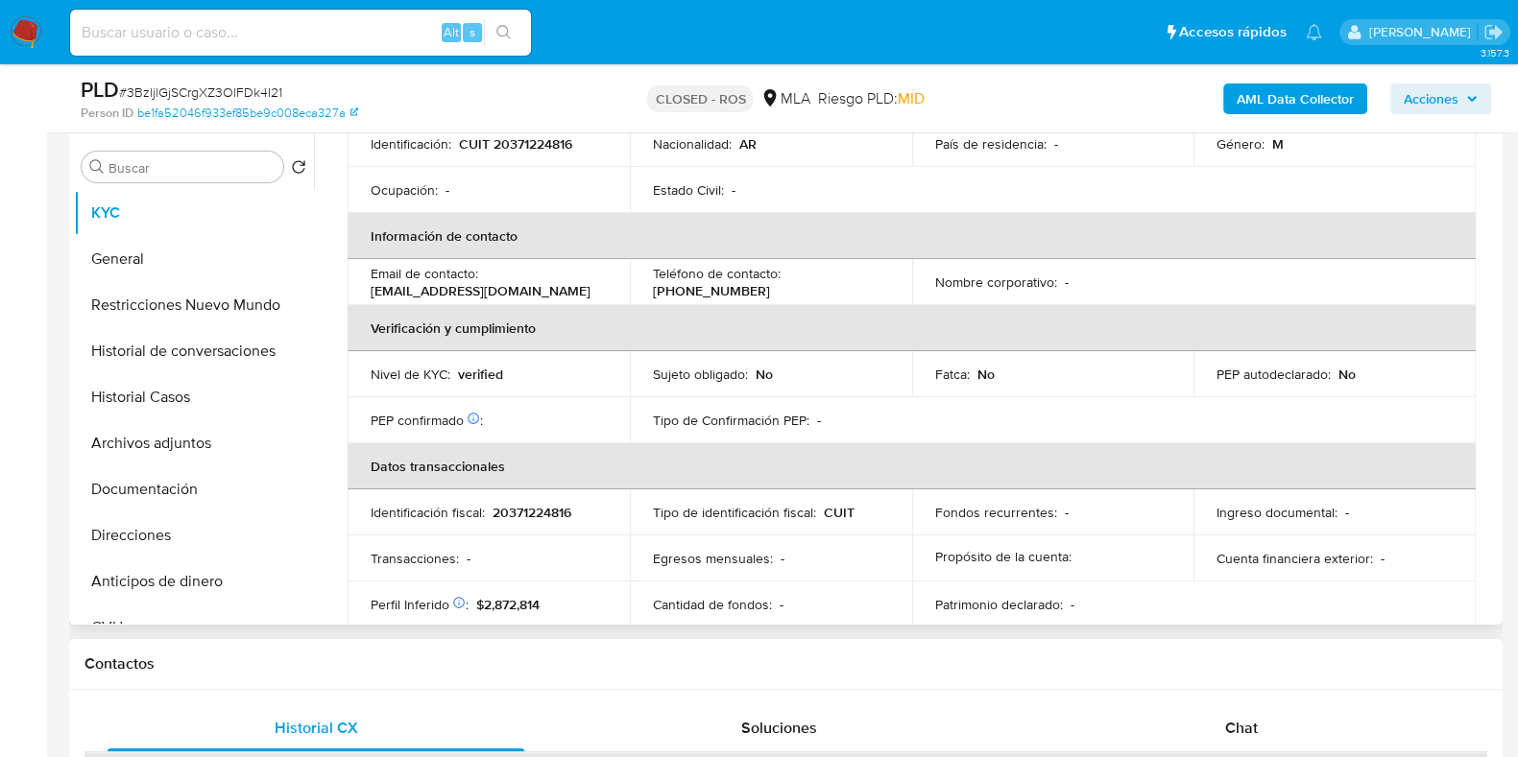
scroll to position [1028, 0]
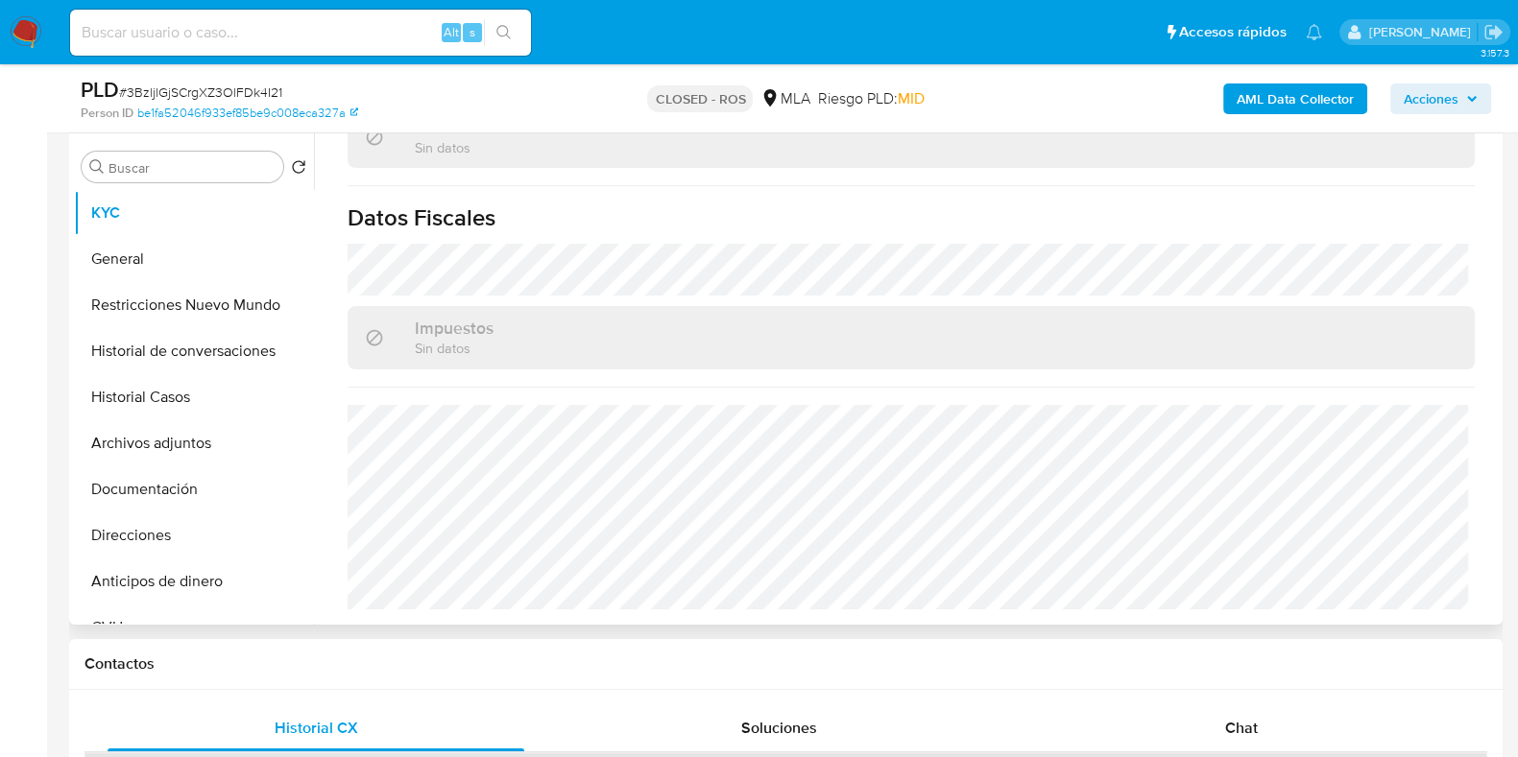
click at [1246, 709] on div "Chat" at bounding box center [1241, 729] width 417 height 46
select select "10"
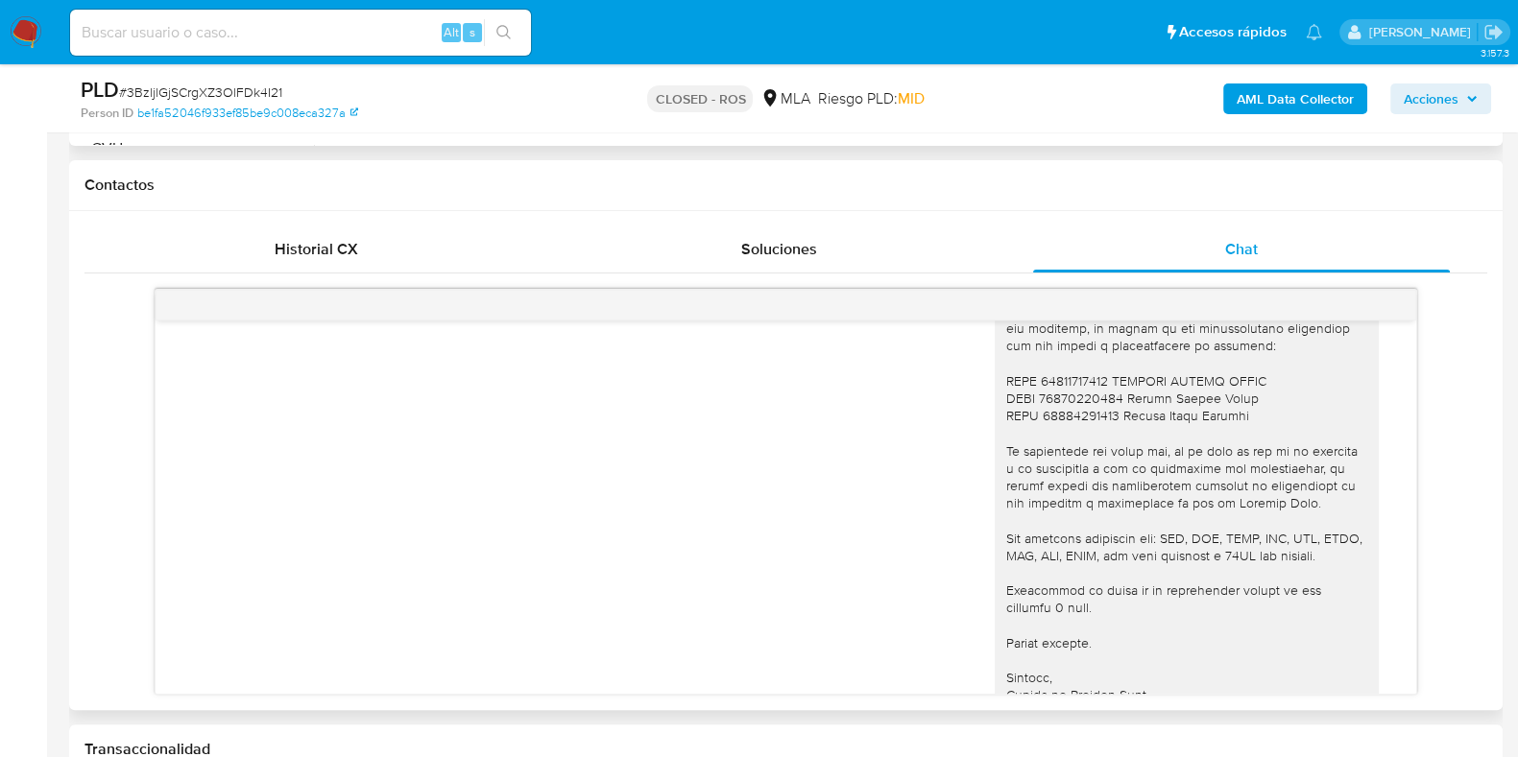
scroll to position [1038, 0]
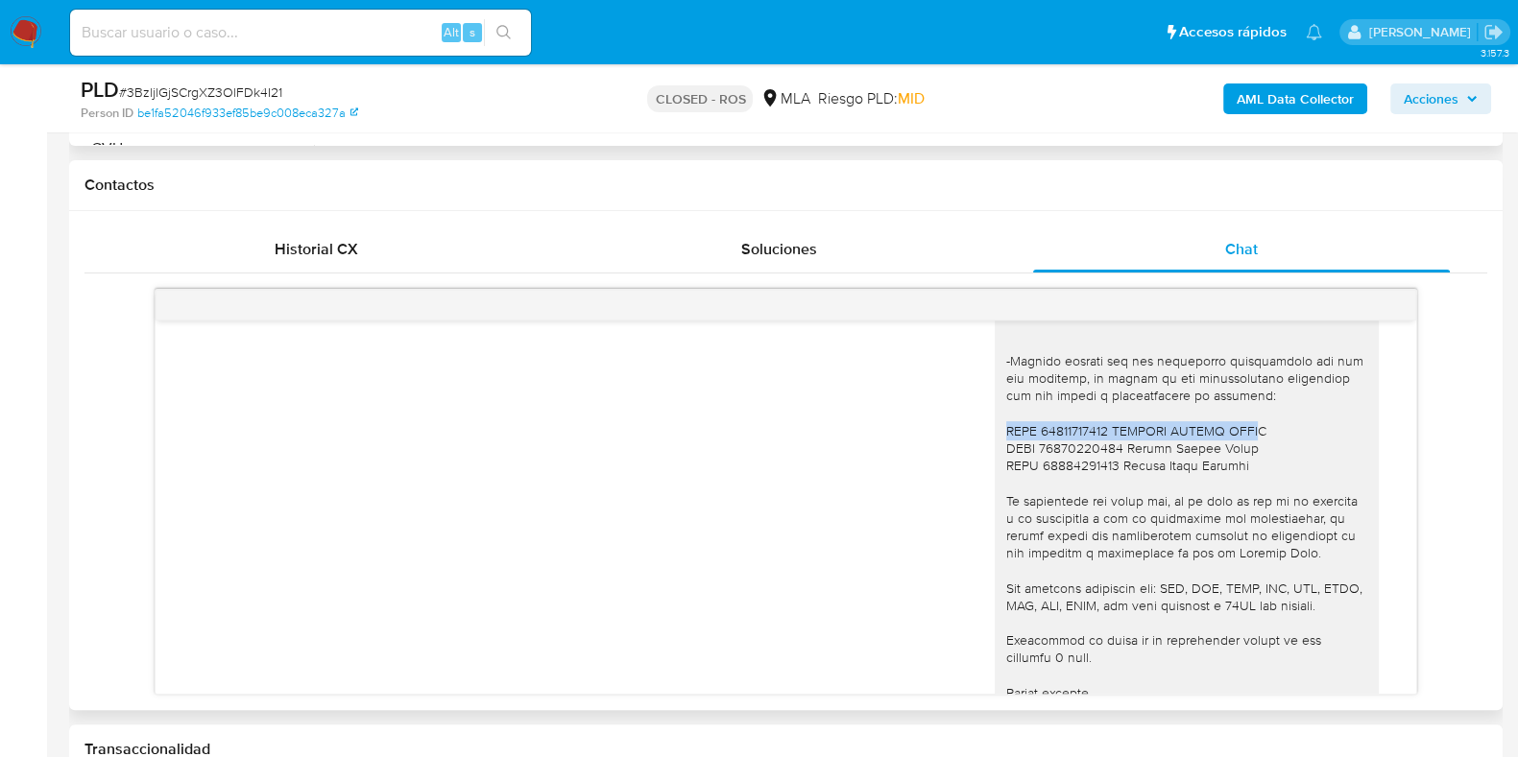
drag, startPoint x: 992, startPoint y: 429, endPoint x: 1252, endPoint y: 423, distance: 260.2
click at [1252, 423] on div at bounding box center [1186, 413] width 361 height 681
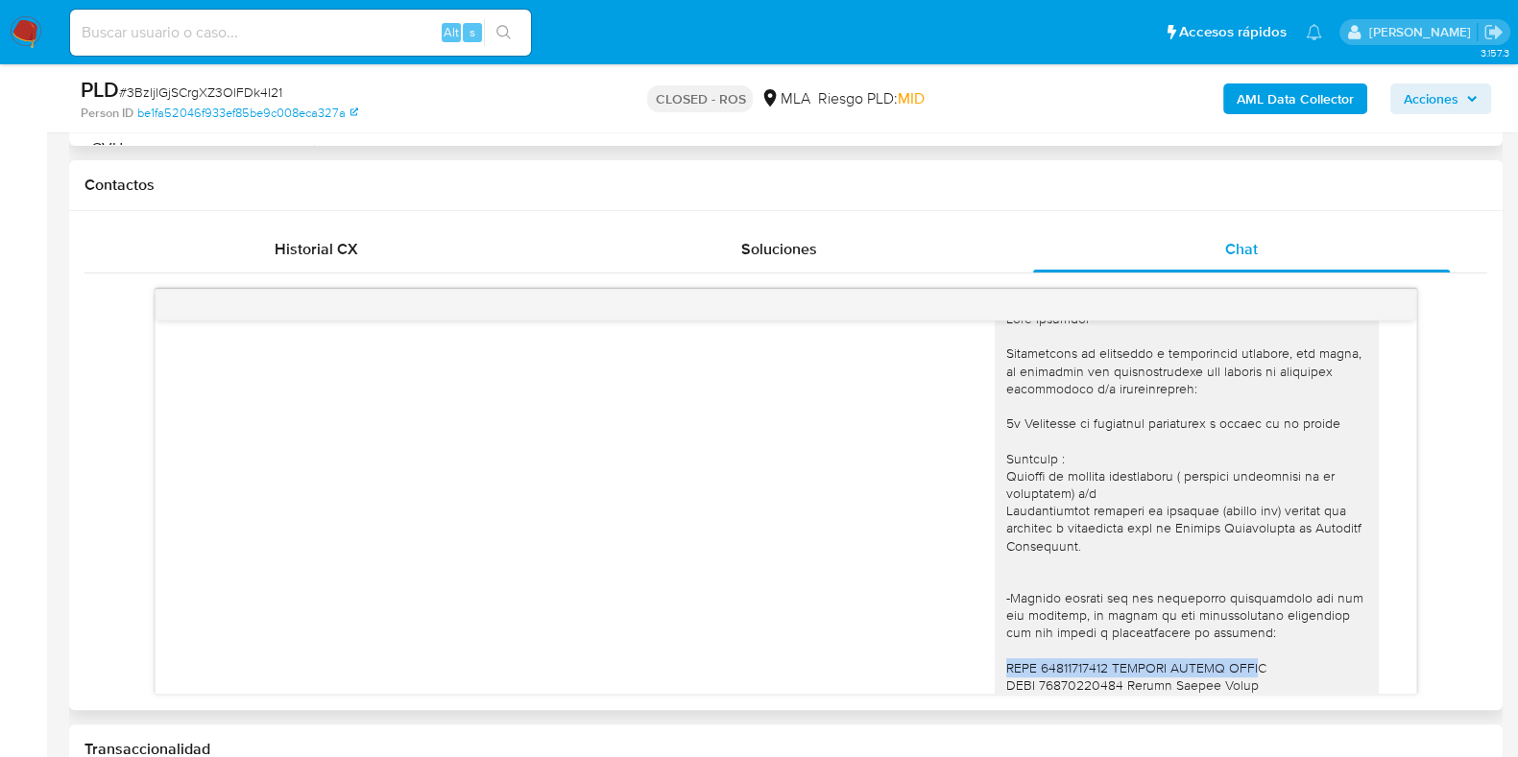
scroll to position [798, 0]
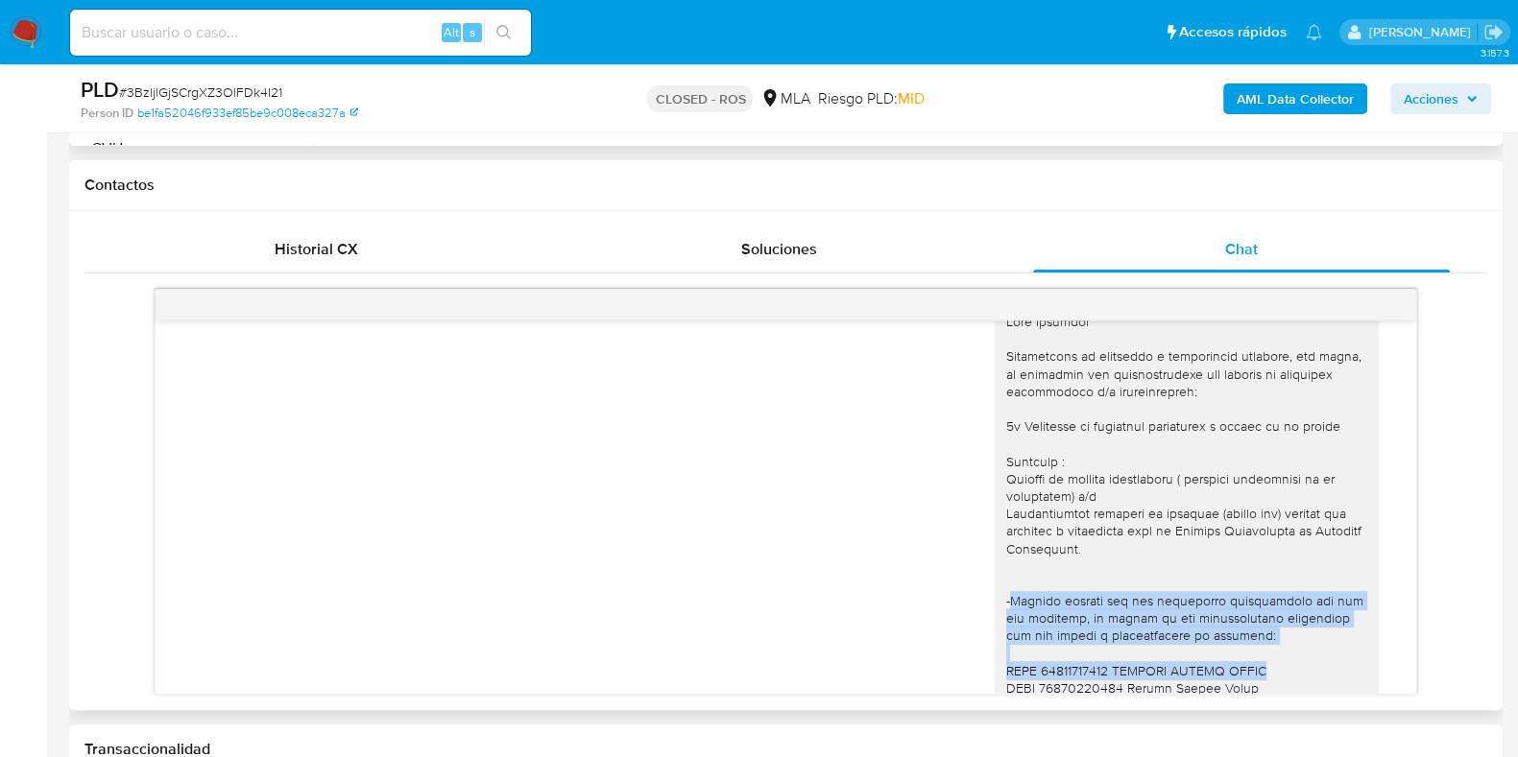
drag, startPoint x: 993, startPoint y: 602, endPoint x: 1262, endPoint y: 660, distance: 276.0
click at [1262, 660] on div at bounding box center [1186, 653] width 361 height 681
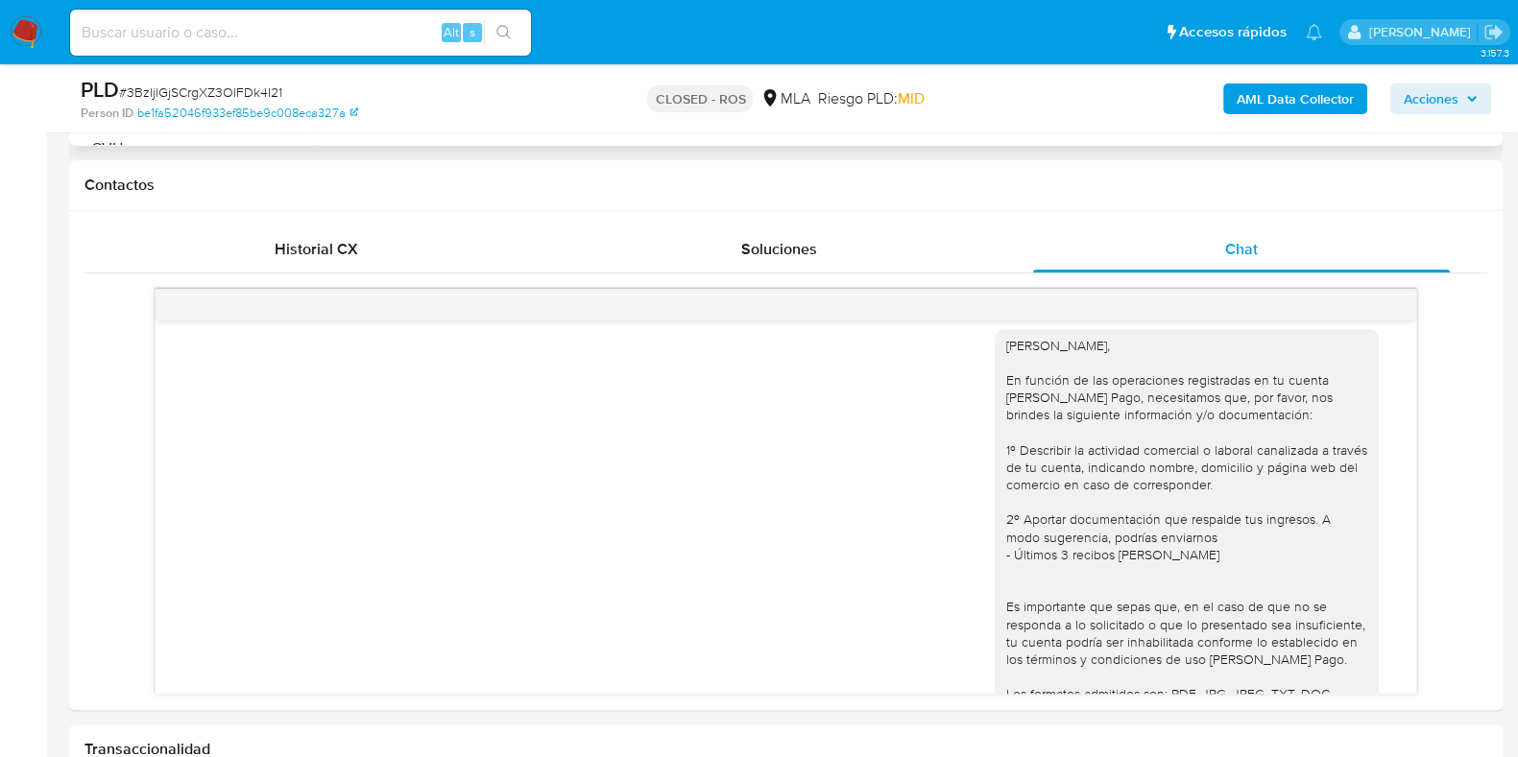
scroll to position [0, 0]
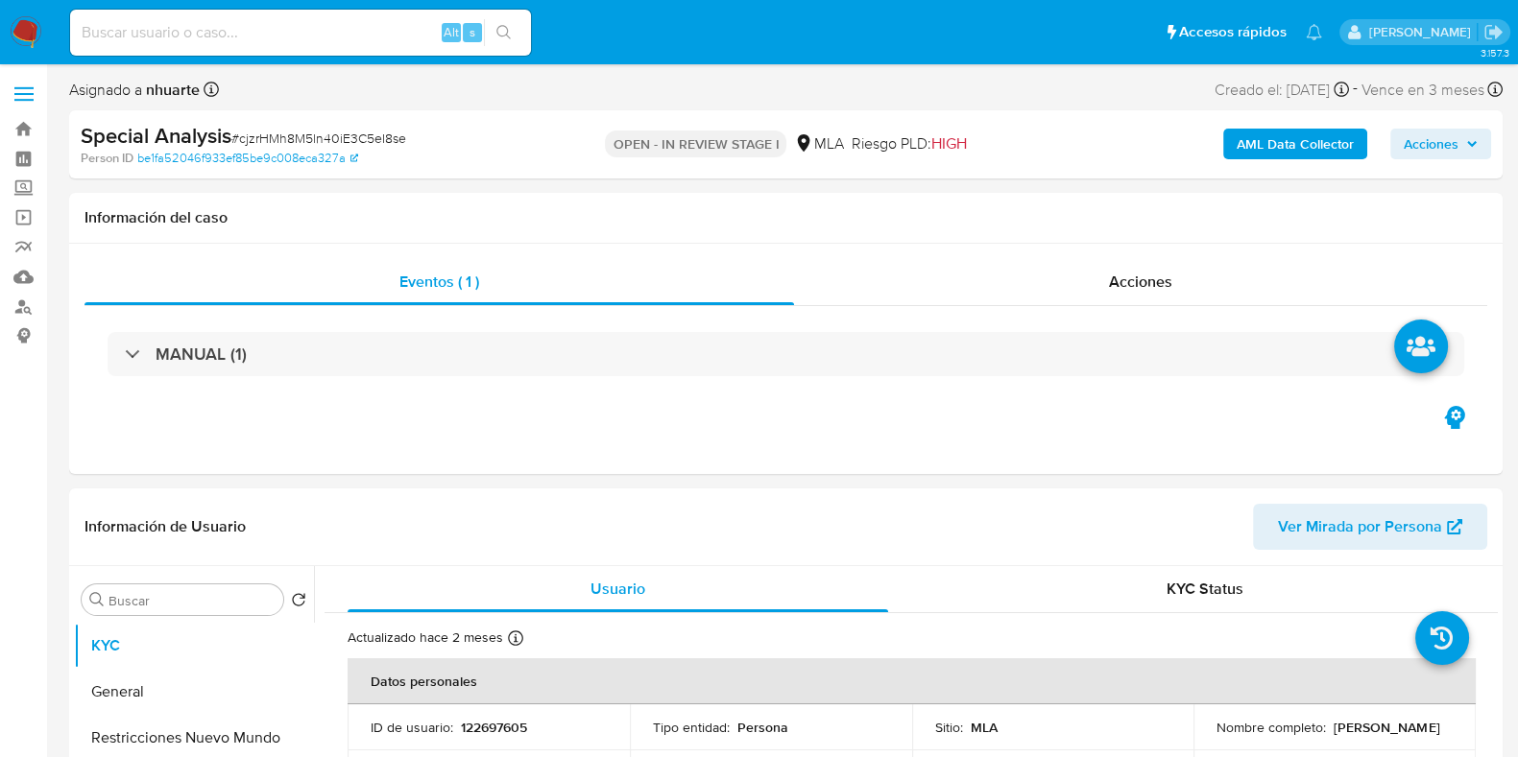
select select "10"
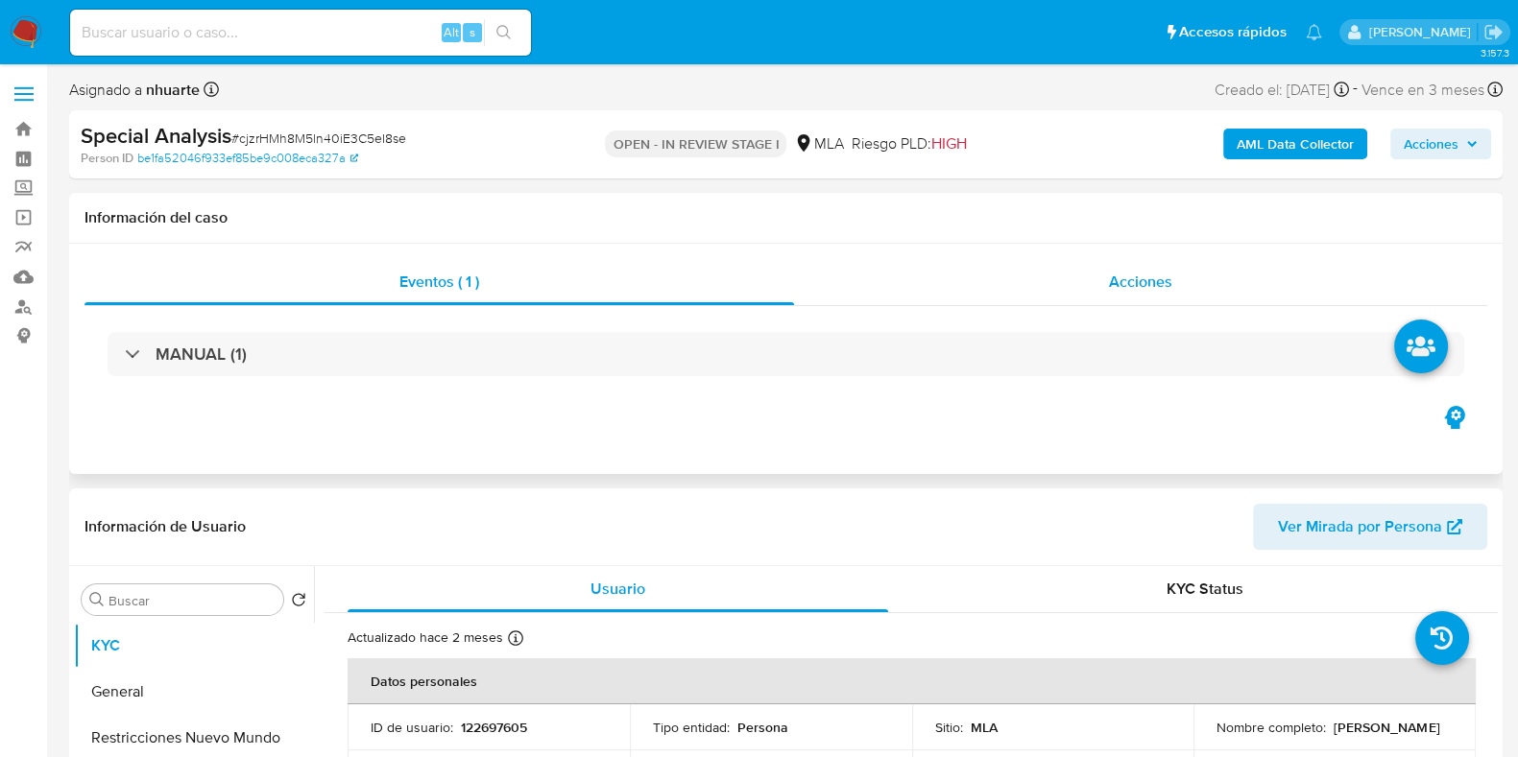
click at [1101, 275] on div "Acciones" at bounding box center [1140, 282] width 693 height 46
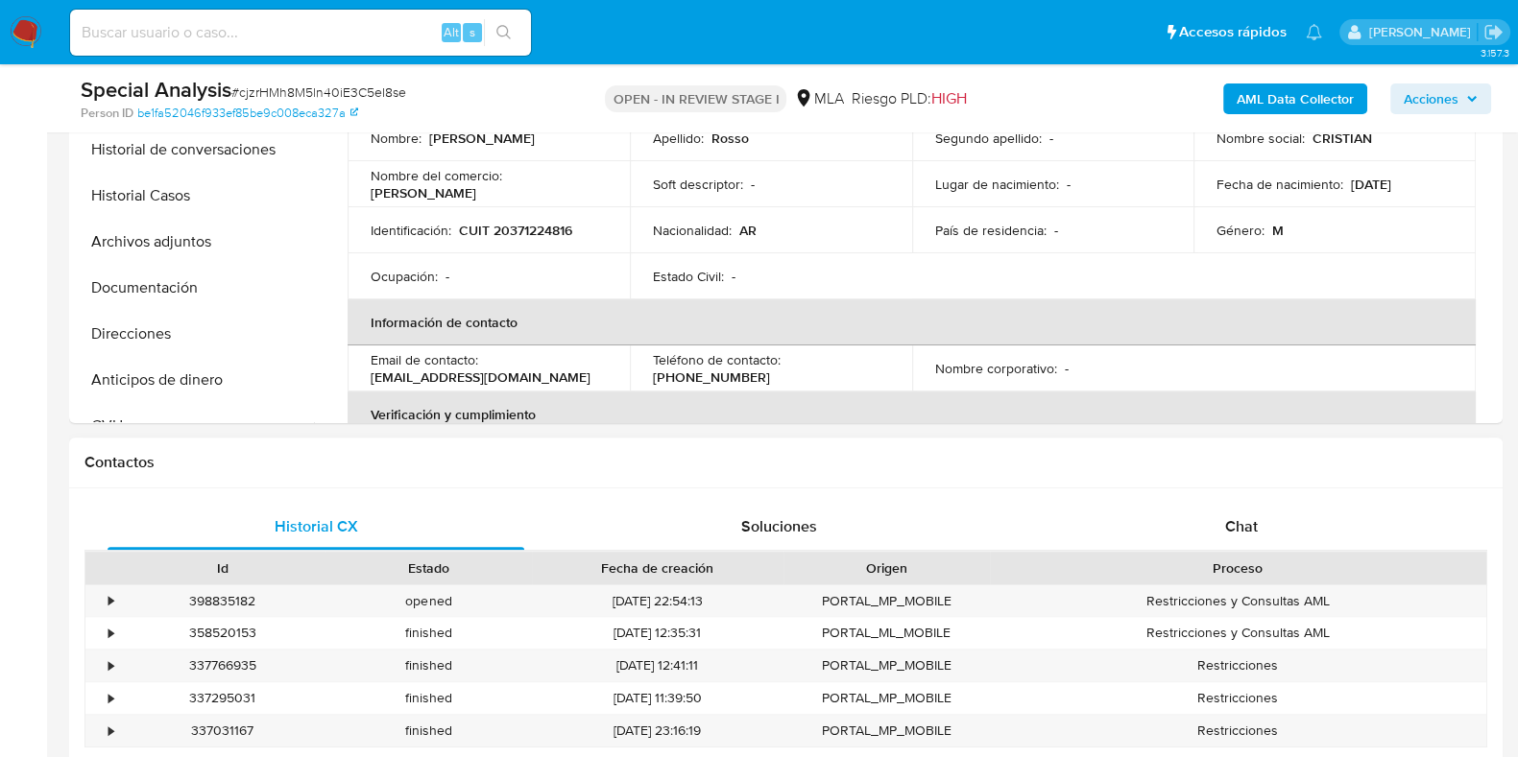
scroll to position [720, 0]
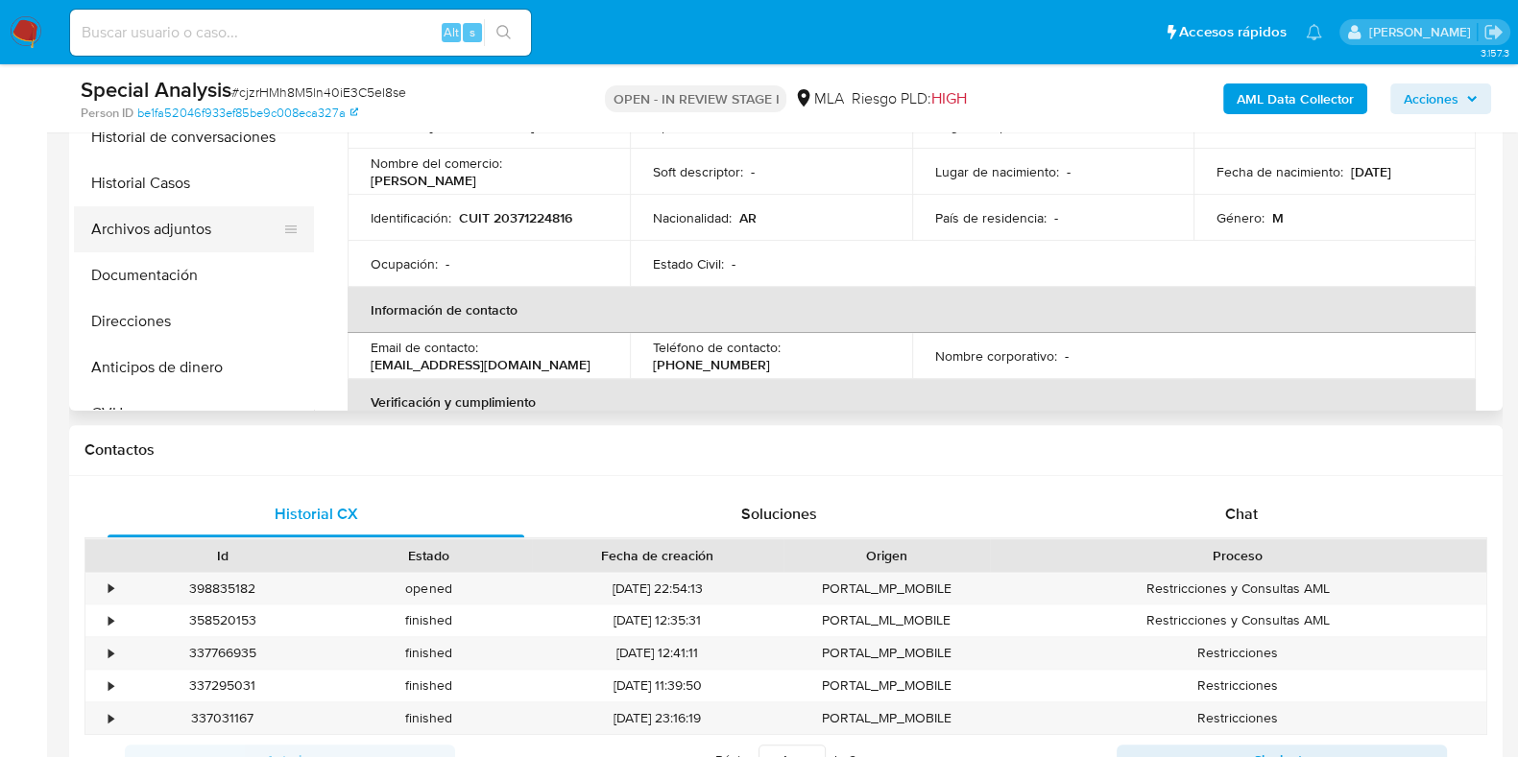
click at [192, 228] on button "Archivos adjuntos" at bounding box center [186, 229] width 225 height 46
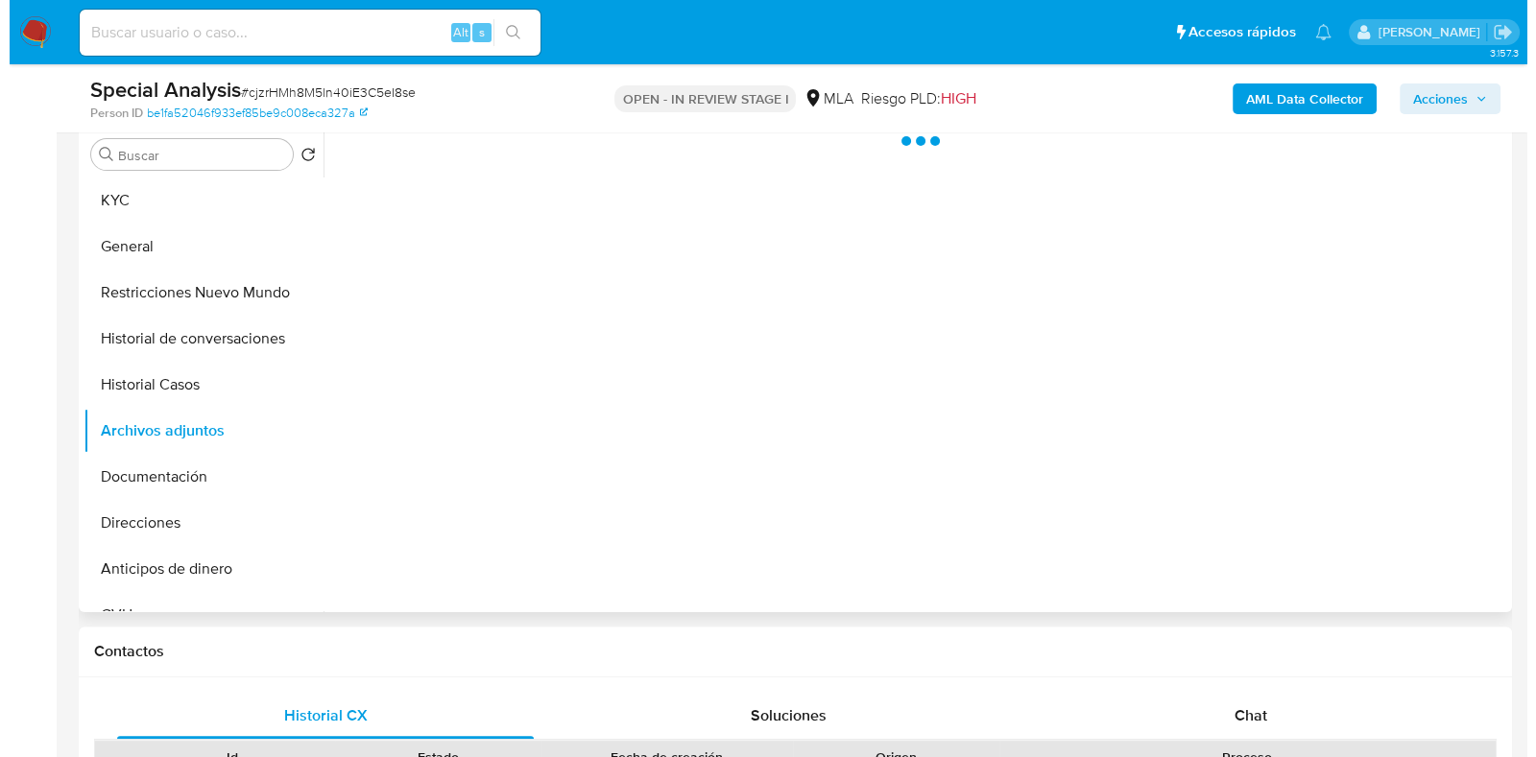
scroll to position [479, 0]
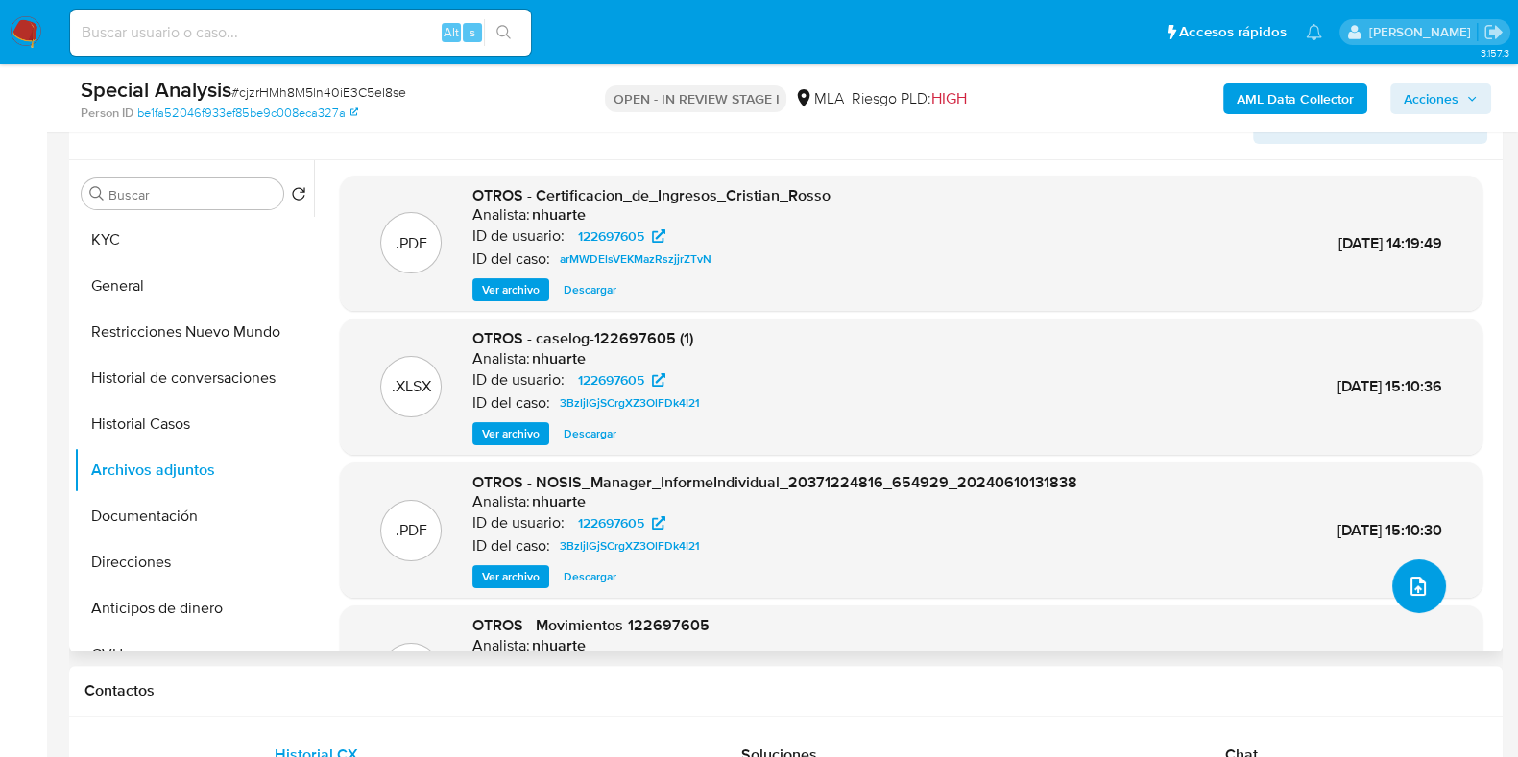
click at [1415, 578] on icon "upload-file" at bounding box center [1417, 586] width 23 height 23
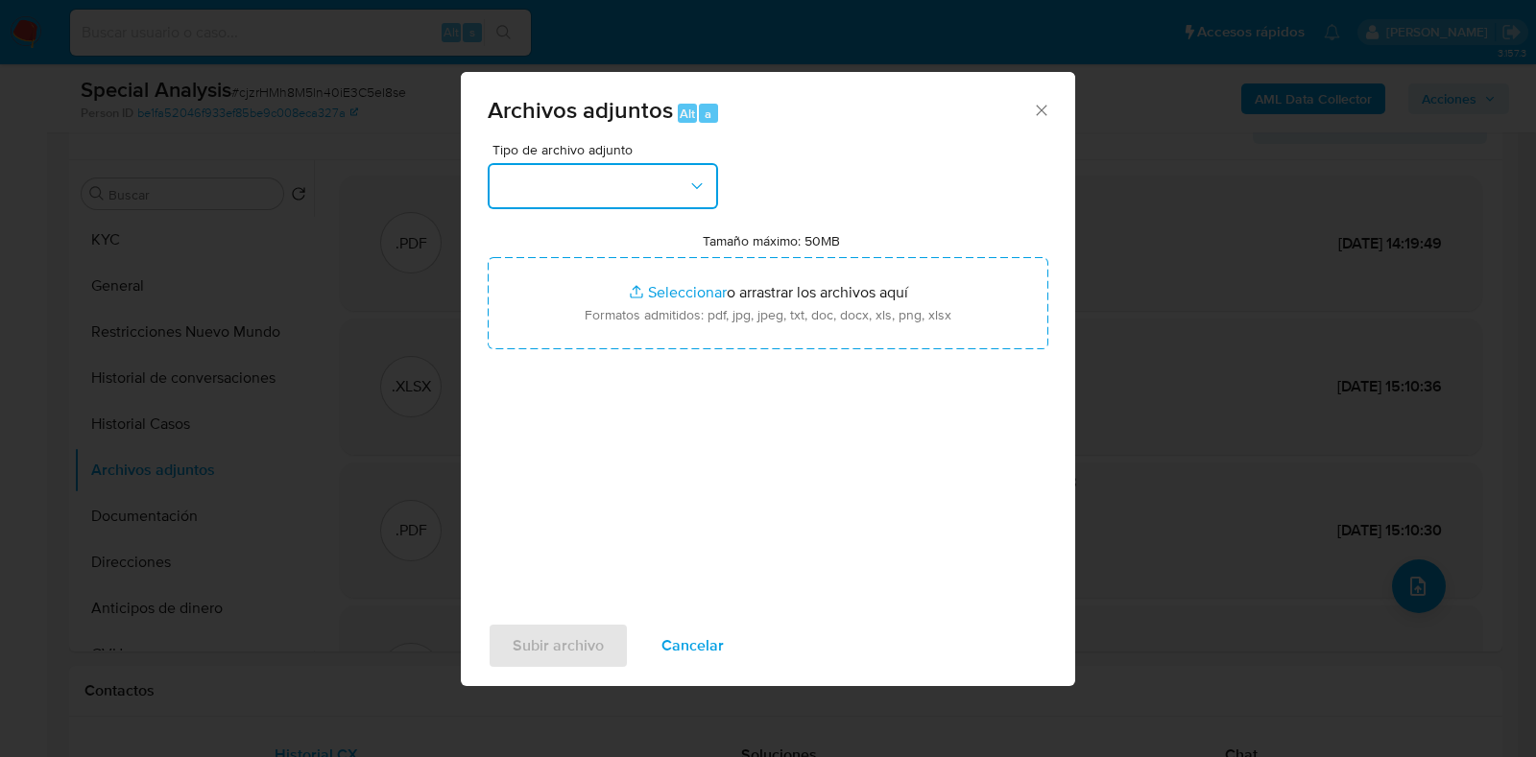
click at [710, 193] on button "button" at bounding box center [603, 186] width 230 height 46
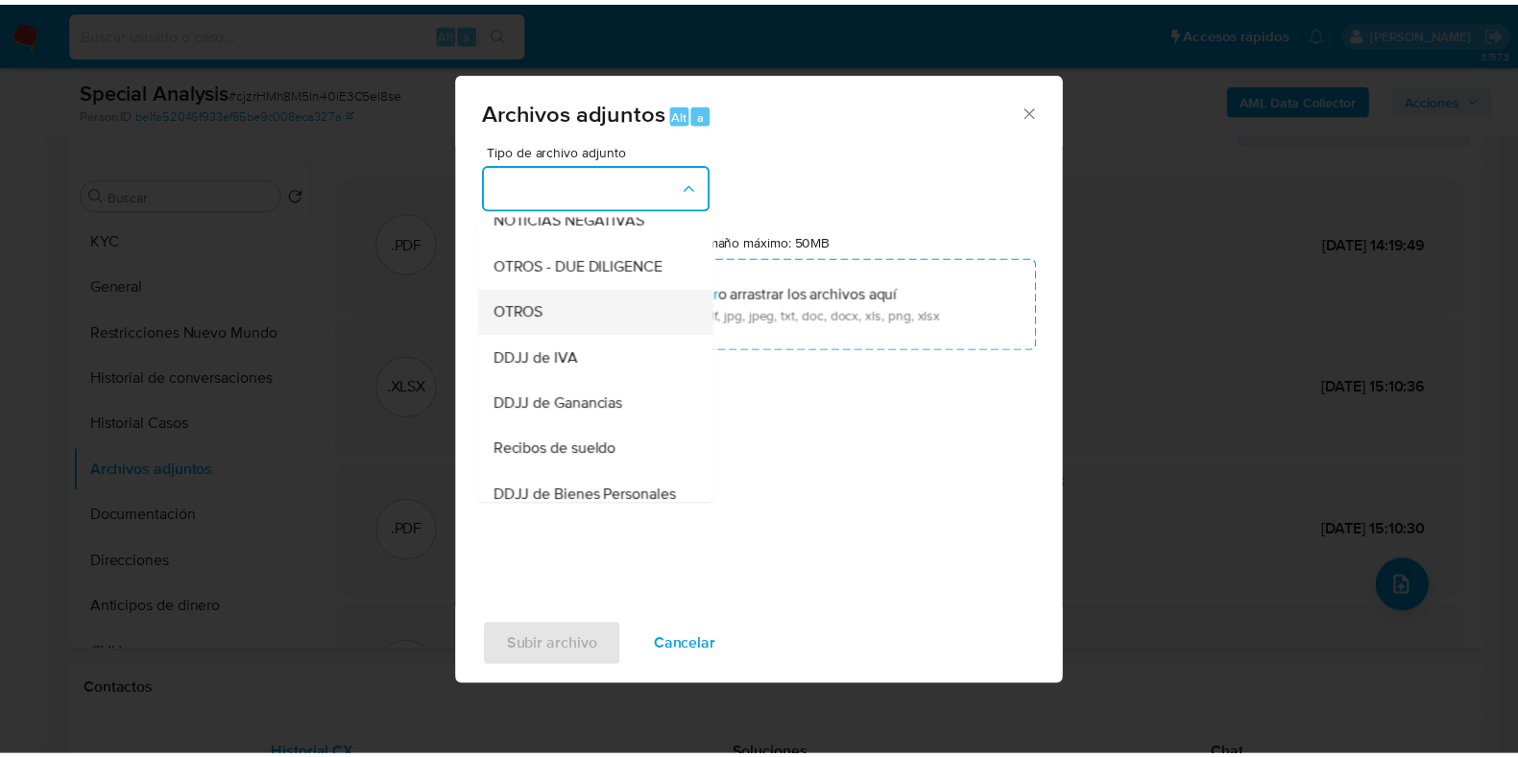
scroll to position [300, 0]
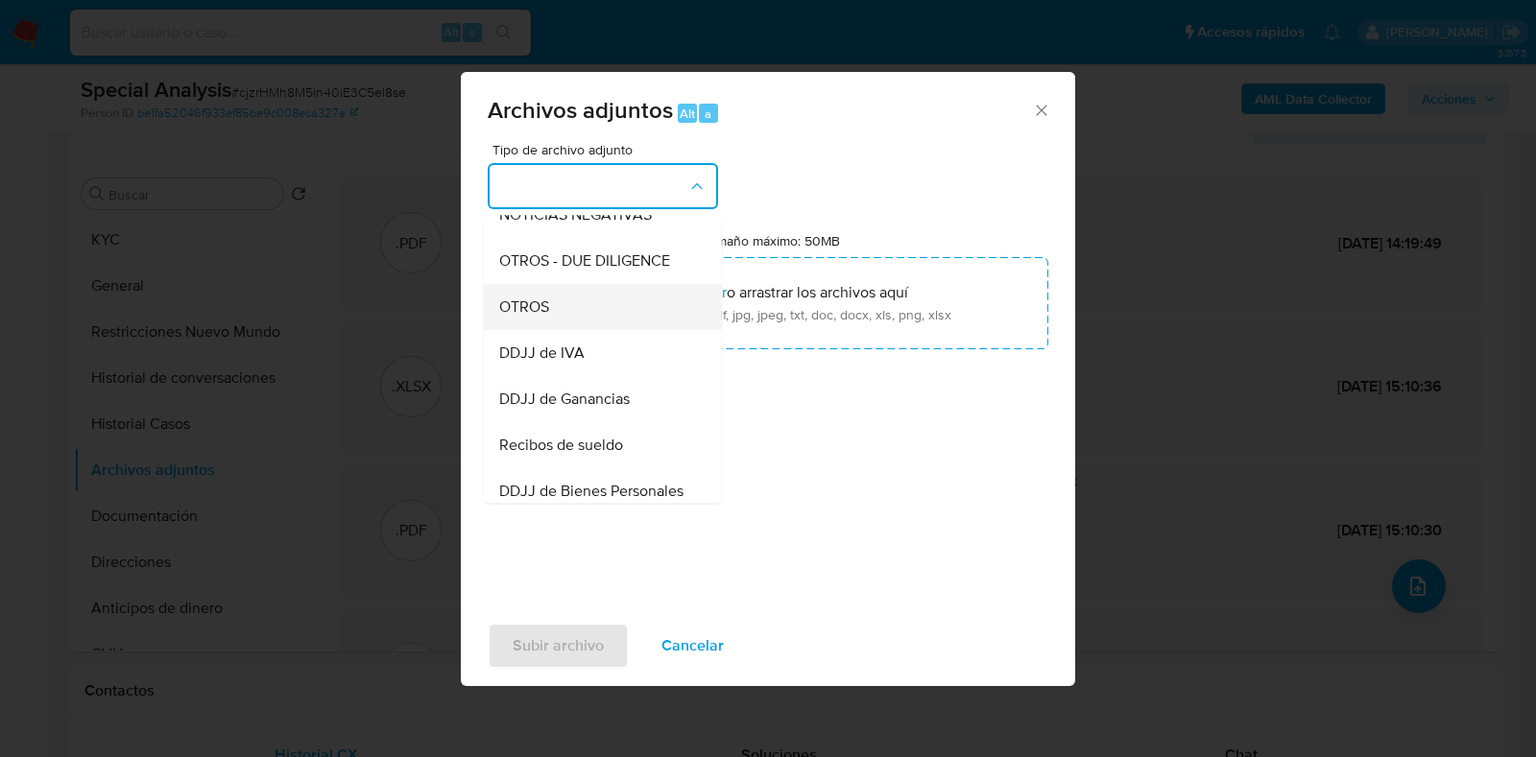
click at [658, 320] on div "OTROS" at bounding box center [597, 307] width 196 height 46
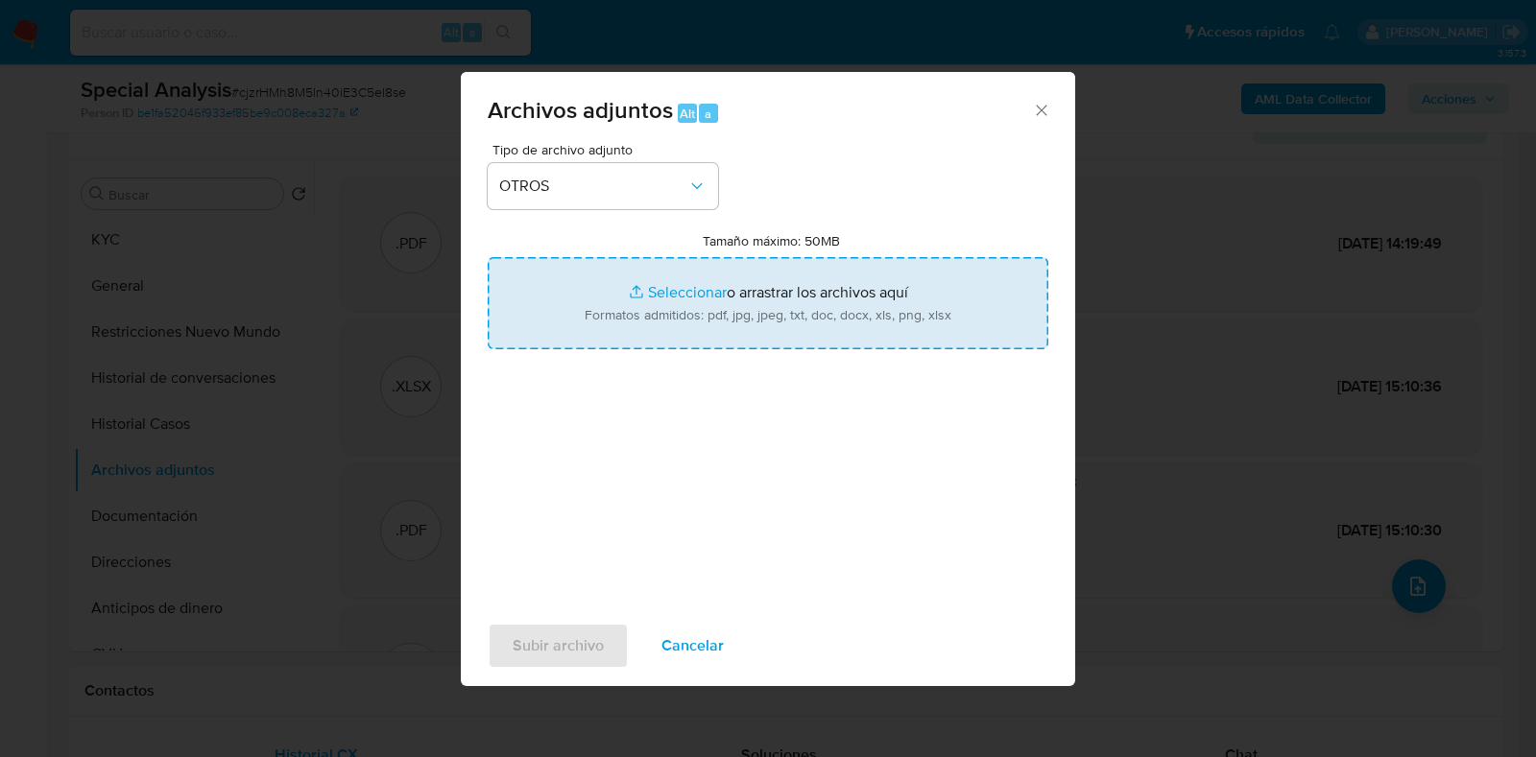
type input "C:\fakepath\Comprobantes_emitidos_2024_Rosso_C1.pdf"
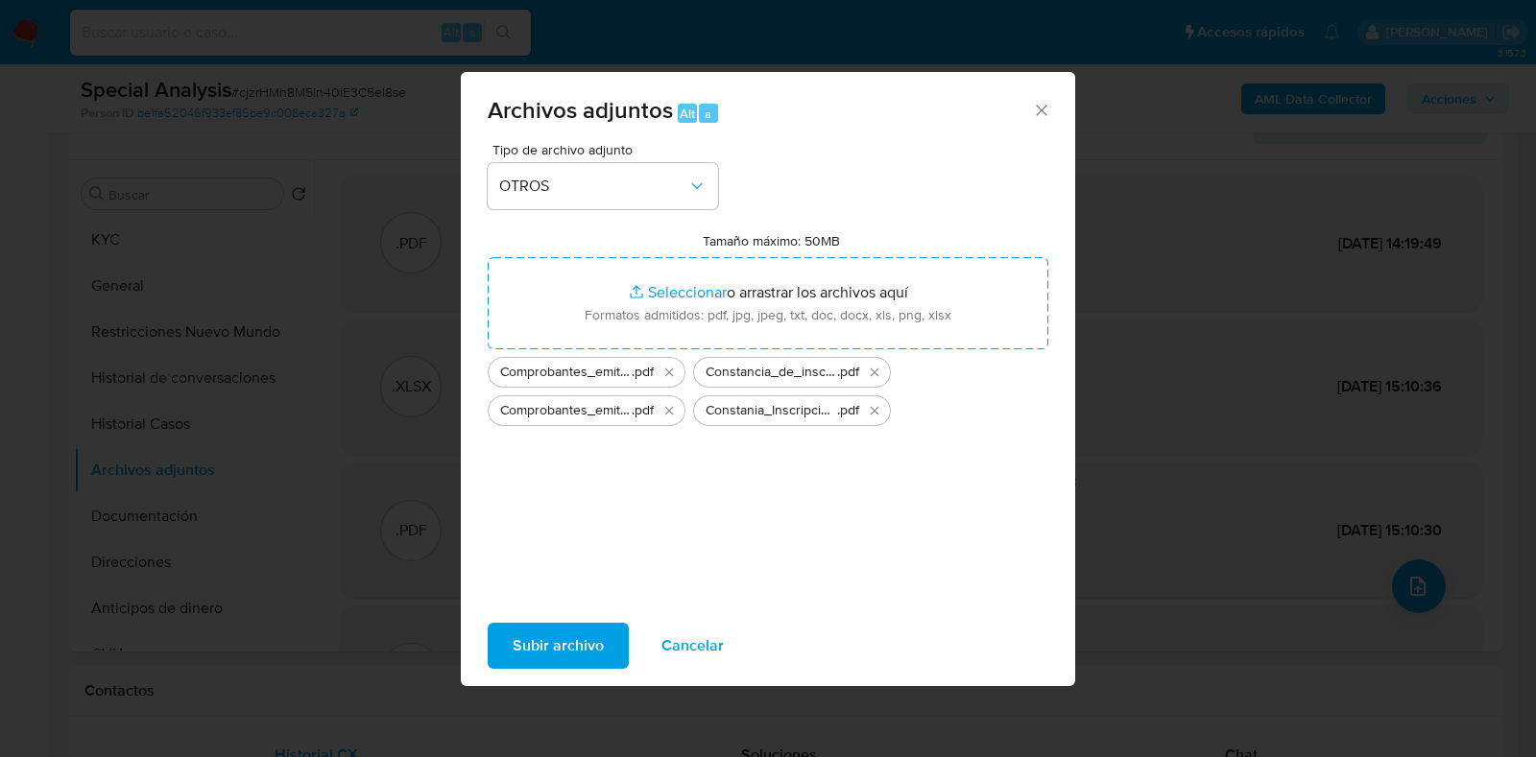
click at [536, 648] on span "Subir archivo" at bounding box center [558, 646] width 91 height 42
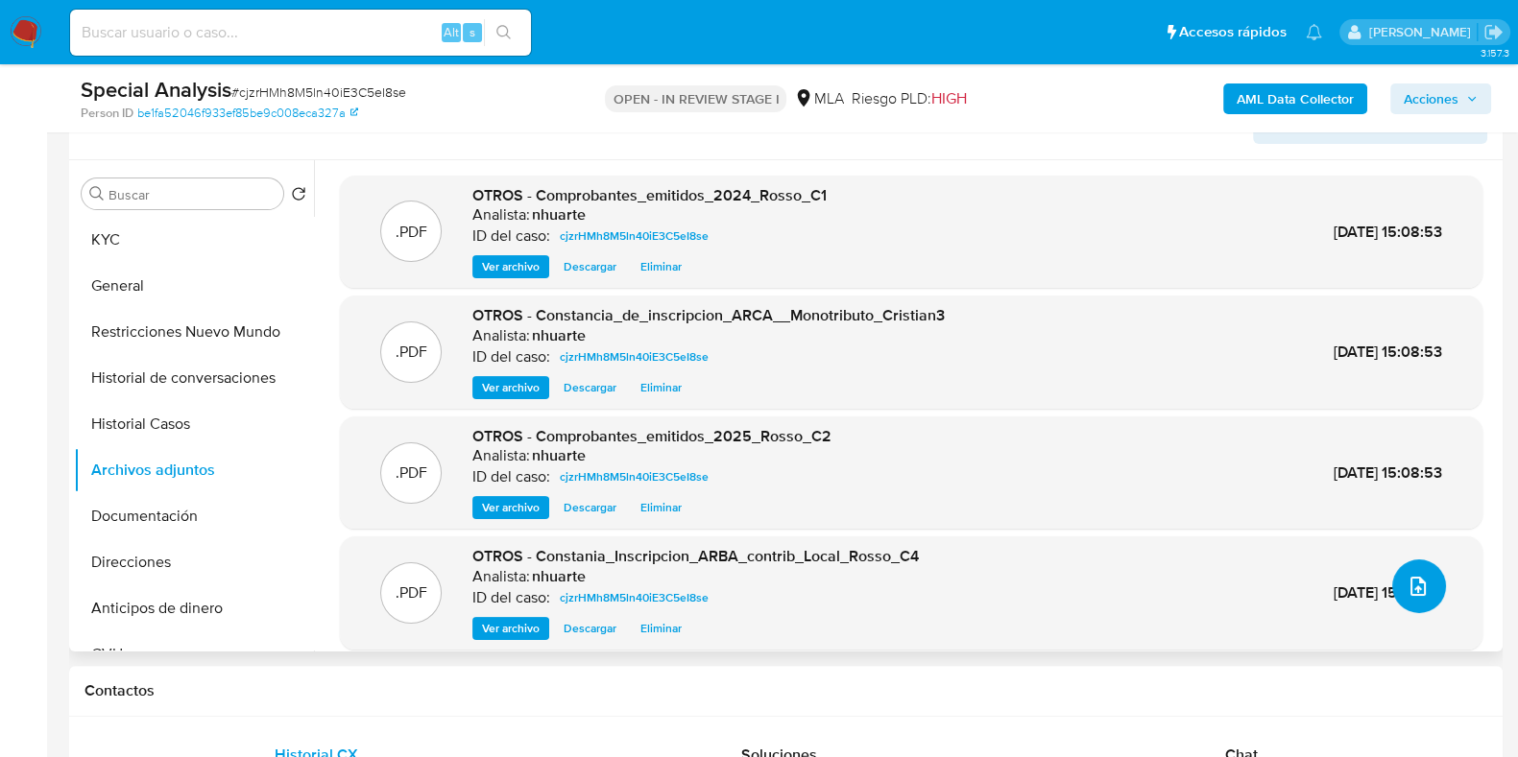
scroll to position [0, 0]
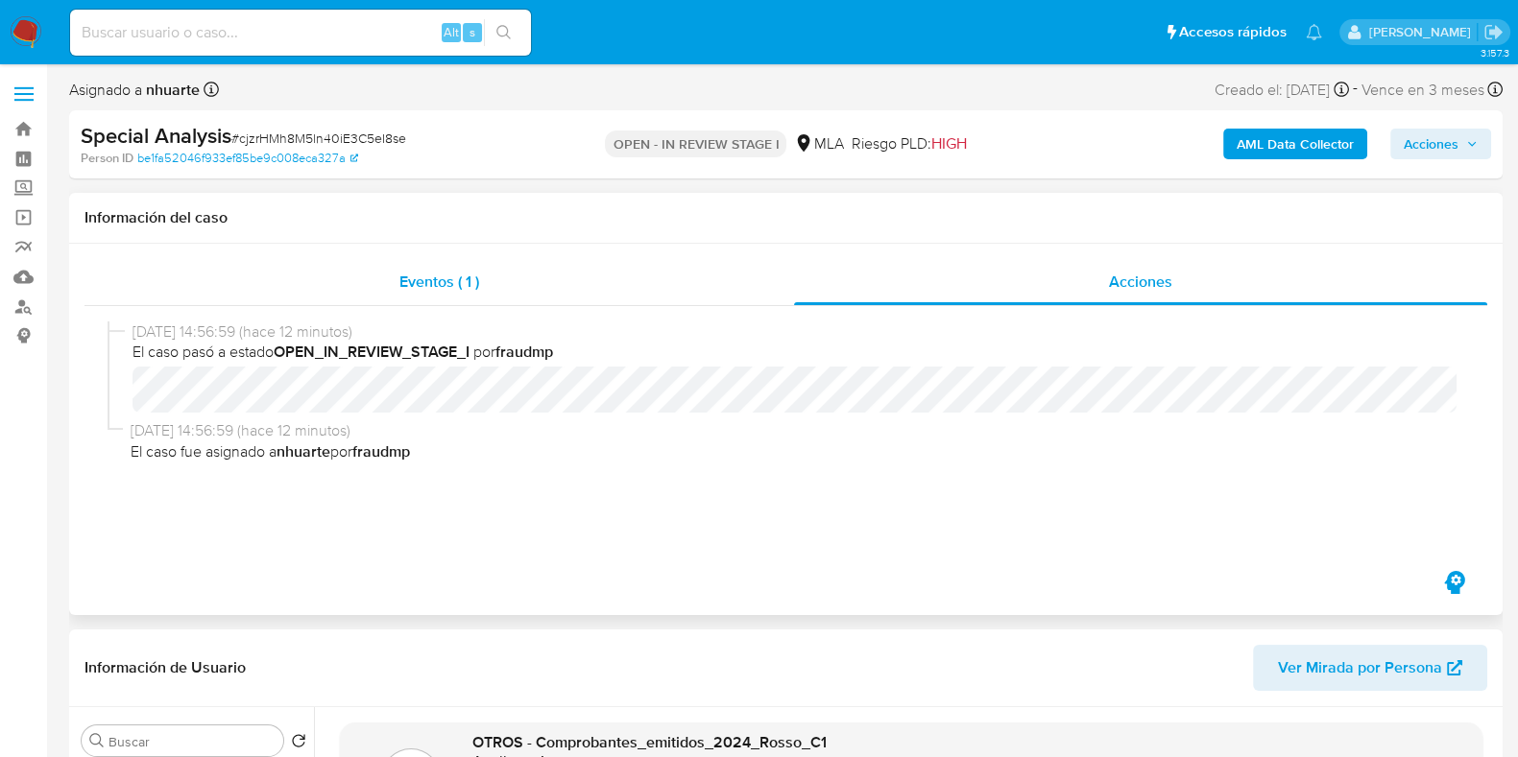
click at [463, 295] on div "Eventos ( 1 )" at bounding box center [438, 282] width 709 height 46
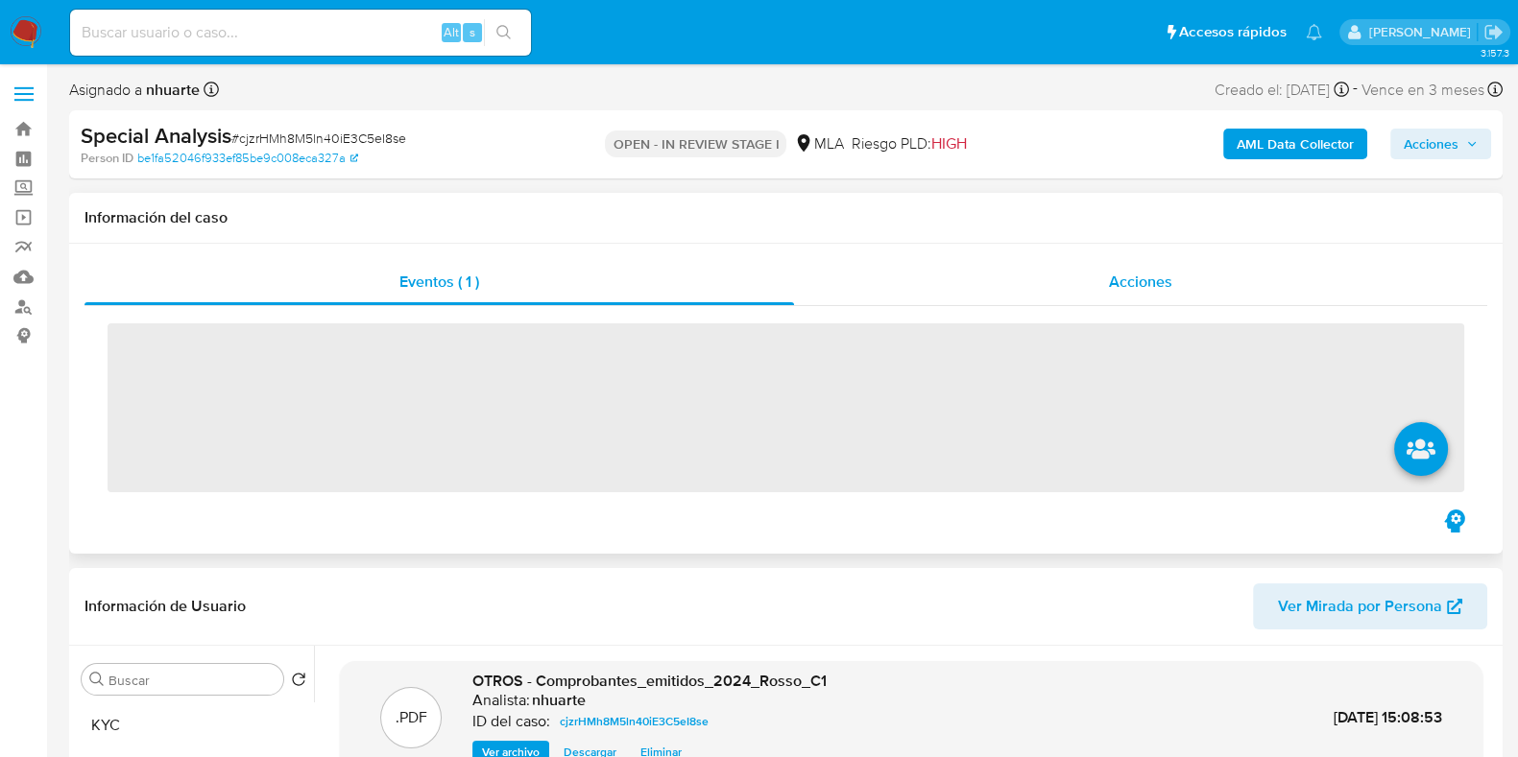
click at [1145, 259] on div "Acciones" at bounding box center [1140, 282] width 693 height 46
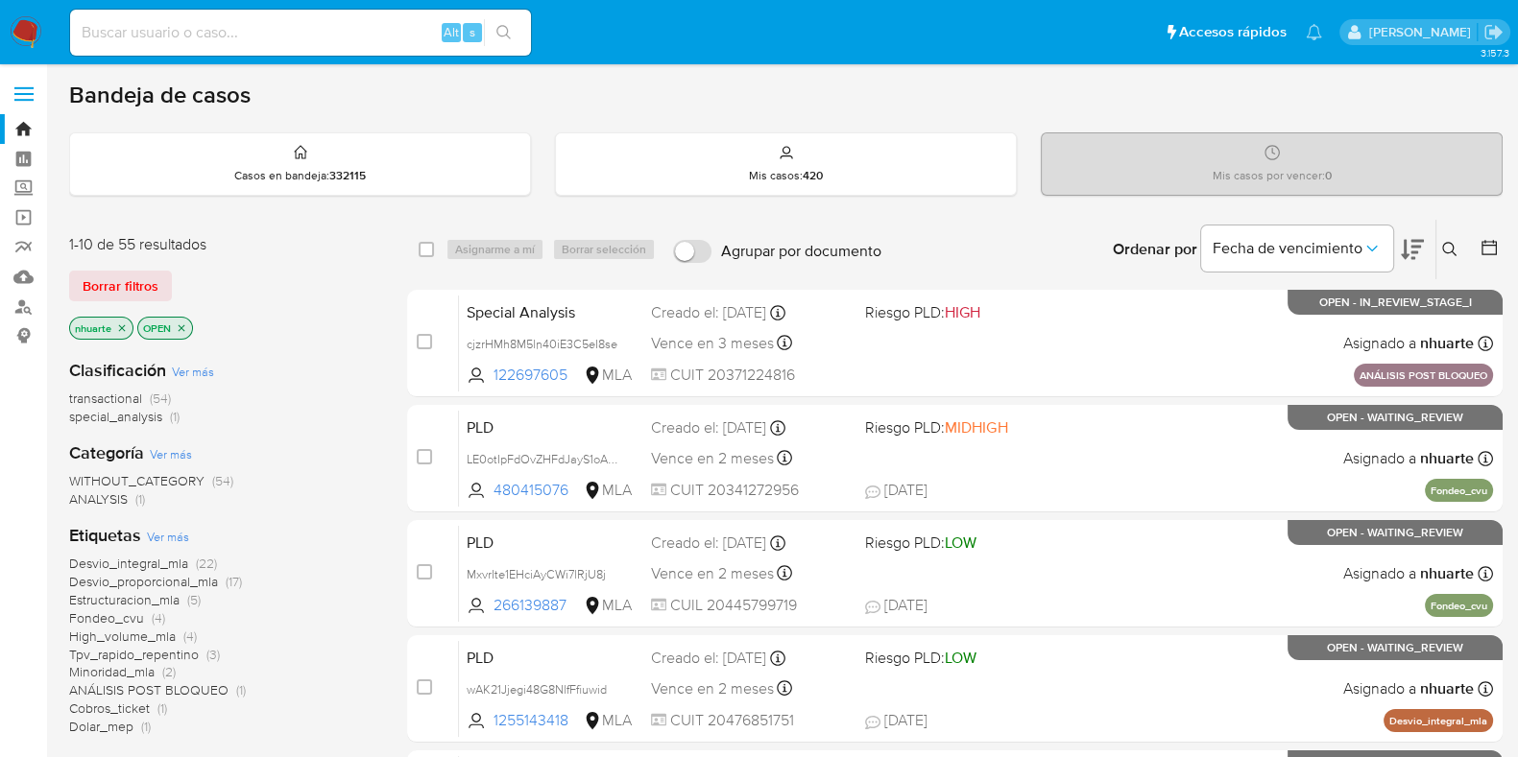
click at [121, 319] on p "nhuarte" at bounding box center [101, 328] width 62 height 21
click at [119, 326] on icon "close-filter" at bounding box center [122, 329] width 12 height 12
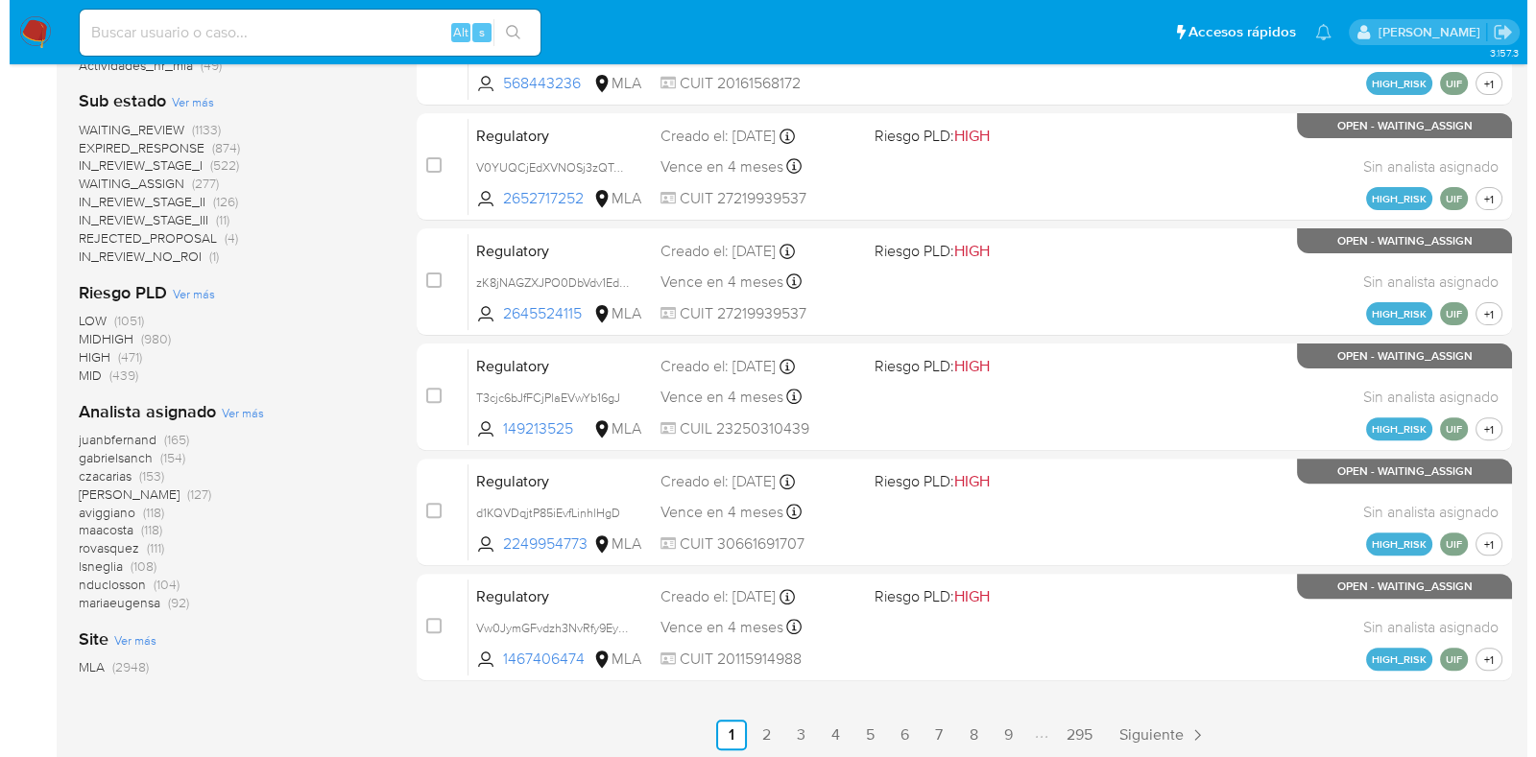
scroll to position [775, 0]
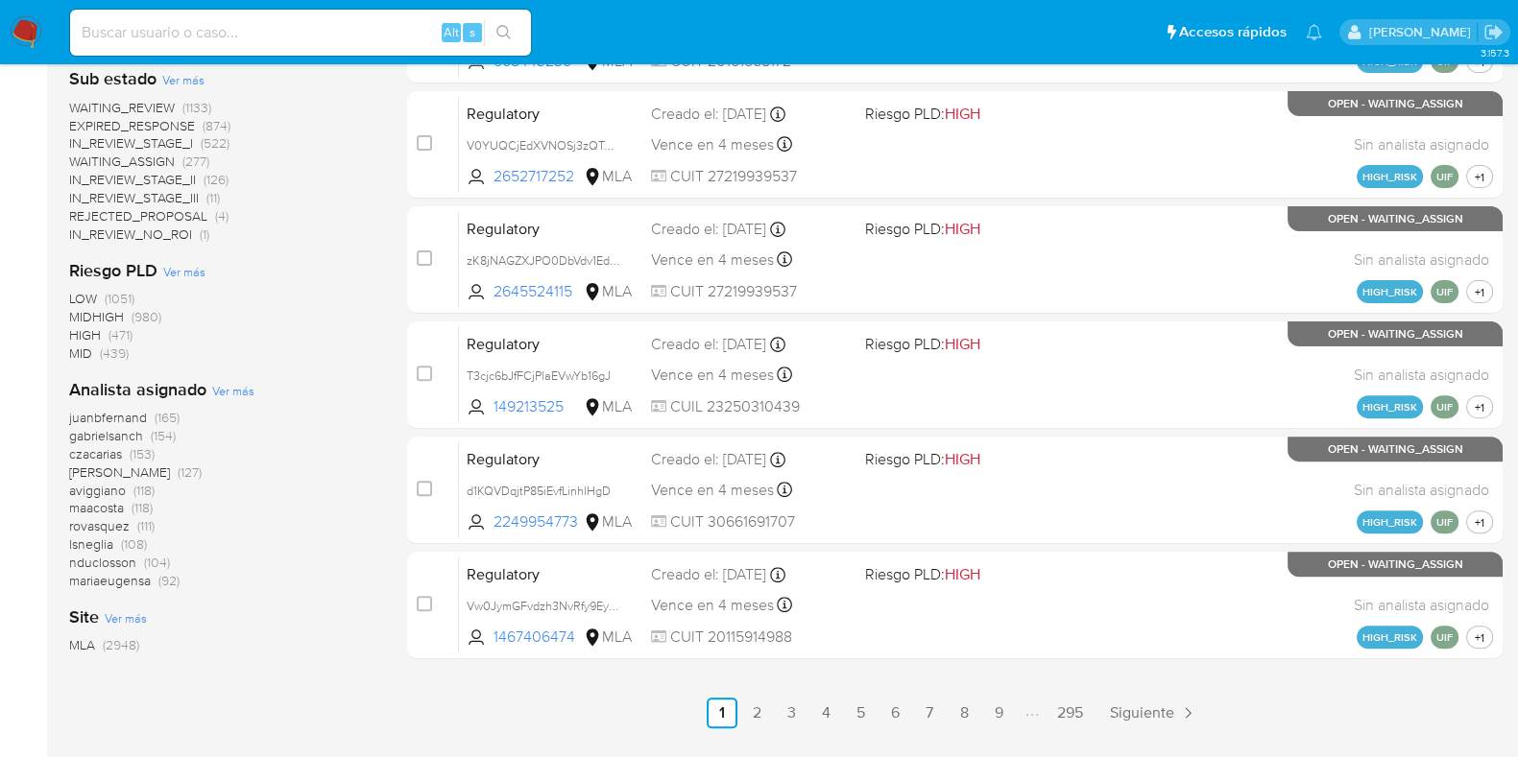
click at [240, 386] on span "Ver más" at bounding box center [233, 390] width 42 height 17
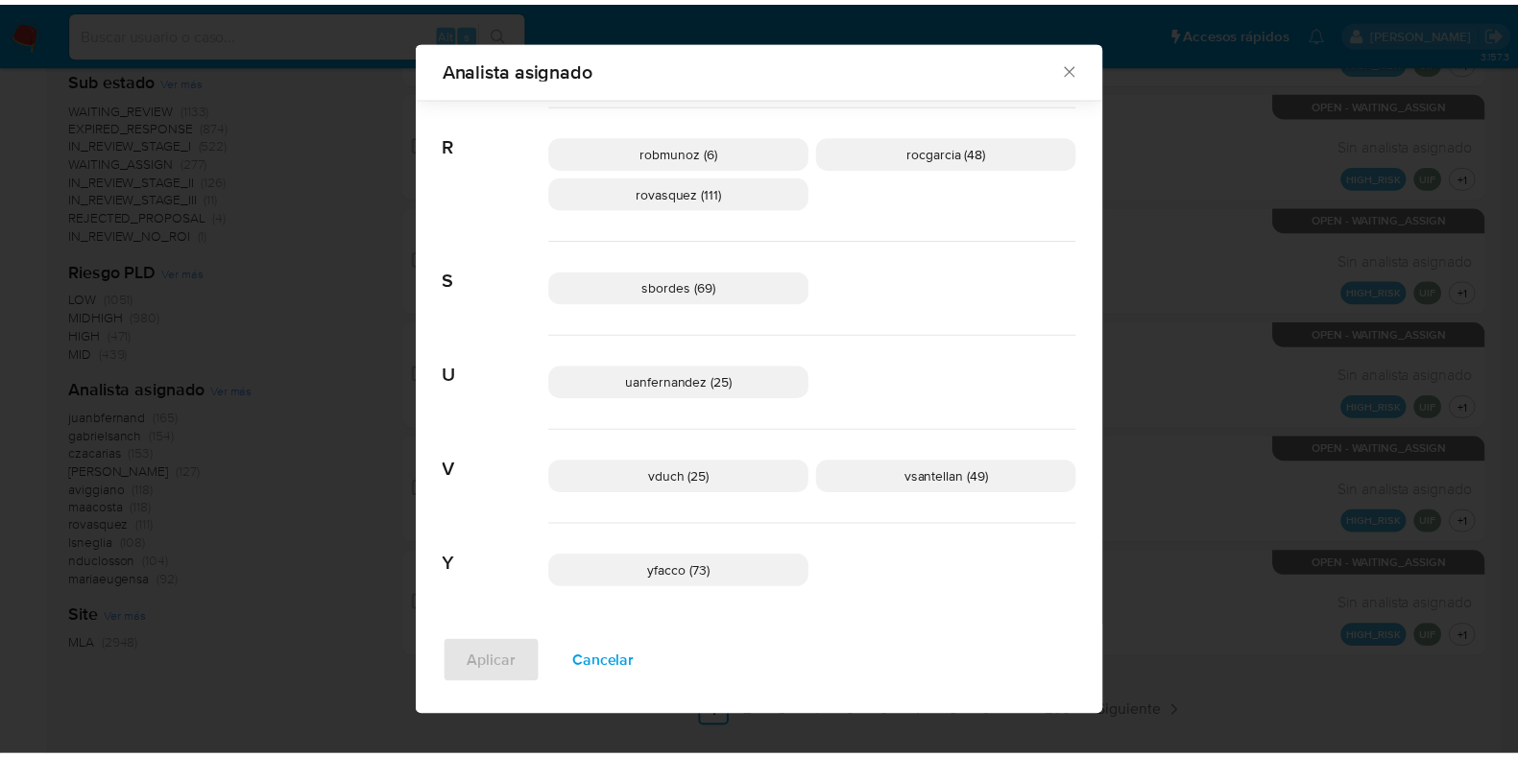
scroll to position [1435, 0]
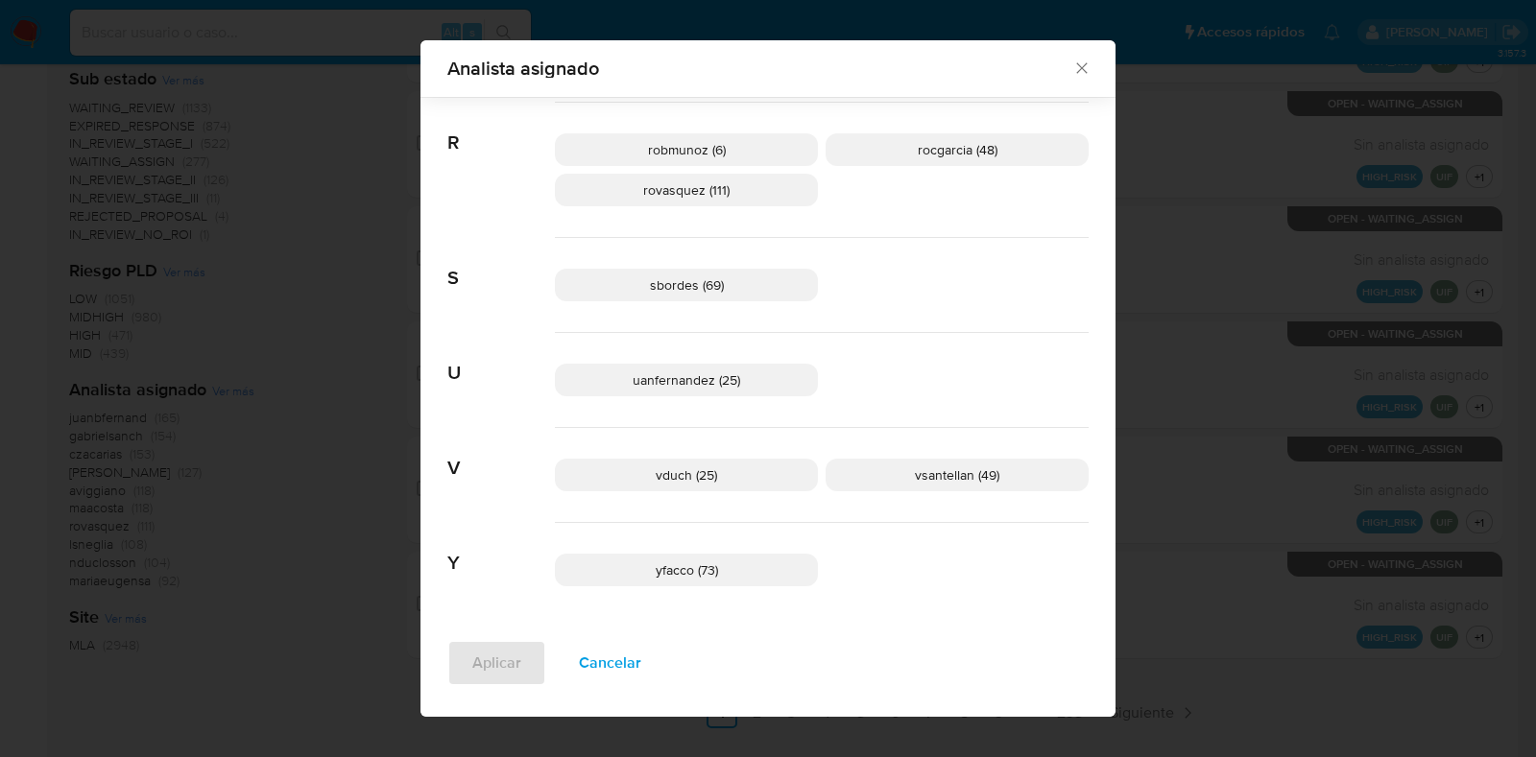
click at [1072, 75] on icon "Cerrar" at bounding box center [1081, 68] width 19 height 19
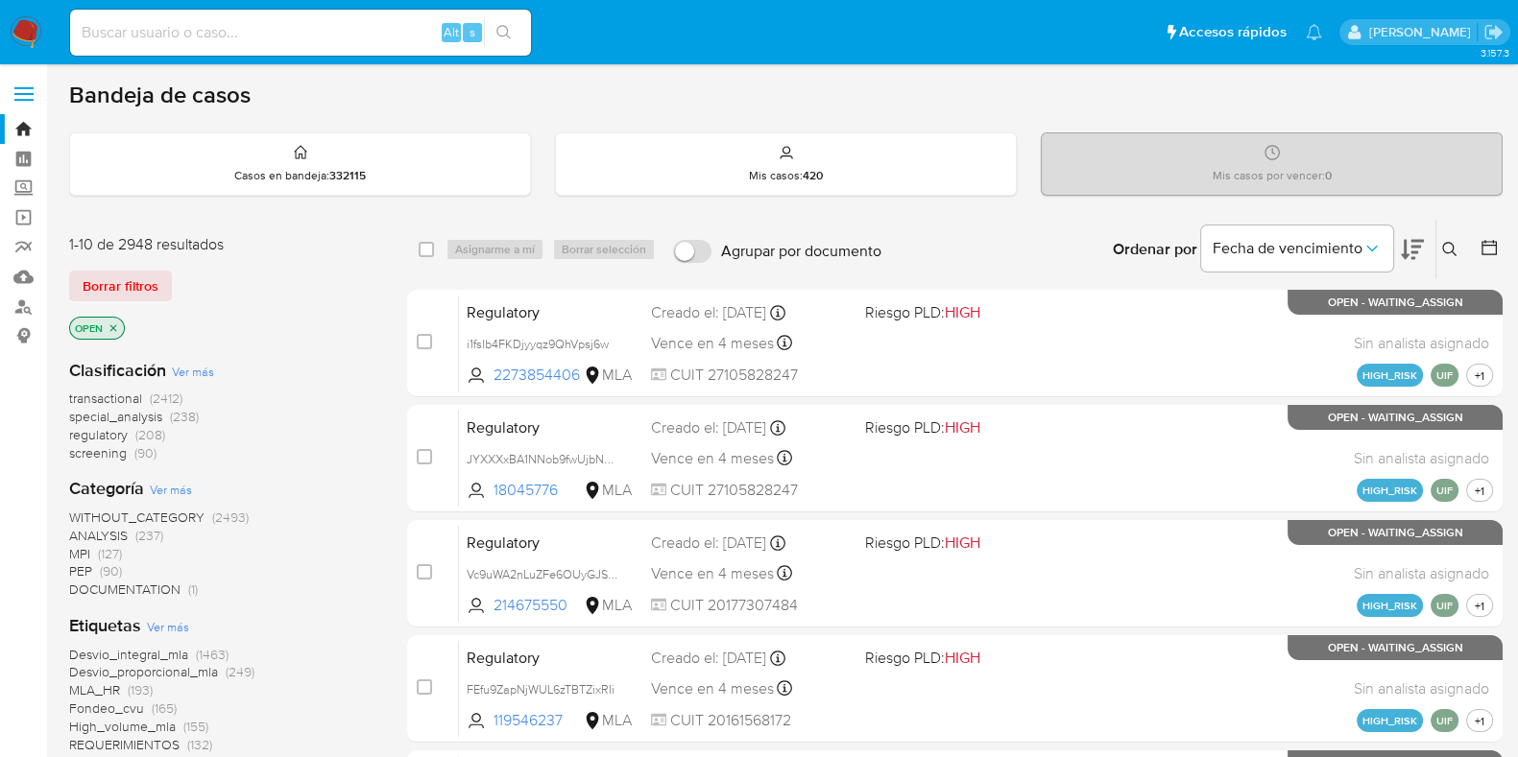
scroll to position [119, 0]
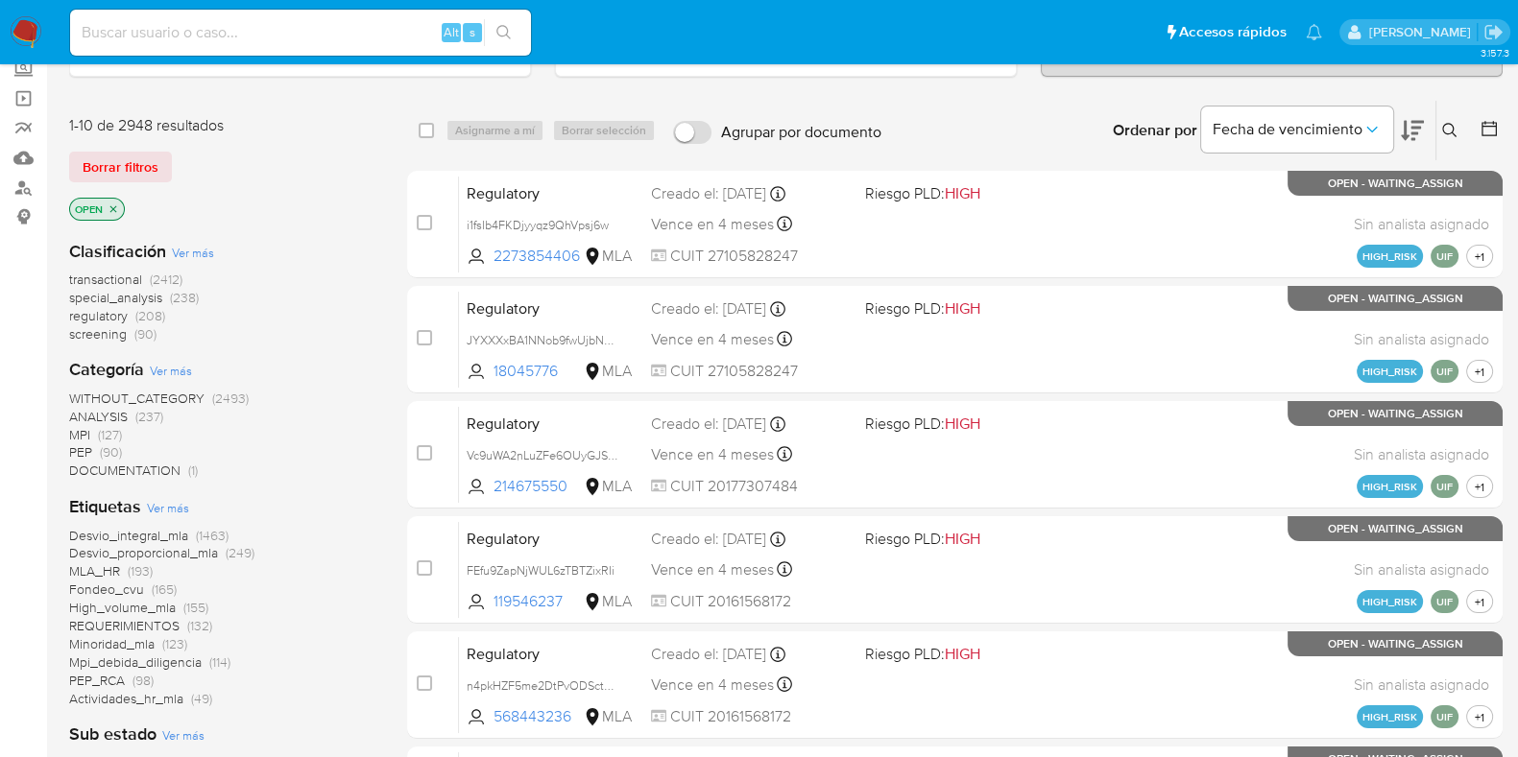
click at [145, 335] on span "(90)" at bounding box center [145, 333] width 22 height 19
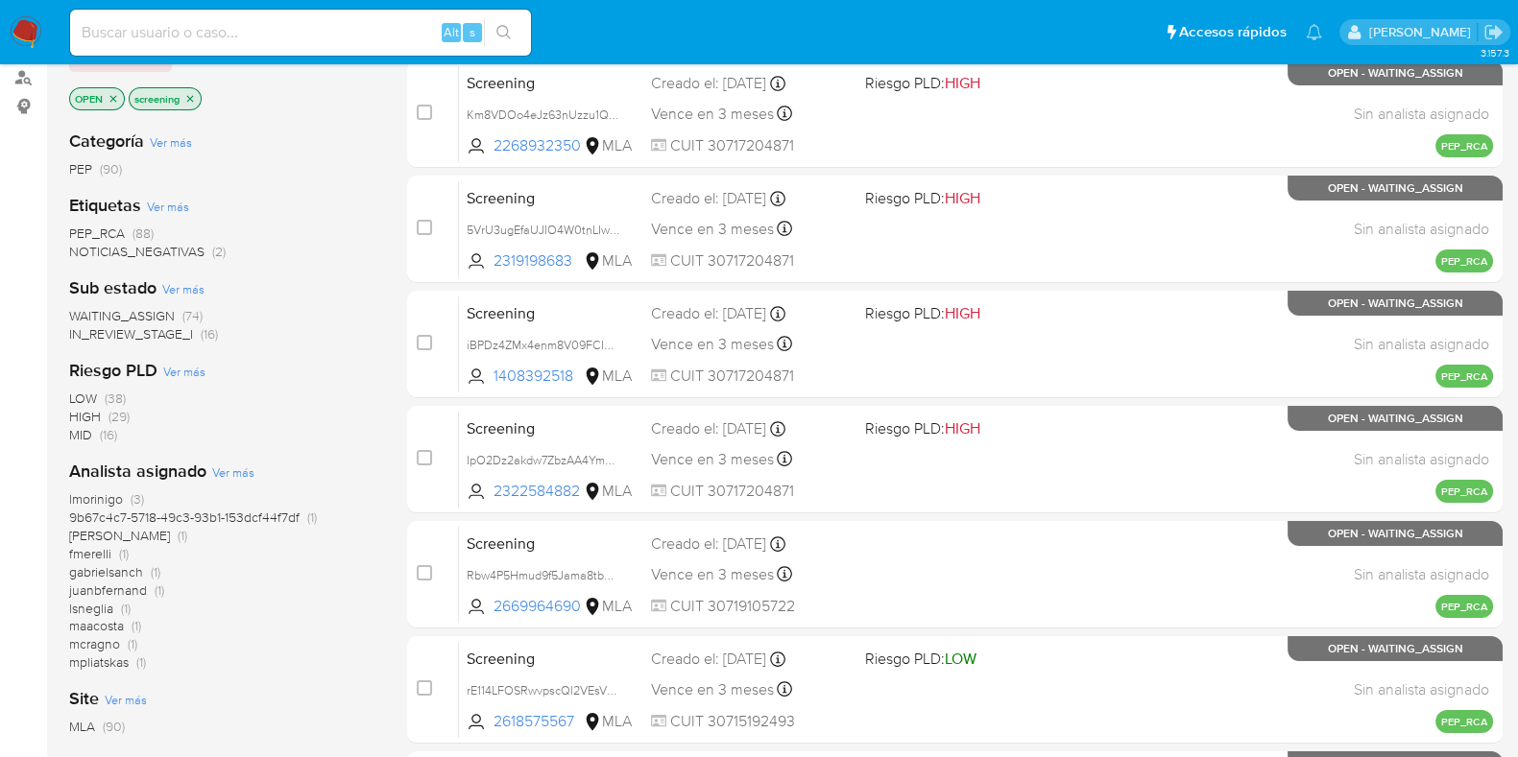
scroll to position [119, 0]
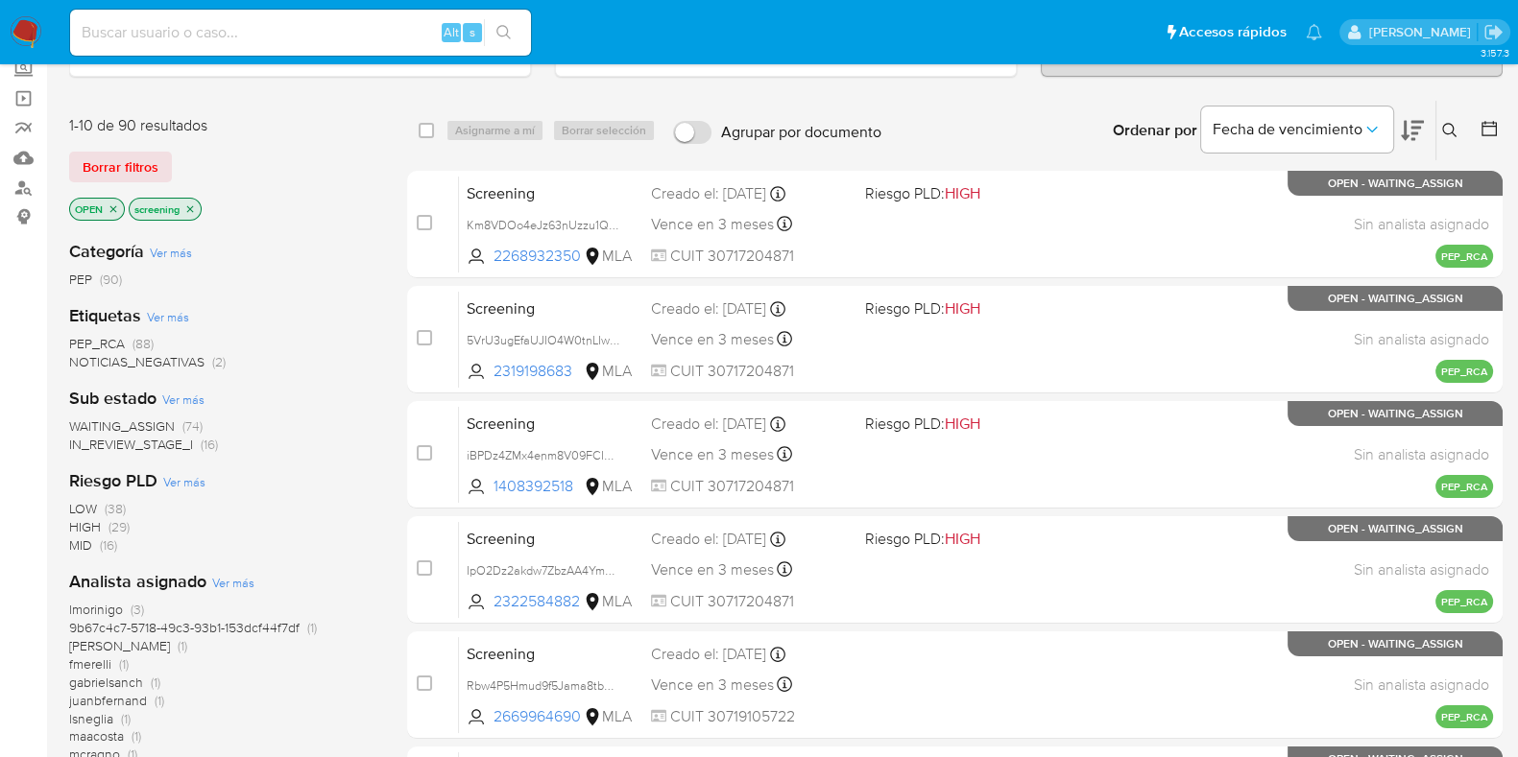
click at [189, 207] on icon "close-filter" at bounding box center [190, 208] width 7 height 7
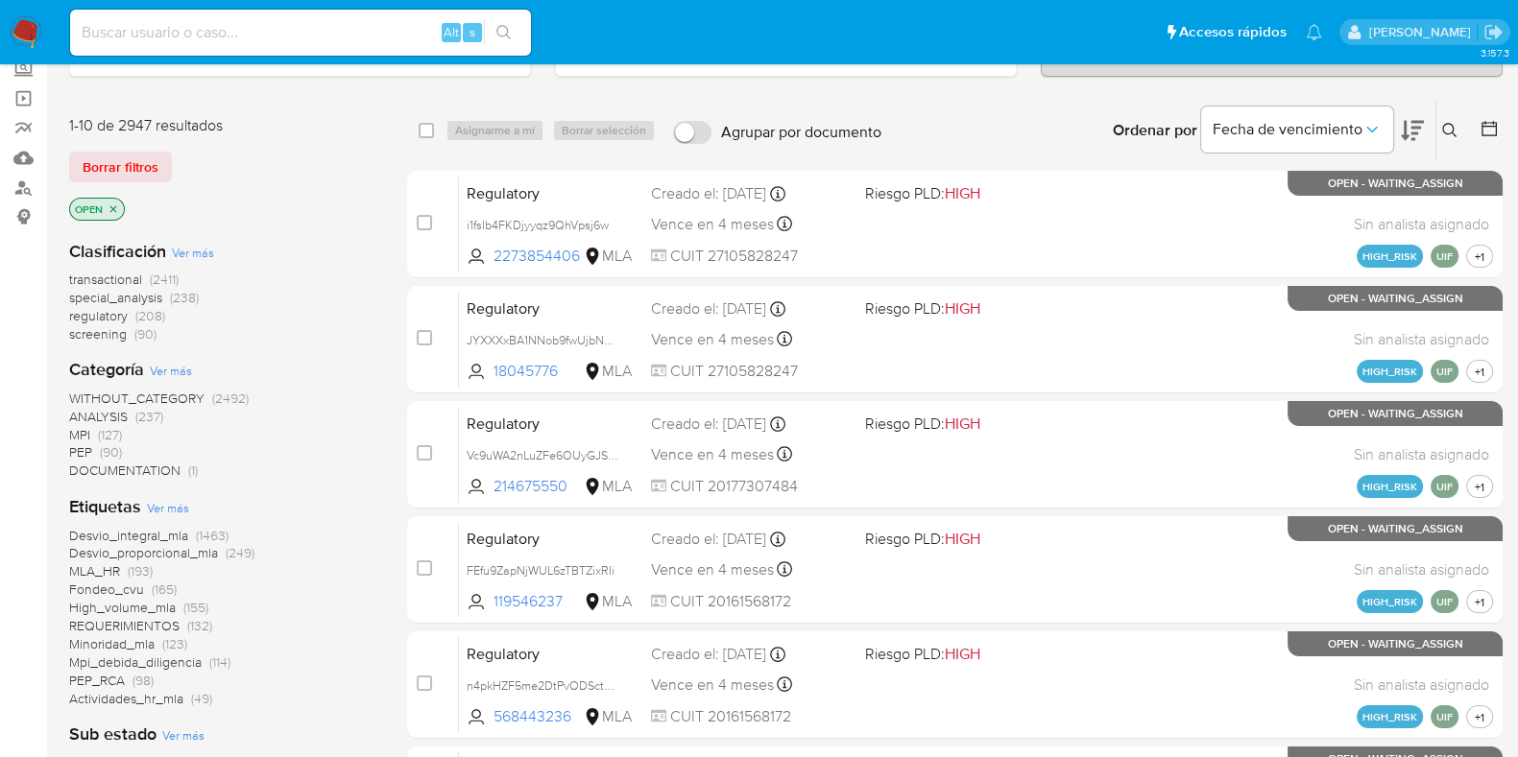
click at [149, 314] on span "(208)" at bounding box center [150, 315] width 30 height 19
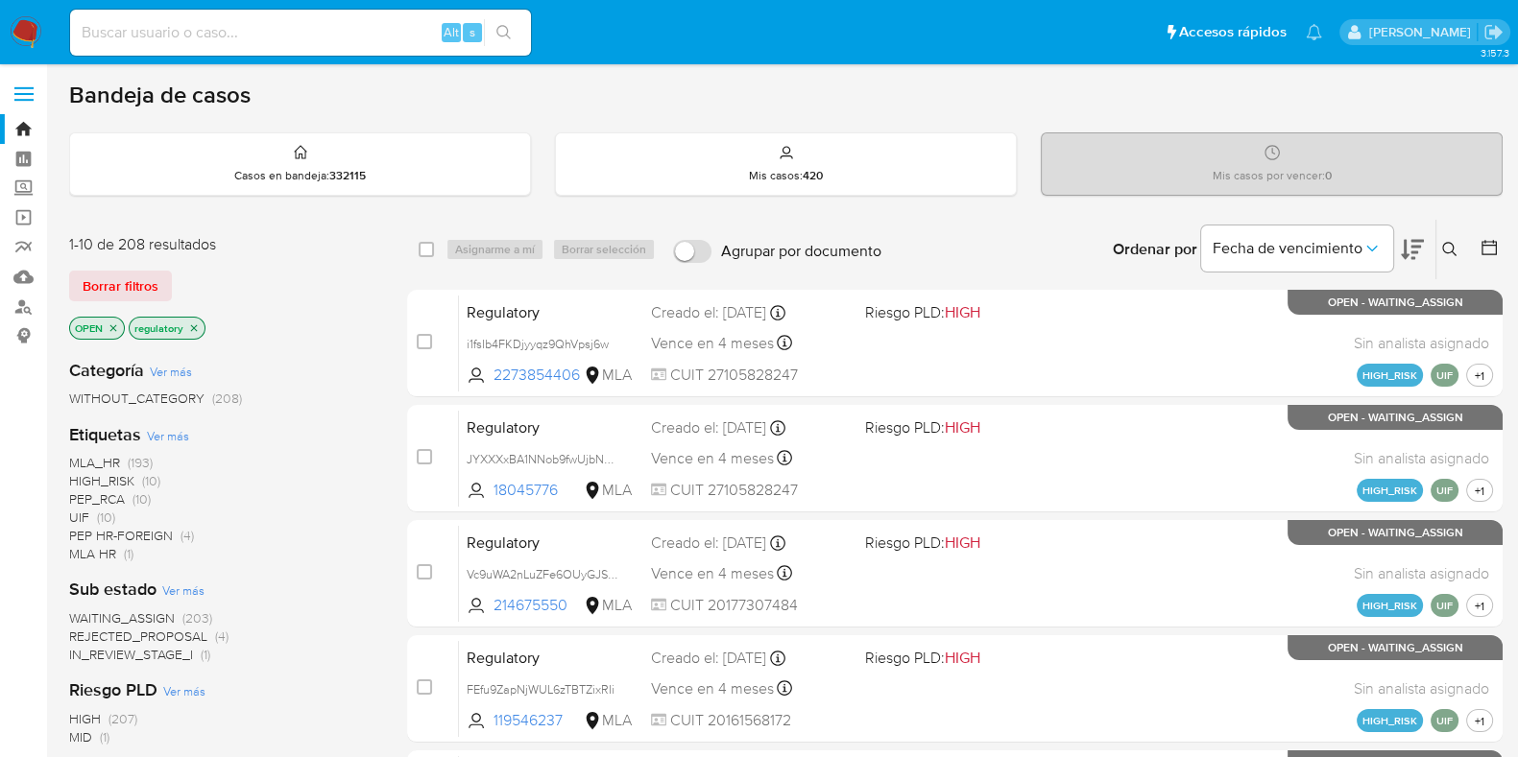
click at [197, 326] on icon "close-filter" at bounding box center [194, 329] width 12 height 12
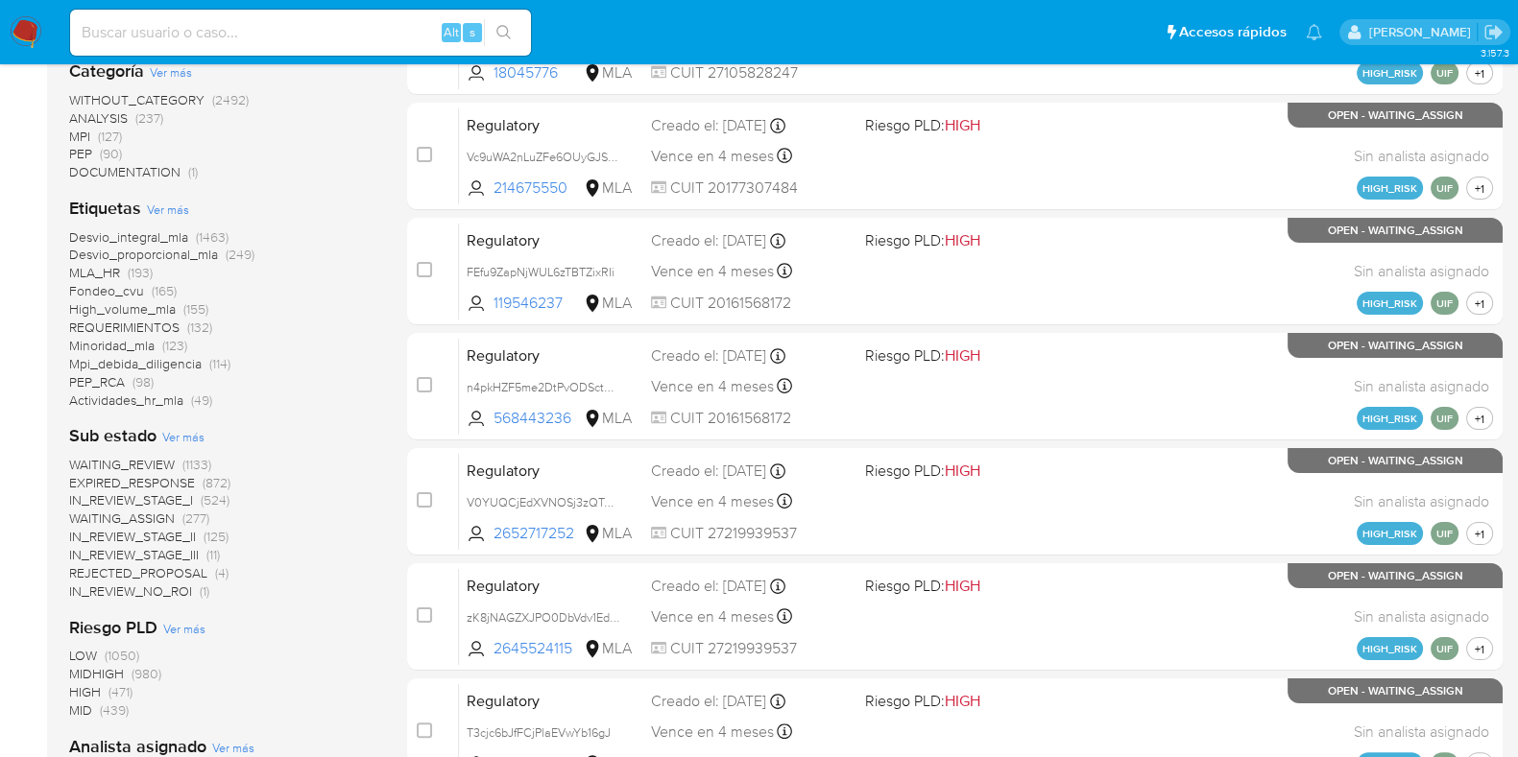
scroll to position [175, 0]
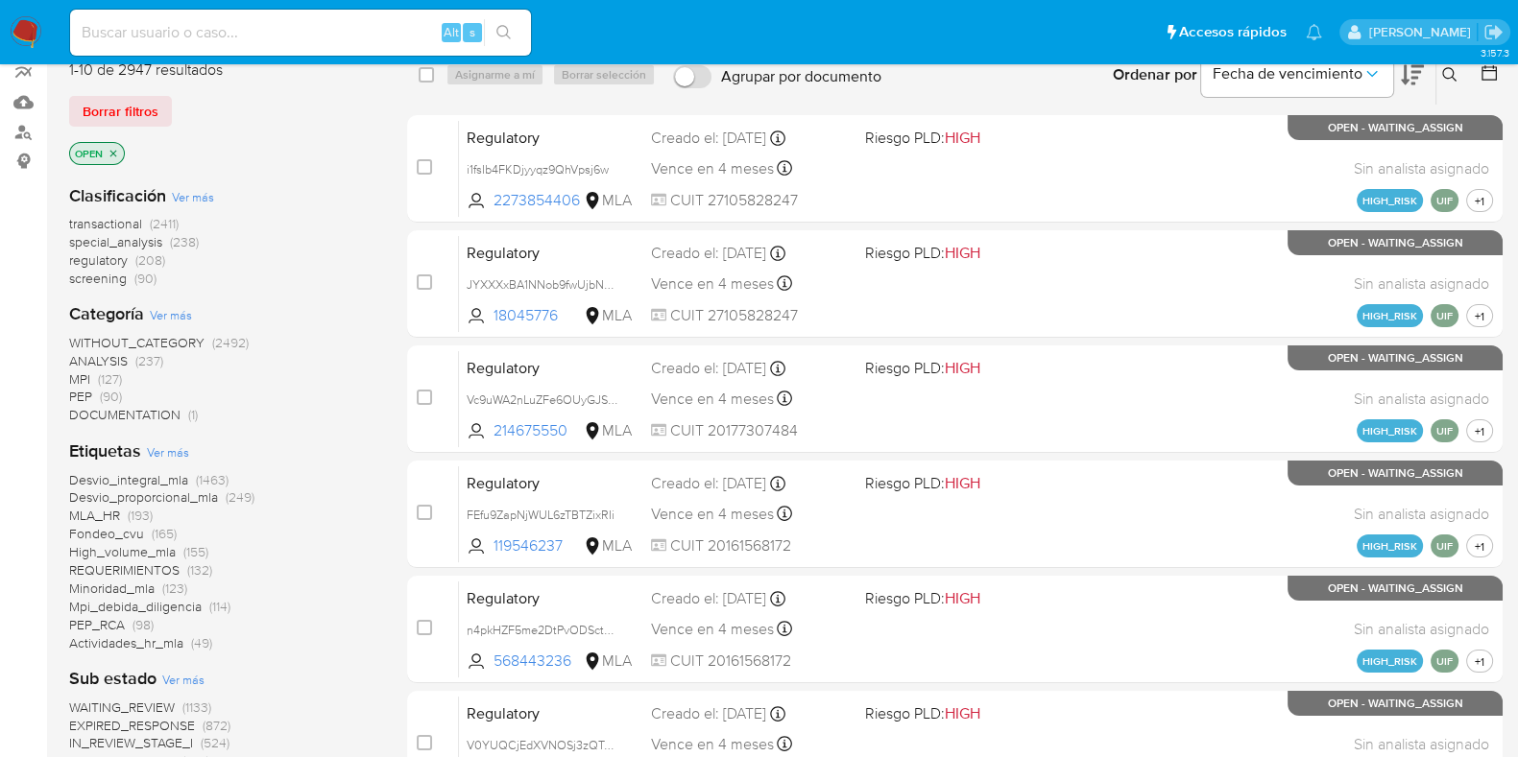
click at [143, 276] on span "(90)" at bounding box center [145, 278] width 22 height 19
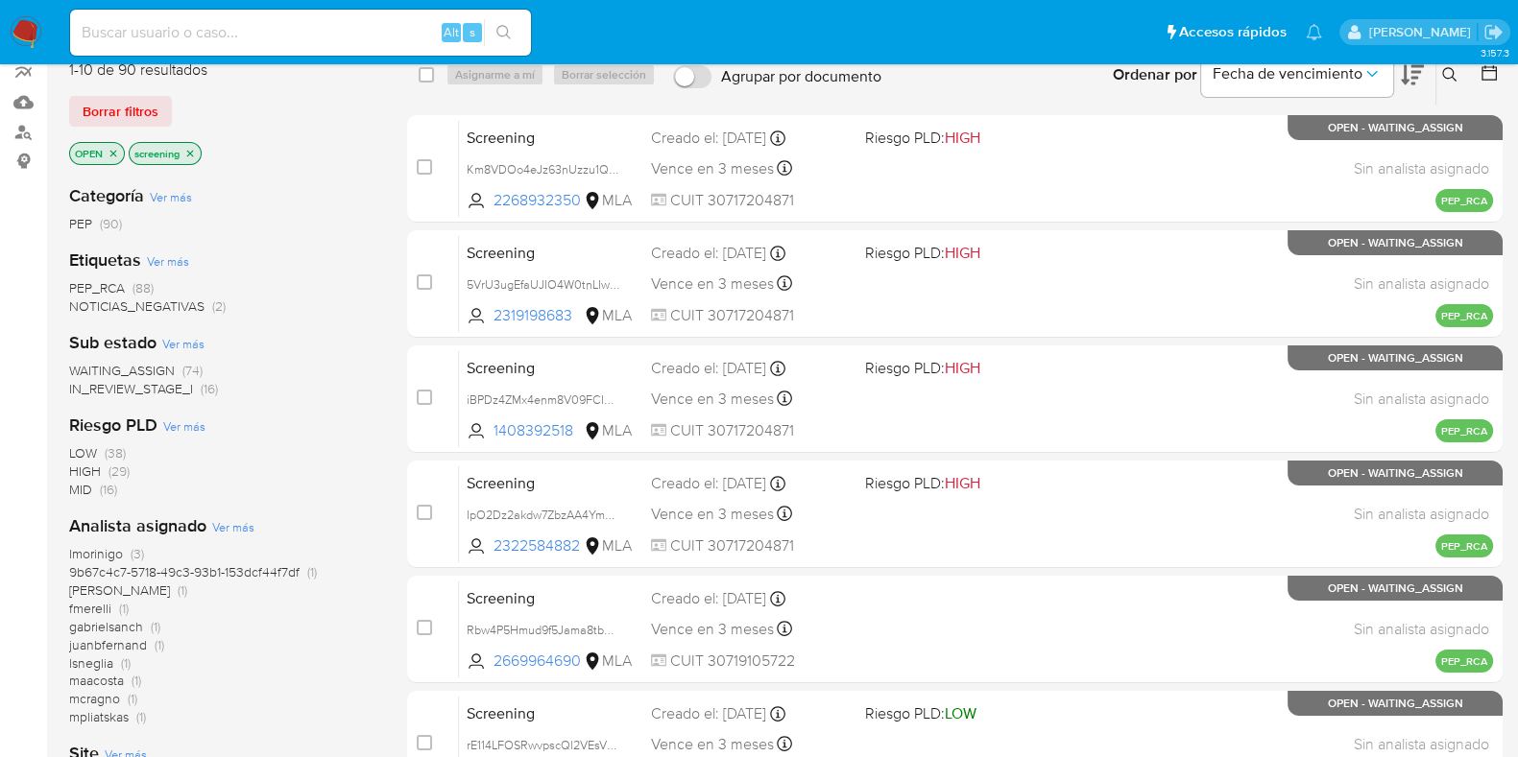
click at [192, 365] on span "(74)" at bounding box center [192, 370] width 20 height 19
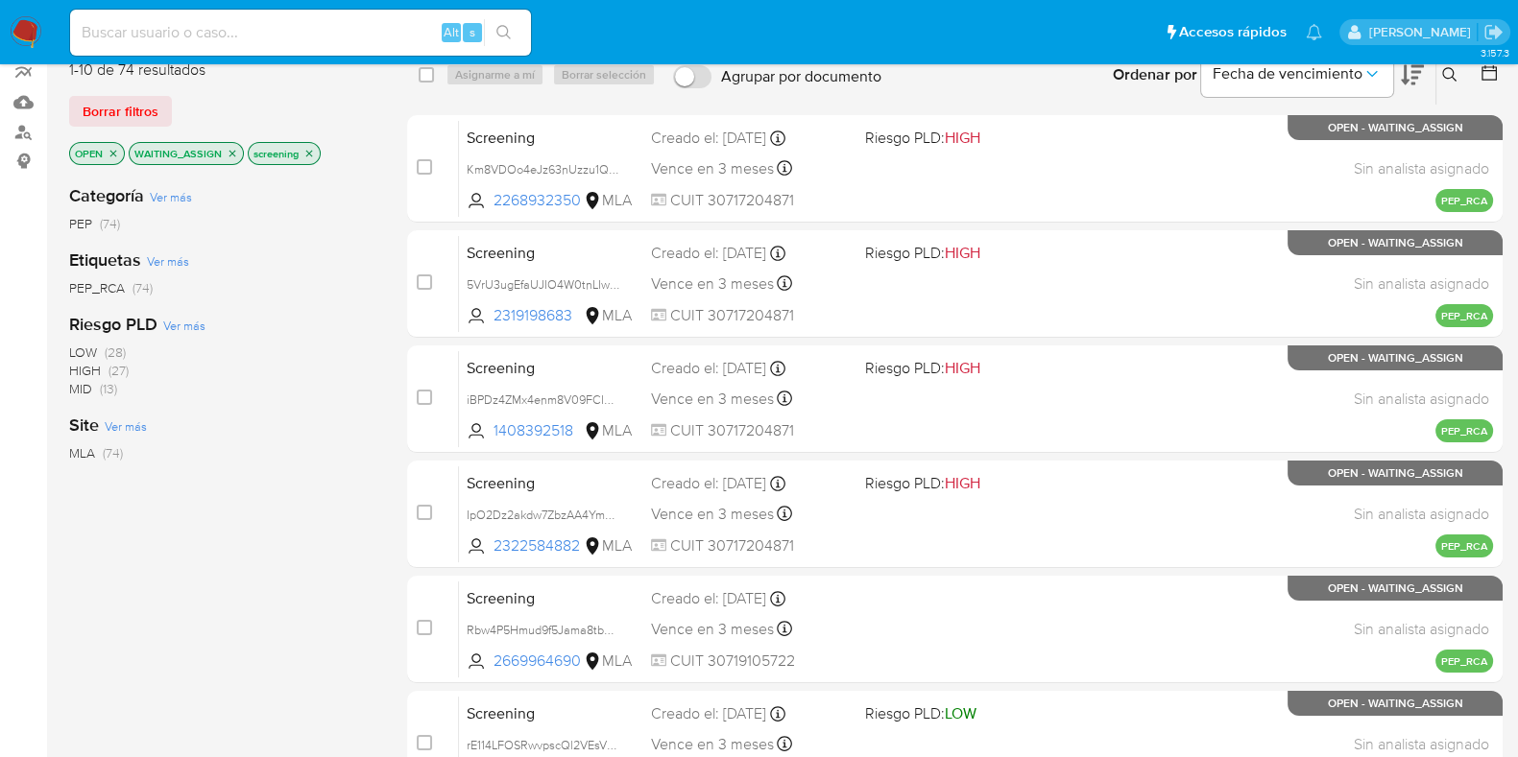
click at [231, 151] on icon "close-filter" at bounding box center [232, 153] width 7 height 7
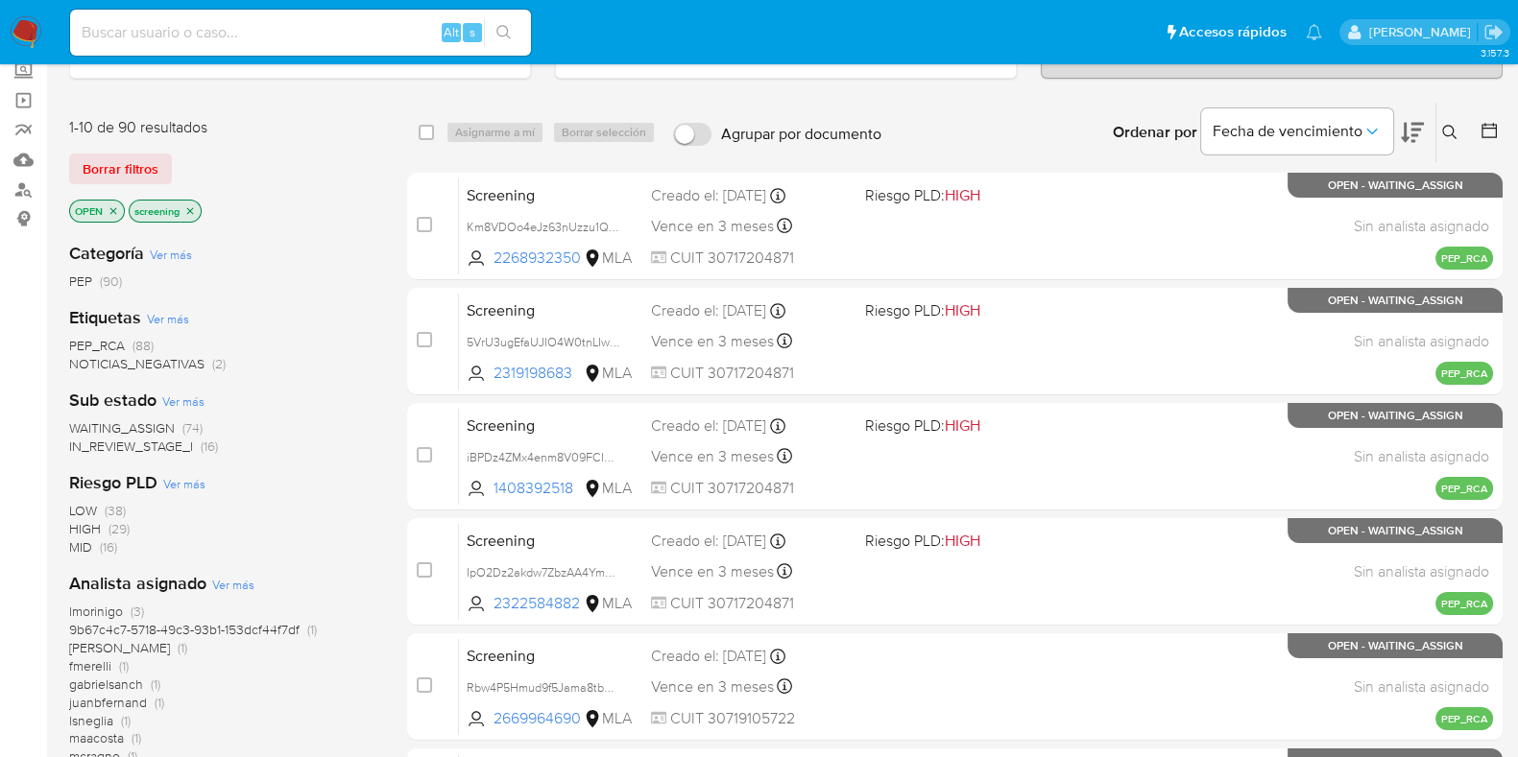
scroll to position [119, 0]
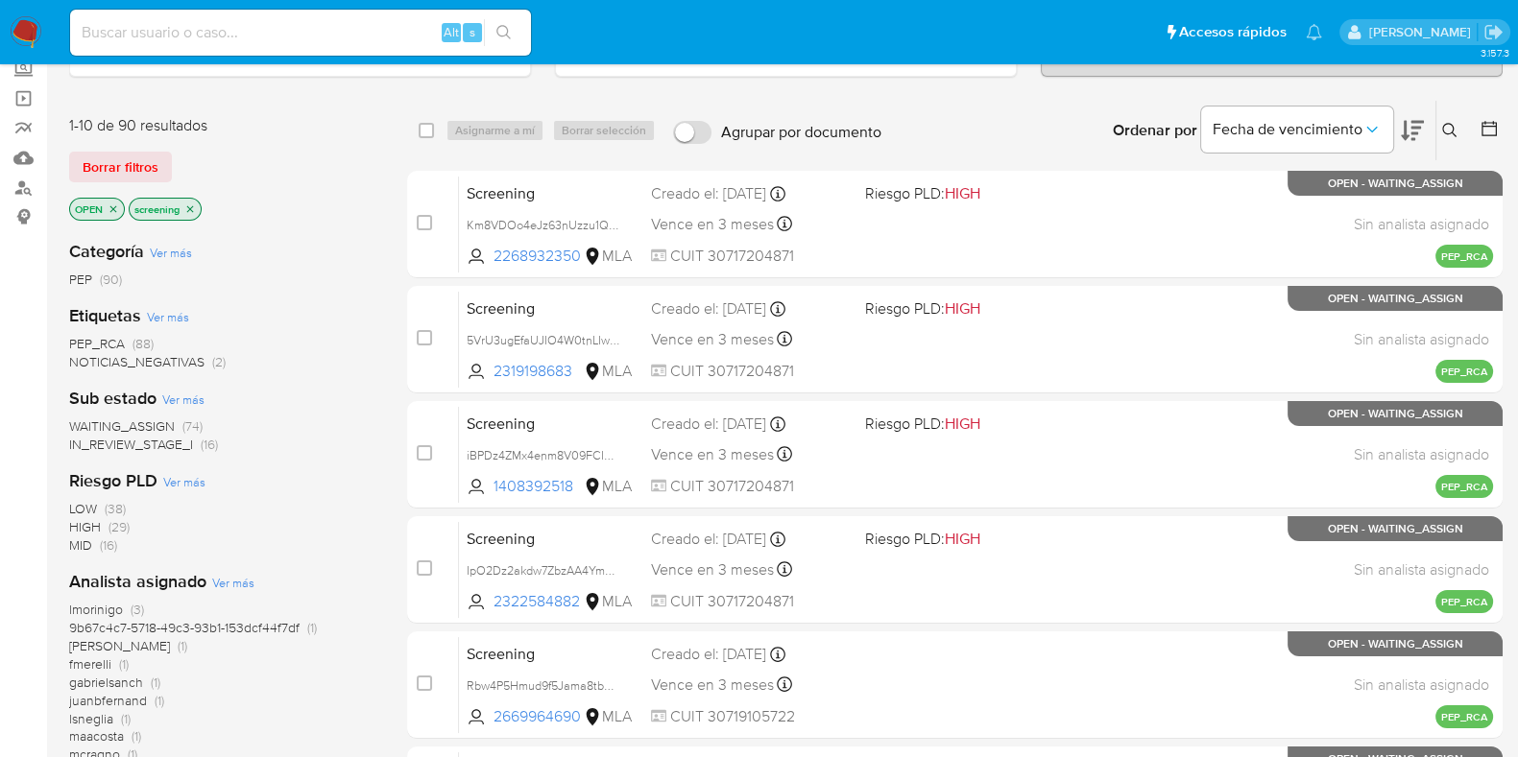
click at [215, 360] on span "(2)" at bounding box center [218, 361] width 13 height 19
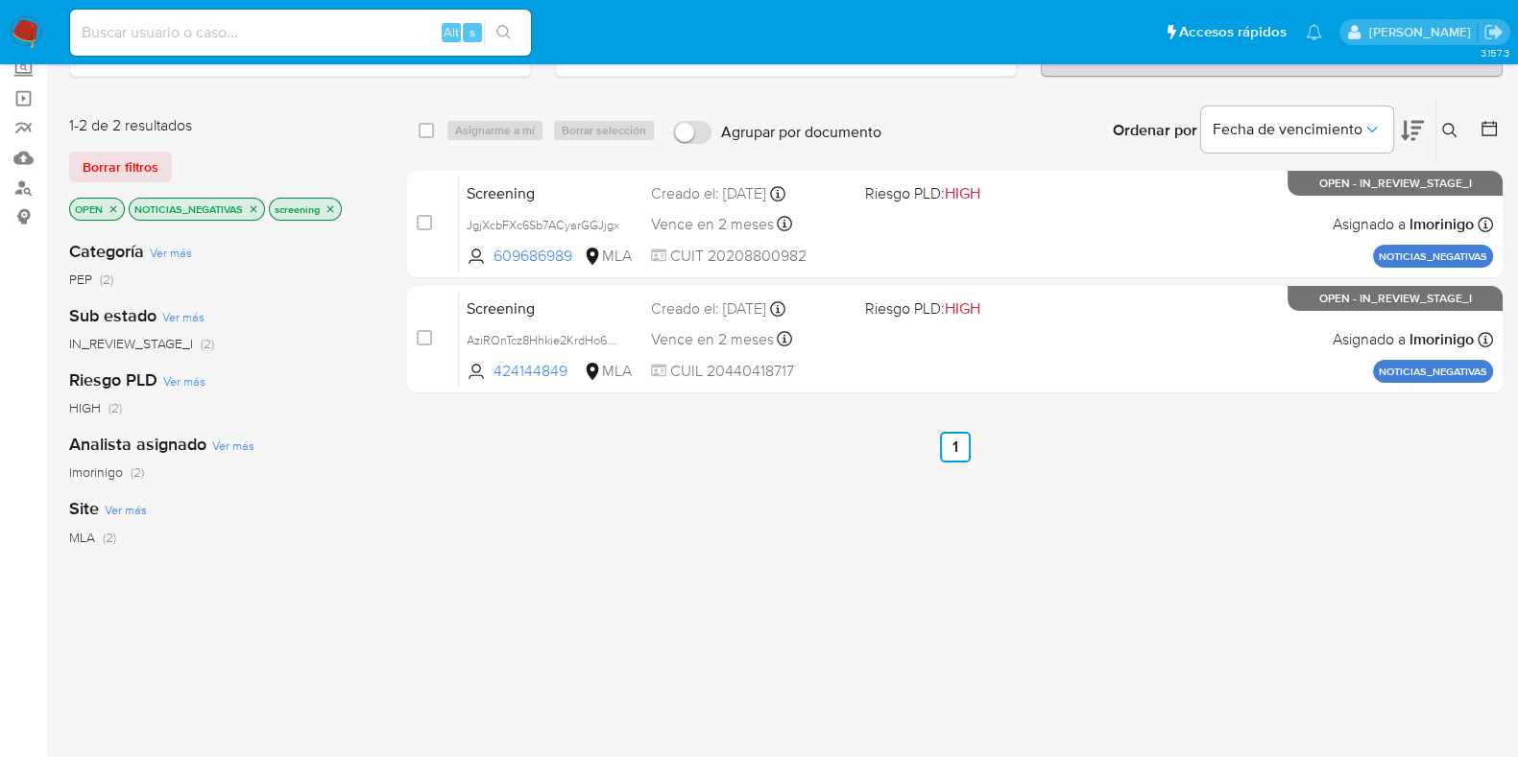
click at [252, 207] on icon "close-filter" at bounding box center [254, 210] width 12 height 12
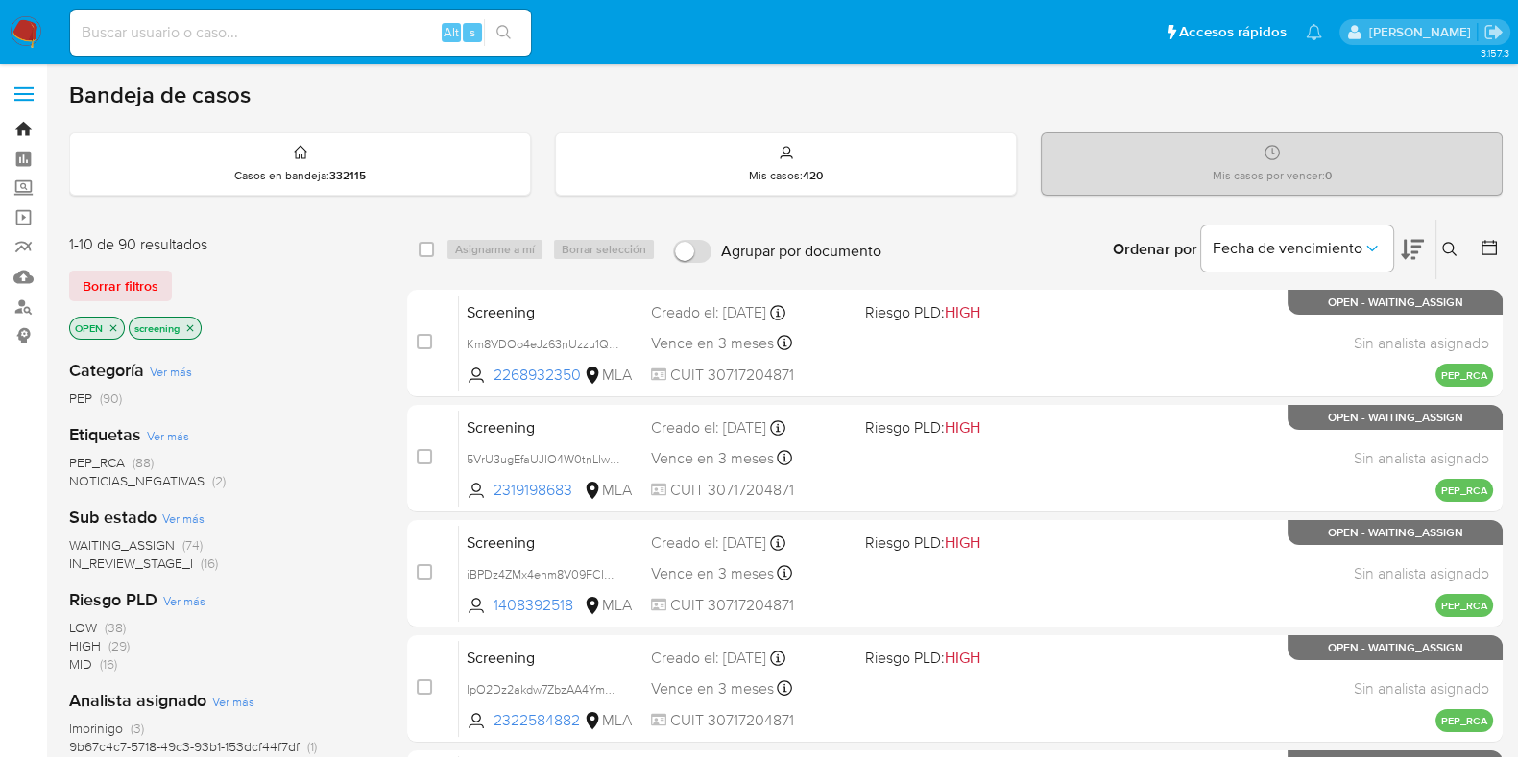
click at [21, 129] on link "Bandeja" at bounding box center [114, 129] width 228 height 30
